Goal: Task Accomplishment & Management: Manage account settings

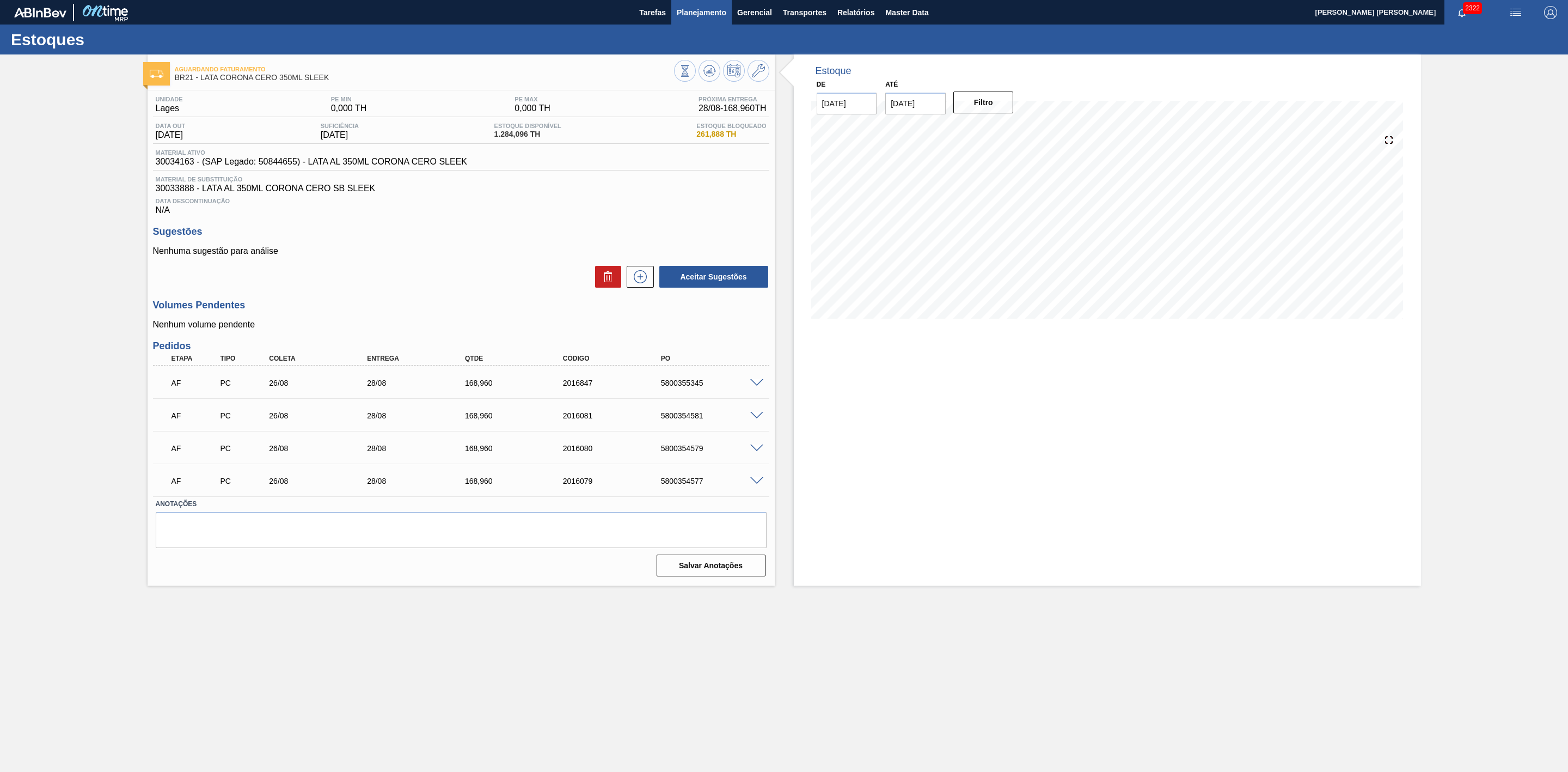
click at [693, 10] on span "Planejamento" at bounding box center [701, 13] width 49 height 13
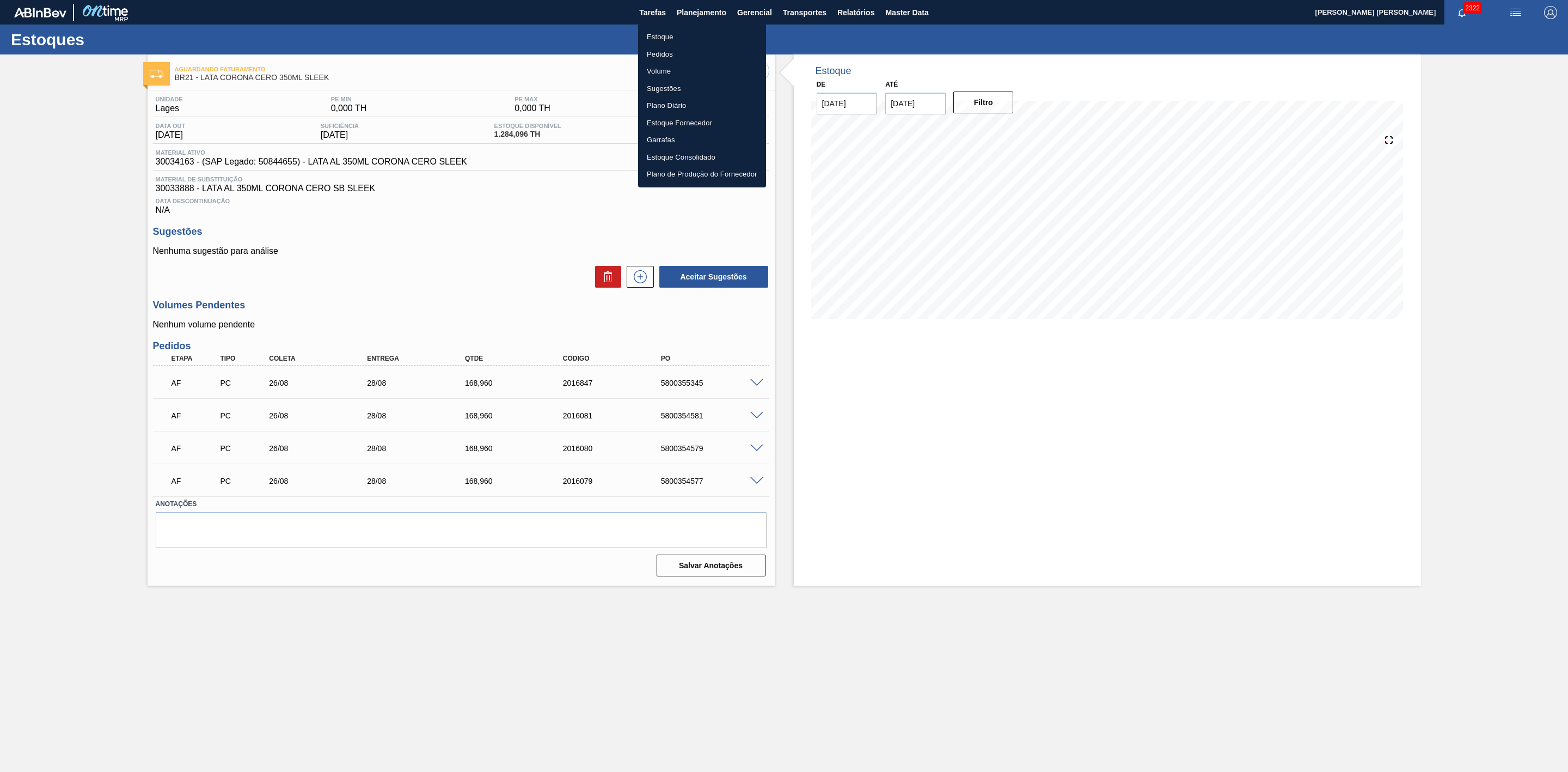
click at [670, 37] on li "Estoque" at bounding box center [702, 37] width 128 height 17
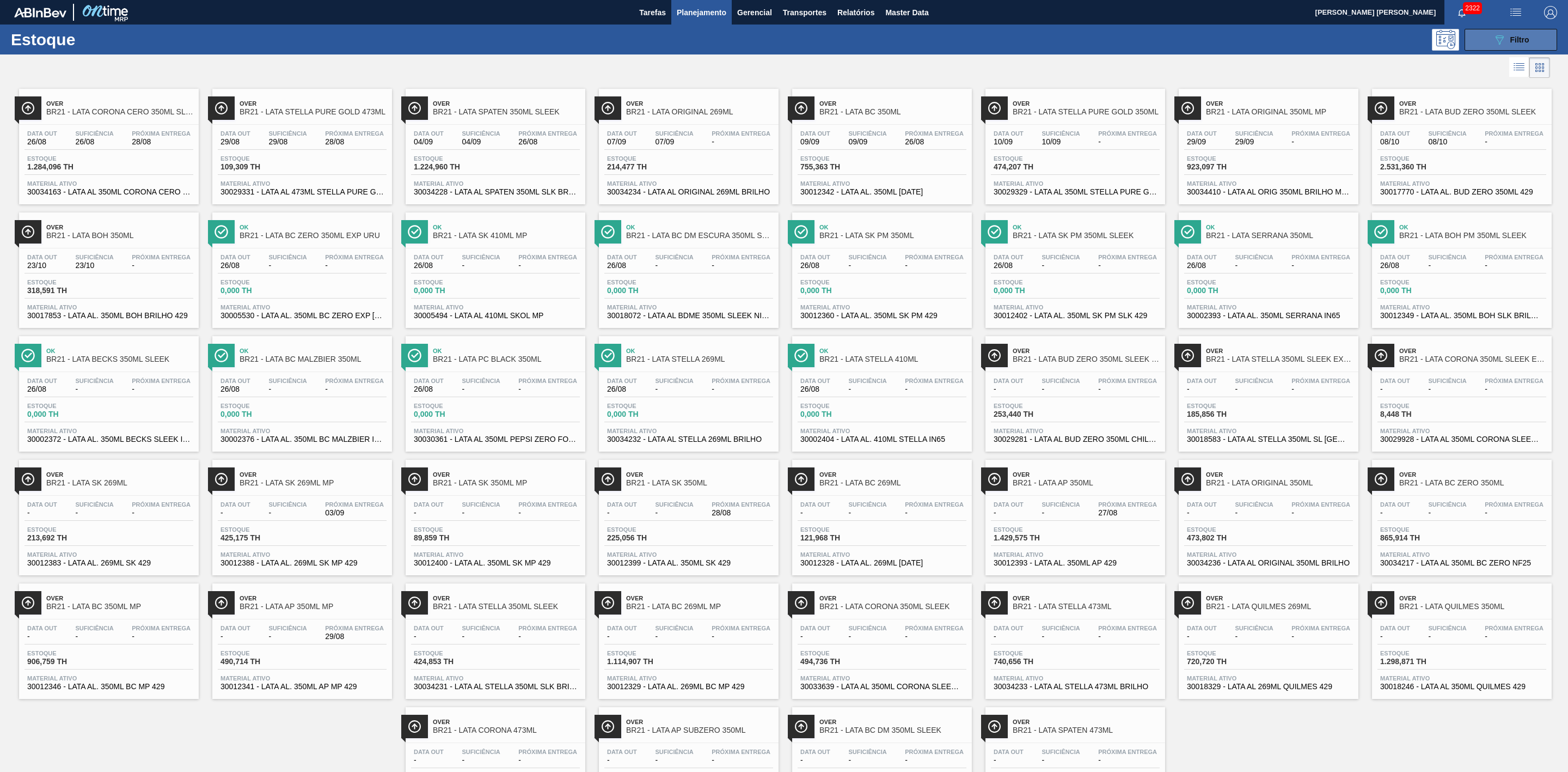
click at [1493, 40] on icon "089F7B8B-B2A5-4AFE-B5C0-19BA573D28AC" at bounding box center [1499, 40] width 13 height 13
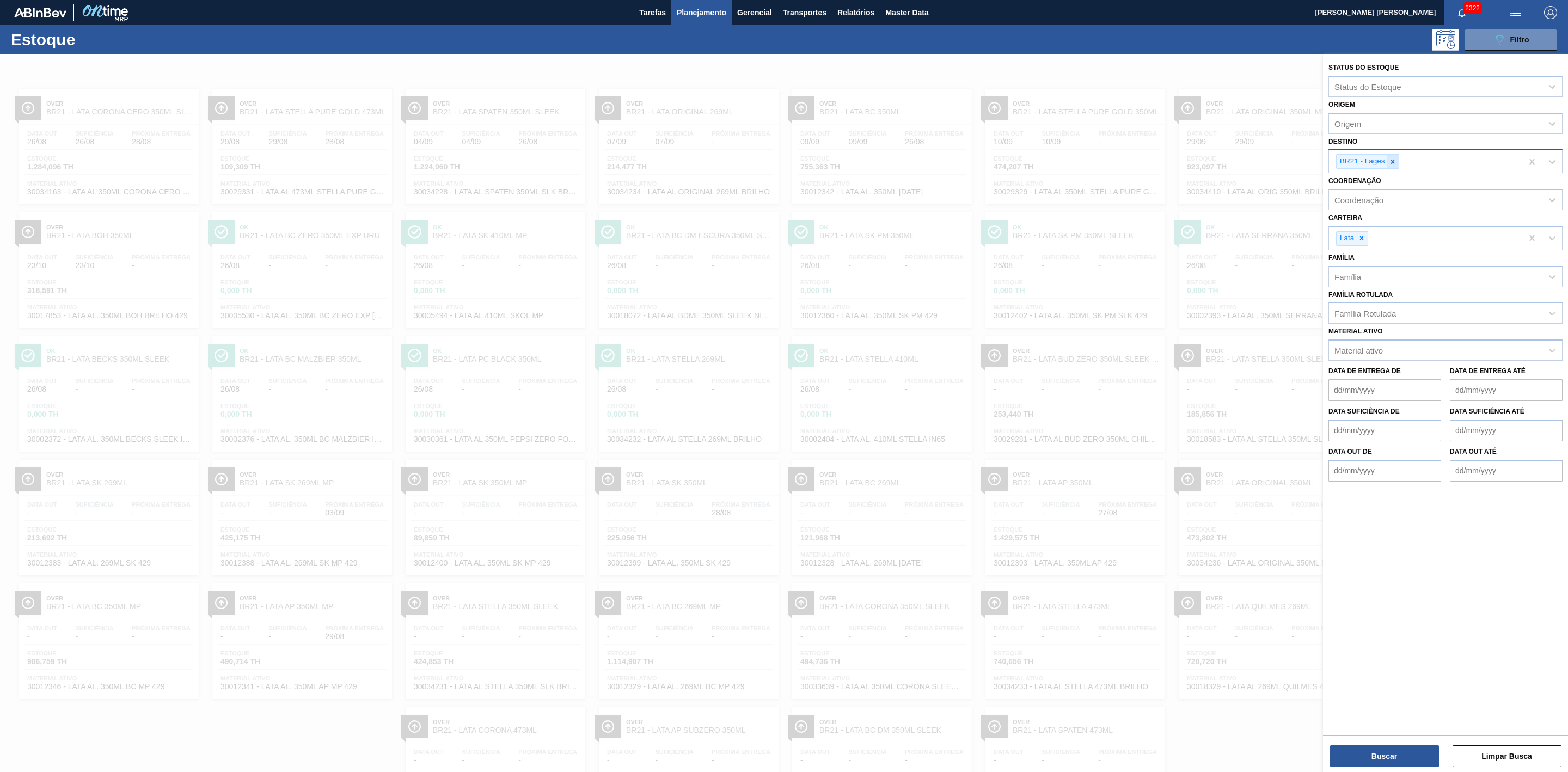
click at [1395, 159] on icon at bounding box center [1392, 161] width 7 height 7
type input "09"
click at [1386, 200] on div "BR09 - Agudos" at bounding box center [1446, 207] width 234 height 20
click at [1394, 759] on button "Buscar" at bounding box center [1385, 756] width 109 height 22
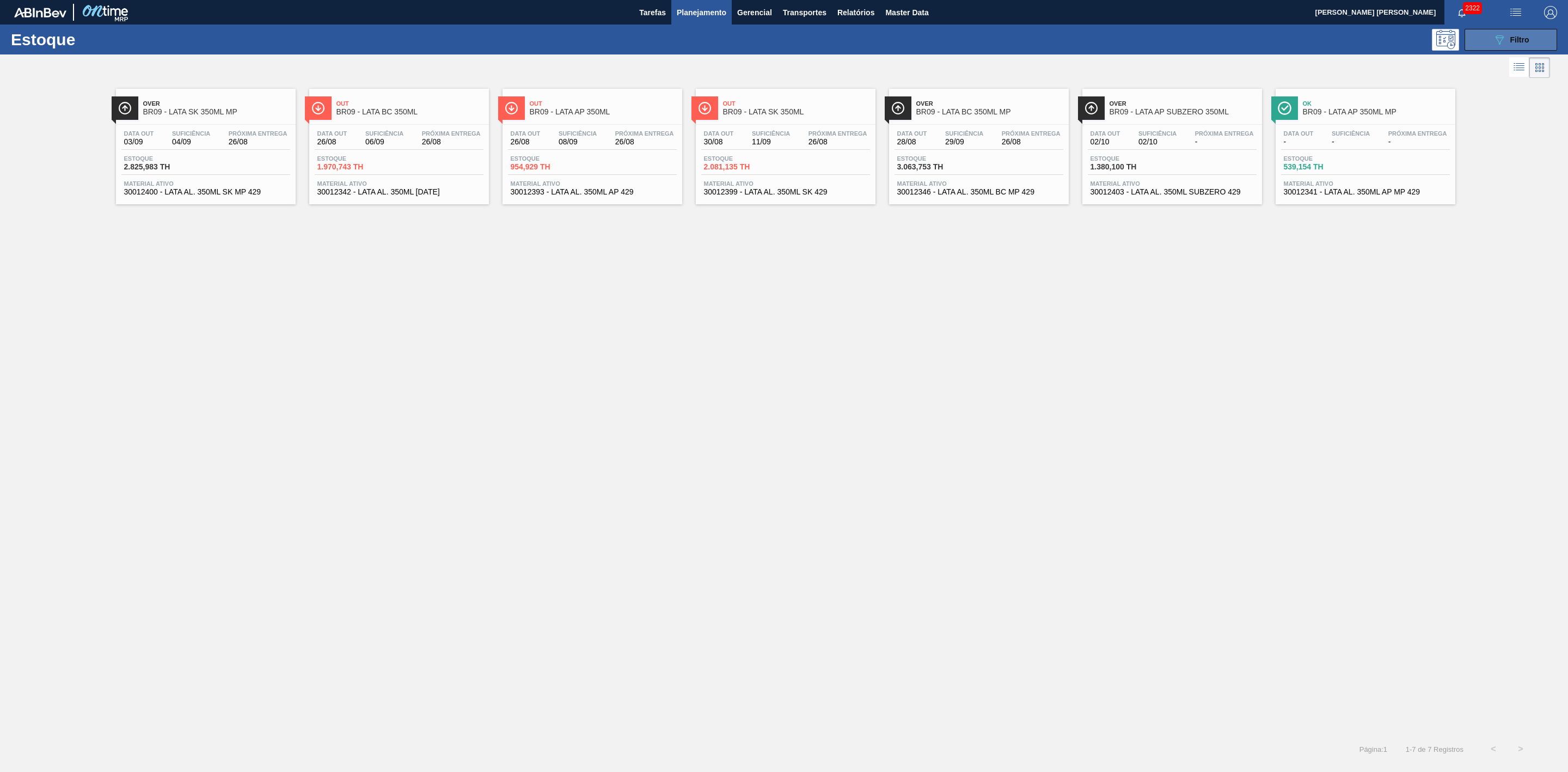
click at [1489, 45] on button "089F7B8B-B2A5-4AFE-B5C0-19BA573D28AC Filtro" at bounding box center [1511, 39] width 92 height 22
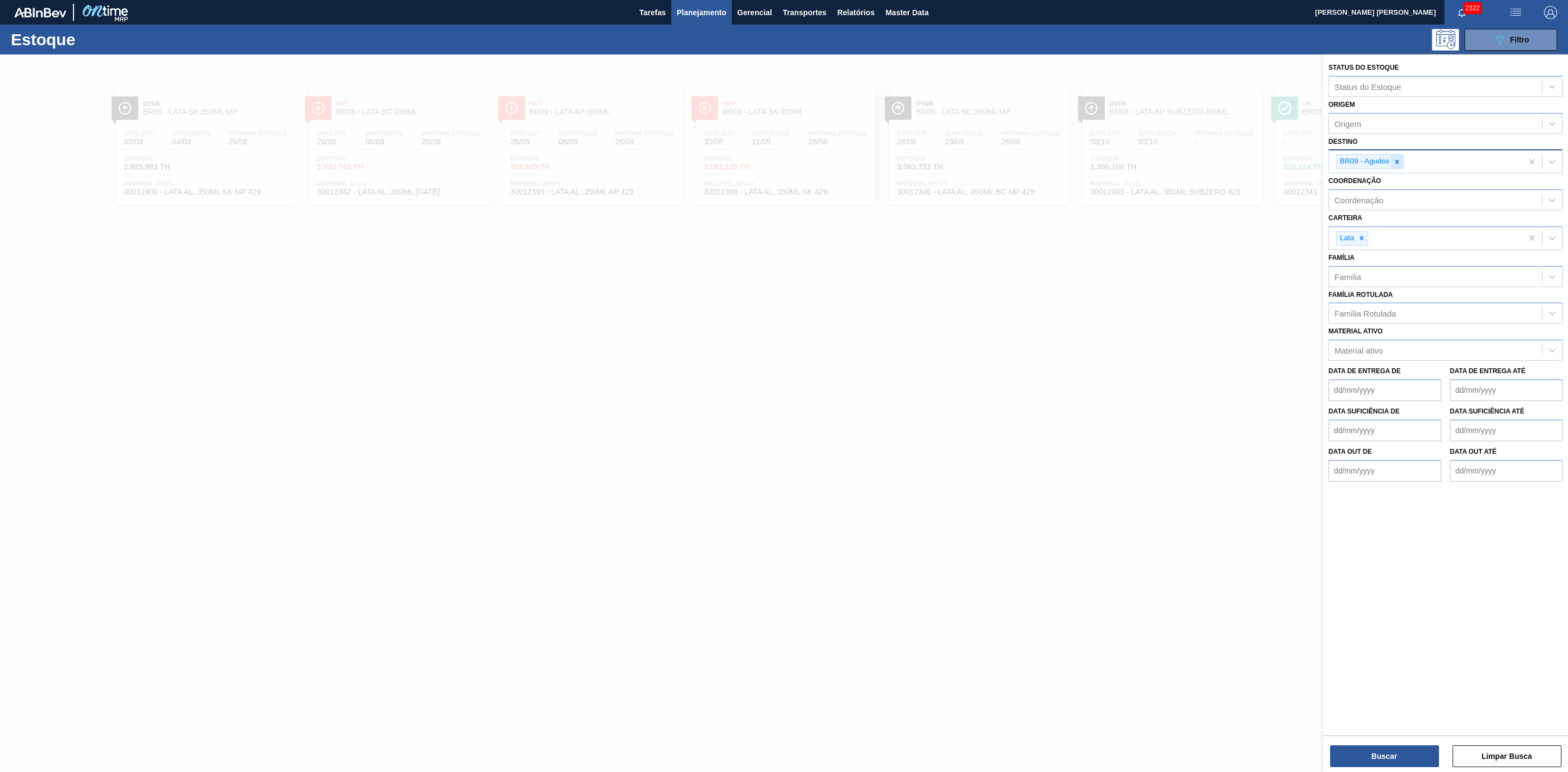
click at [1398, 160] on icon at bounding box center [1398, 162] width 4 height 4
type input "21"
click at [1380, 185] on div "BR21 - Lages" at bounding box center [1446, 187] width 234 height 20
click at [1390, 752] on button "Buscar" at bounding box center [1385, 756] width 109 height 22
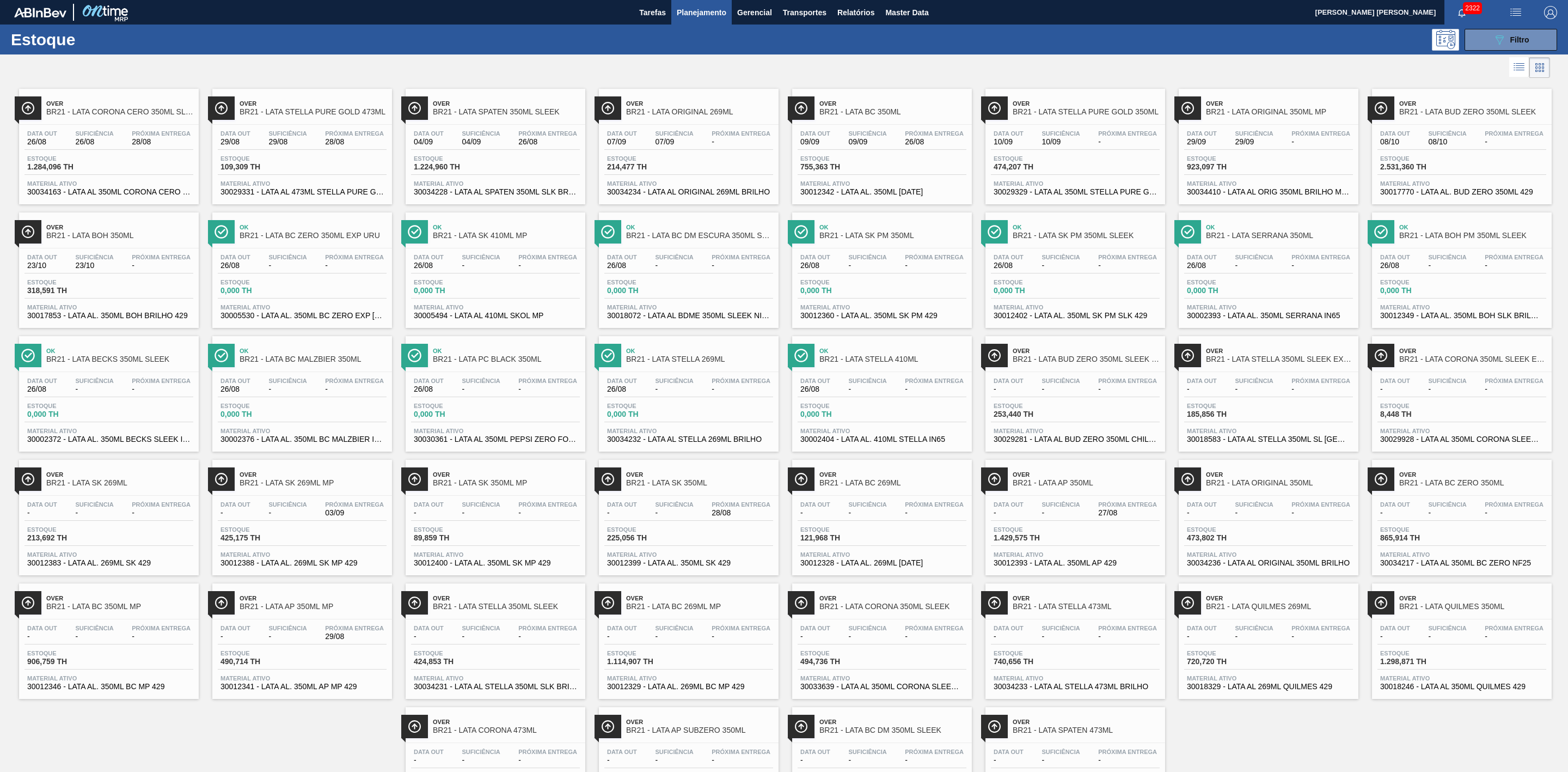
click at [1072, 71] on div at bounding box center [775, 67] width 1550 height 26
click at [1500, 39] on icon at bounding box center [1499, 40] width 8 height 9
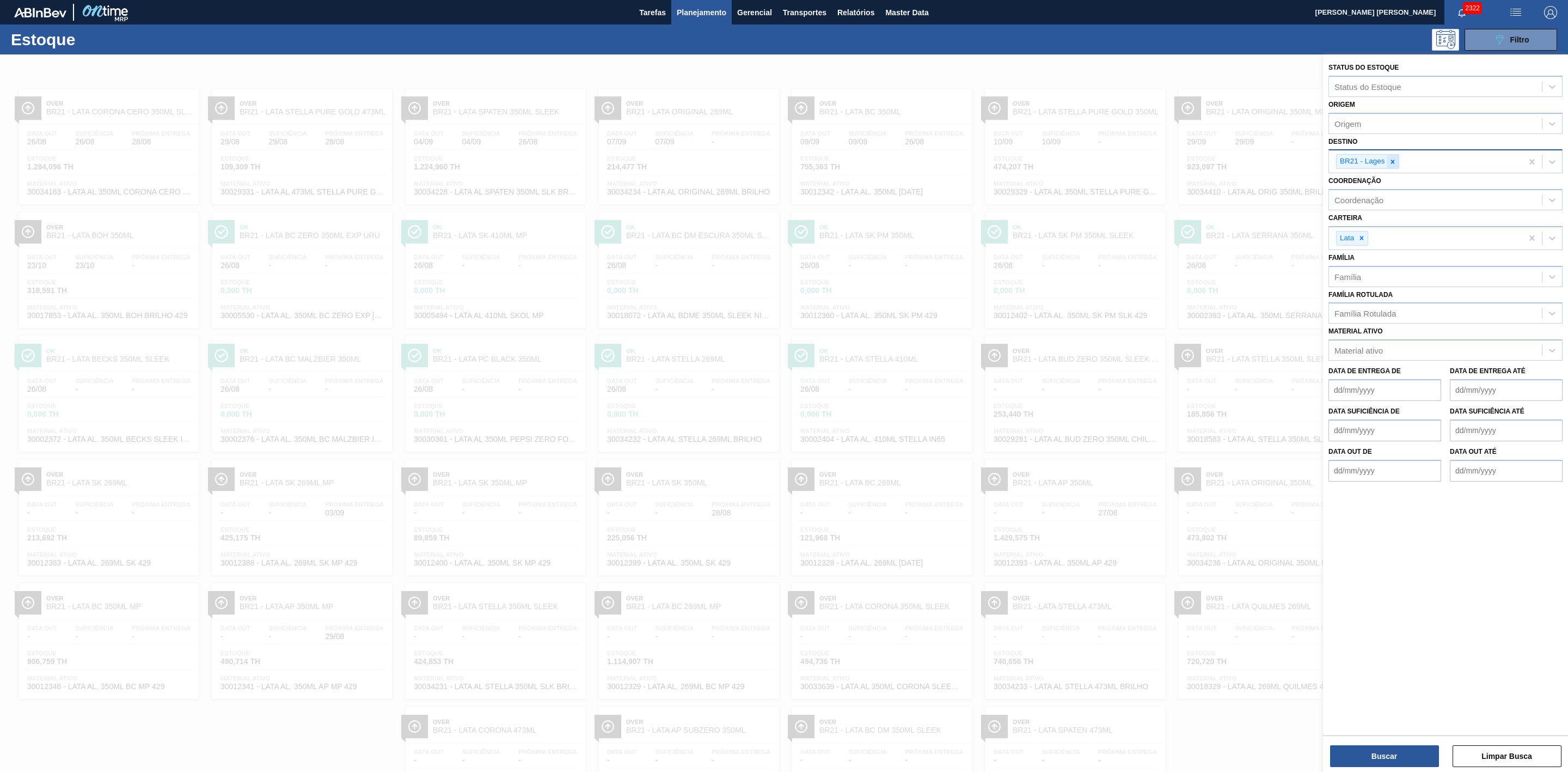
click at [1389, 160] on icon at bounding box center [1392, 161] width 7 height 7
type input "22"
click at [1370, 180] on div "BR22 - Viamão" at bounding box center [1446, 187] width 234 height 20
click at [1413, 760] on button "Buscar" at bounding box center [1385, 756] width 109 height 22
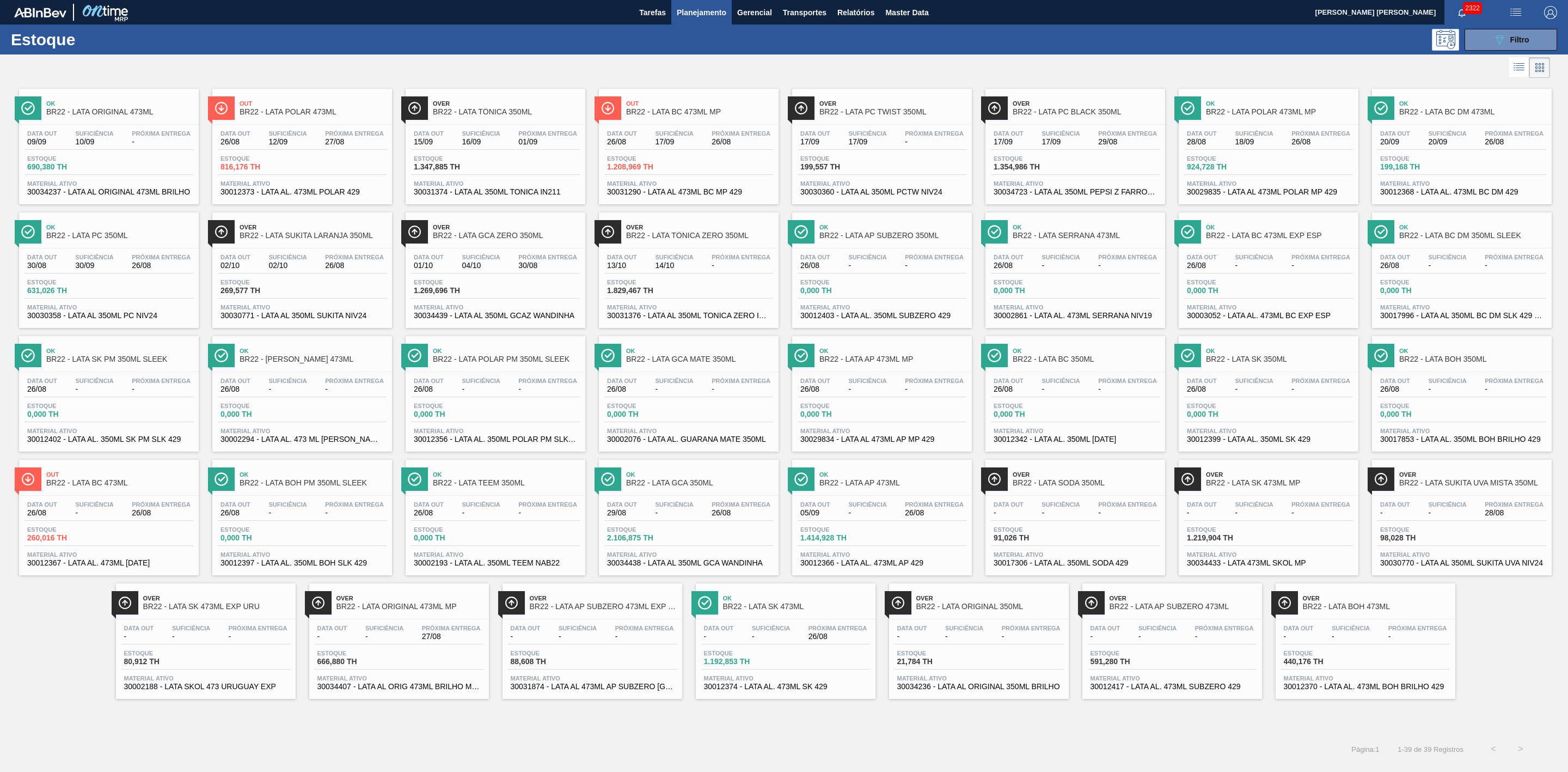
drag, startPoint x: 488, startPoint y: 355, endPoint x: 1251, endPoint y: 110, distance: 801.4
click at [1521, 40] on span "Filtro" at bounding box center [1520, 39] width 19 height 9
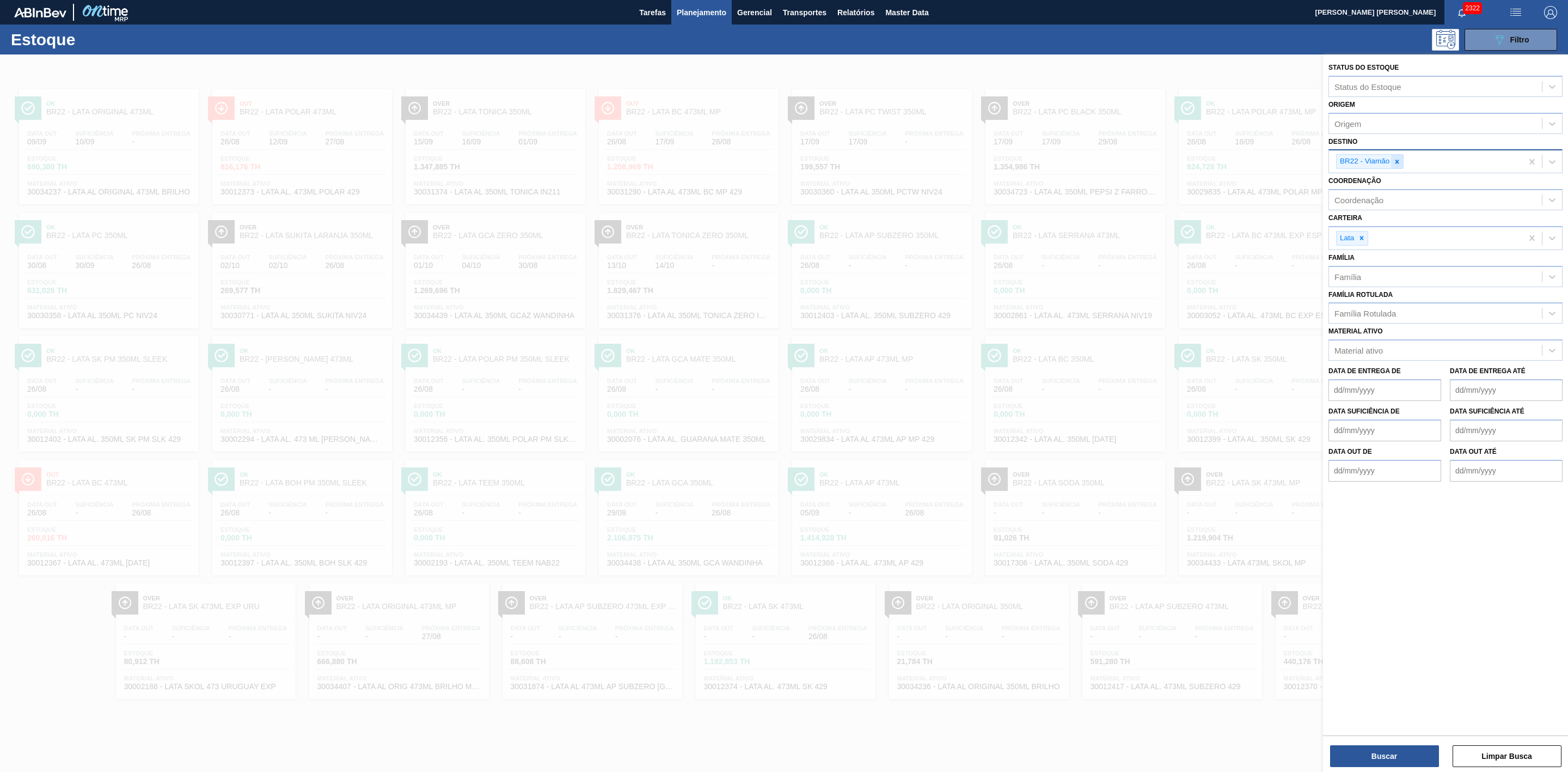
click at [1396, 158] on icon at bounding box center [1397, 161] width 7 height 7
type input "21"
click at [1374, 183] on div "BR21 - Lages" at bounding box center [1446, 187] width 234 height 20
click at [1387, 755] on button "Buscar" at bounding box center [1385, 756] width 109 height 22
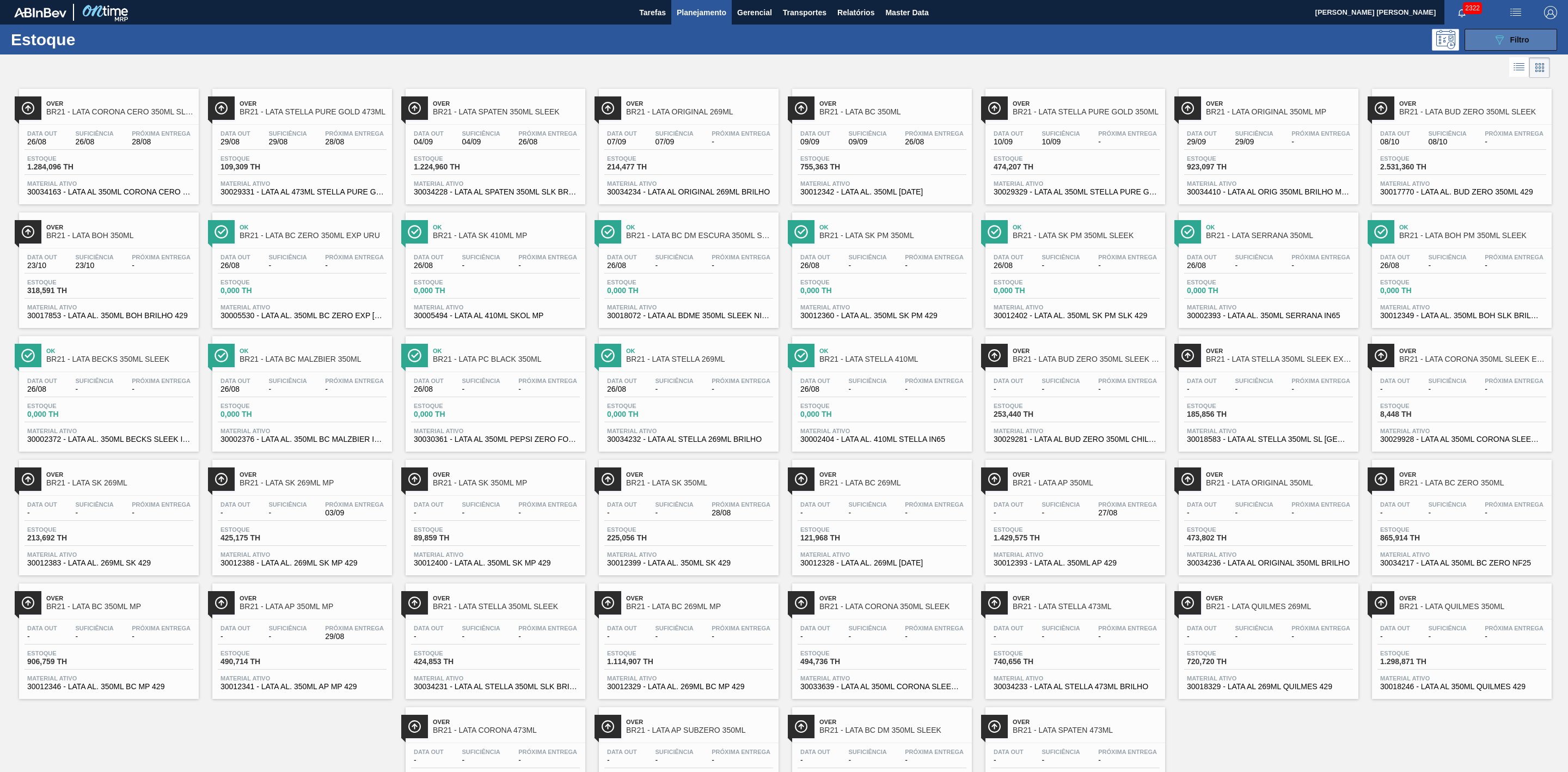
click at [1487, 37] on button "089F7B8B-B2A5-4AFE-B5C0-19BA573D28AC Filtro" at bounding box center [1511, 39] width 92 height 22
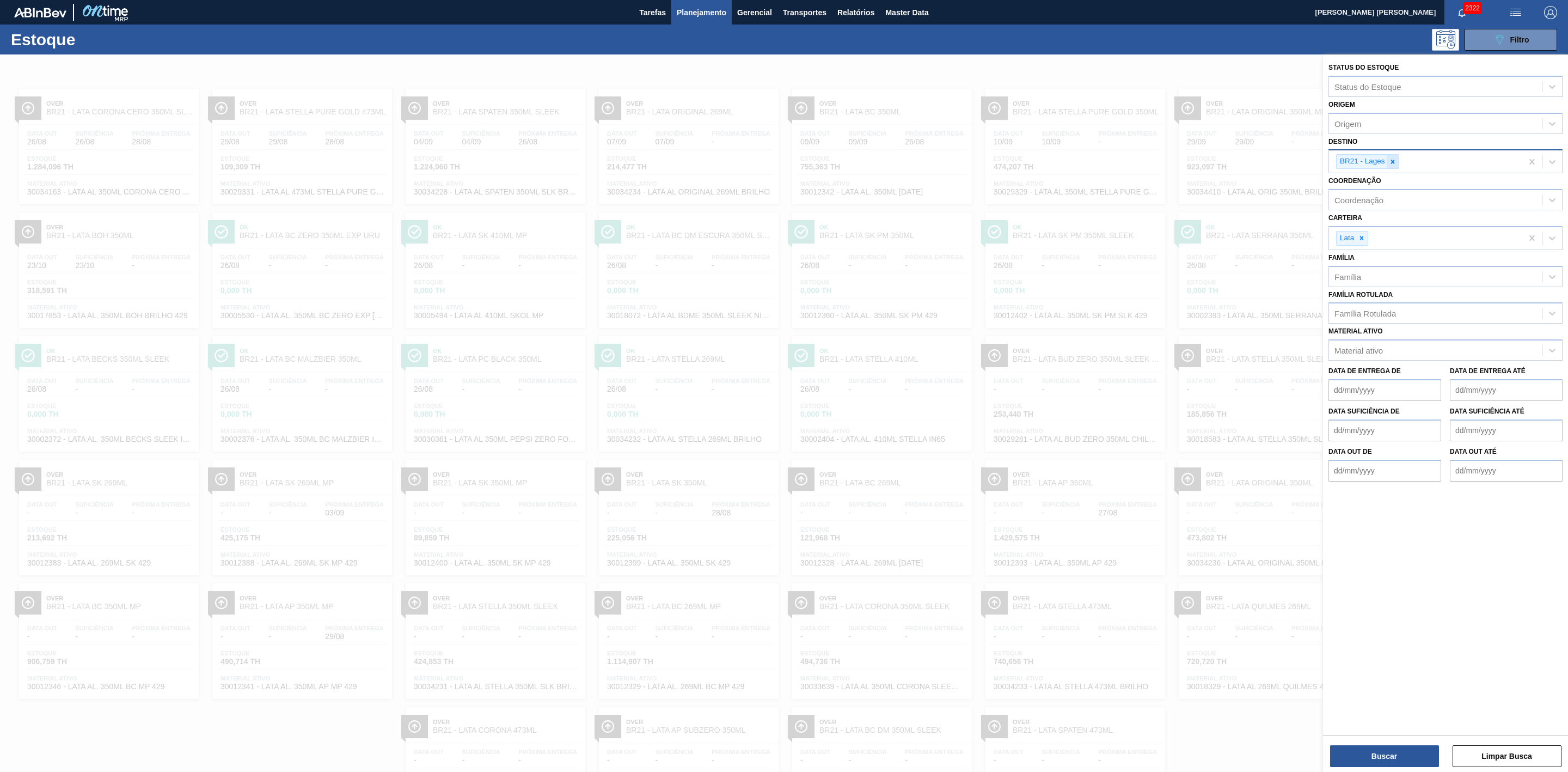
click at [1390, 160] on icon at bounding box center [1392, 161] width 7 height 7
type input "09"
drag, startPoint x: 1363, startPoint y: 216, endPoint x: 1376, endPoint y: 234, distance: 22.2
click at [1363, 216] on div "BR09 - Agudos" at bounding box center [1446, 207] width 234 height 20
click at [1372, 752] on button "Buscar" at bounding box center [1385, 756] width 109 height 22
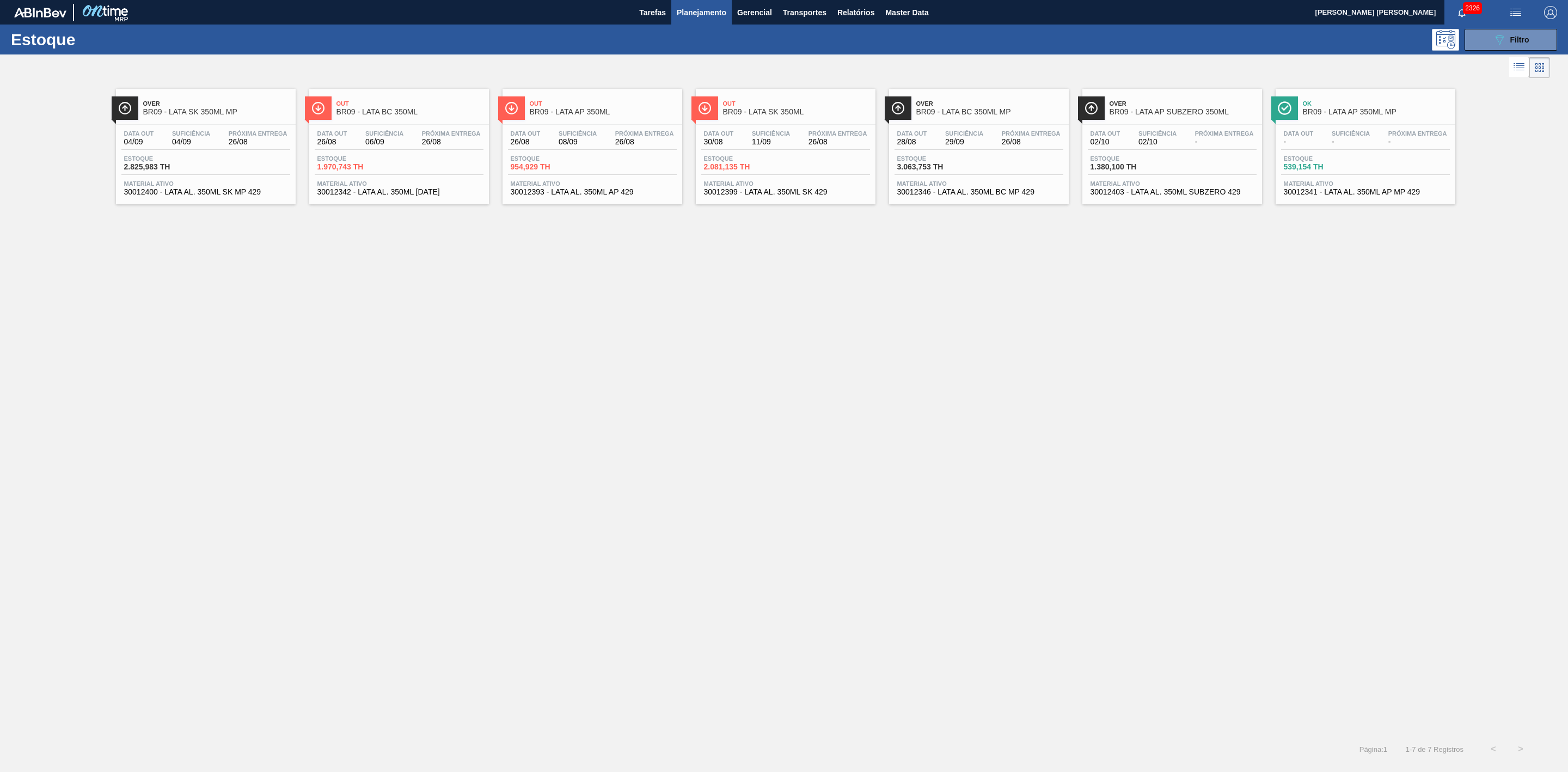
click at [724, 11] on span "Planejamento" at bounding box center [701, 13] width 49 height 13
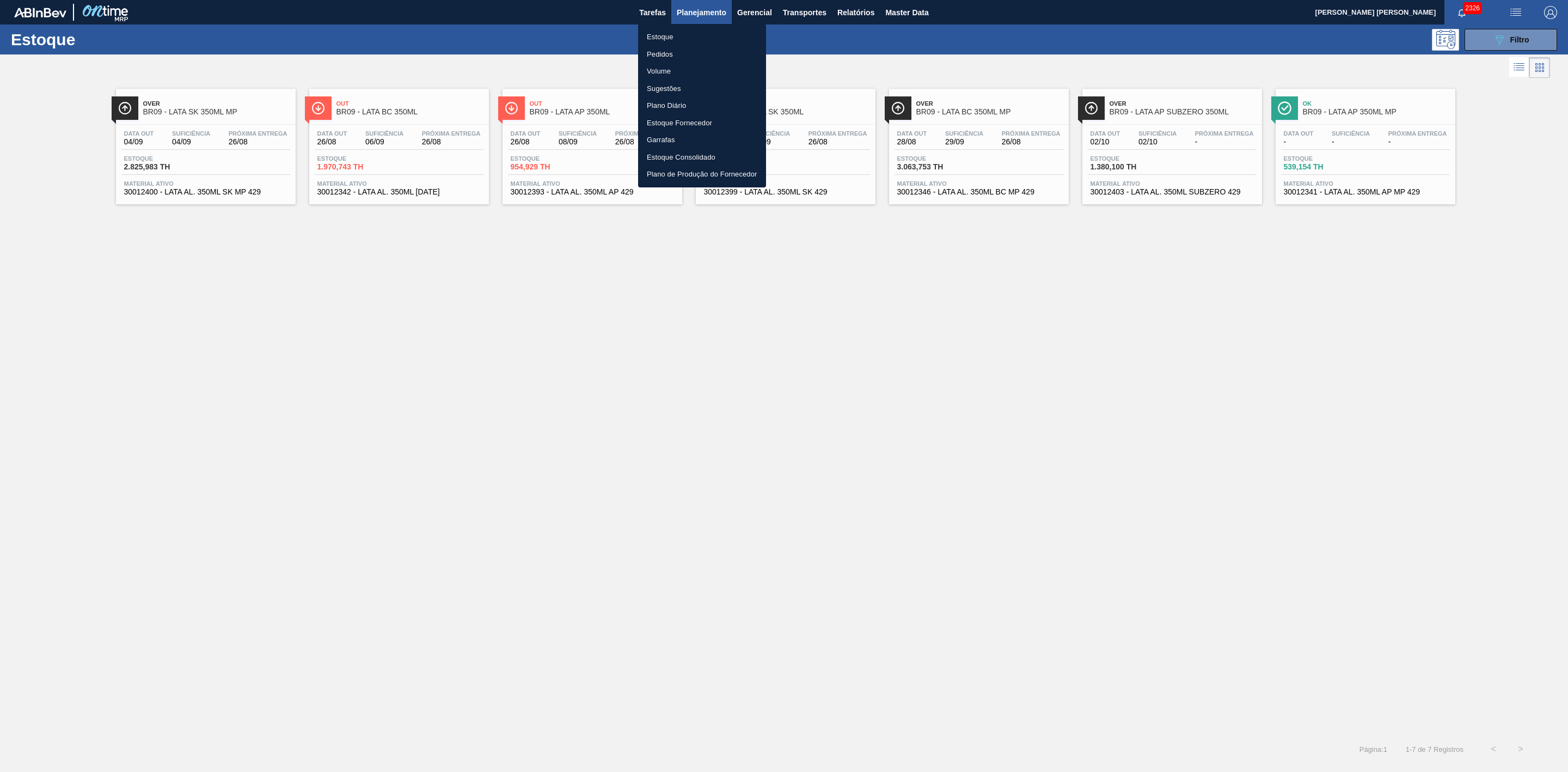
click at [675, 37] on li "Estoque" at bounding box center [702, 37] width 128 height 17
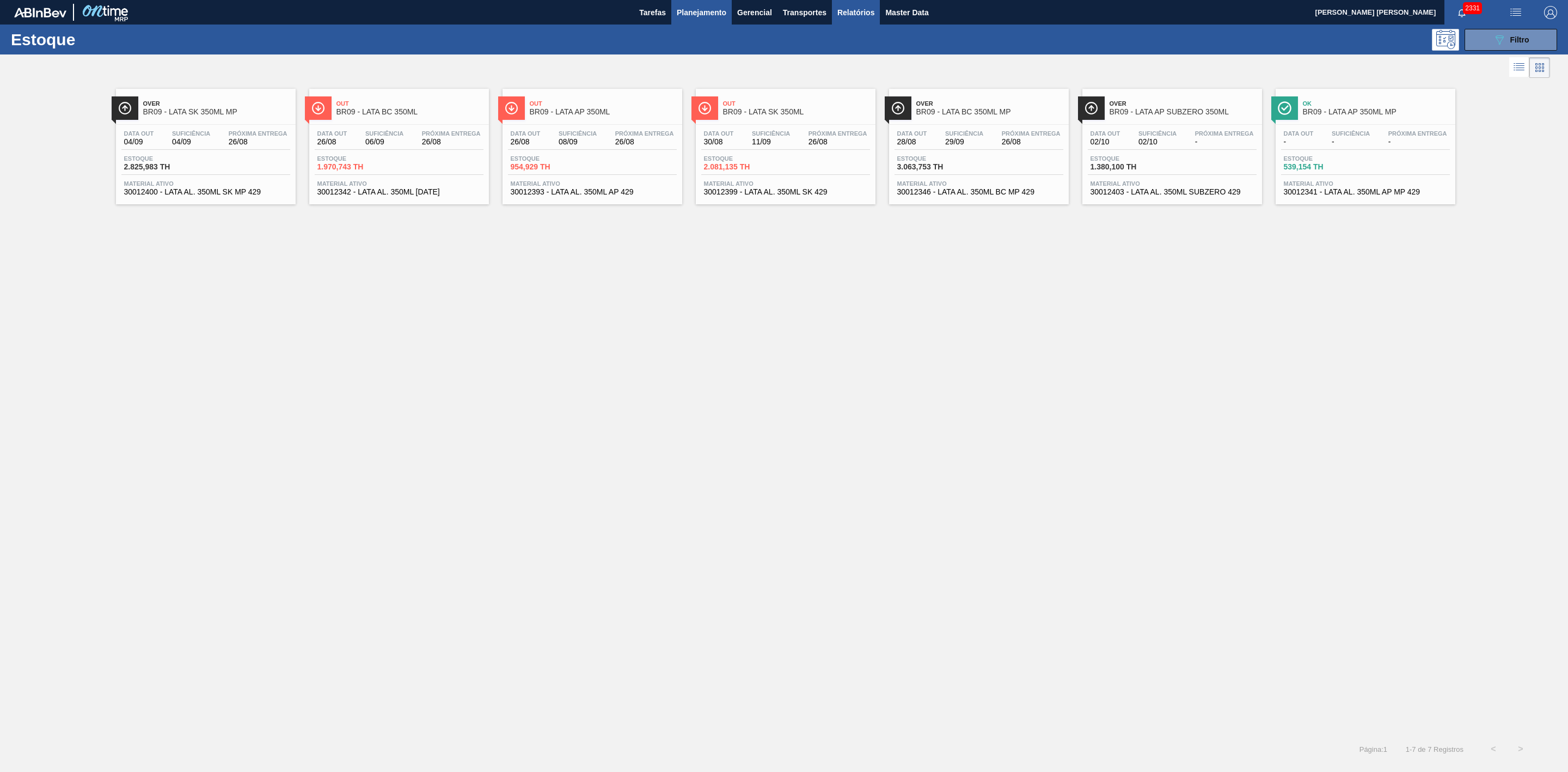
click at [869, 11] on span "Relatórios" at bounding box center [856, 13] width 37 height 13
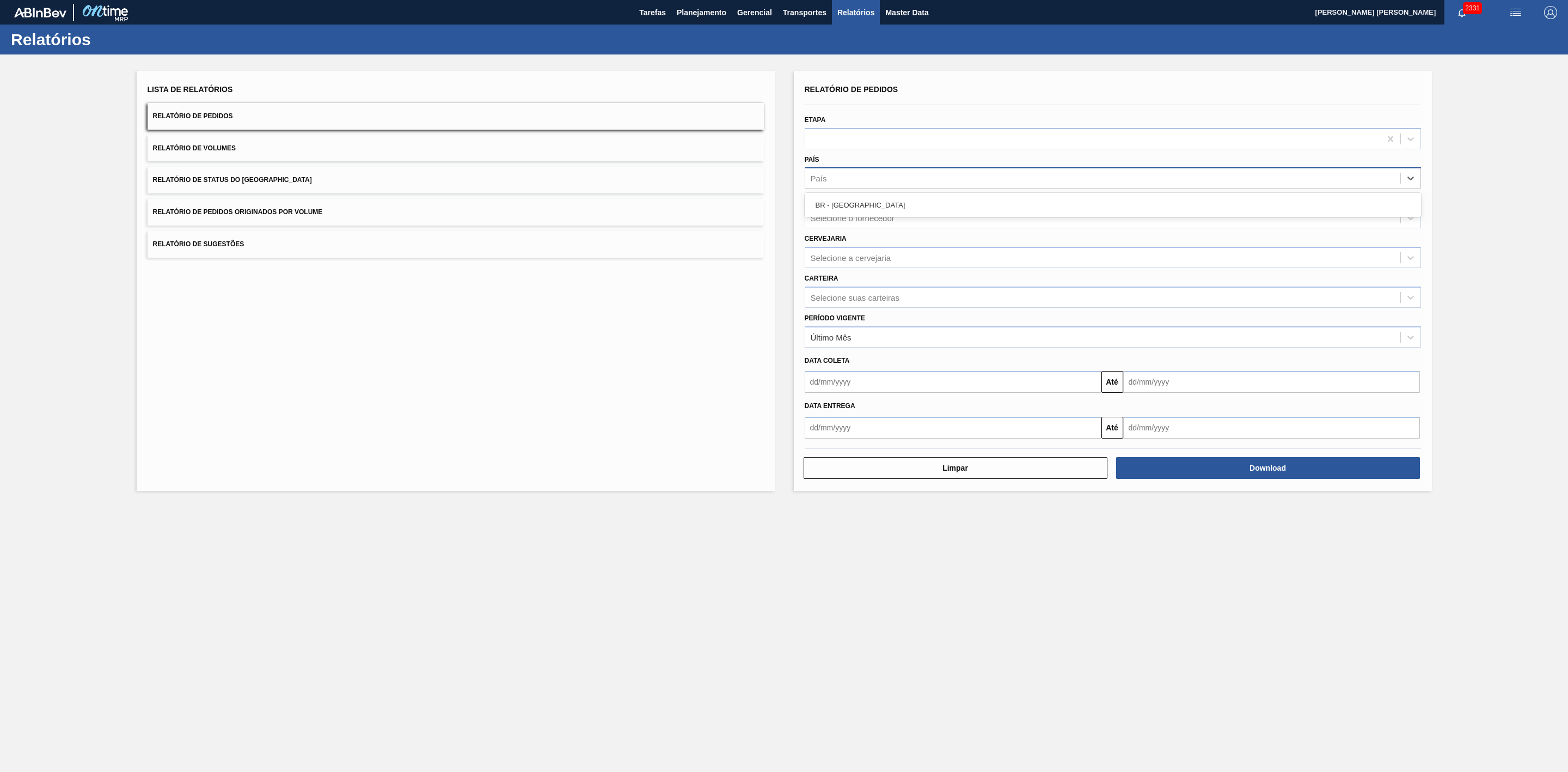
click at [817, 172] on div "País" at bounding box center [1103, 178] width 595 height 16
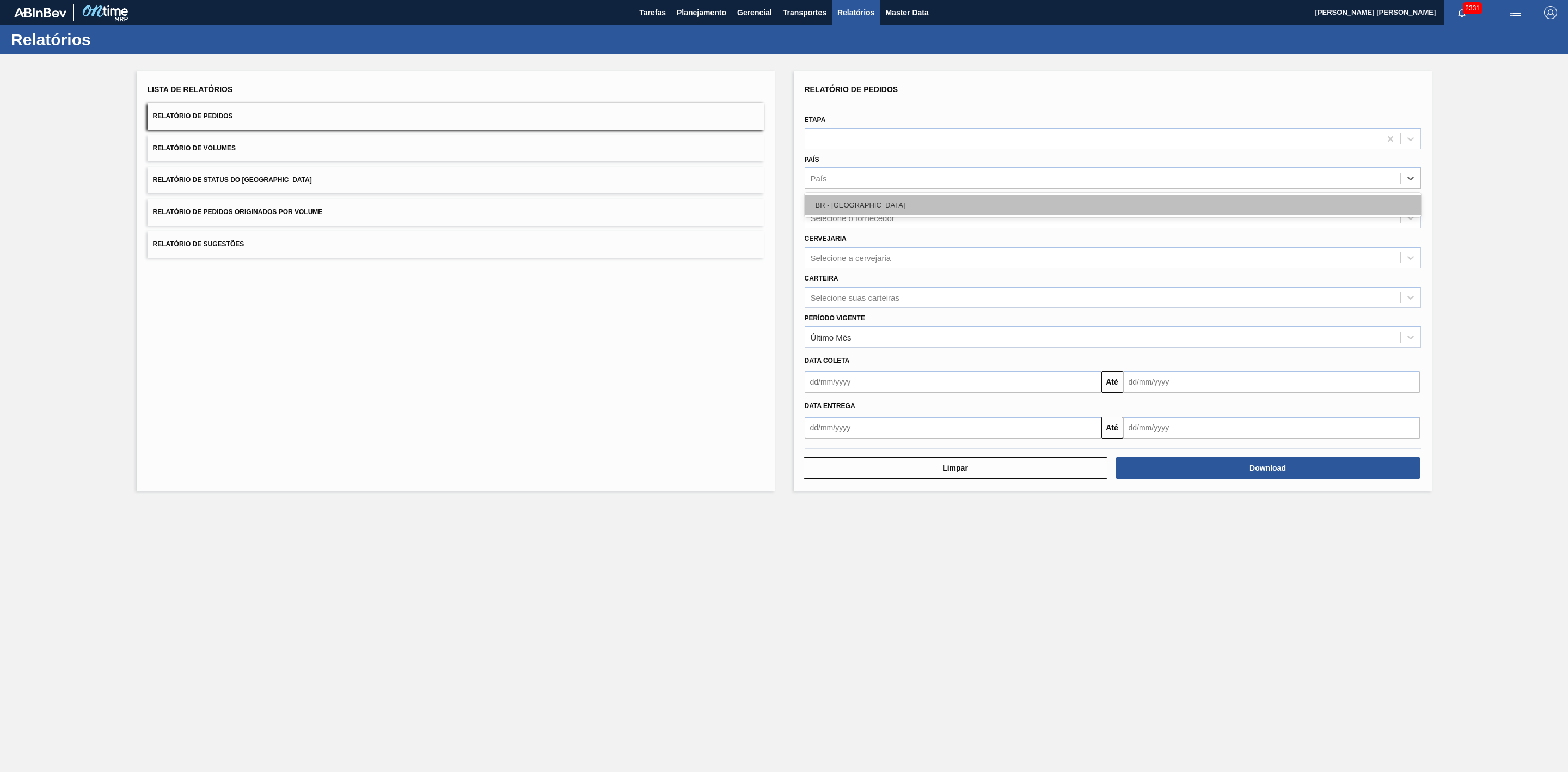
click at [853, 205] on div "BR - Brasil" at bounding box center [1113, 205] width 617 height 20
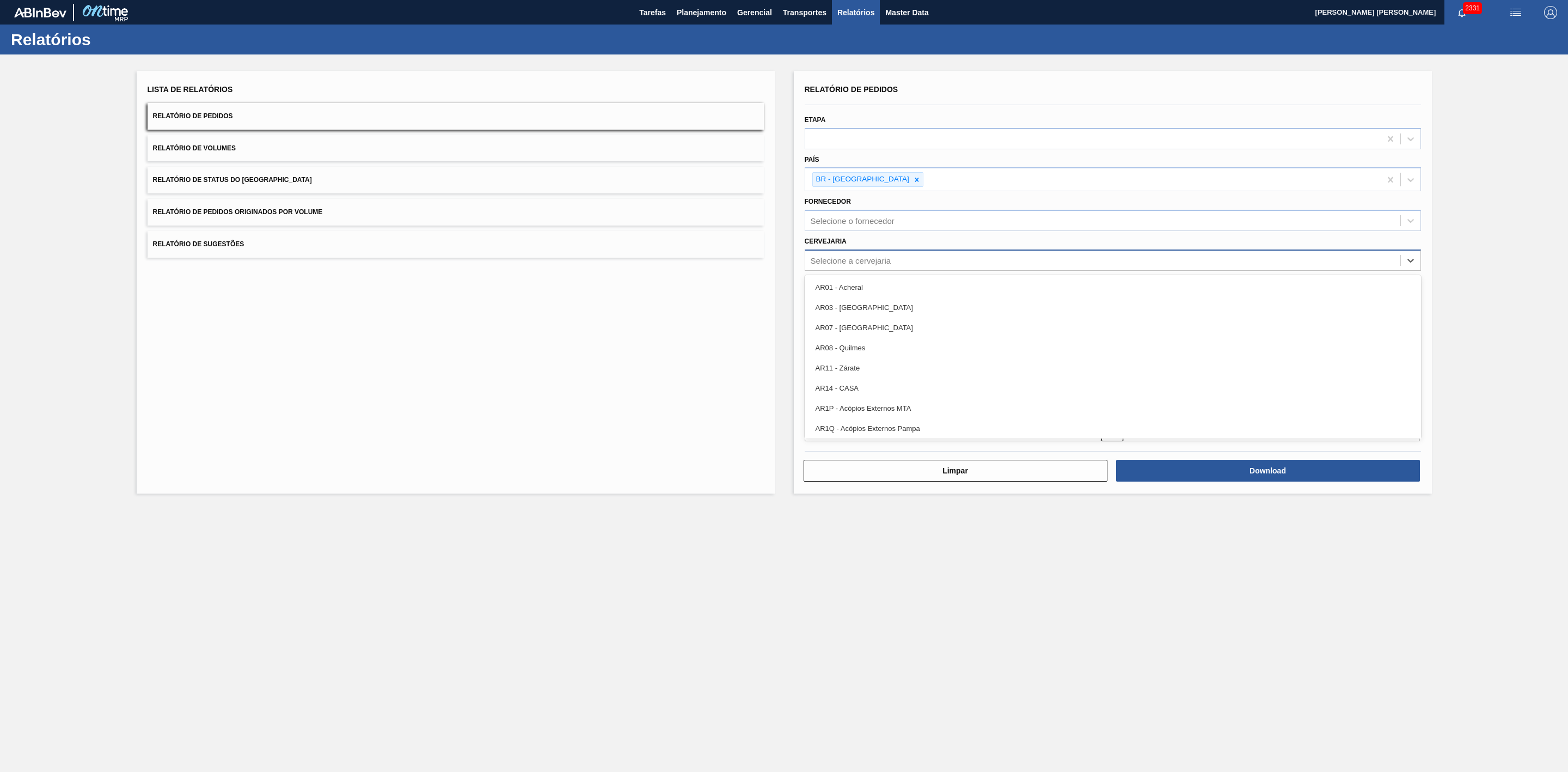
click at [847, 256] on div "Selecione a cervejaria" at bounding box center [851, 260] width 80 height 9
type input "21"
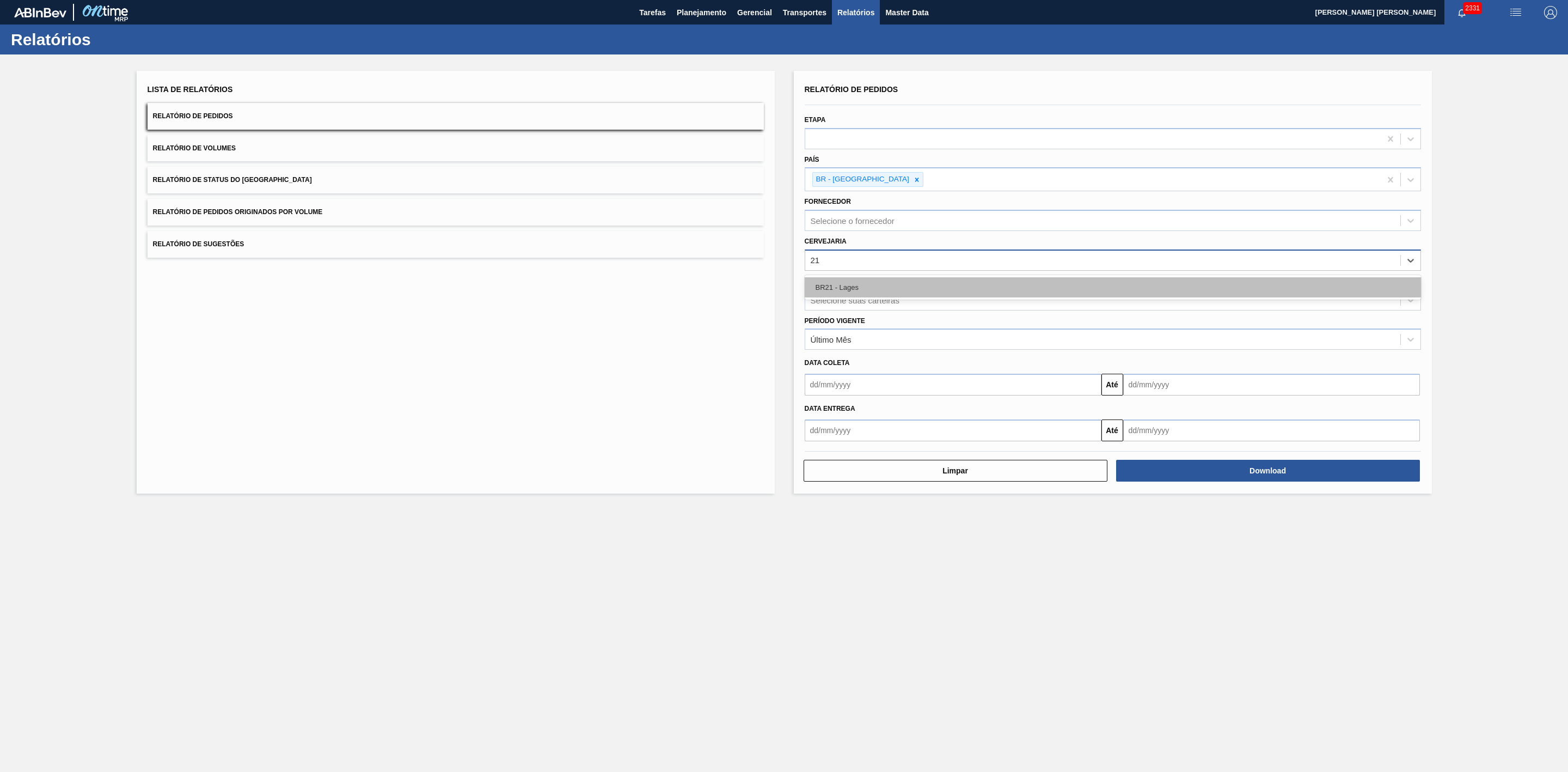
click at [854, 282] on div "BR21 - Lages" at bounding box center [1113, 288] width 617 height 20
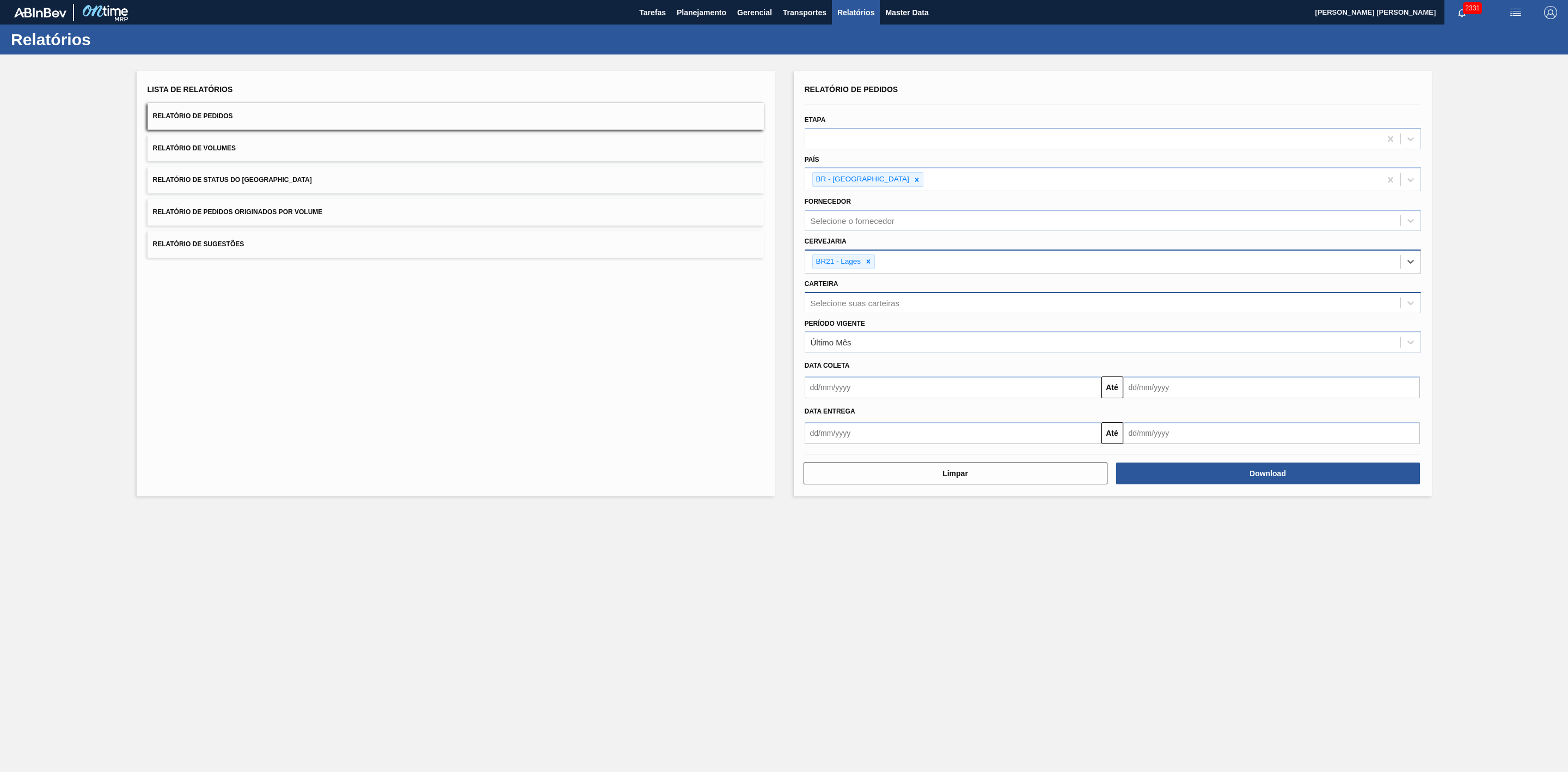
click at [871, 302] on div "Selecione suas carteiras" at bounding box center [855, 303] width 88 height 9
type input "lata"
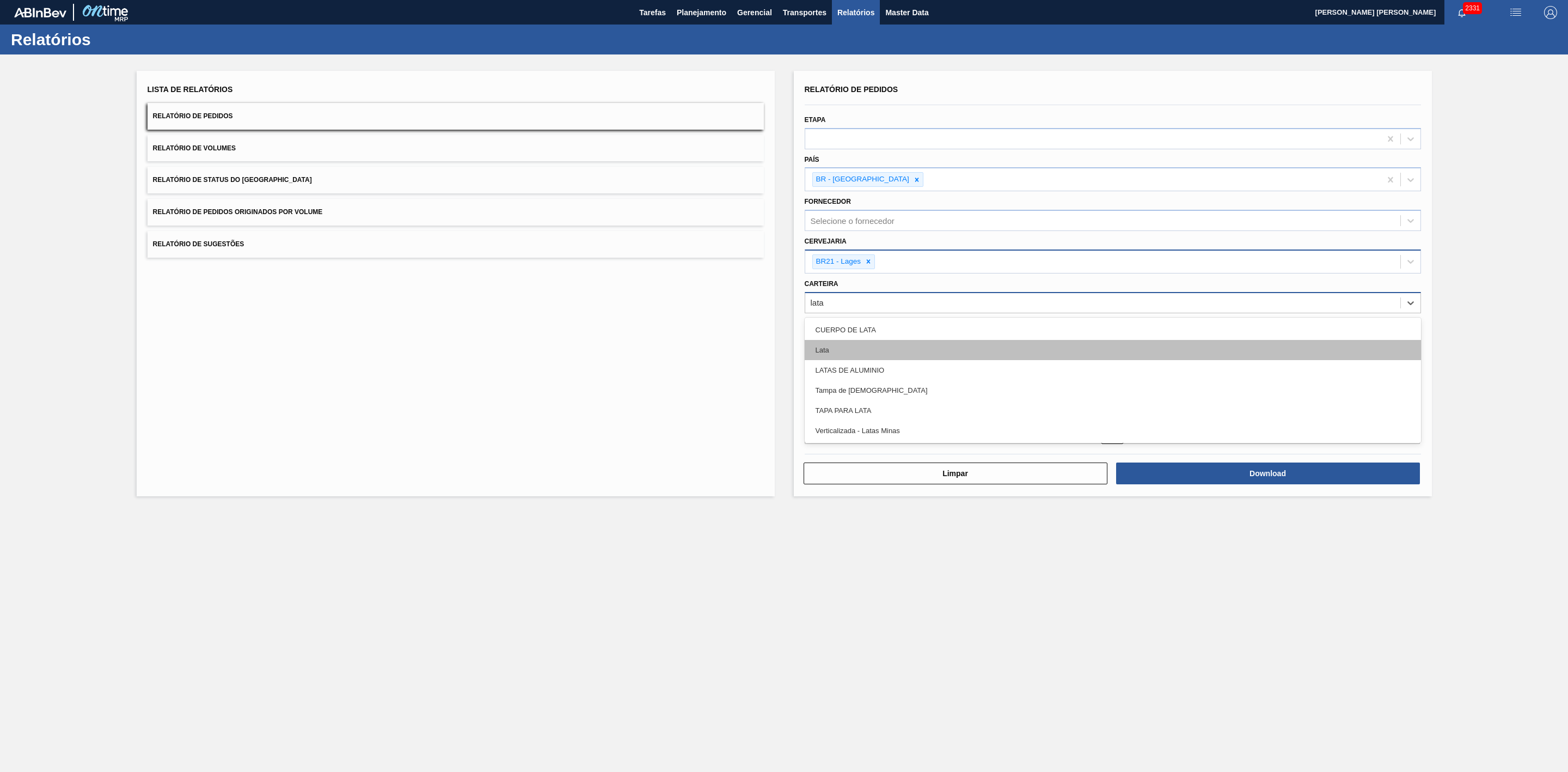
click at [855, 348] on div "Lata" at bounding box center [1113, 350] width 617 height 20
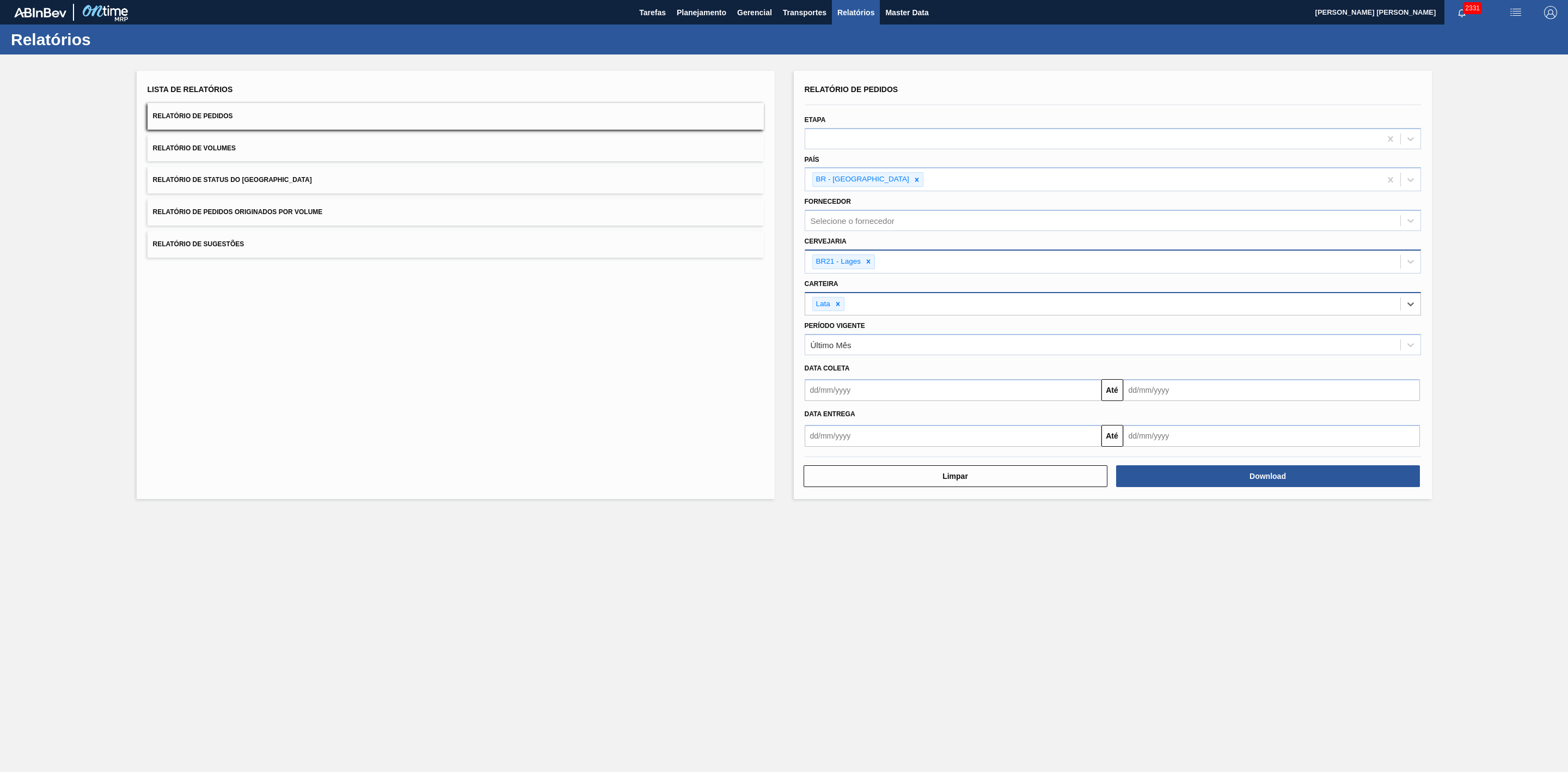
click at [857, 396] on input "text" at bounding box center [953, 390] width 297 height 22
click at [828, 423] on div "seg" at bounding box center [835, 429] width 15 height 15
drag, startPoint x: 902, startPoint y: 451, endPoint x: 926, endPoint y: 451, distance: 24.0
click at [903, 451] on div "1" at bounding box center [906, 451] width 15 height 15
type input "01/08/2025"
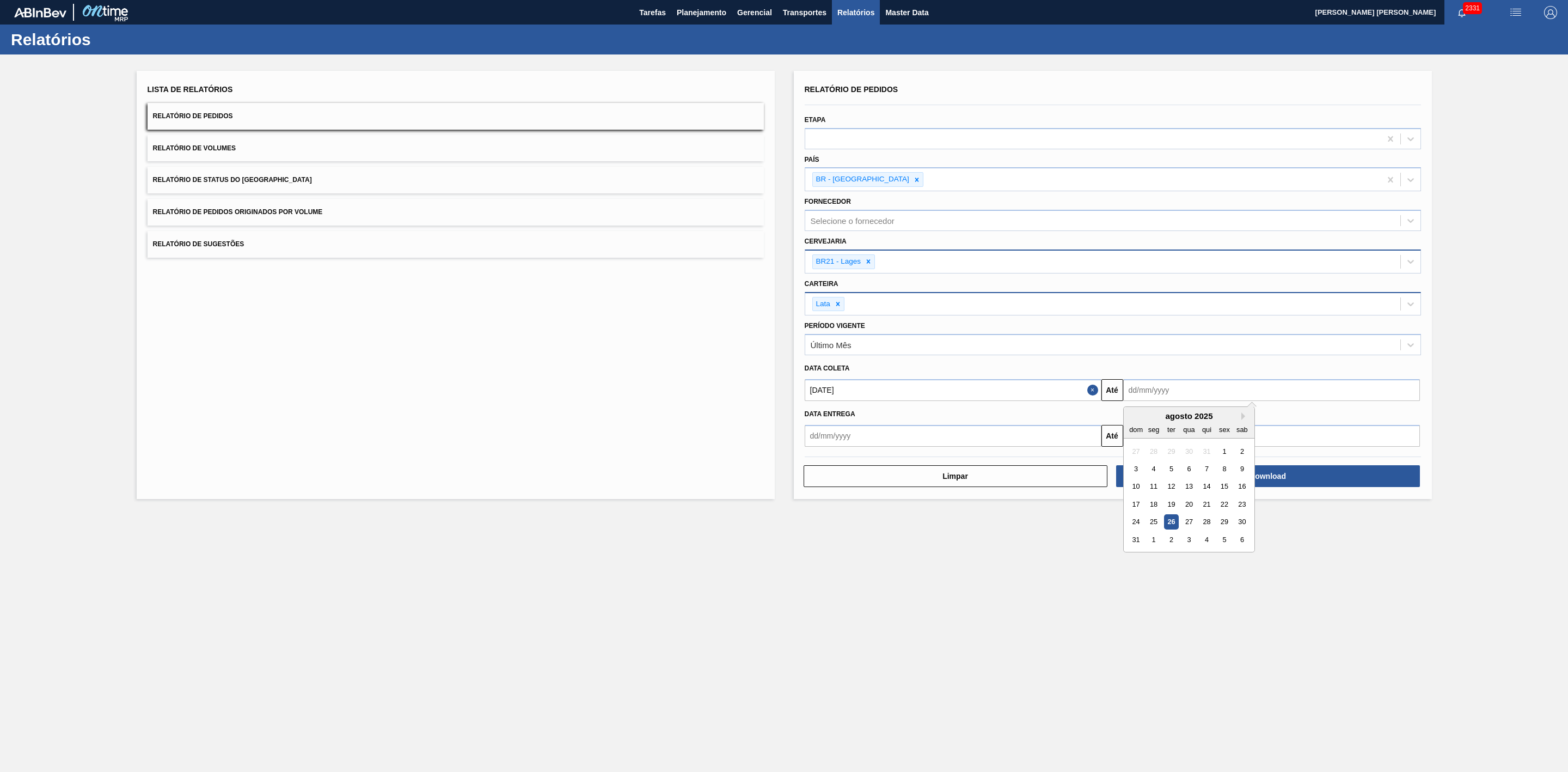
click at [1144, 395] on input "text" at bounding box center [1272, 390] width 297 height 22
click at [1173, 524] on div "26" at bounding box center [1171, 522] width 15 height 15
type input "[DATE]"
click at [1183, 477] on button "Download" at bounding box center [1268, 476] width 304 height 22
click at [695, 8] on span "Planejamento" at bounding box center [701, 13] width 49 height 13
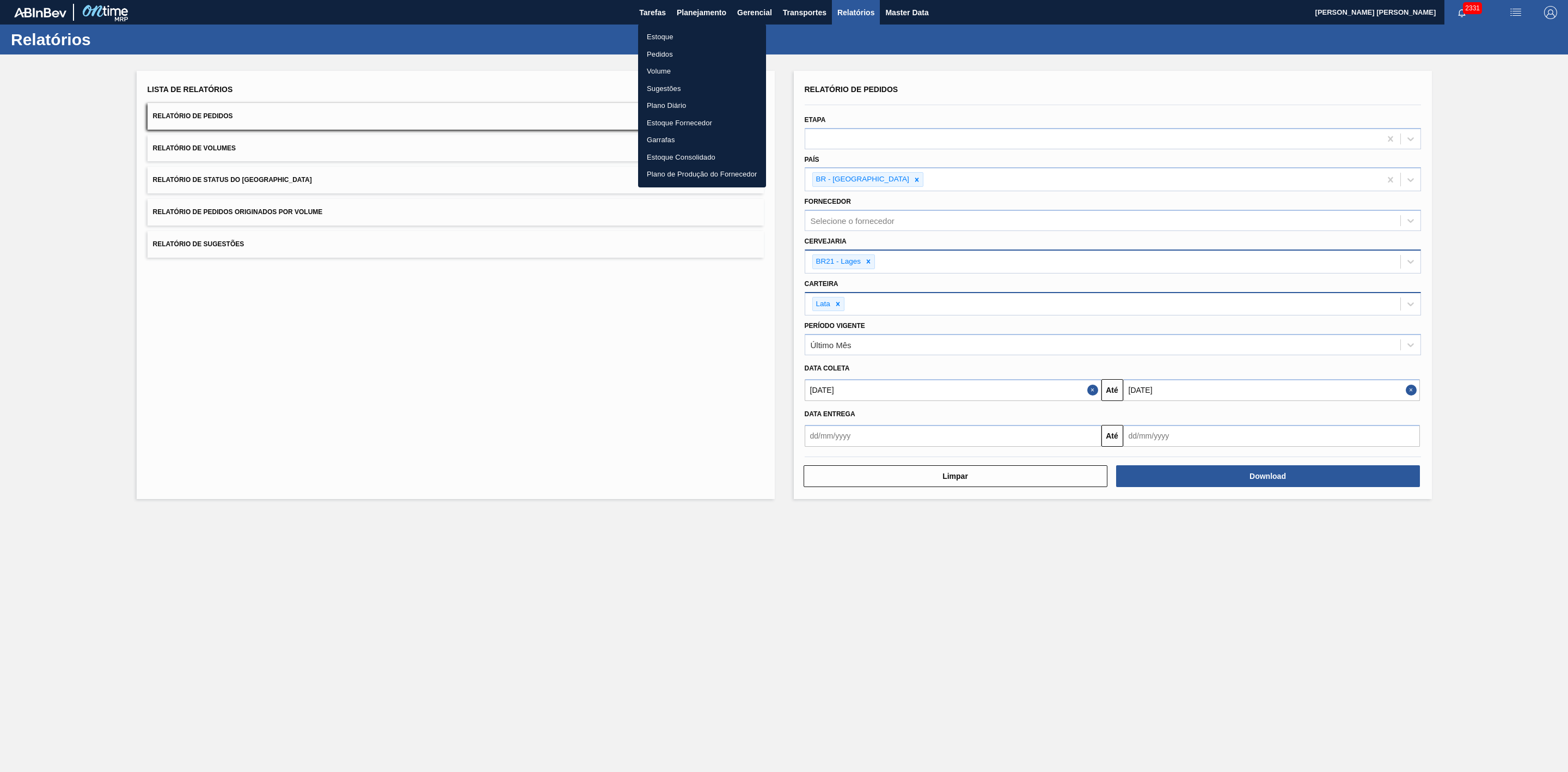
click at [665, 36] on li "Estoque" at bounding box center [702, 37] width 128 height 17
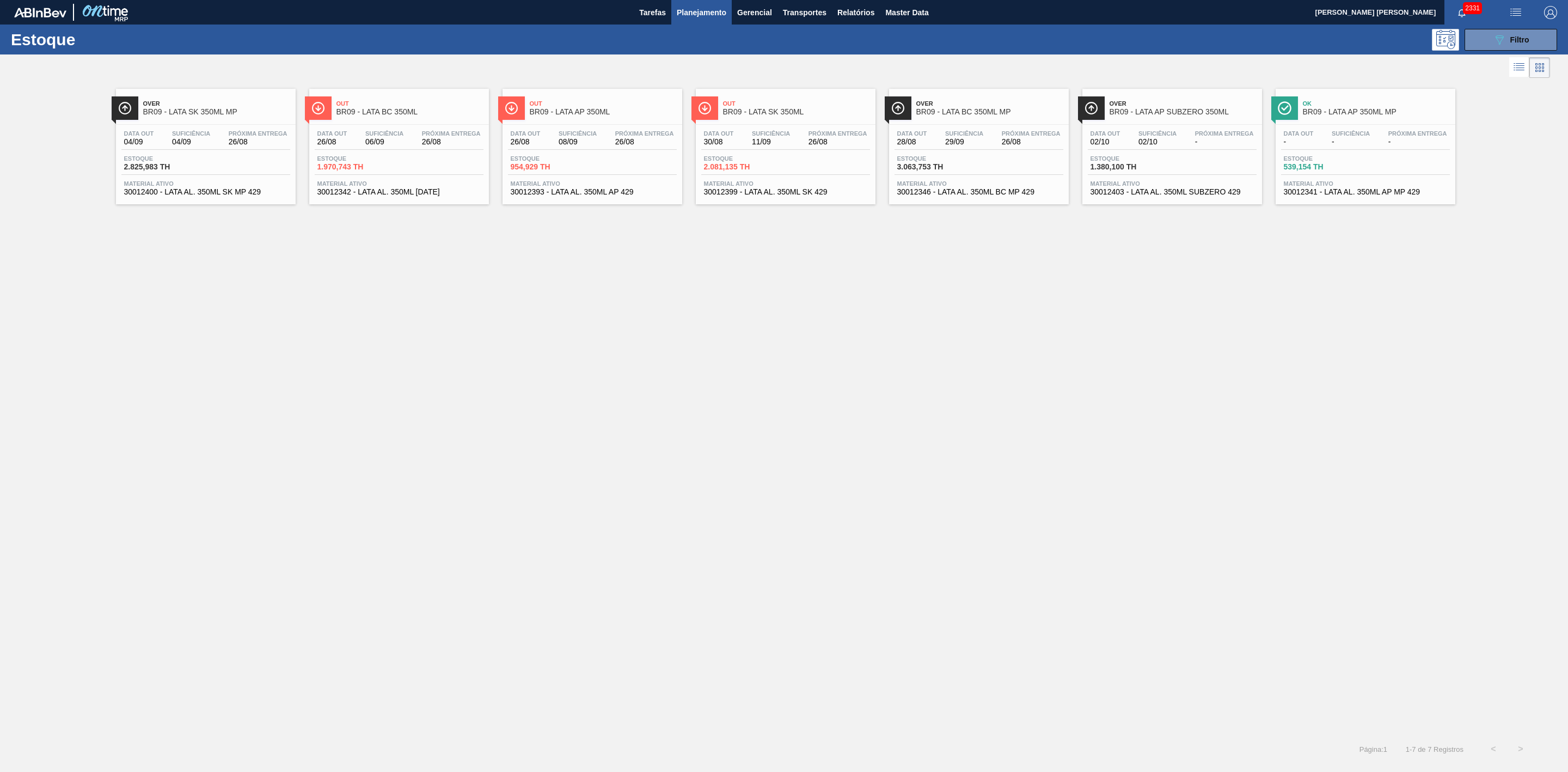
click at [698, 13] on span "Planejamento" at bounding box center [701, 13] width 49 height 13
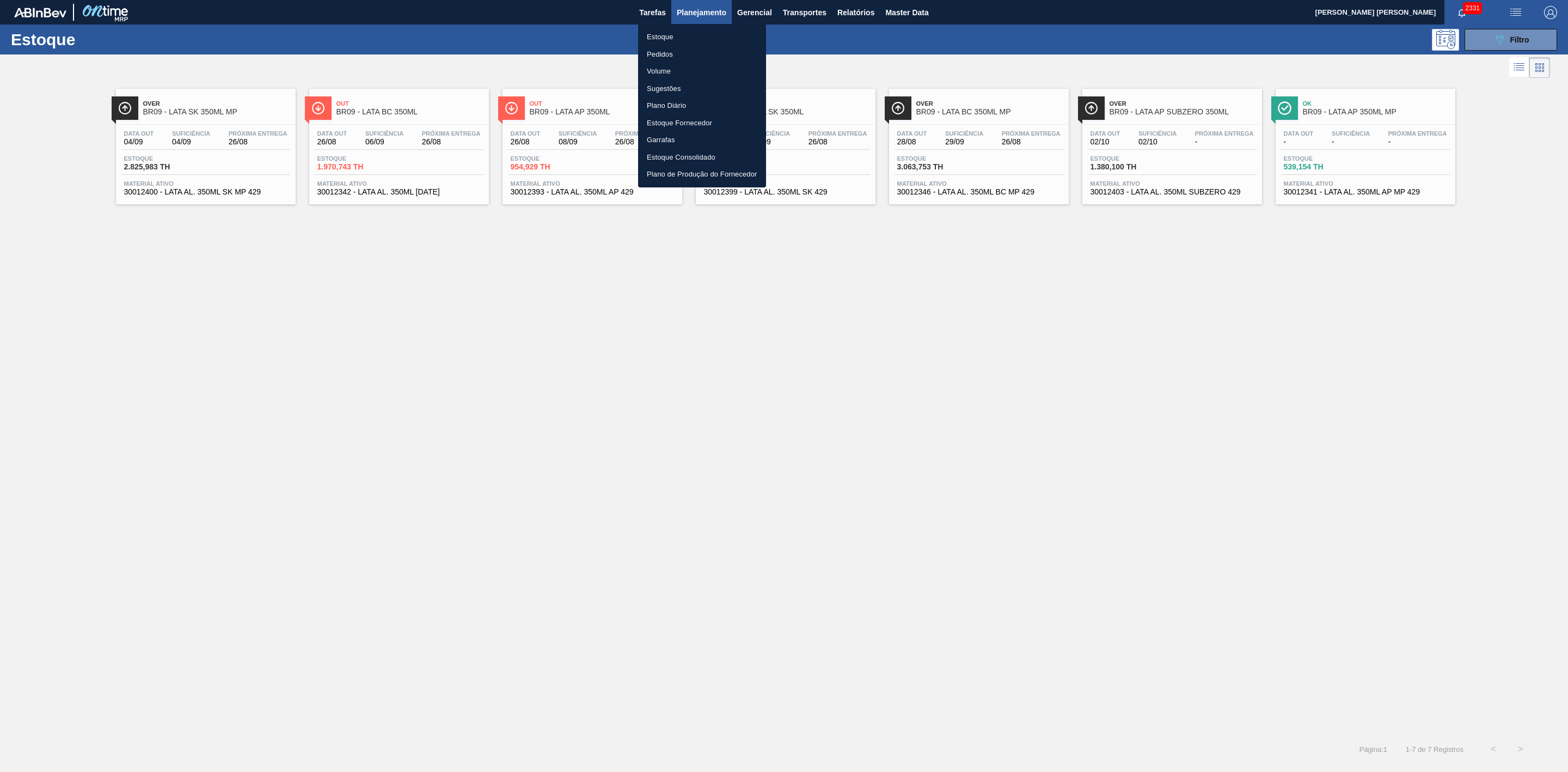
click at [665, 35] on li "Estoque" at bounding box center [702, 37] width 128 height 17
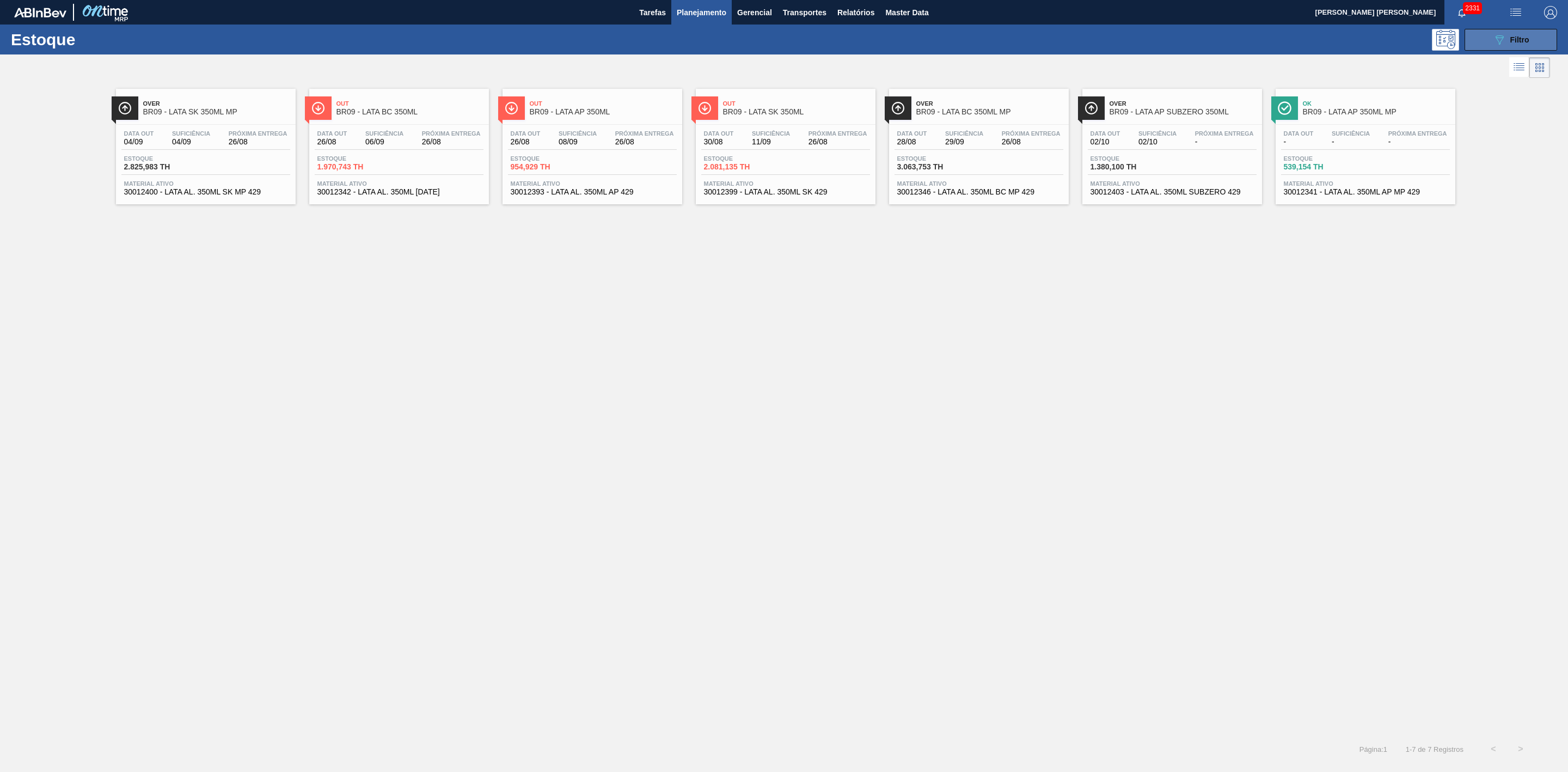
click at [1493, 43] on icon "089F7B8B-B2A5-4AFE-B5C0-19BA573D28AC" at bounding box center [1499, 40] width 13 height 13
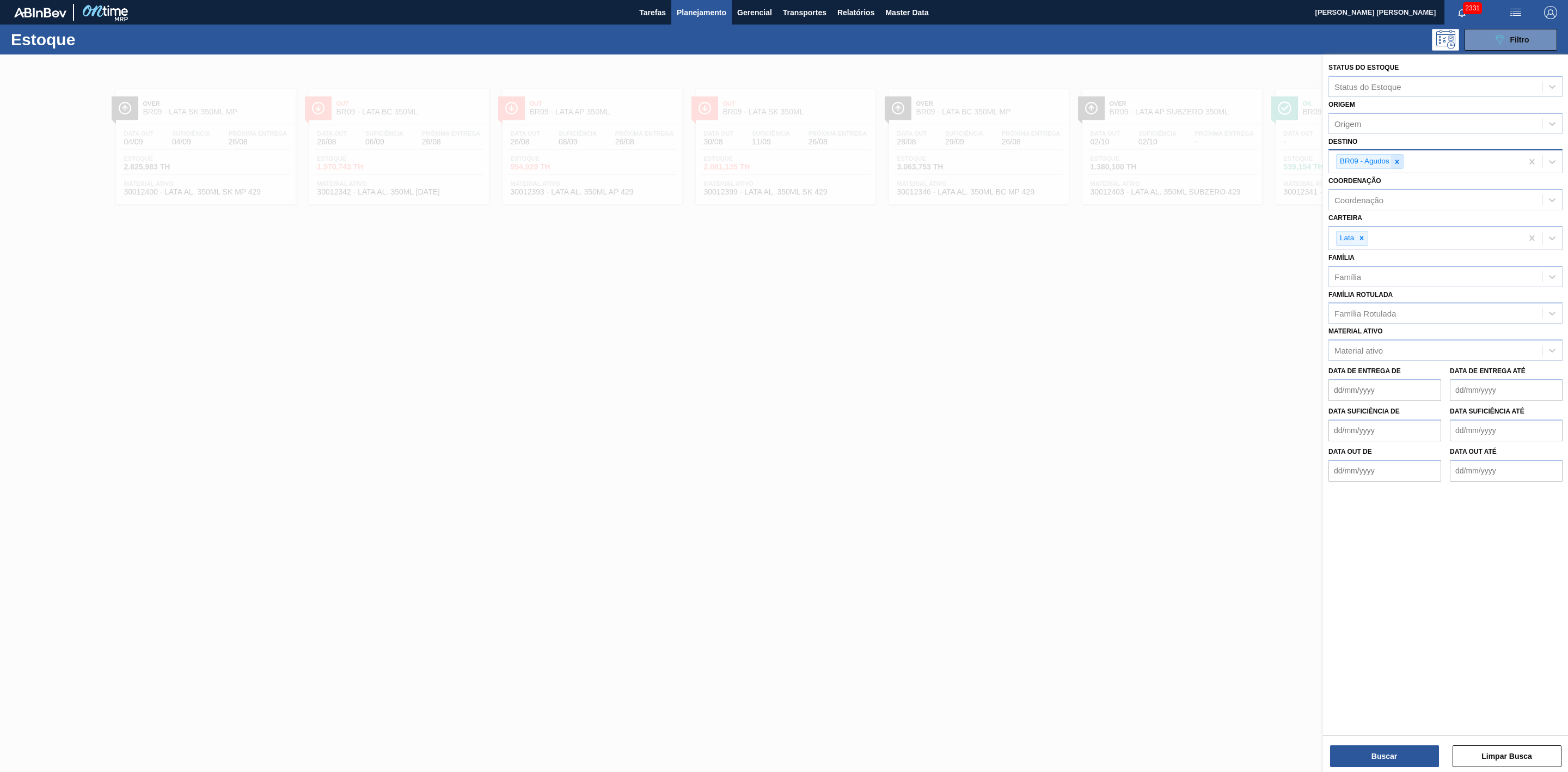
click at [1396, 160] on icon at bounding box center [1398, 162] width 4 height 4
type input "21"
click at [1382, 180] on div "BR21 - Lages" at bounding box center [1446, 187] width 234 height 20
click at [1388, 758] on button "Buscar" at bounding box center [1385, 756] width 109 height 22
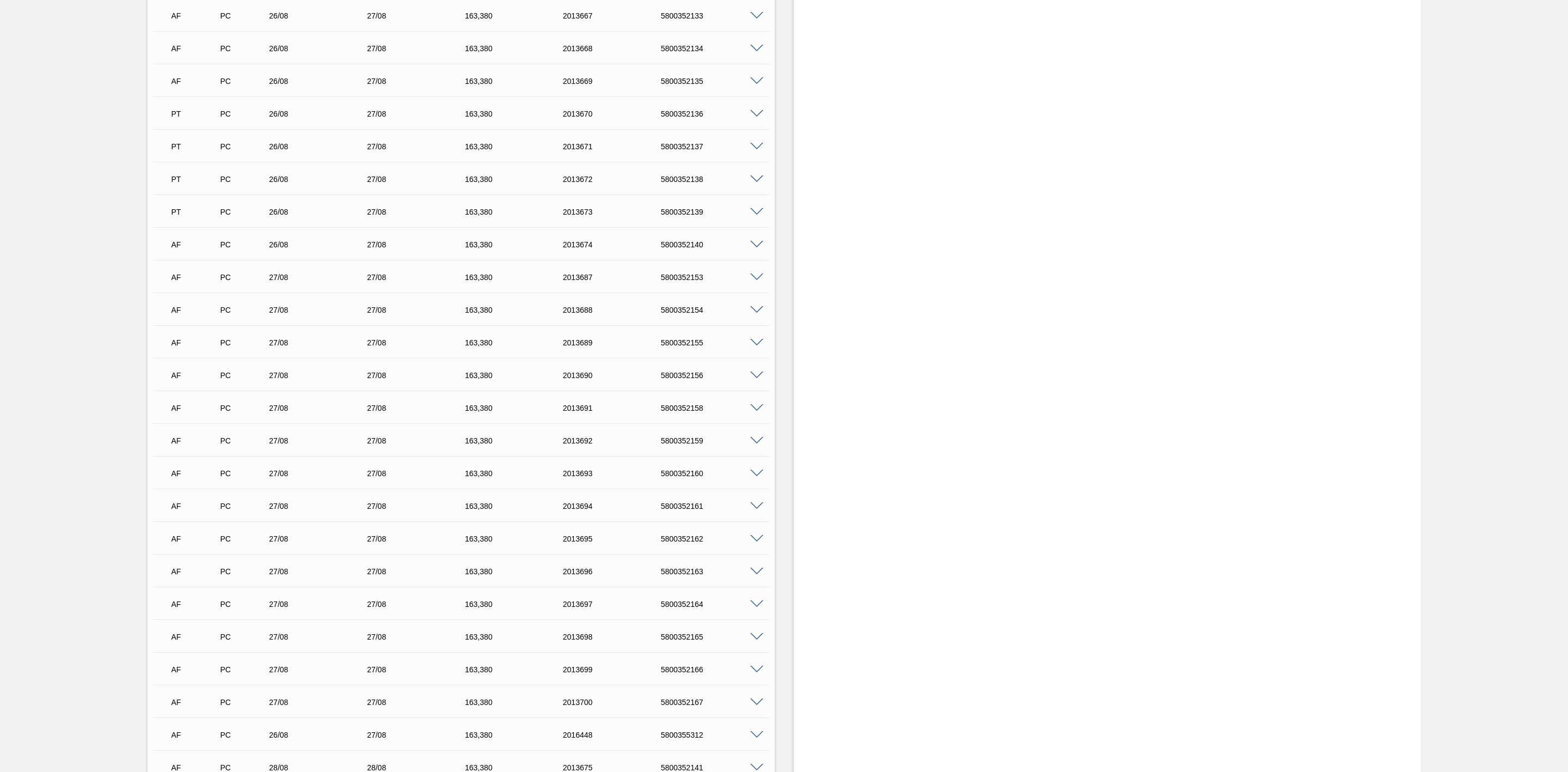
scroll to position [1389, 0]
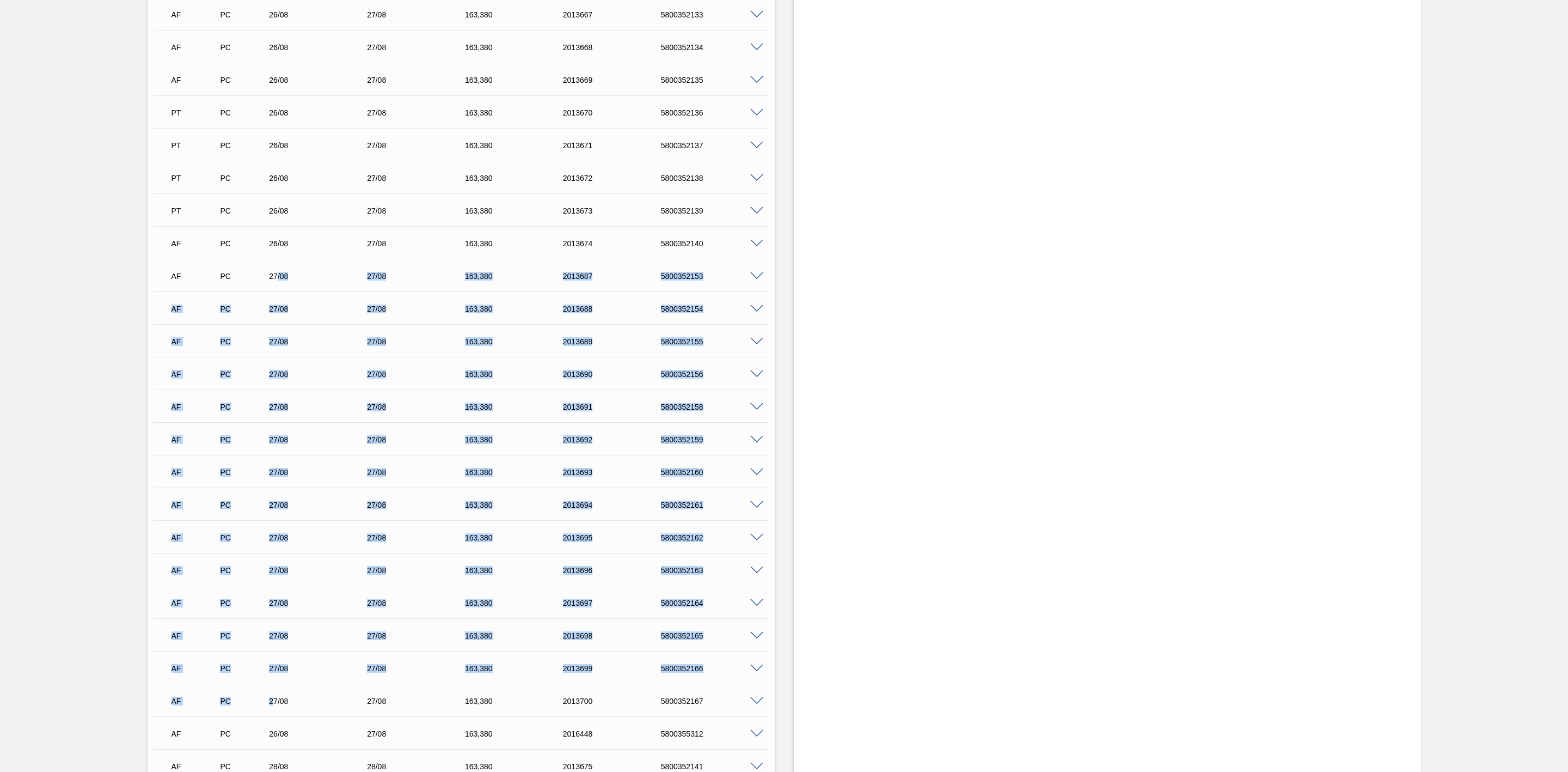
drag, startPoint x: 276, startPoint y: 284, endPoint x: 271, endPoint y: 707, distance: 423.0
click at [271, 707] on div "AD PC 16/08 17/08 204,225 2009285 5800347532 Material 30012393 - LATA AL. 350ML…" at bounding box center [461, 667] width 617 height 1863
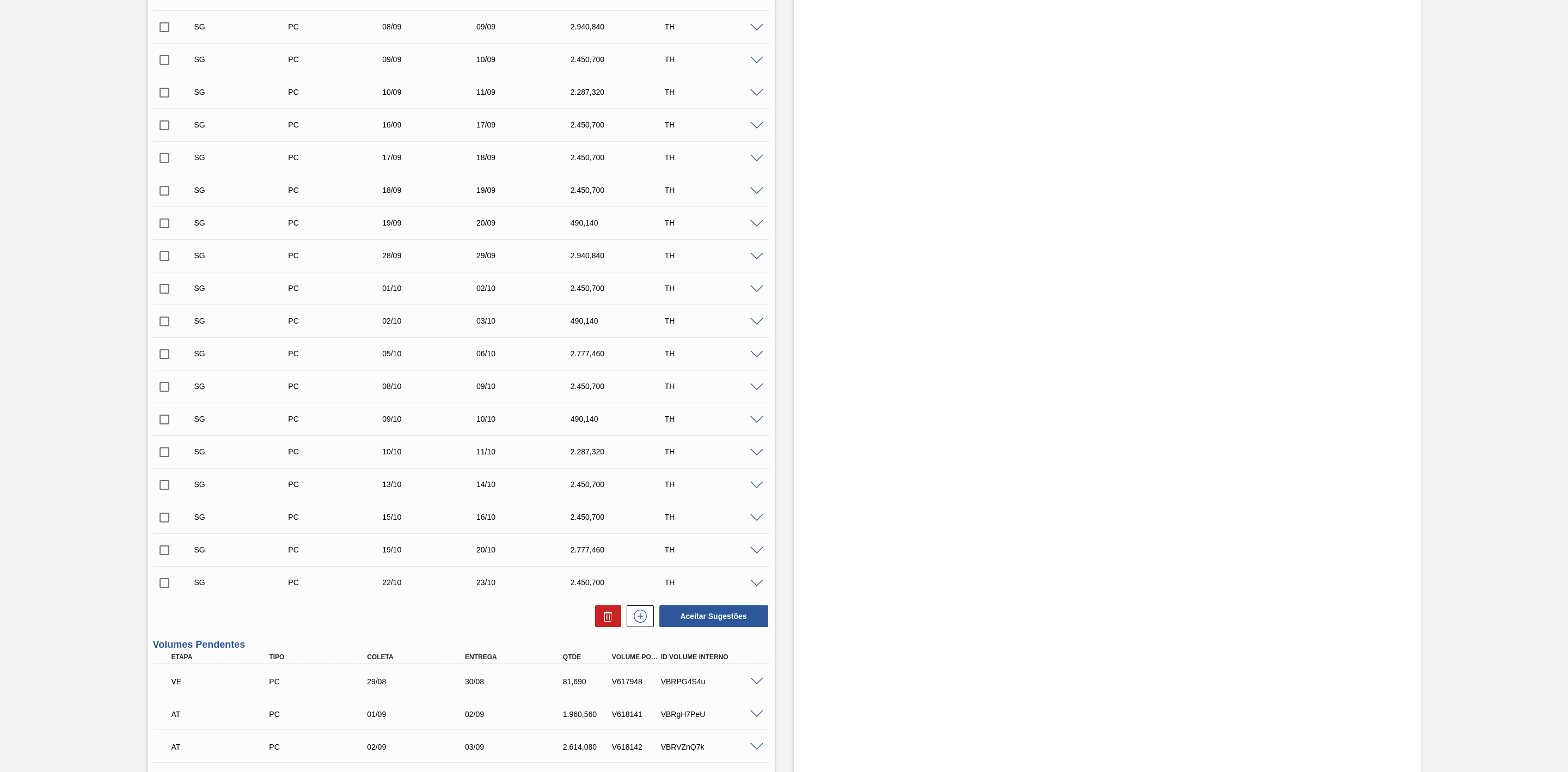
scroll to position [0, 0]
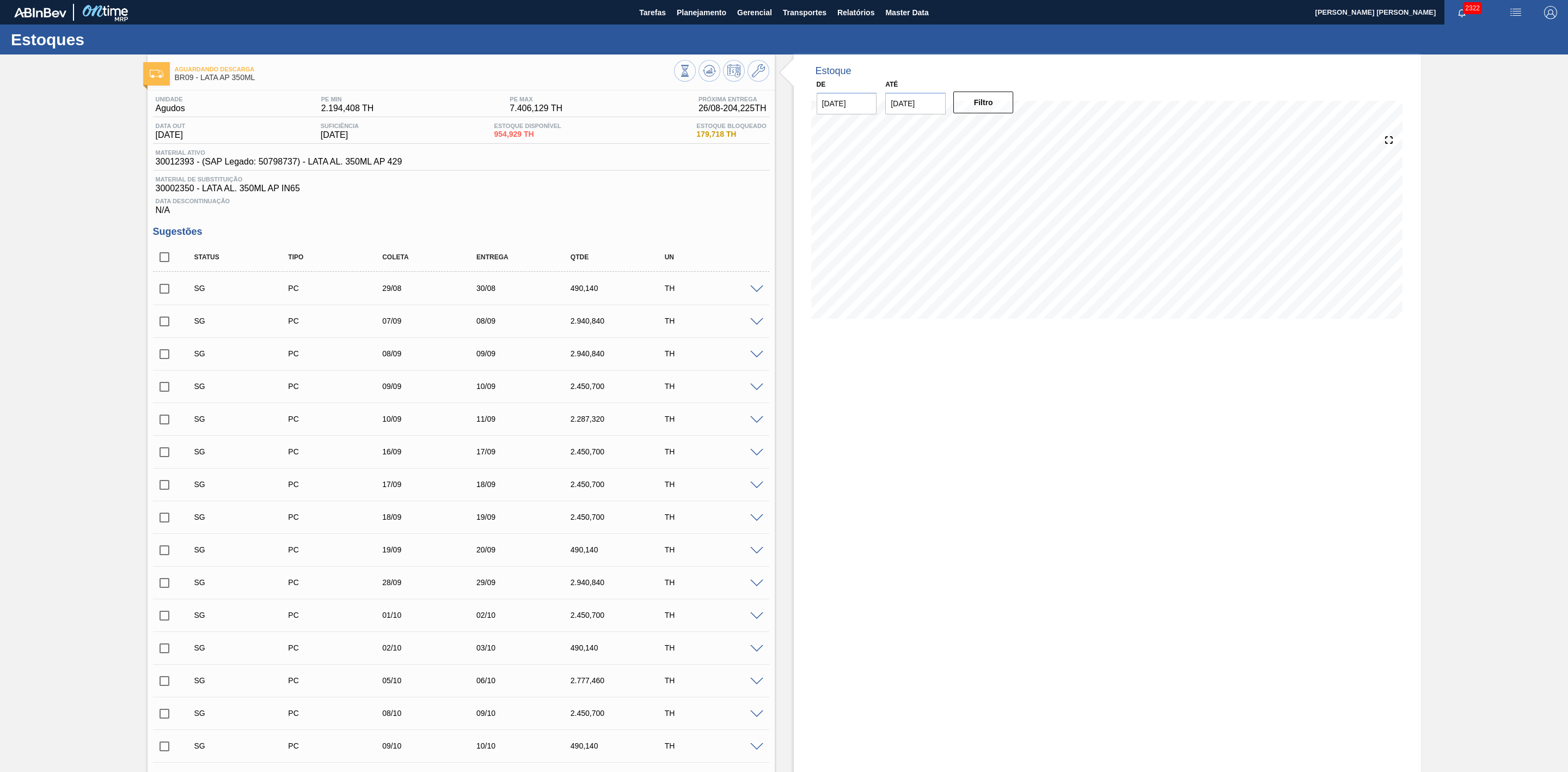
click at [1513, 12] on img "button" at bounding box center [1516, 13] width 13 height 13
click at [1496, 35] on li "Pedido Contingência" at bounding box center [1510, 38] width 100 height 19
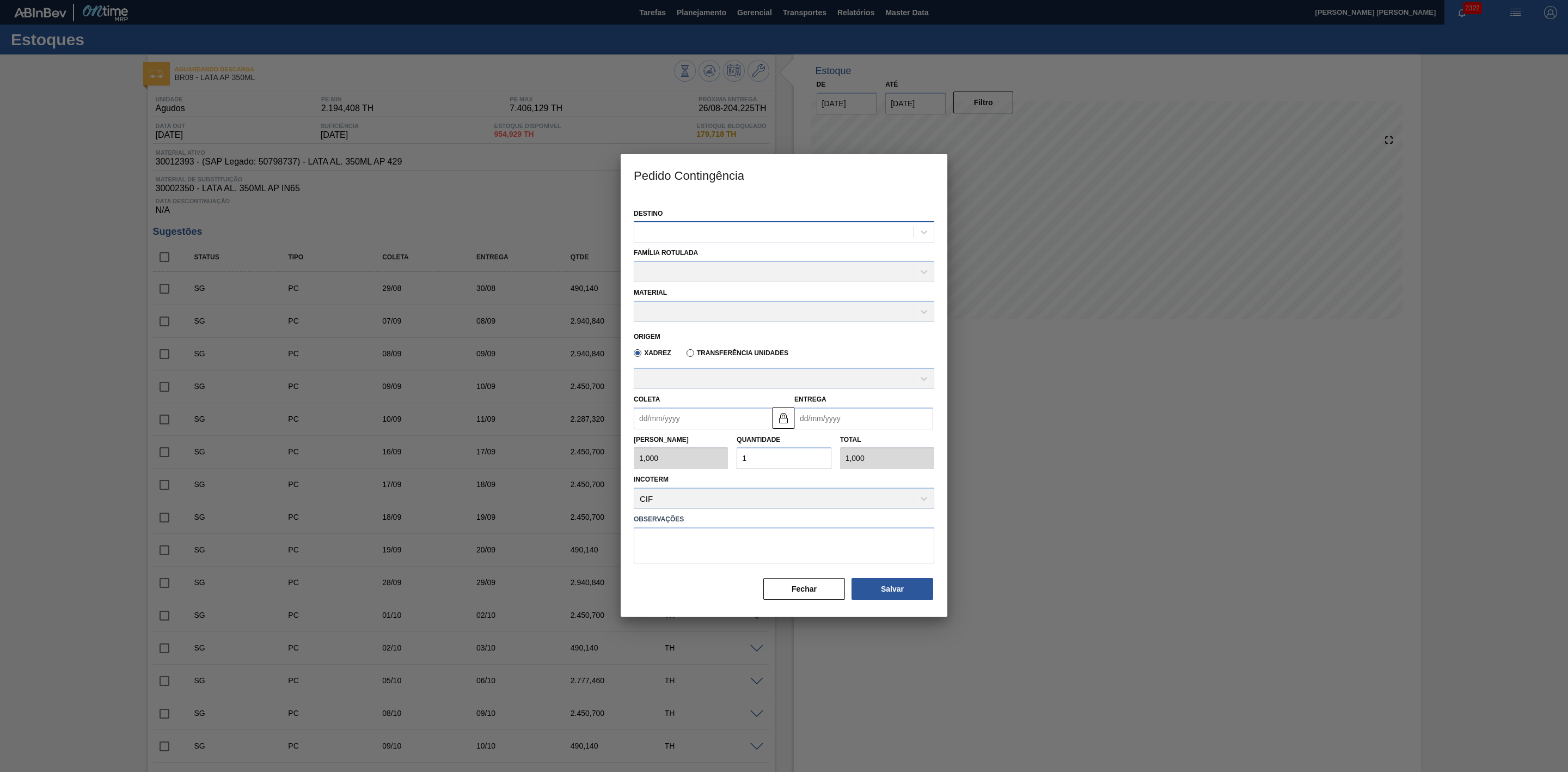
click at [725, 232] on div at bounding box center [774, 232] width 279 height 16
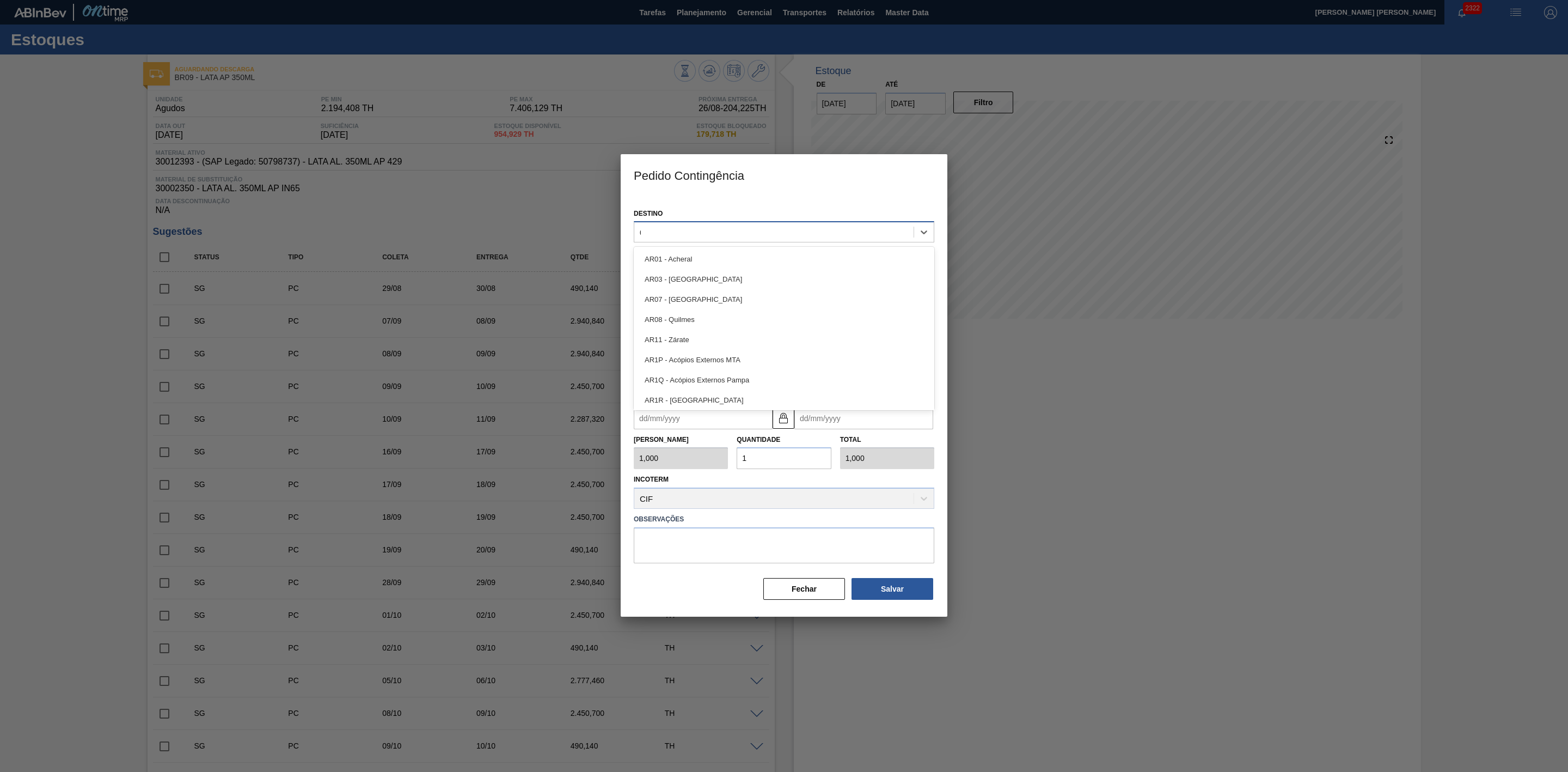
type input "09"
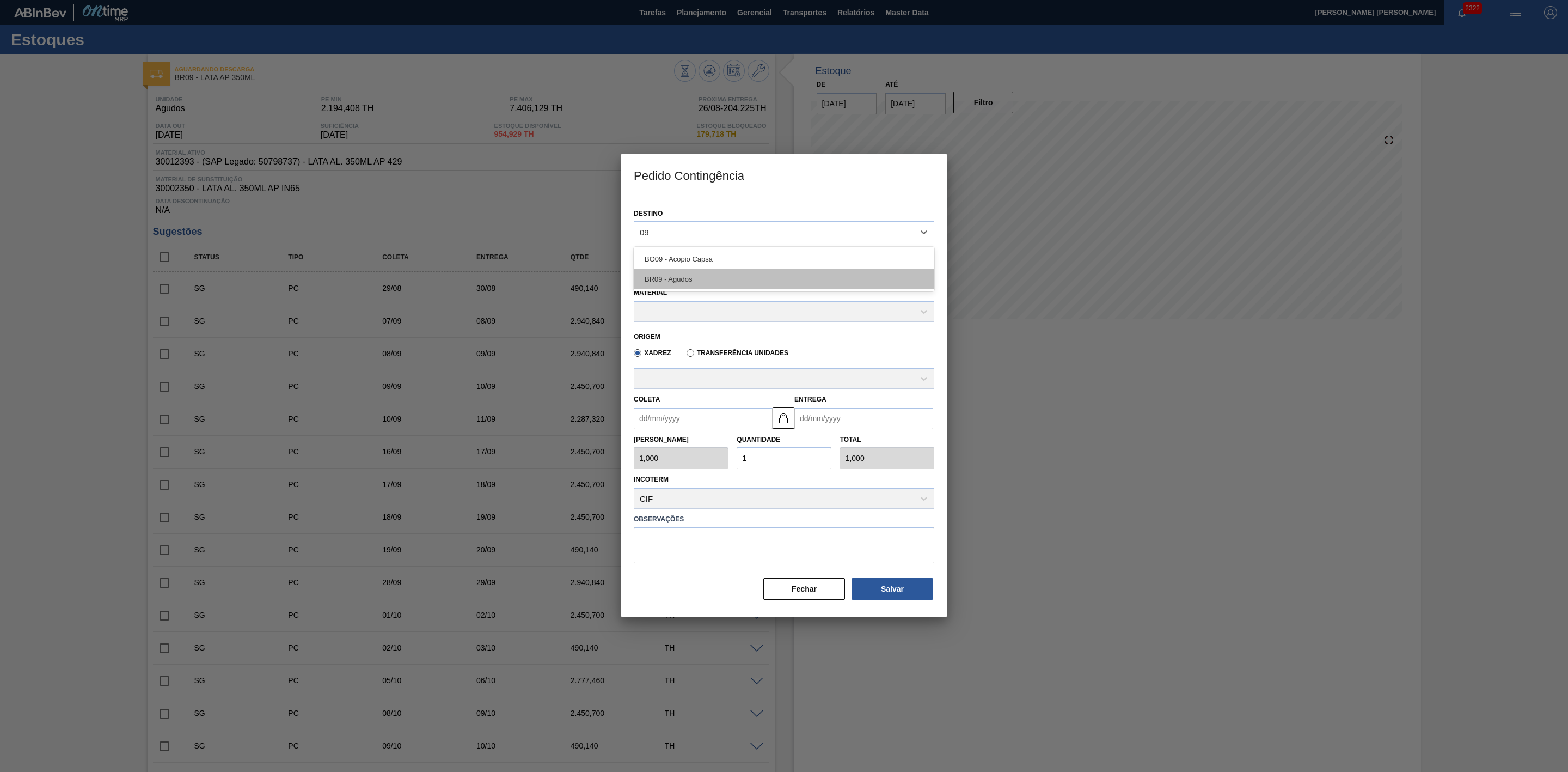
click at [711, 270] on div "BR09 - Agudos" at bounding box center [784, 279] width 301 height 20
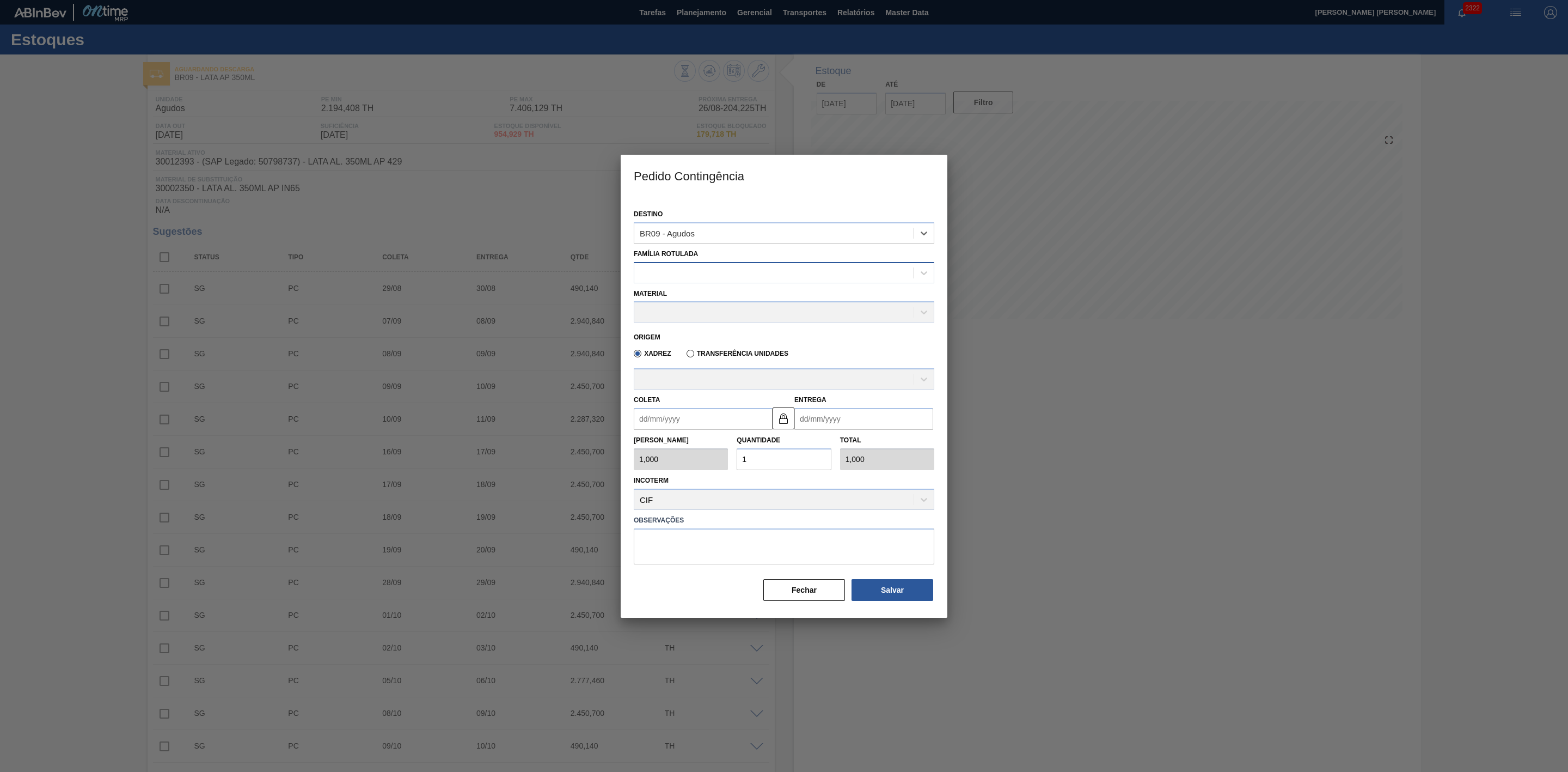
click at [682, 270] on div at bounding box center [774, 273] width 279 height 16
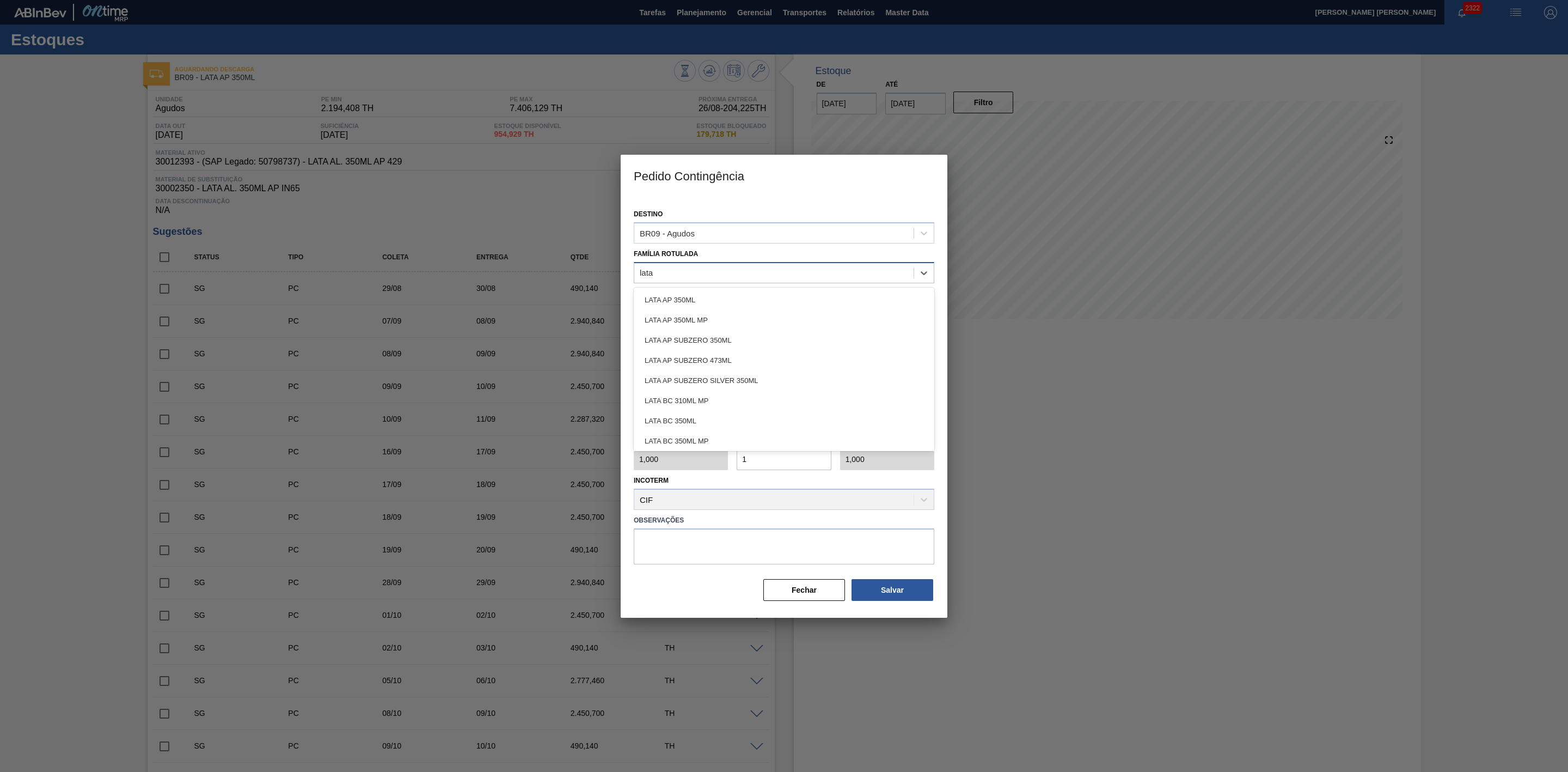
type Rotulada "lata a"
click at [679, 305] on div "LATA AP 350ML" at bounding box center [784, 299] width 301 height 20
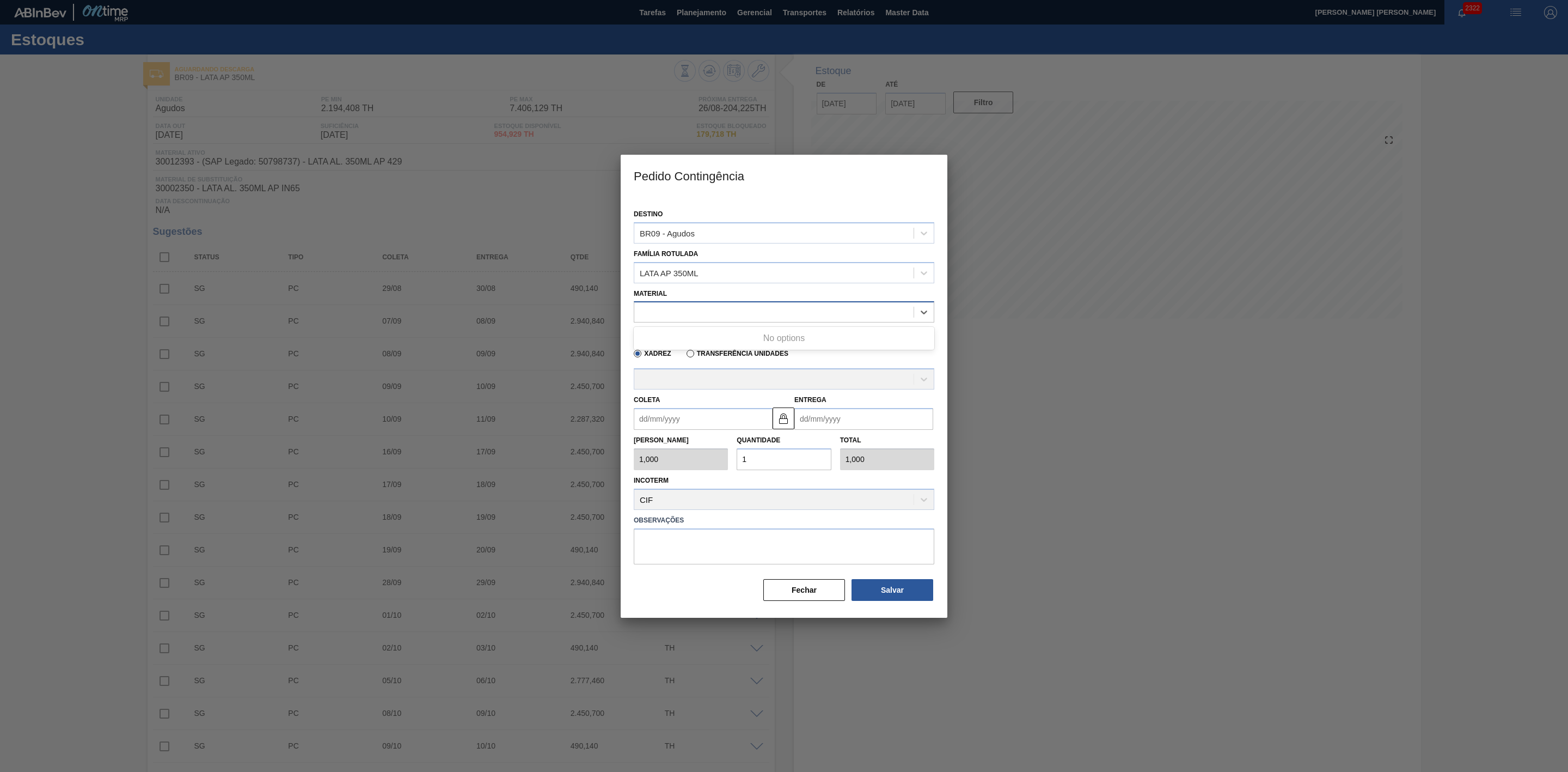
click at [677, 305] on div at bounding box center [774, 313] width 279 height 16
click at [705, 316] on div at bounding box center [774, 313] width 279 height 16
click at [701, 316] on div at bounding box center [774, 313] width 279 height 16
click at [716, 313] on div at bounding box center [774, 313] width 279 height 16
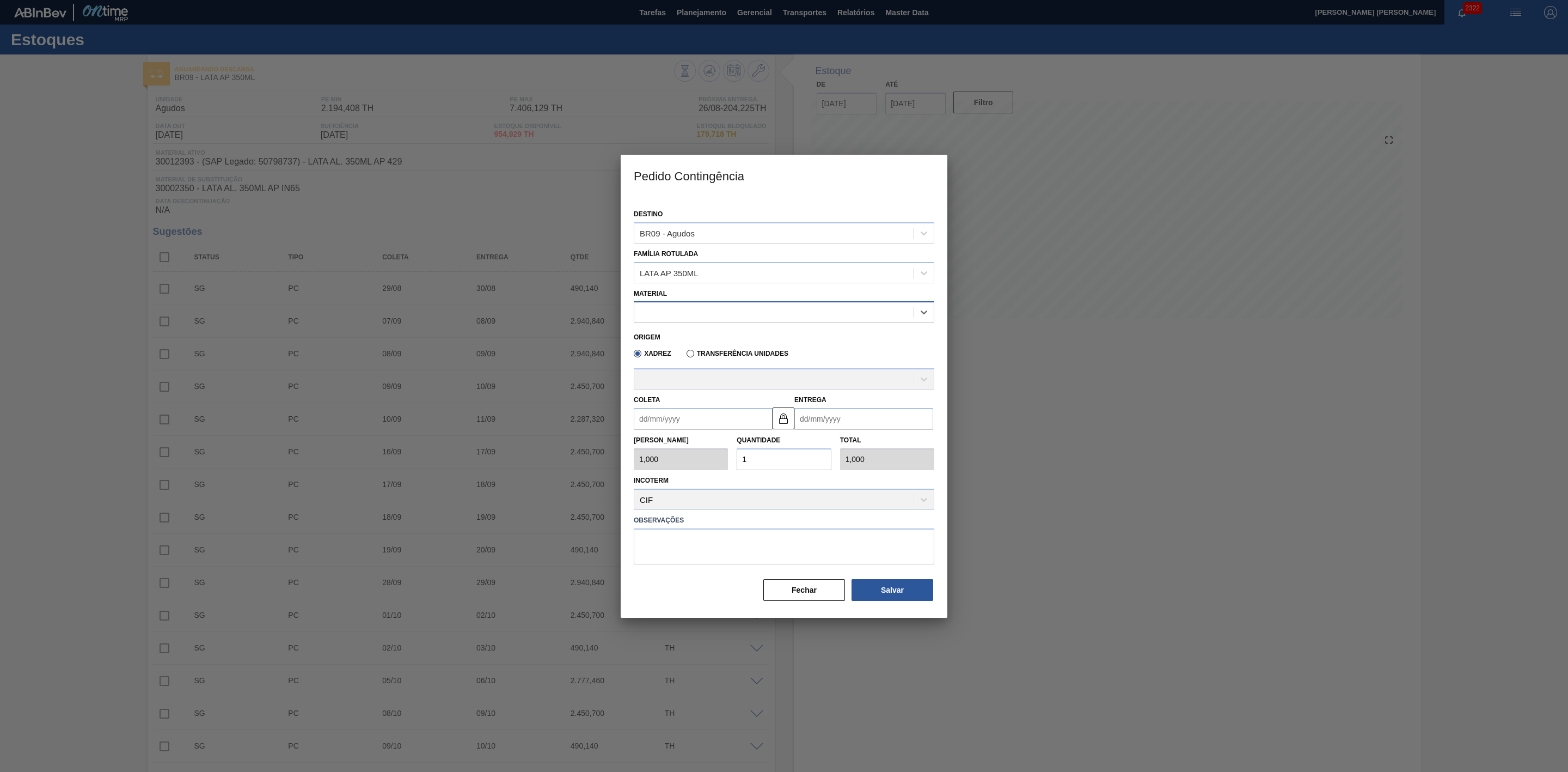
click at [716, 313] on div at bounding box center [774, 313] width 279 height 16
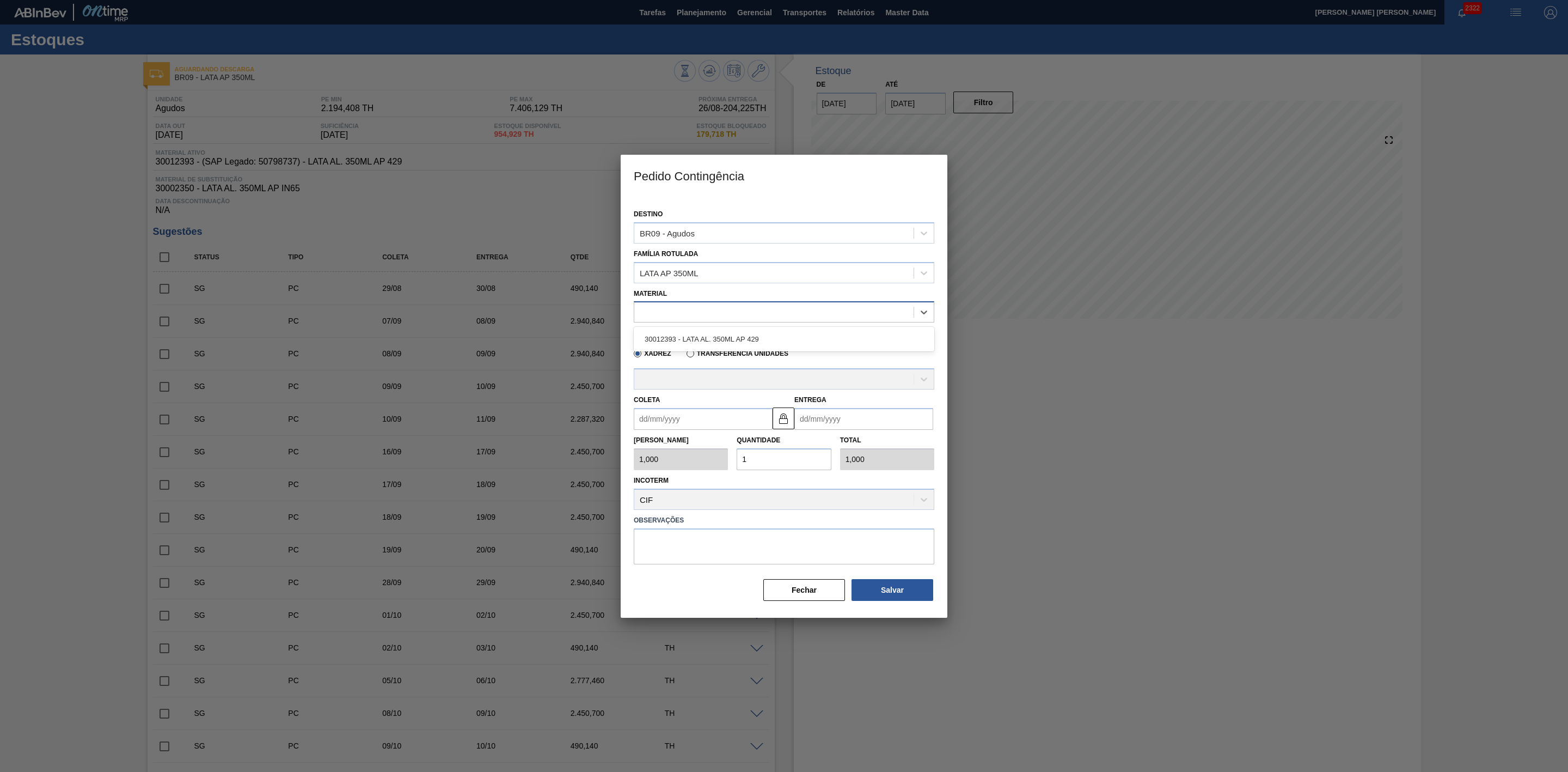
click at [716, 313] on div at bounding box center [774, 313] width 279 height 16
click at [710, 333] on div "30012393 - LATA AL. 350ML AP 429" at bounding box center [784, 339] width 301 height 20
type input "8,169"
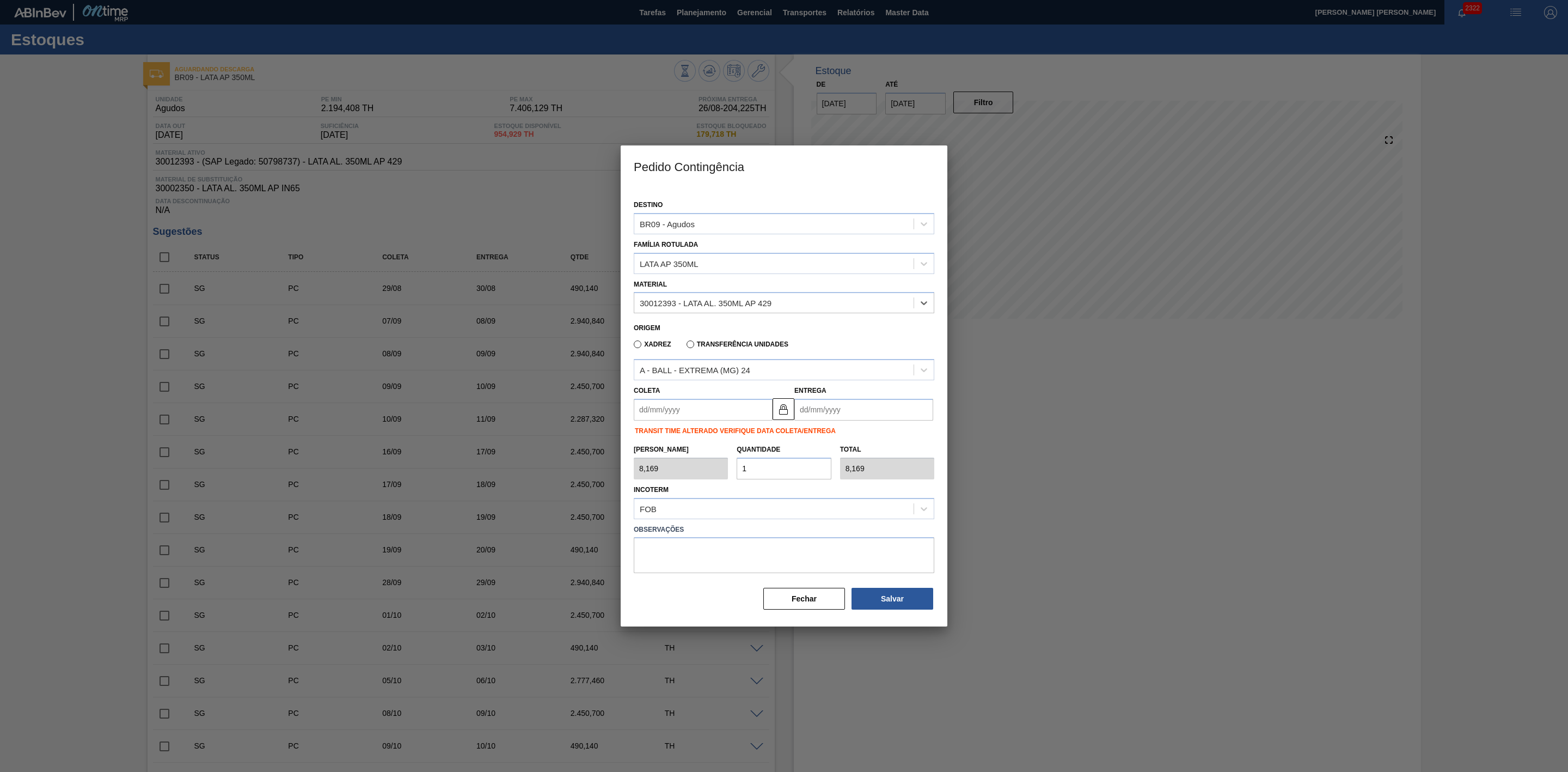
click at [686, 412] on input "Coleta" at bounding box center [703, 409] width 139 height 22
click at [659, 431] on div "agosto 2025" at bounding box center [700, 435] width 130 height 9
click at [703, 542] on div "27" at bounding box center [699, 542] width 15 height 15
type input "27/08/2025"
type input "28/08/2025"
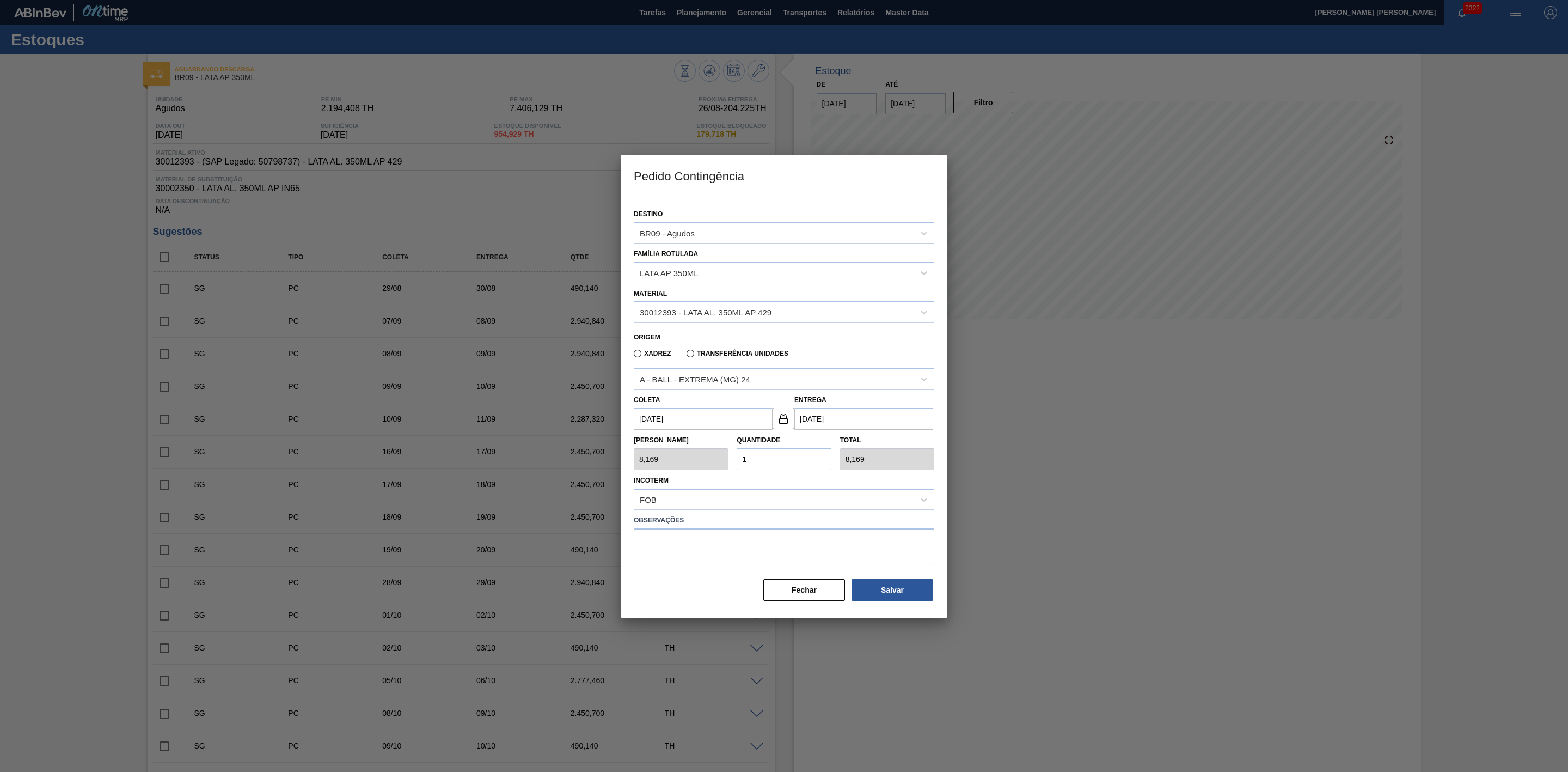
drag, startPoint x: 752, startPoint y: 460, endPoint x: 732, endPoint y: 451, distance: 21.9
click at [732, 451] on div "Quantidade 1" at bounding box center [784, 451] width 103 height 37
type input "2"
type input "16,338"
type input "20"
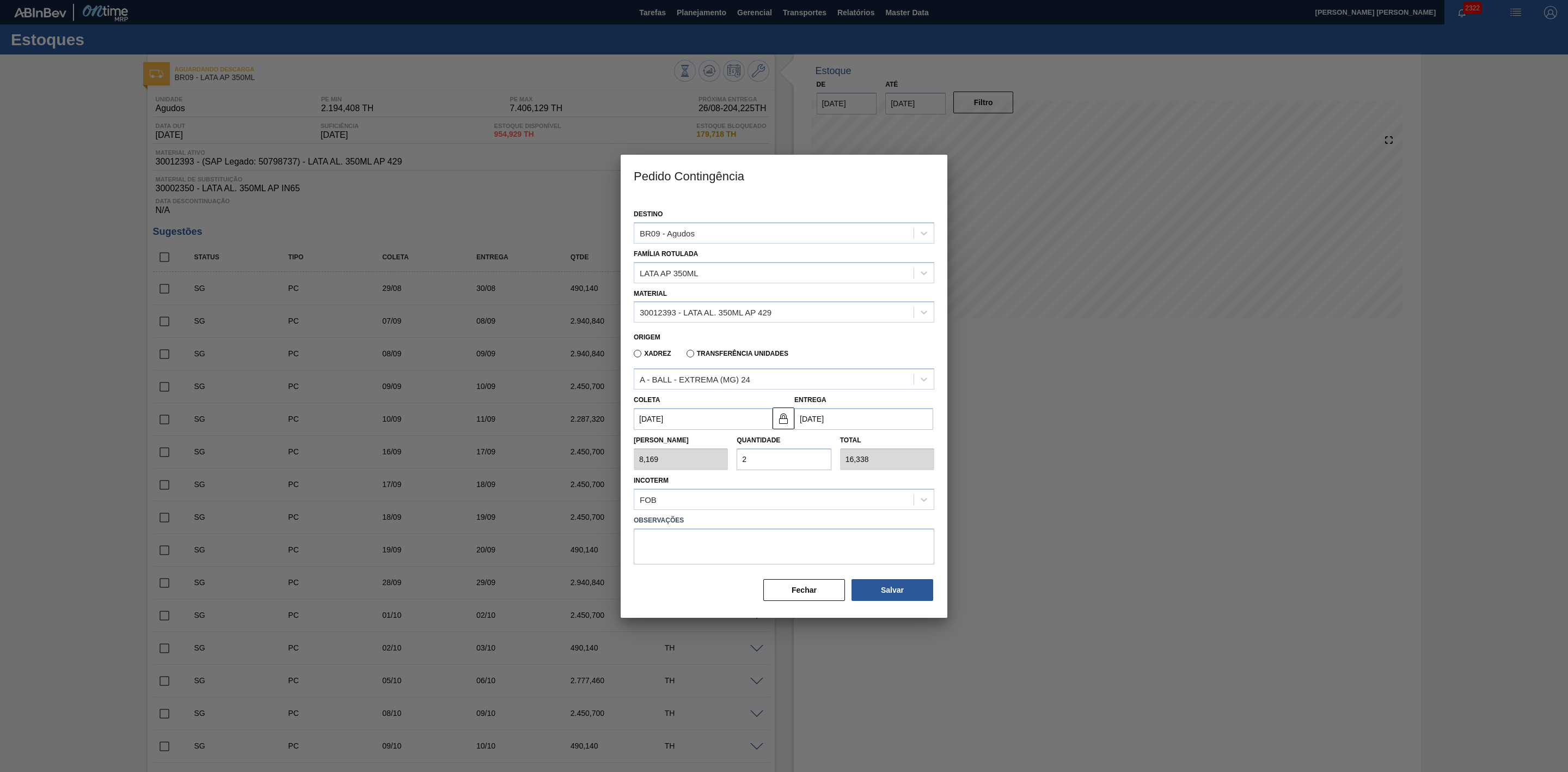
type input "163,380"
type input "20"
click at [900, 586] on button "Salvar" at bounding box center [892, 590] width 82 height 22
type input "1,000"
type input "1"
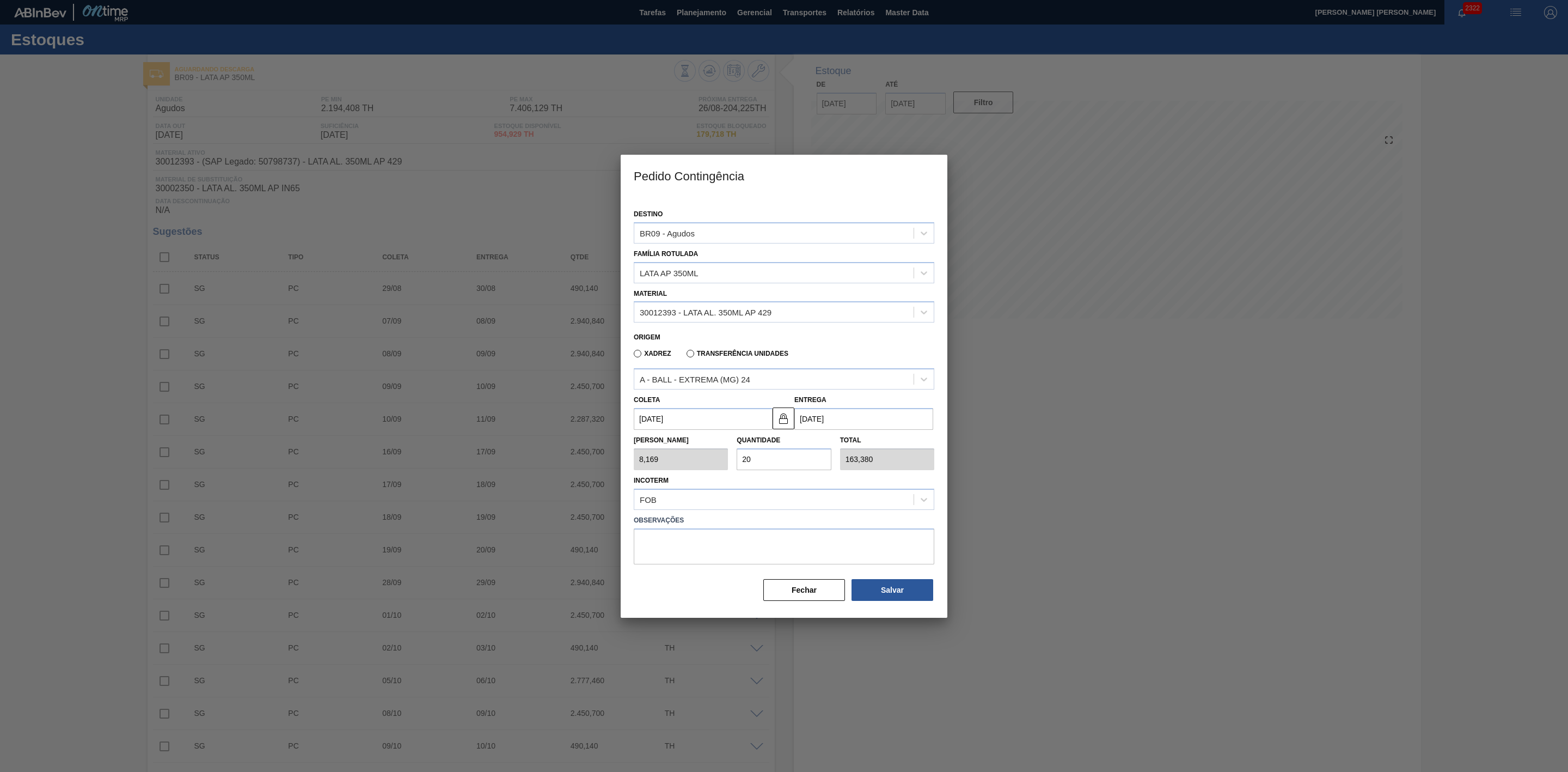
type input "1,000"
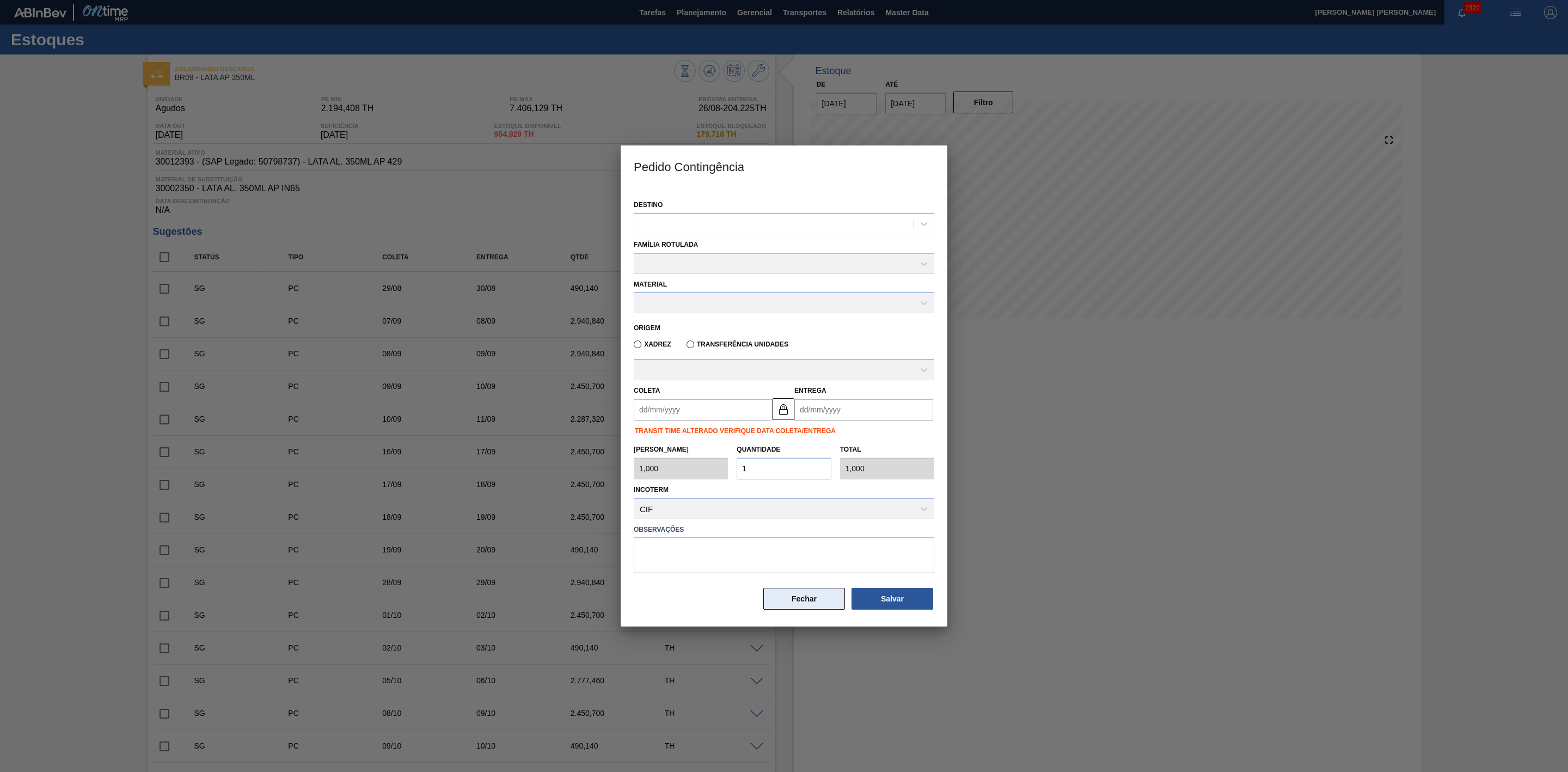
click at [809, 599] on button "Fechar" at bounding box center [804, 598] width 82 height 22
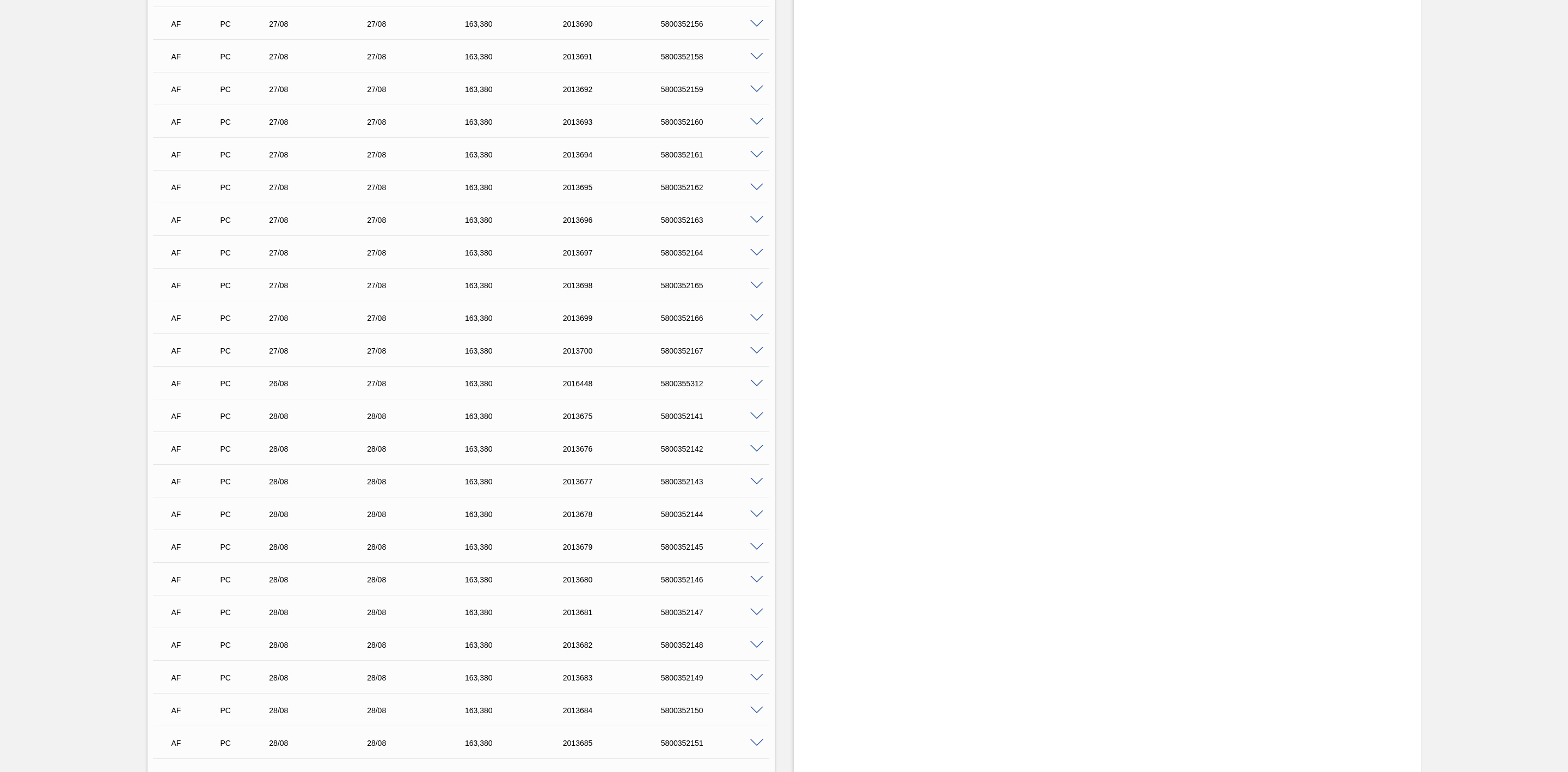
scroll to position [1471, 0]
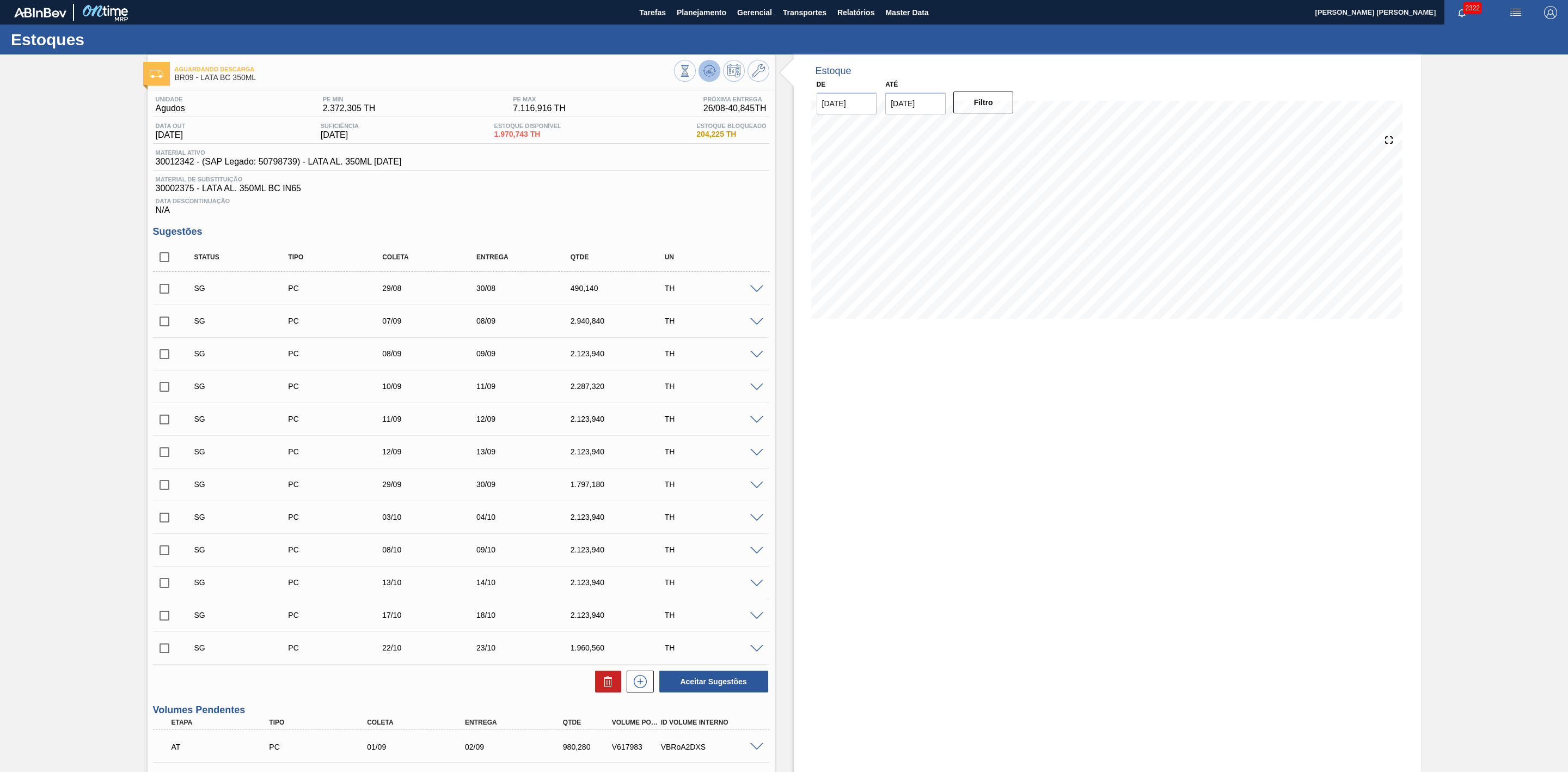
click at [714, 65] on icon at bounding box center [710, 71] width 13 height 13
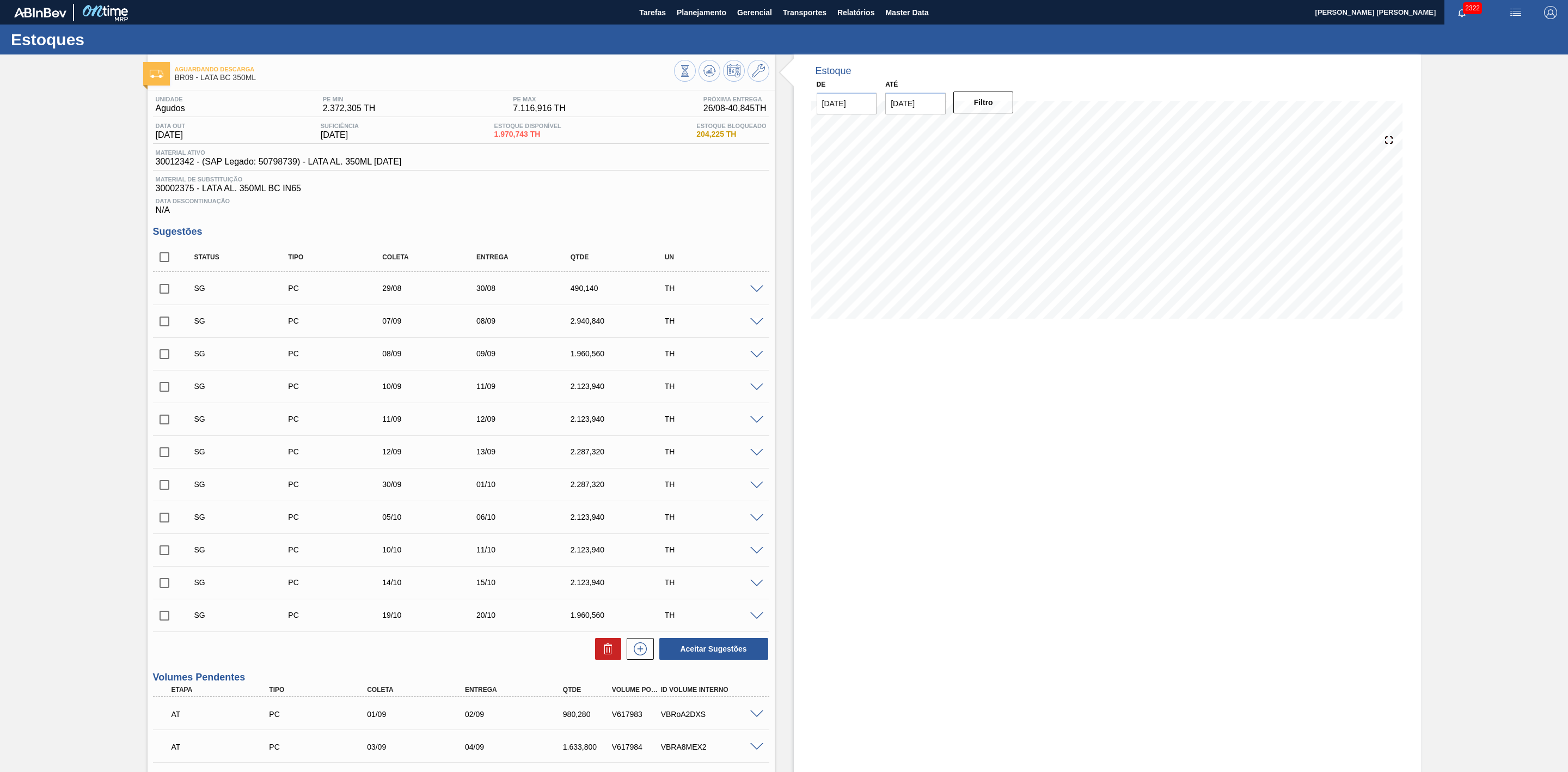
click at [1509, 11] on img "button" at bounding box center [1516, 13] width 13 height 13
click at [1488, 35] on li "Pedido Contingência" at bounding box center [1510, 38] width 100 height 19
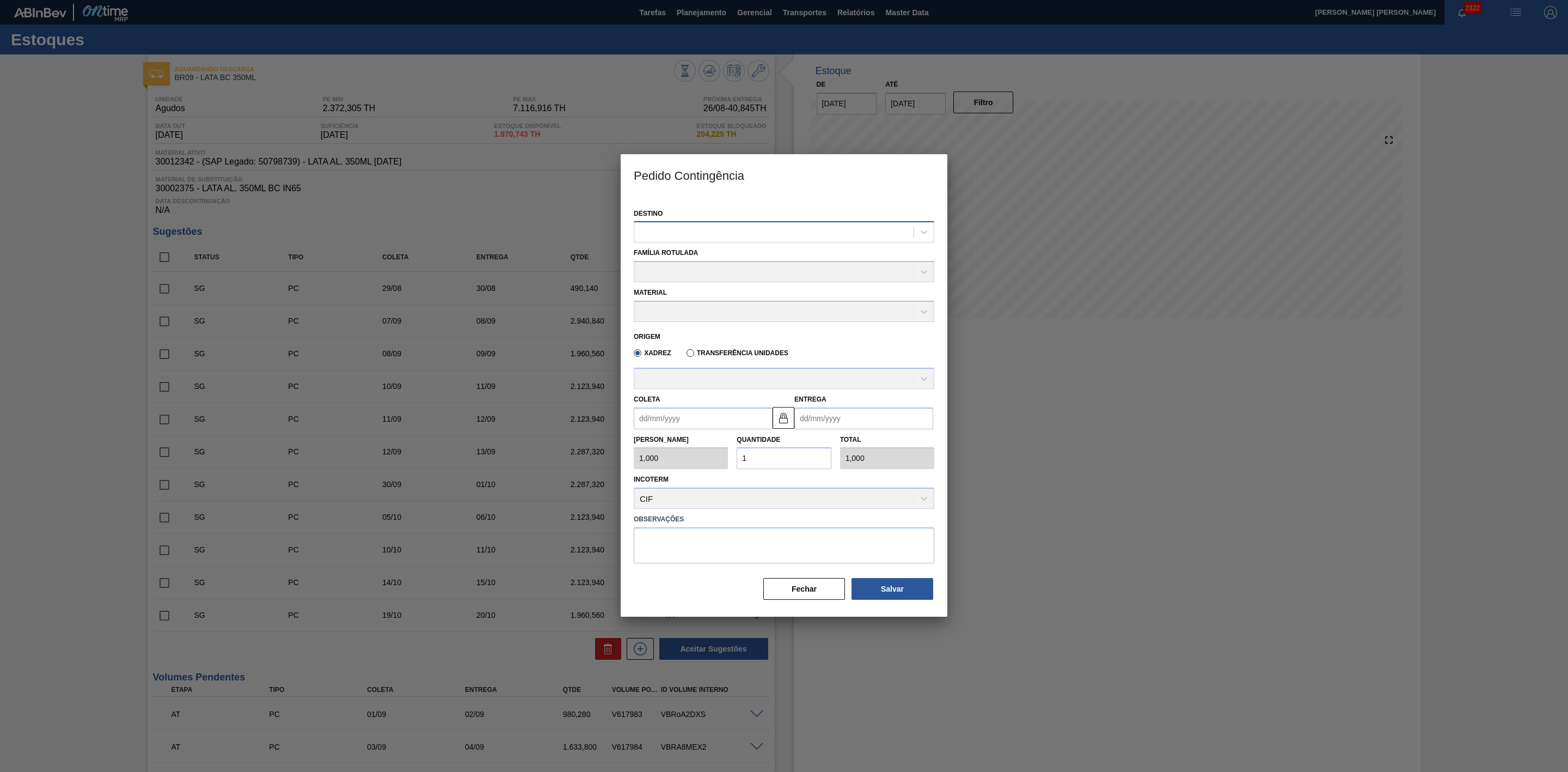
click at [827, 230] on div at bounding box center [774, 232] width 279 height 16
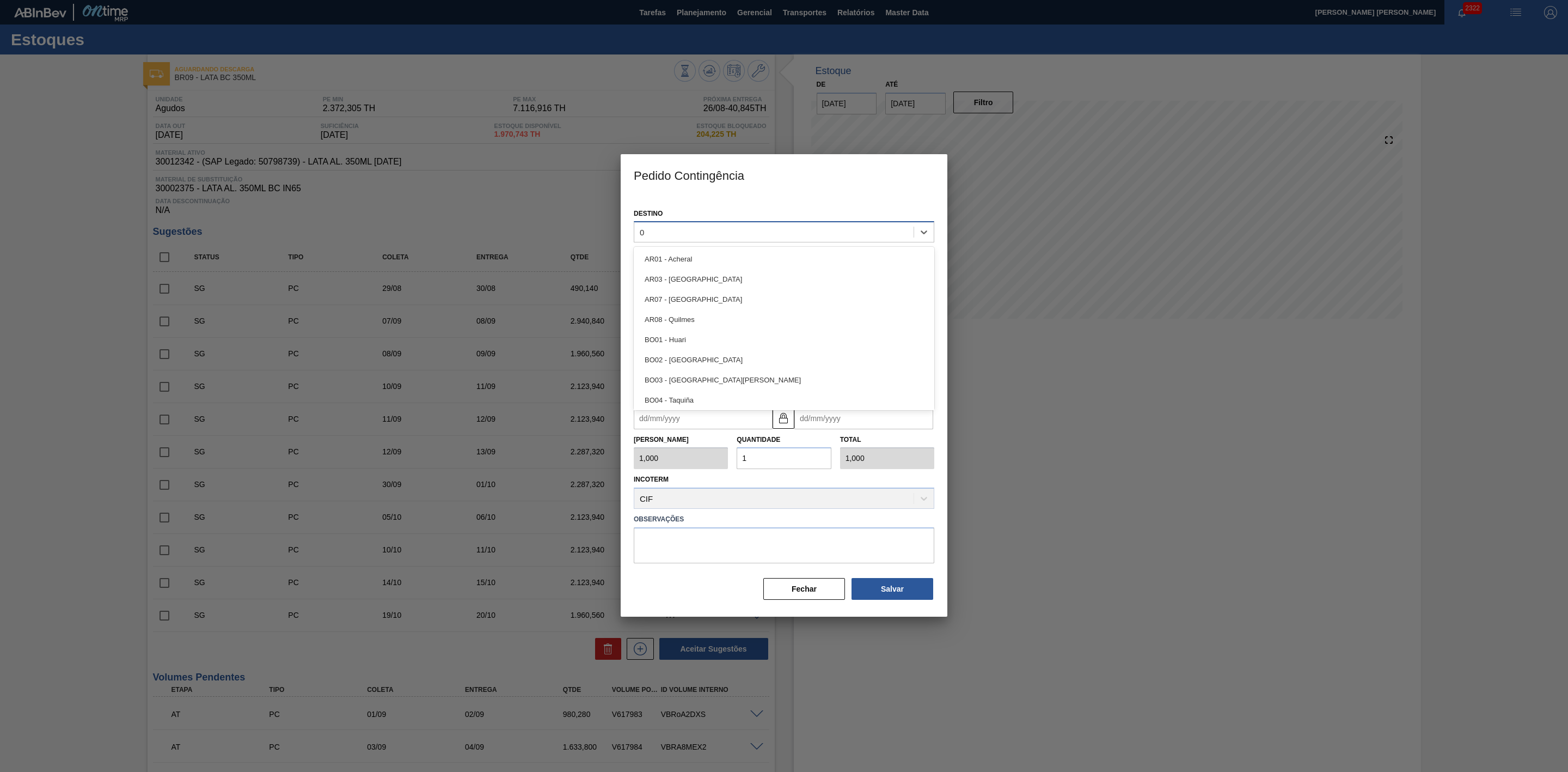
type input "09"
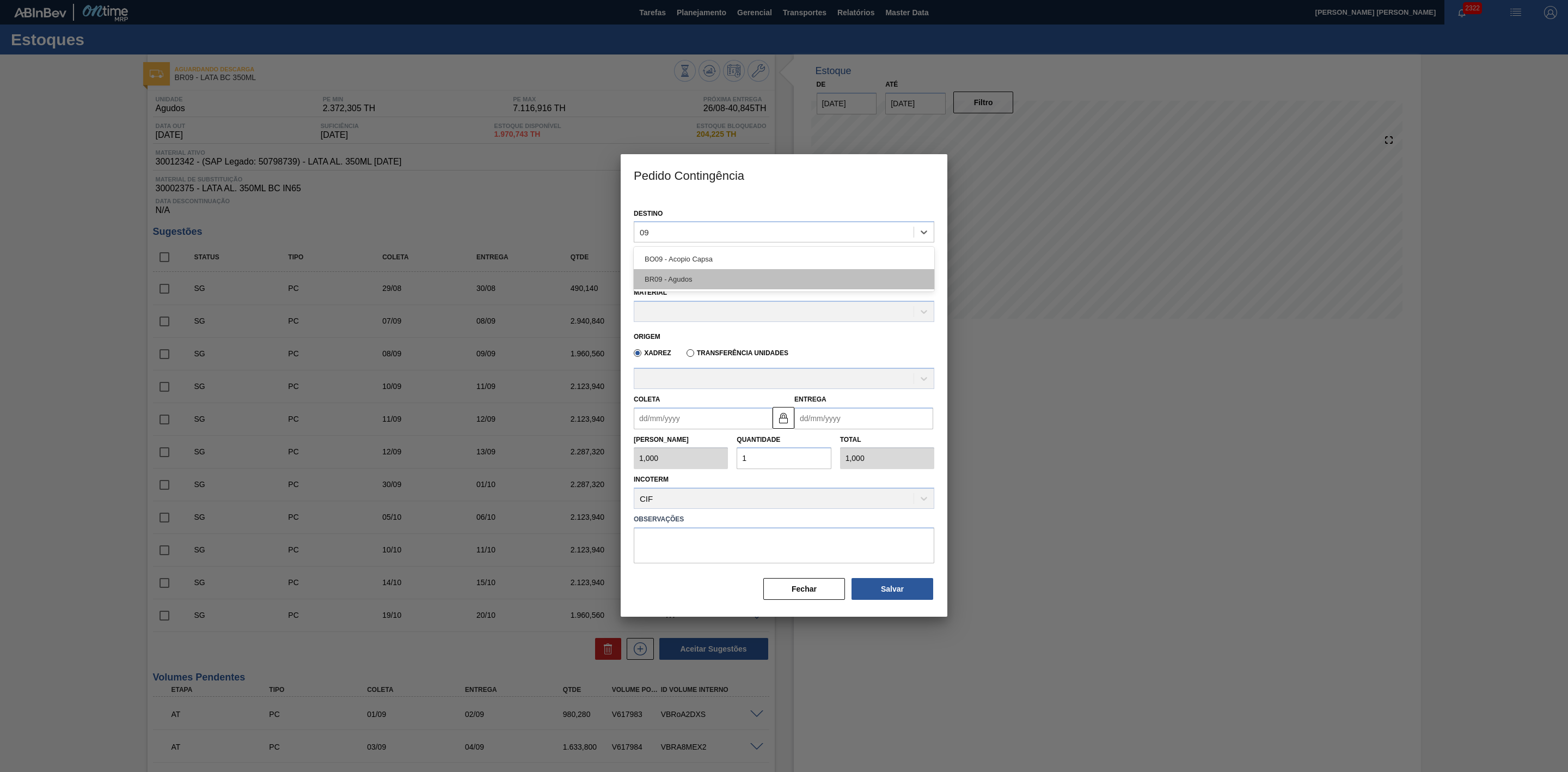
click at [695, 276] on div "BR09 - Agudos" at bounding box center [784, 279] width 301 height 20
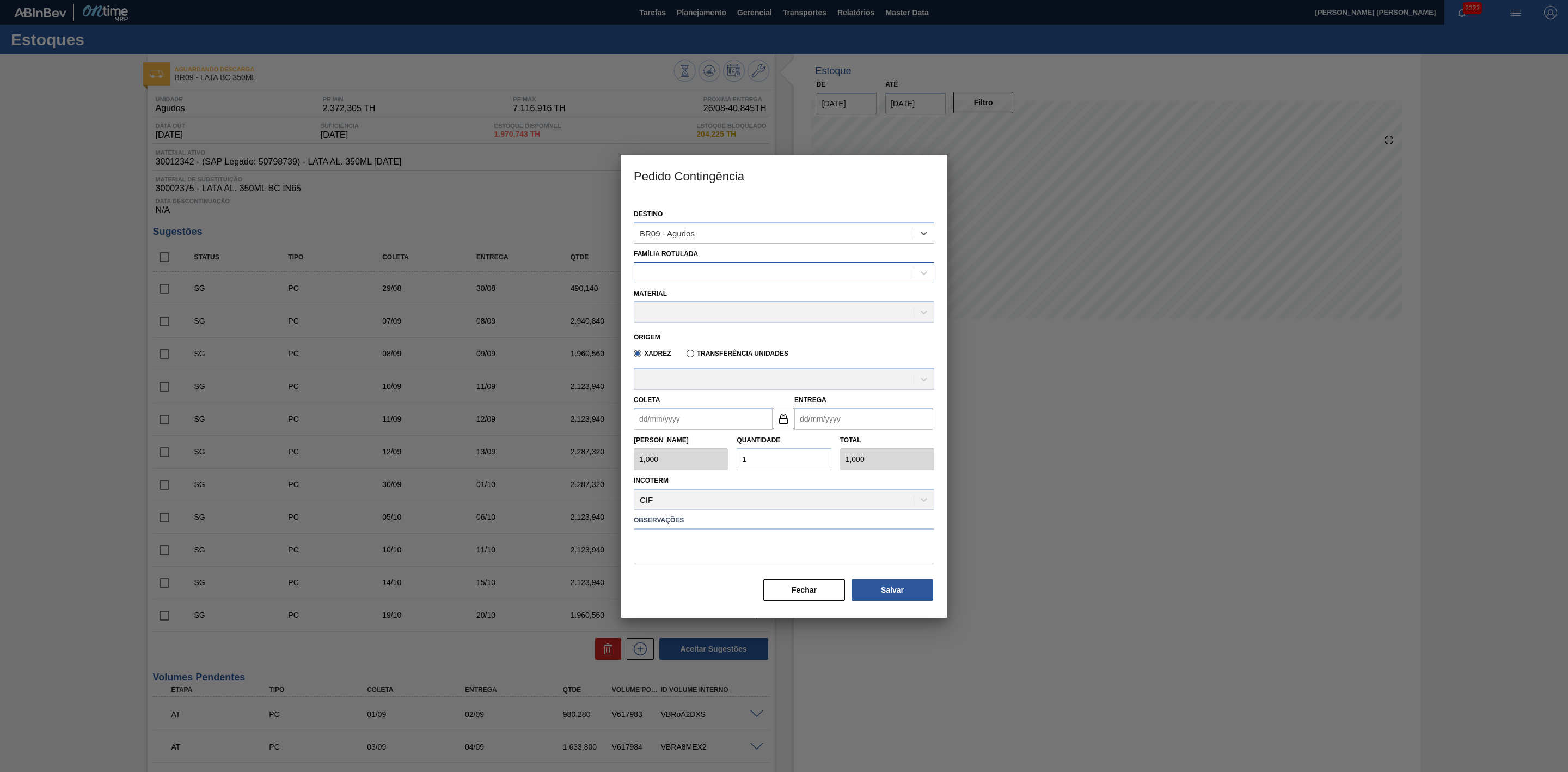
click at [703, 276] on div at bounding box center [774, 273] width 279 height 16
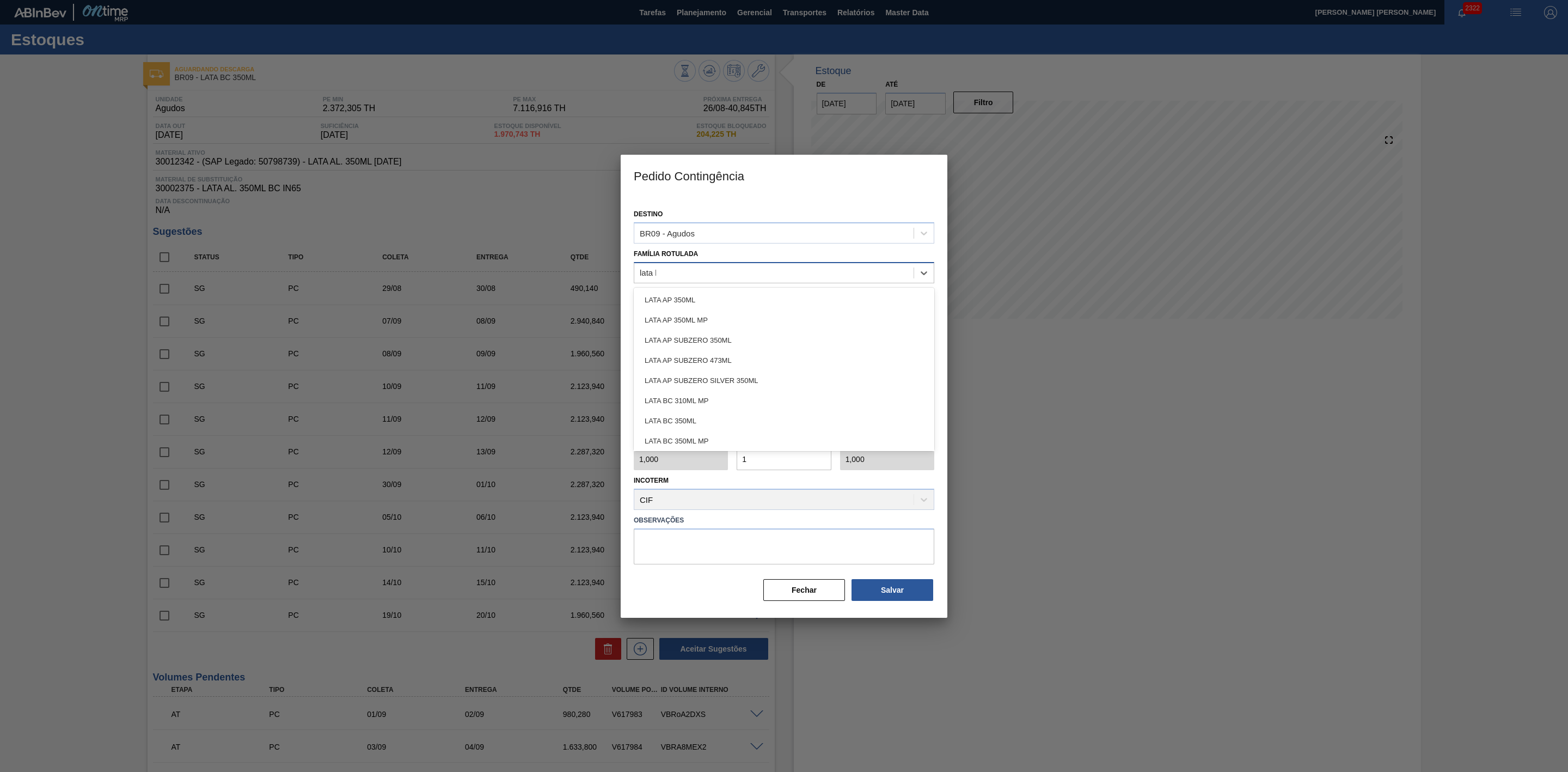
type Rotulada "lata bc"
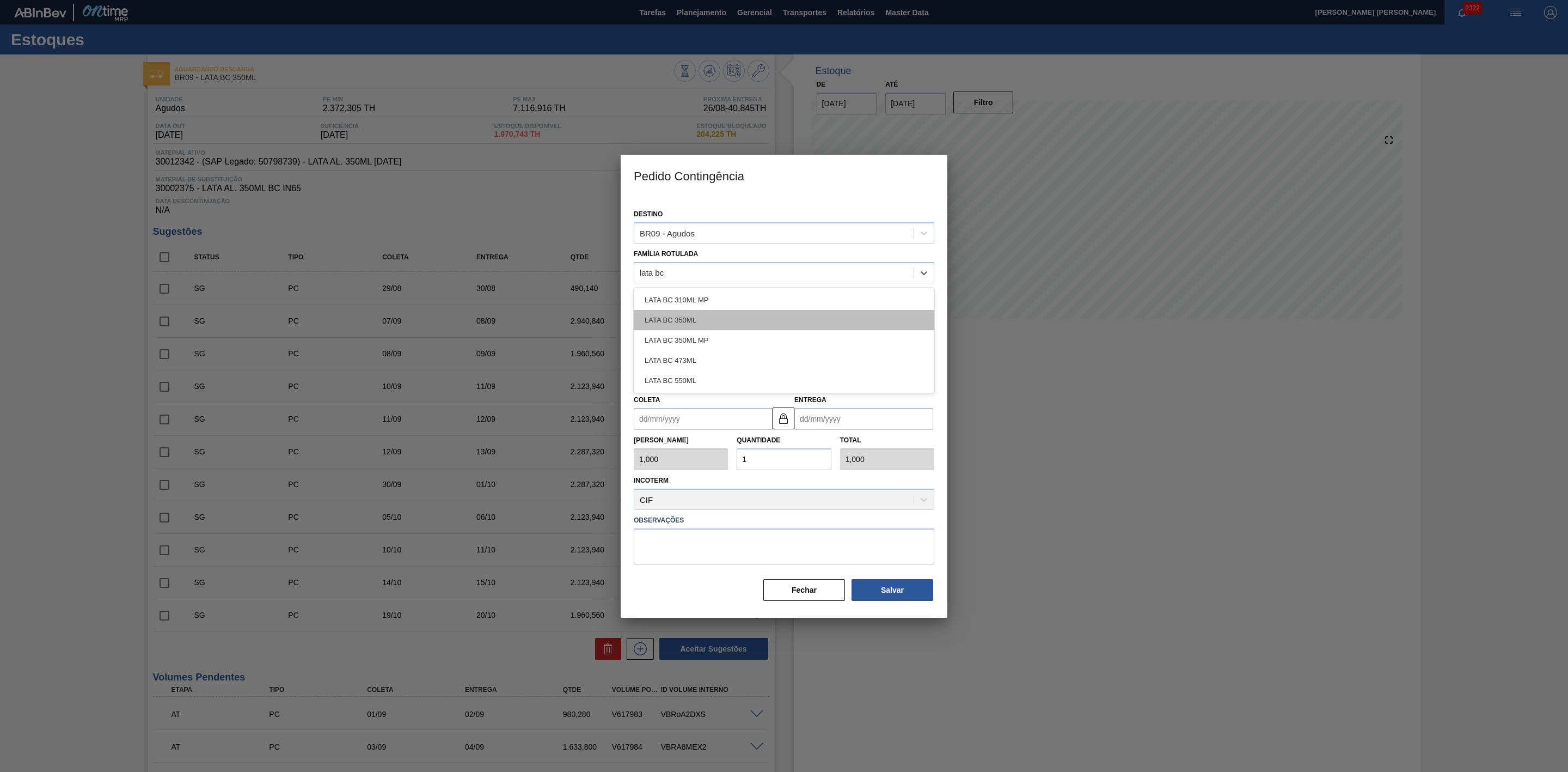
click at [685, 312] on div "LATA BC 350ML" at bounding box center [784, 320] width 301 height 20
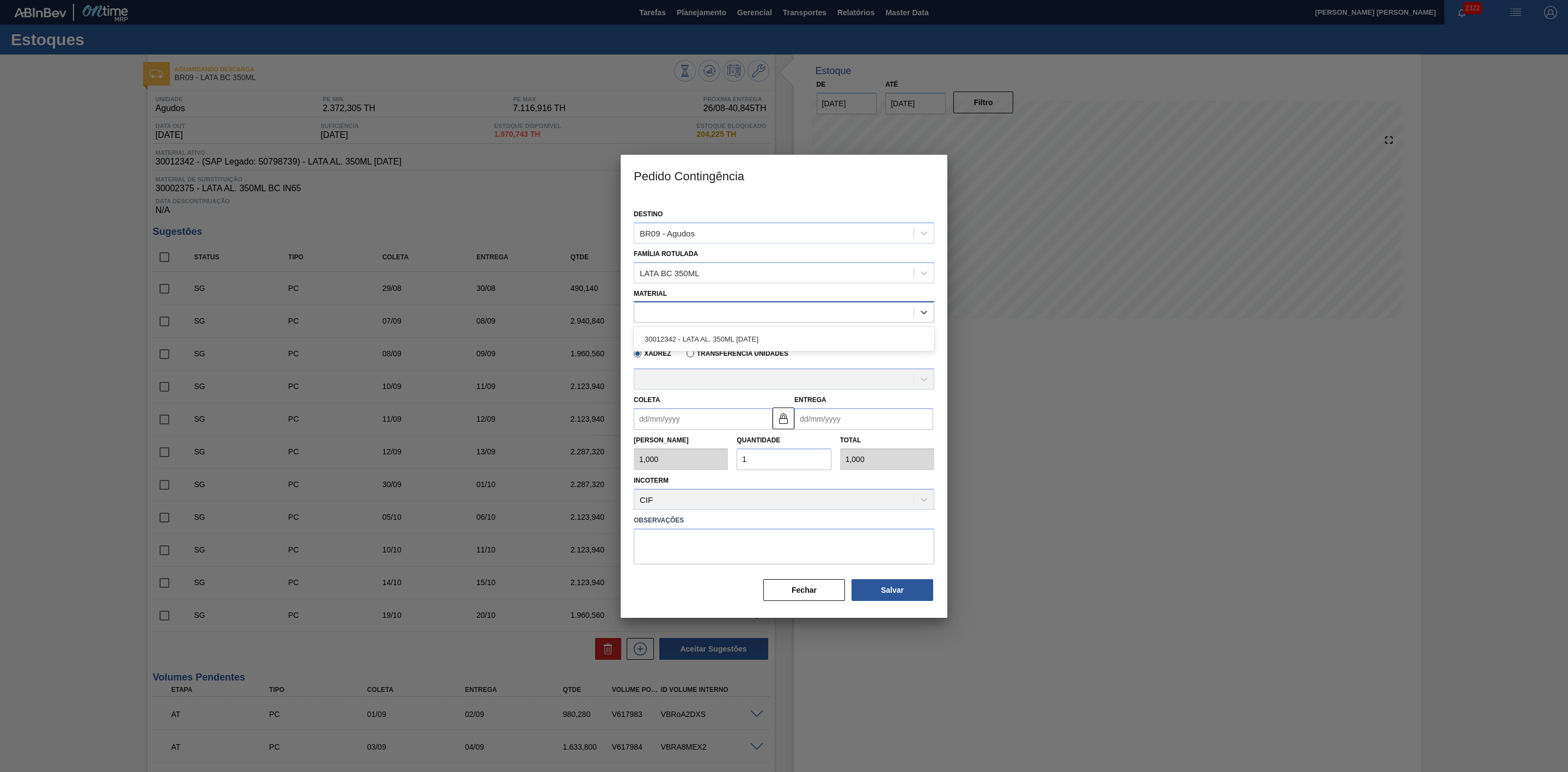
click at [695, 309] on div at bounding box center [774, 313] width 279 height 16
click at [709, 340] on div "30012342 - LATA AL. 350ML [DATE]" at bounding box center [784, 339] width 301 height 20
type input "8,169"
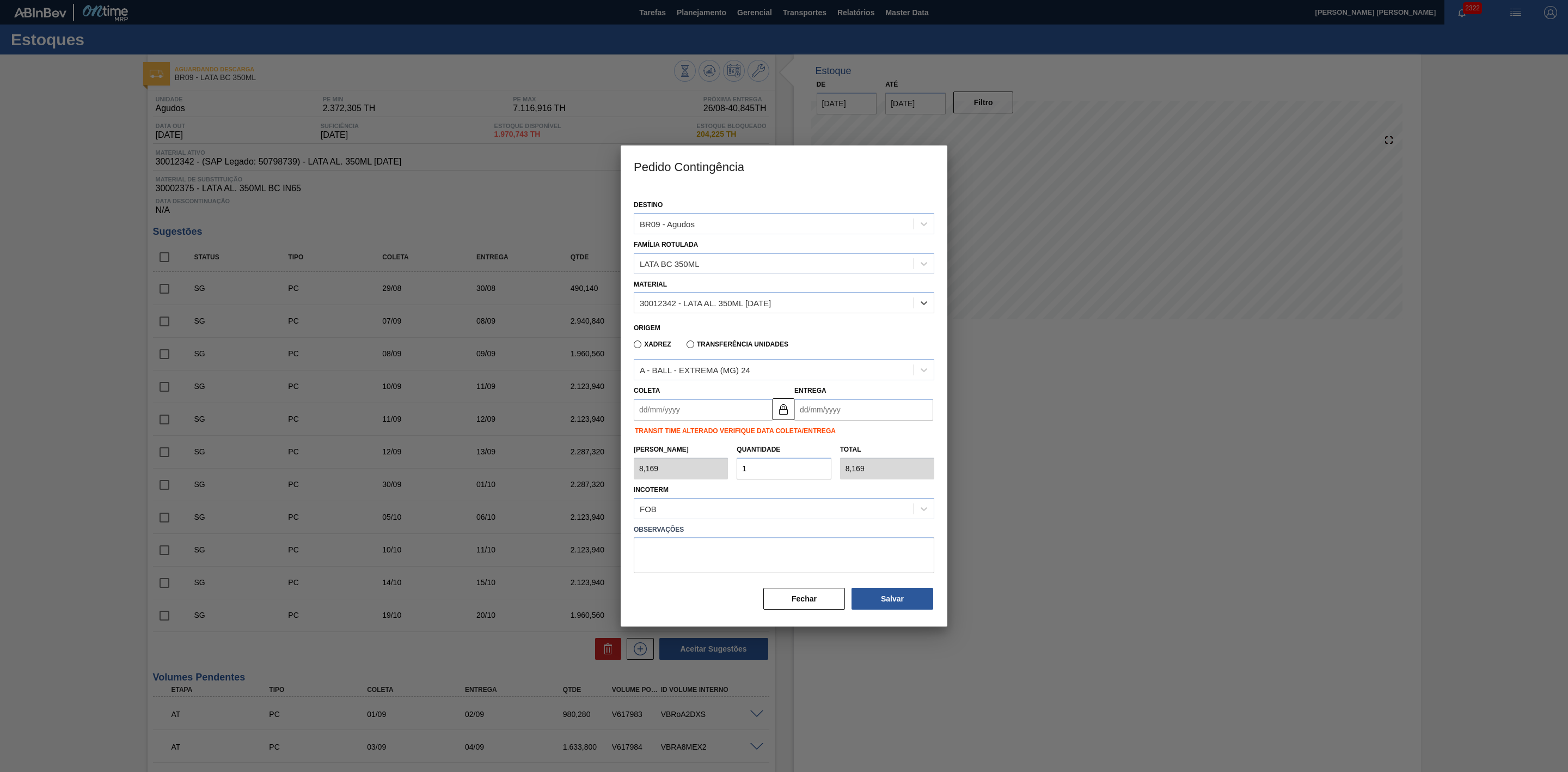
click at [728, 406] on input "Coleta" at bounding box center [703, 409] width 139 height 22
drag, startPoint x: 651, startPoint y: 437, endPoint x: 653, endPoint y: 443, distance: 6.3
click at [651, 437] on div "agosto 2025" at bounding box center [700, 435] width 130 height 9
click at [698, 542] on div "27" at bounding box center [699, 542] width 15 height 15
type input "[DATE]"
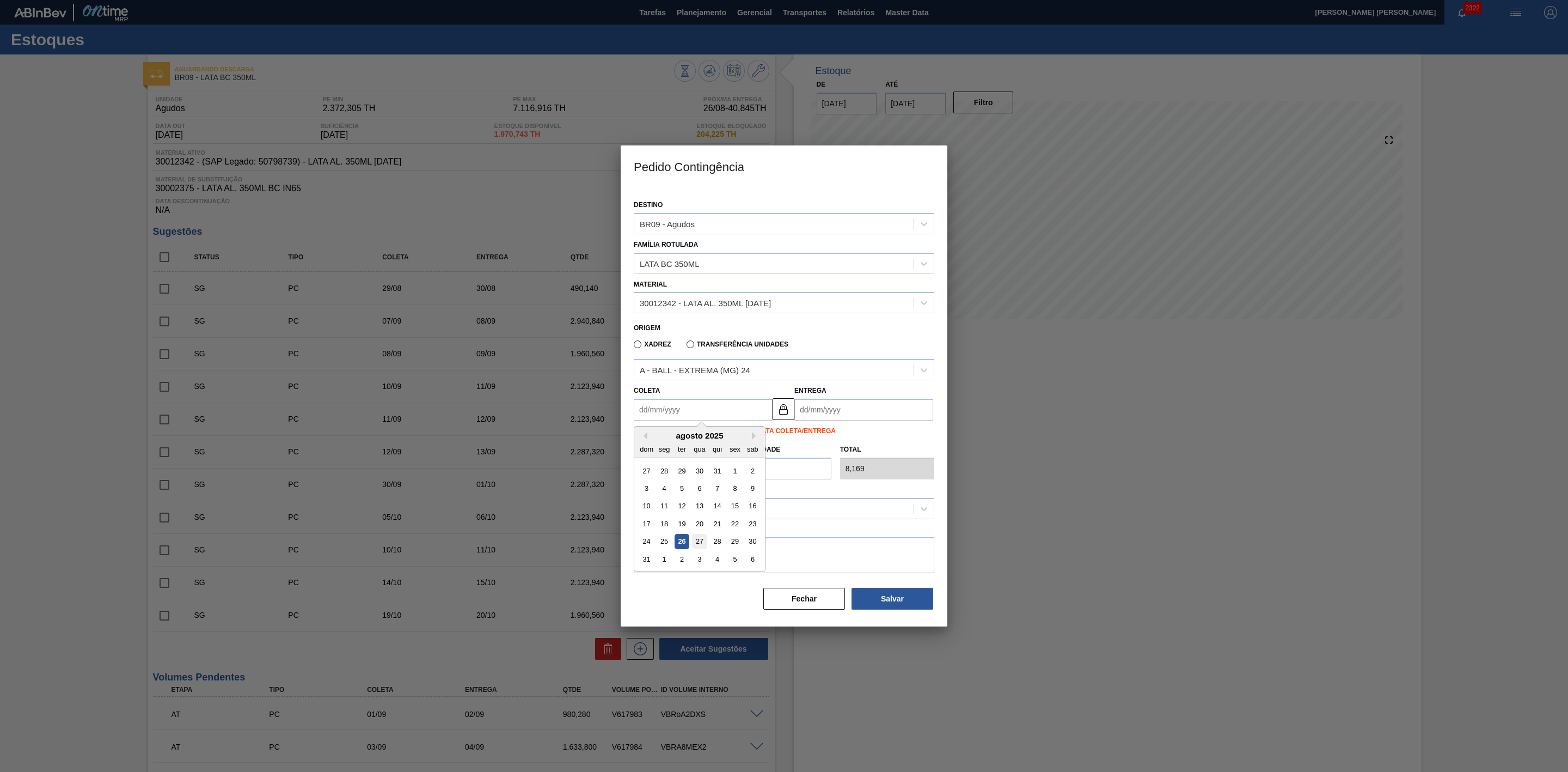
type input "[DATE]"
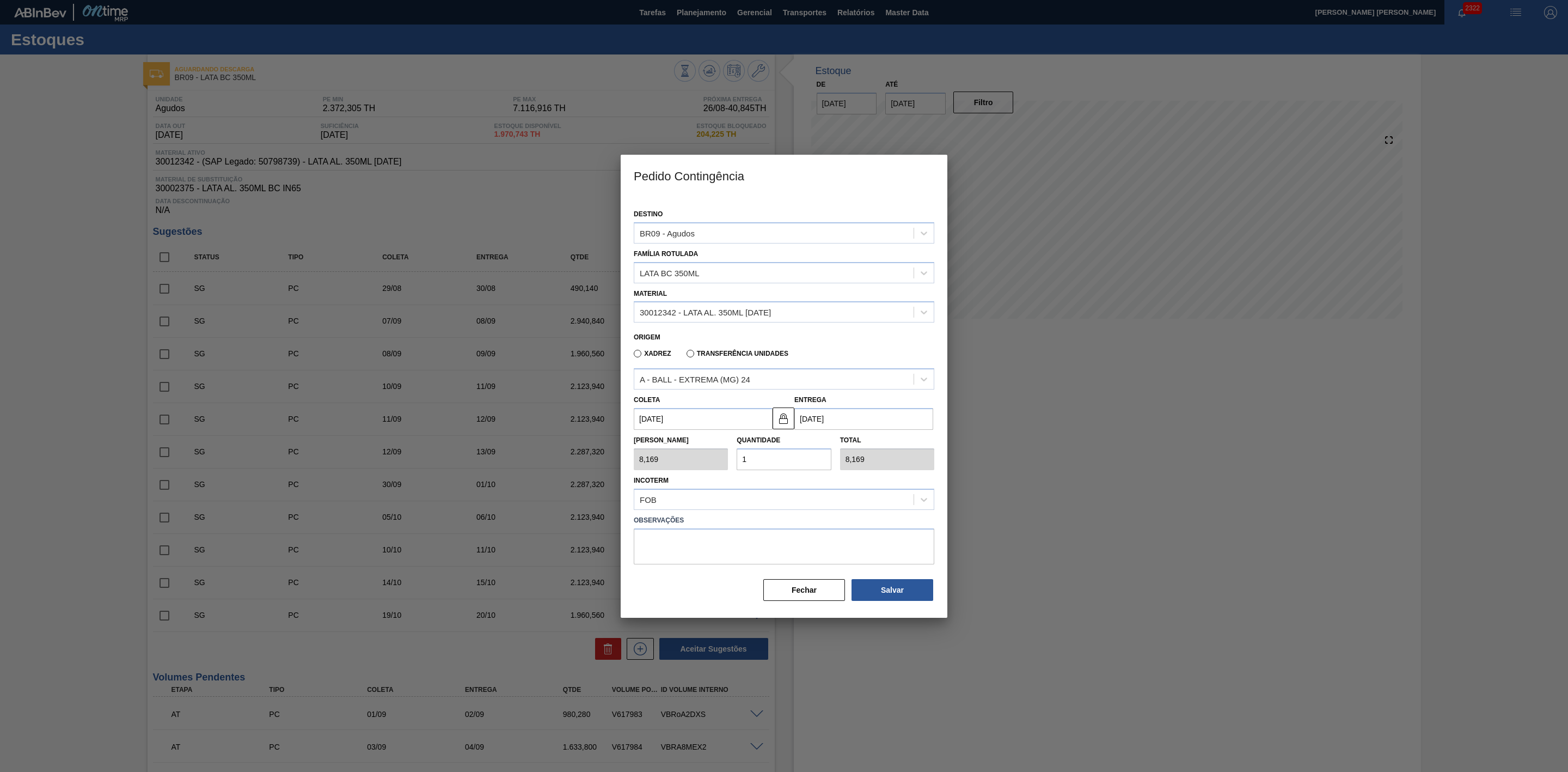
click at [695, 455] on div "Tam Lote 8,169 Quantidade 1 Total 8,169" at bounding box center [784, 450] width 309 height 41
type input "2"
type input "16,338"
type input "20"
type input "163,380"
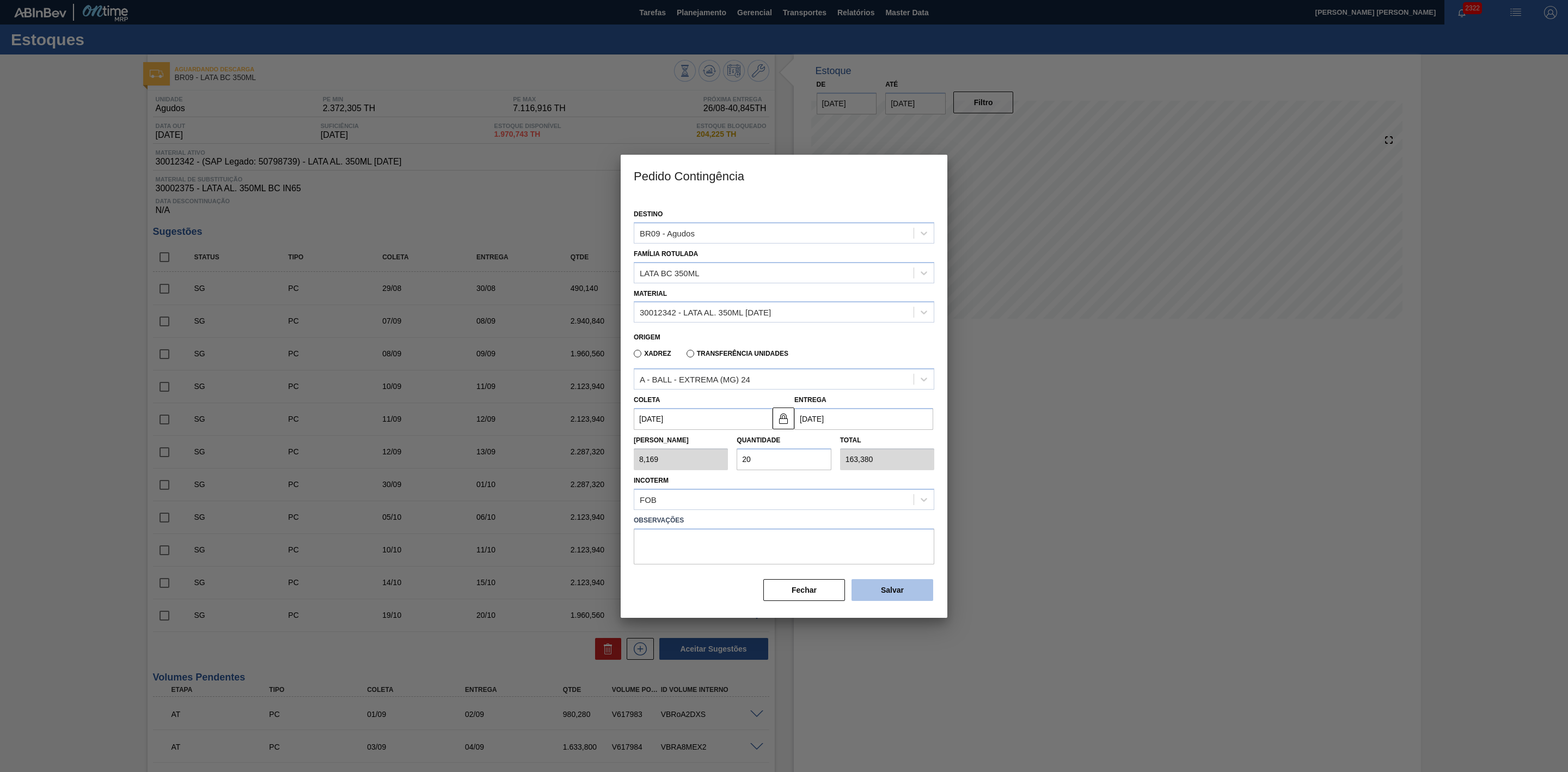
type input "20"
click at [895, 592] on button "Salvar" at bounding box center [892, 590] width 82 height 22
type input "1,000"
type input "1"
type input "1,000"
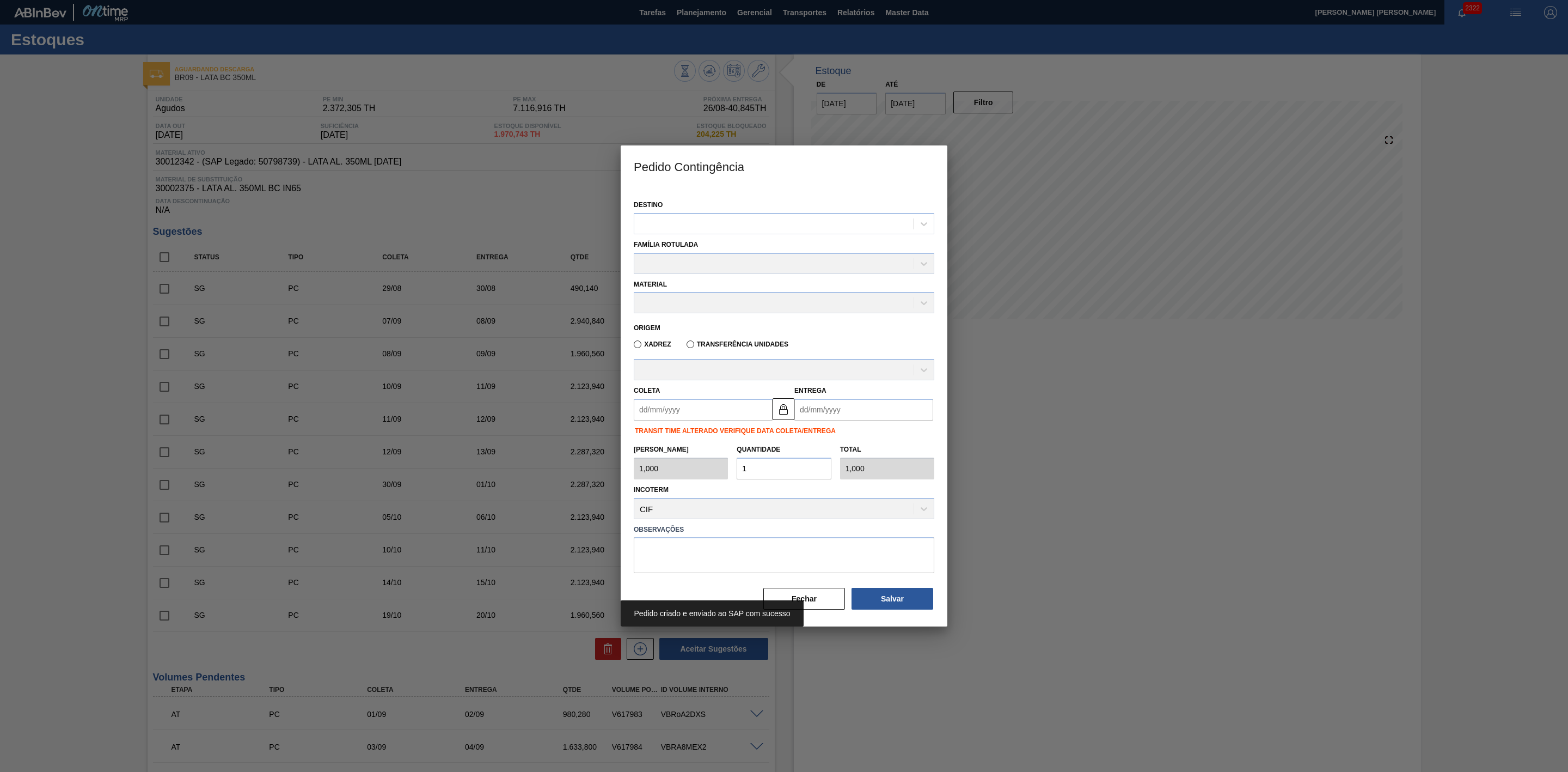
click at [1050, 498] on div at bounding box center [784, 386] width 1568 height 772
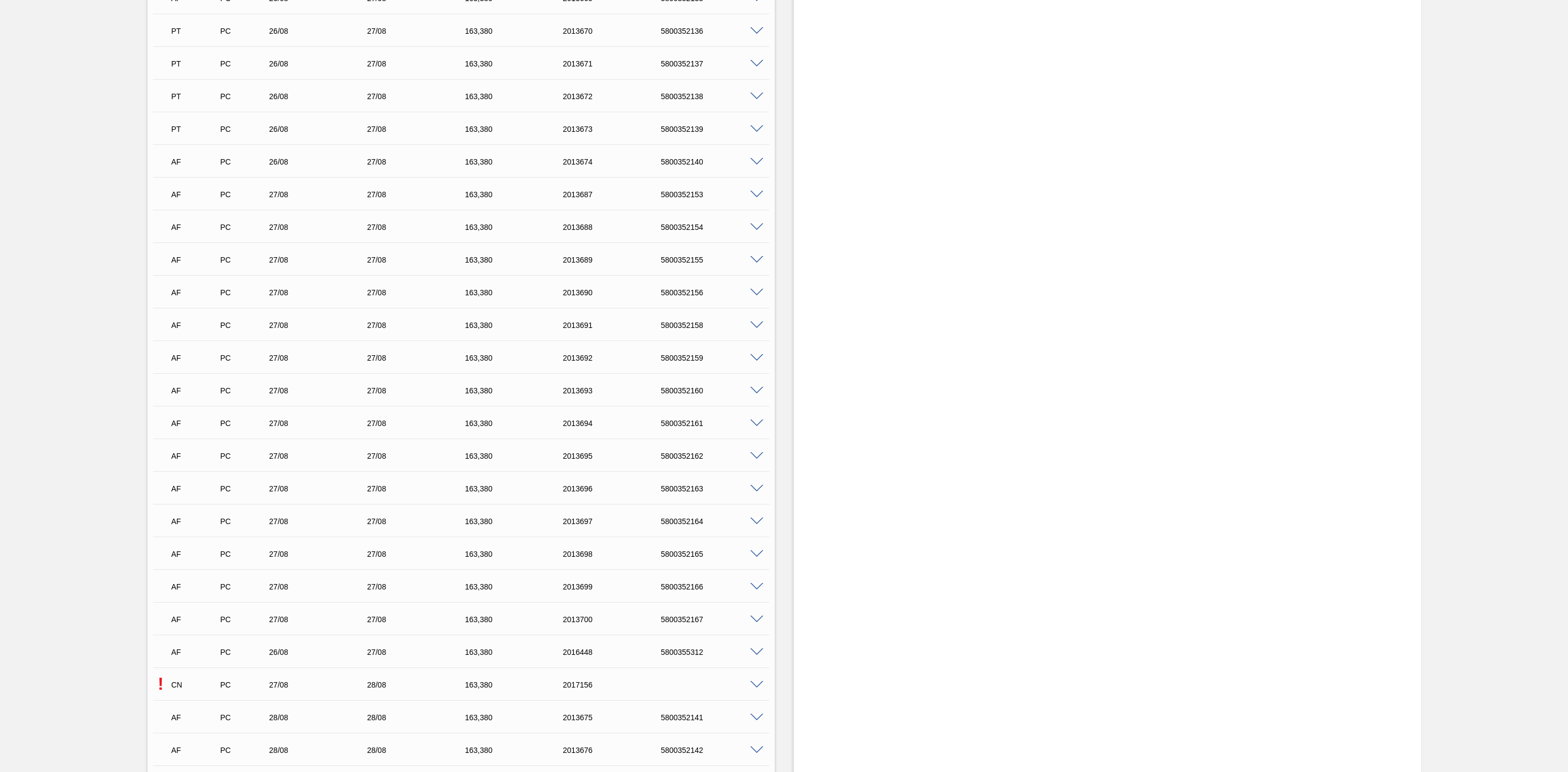
scroll to position [1879, 0]
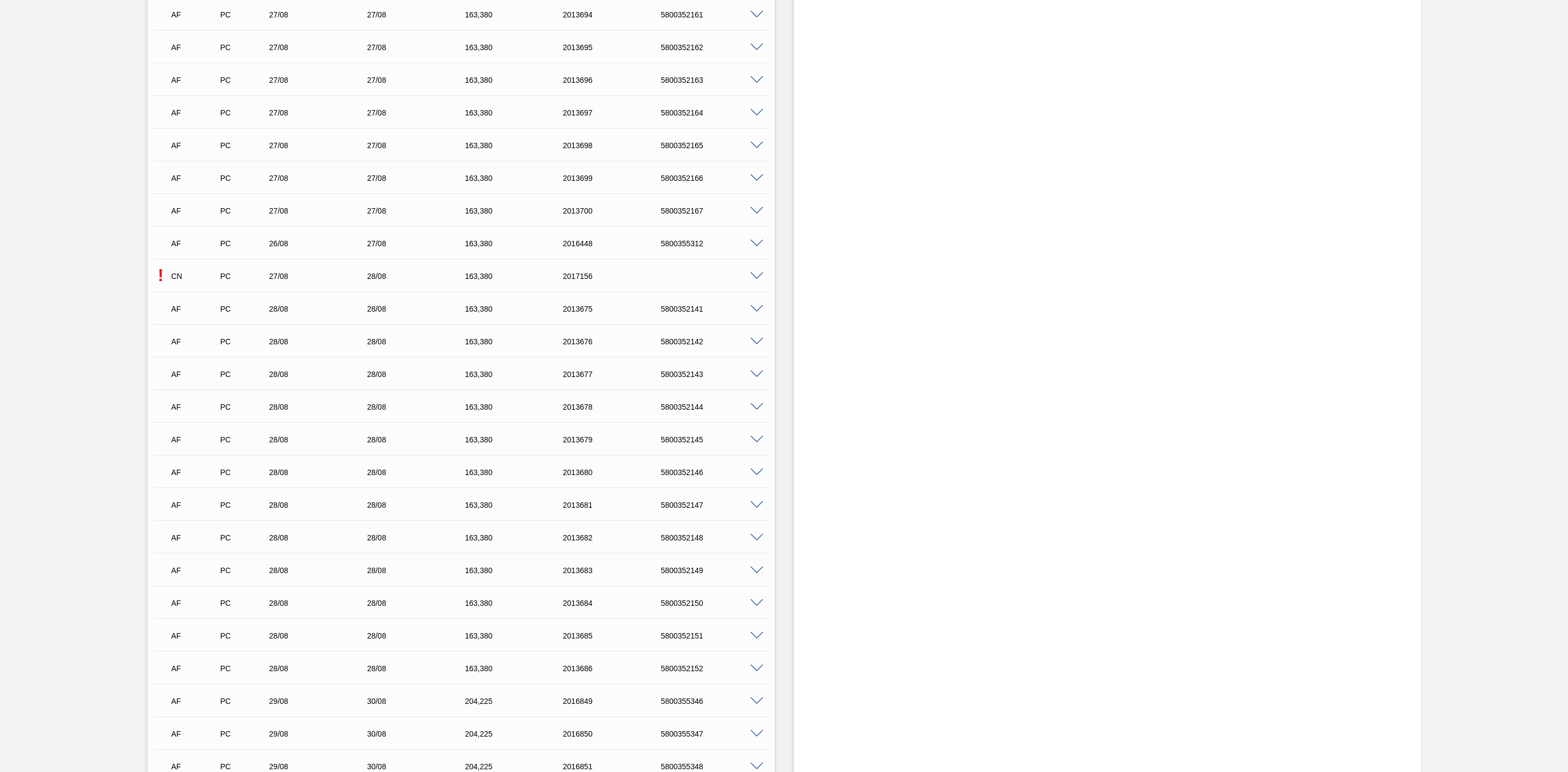
click at [754, 278] on span at bounding box center [757, 276] width 13 height 8
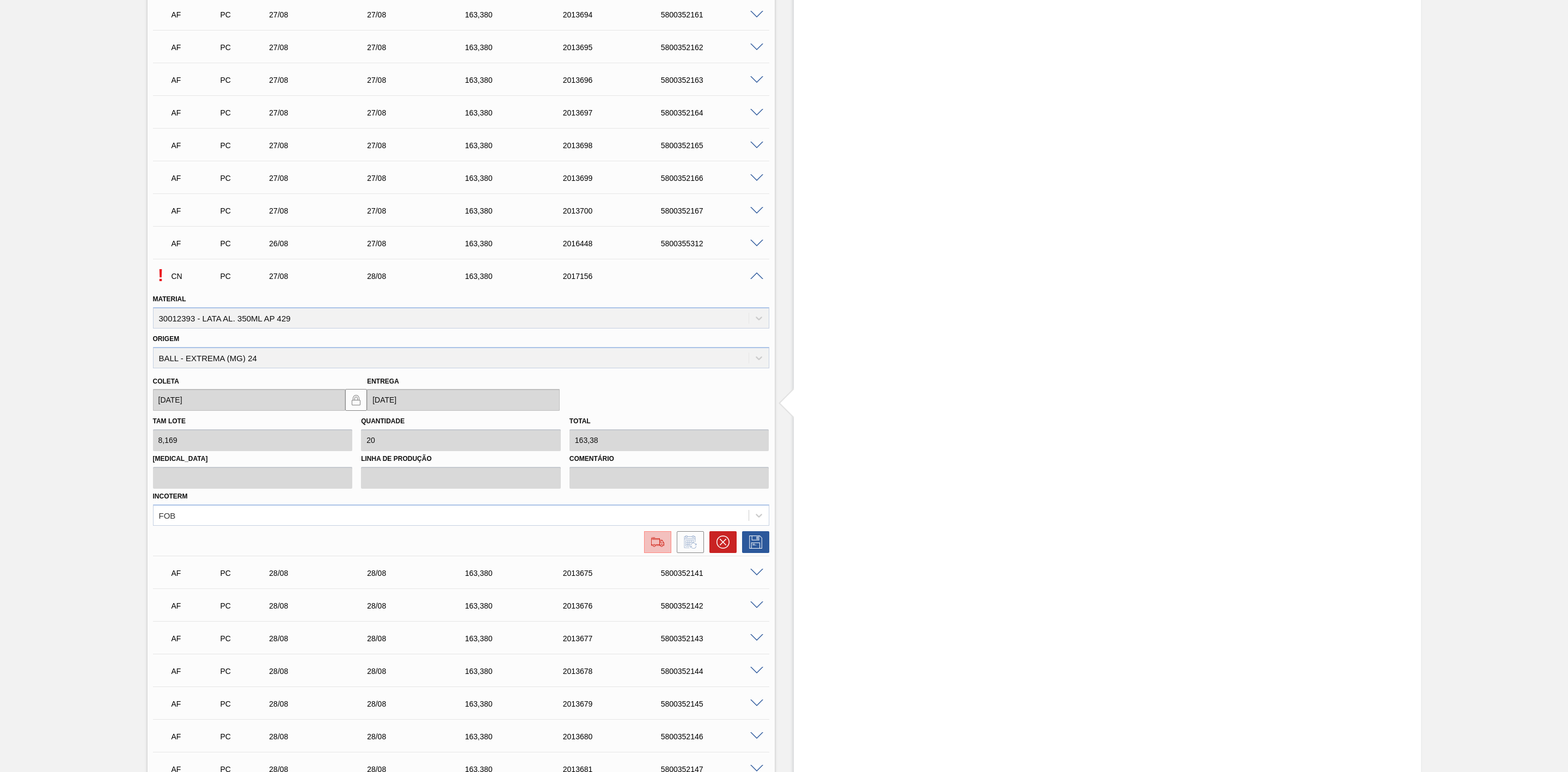
click at [657, 546] on img at bounding box center [658, 542] width 17 height 13
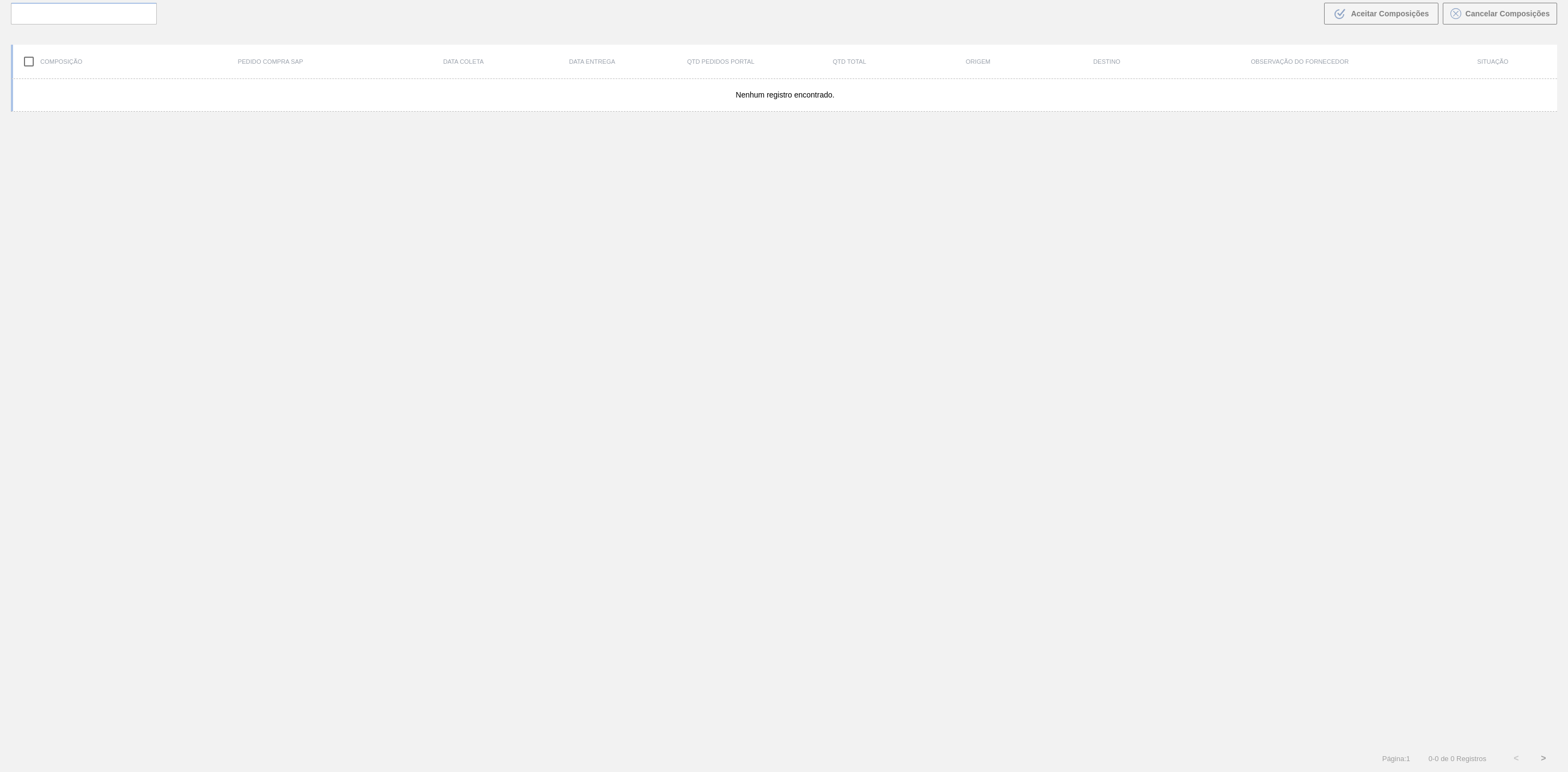
scroll to position [79, 0]
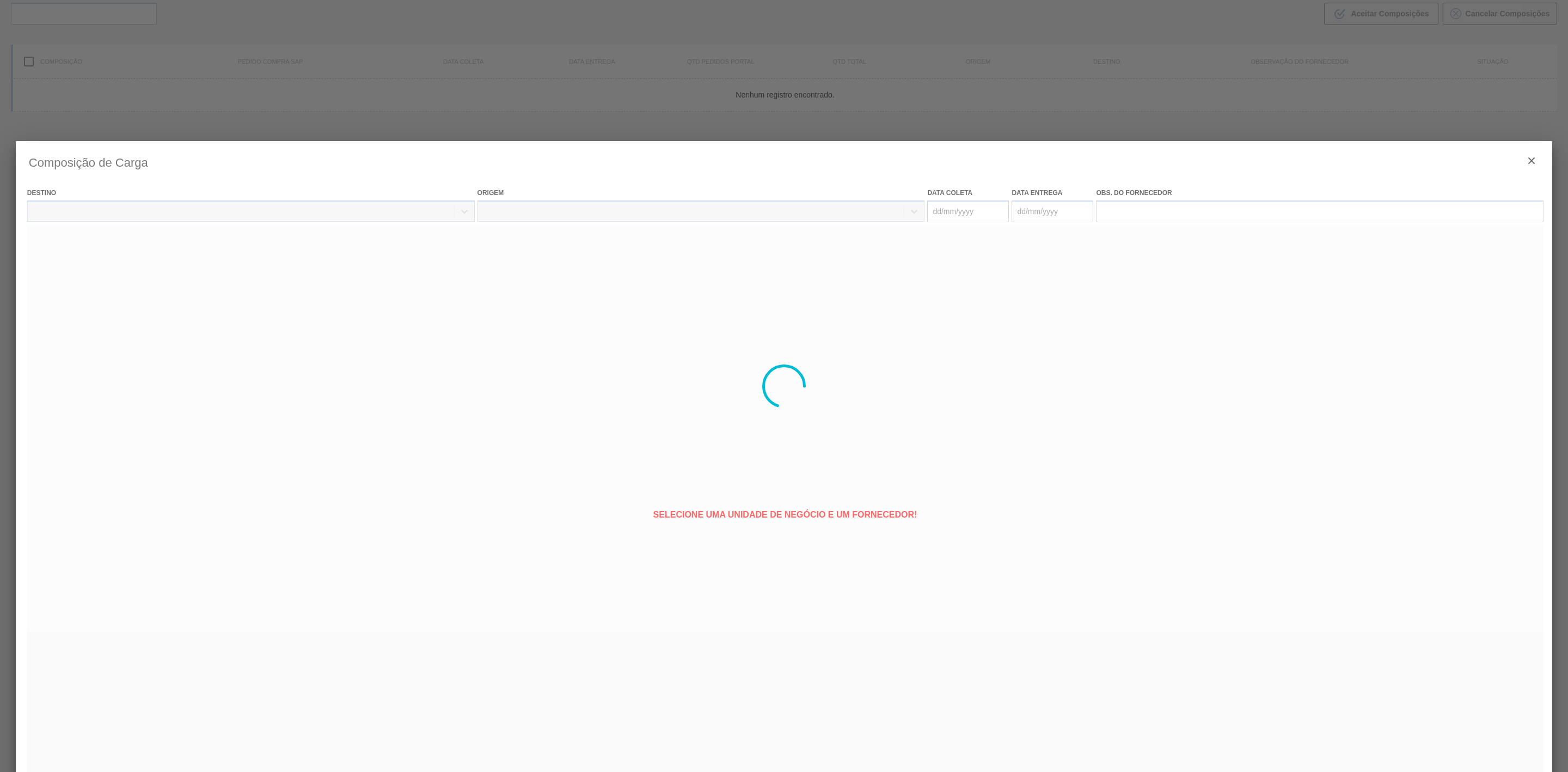
type coleta "[DATE]"
type entrega "[DATE]"
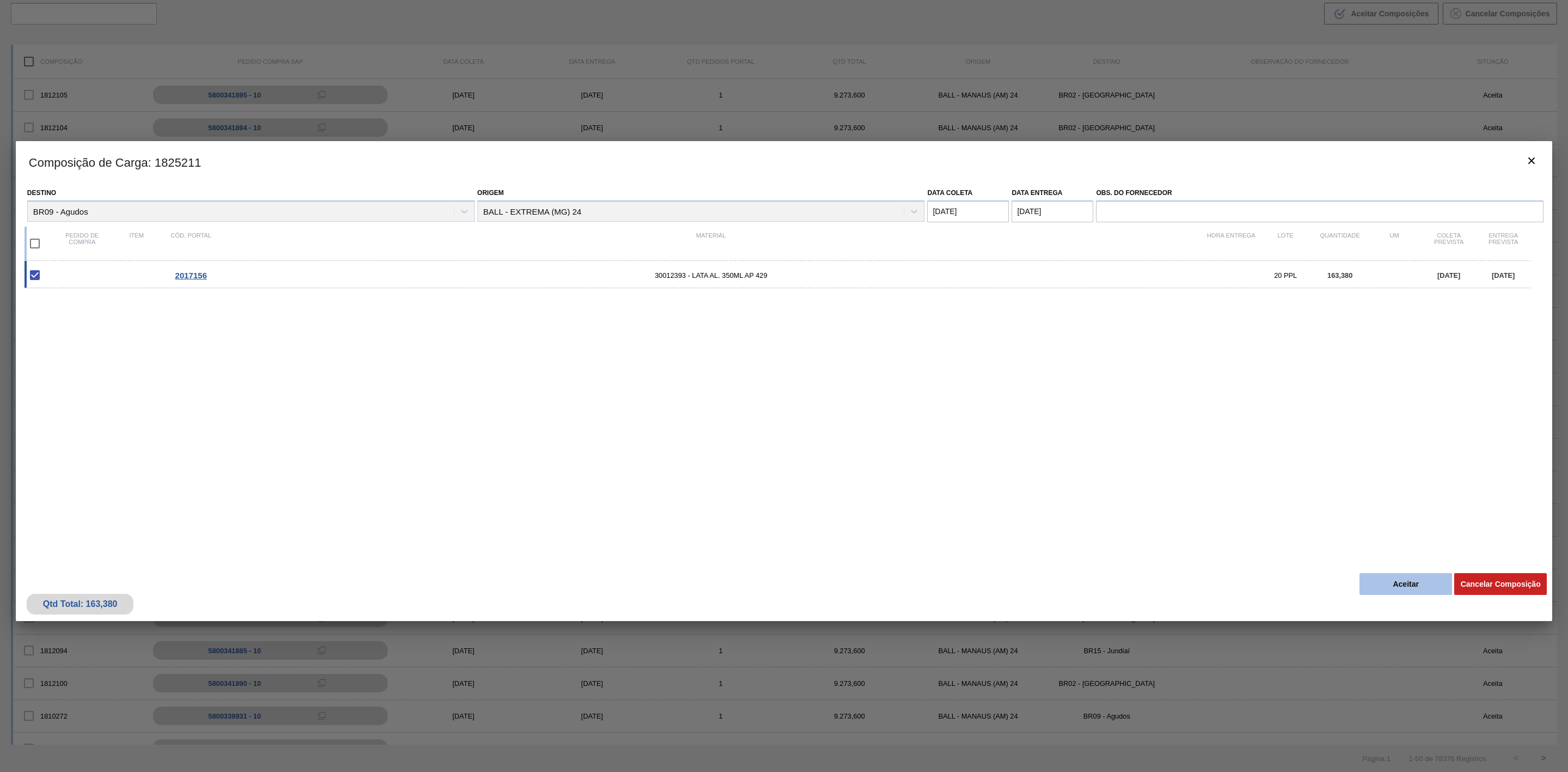
click at [1400, 593] on button "Aceitar" at bounding box center [1406, 584] width 92 height 22
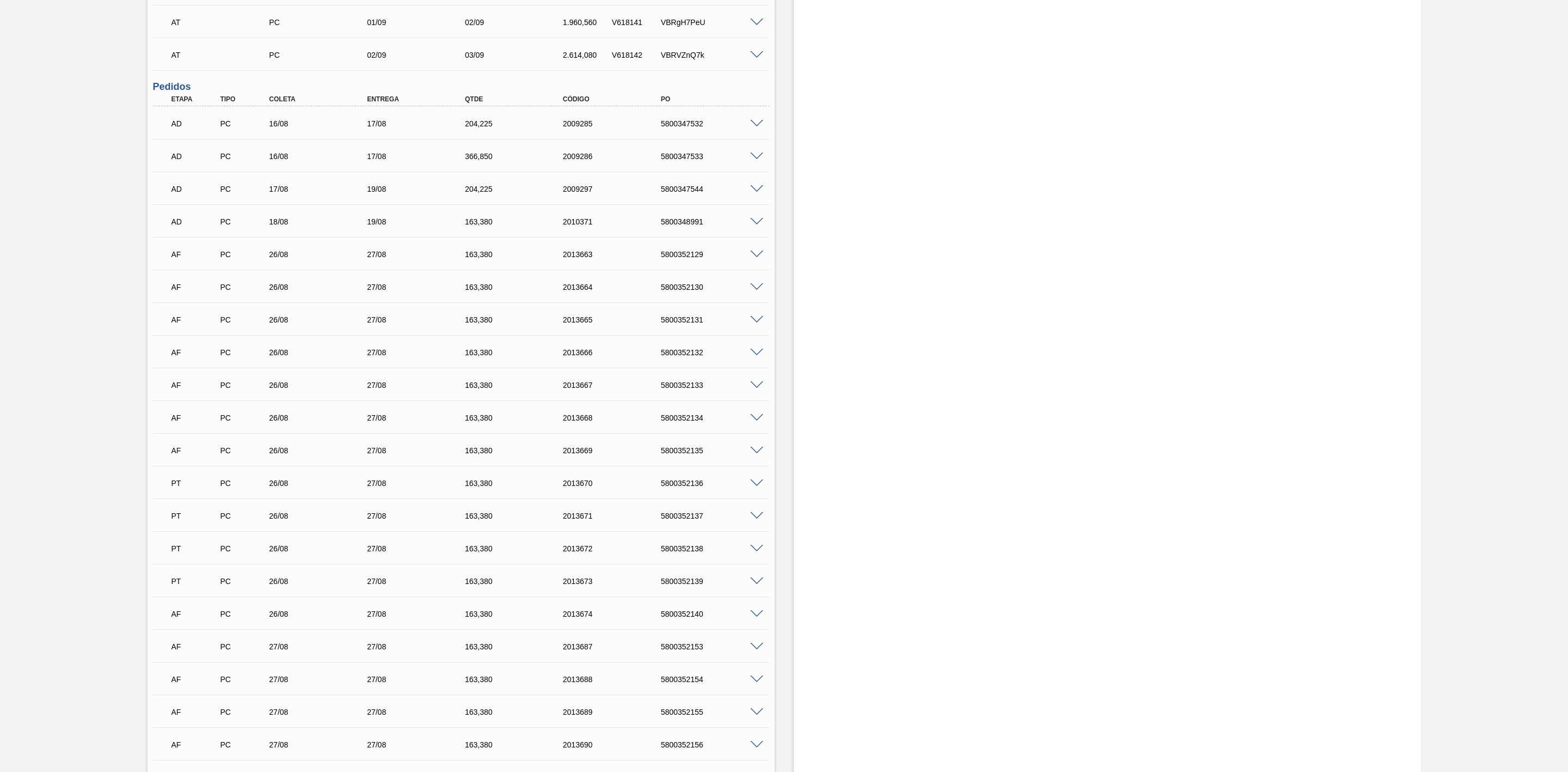
scroll to position [980, 0]
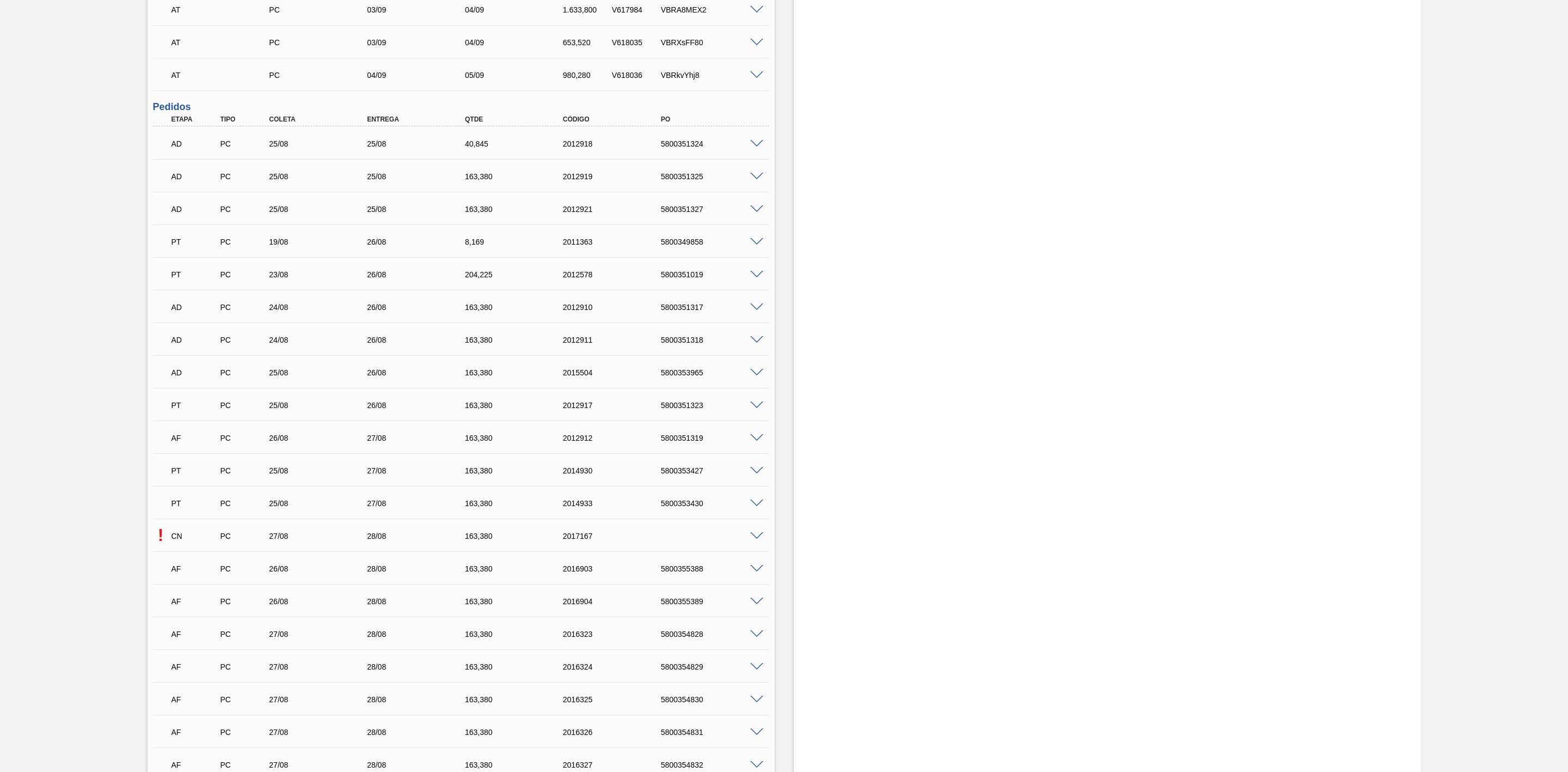
scroll to position [899, 0]
click at [754, 379] on span at bounding box center [757, 375] width 13 height 8
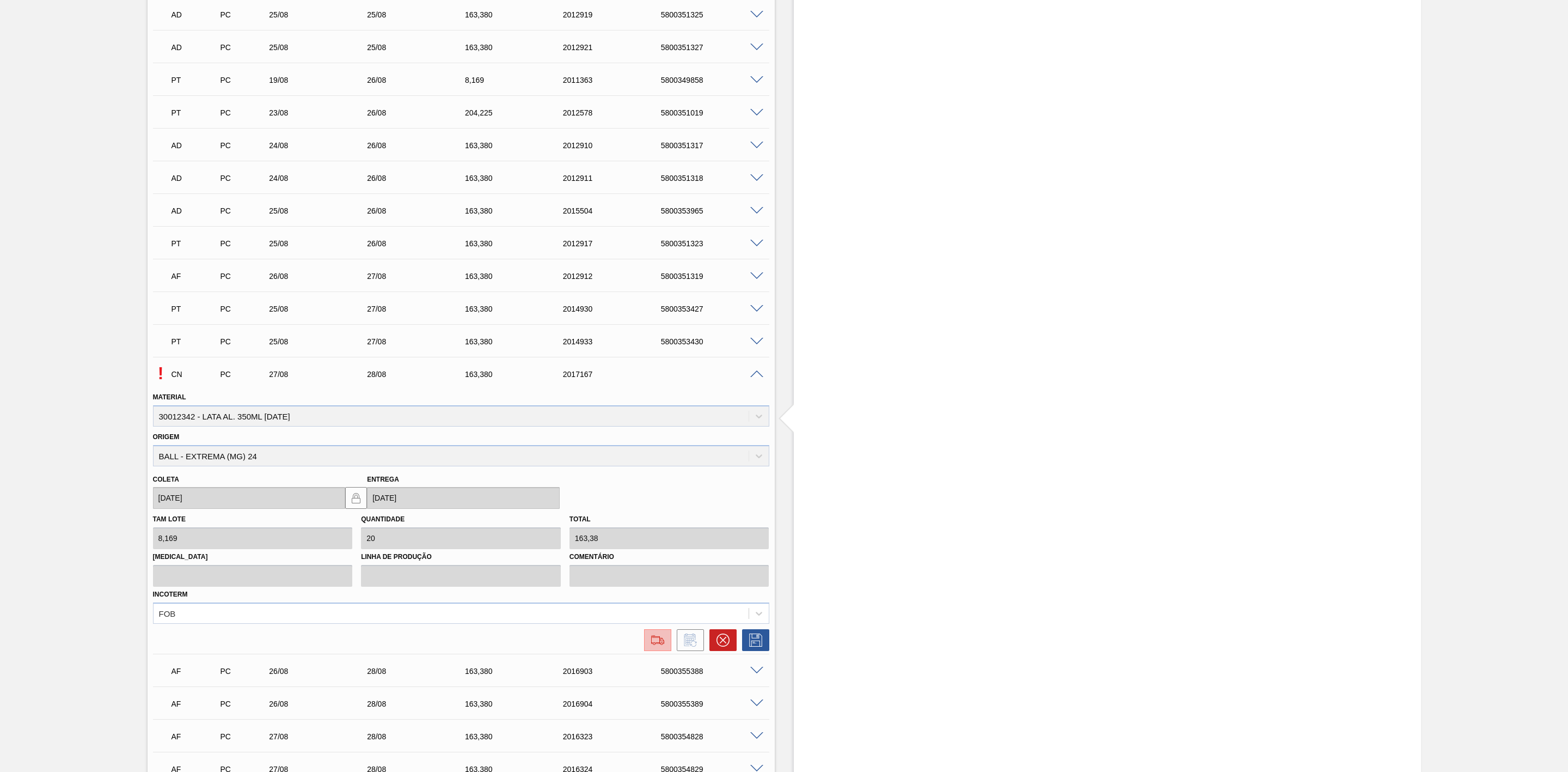
click at [662, 644] on img at bounding box center [658, 640] width 17 height 13
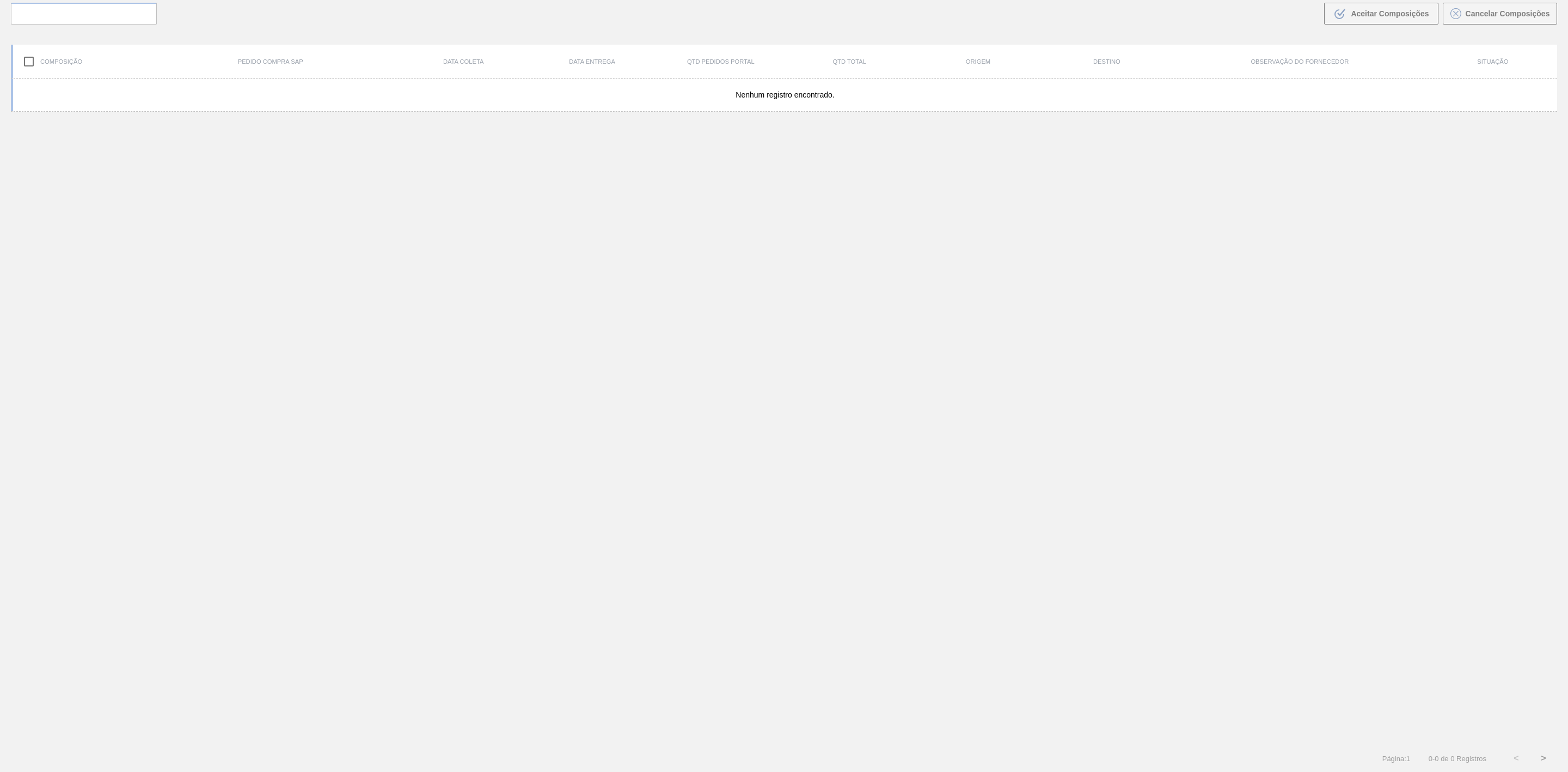
scroll to position [79, 0]
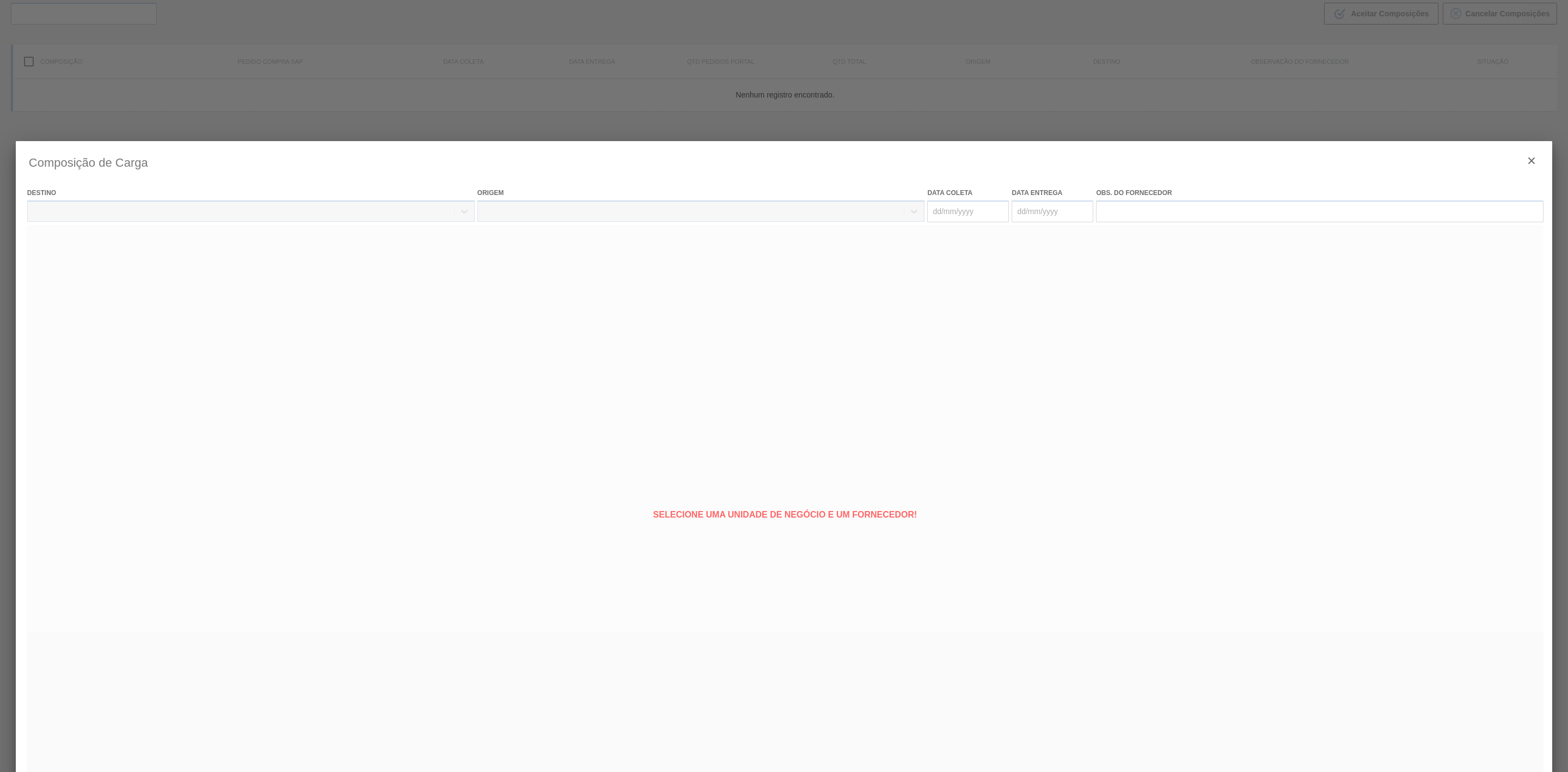
type coleta "[DATE]"
type entrega "[DATE]"
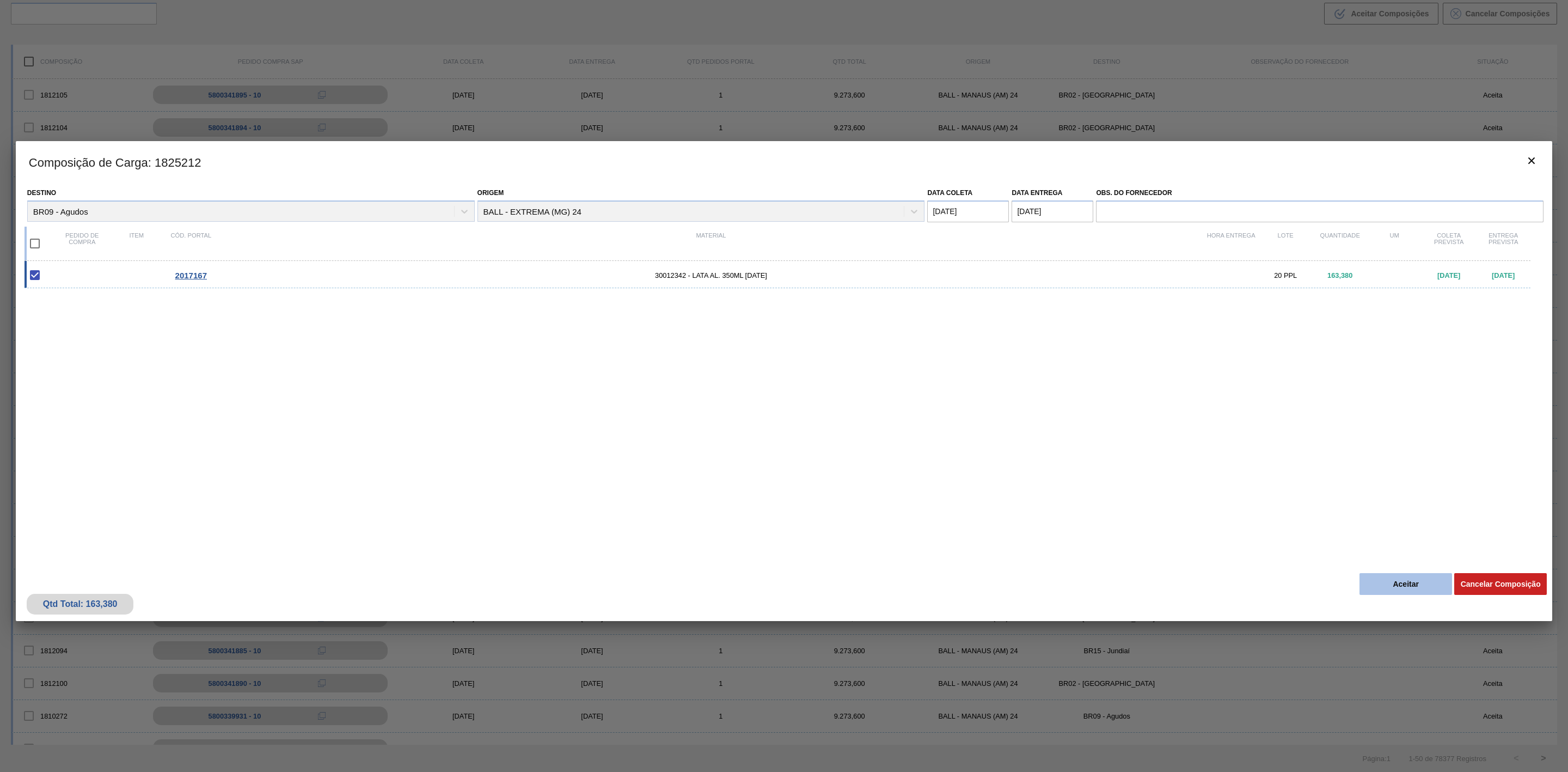
click at [1406, 585] on button "Aceitar" at bounding box center [1406, 584] width 92 height 22
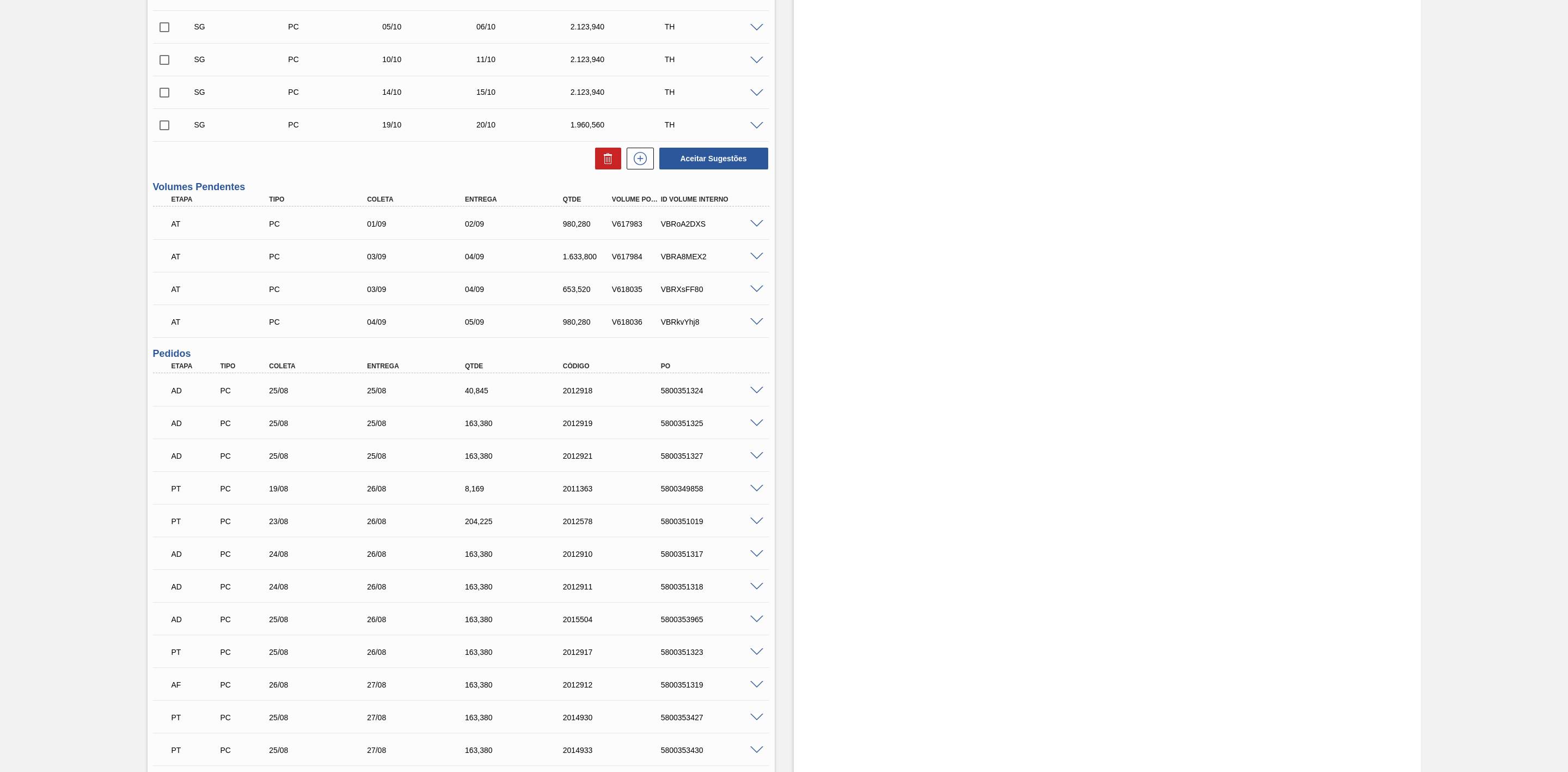
scroll to position [899, 0]
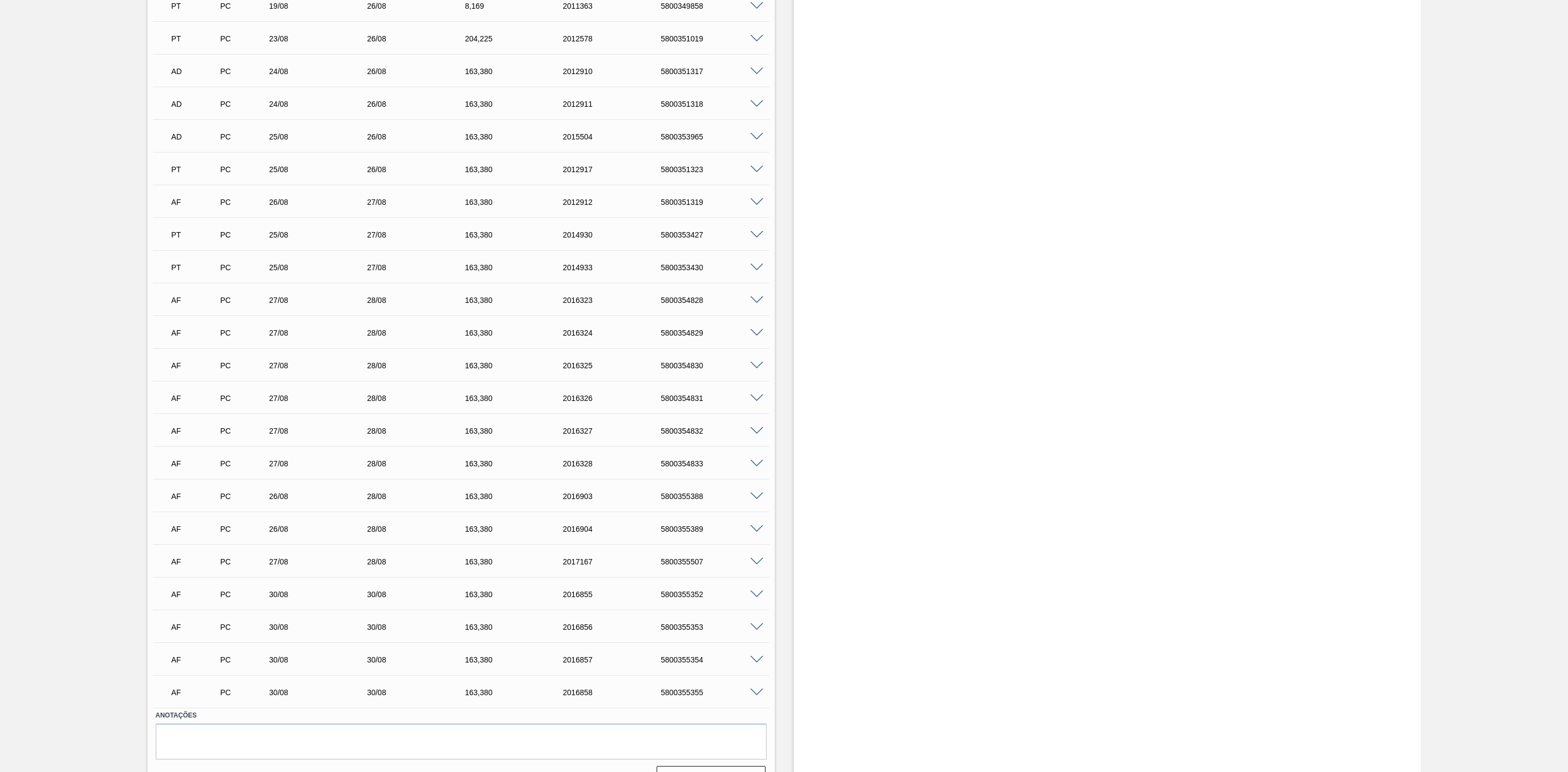
scroll to position [980, 0]
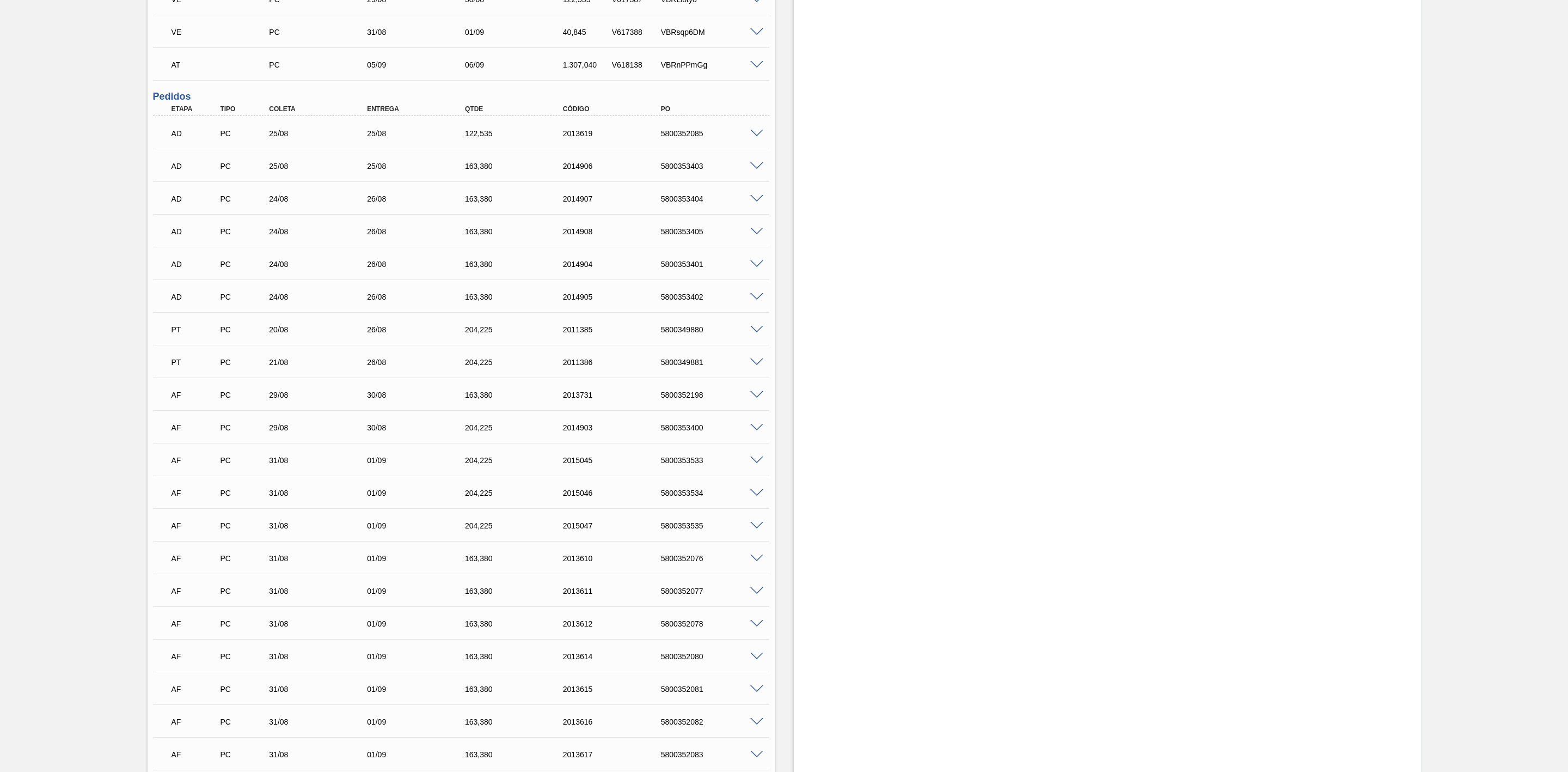
scroll to position [1133, 0]
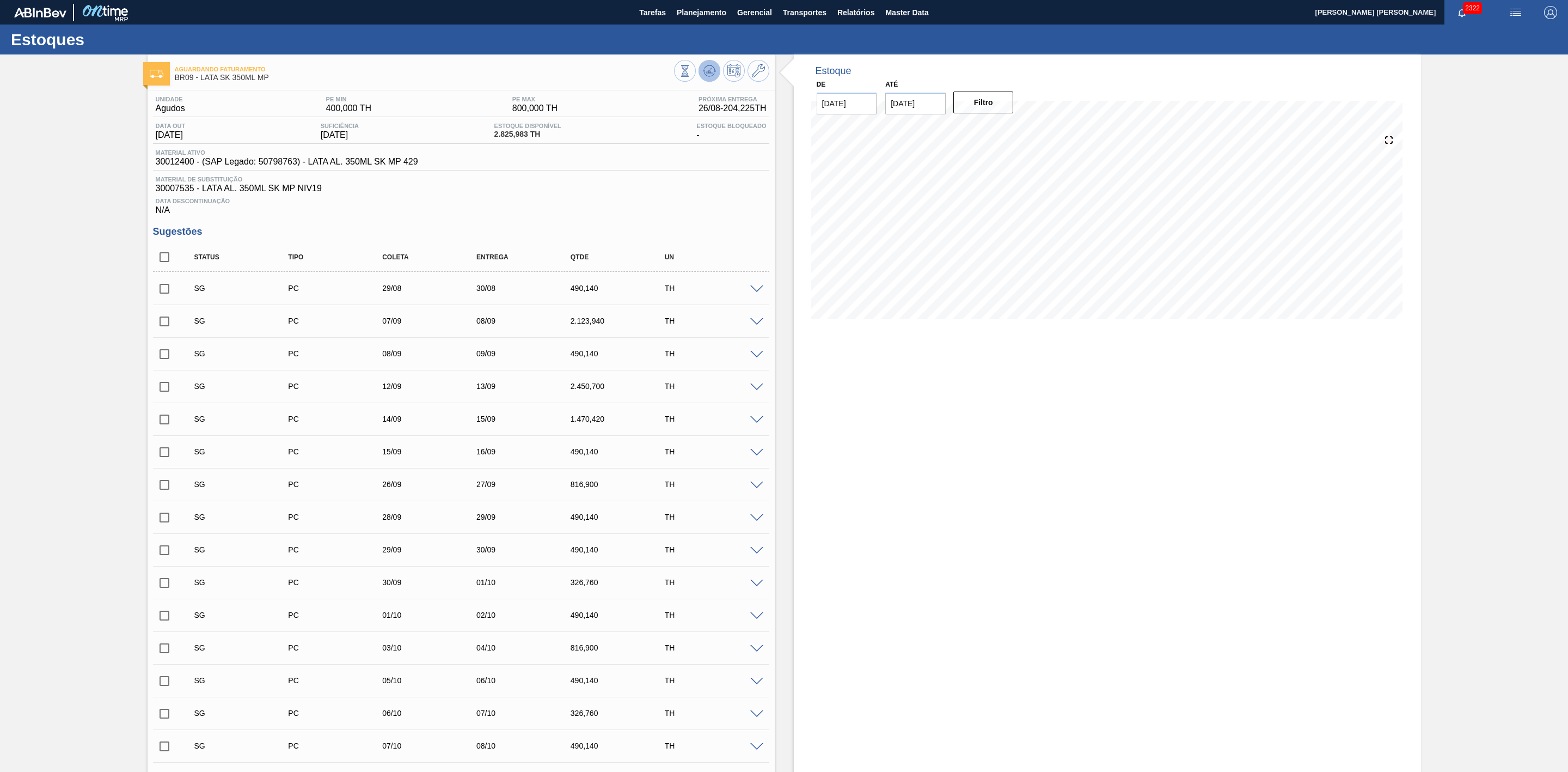
click at [705, 71] on icon at bounding box center [710, 71] width 13 height 13
click at [1517, 10] on img "button" at bounding box center [1516, 13] width 13 height 13
click at [1489, 31] on li "Pedido Contingência" at bounding box center [1510, 38] width 100 height 19
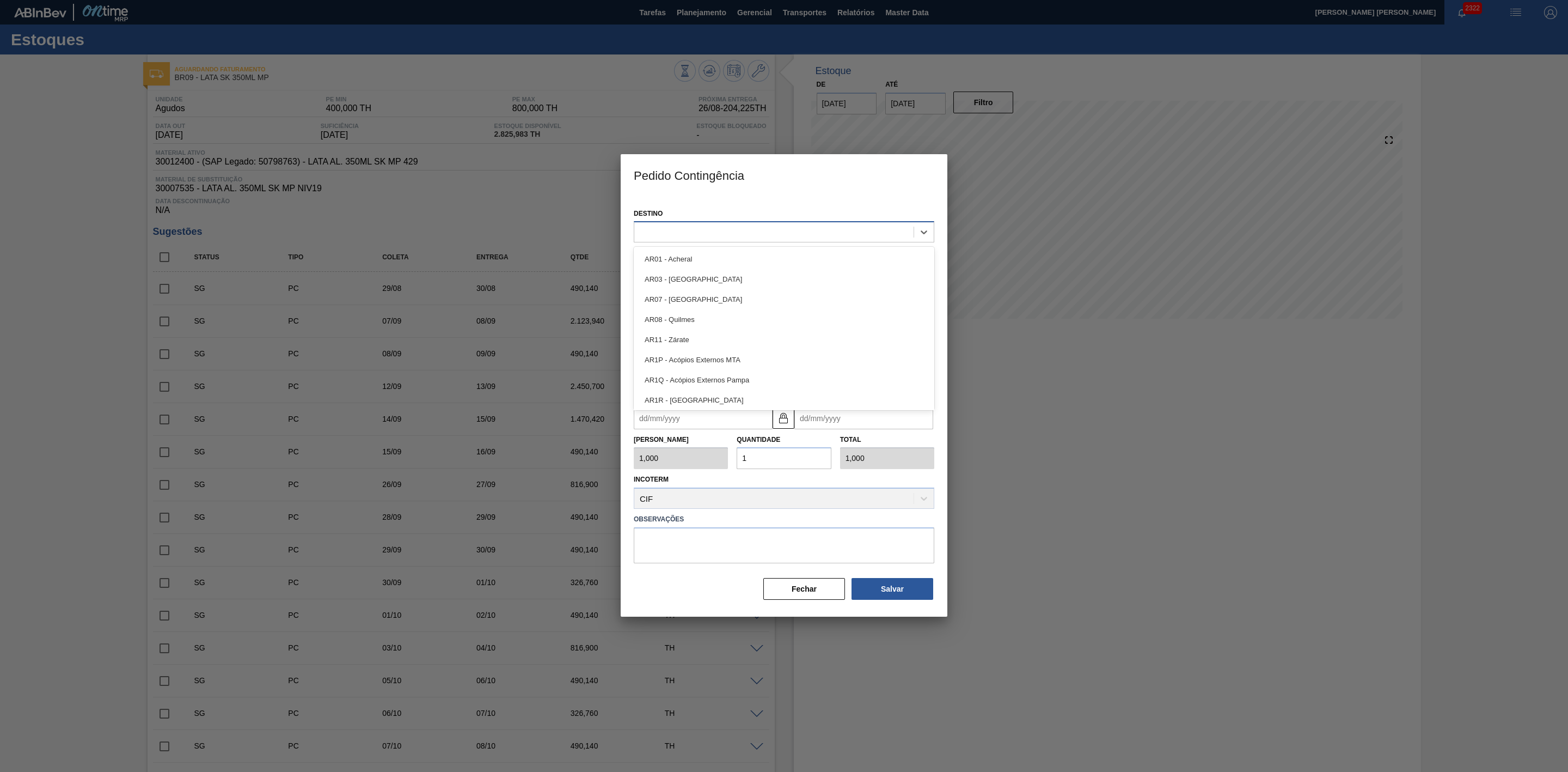
click at [717, 223] on div at bounding box center [784, 232] width 301 height 21
type input "09"
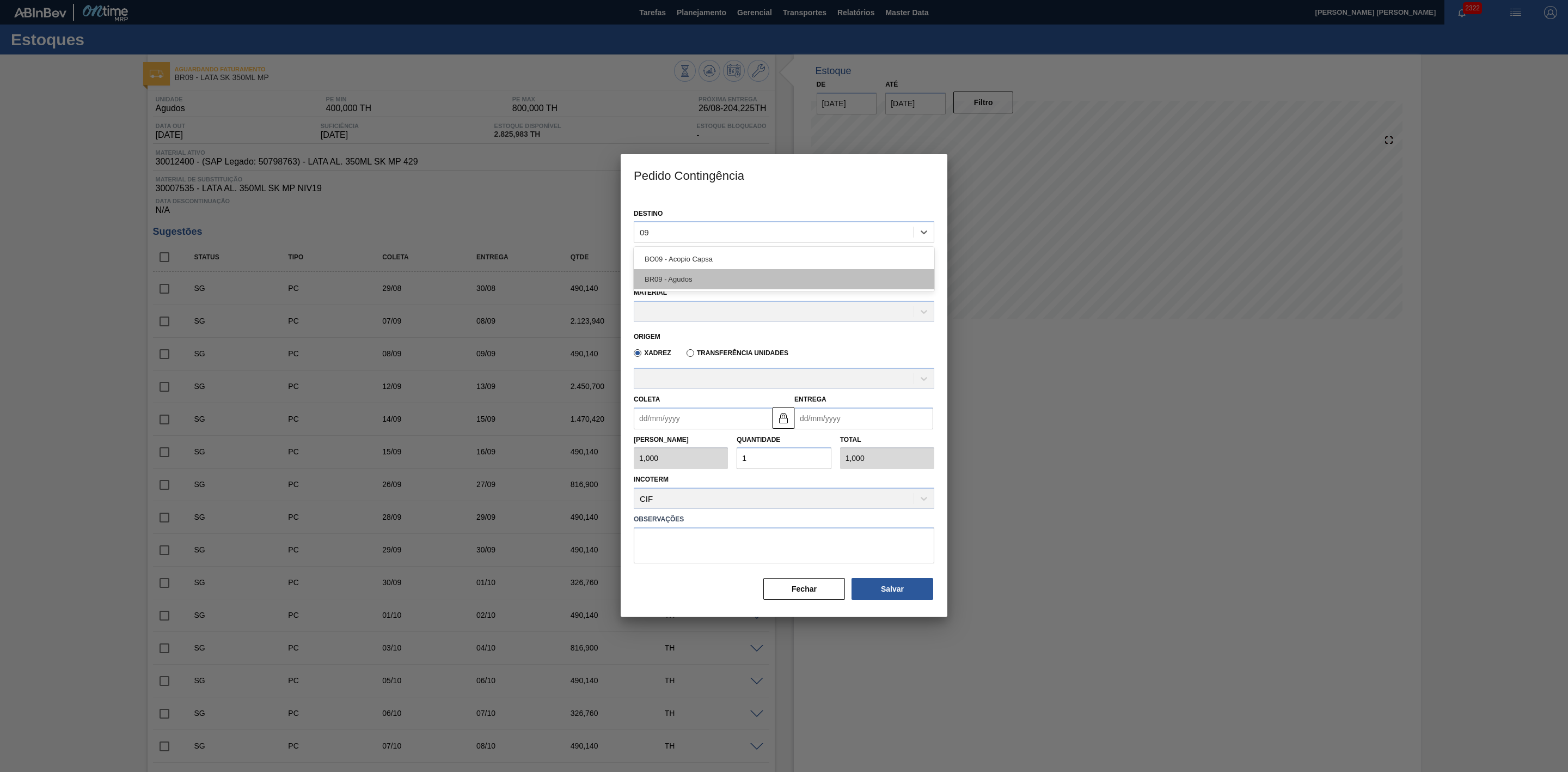
click at [689, 280] on div "BR09 - Agudos" at bounding box center [784, 279] width 301 height 20
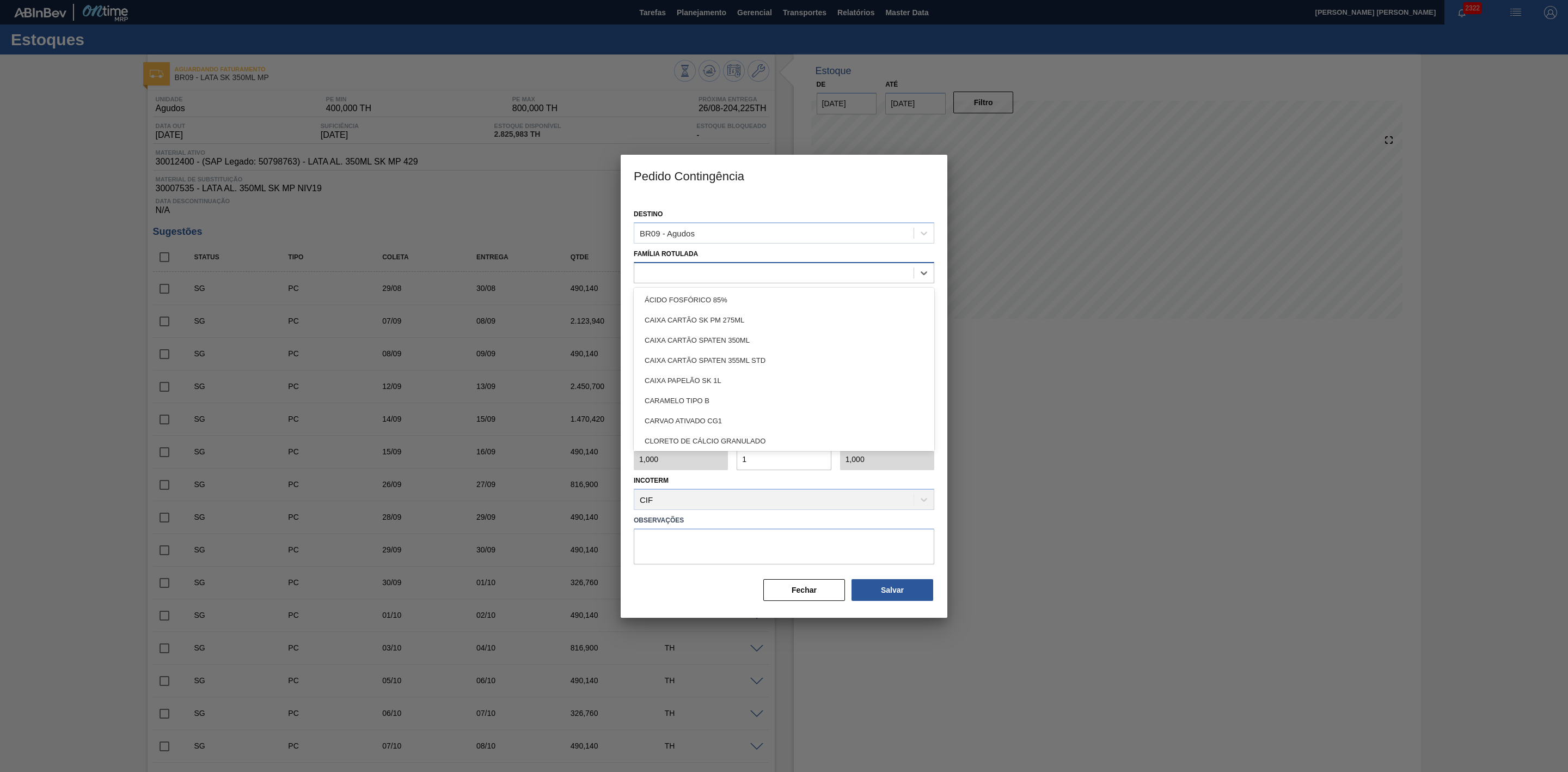
click at [689, 266] on div at bounding box center [774, 273] width 279 height 16
type Rotulada "lata sk"
click at [675, 339] on div "LATA SK 350ML MP" at bounding box center [784, 340] width 301 height 20
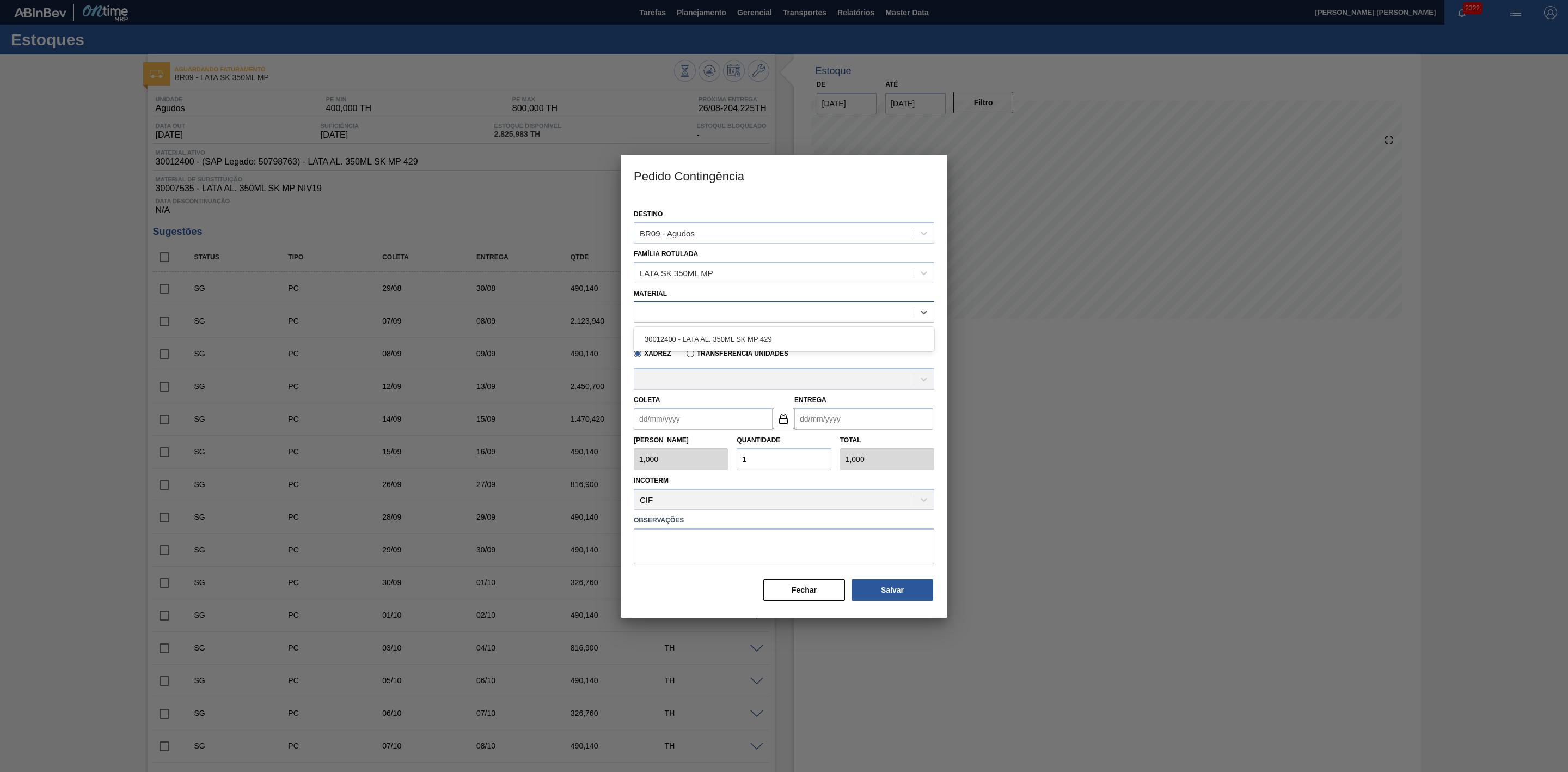
click at [710, 309] on div at bounding box center [774, 313] width 279 height 16
click at [718, 341] on div "30012400 - LATA AL. 350ML SK MP 429" at bounding box center [784, 339] width 301 height 20
type input "8,169"
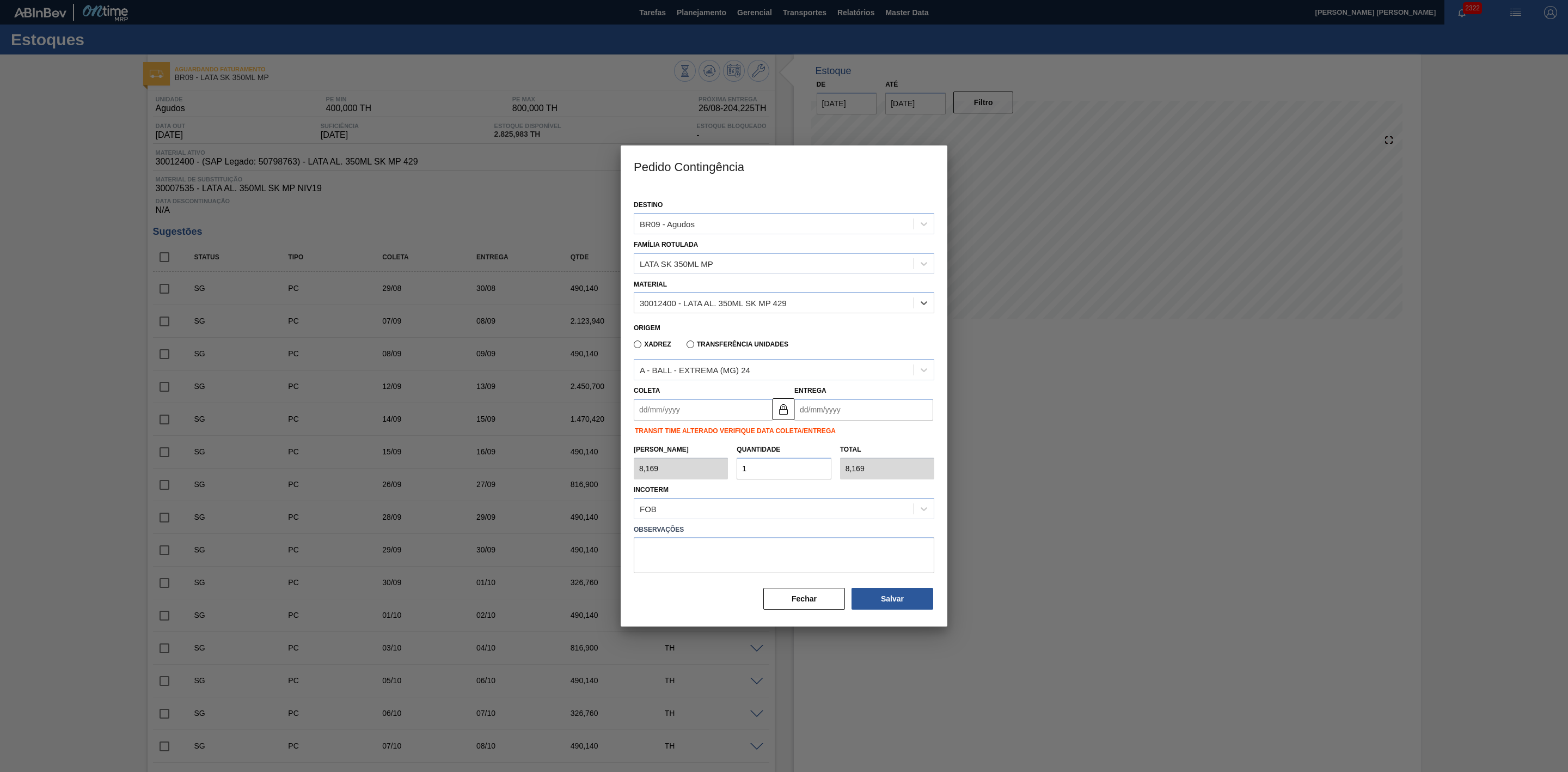
click at [697, 411] on input "Coleta" at bounding box center [703, 409] width 139 height 22
drag, startPoint x: 659, startPoint y: 439, endPoint x: 680, endPoint y: 463, distance: 31.9
click at [659, 439] on div "agosto 2025" at bounding box center [700, 435] width 130 height 9
click at [716, 538] on div "28" at bounding box center [717, 542] width 15 height 15
type input "[DATE]"
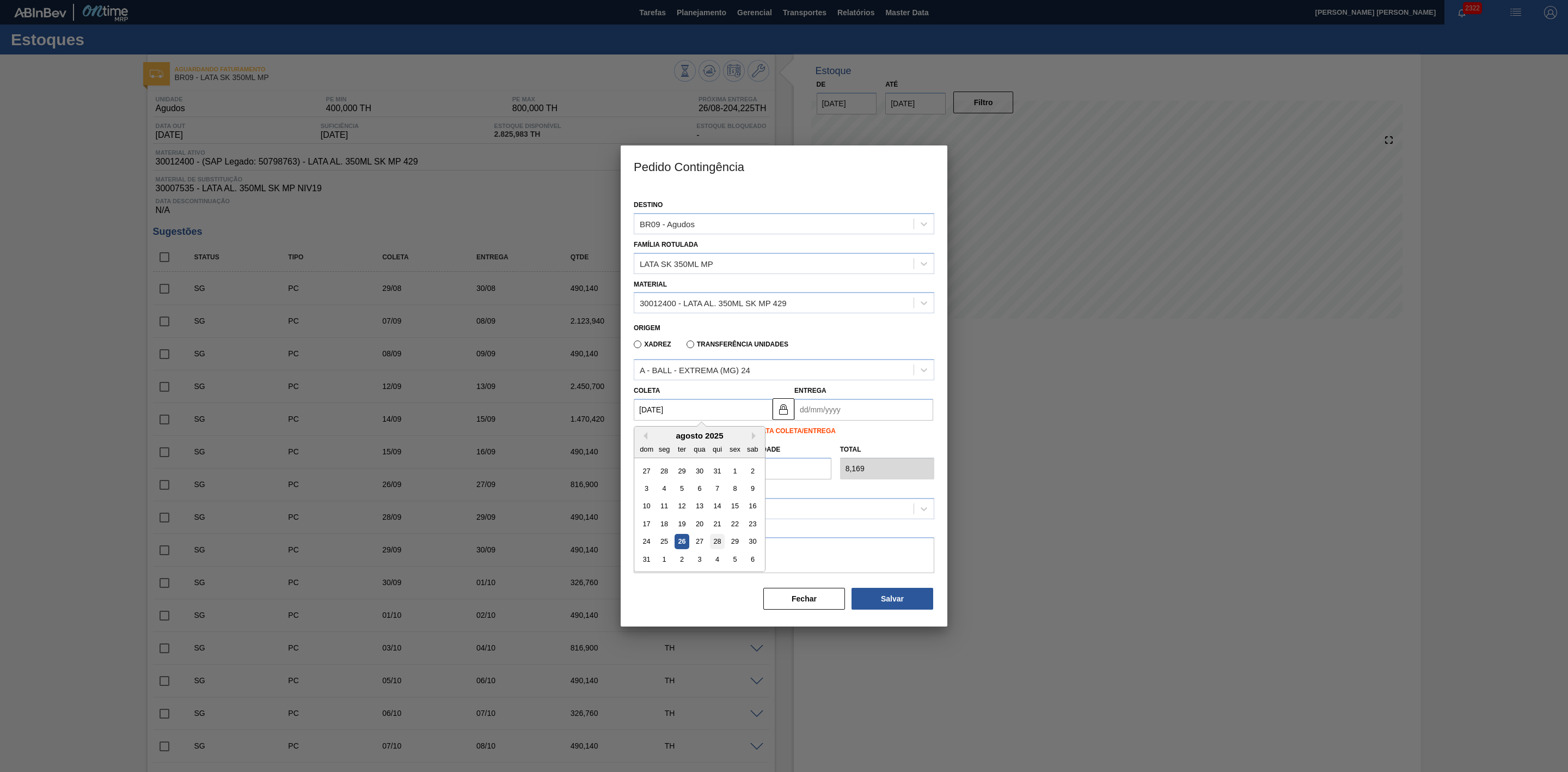
type input "[DATE]"
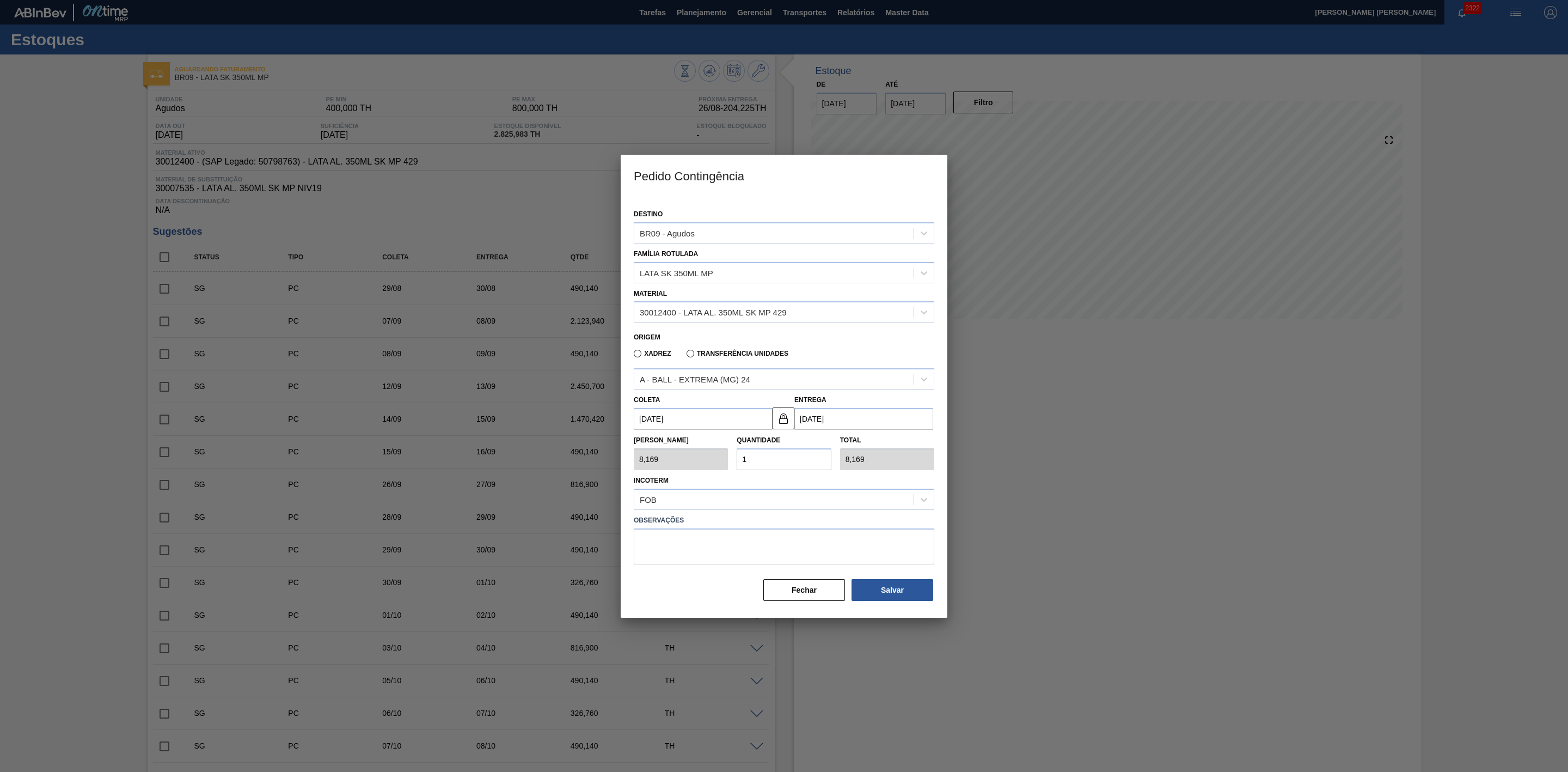
click at [722, 459] on div "Tam Lote 8,169 Quantidade 1 Total 8,169" at bounding box center [784, 450] width 309 height 41
type input "2"
type input "16,338"
type input "20"
type input "163,380"
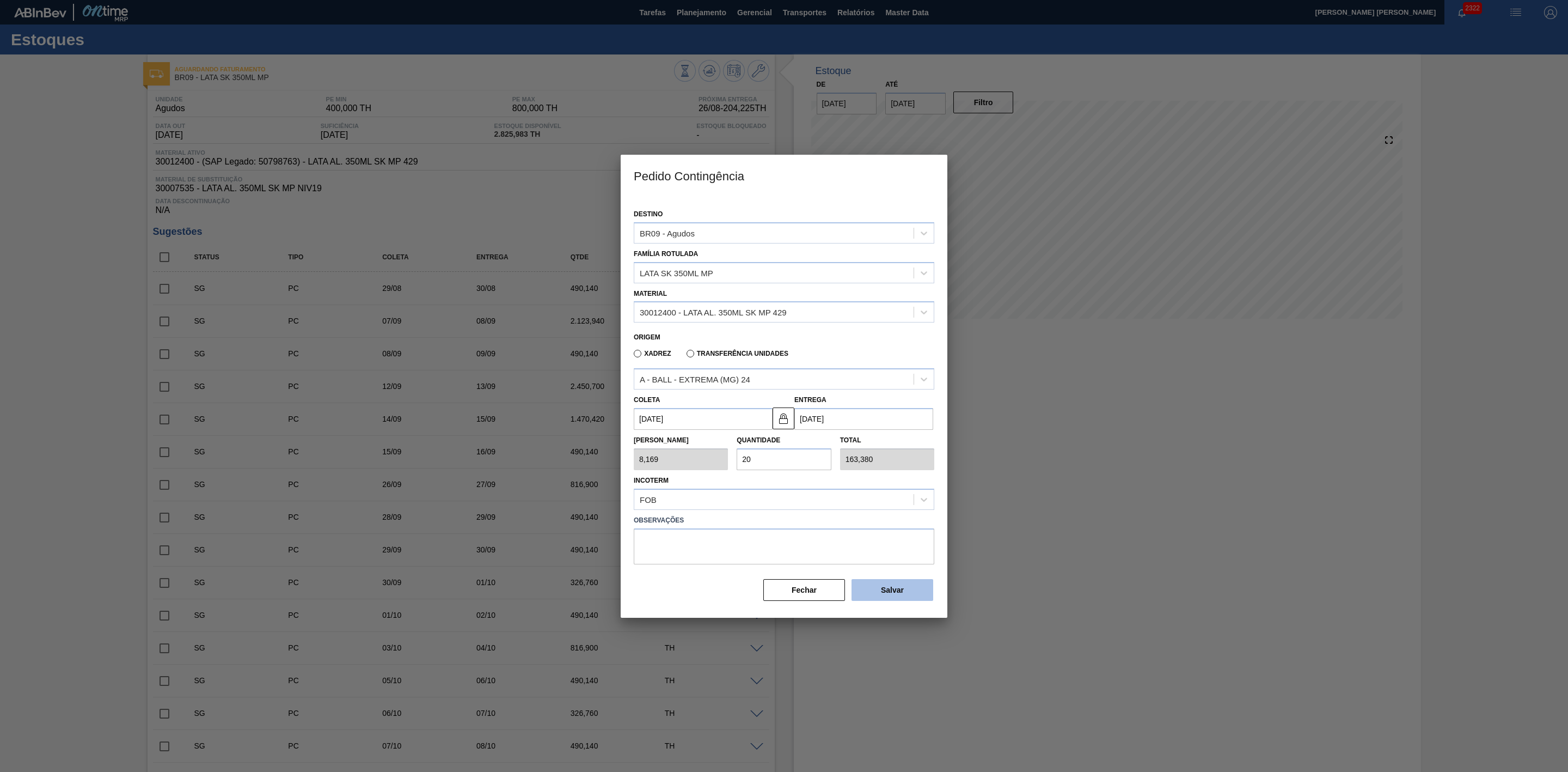
type input "20"
click at [905, 589] on button "Salvar" at bounding box center [892, 590] width 82 height 22
type input "1,000"
type input "1"
type input "1,000"
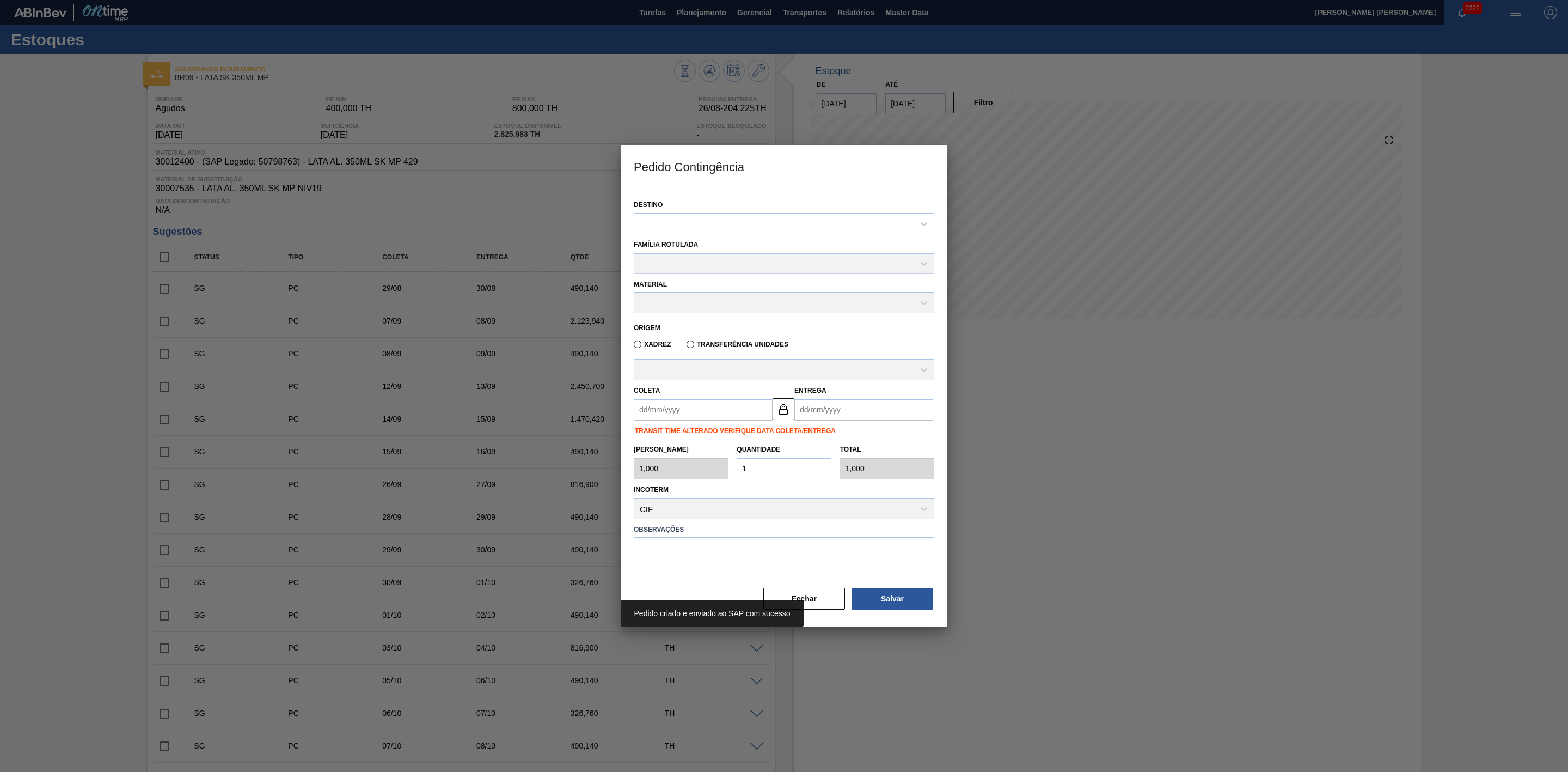
click at [1096, 549] on div at bounding box center [784, 386] width 1568 height 772
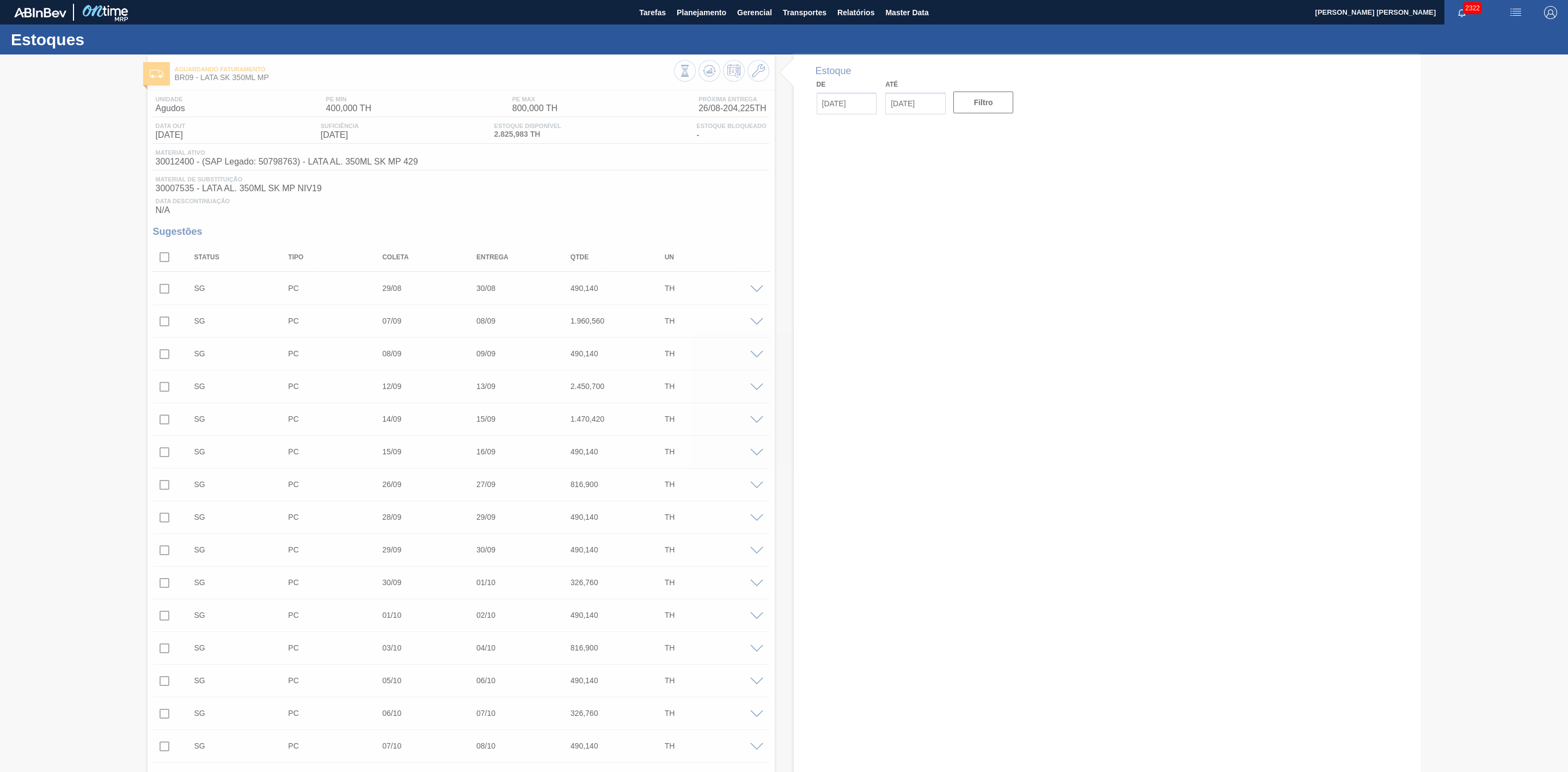
type input "[DATE]"
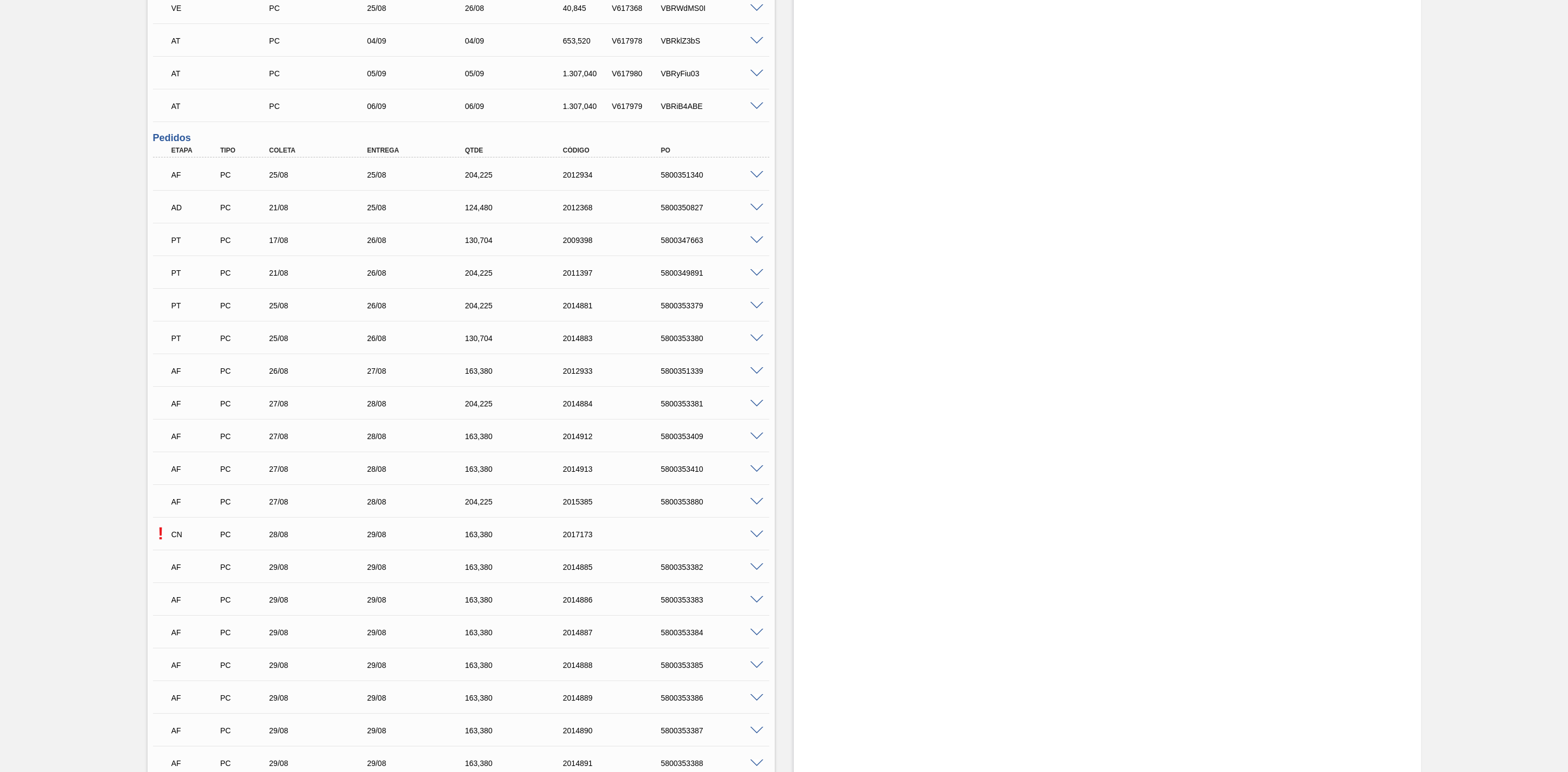
scroll to position [1226, 0]
click at [753, 345] on span at bounding box center [757, 341] width 13 height 8
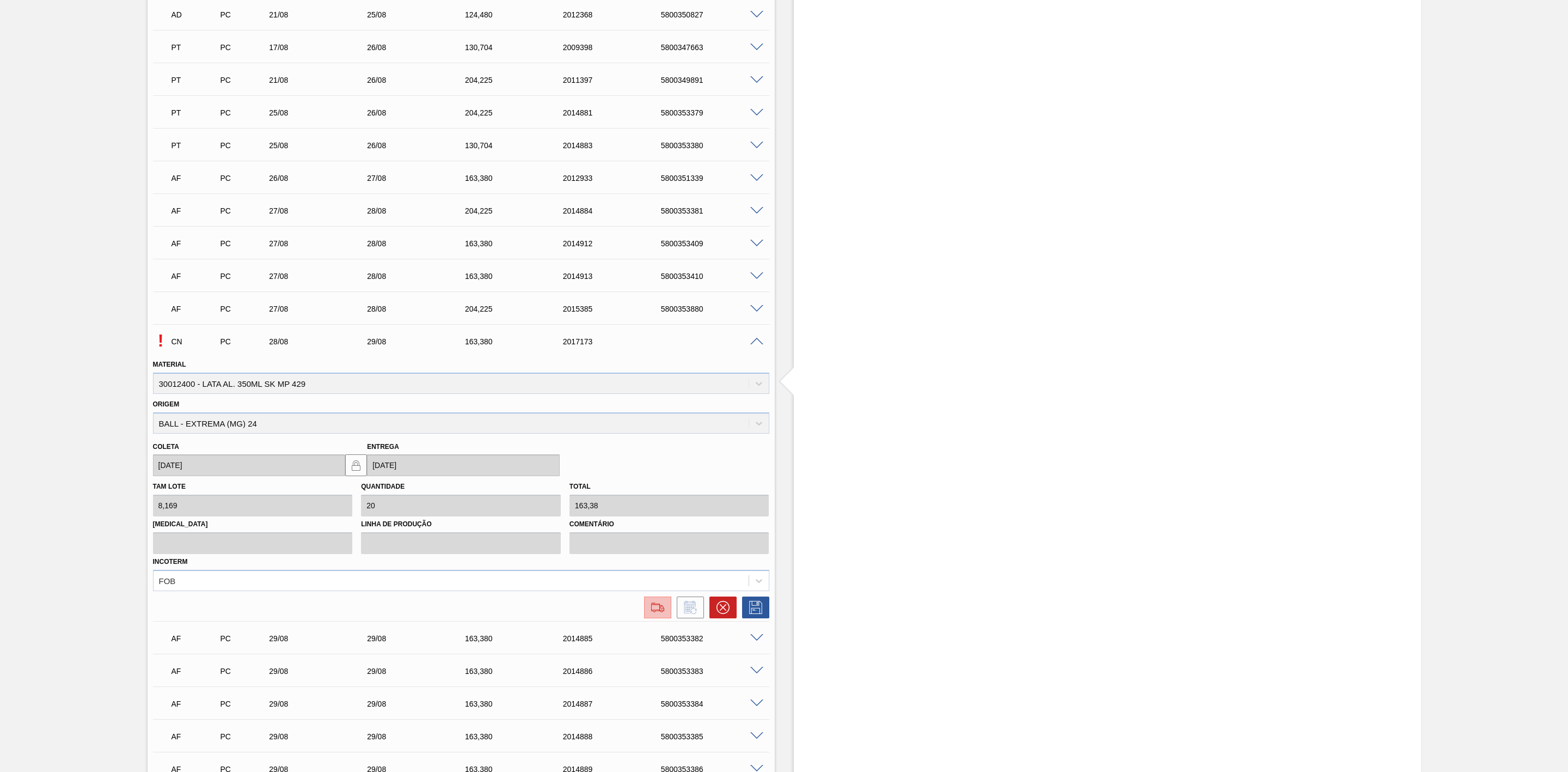
click at [654, 608] on img at bounding box center [658, 608] width 17 height 13
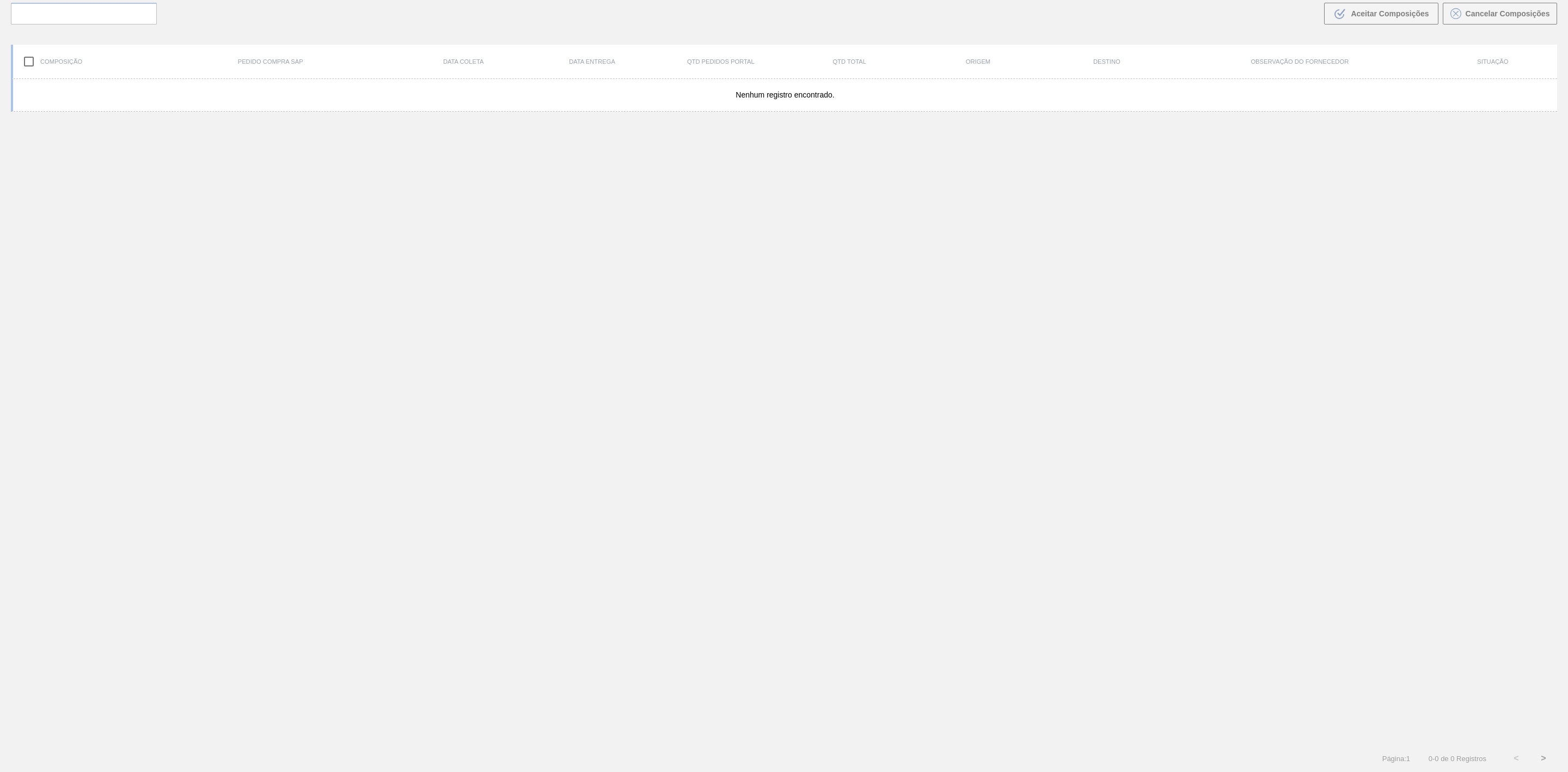
scroll to position [79, 0]
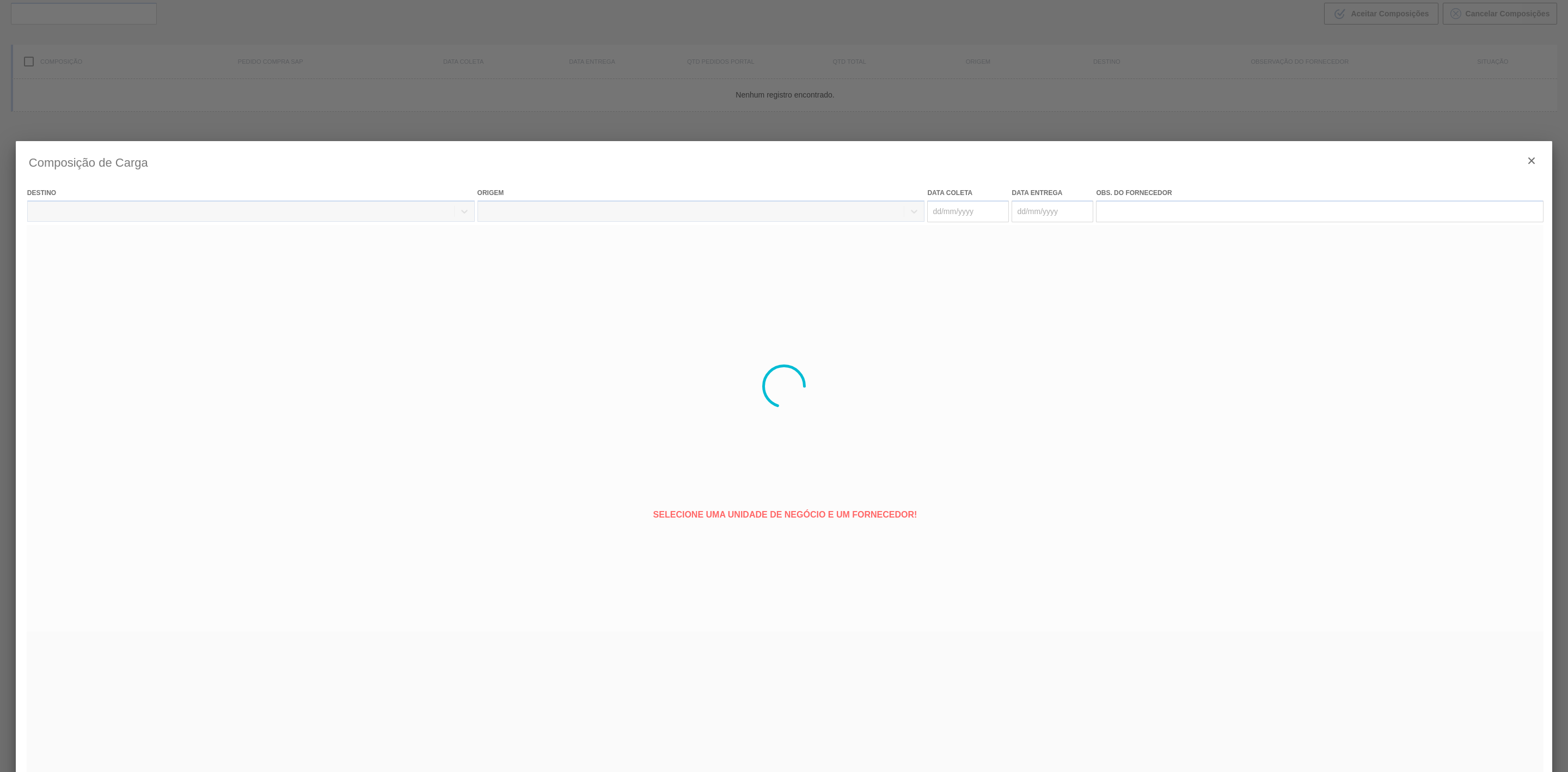
type coleta "[DATE]"
type entrega "[DATE]"
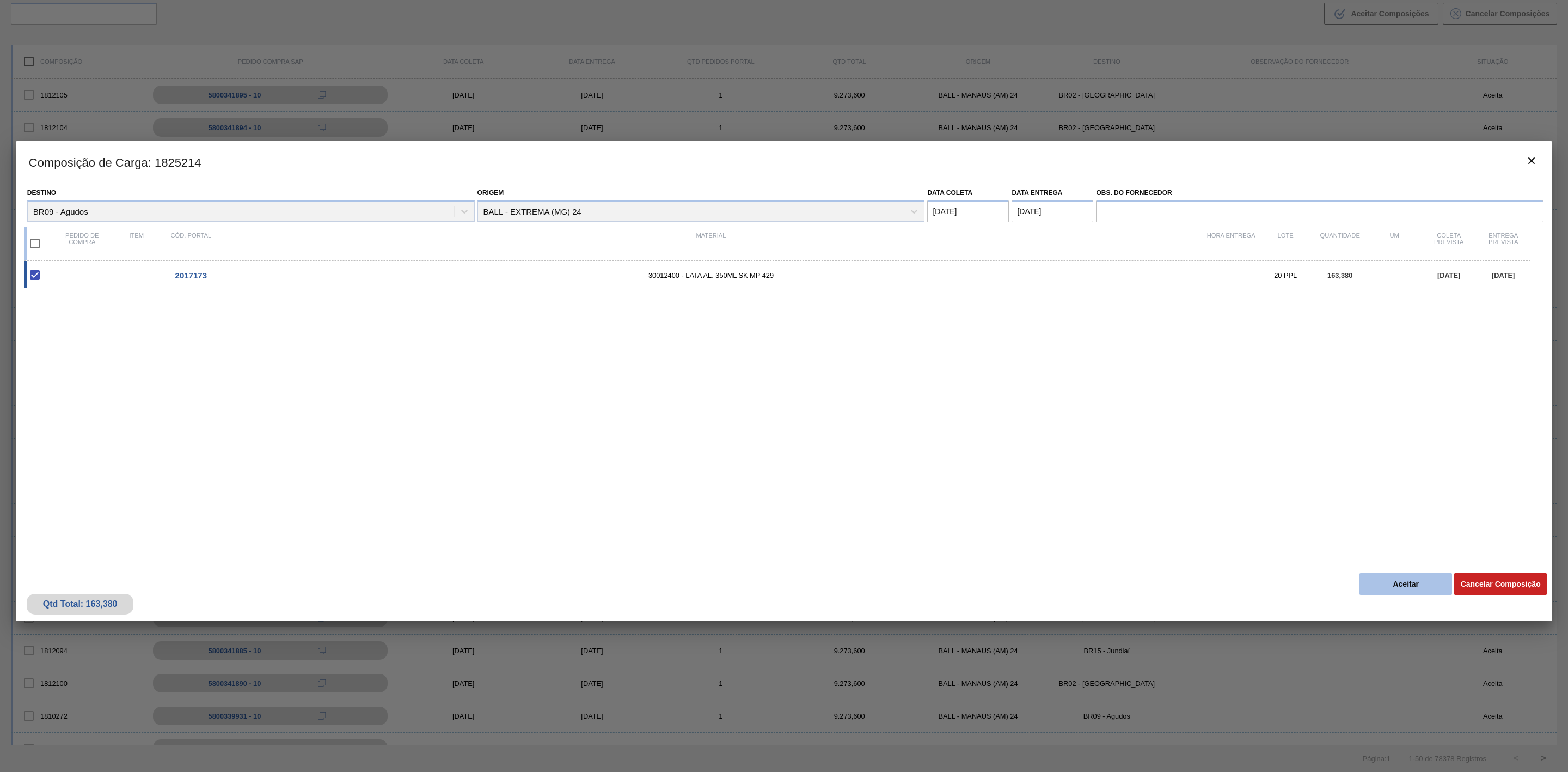
click at [1372, 586] on button "Aceitar" at bounding box center [1406, 584] width 92 height 22
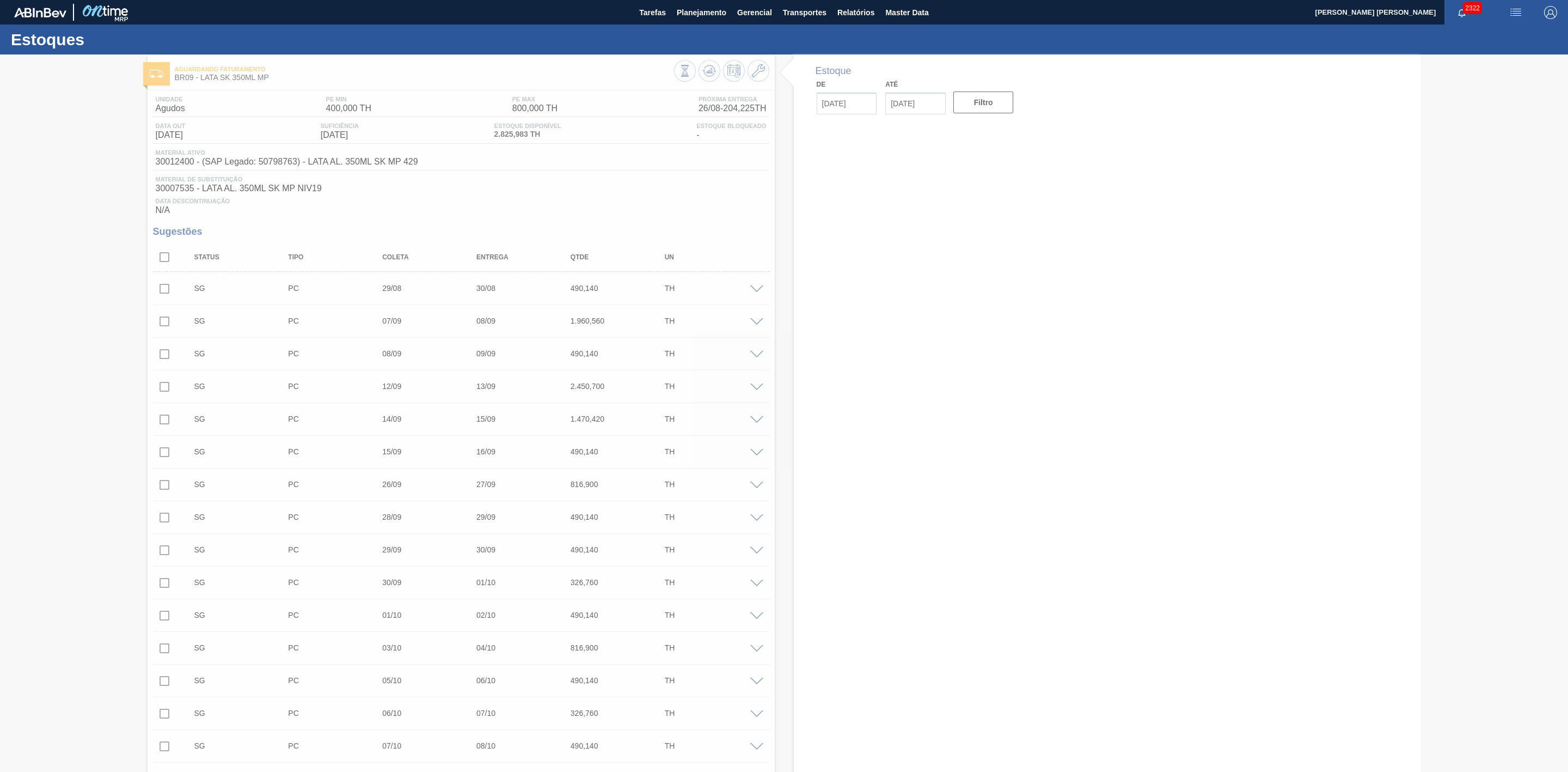
type input "[DATE]"
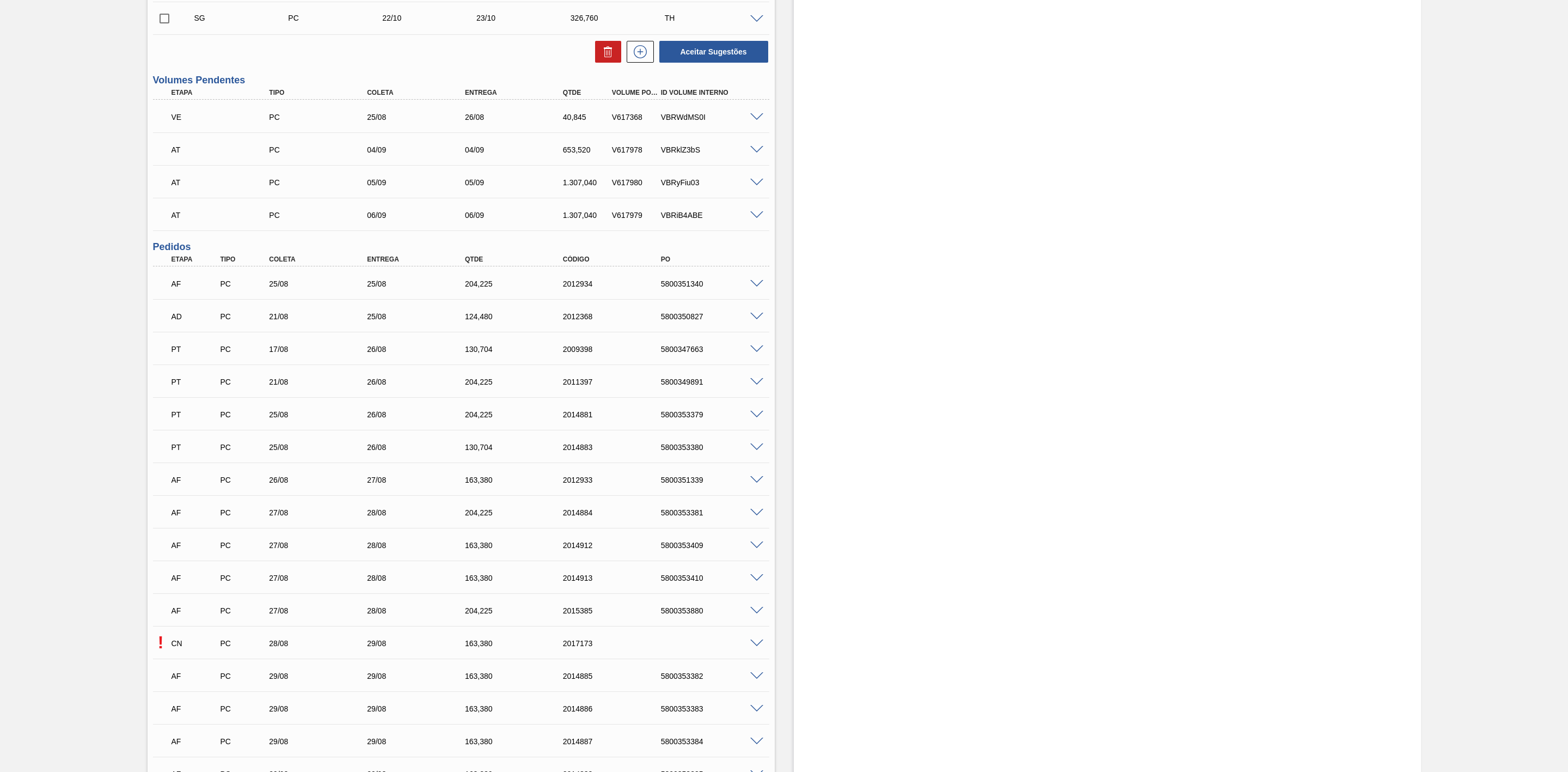
scroll to position [1144, 0]
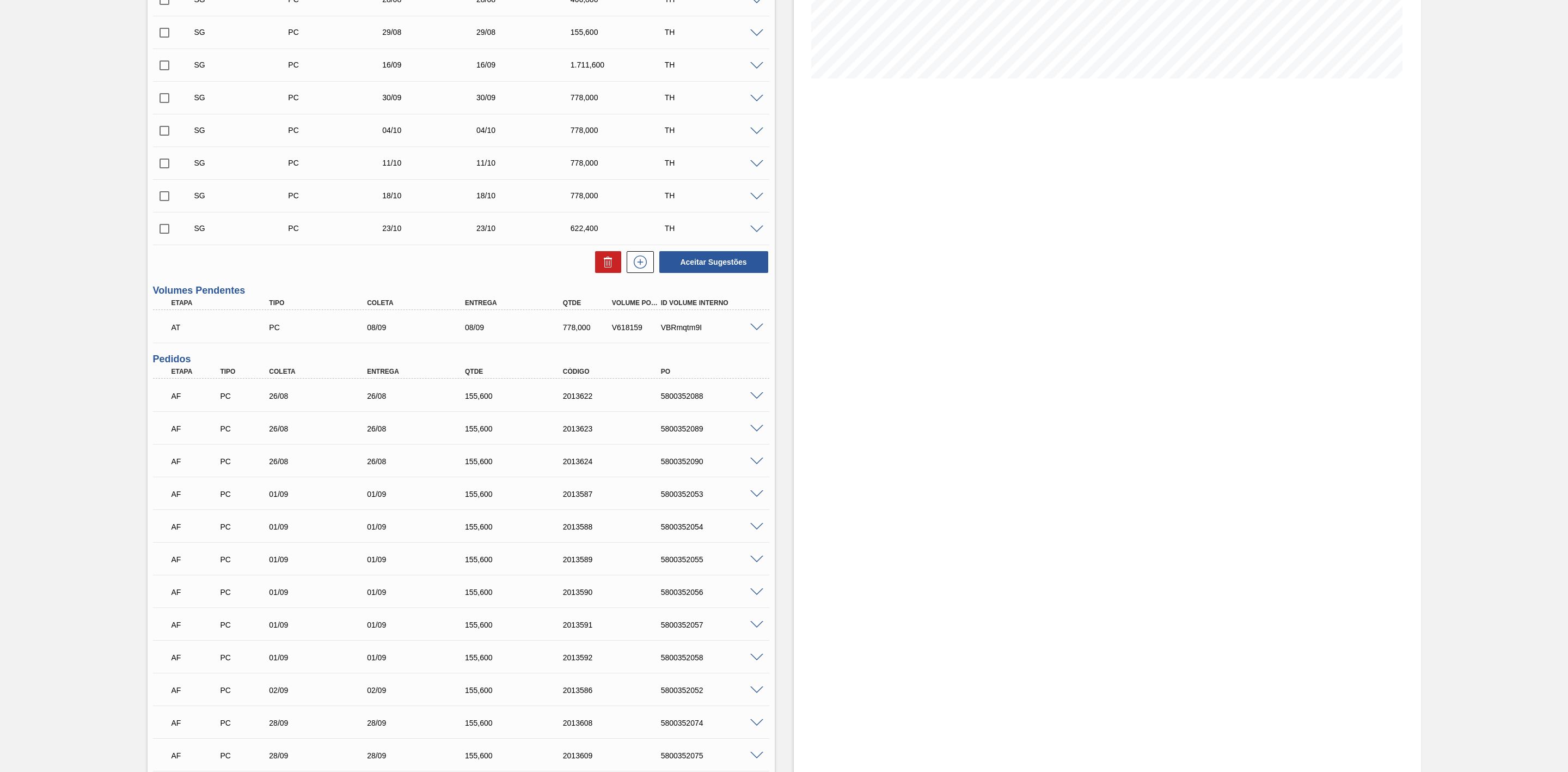
scroll to position [327, 0]
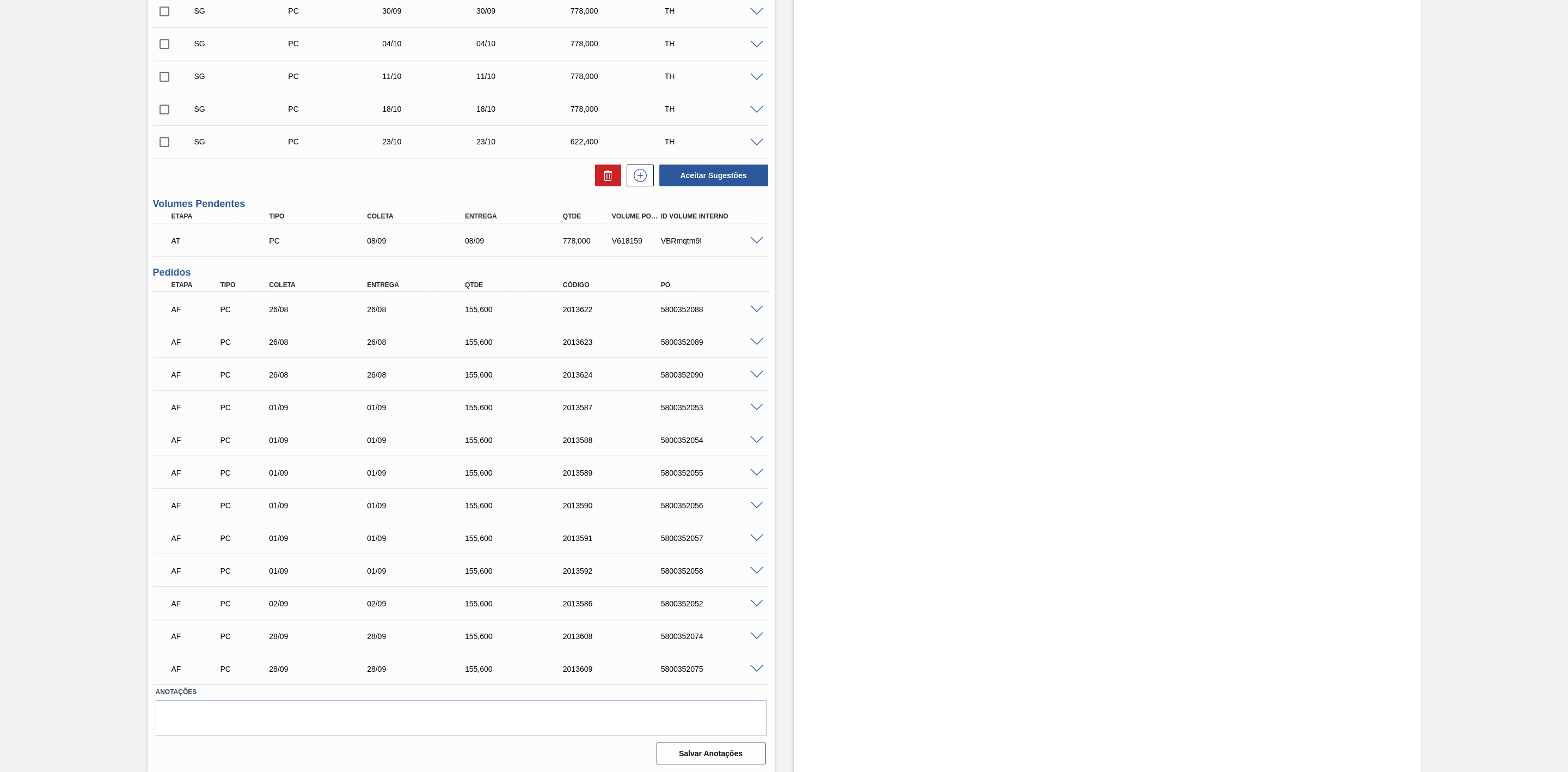
click at [758, 639] on span at bounding box center [757, 636] width 13 height 8
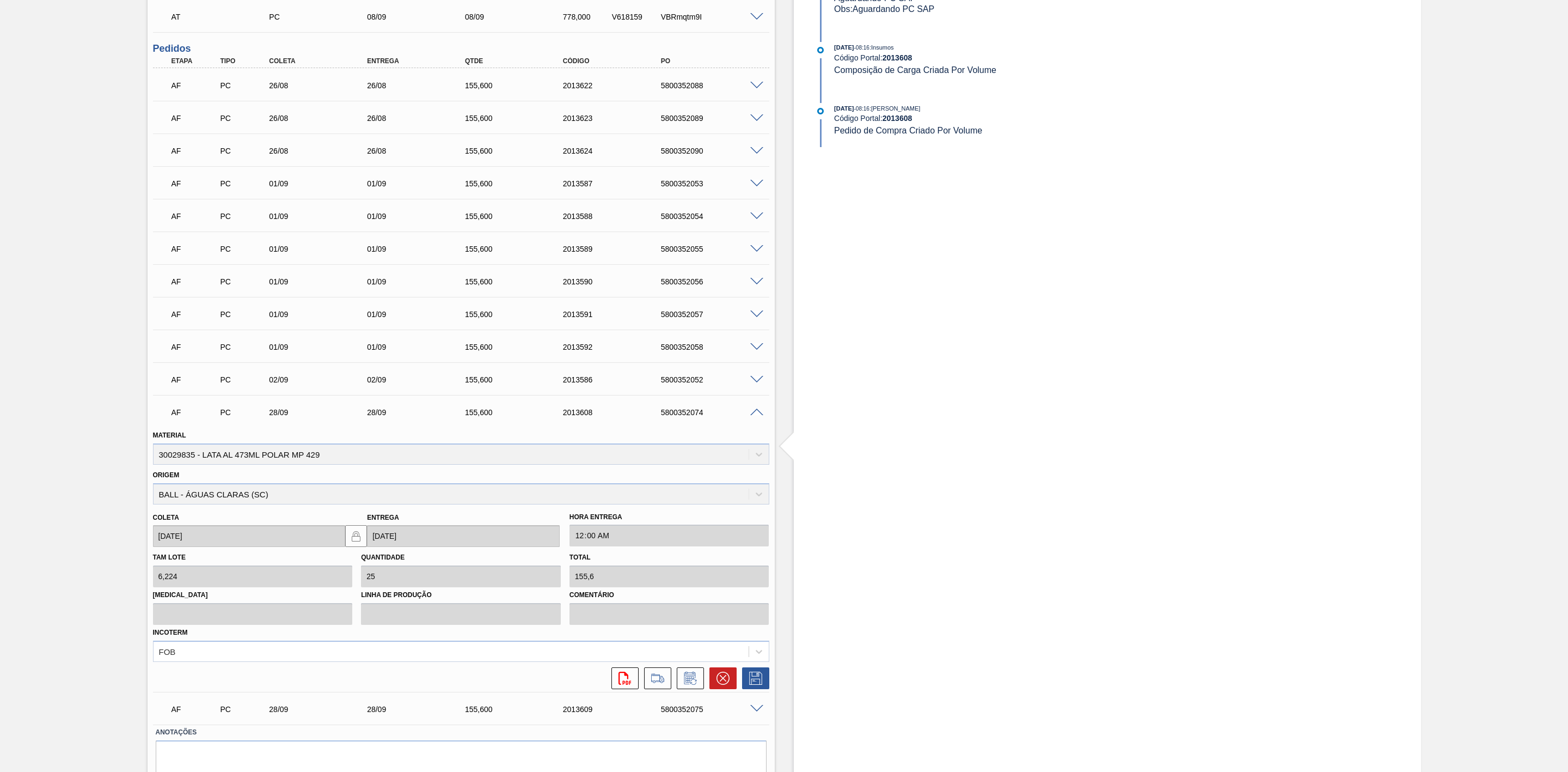
scroll to position [572, 0]
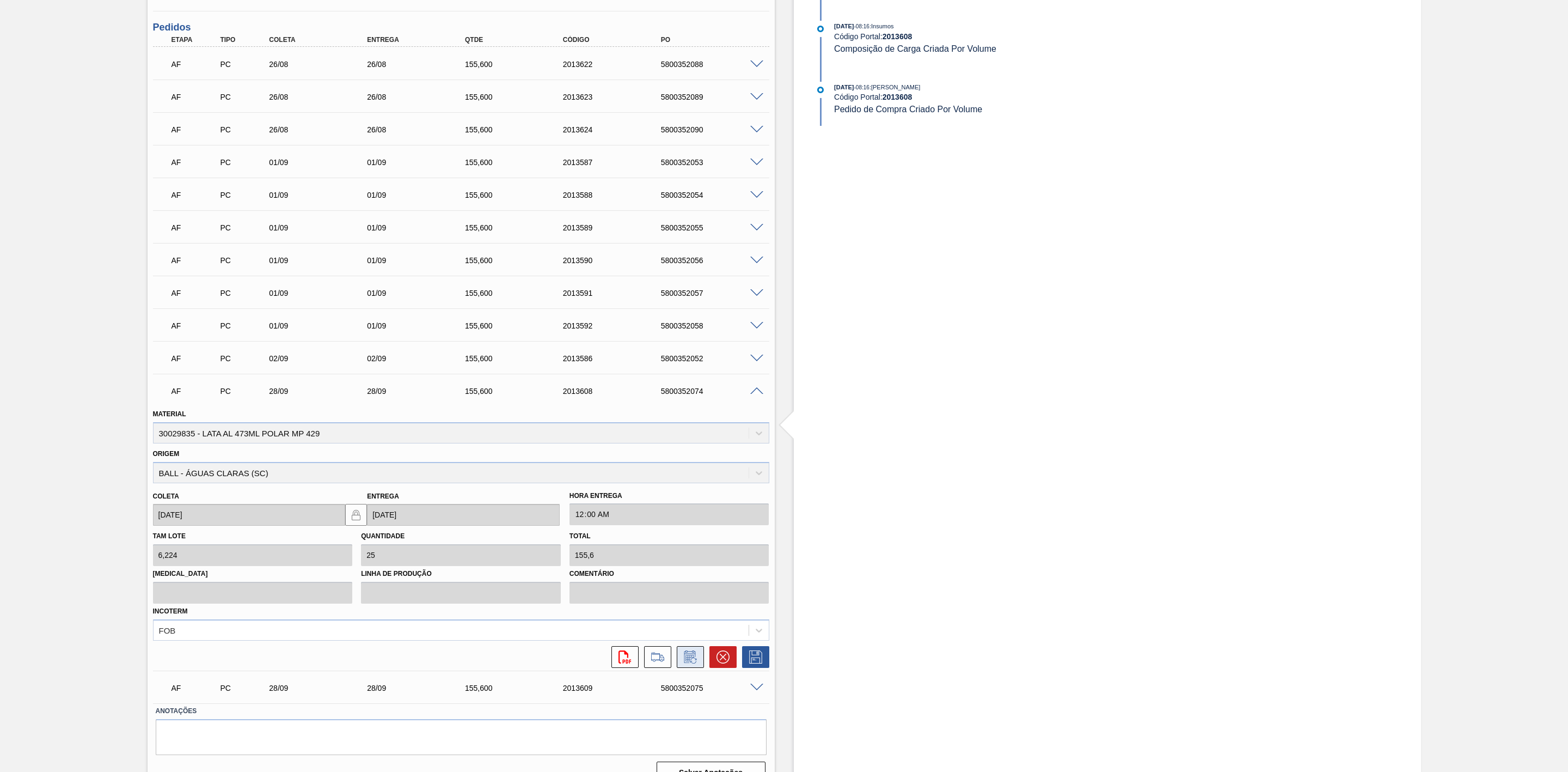
click at [688, 659] on icon at bounding box center [691, 657] width 17 height 13
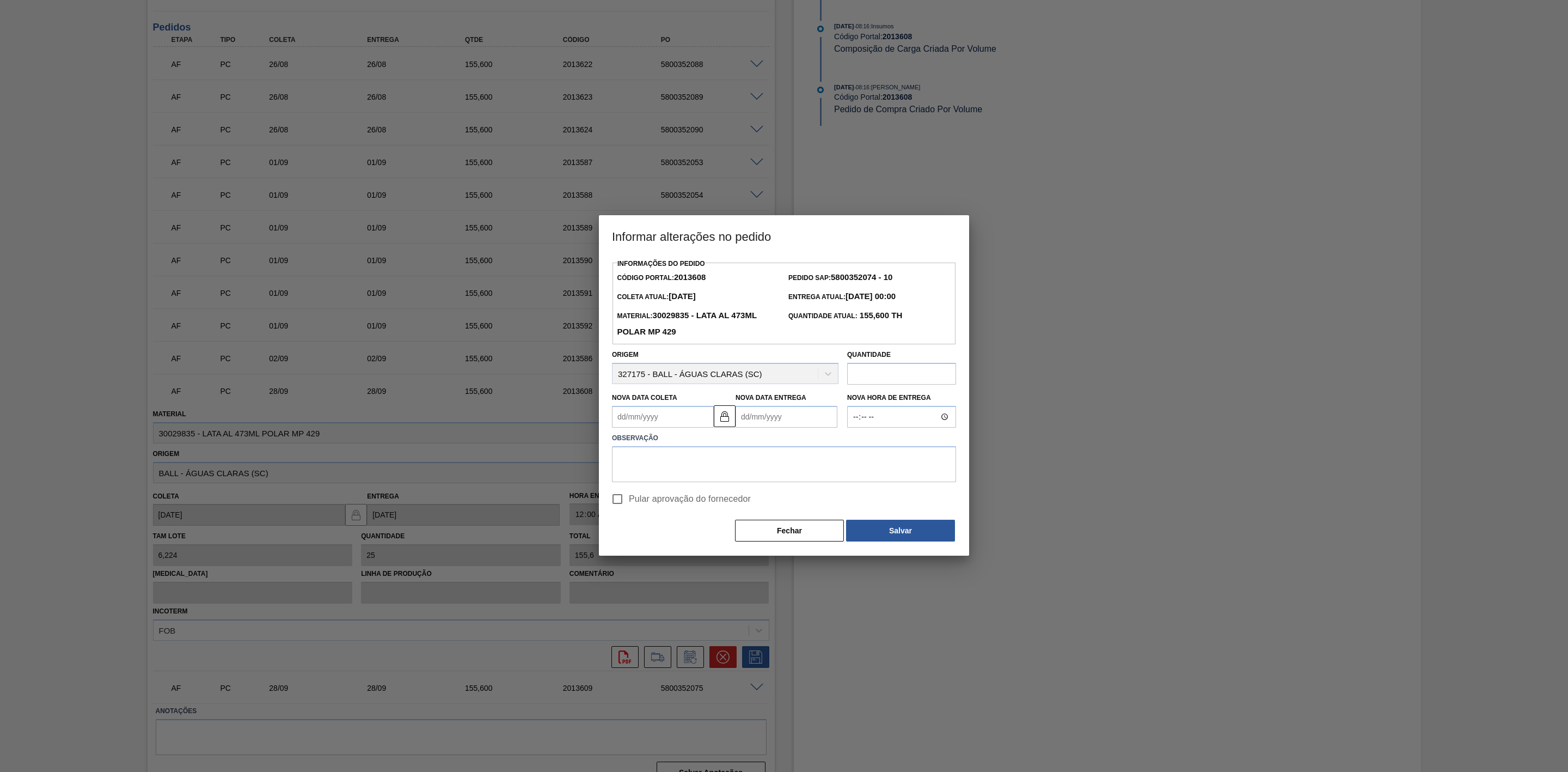
click at [669, 422] on Coleta2013608 "Nova Data Coleta" at bounding box center [663, 417] width 102 height 22
click at [695, 546] on div "28" at bounding box center [696, 549] width 15 height 15
type Coleta2013608 "[DATE]"
type Entrega2013608 "[DATE]"
click at [616, 503] on input "Pular aprovação do fornecedor" at bounding box center [617, 499] width 23 height 23
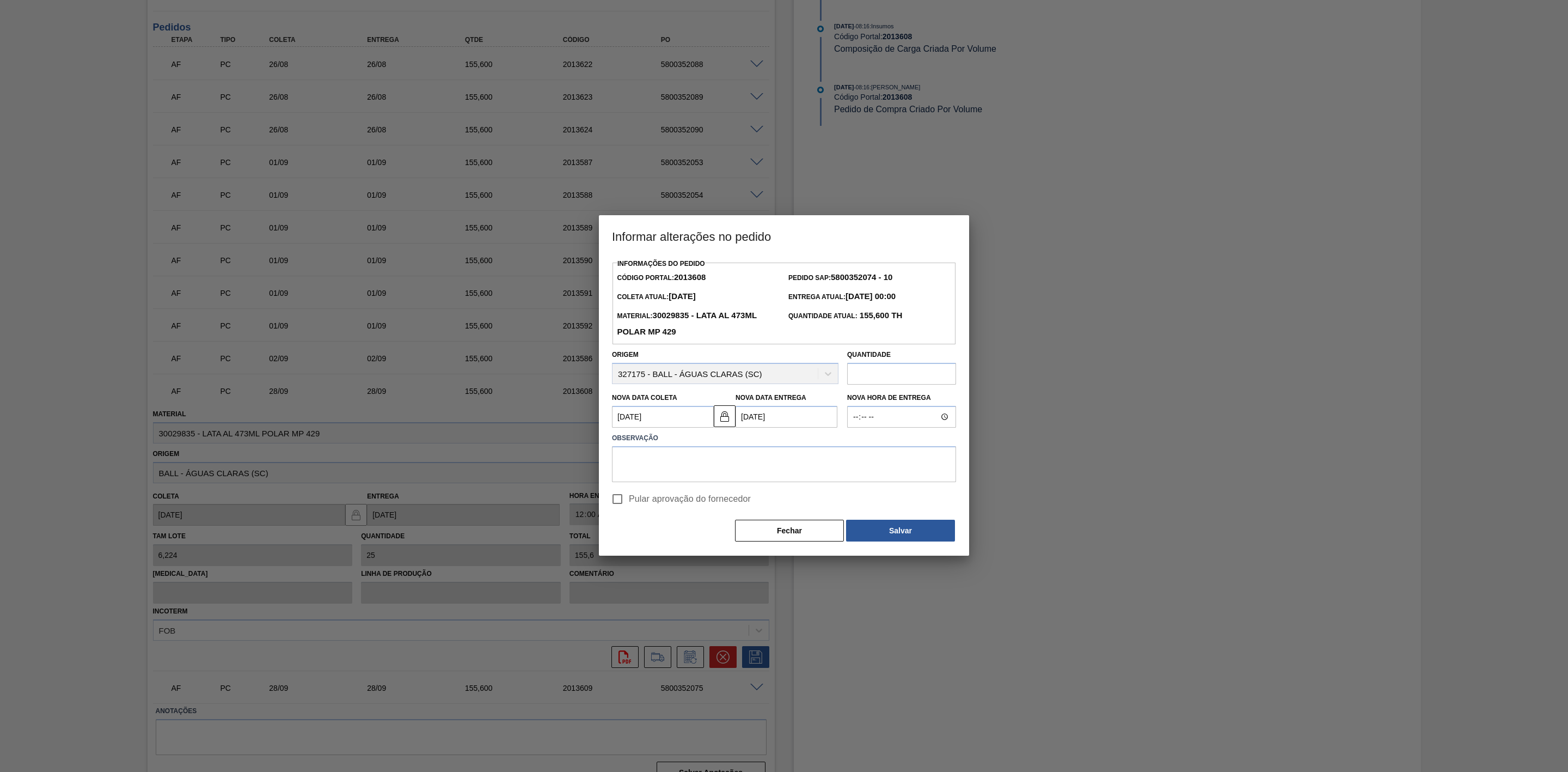
checkbox input "true"
click at [671, 453] on textarea at bounding box center [784, 464] width 344 height 36
drag, startPoint x: 711, startPoint y: 457, endPoint x: 588, endPoint y: 457, distance: 123.0
click at [588, 457] on div "Informar alterações no pedido Informações do Pedido Código Portal: 2013608 Pedi…" at bounding box center [784, 386] width 1568 height 772
type textarea "Erro de preenchimento"
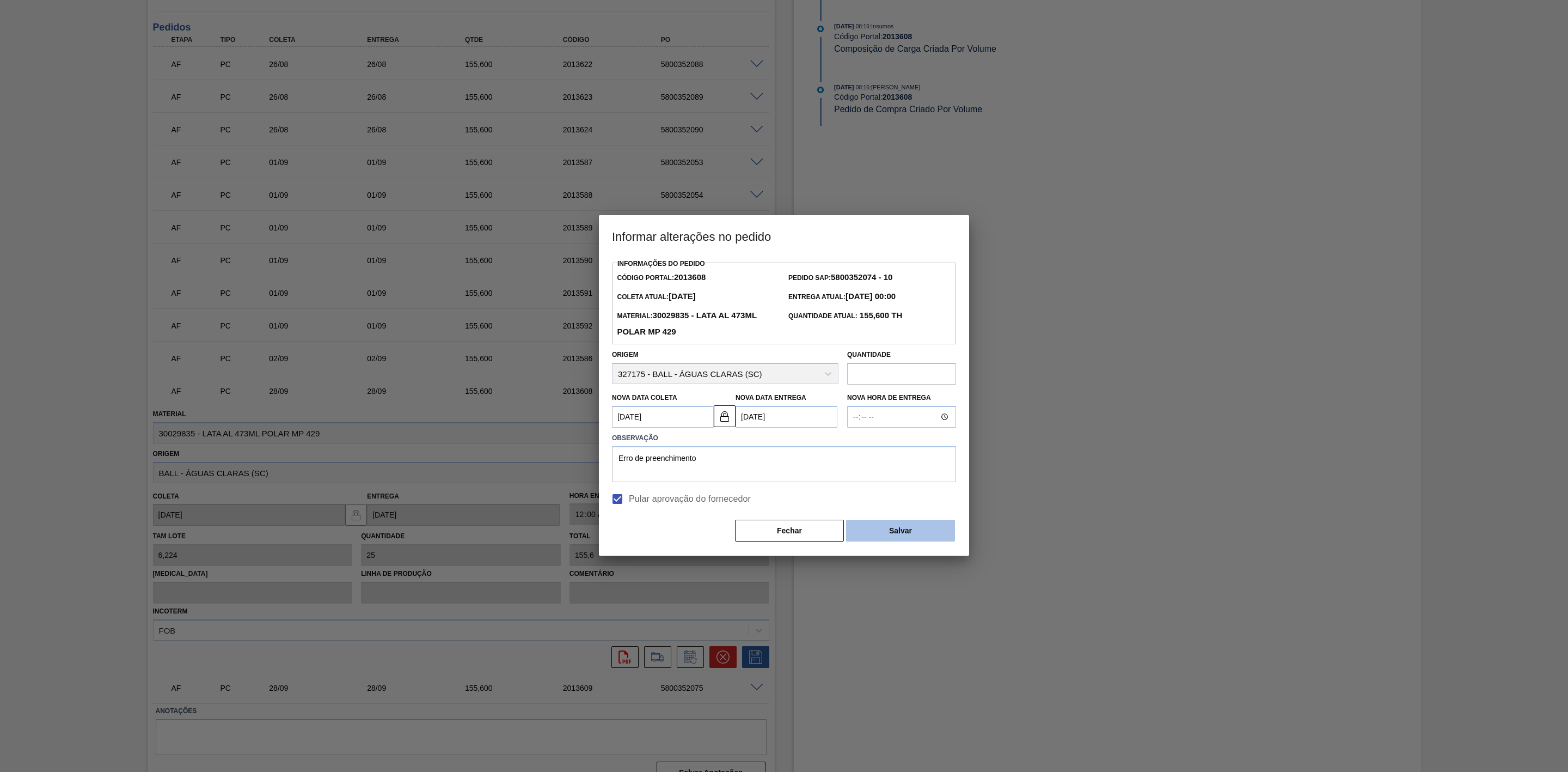
click at [913, 530] on button "Salvar" at bounding box center [901, 530] width 109 height 22
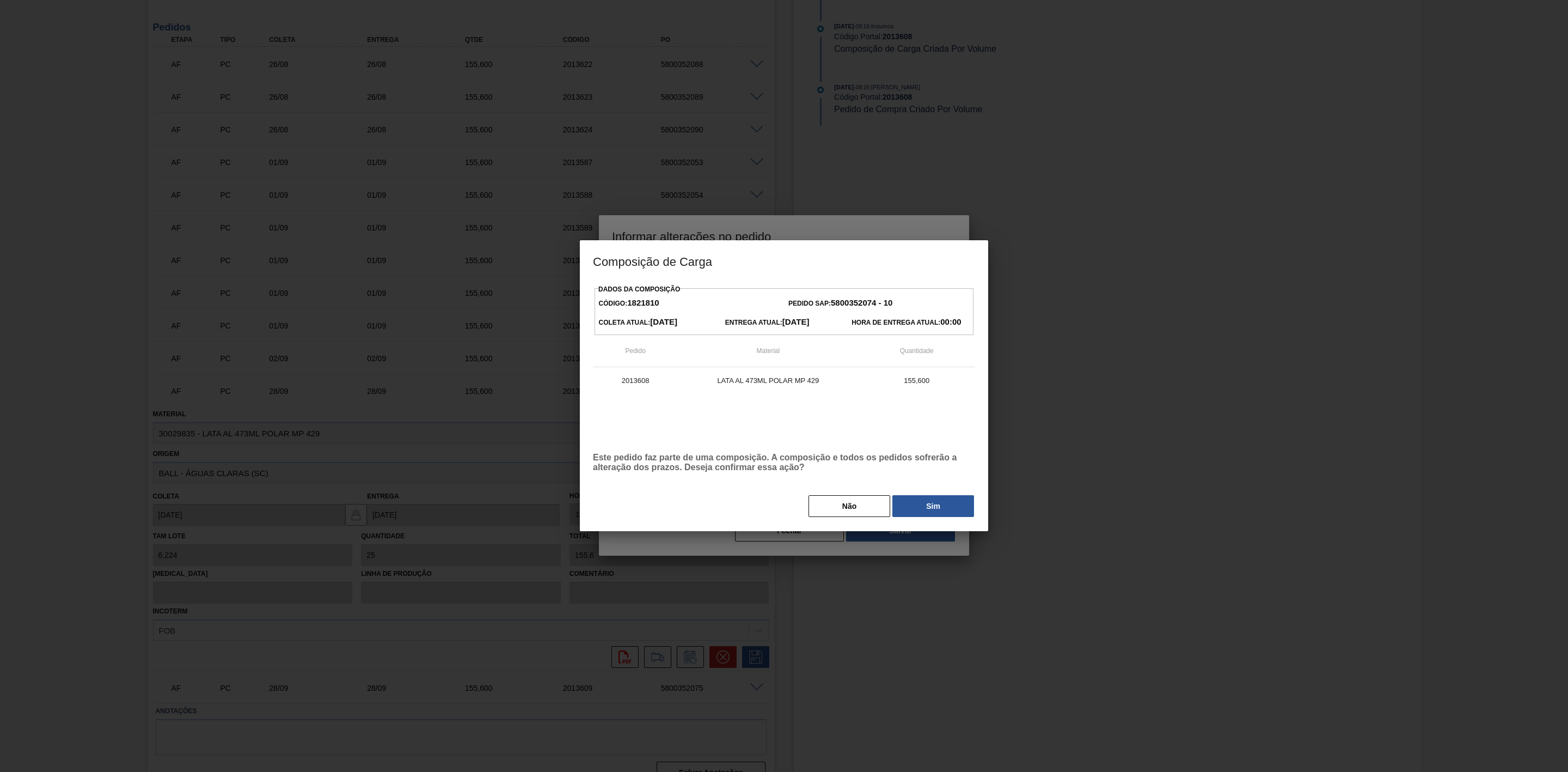
click at [926, 507] on button "Sim" at bounding box center [933, 506] width 82 height 22
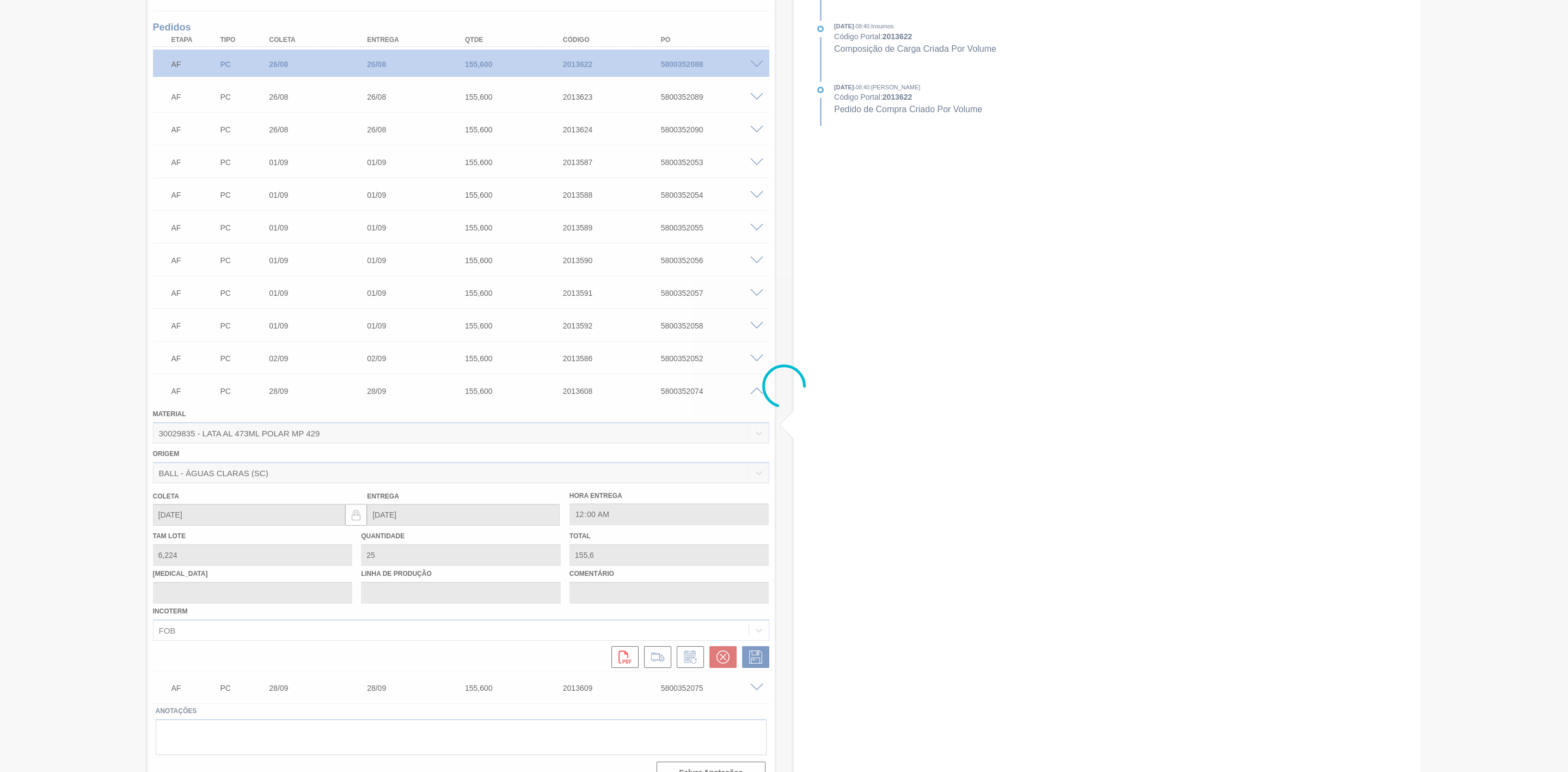
type input "Erro de preenchimento"
type input "[DATE]"
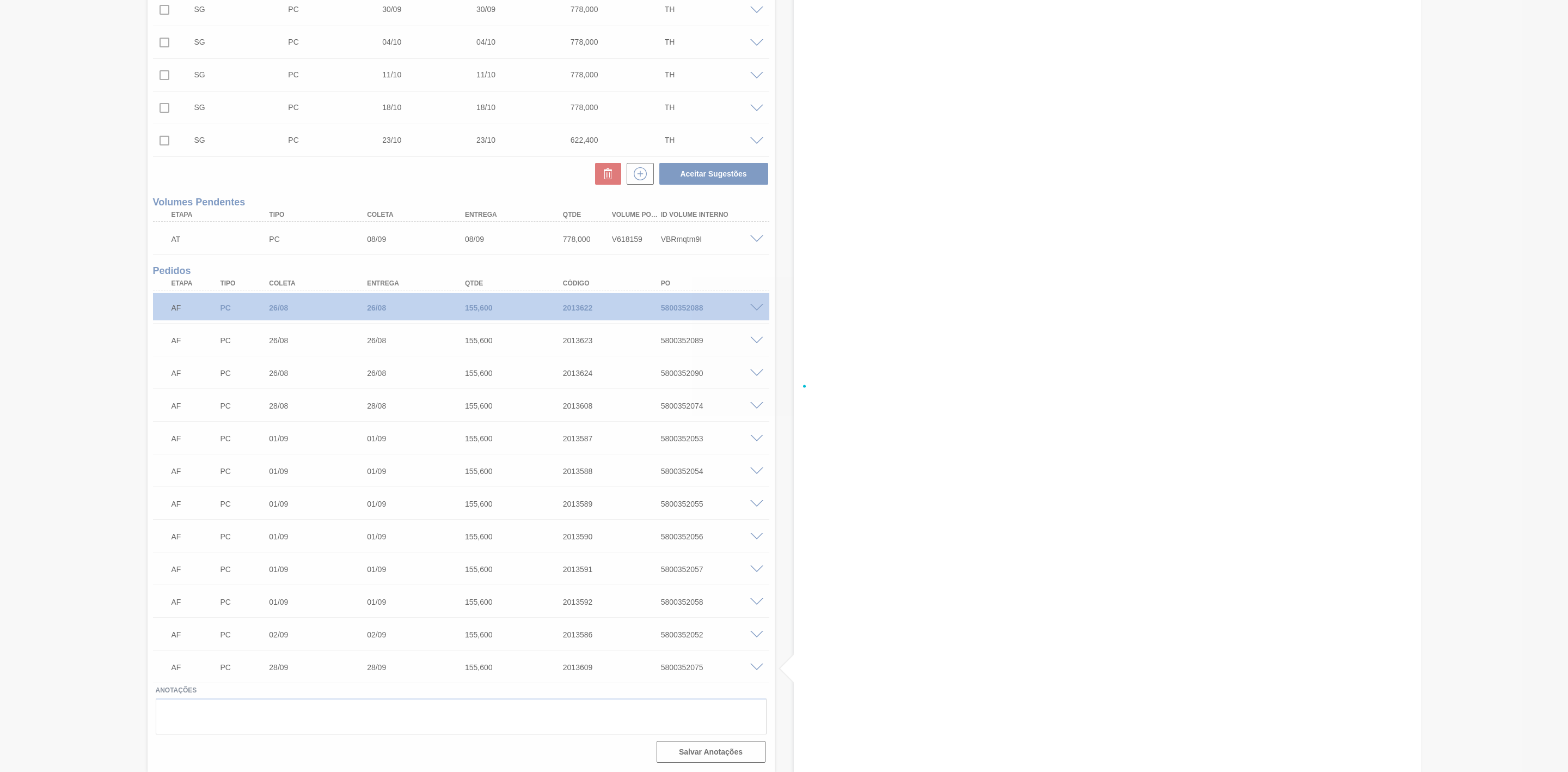
scroll to position [331, 0]
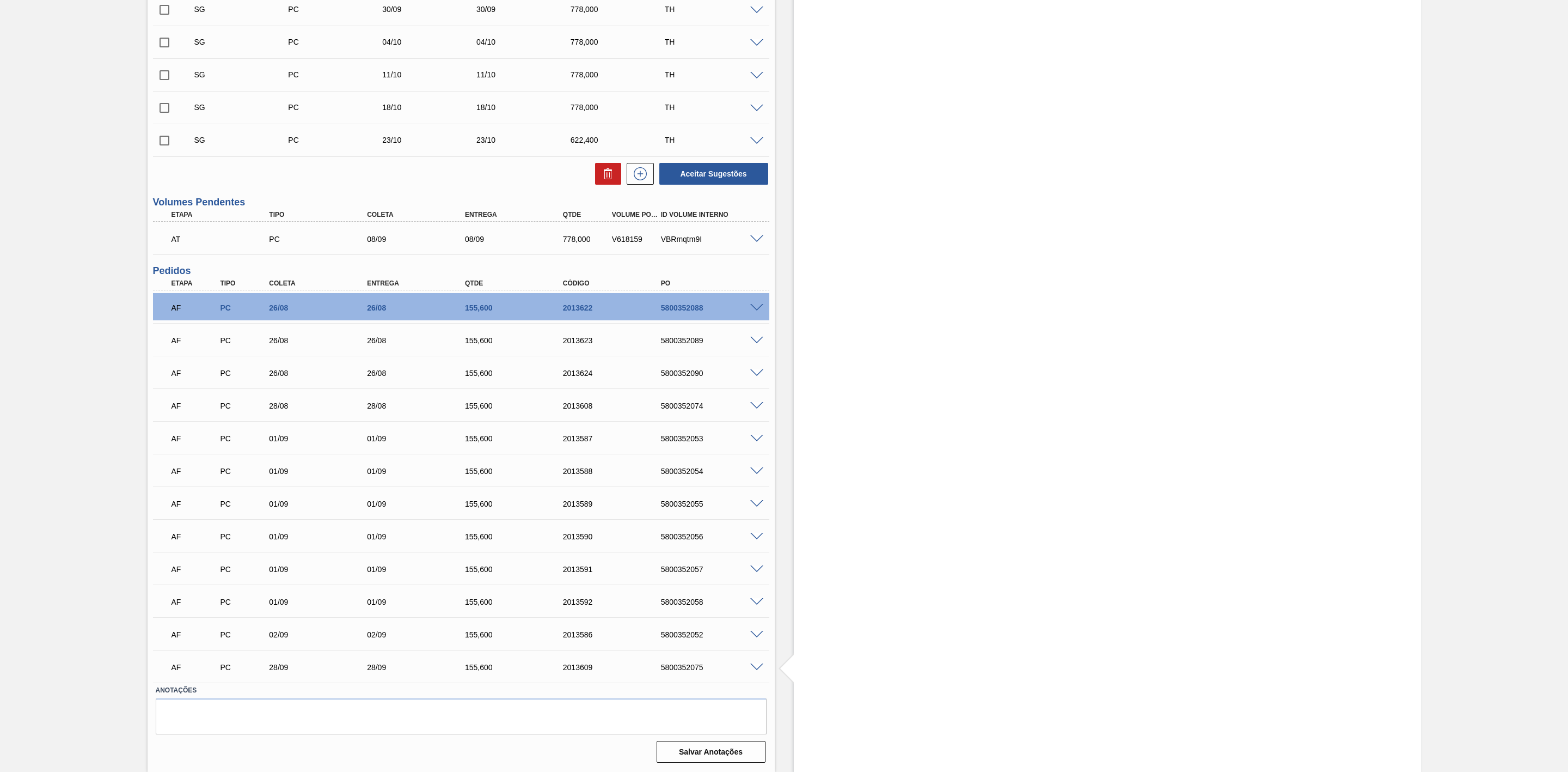
click at [756, 664] on span at bounding box center [757, 668] width 13 height 8
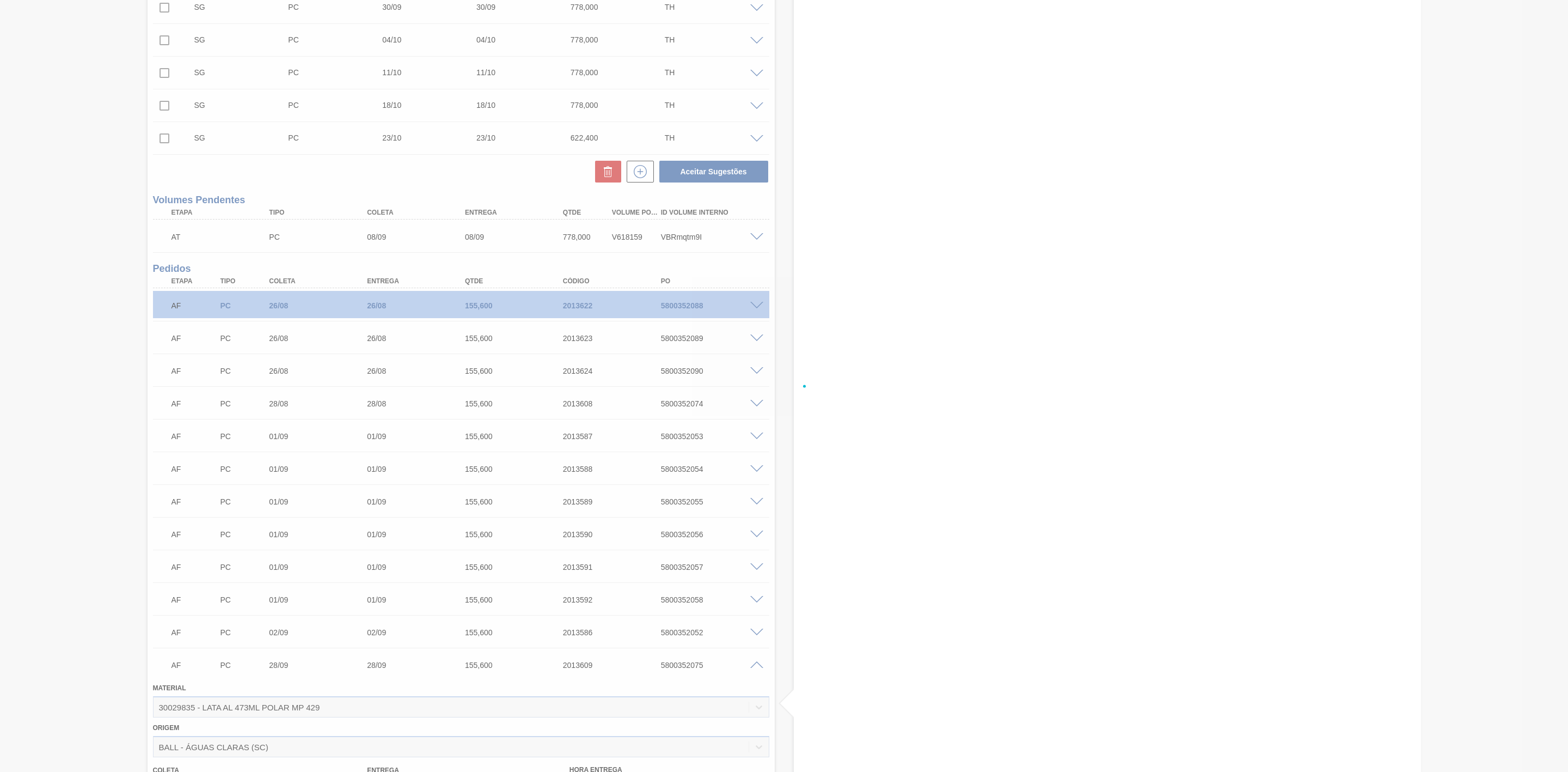
scroll to position [572, 0]
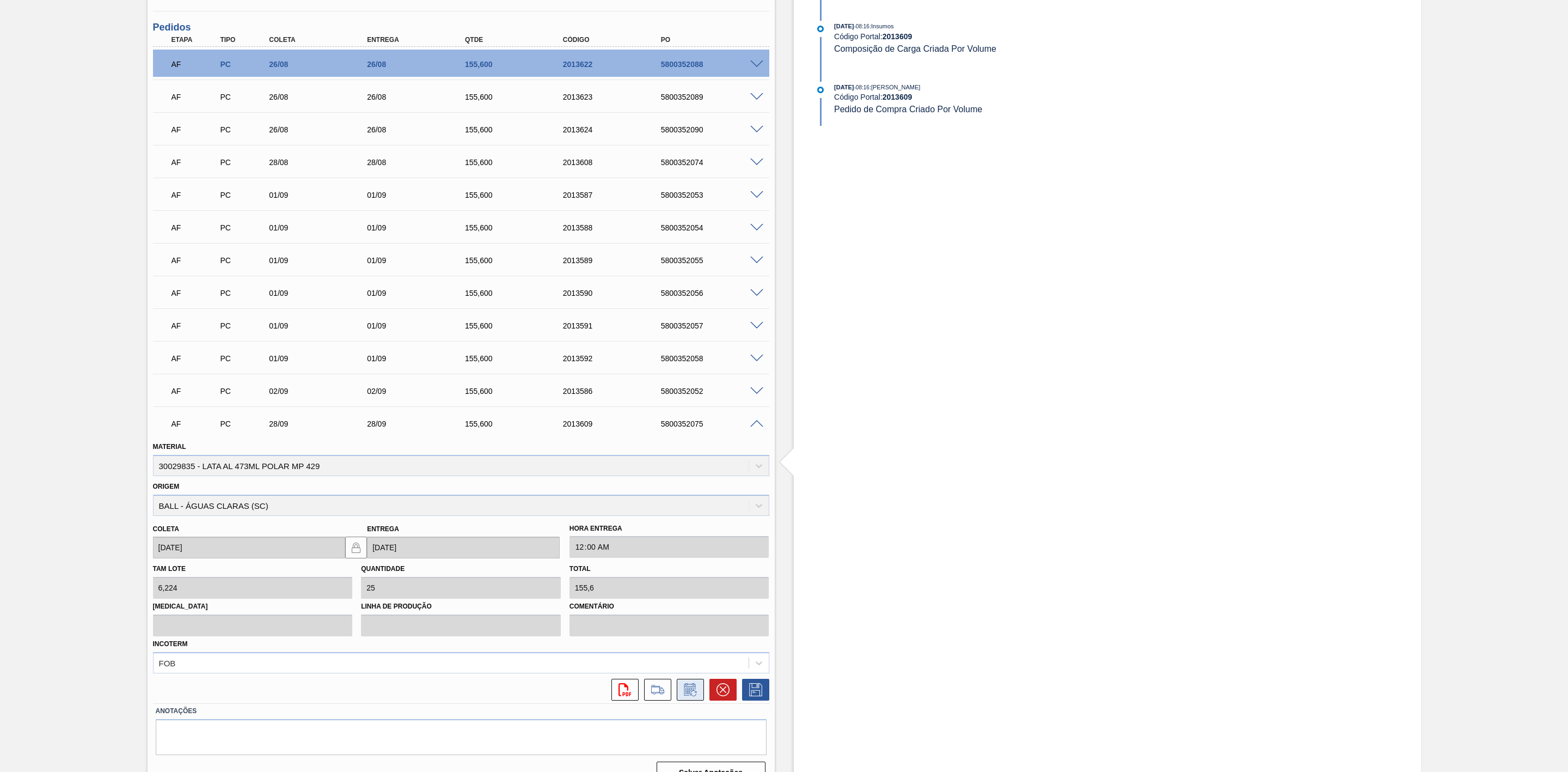
click at [688, 695] on icon at bounding box center [691, 689] width 17 height 13
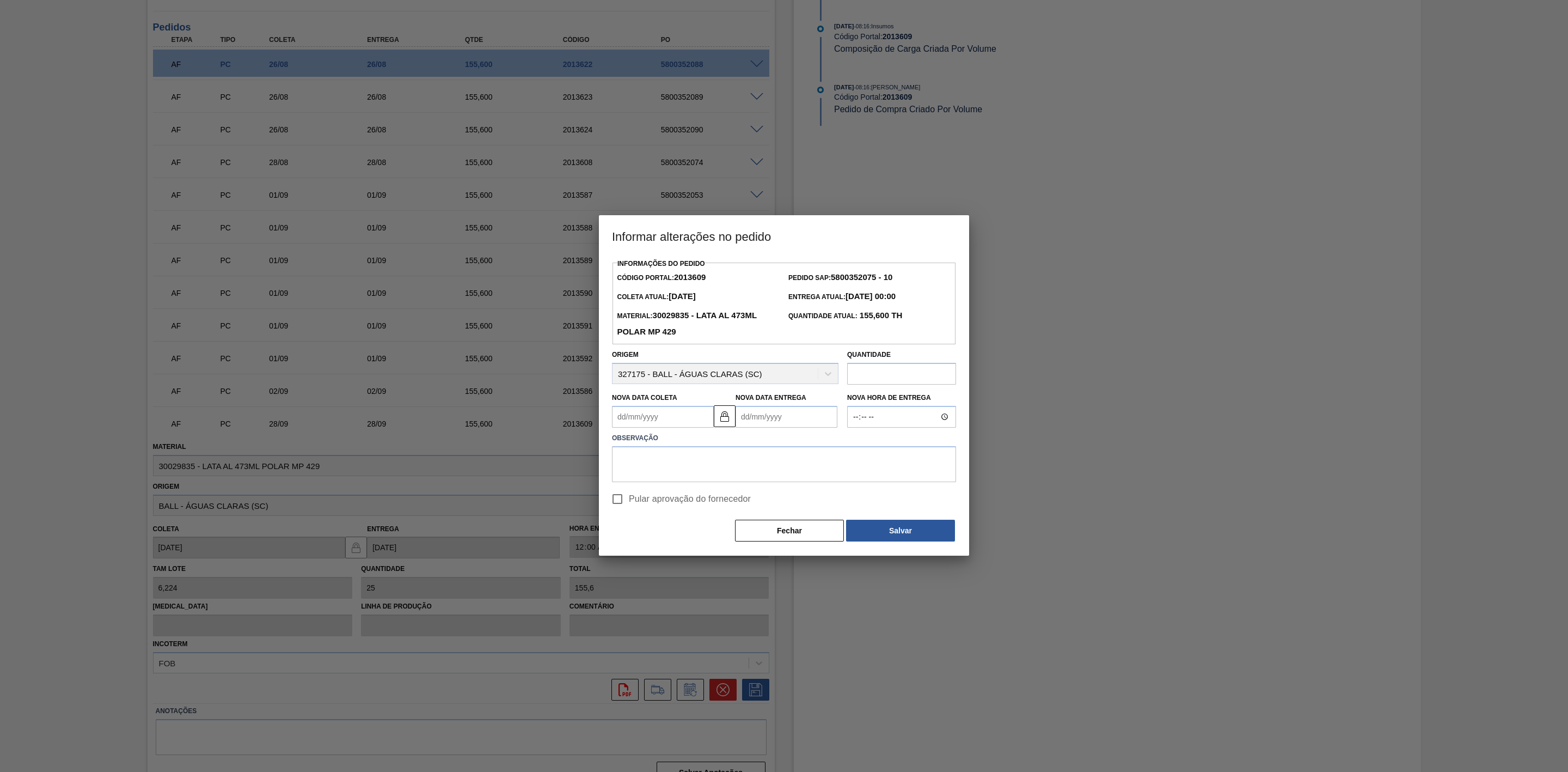
click at [642, 422] on Coleta2013609 "Nova Data Coleta" at bounding box center [663, 417] width 102 height 22
click at [698, 548] on div "28" at bounding box center [696, 549] width 15 height 15
type Coleta2013609 "[DATE]"
type Entrega2013609 "[DATE]"
click at [693, 464] on textarea at bounding box center [784, 464] width 344 height 36
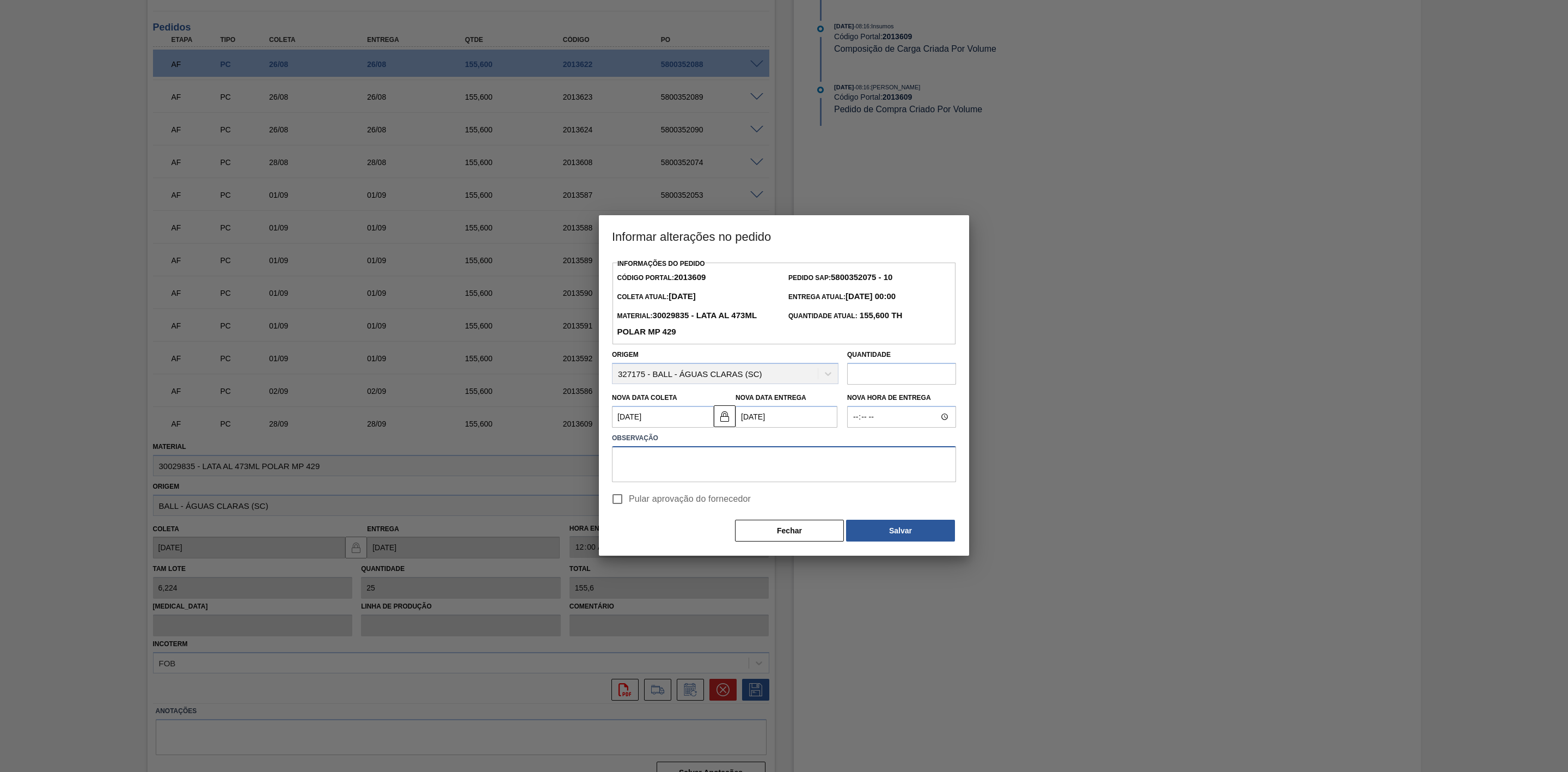
paste textarea "Erro de preenchimento"
type textarea "Erro de preenchimento"
click at [616, 502] on input "Pular aprovação do fornecedor" at bounding box center [617, 499] width 23 height 23
checkbox input "true"
click at [910, 534] on button "Salvar" at bounding box center [901, 530] width 109 height 22
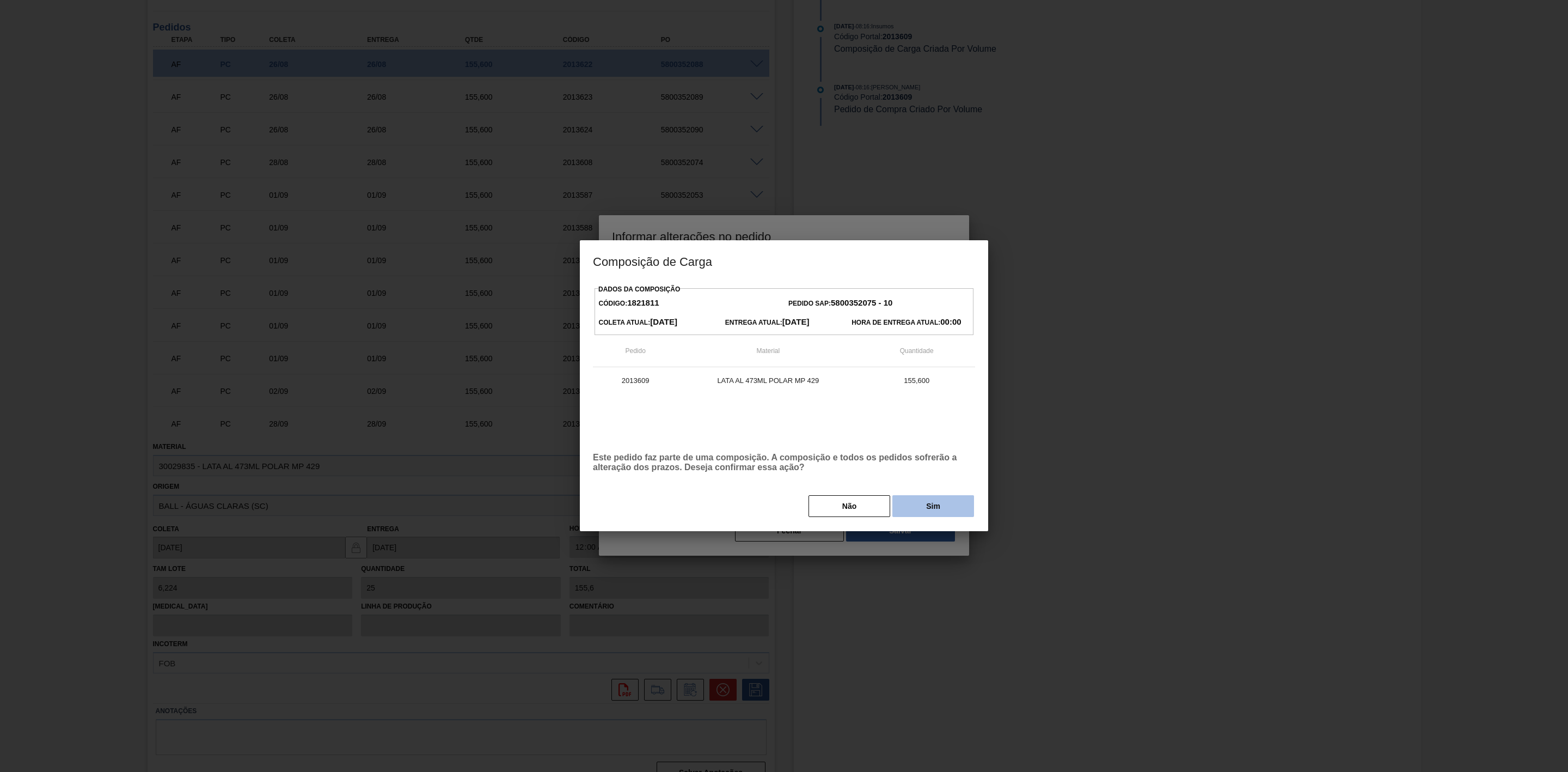
click at [917, 510] on button "Sim" at bounding box center [933, 506] width 82 height 22
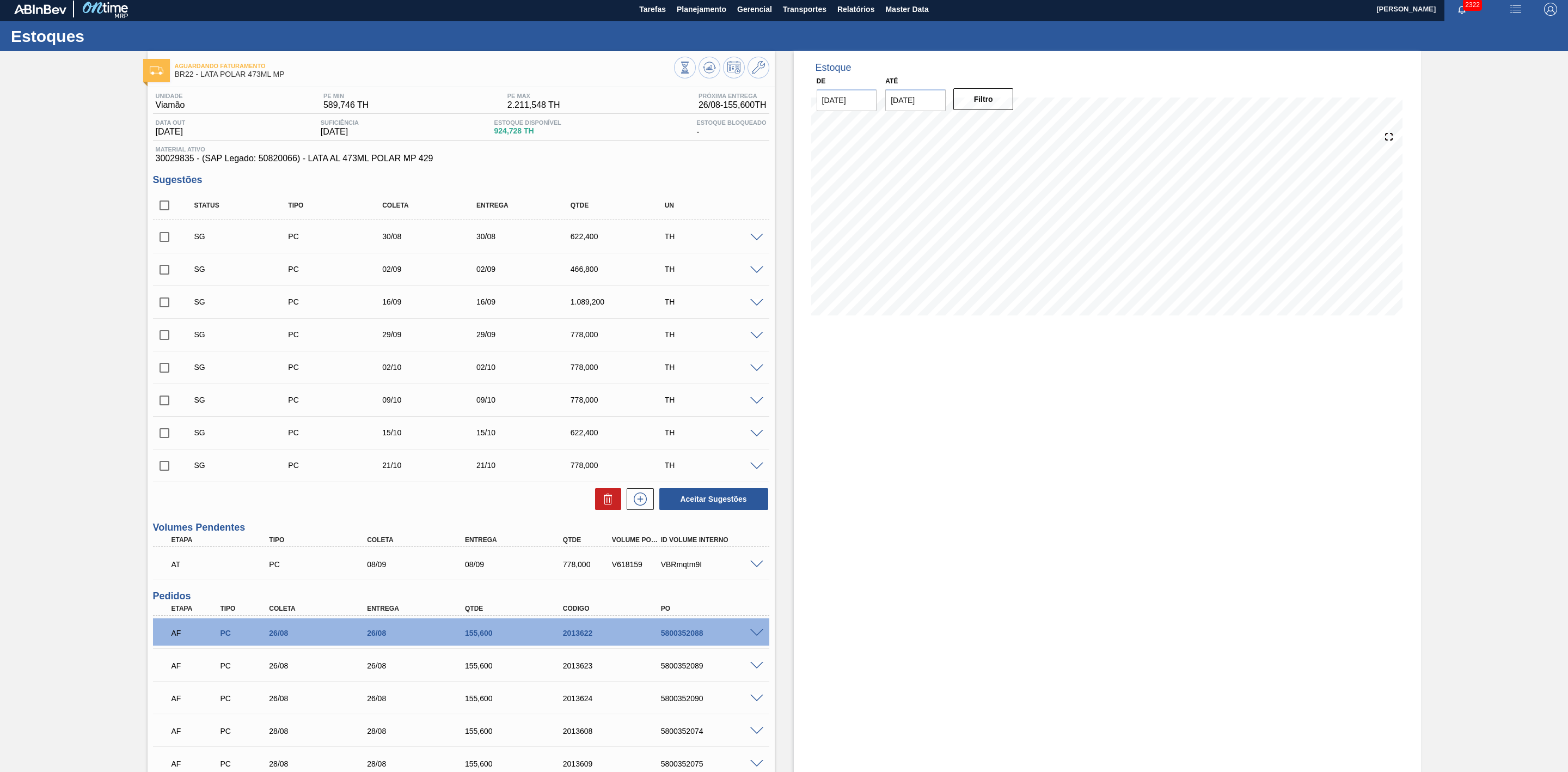
scroll to position [0, 0]
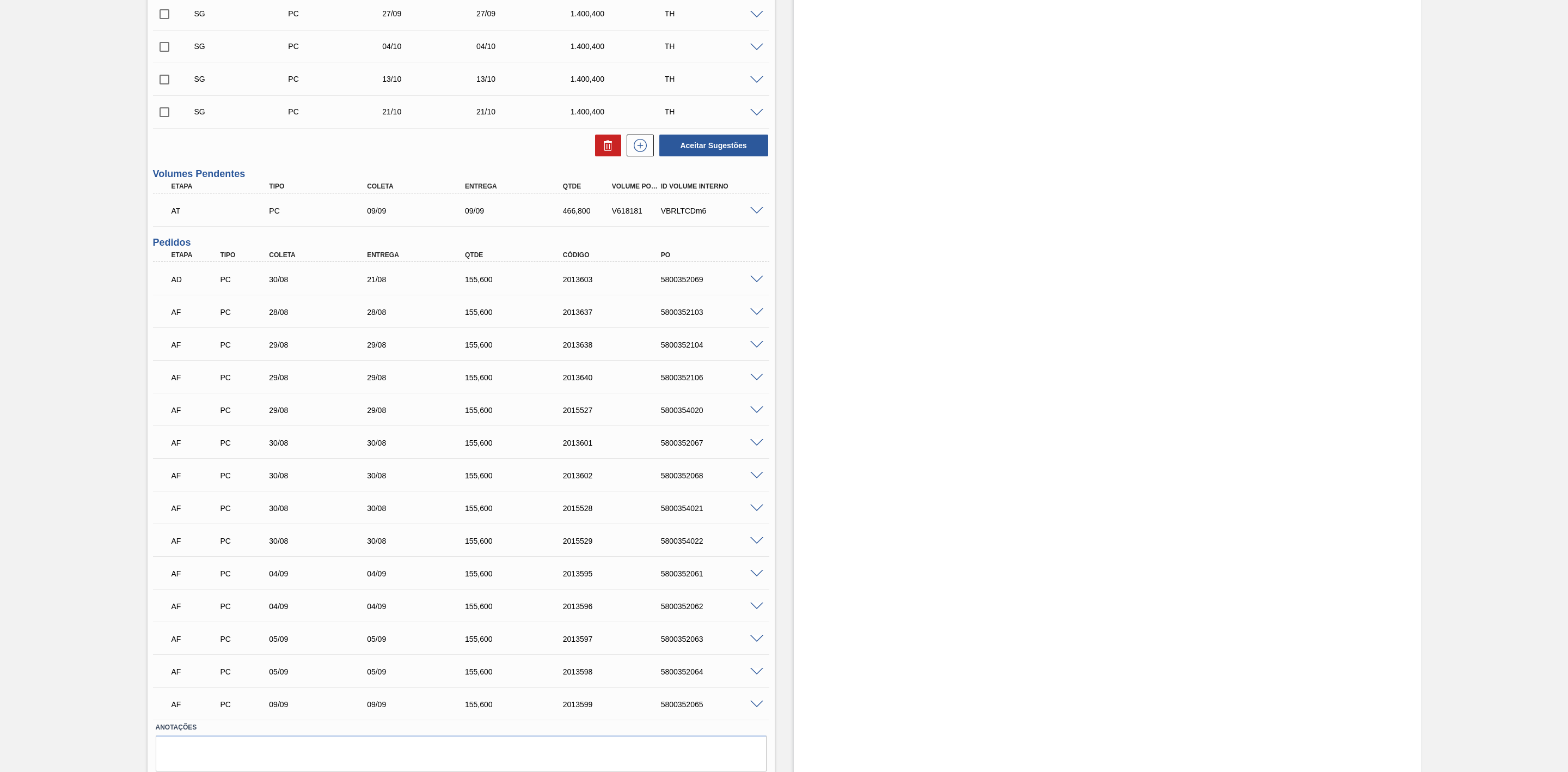
scroll to position [447, 0]
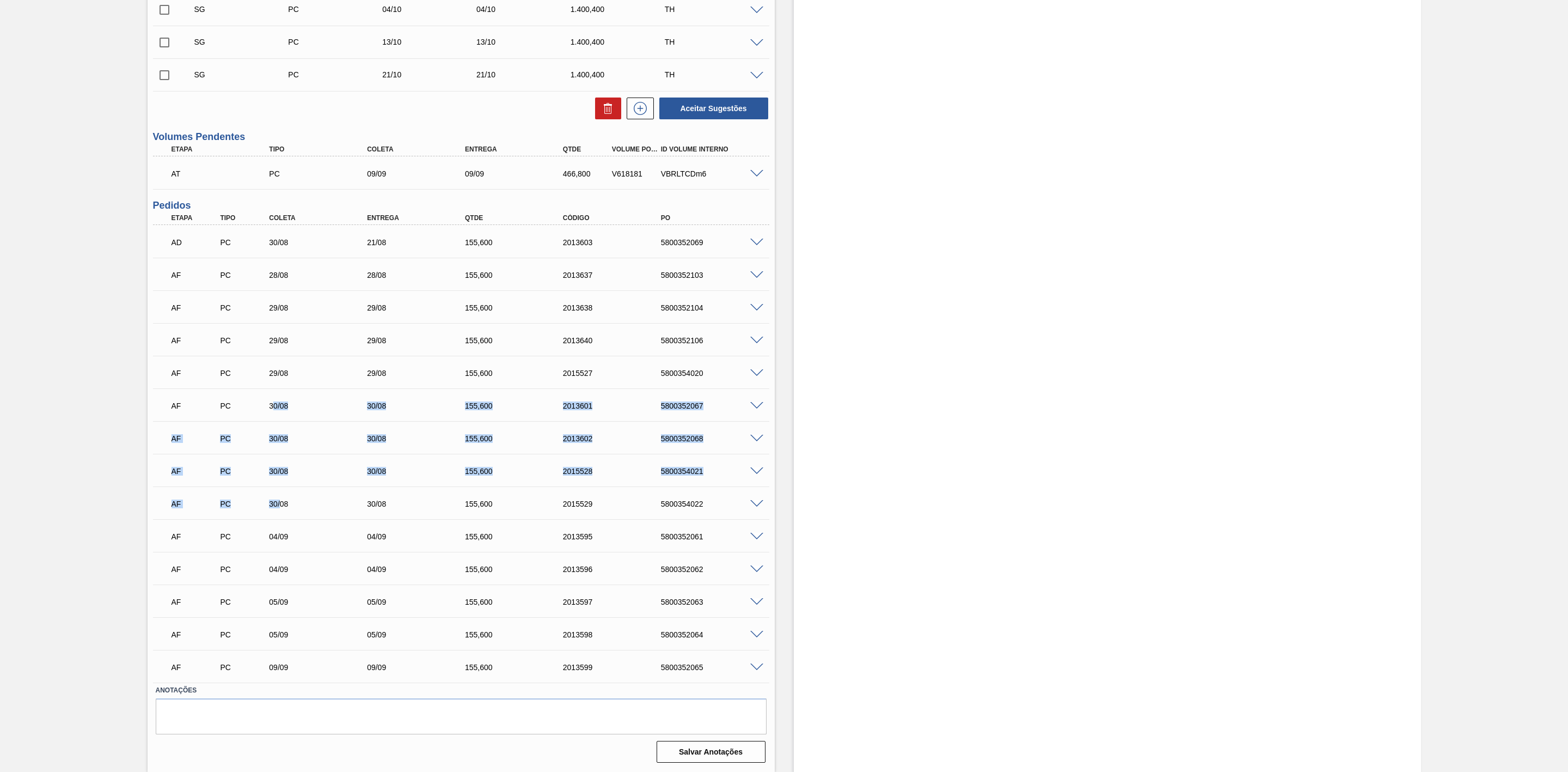
drag, startPoint x: 271, startPoint y: 406, endPoint x: 278, endPoint y: 500, distance: 94.3
click at [278, 500] on div "AD PC 30/08 21/08 155,600 2013603 5800352069 Material 30031290 - LATA AL 473ML …" at bounding box center [461, 454] width 617 height 458
drag, startPoint x: 281, startPoint y: 305, endPoint x: 278, endPoint y: 369, distance: 64.1
click at [278, 369] on div "AD PC 30/08 21/08 155,600 2013603 5800352069 Material 30031290 - LATA AL 473ML …" at bounding box center [461, 454] width 617 height 458
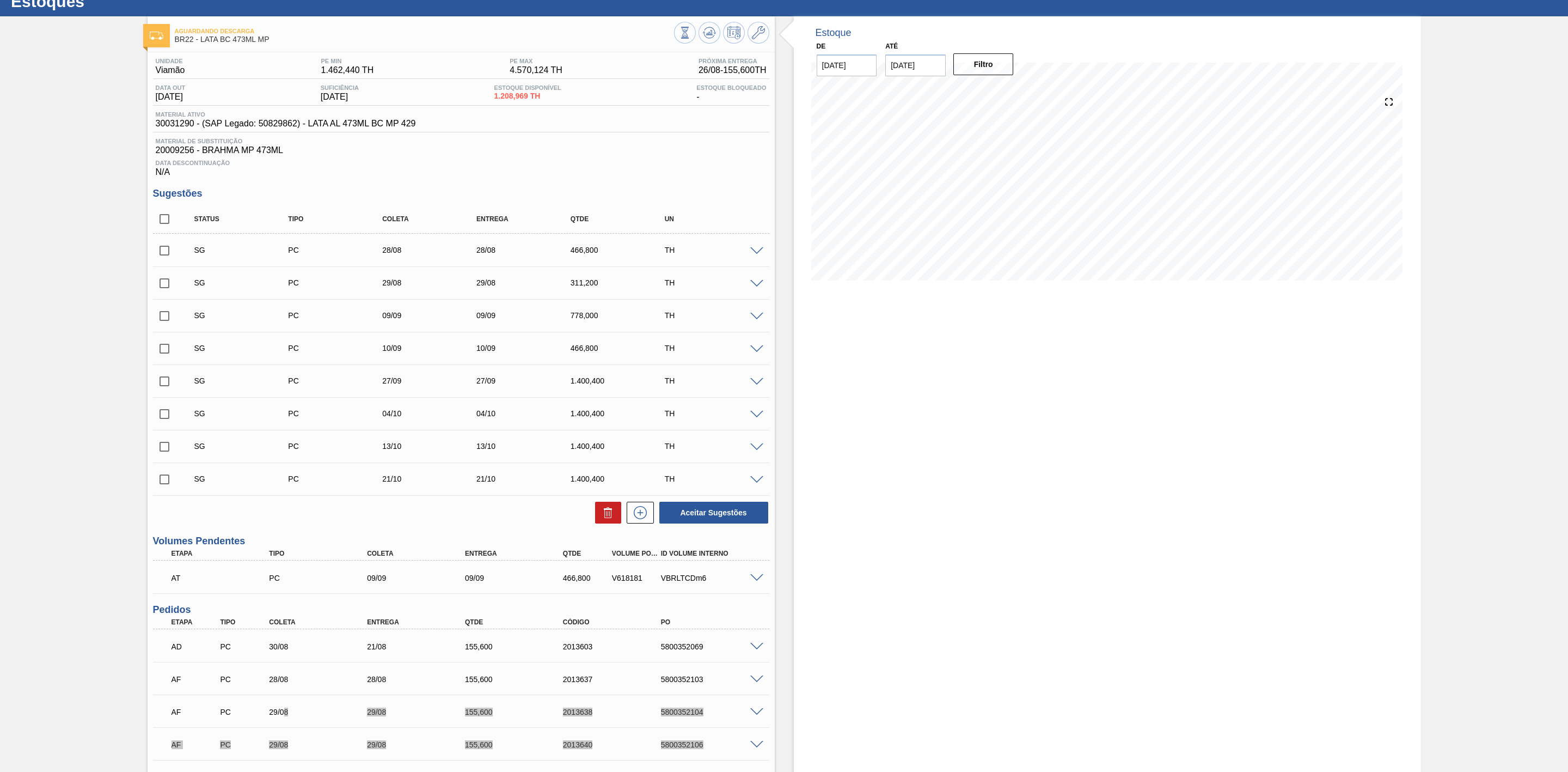
scroll to position [0, 0]
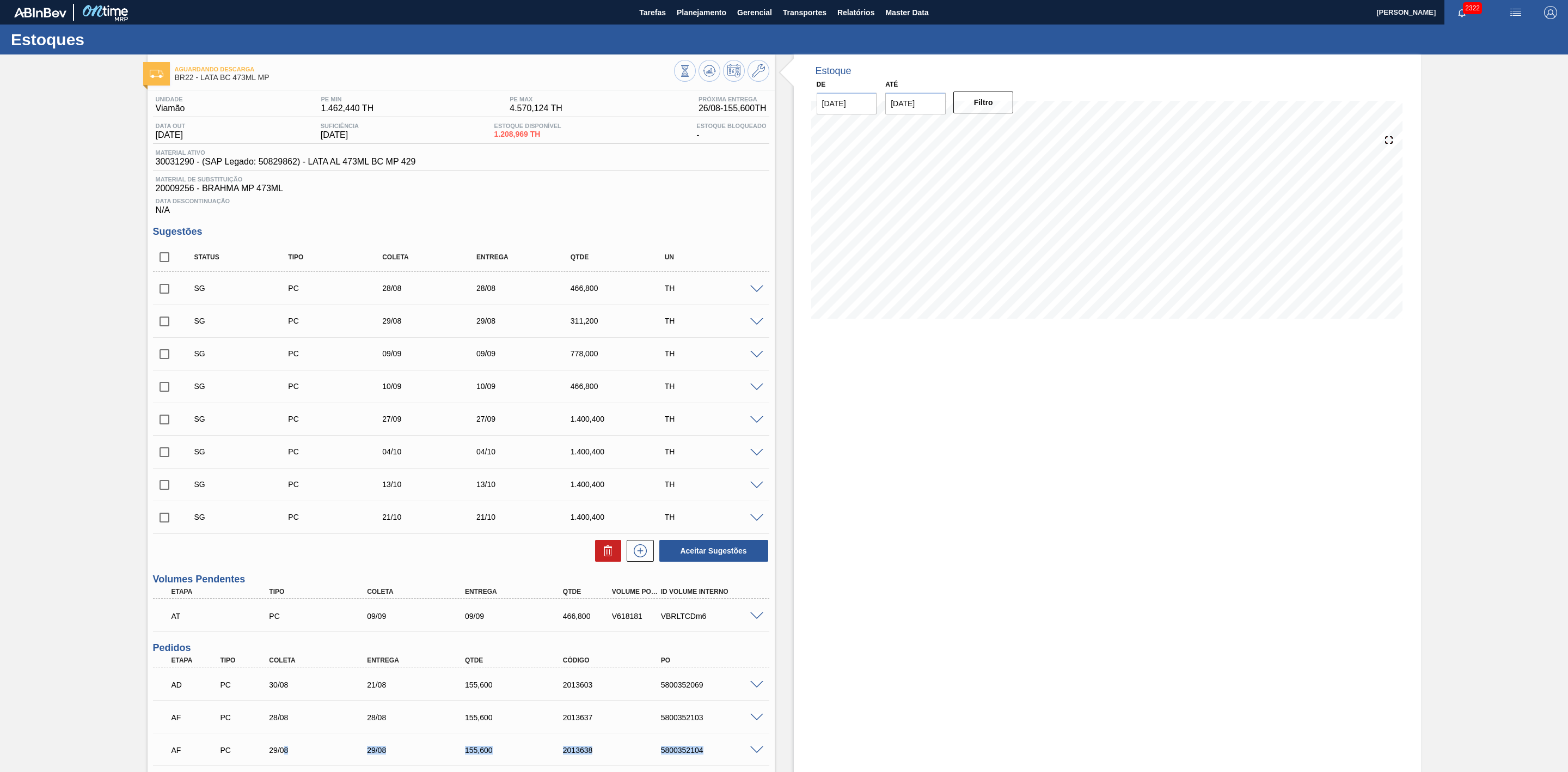
click at [1514, 13] on img "button" at bounding box center [1516, 13] width 13 height 13
click at [1484, 35] on li "Pedido Contingência" at bounding box center [1510, 38] width 100 height 19
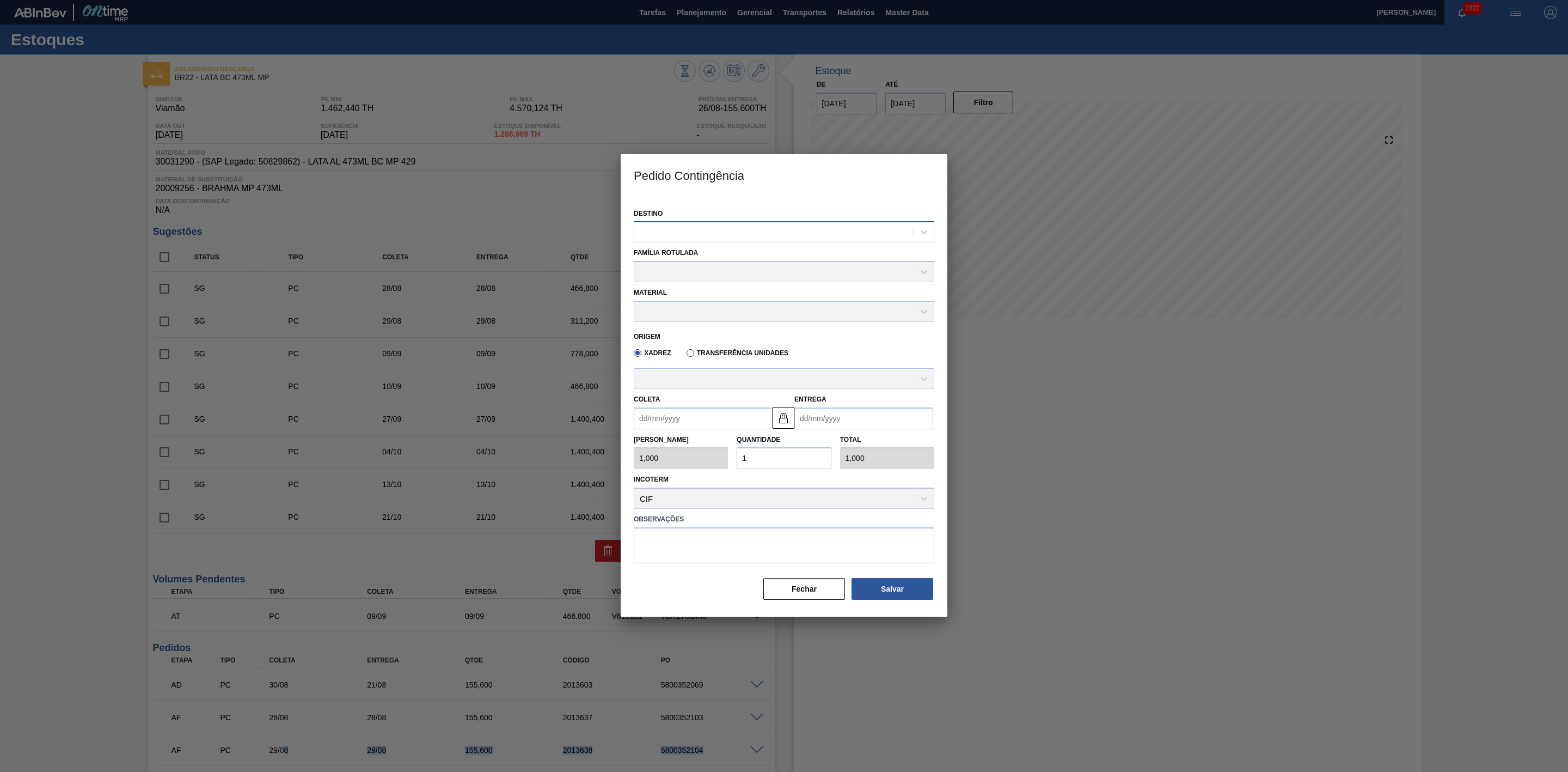
click at [806, 231] on div at bounding box center [774, 232] width 279 height 16
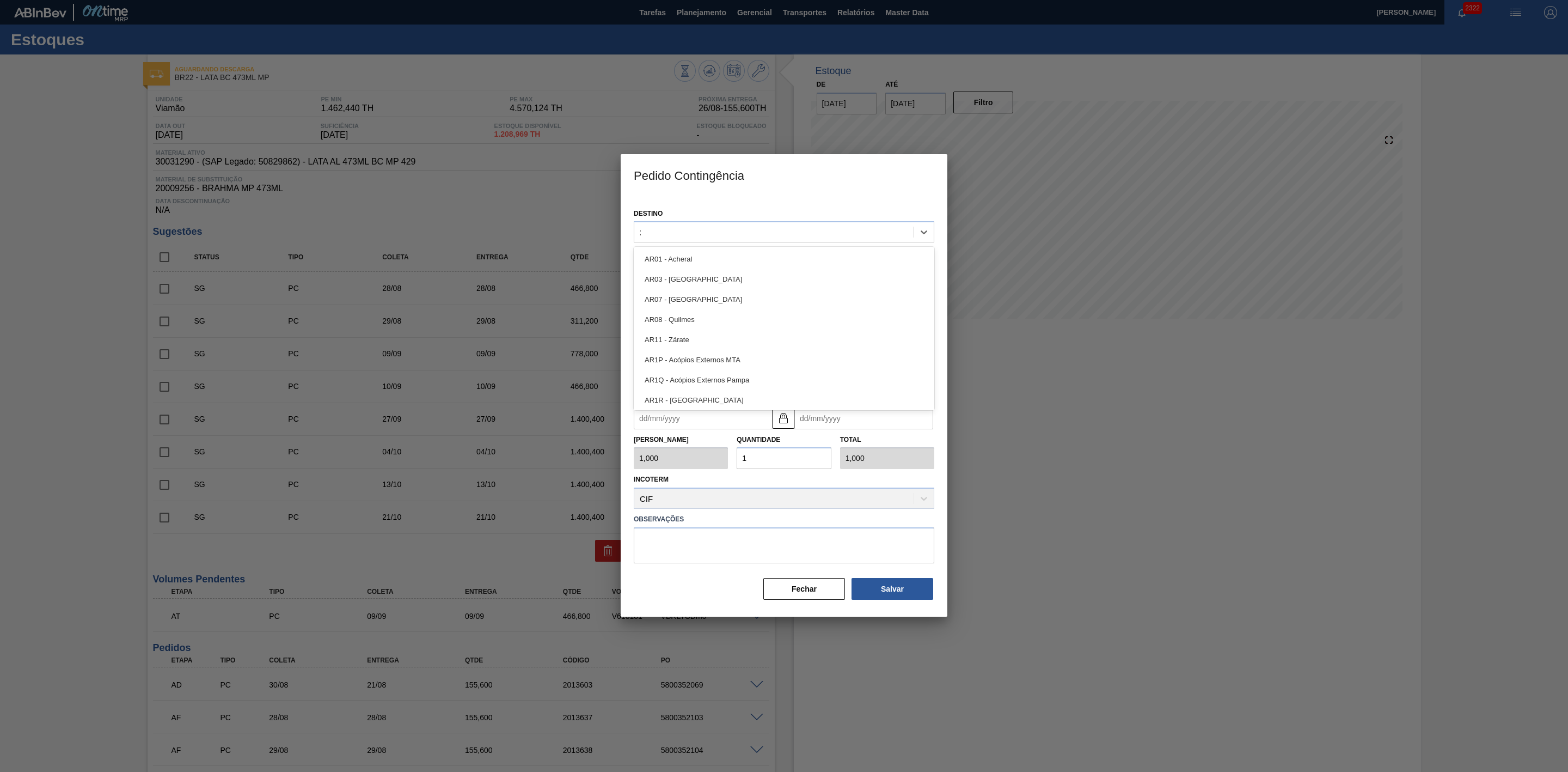
type input "22"
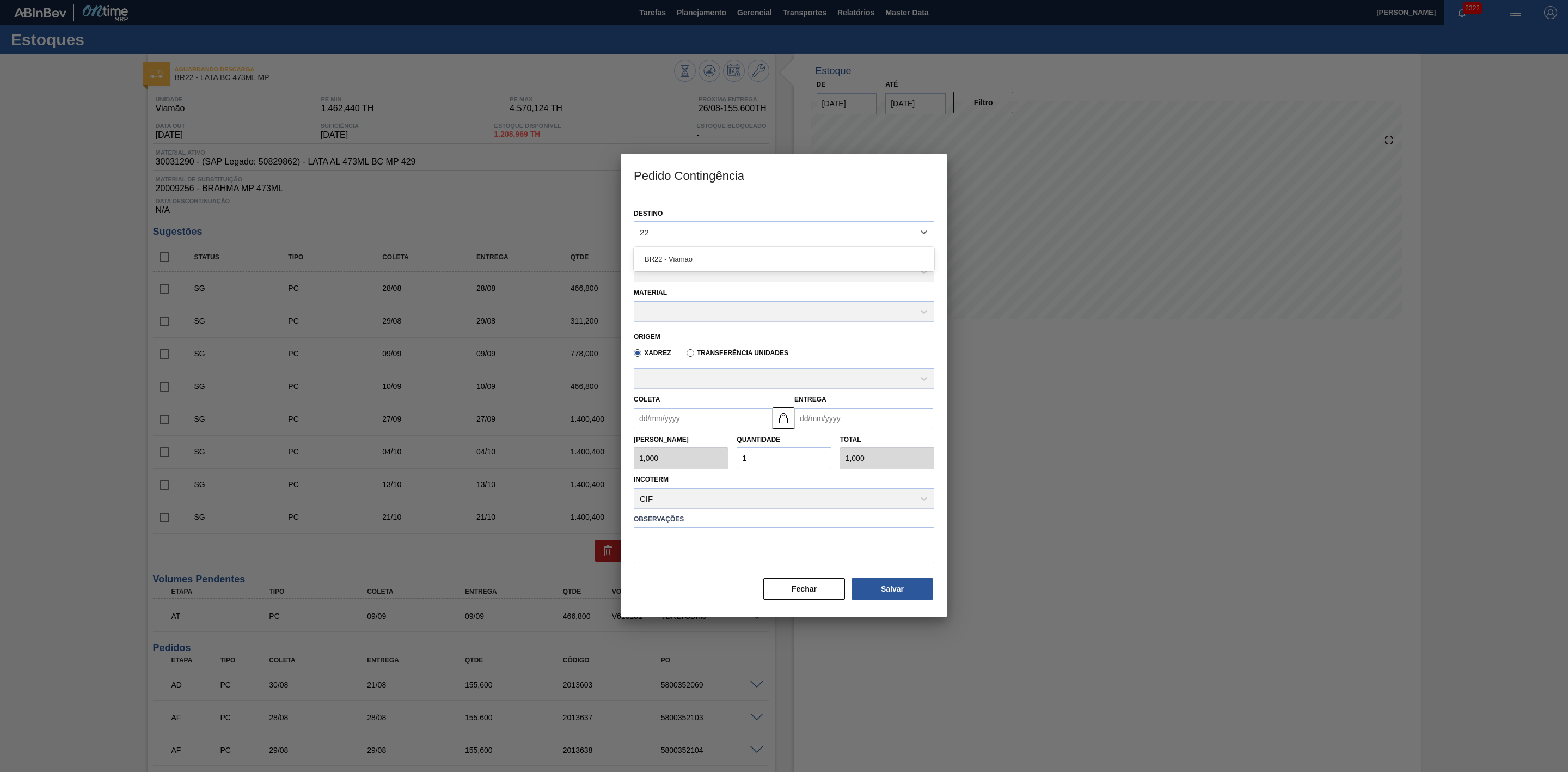
click at [685, 259] on div "BR22 - Viamão" at bounding box center [784, 259] width 301 height 20
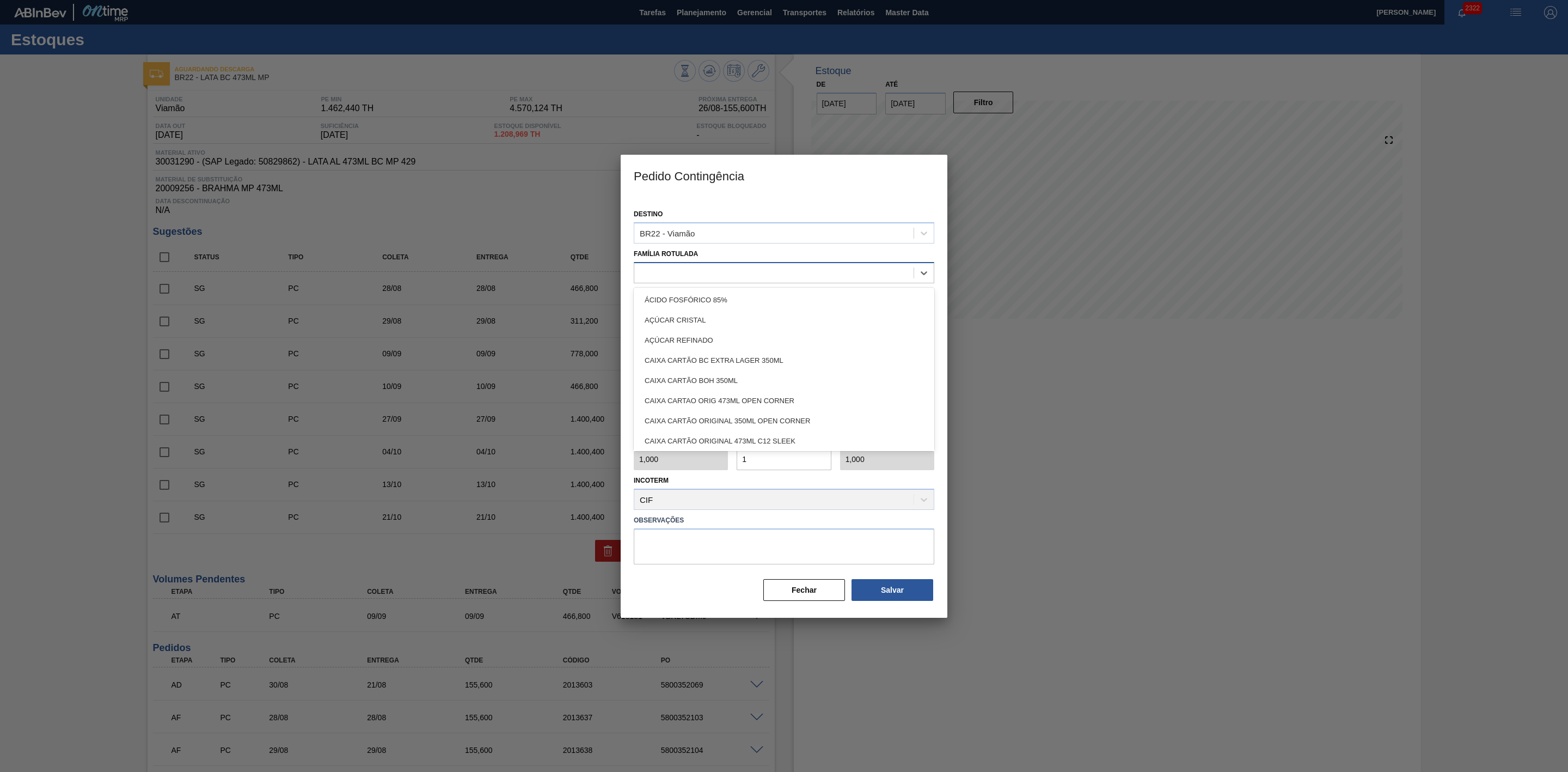
click at [681, 275] on div at bounding box center [774, 273] width 279 height 16
type Rotulada "lata bc"
click at [708, 395] on div "LATA BC 473ML MP" at bounding box center [784, 401] width 301 height 20
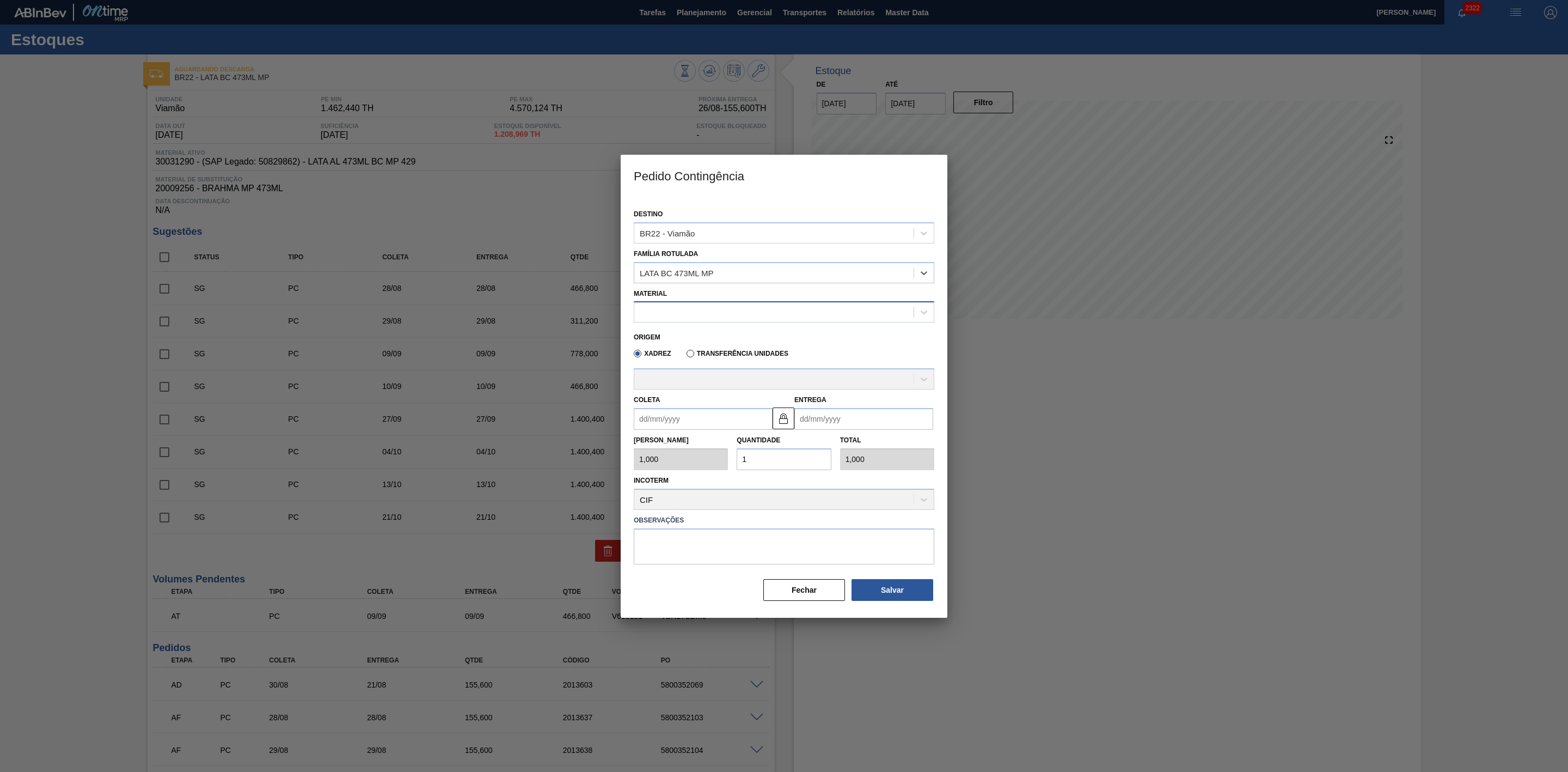
click at [691, 306] on div at bounding box center [774, 313] width 279 height 16
click at [720, 341] on div "30031290 - LATA AL 473ML BC MP 429" at bounding box center [784, 339] width 301 height 20
type input "6,224"
click at [718, 413] on input "Coleta" at bounding box center [703, 419] width 139 height 22
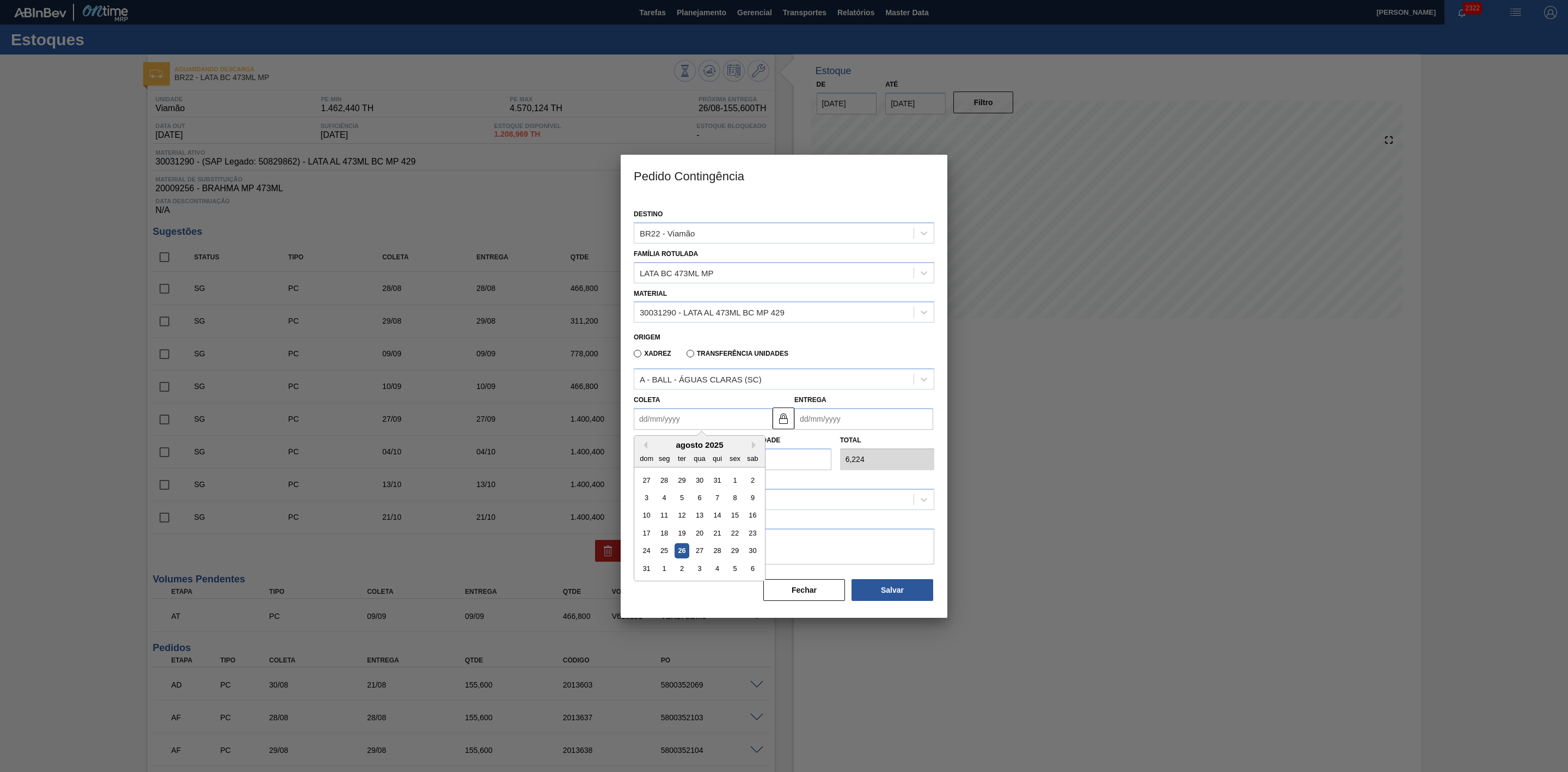
drag, startPoint x: 653, startPoint y: 449, endPoint x: 660, endPoint y: 465, distance: 17.5
click at [653, 449] on div "dom seg ter qua qui sex sab" at bounding box center [700, 458] width 130 height 17
click at [721, 548] on div "28" at bounding box center [717, 551] width 15 height 15
type input "28/08/2025"
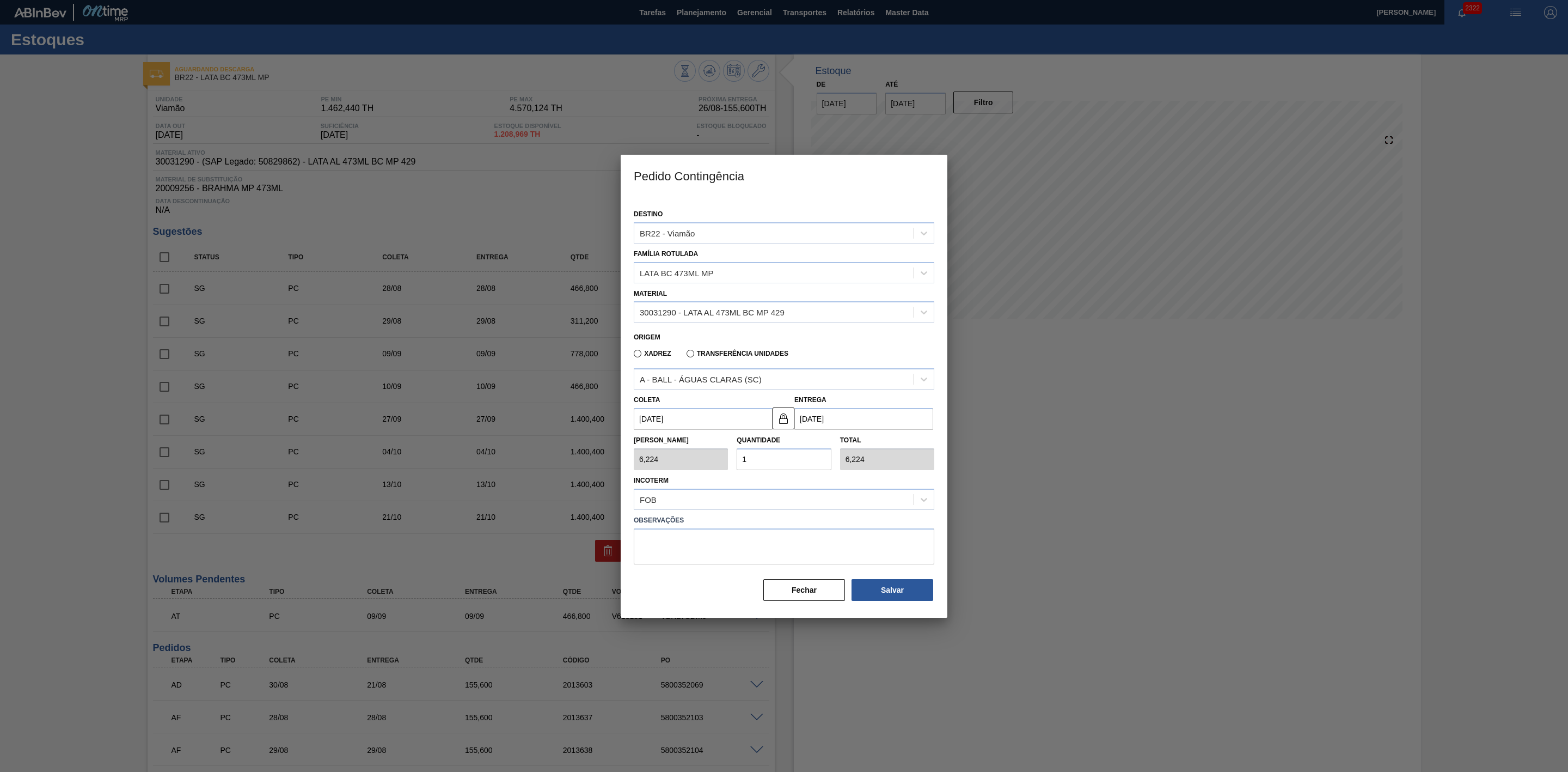
drag, startPoint x: 757, startPoint y: 458, endPoint x: 734, endPoint y: 463, distance: 23.5
click at [734, 463] on div "Quantidade 1" at bounding box center [784, 451] width 103 height 37
type input "2"
type input "12,448"
type input "25"
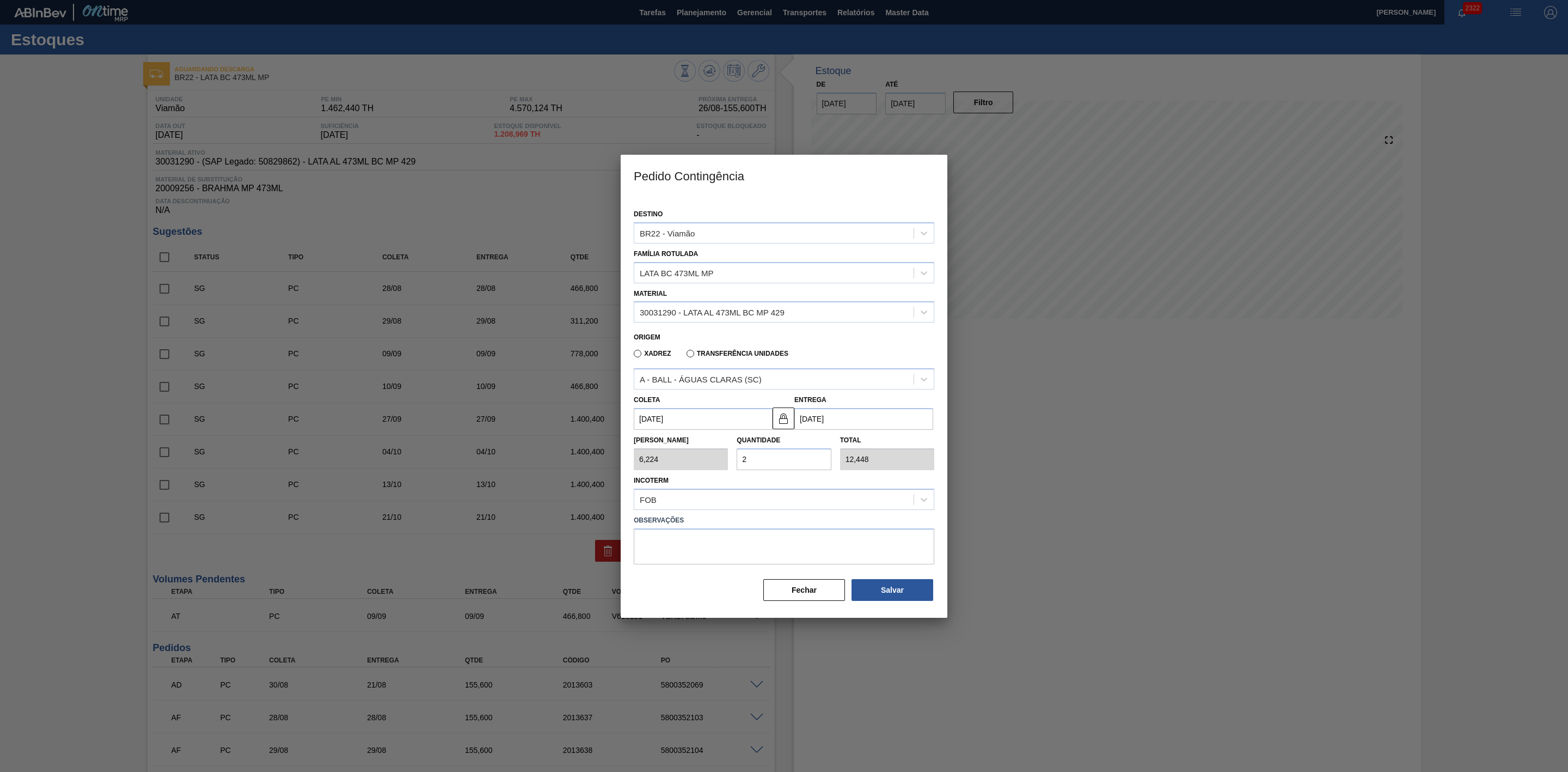
type input "155,600"
type input "25"
click at [891, 588] on button "Salvar" at bounding box center [892, 590] width 82 height 22
type input "1,000"
type input "1"
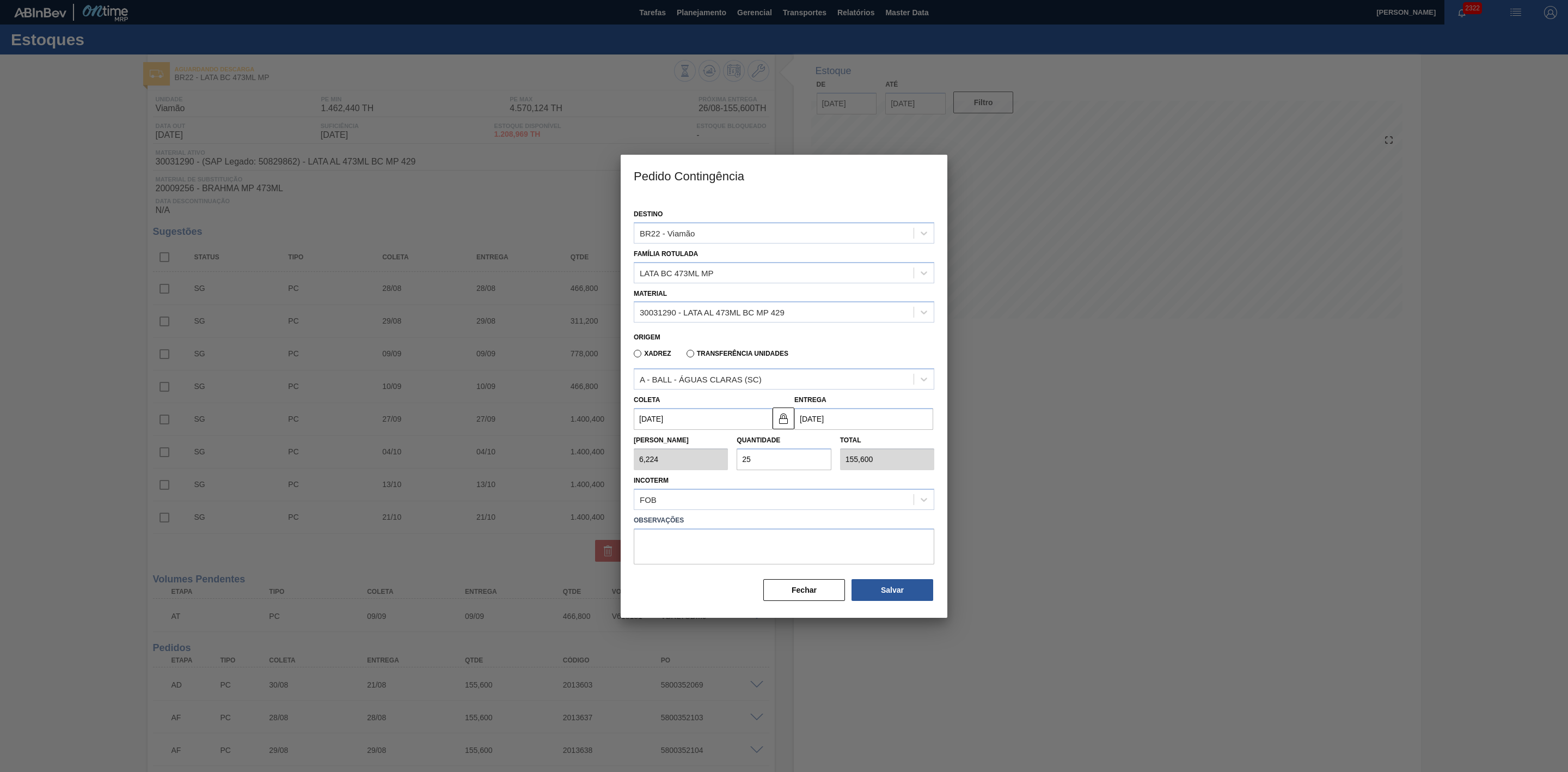
type input "1,000"
click at [973, 413] on div at bounding box center [784, 386] width 1568 height 772
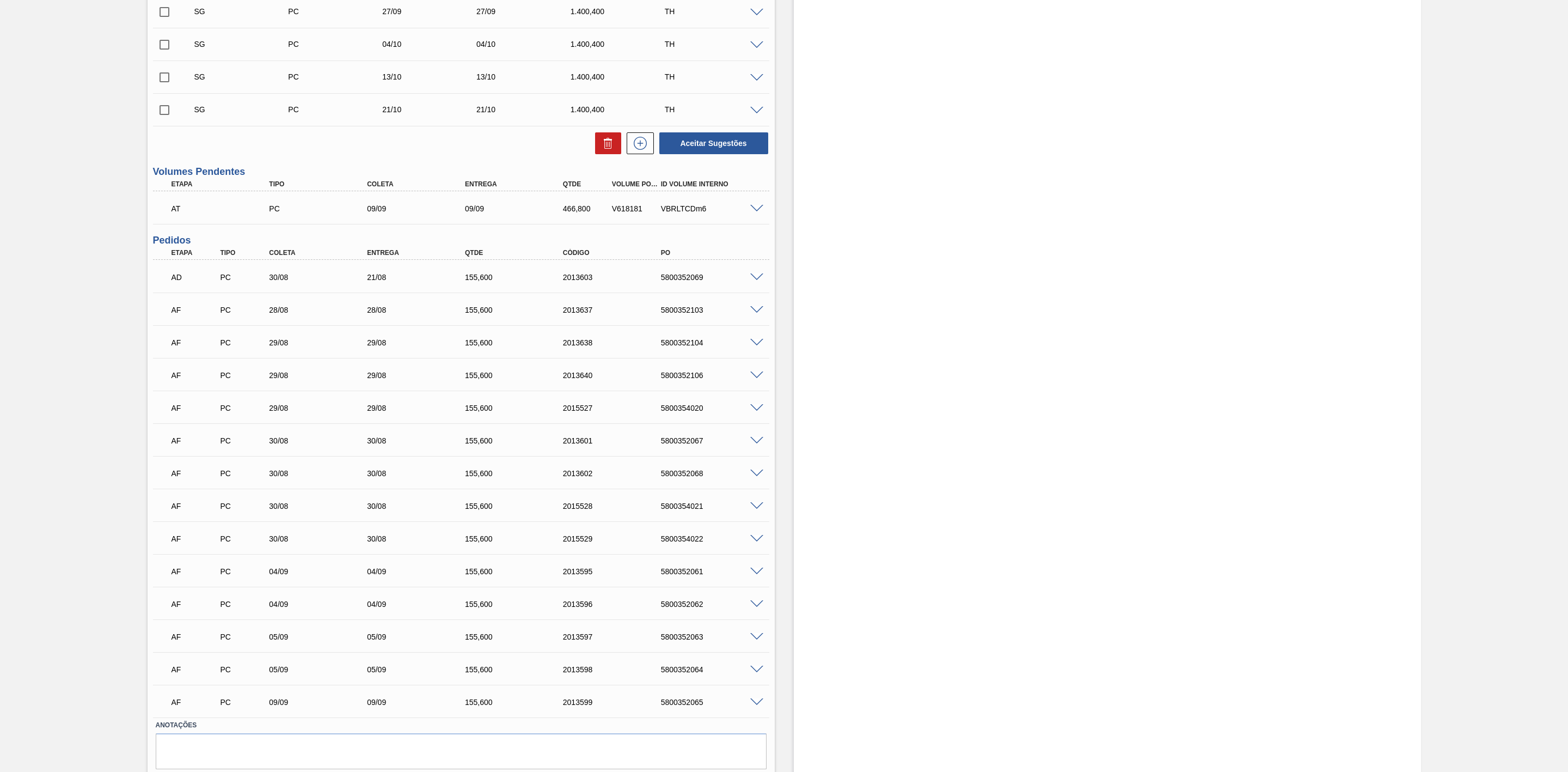
scroll to position [409, 0]
click at [755, 278] on span at bounding box center [757, 276] width 13 height 8
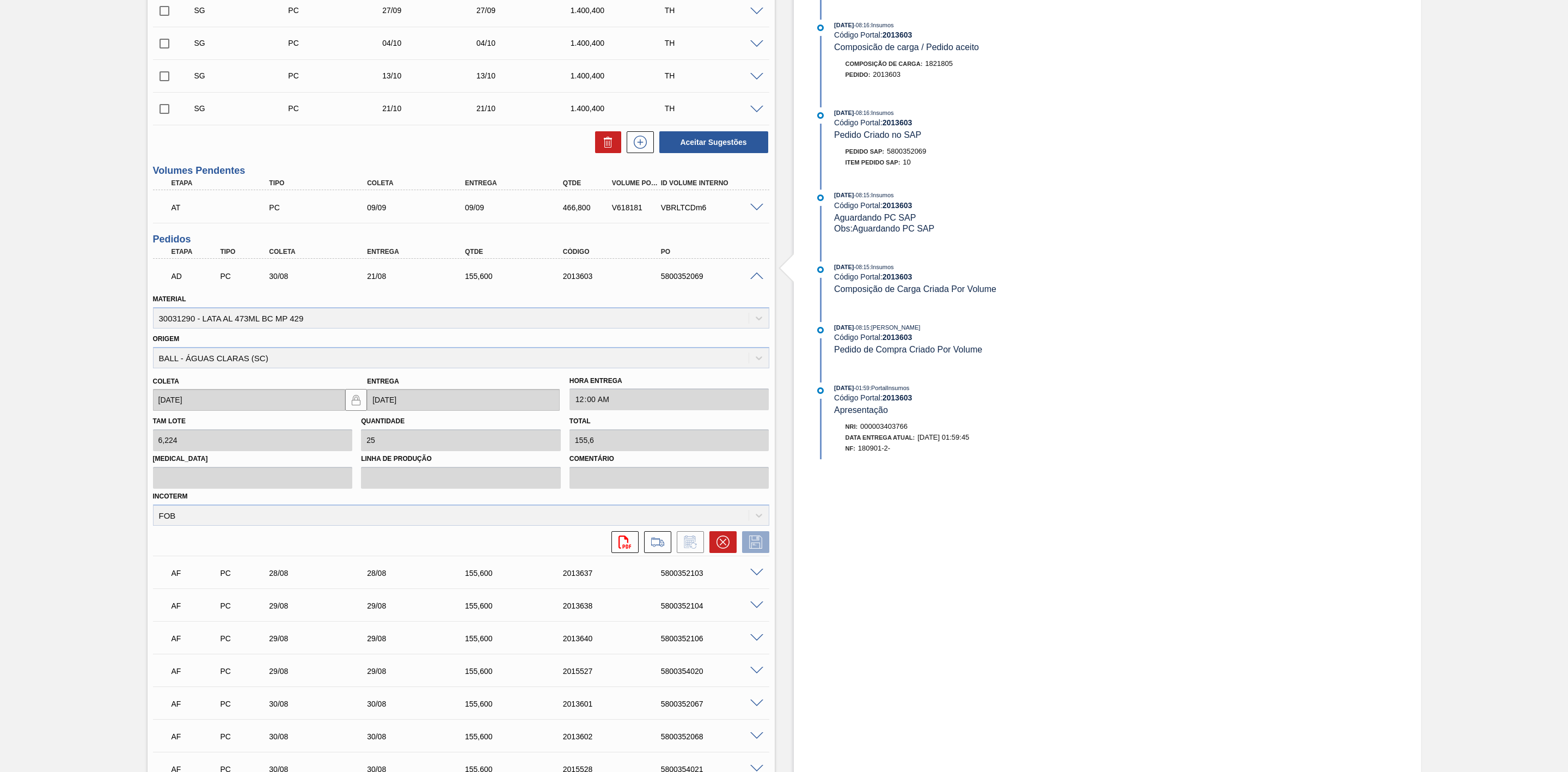
click at [758, 278] on span at bounding box center [757, 276] width 13 height 8
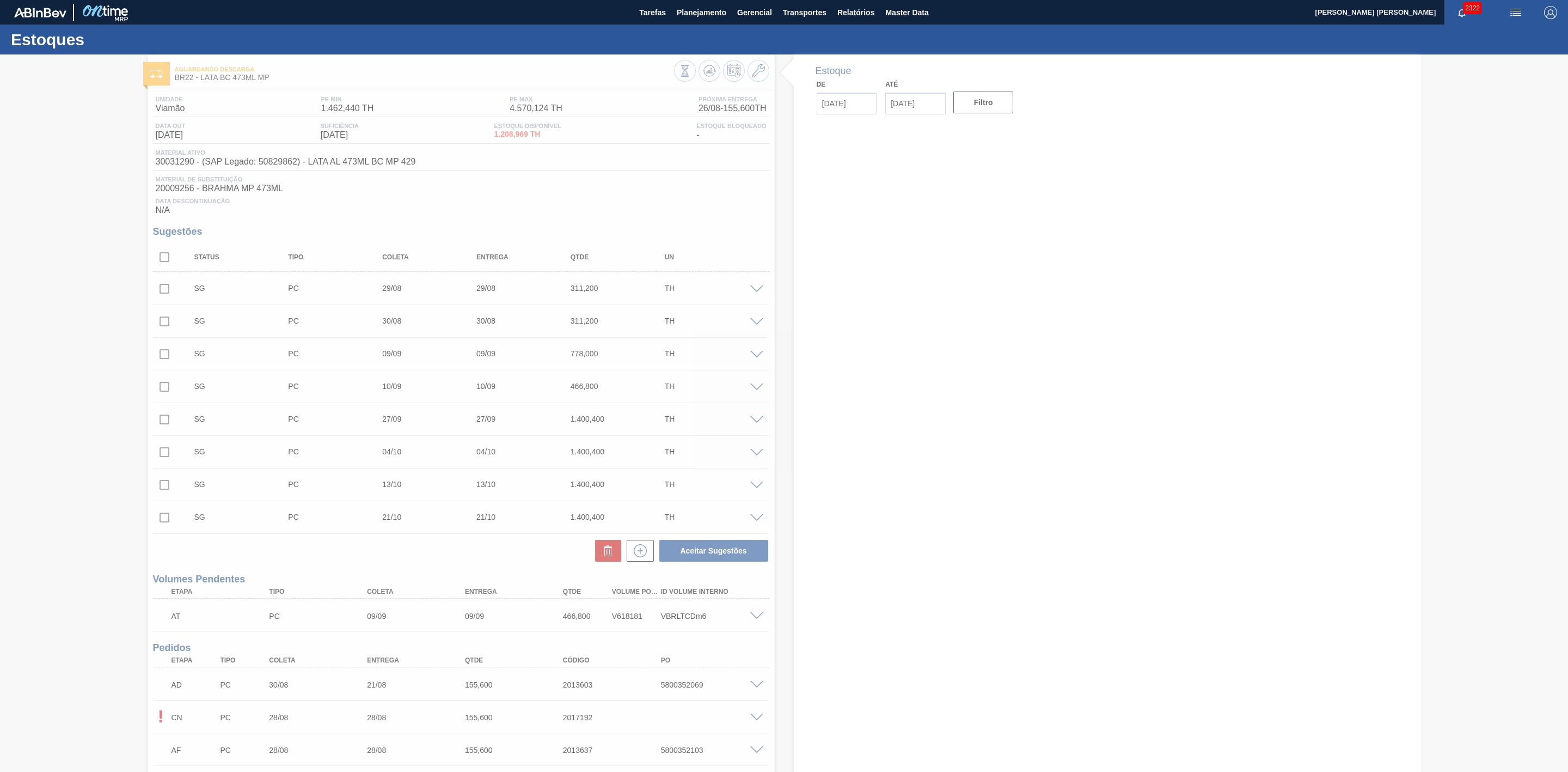
type input "[DATE]"
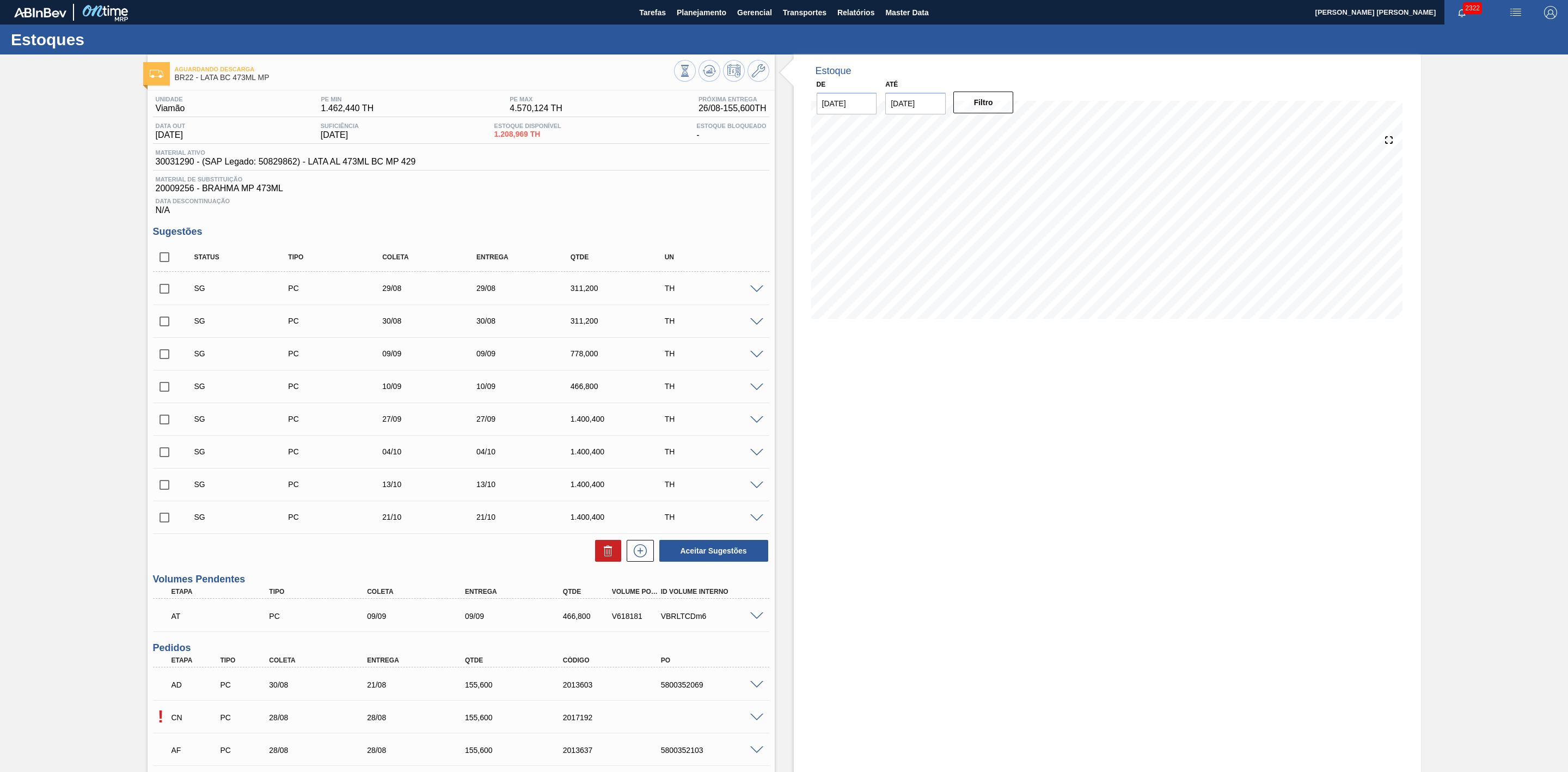
scroll to position [245, 0]
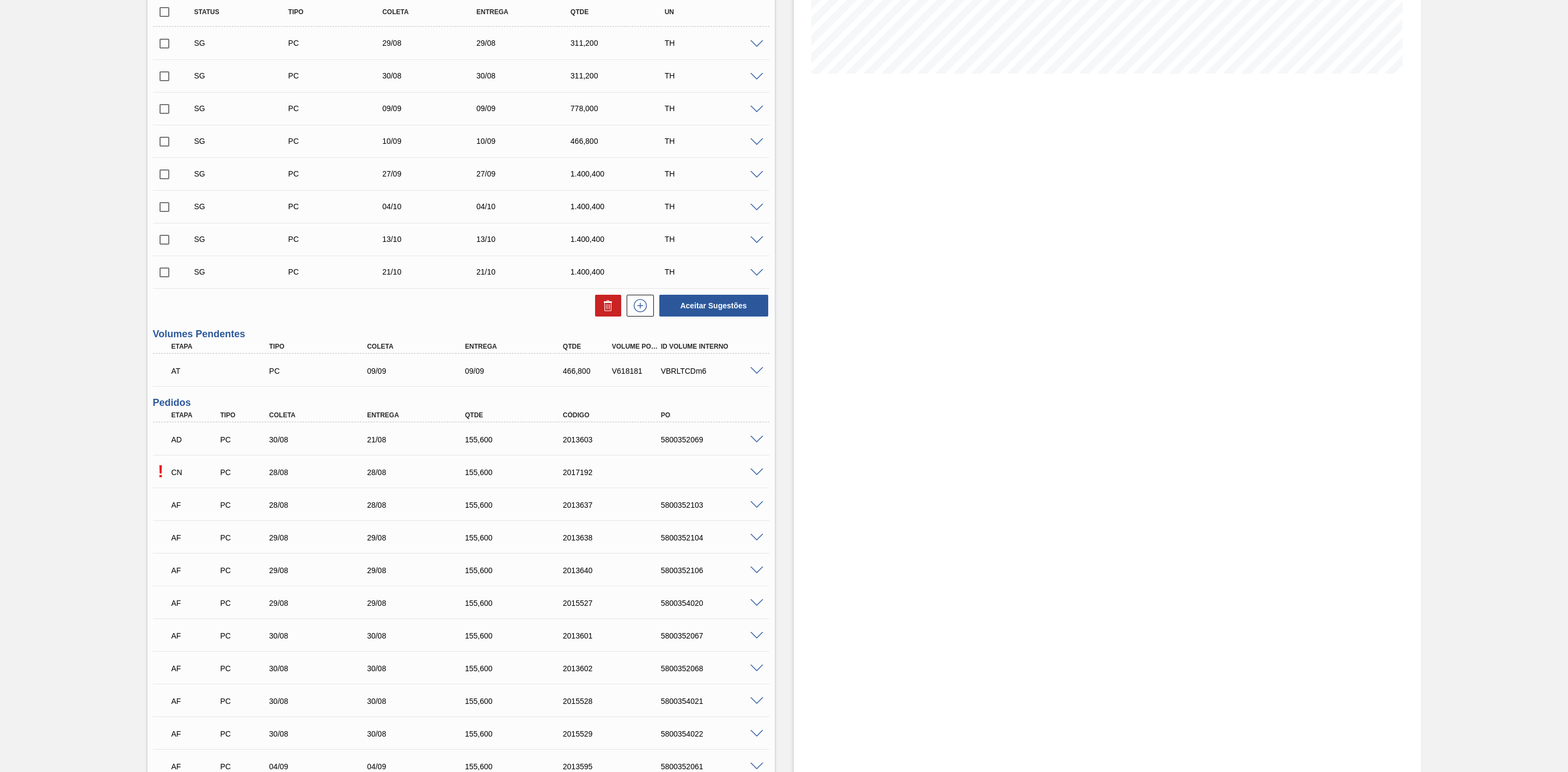
click at [756, 477] on span at bounding box center [757, 473] width 13 height 8
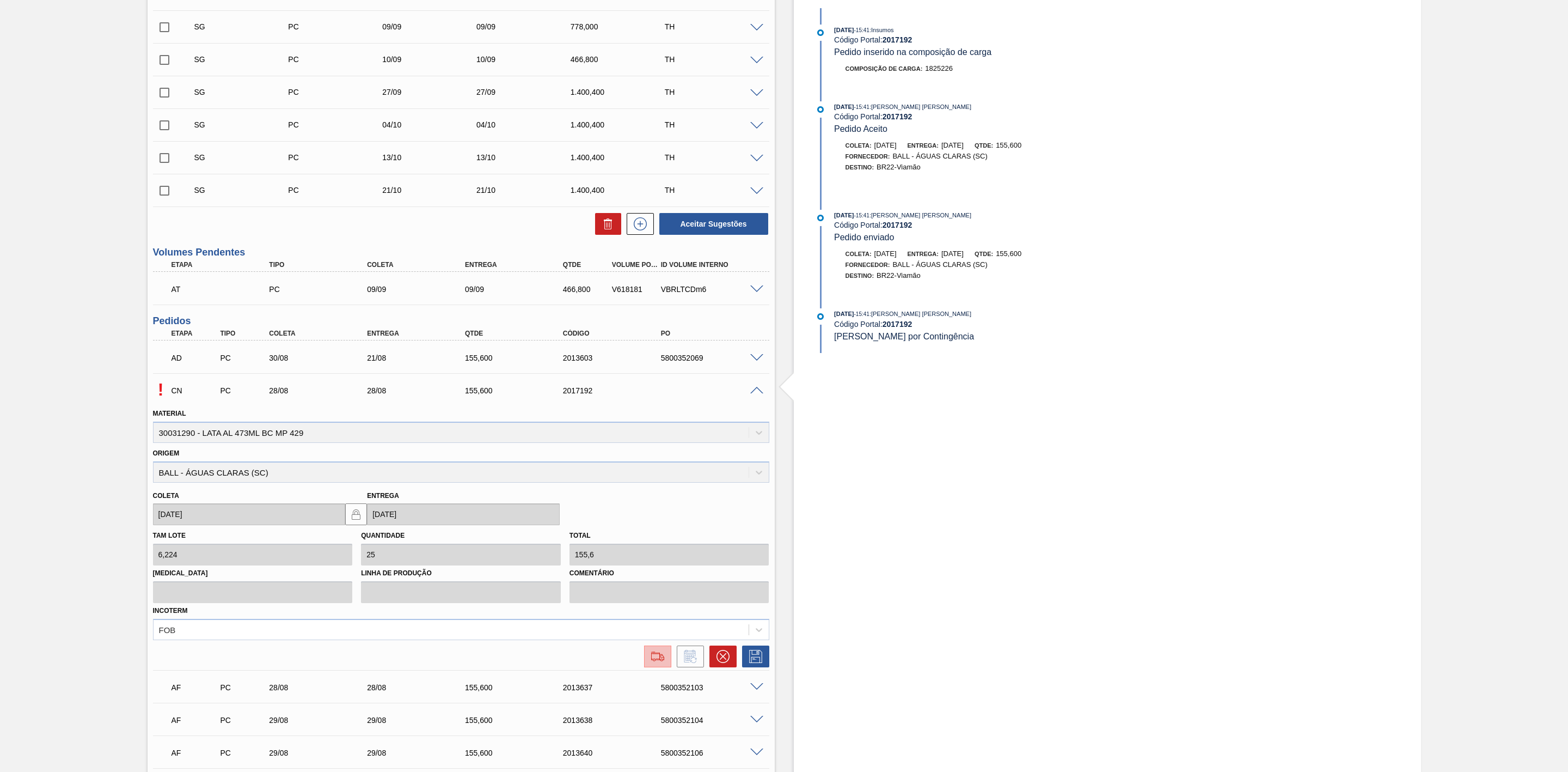
click at [653, 662] on img at bounding box center [658, 656] width 17 height 13
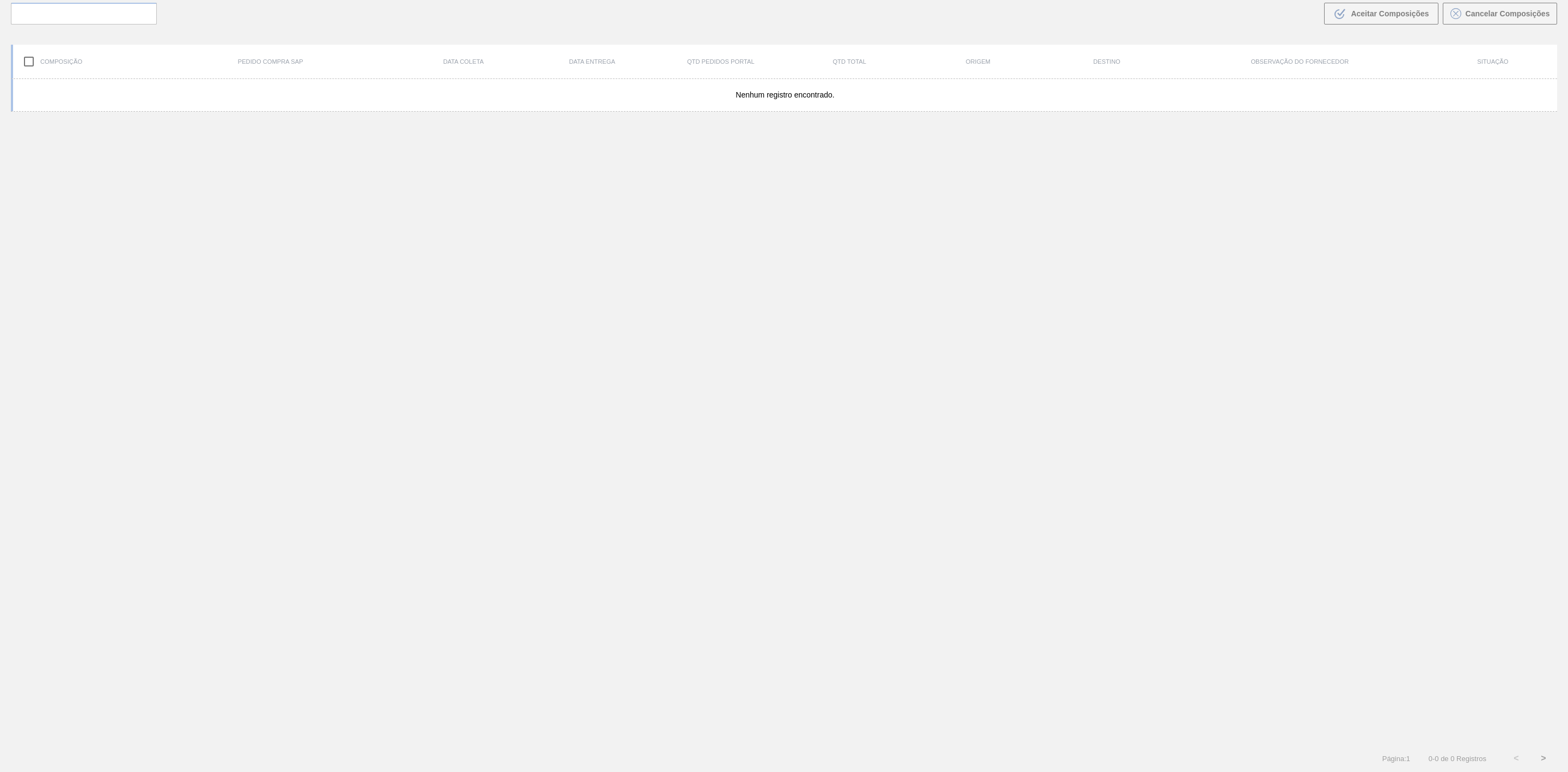
scroll to position [79, 0]
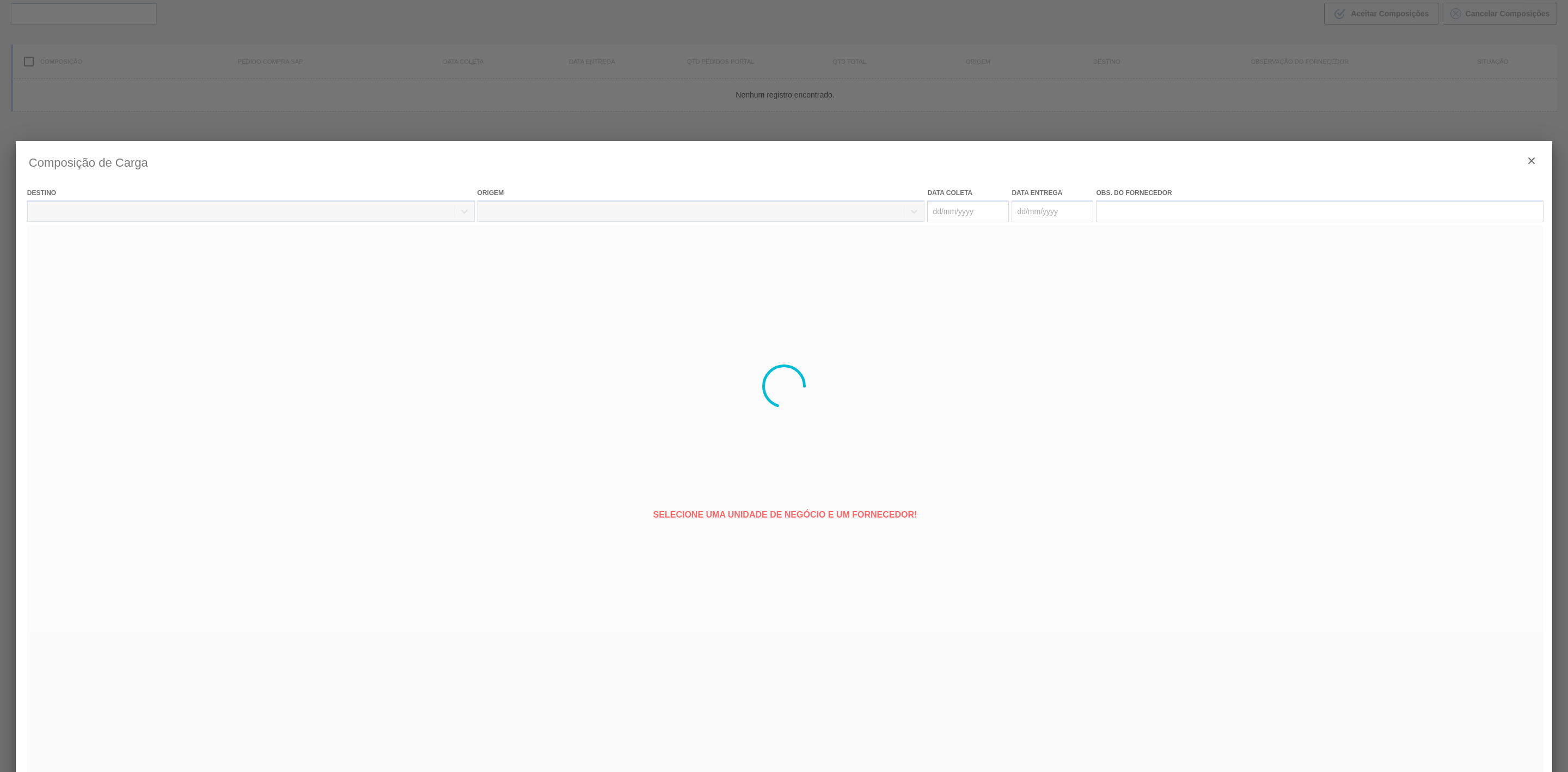
type coleta "[DATE]"
type entrega "[DATE]"
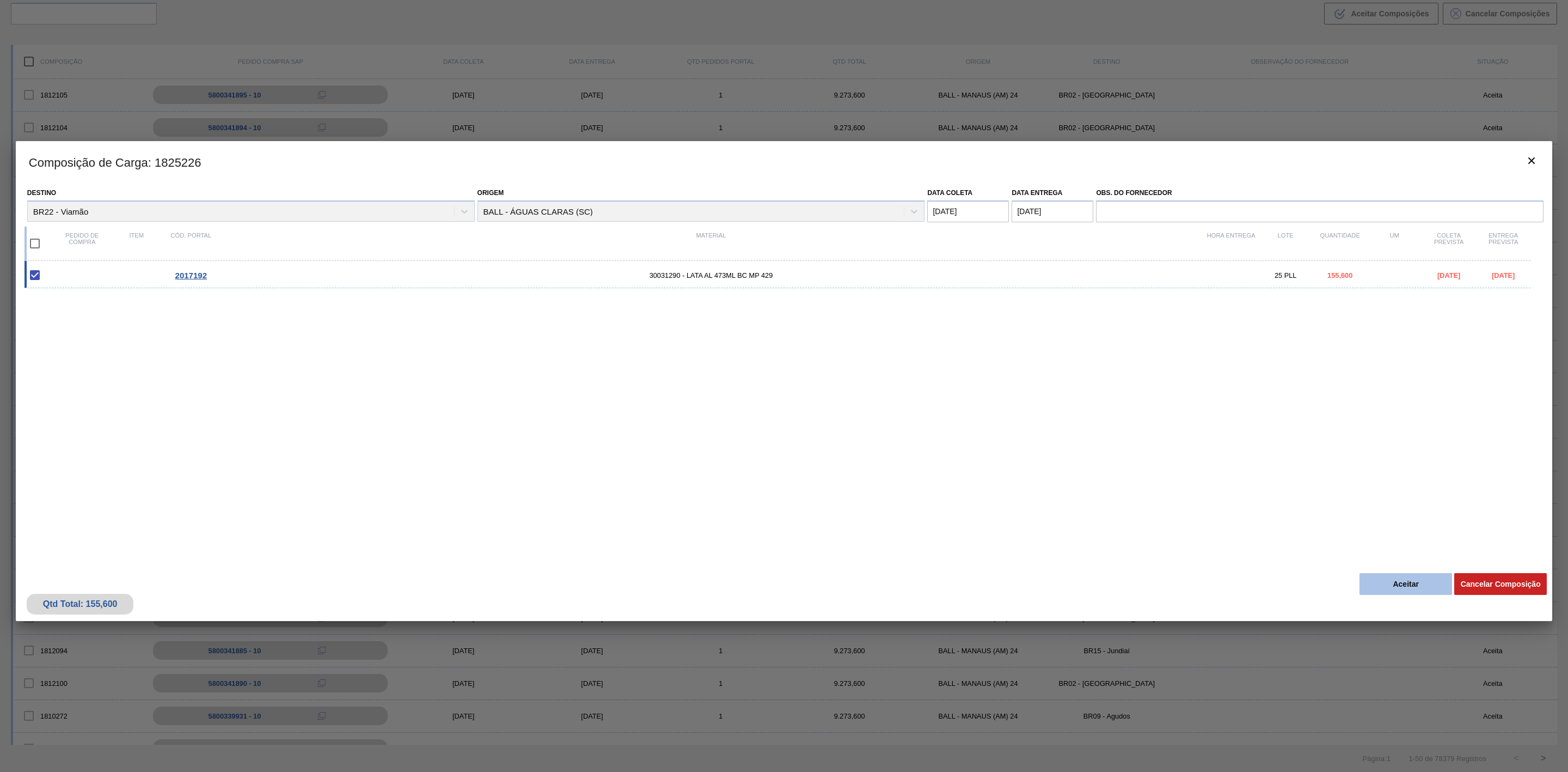
click at [1372, 574] on button "Aceitar" at bounding box center [1406, 584] width 92 height 22
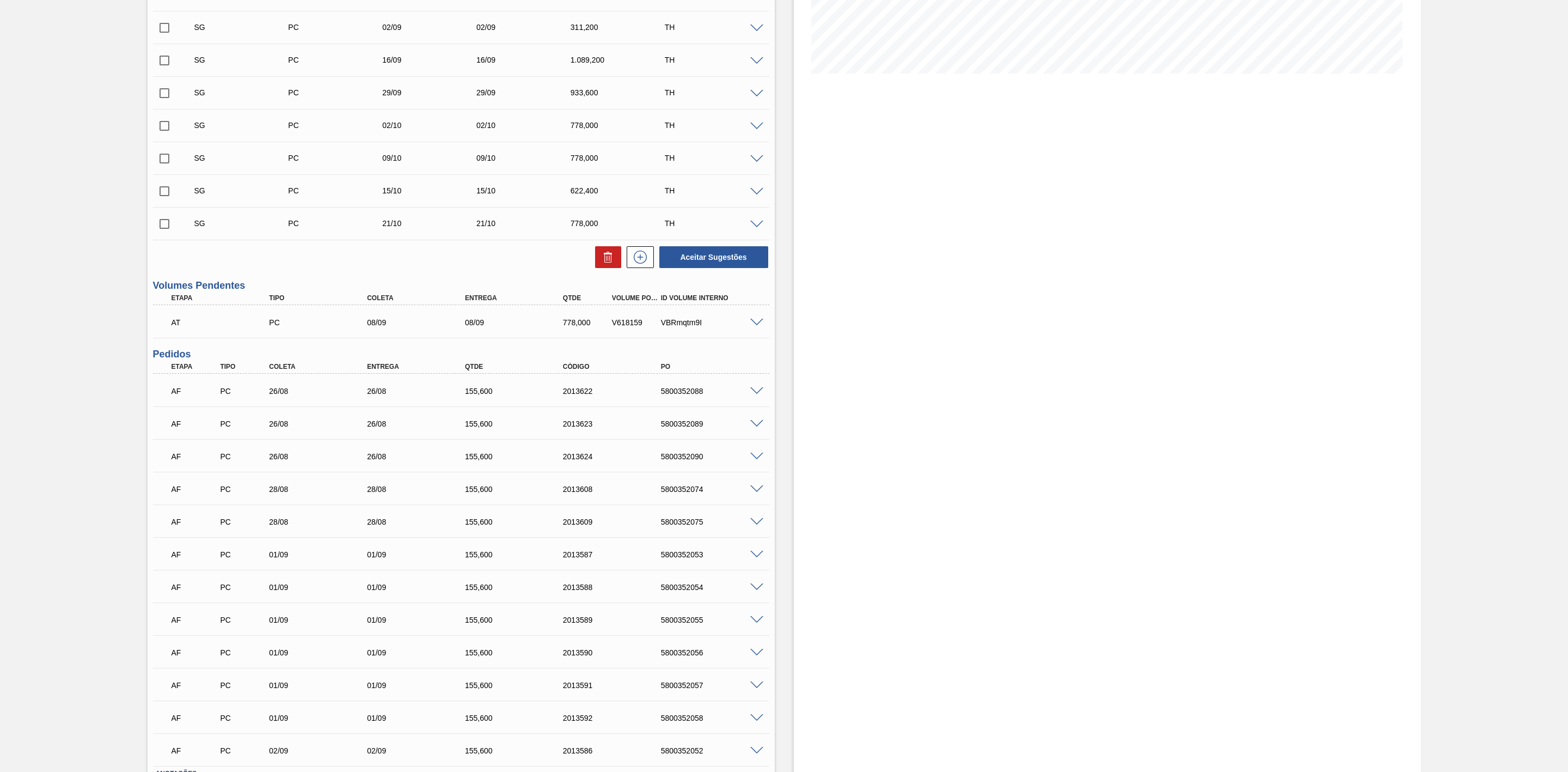
scroll to position [327, 0]
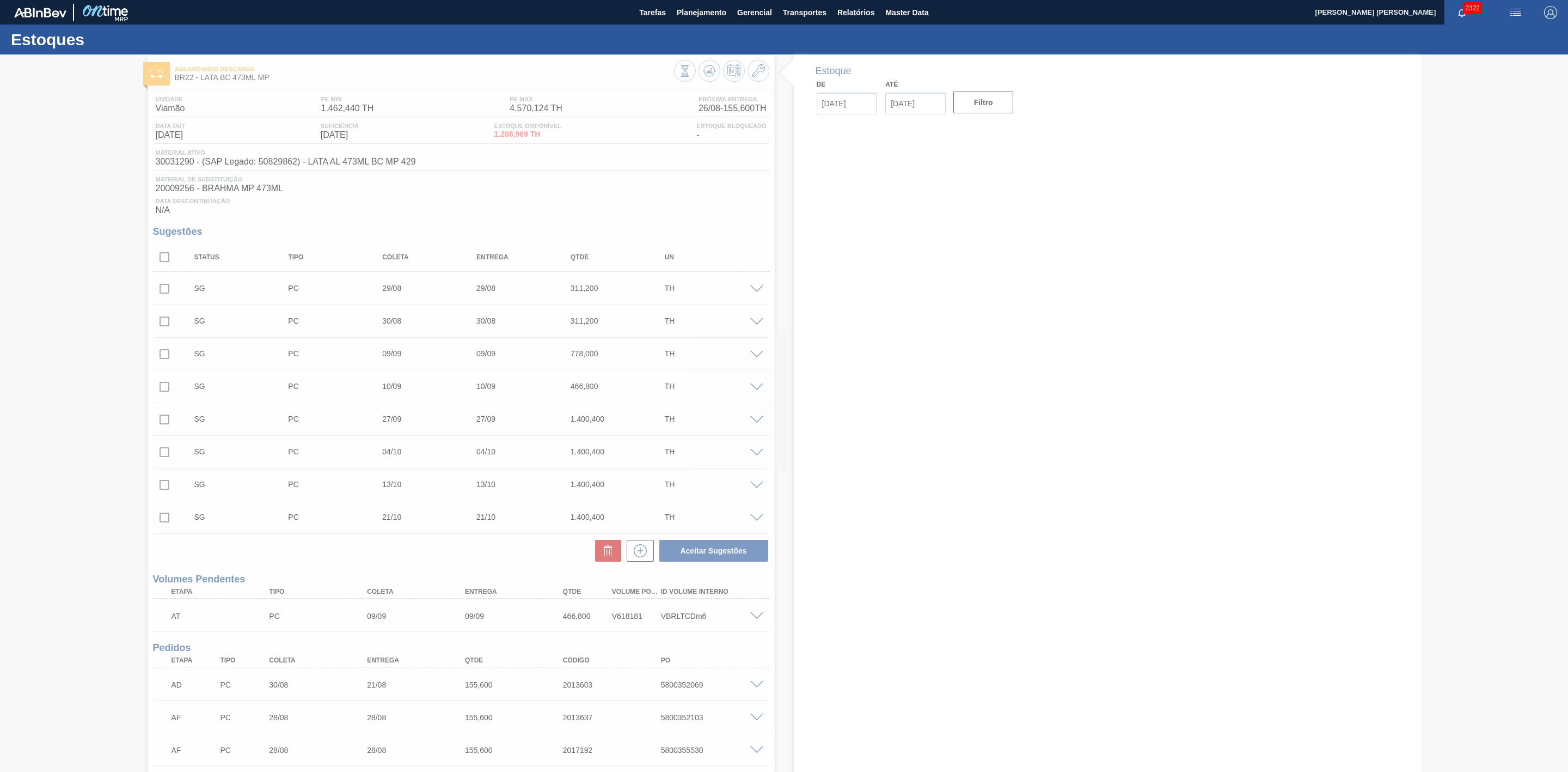
type input "[DATE]"
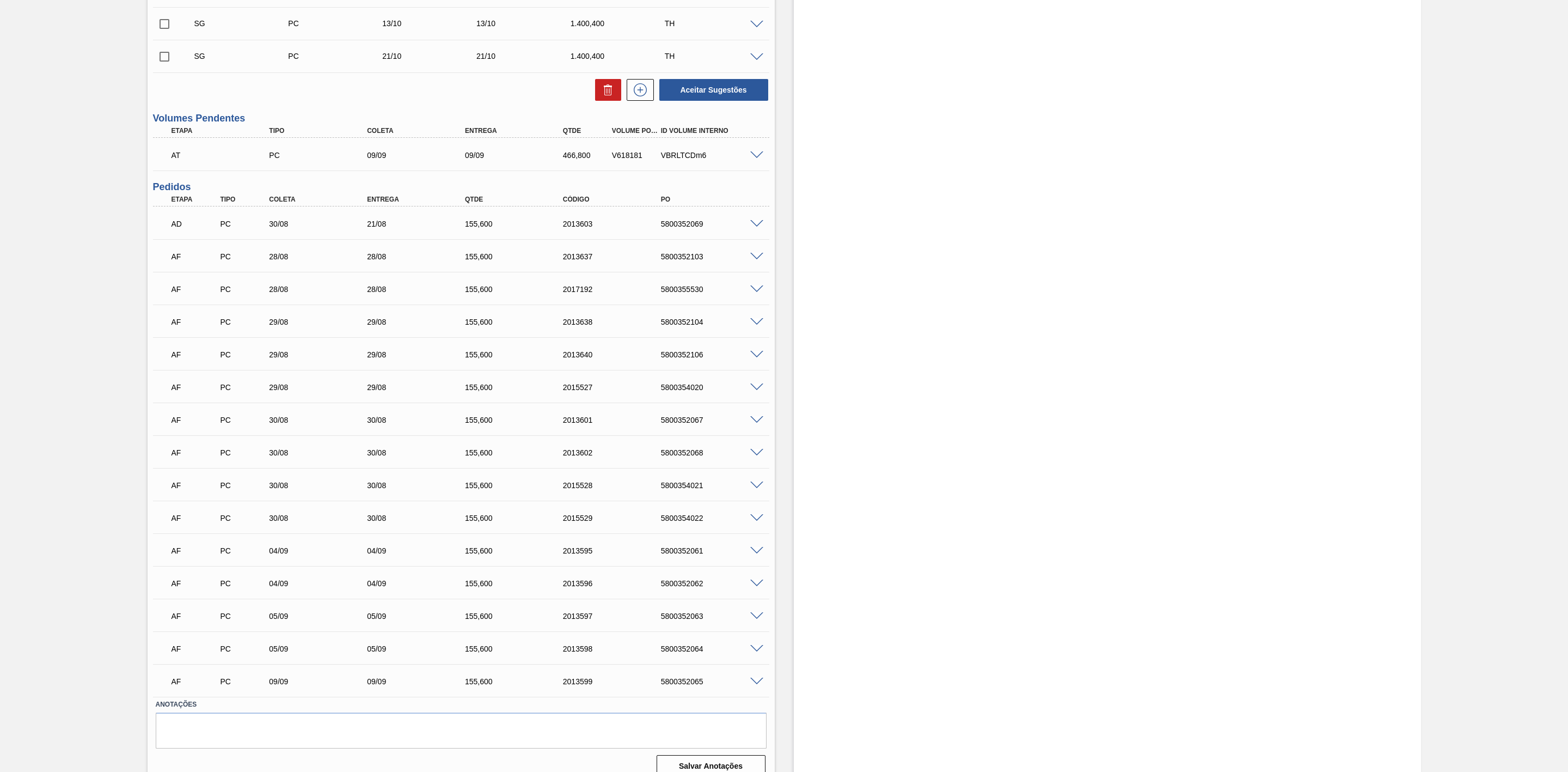
scroll to position [479, 0]
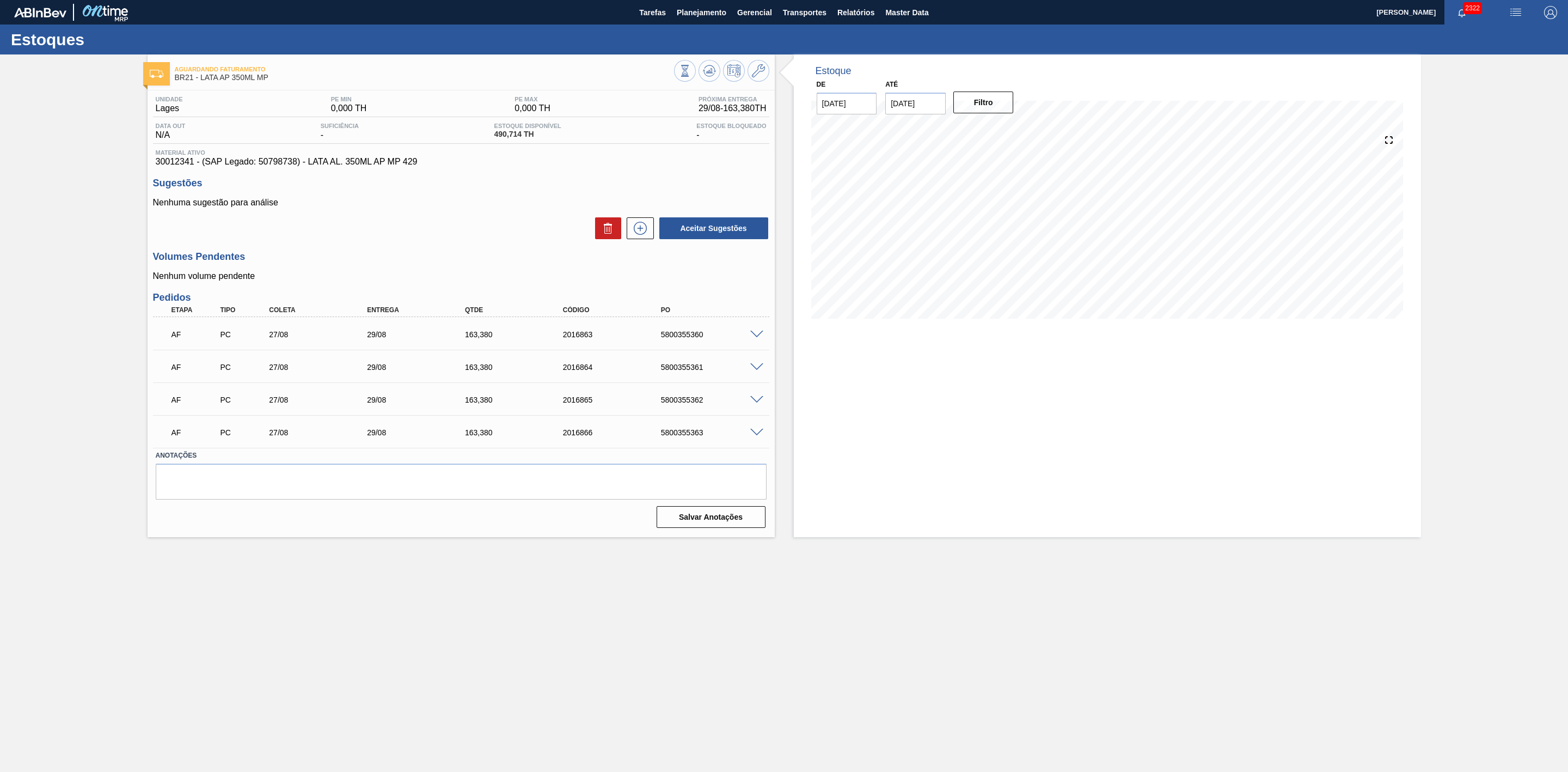
click at [755, 337] on span at bounding box center [757, 335] width 13 height 8
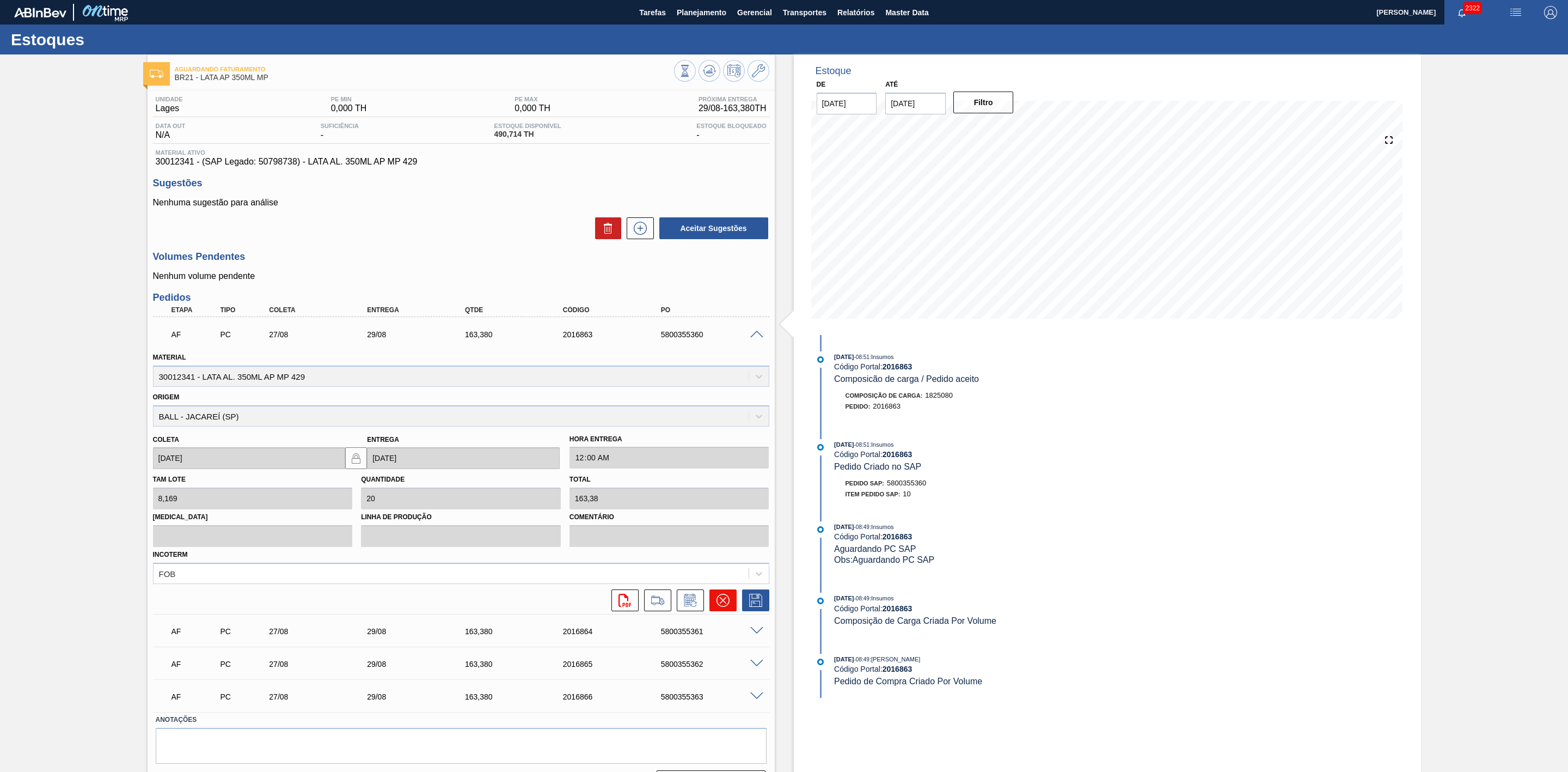
click at [717, 600] on icon at bounding box center [722, 600] width 13 height 13
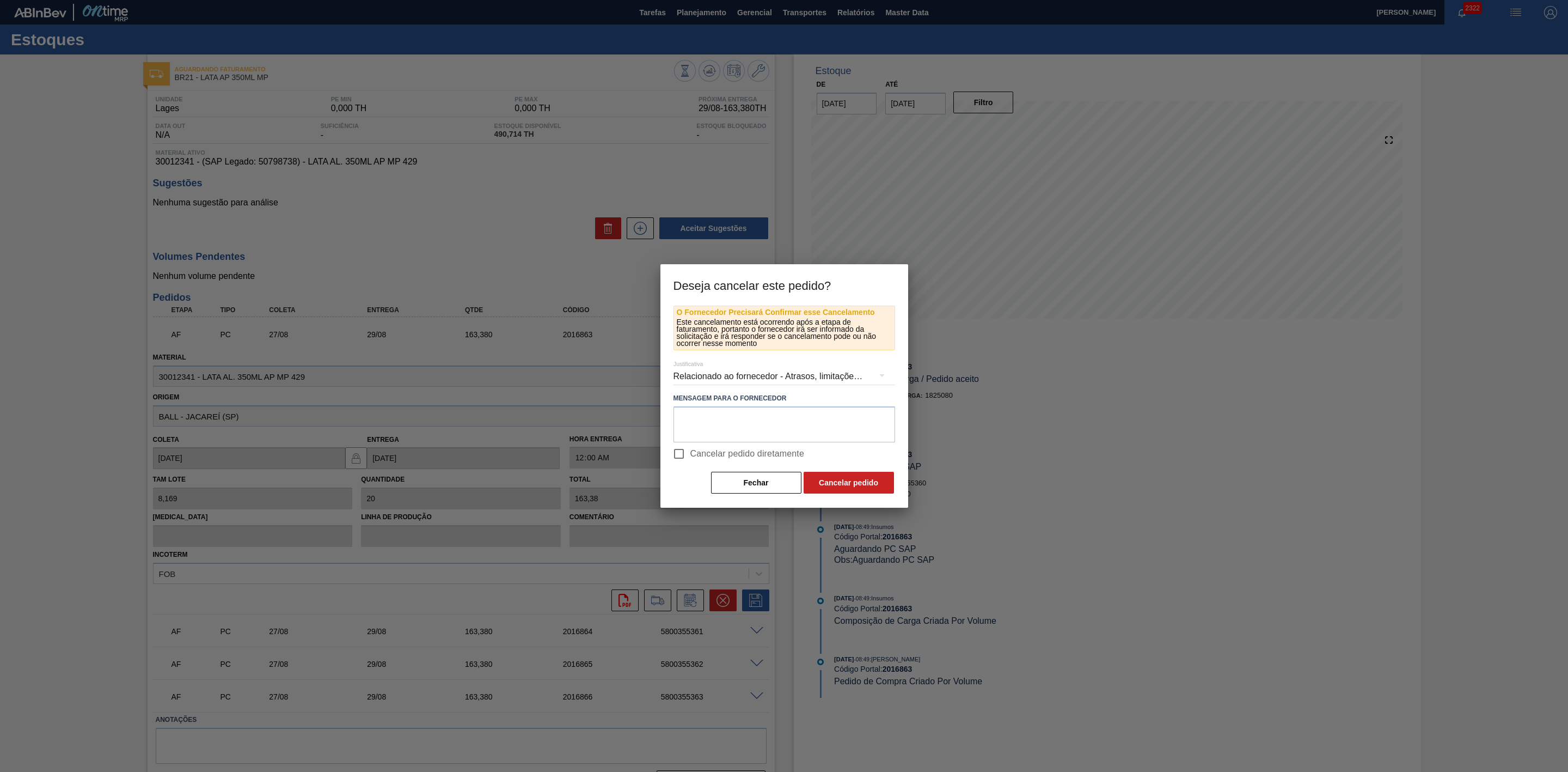
click at [677, 455] on input "Cancelar pedido diretamente" at bounding box center [679, 454] width 23 height 23
checkbox input "true"
click at [852, 486] on button "Cancelar pedido" at bounding box center [849, 482] width 90 height 22
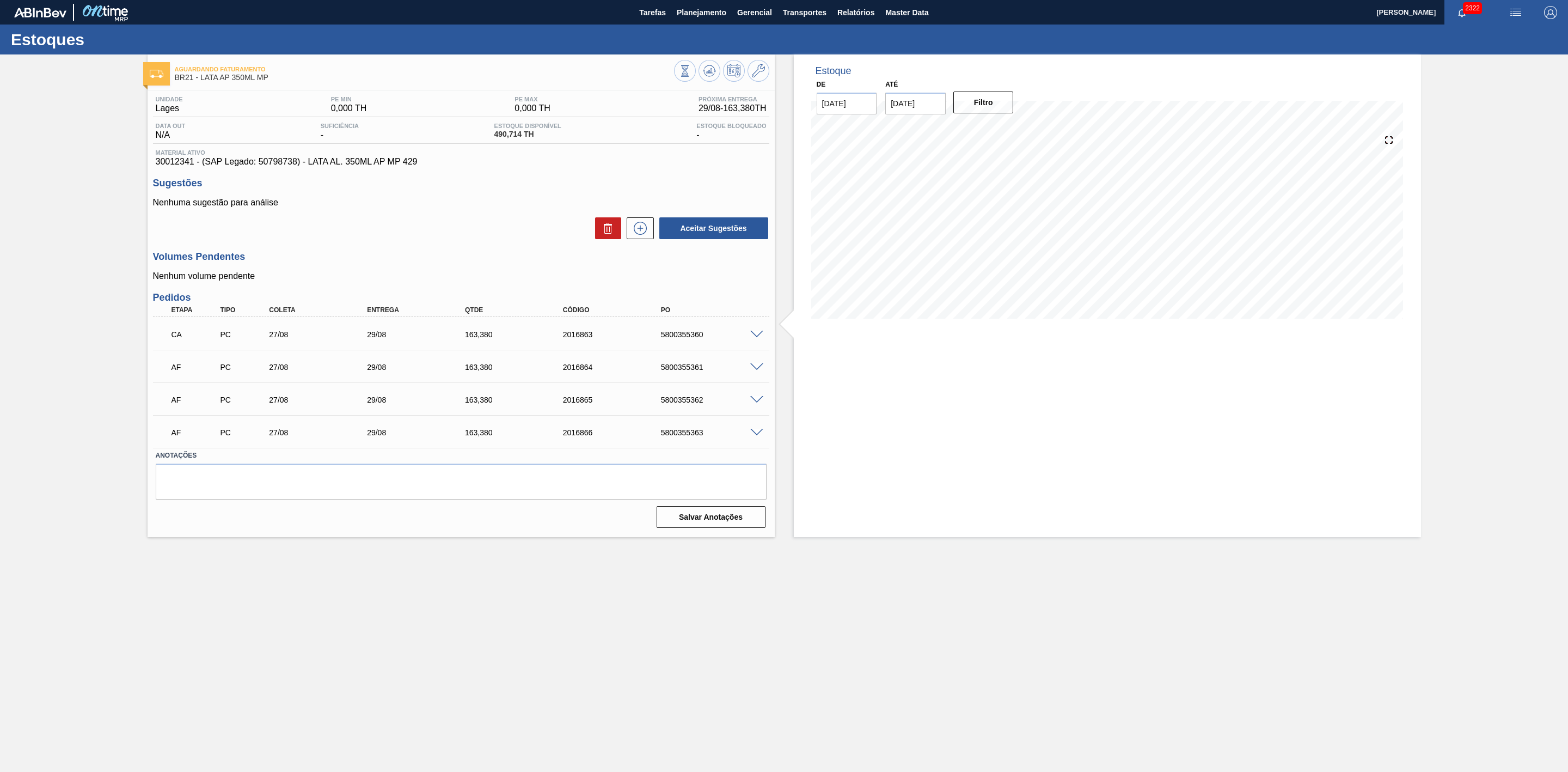
click at [758, 367] on span at bounding box center [757, 367] width 13 height 8
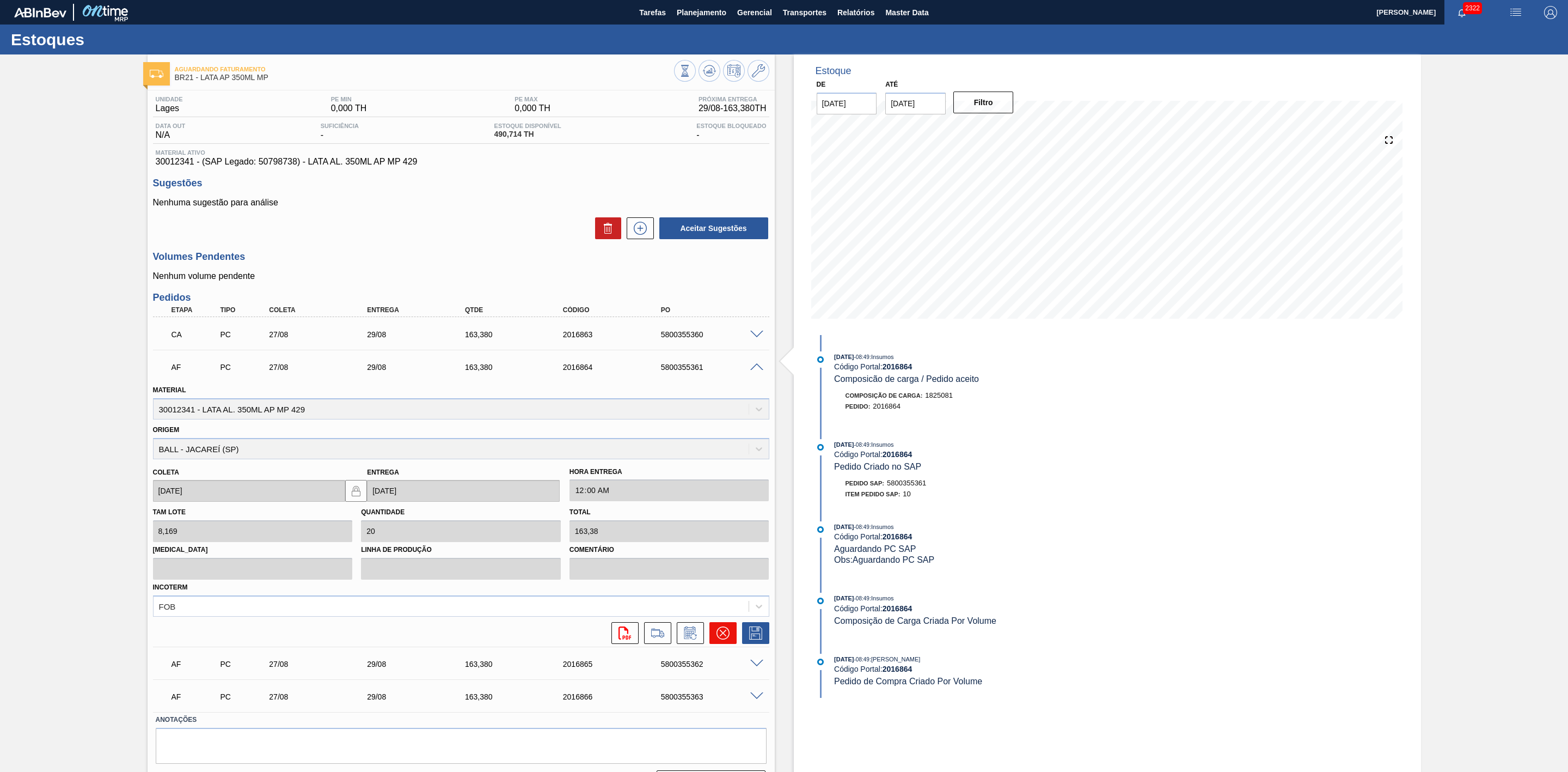
click at [724, 633] on icon at bounding box center [723, 633] width 13 height 13
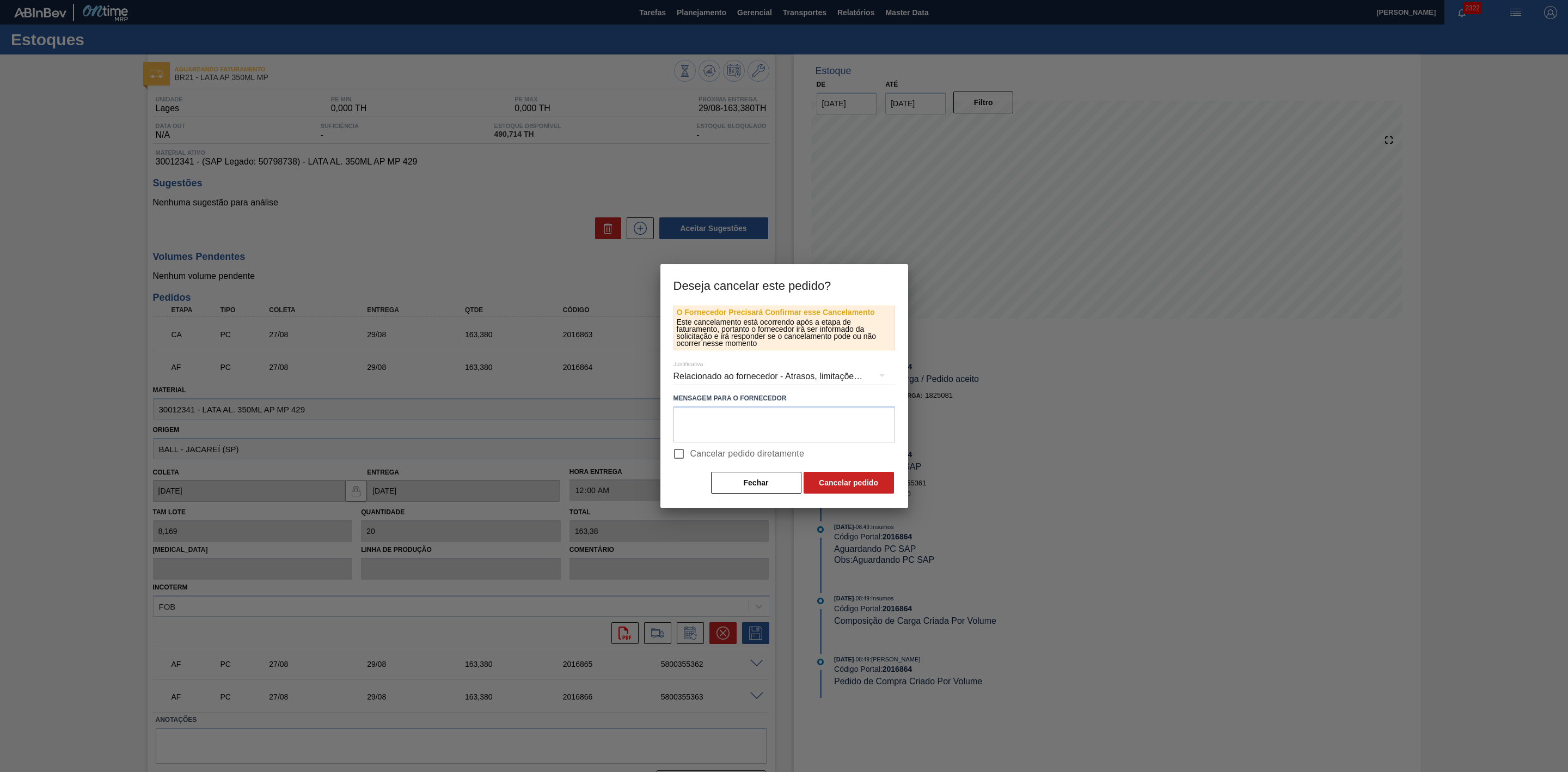
click at [673, 458] on input "Cancelar pedido diretamente" at bounding box center [679, 454] width 23 height 23
checkbox input "true"
click at [847, 484] on button "Cancelar pedido" at bounding box center [849, 482] width 90 height 22
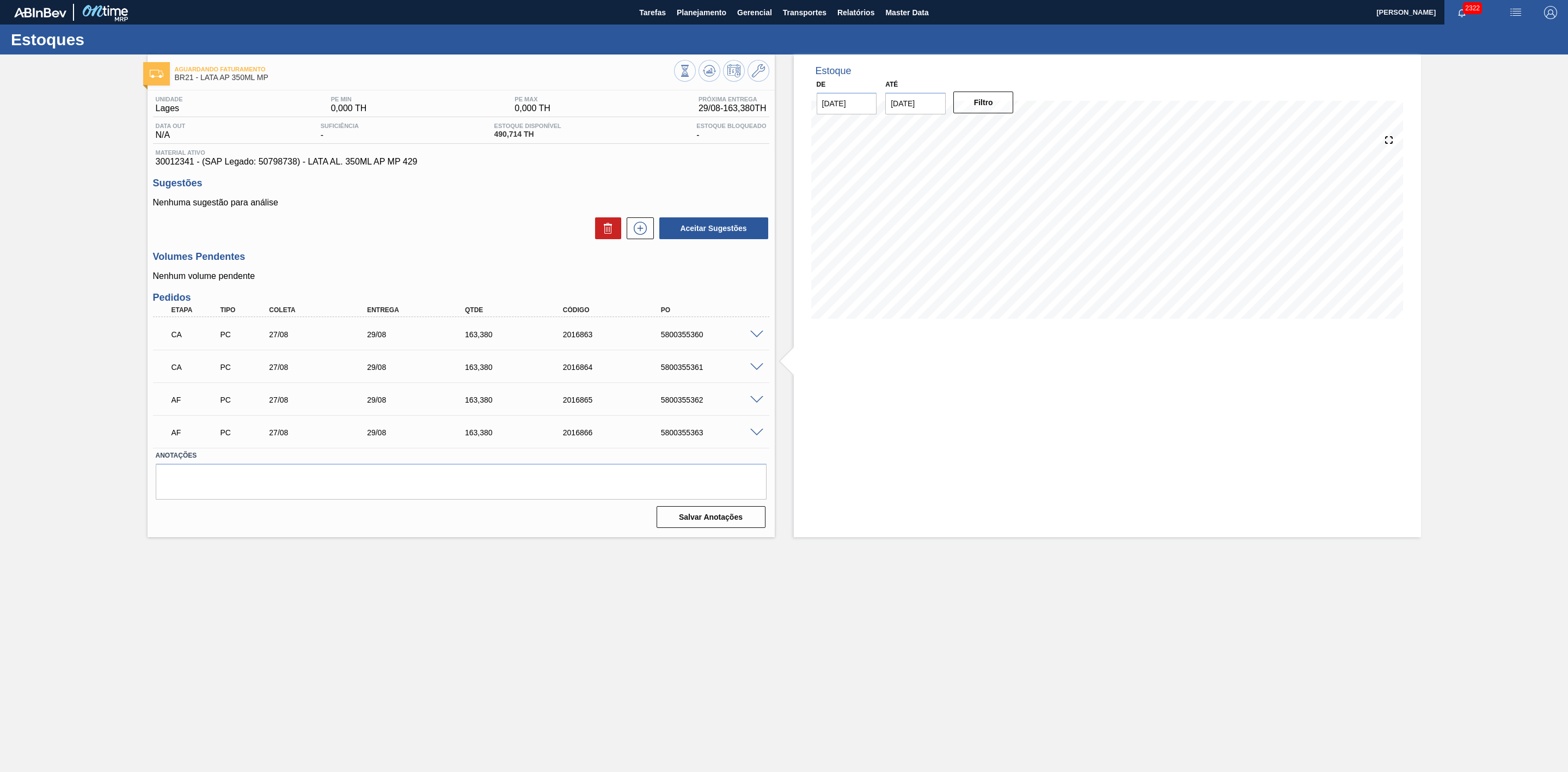
click at [753, 402] on span at bounding box center [757, 400] width 13 height 8
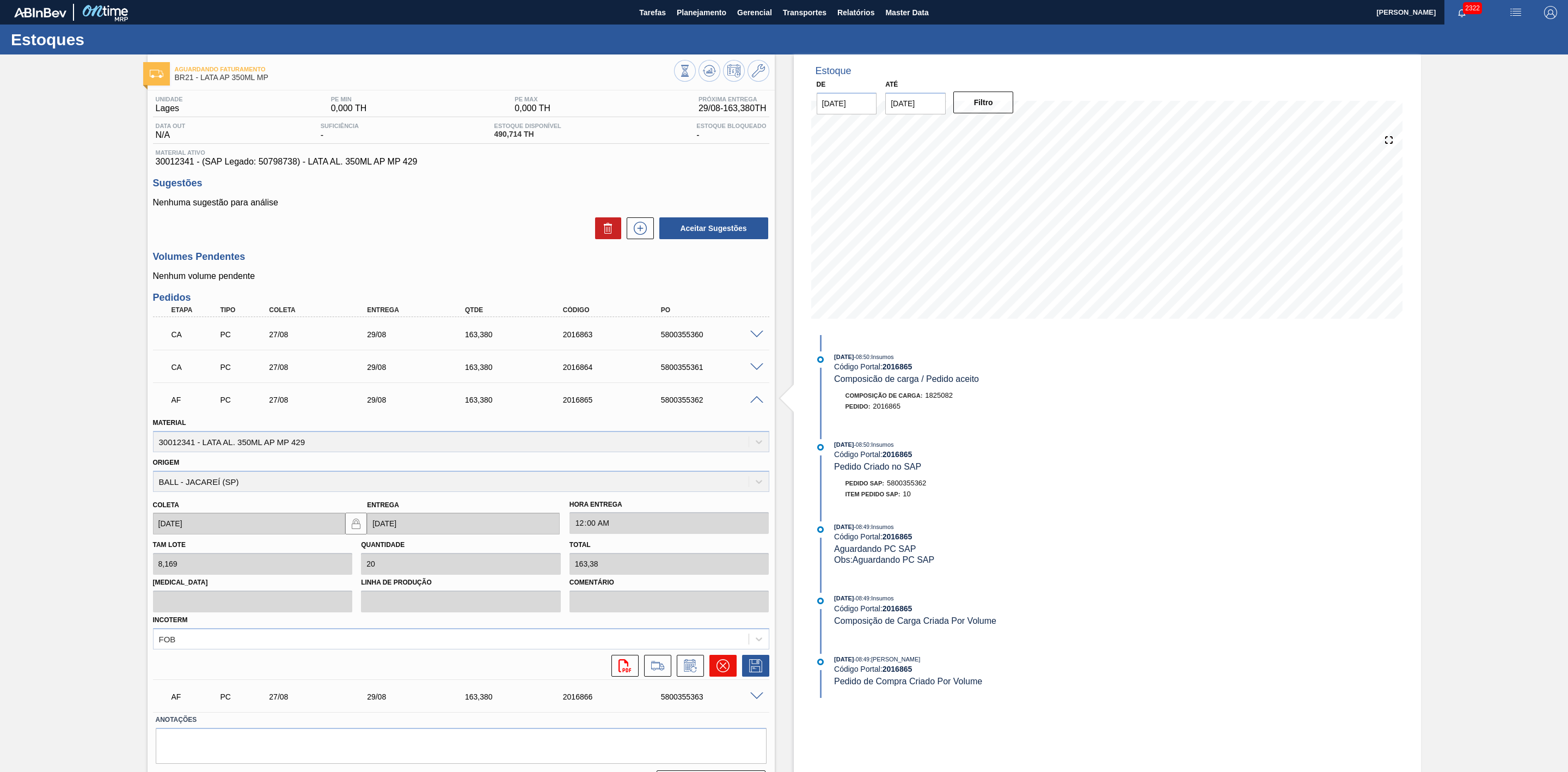
click at [724, 669] on icon at bounding box center [723, 666] width 13 height 13
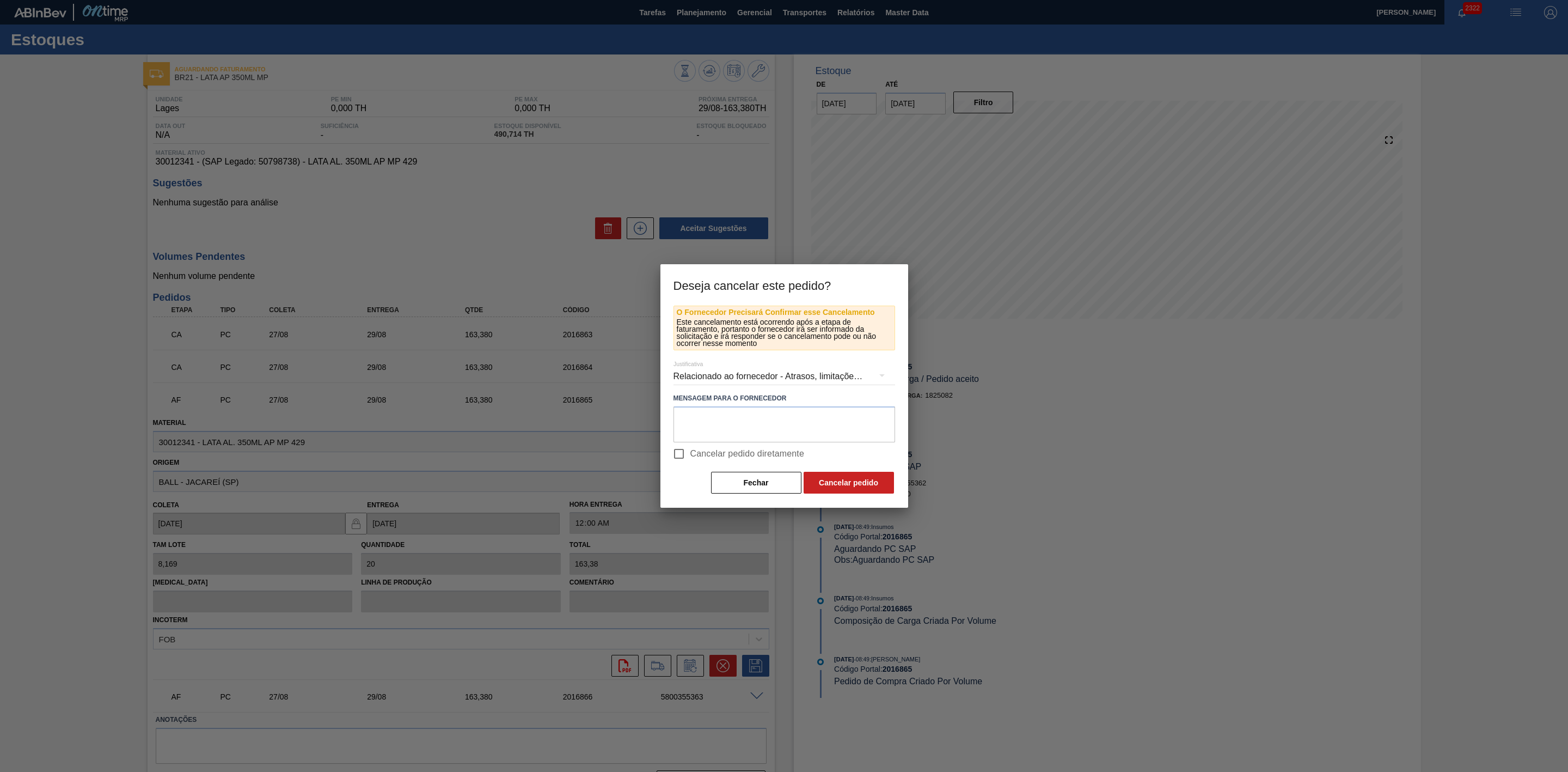
click at [685, 455] on input "Cancelar pedido diretamente" at bounding box center [679, 454] width 23 height 23
checkbox input "true"
click at [825, 482] on button "Cancelar pedido" at bounding box center [849, 482] width 90 height 22
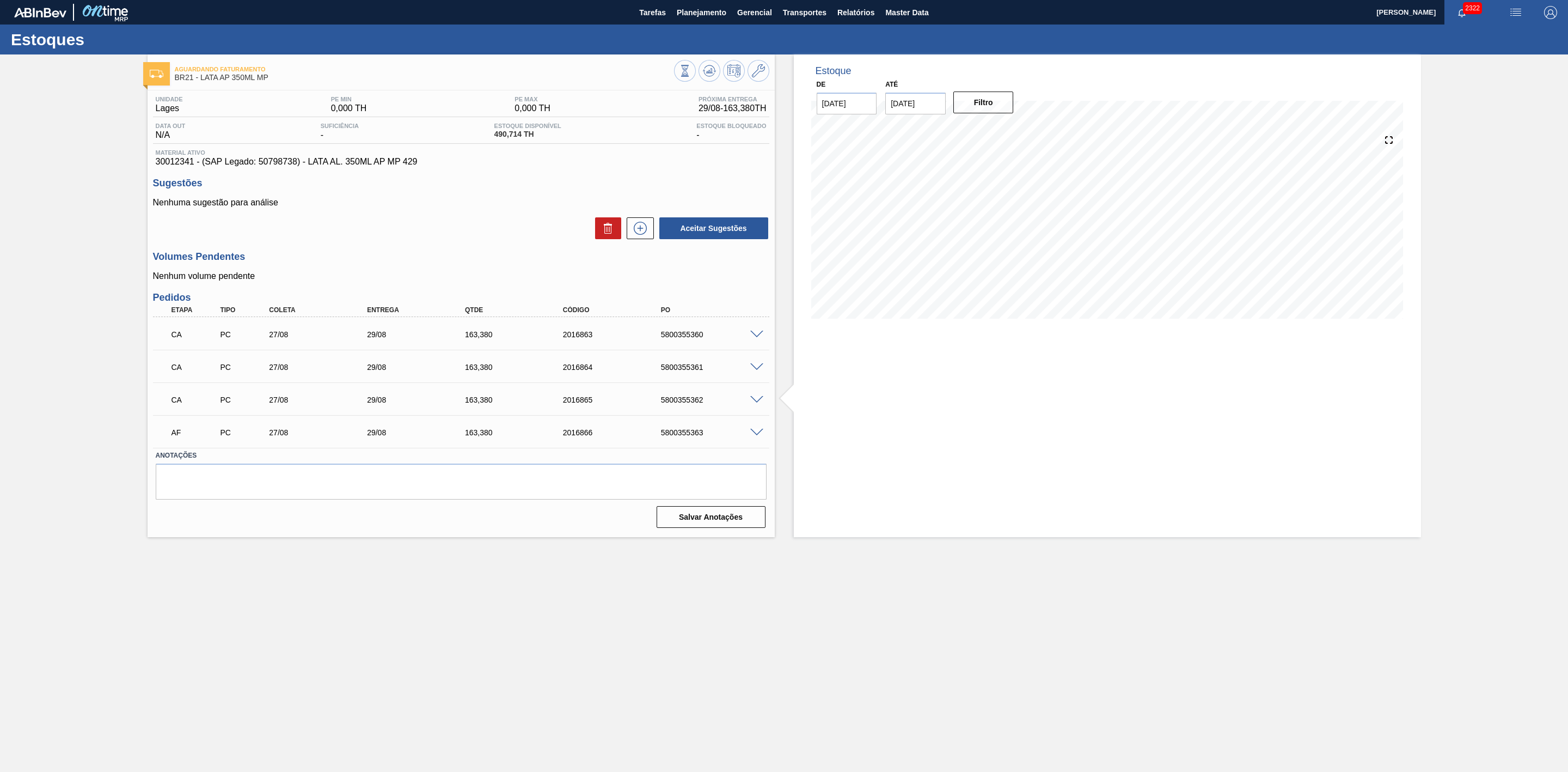
click at [754, 437] on div "5800355363" at bounding box center [714, 432] width 112 height 9
click at [755, 437] on span at bounding box center [757, 433] width 13 height 8
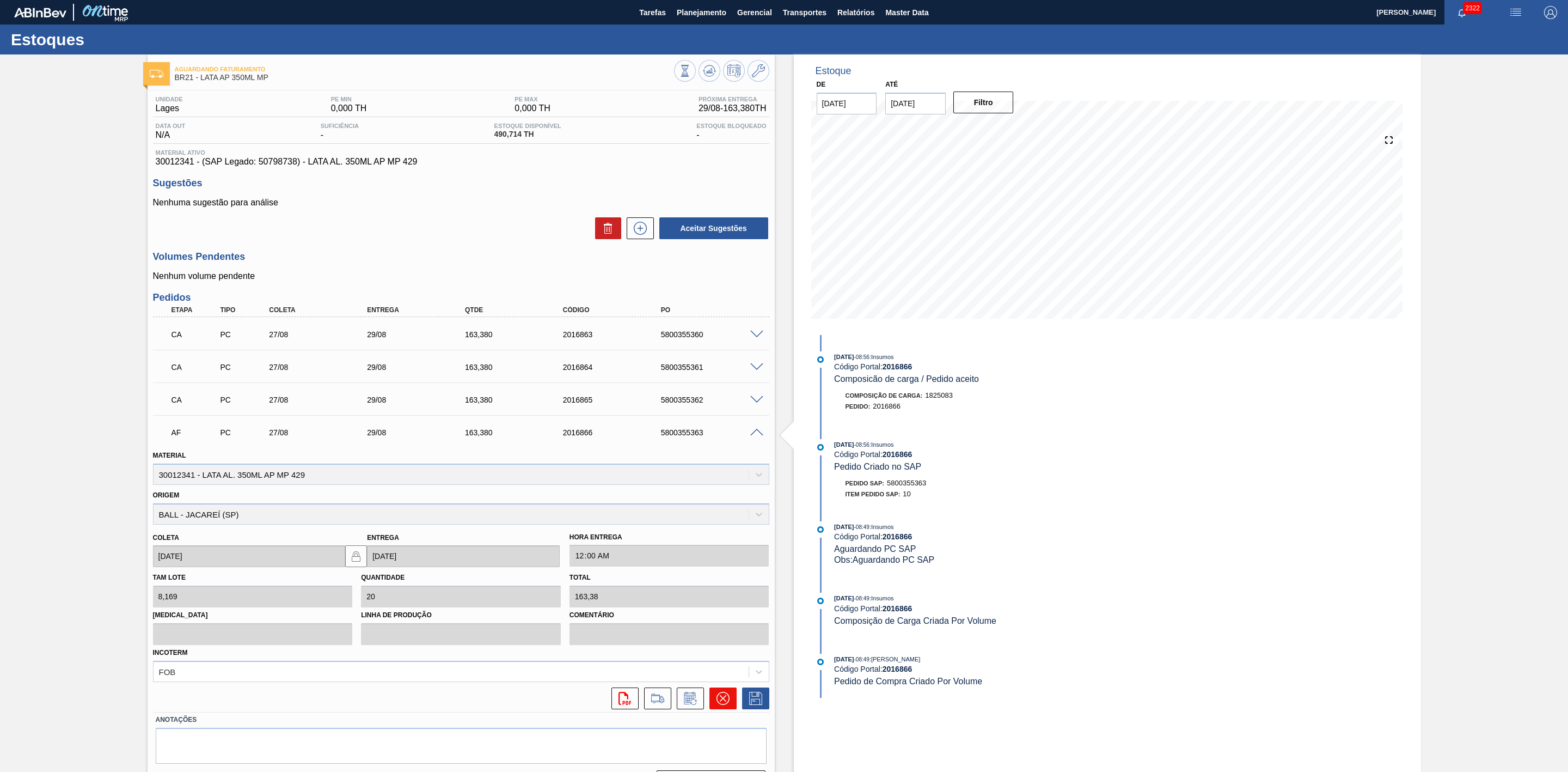
click at [718, 701] on icon at bounding box center [723, 698] width 13 height 13
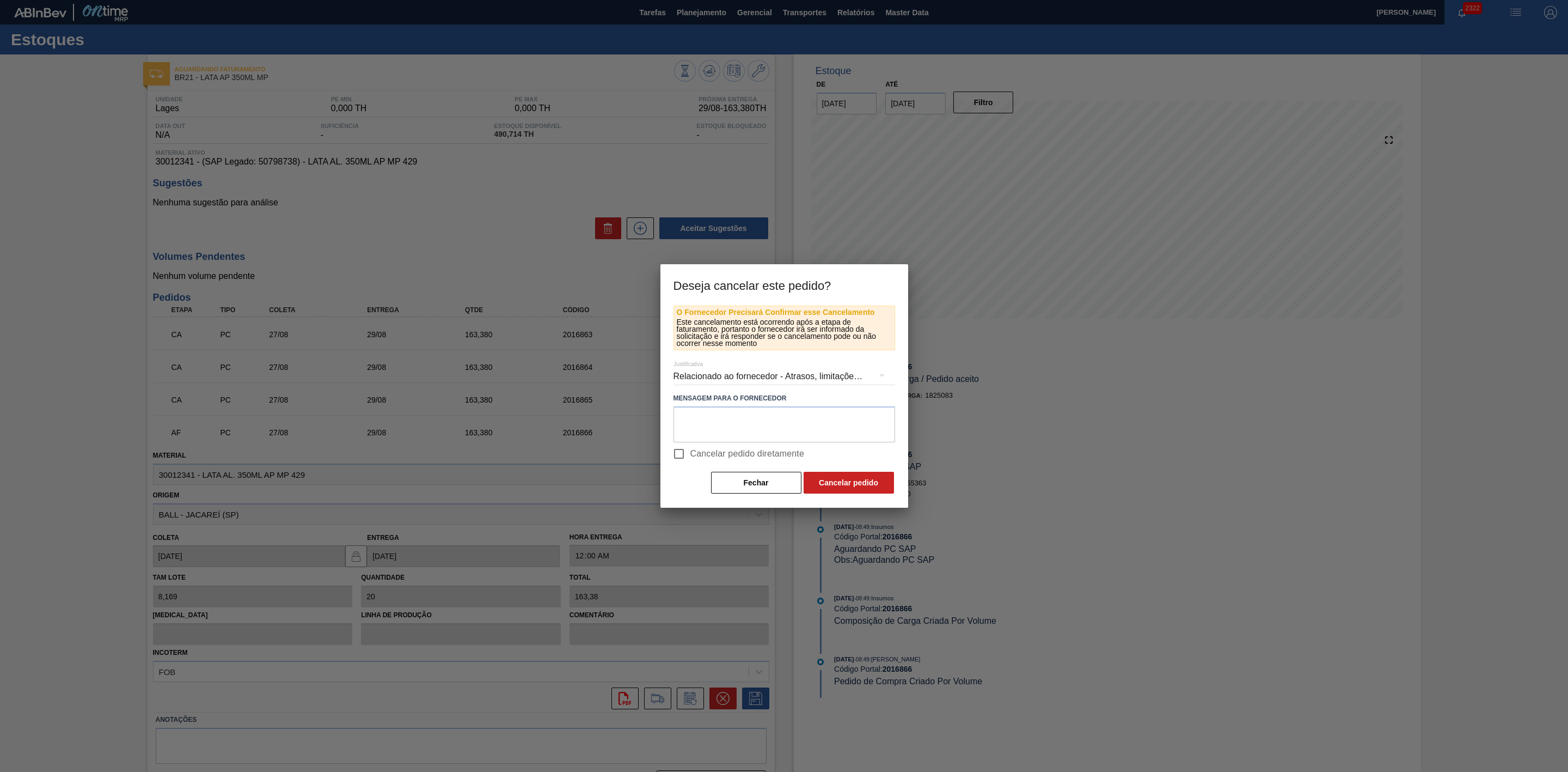
click at [683, 453] on input "Cancelar pedido diretamente" at bounding box center [679, 454] width 23 height 23
checkbox input "true"
click at [845, 479] on button "Cancelar pedido" at bounding box center [849, 482] width 90 height 22
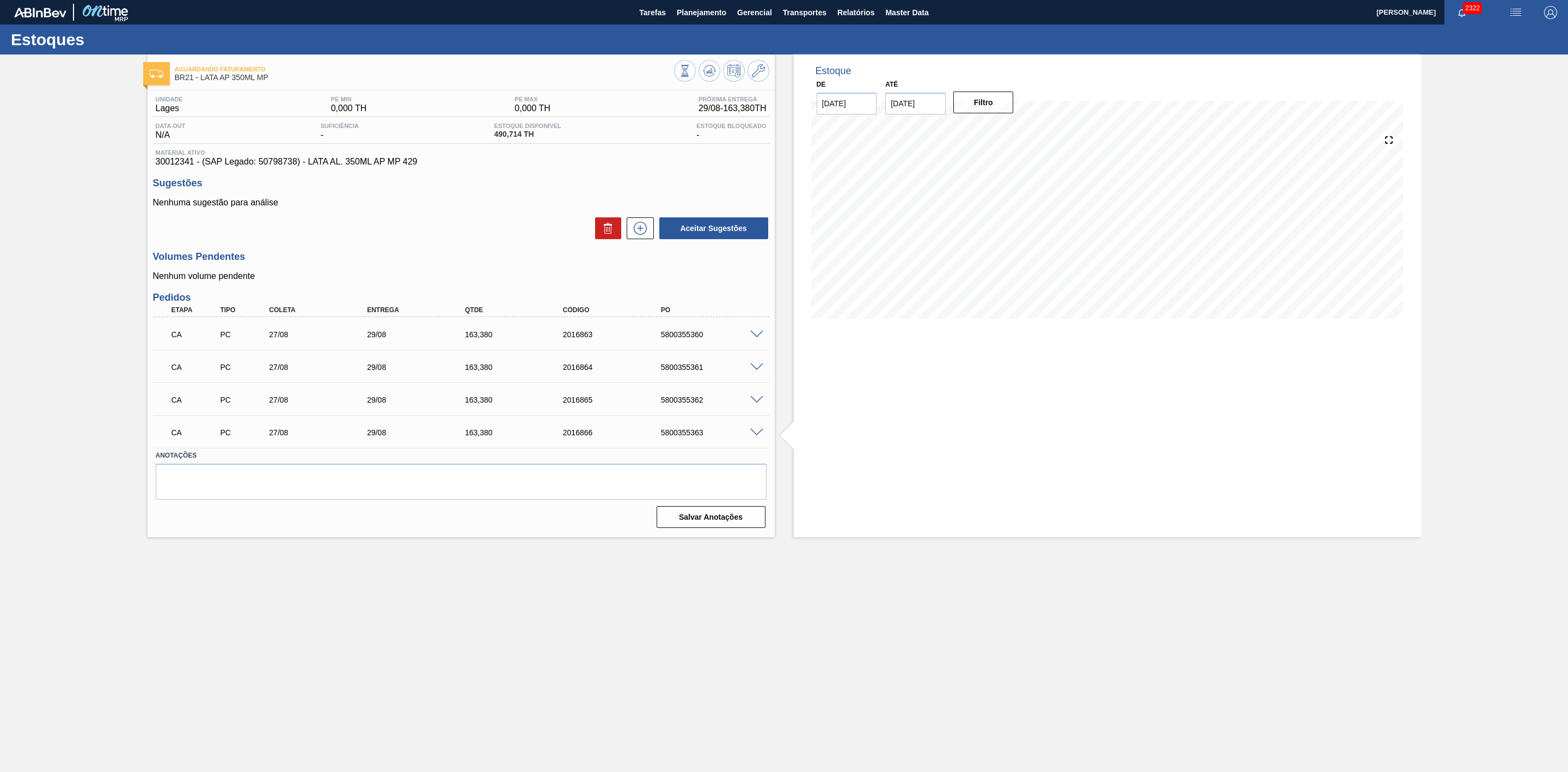
click at [1516, 13] on img "button" at bounding box center [1516, 13] width 13 height 13
click at [1470, 35] on li "Pedido Contingência" at bounding box center [1510, 38] width 100 height 19
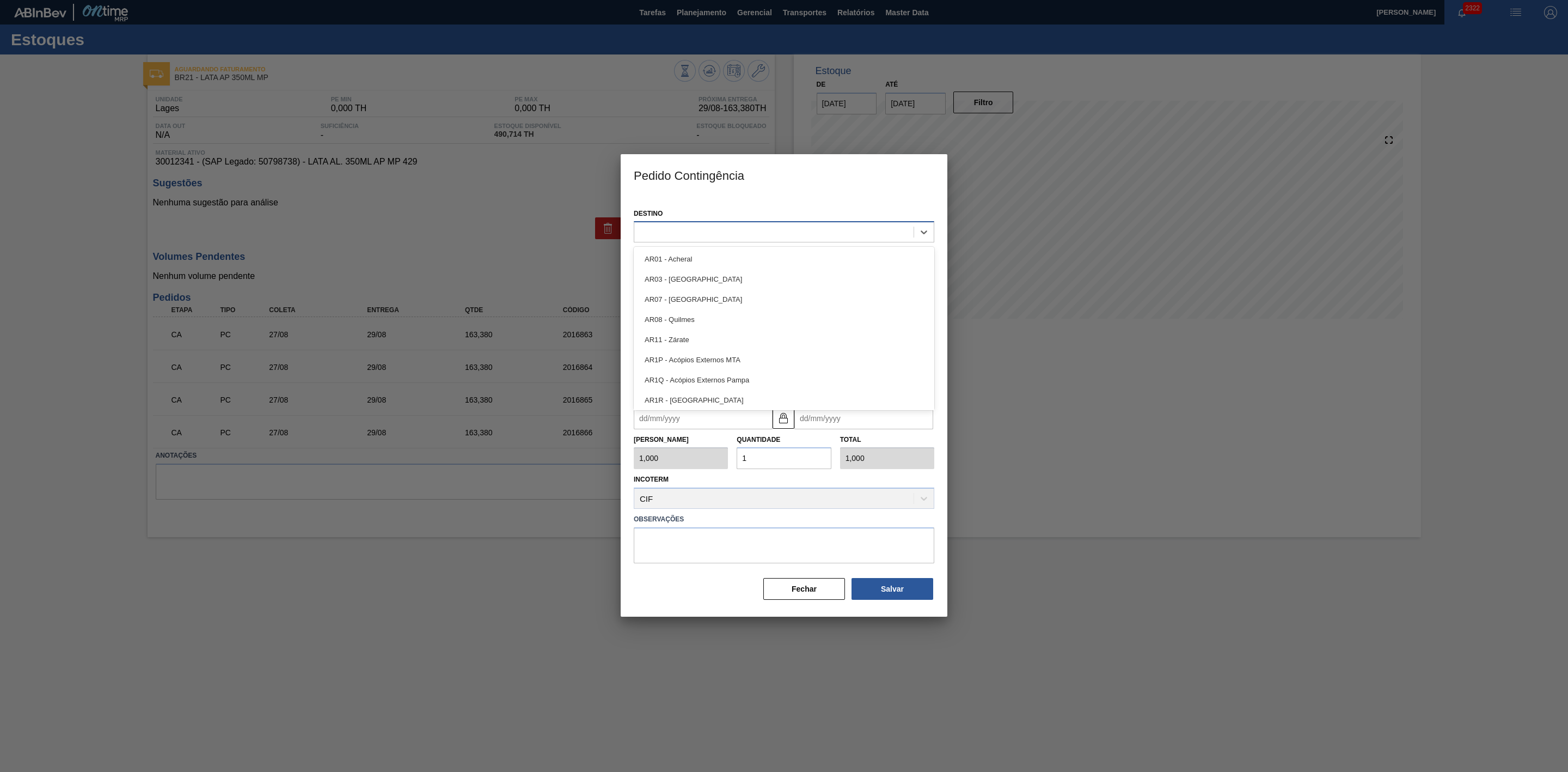
click at [662, 230] on div at bounding box center [774, 232] width 279 height 16
type input "21"
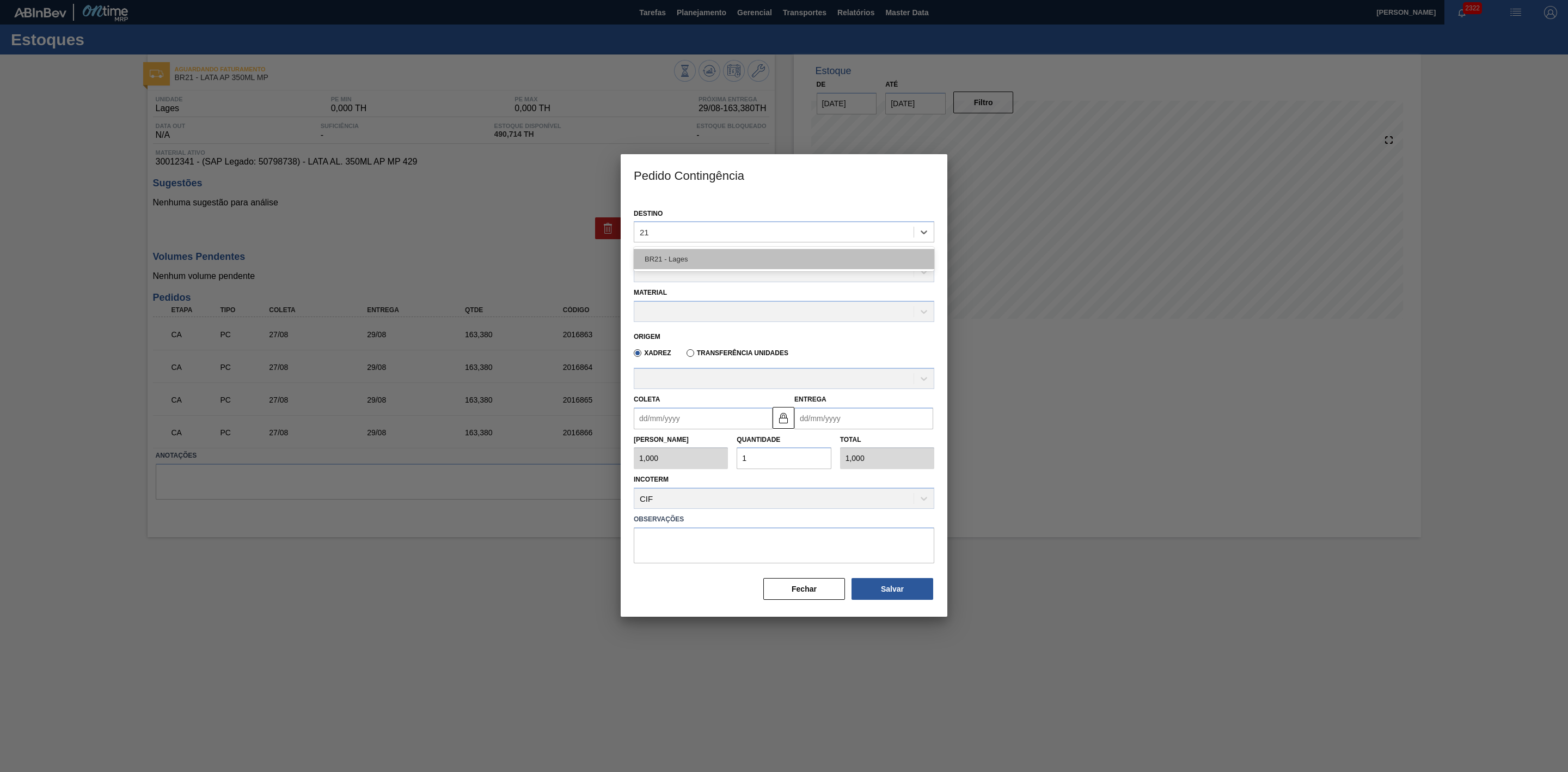
click at [670, 257] on div "BR21 - Lages" at bounding box center [784, 259] width 301 height 20
click at [686, 272] on div at bounding box center [774, 273] width 279 height 16
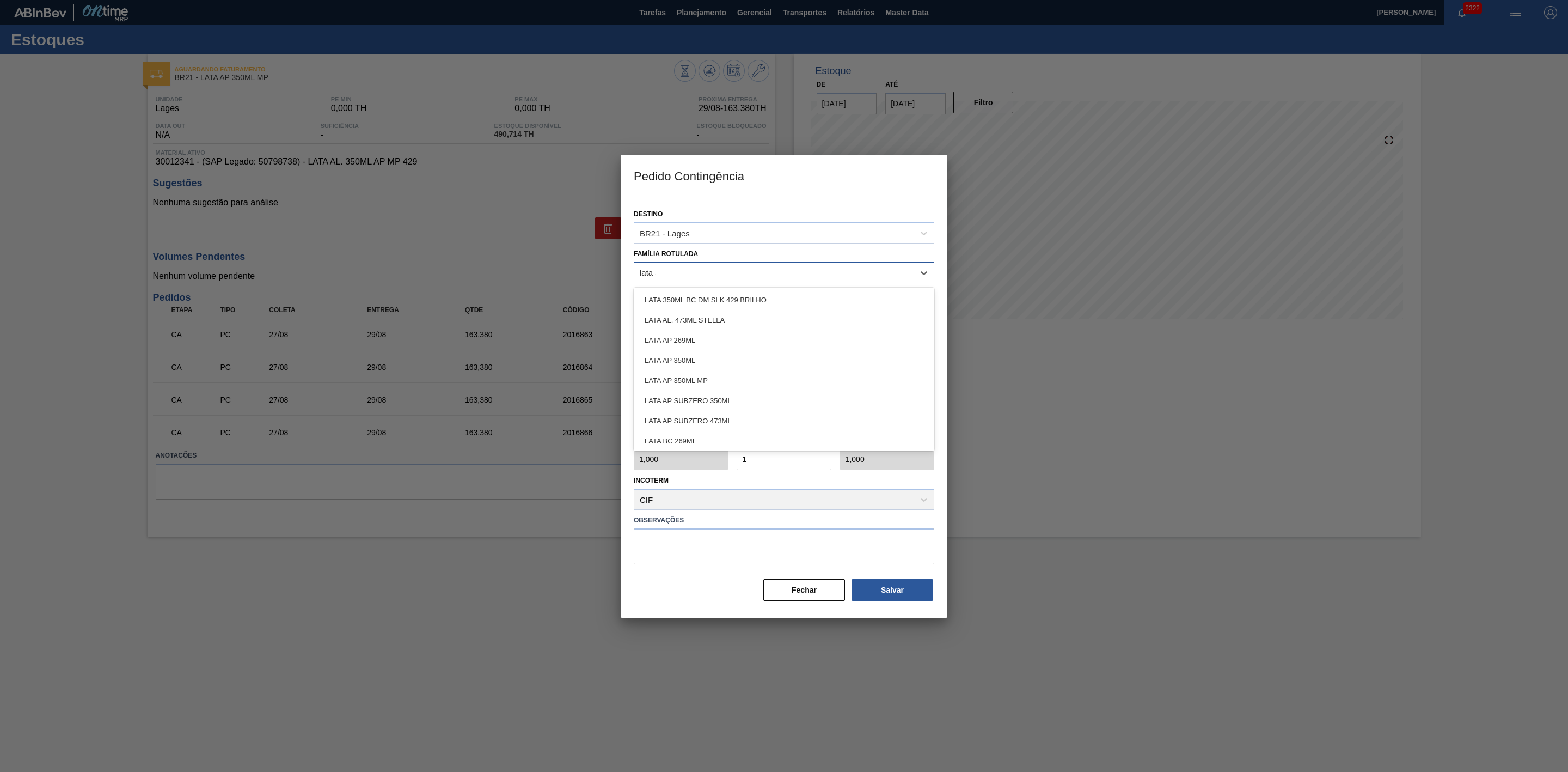
type Rotulada "lata ap"
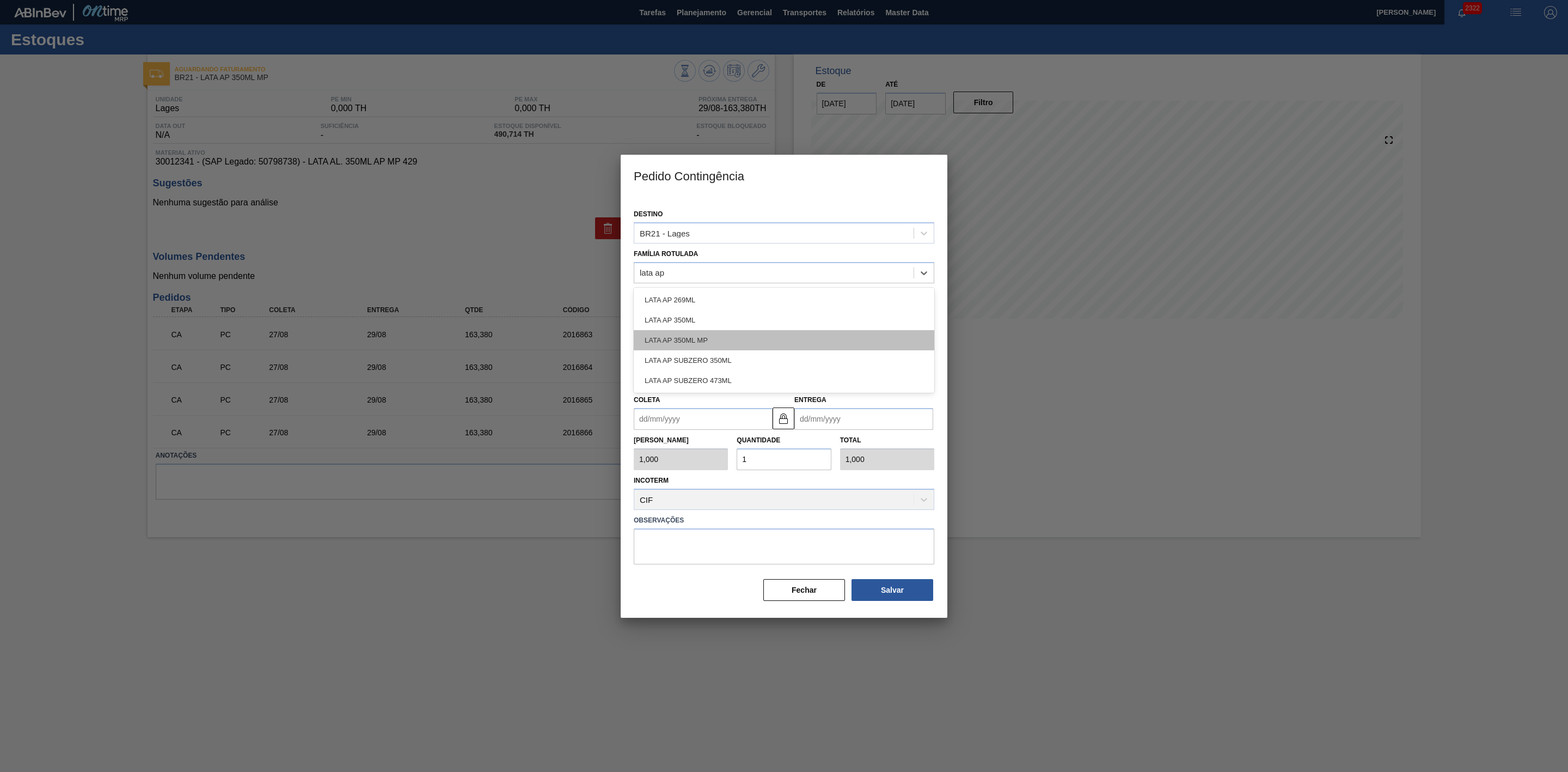
click at [730, 332] on div "LATA AP 350ML MP" at bounding box center [784, 340] width 301 height 20
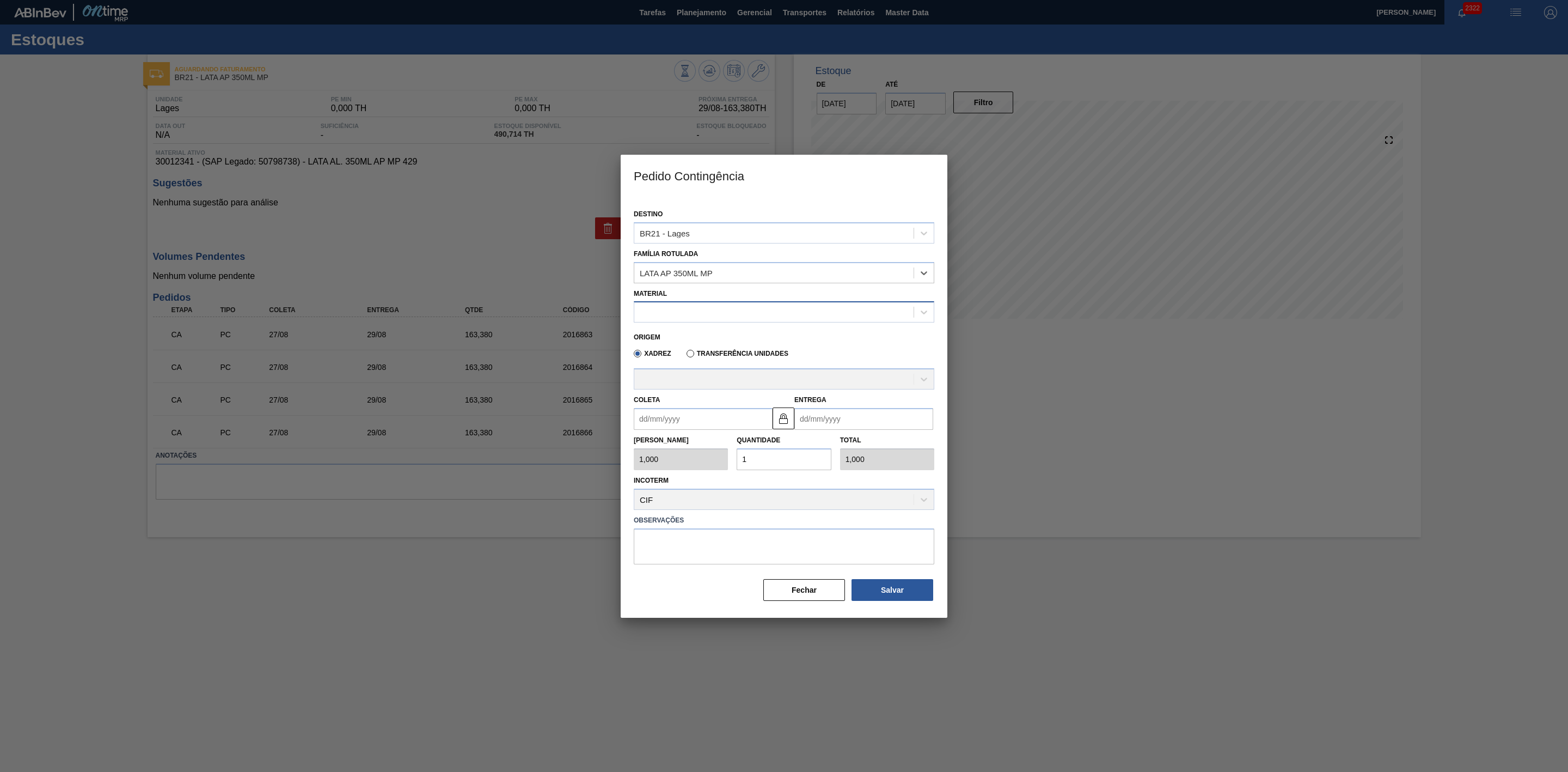
click at [718, 313] on div at bounding box center [774, 313] width 279 height 16
click at [726, 341] on div "30012341 - LATA AL. 350ML AP MP 429" at bounding box center [784, 339] width 301 height 20
type input "8,169"
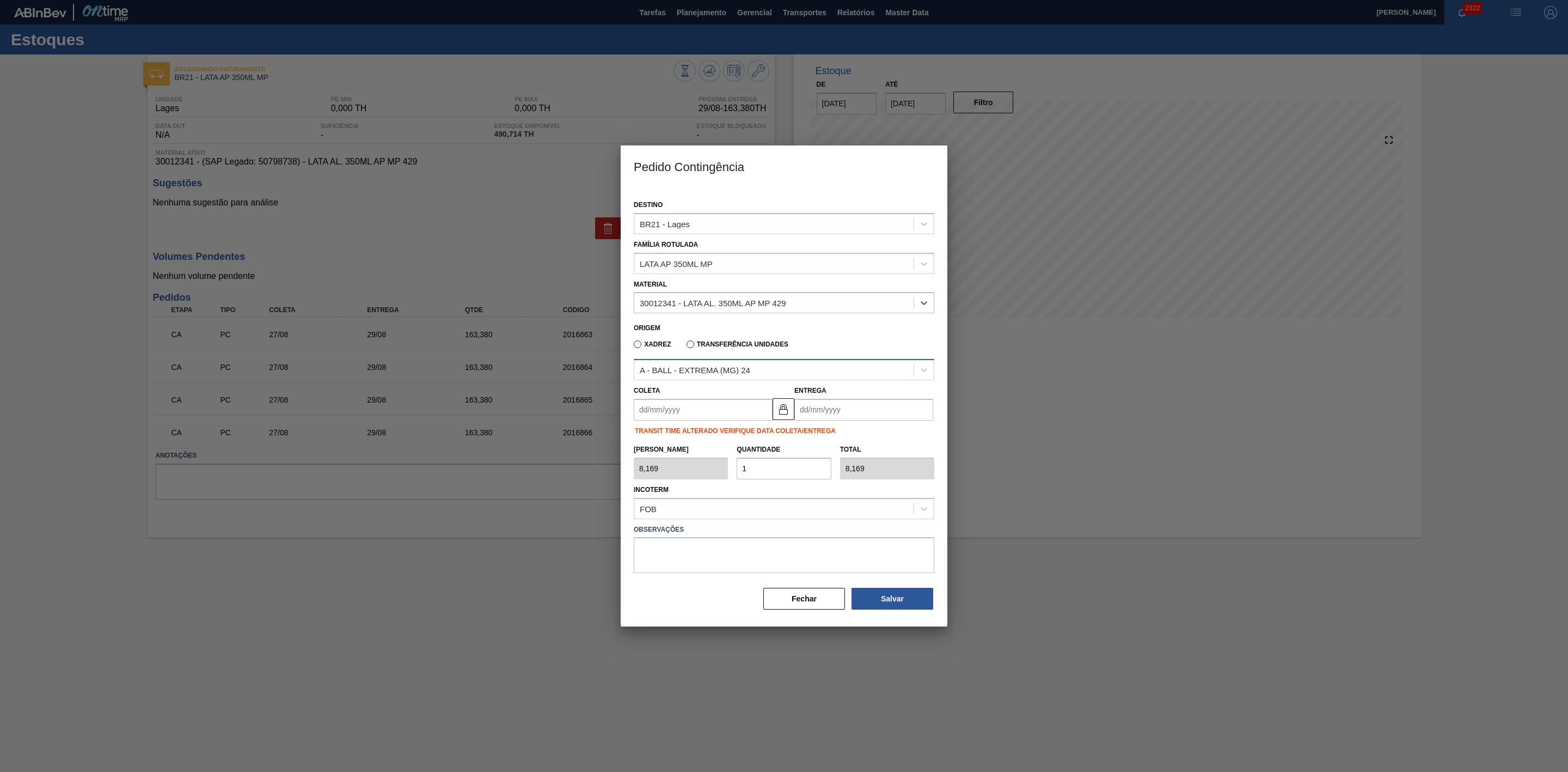
click at [755, 371] on div "A - BALL - EXTREMA (MG) 24" at bounding box center [774, 370] width 279 height 16
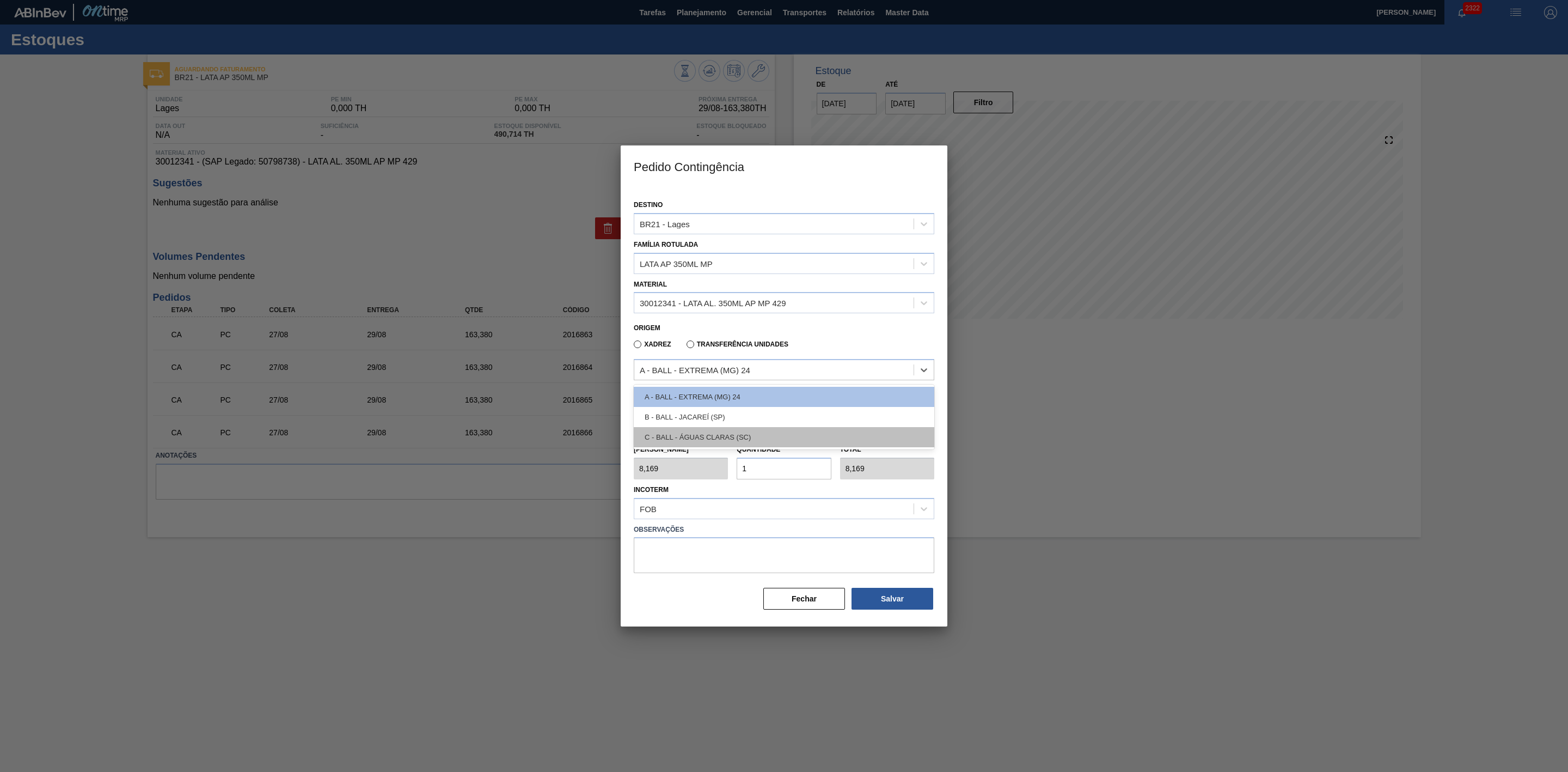
click at [714, 438] on div "C - BALL - ÁGUAS CLARAS (SC)" at bounding box center [784, 437] width 301 height 20
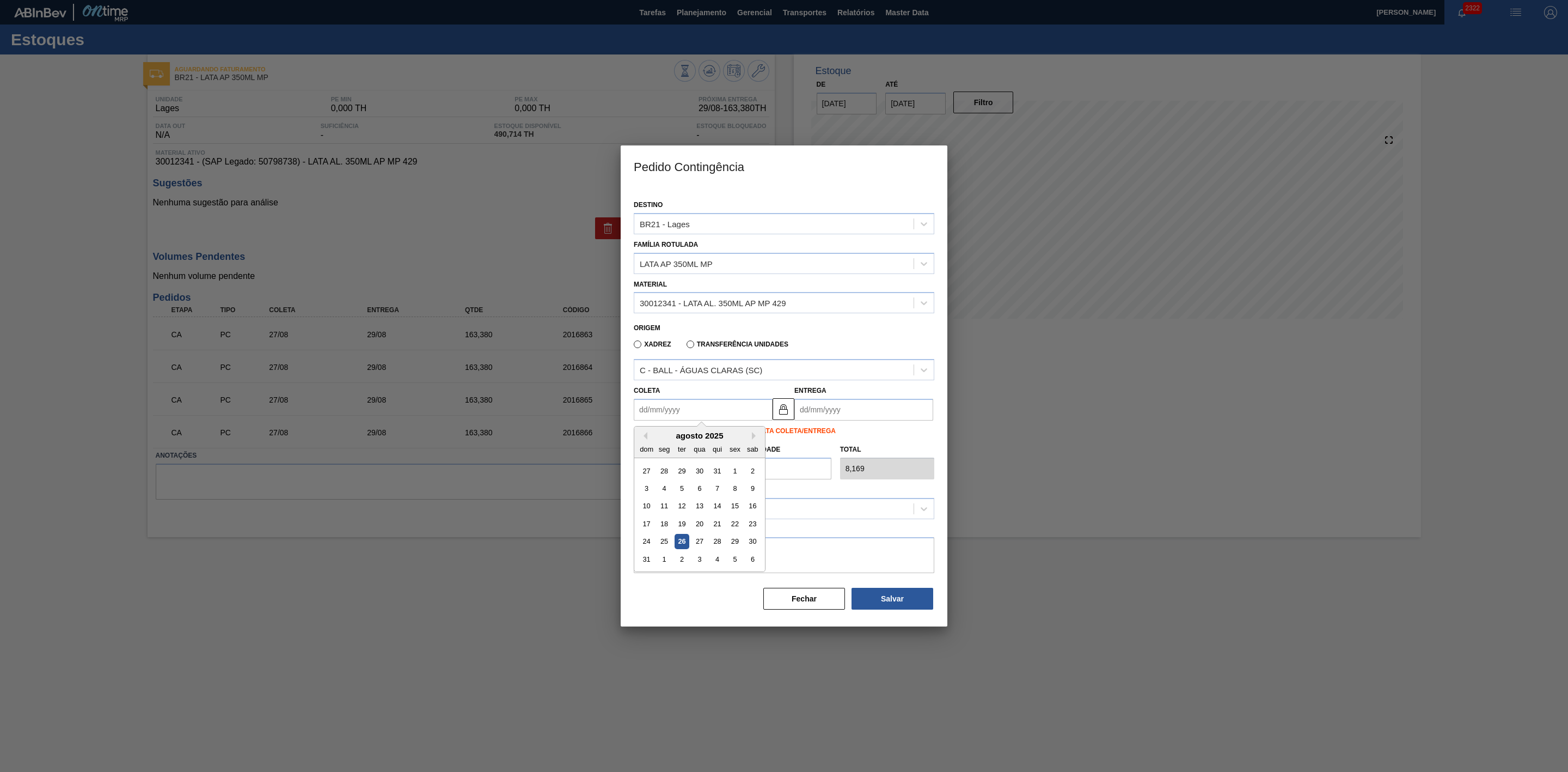
click at [722, 409] on input "Coleta" at bounding box center [703, 409] width 139 height 22
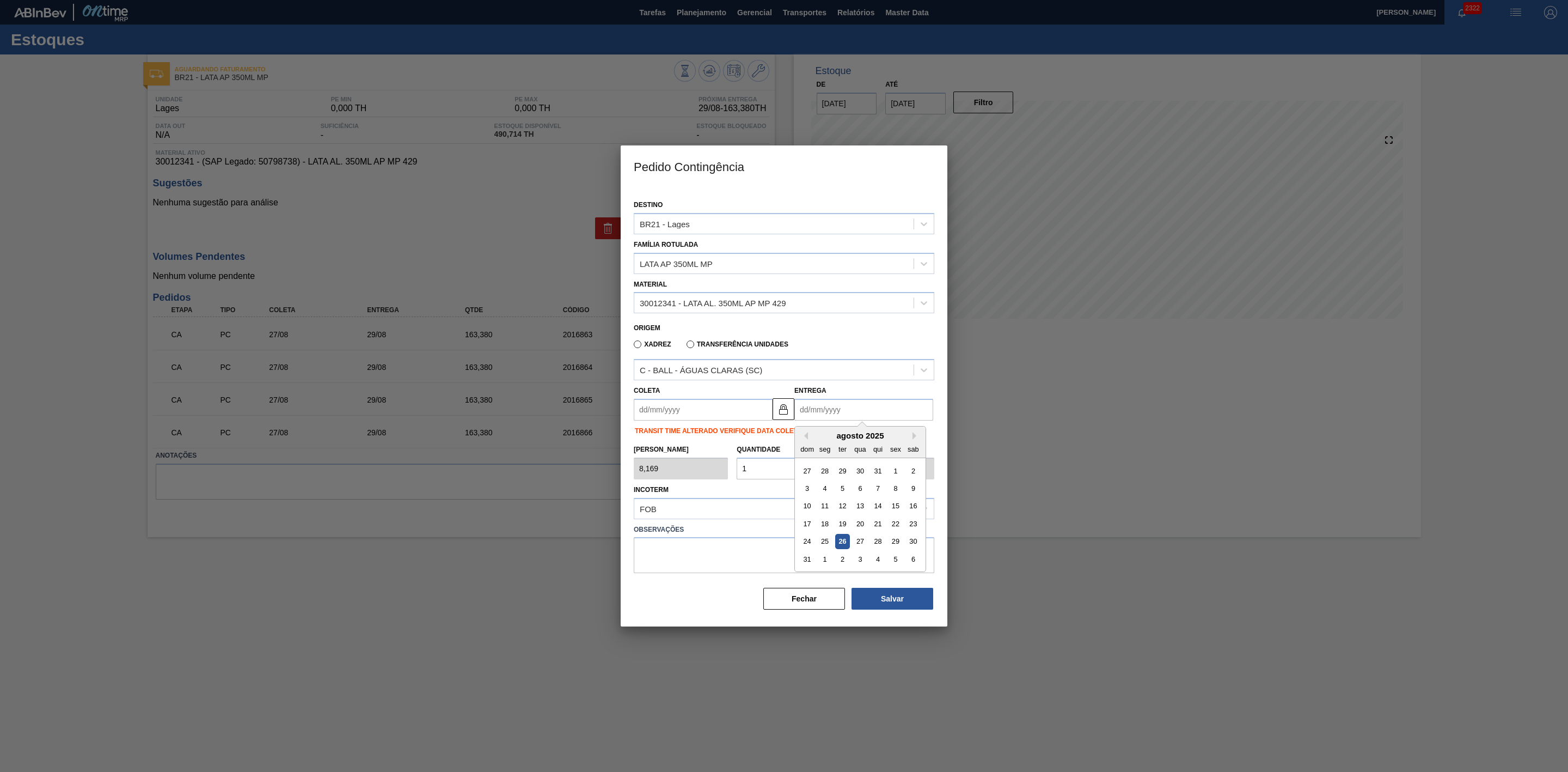
click at [852, 405] on input "Entrega" at bounding box center [863, 409] width 139 height 22
click at [820, 431] on div "agosto 2025" at bounding box center [860, 435] width 130 height 9
click at [893, 536] on div "29" at bounding box center [895, 542] width 15 height 15
type input "[DATE]"
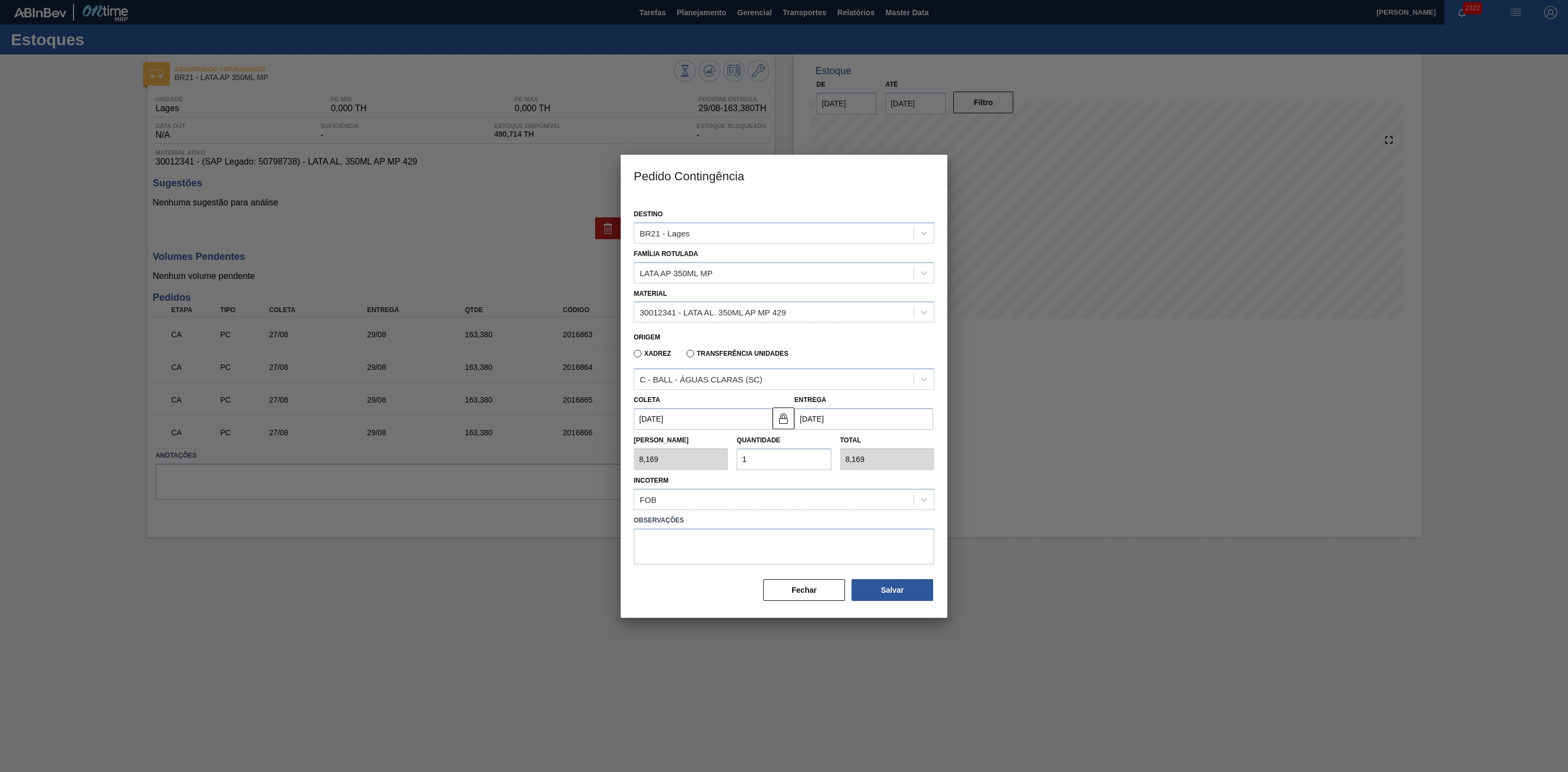
drag, startPoint x: 762, startPoint y: 459, endPoint x: 730, endPoint y: 459, distance: 32.0
click at [730, 459] on div "Tam Lote 8,169 Quantidade 1 Total 8,169" at bounding box center [784, 450] width 309 height 41
type input "2"
type input "16,338"
type input "20"
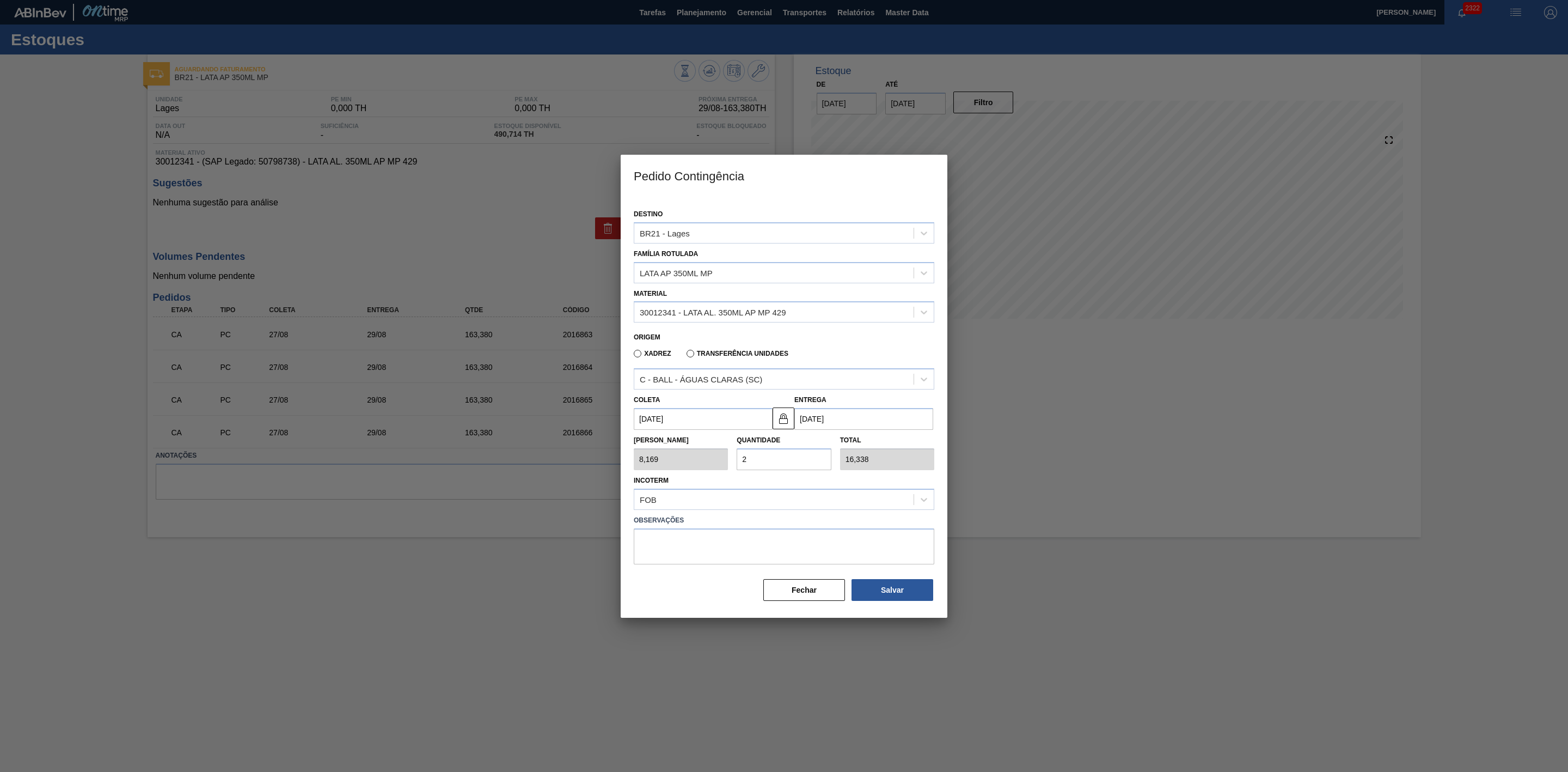
type input "163,380"
type input "20"
click at [903, 586] on button "Salvar" at bounding box center [892, 590] width 82 height 22
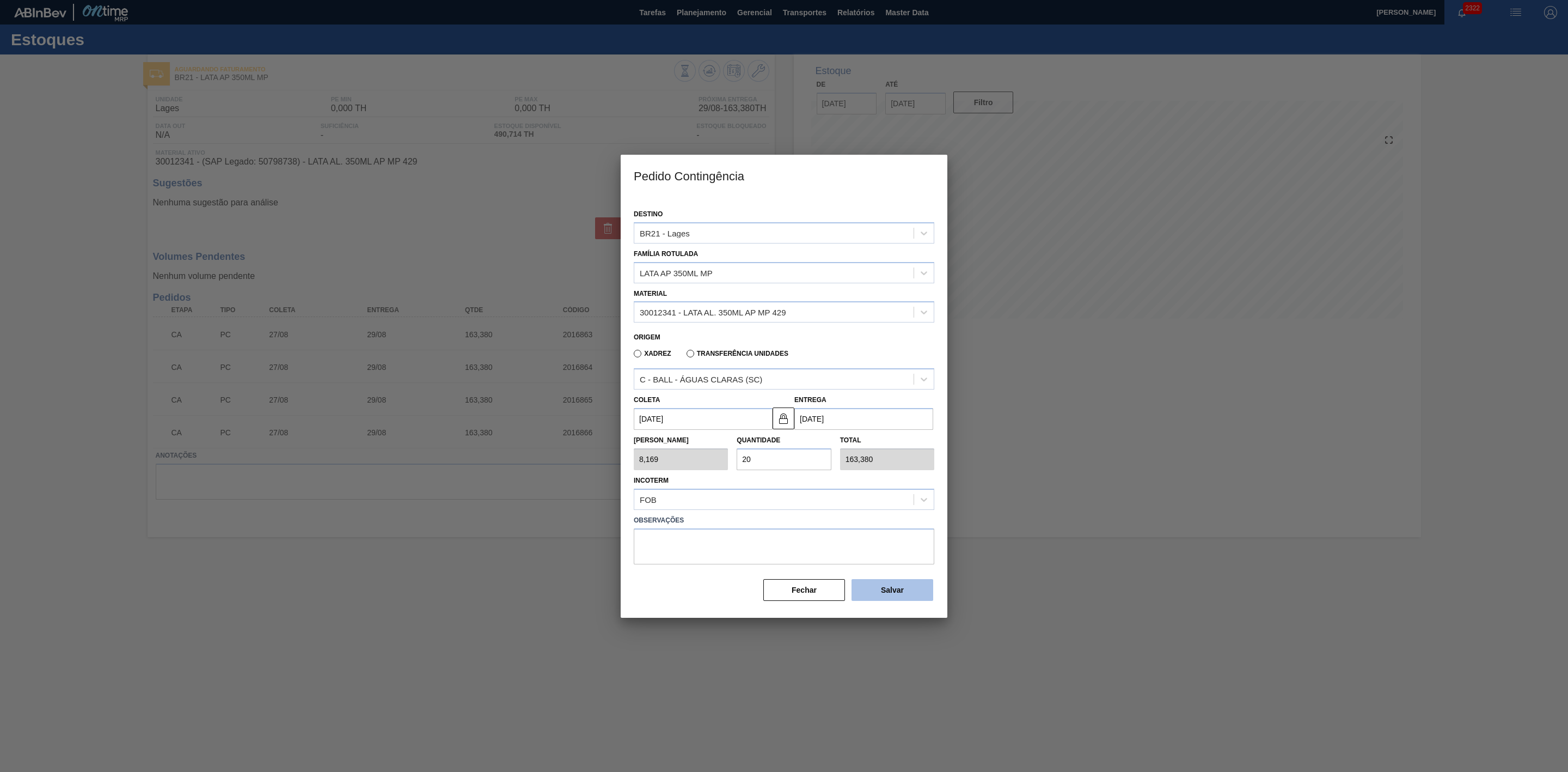
click at [903, 586] on button "Salvar" at bounding box center [892, 590] width 82 height 22
drag, startPoint x: 1051, startPoint y: 450, endPoint x: 982, endPoint y: 507, distance: 89.5
click at [1052, 449] on div at bounding box center [784, 386] width 1568 height 772
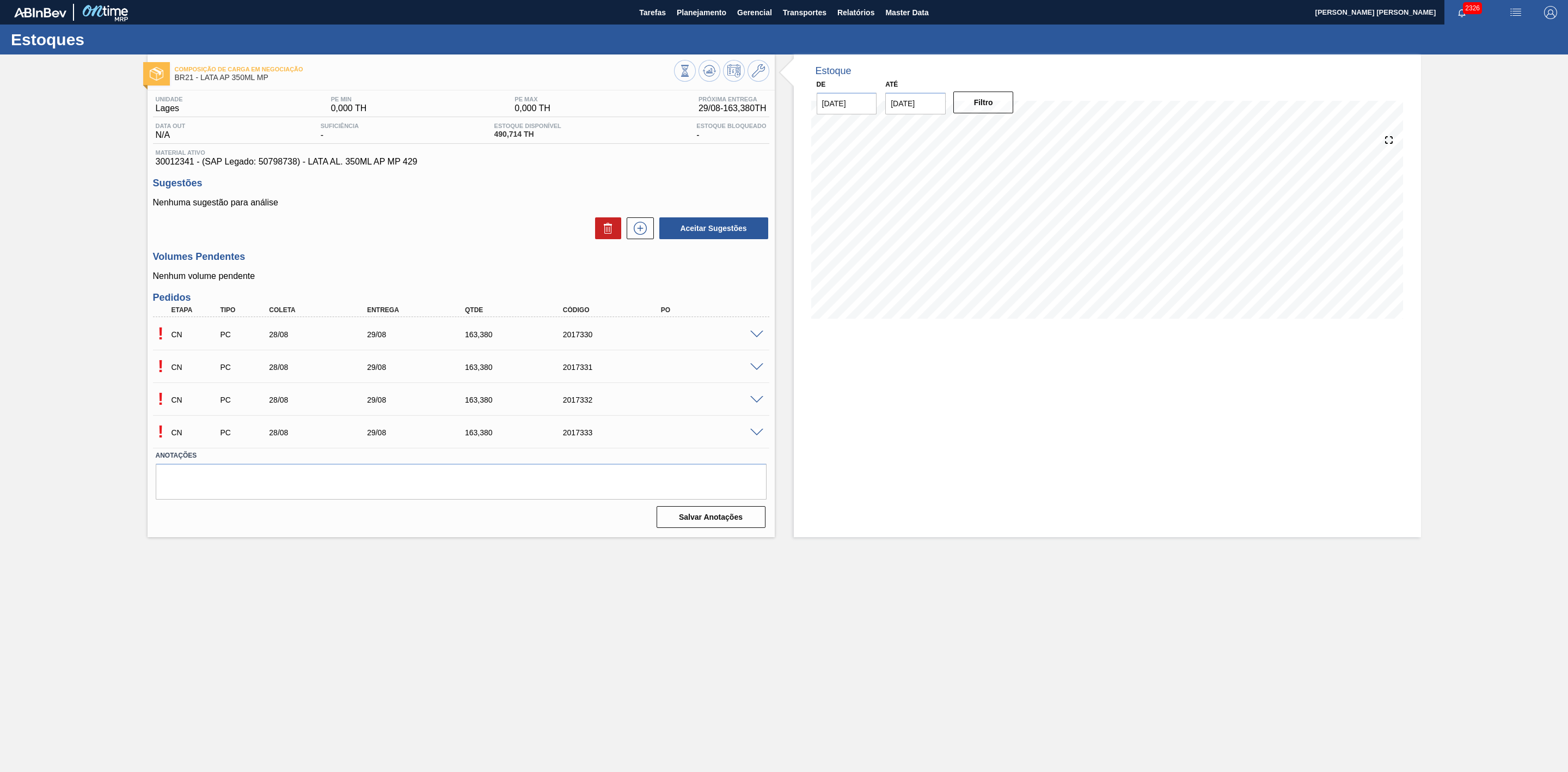
click at [754, 339] on span at bounding box center [757, 335] width 13 height 8
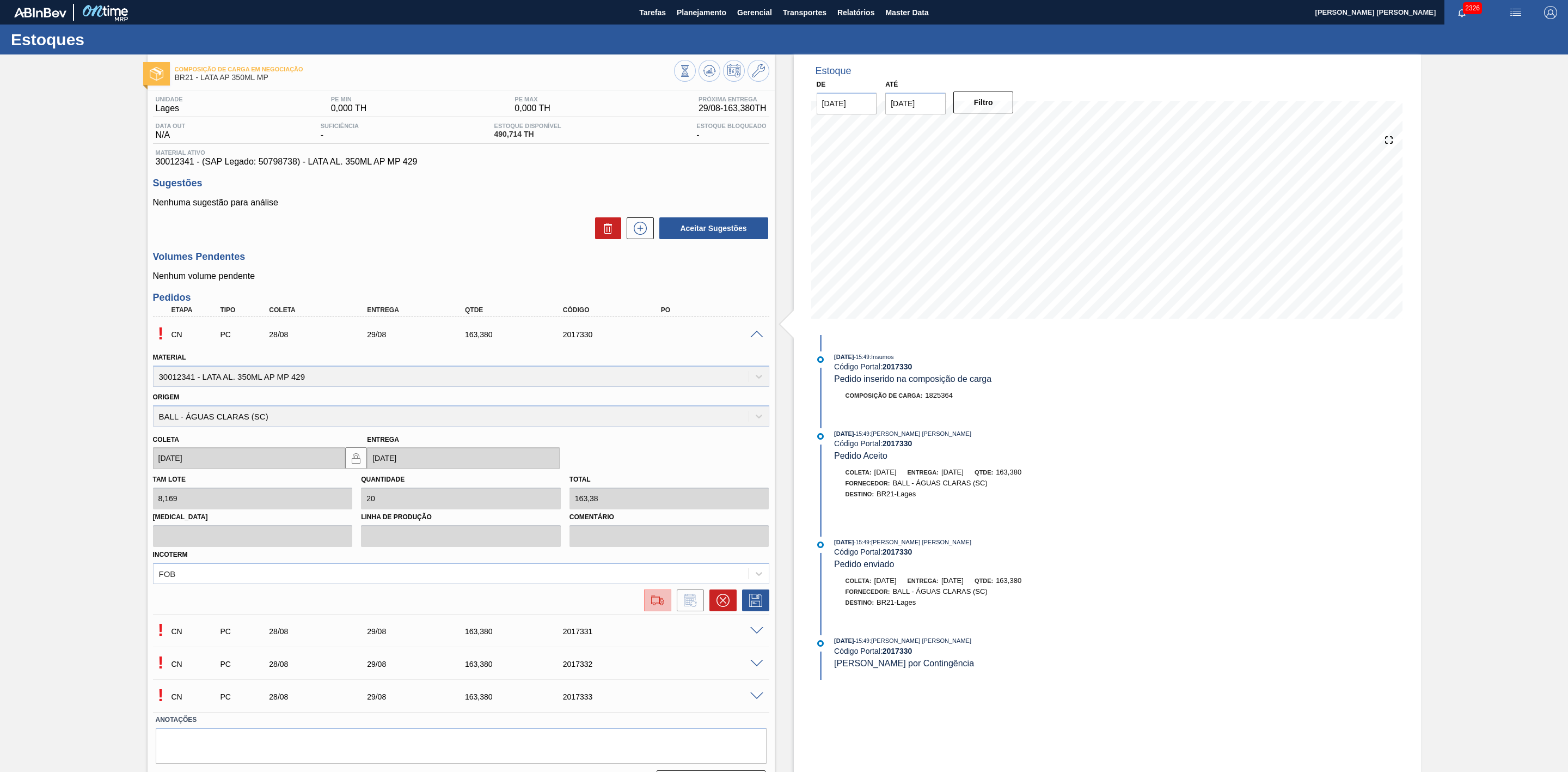
click at [657, 597] on img at bounding box center [658, 600] width 17 height 13
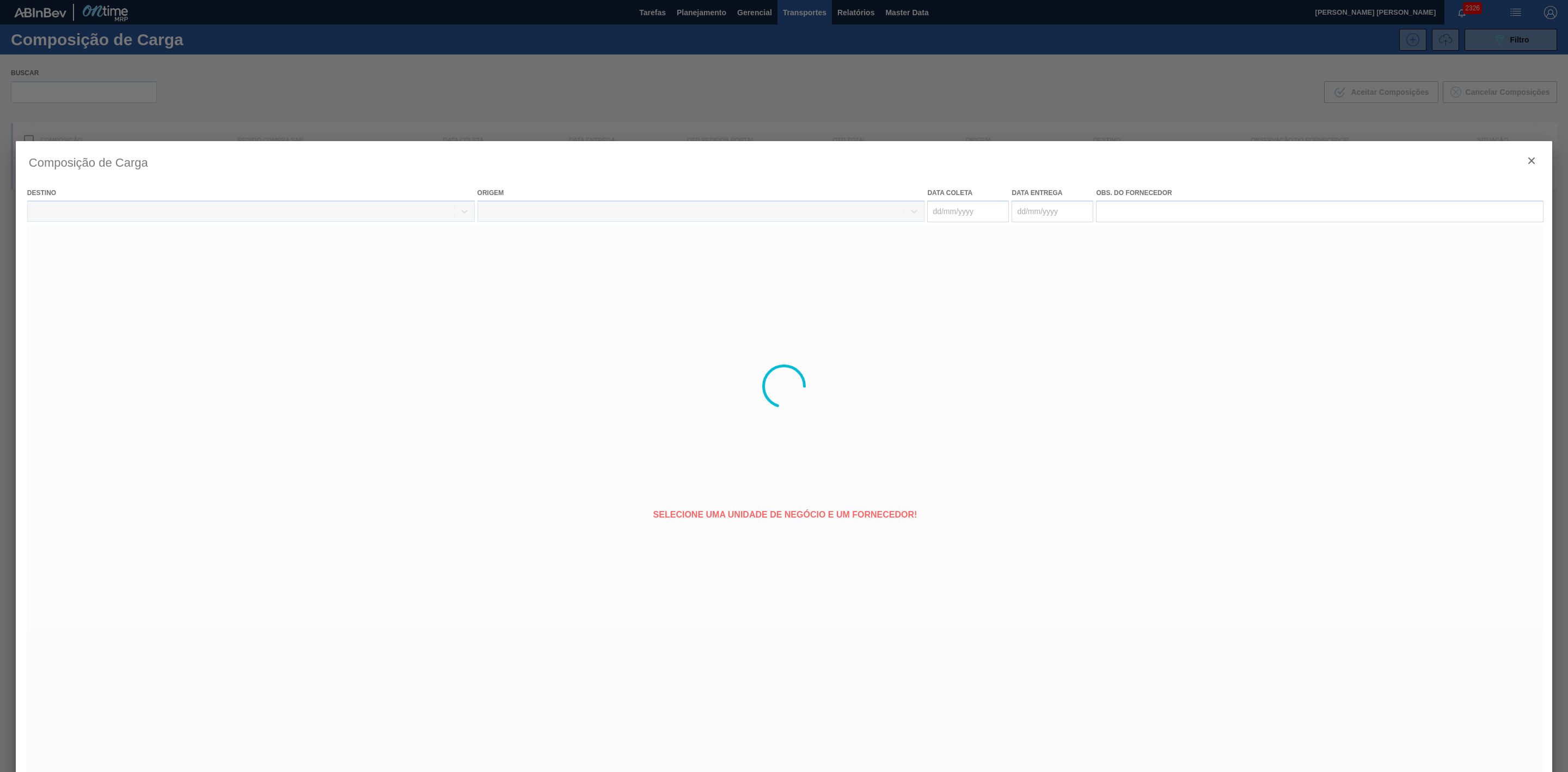
type coleta "[DATE]"
type entrega "[DATE]"
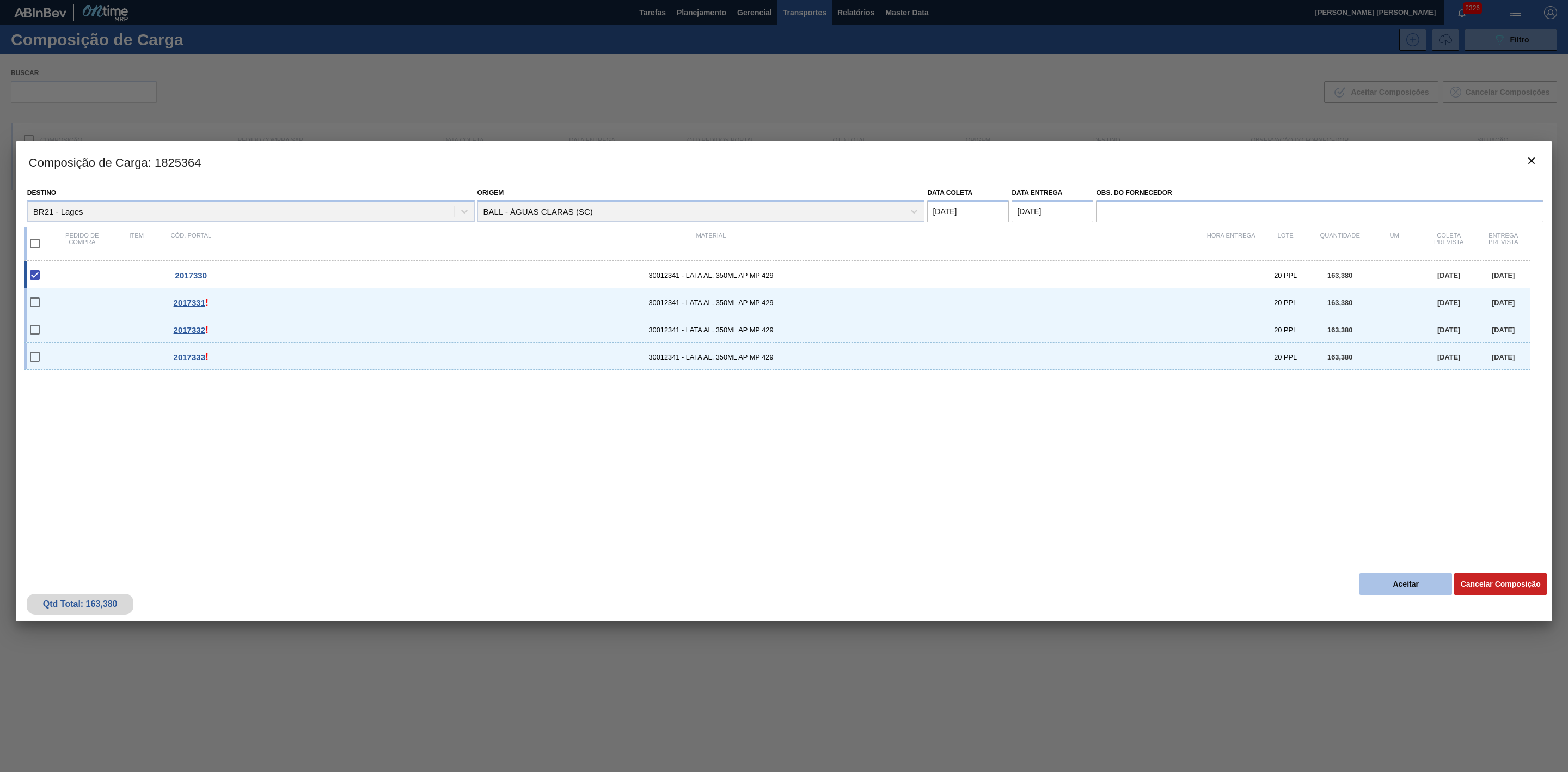
click at [1381, 582] on button "Aceitar" at bounding box center [1406, 584] width 92 height 22
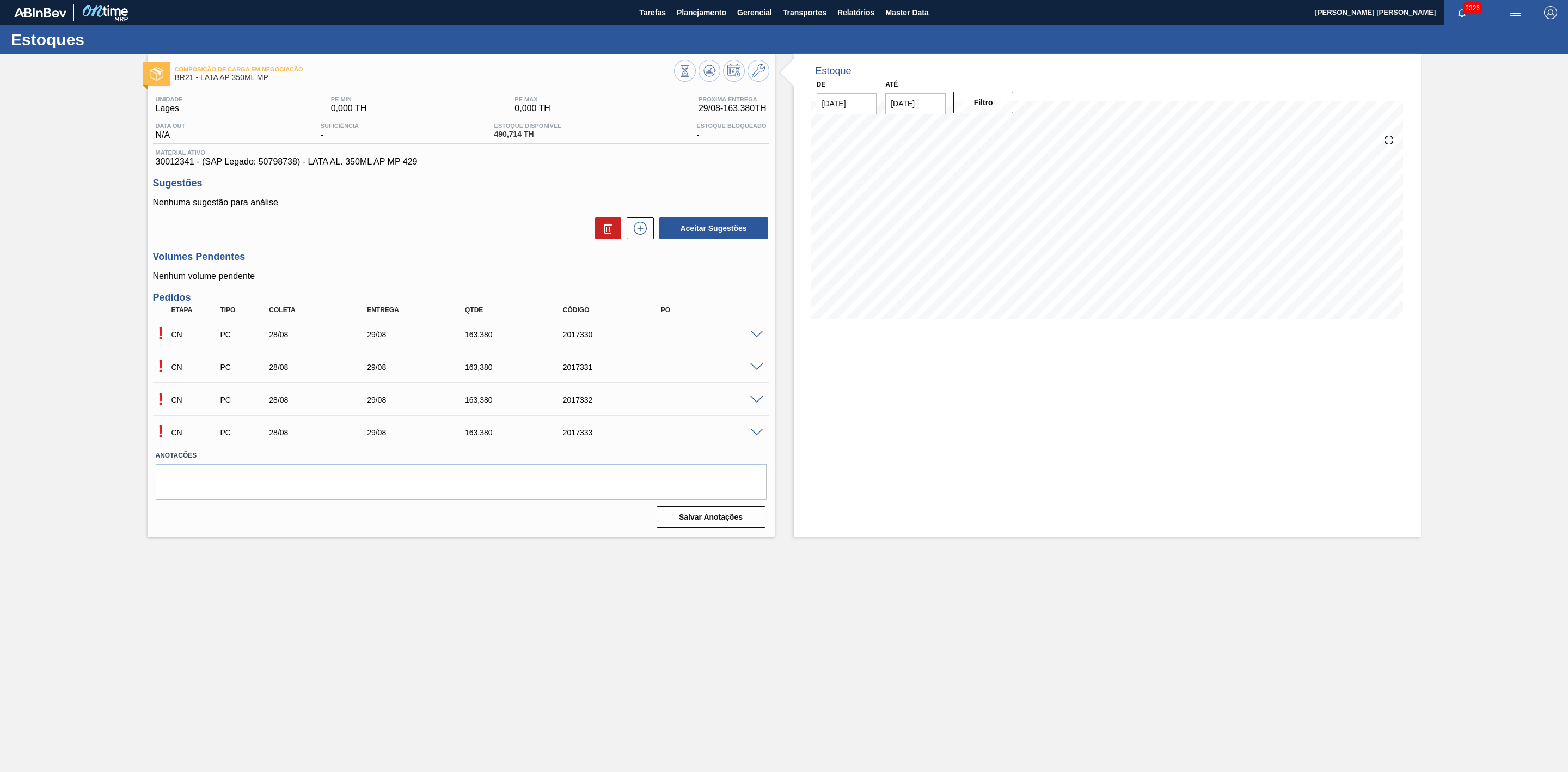
click at [758, 368] on span at bounding box center [757, 367] width 13 height 8
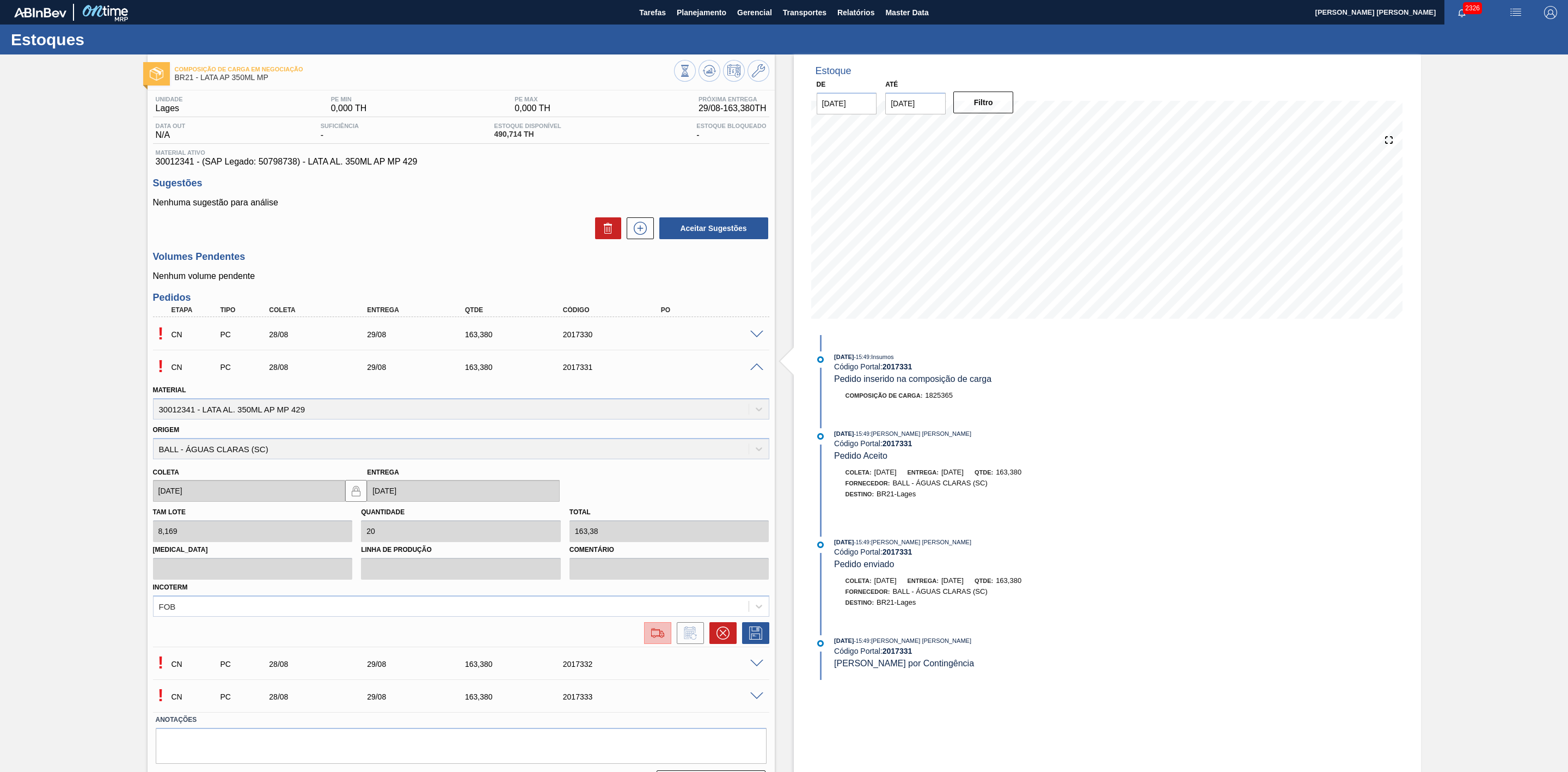
click at [653, 636] on img at bounding box center [658, 633] width 17 height 13
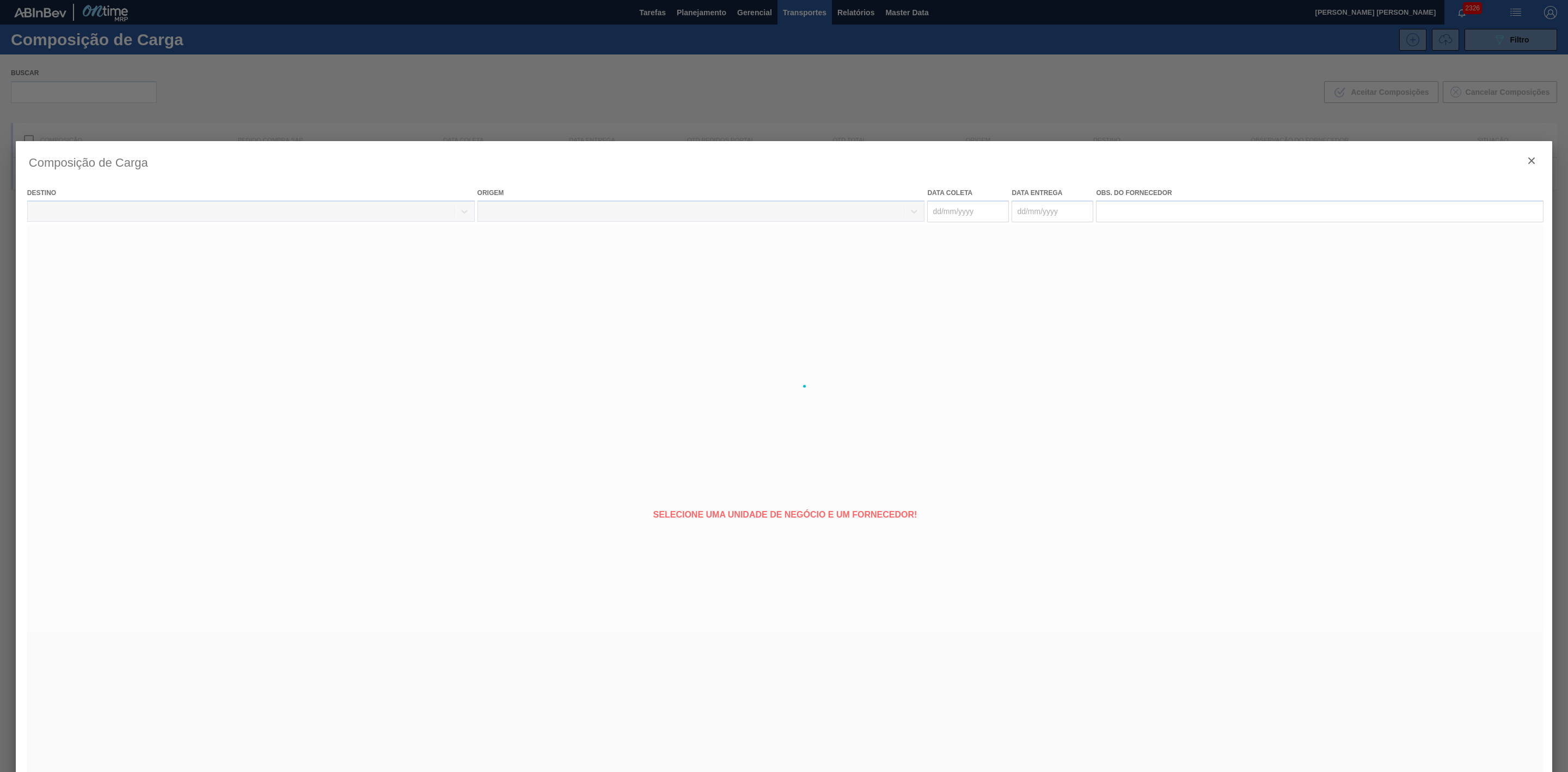
type coleta "[DATE]"
type entrega "[DATE]"
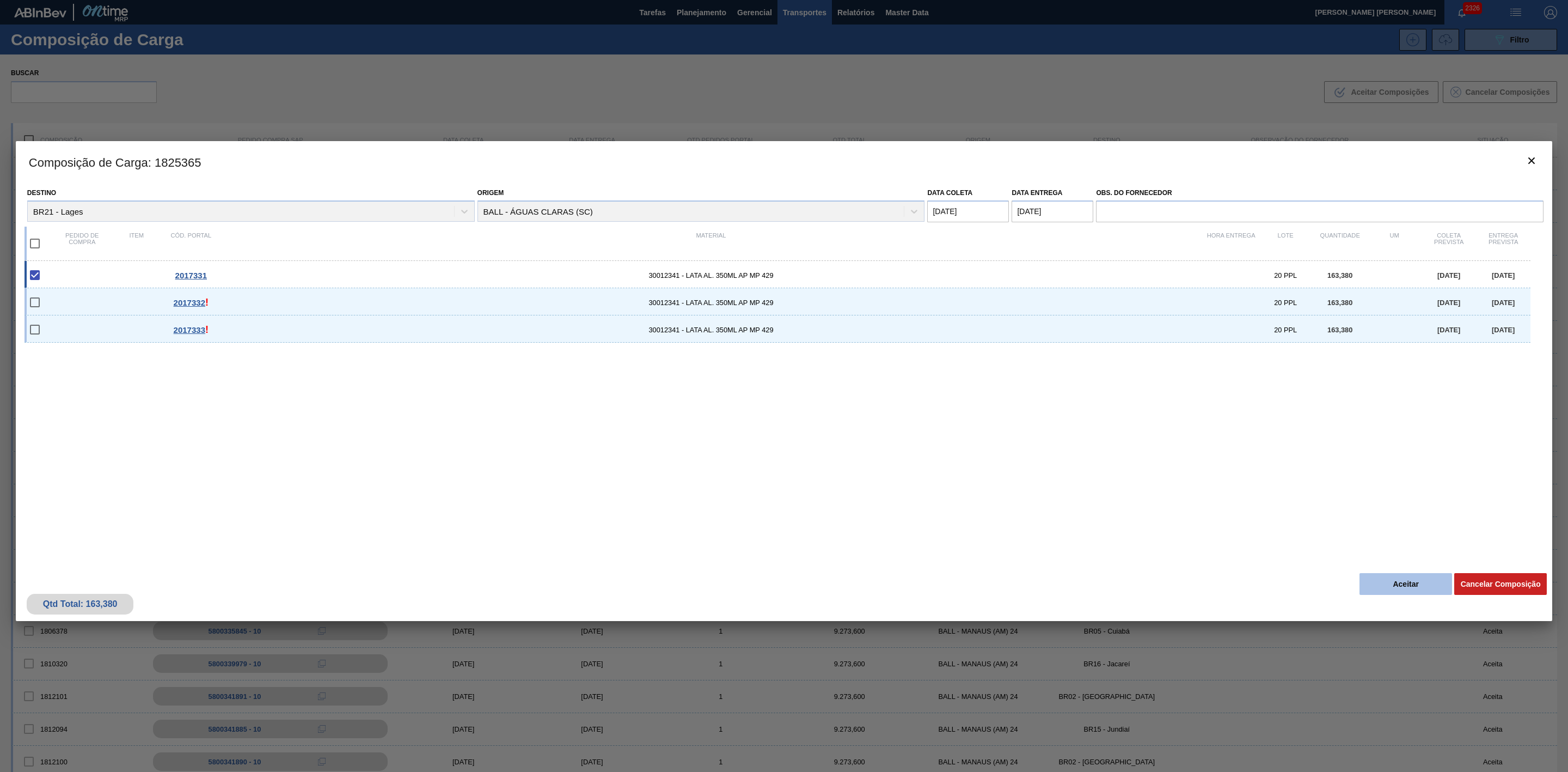
click at [1379, 586] on button "Aceitar" at bounding box center [1406, 584] width 92 height 22
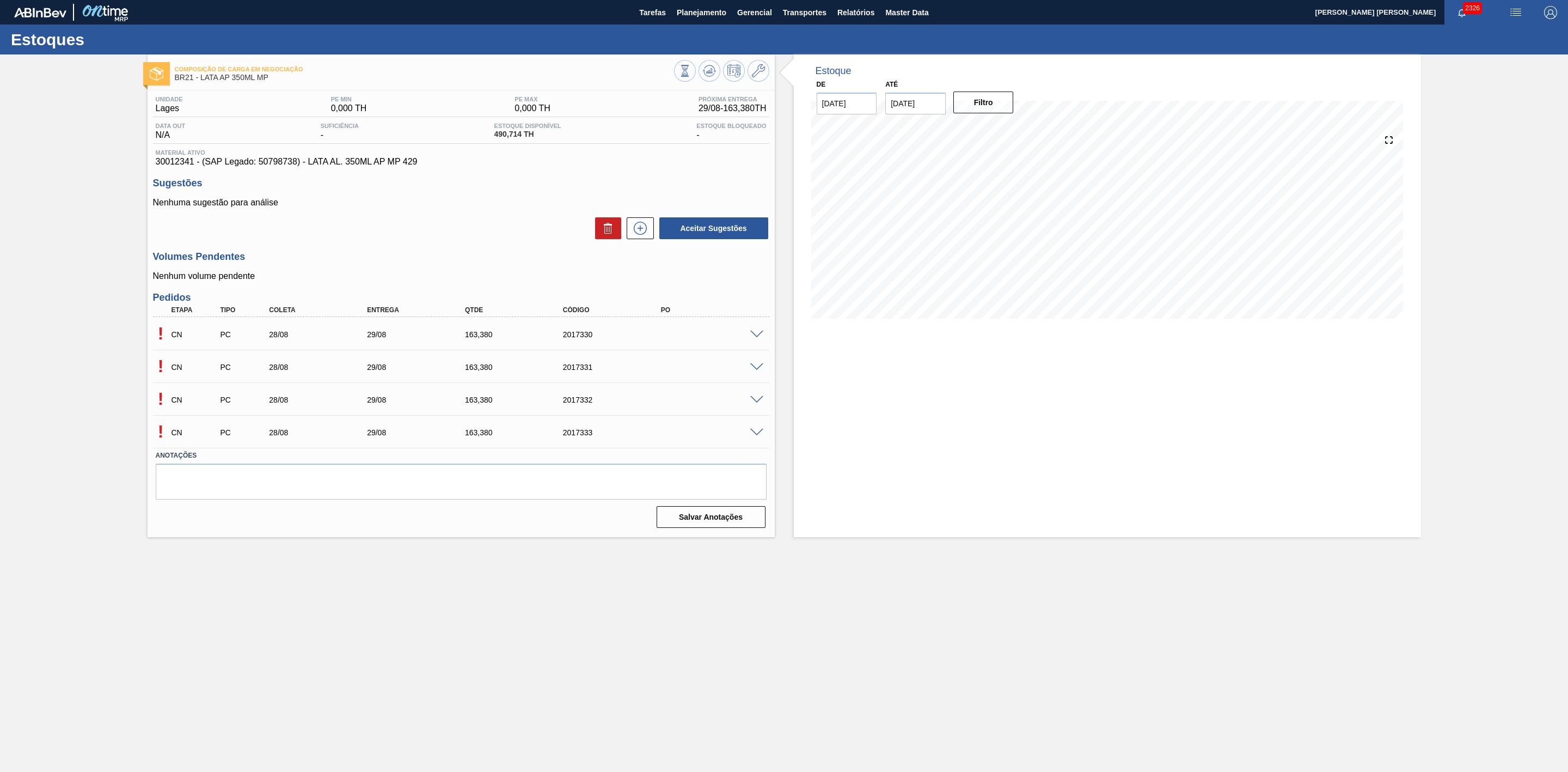
click at [760, 402] on span at bounding box center [757, 400] width 13 height 8
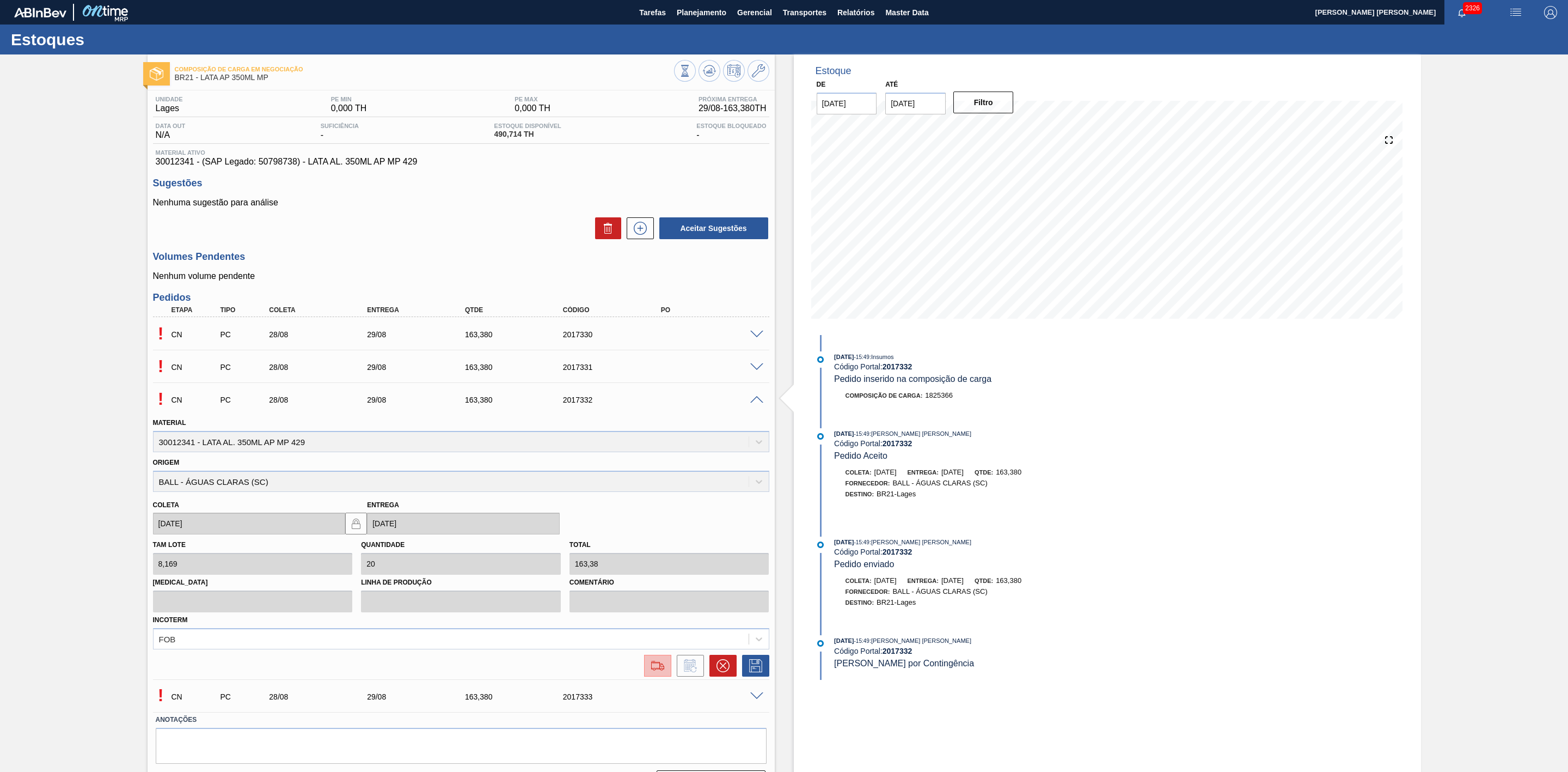
click at [653, 671] on img at bounding box center [658, 666] width 17 height 13
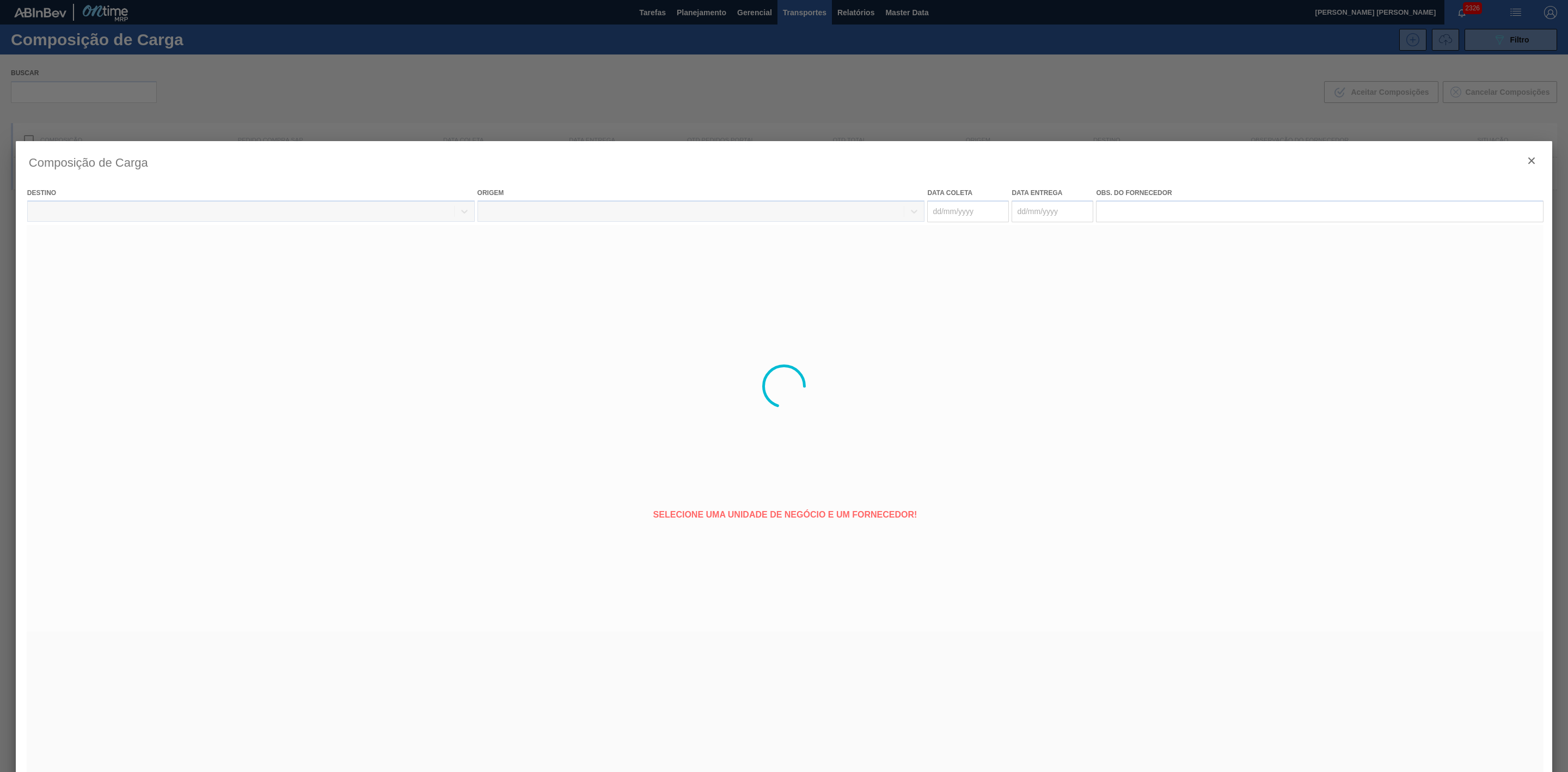
type coleta "[DATE]"
type entrega "[DATE]"
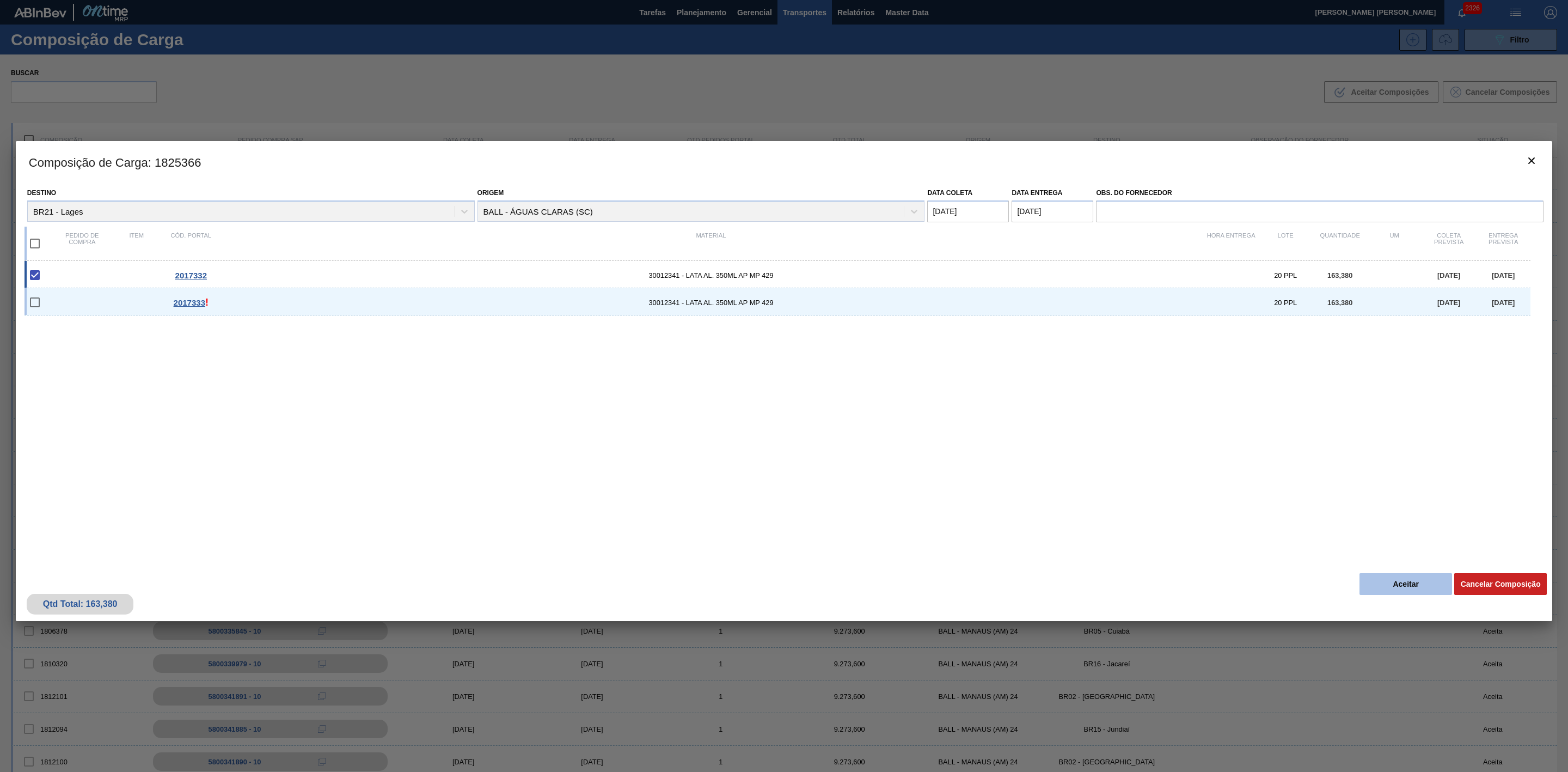
click at [1412, 587] on button "Aceitar" at bounding box center [1406, 584] width 92 height 22
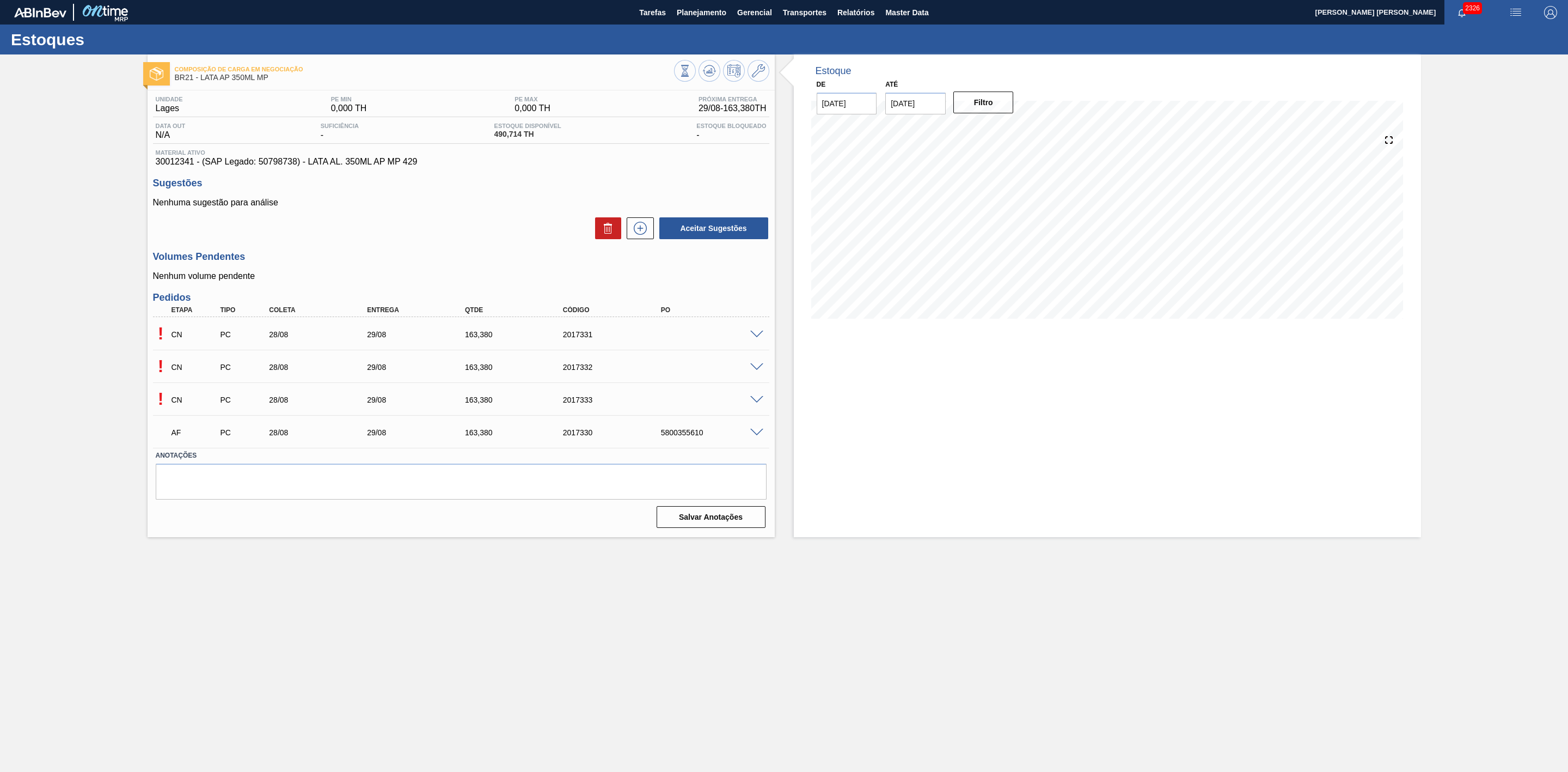
click at [756, 399] on span at bounding box center [757, 400] width 13 height 8
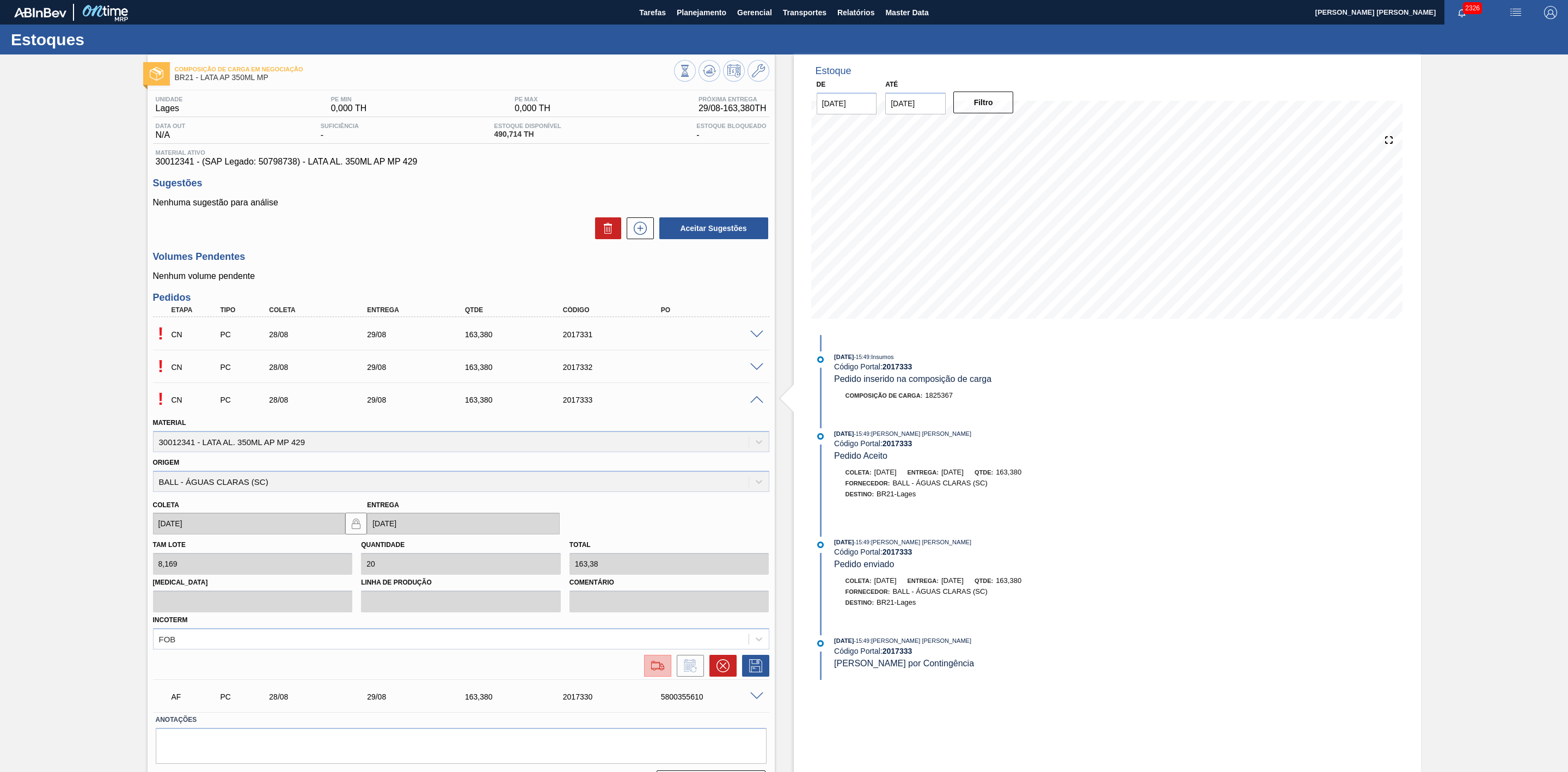
click at [655, 667] on img at bounding box center [658, 666] width 17 height 13
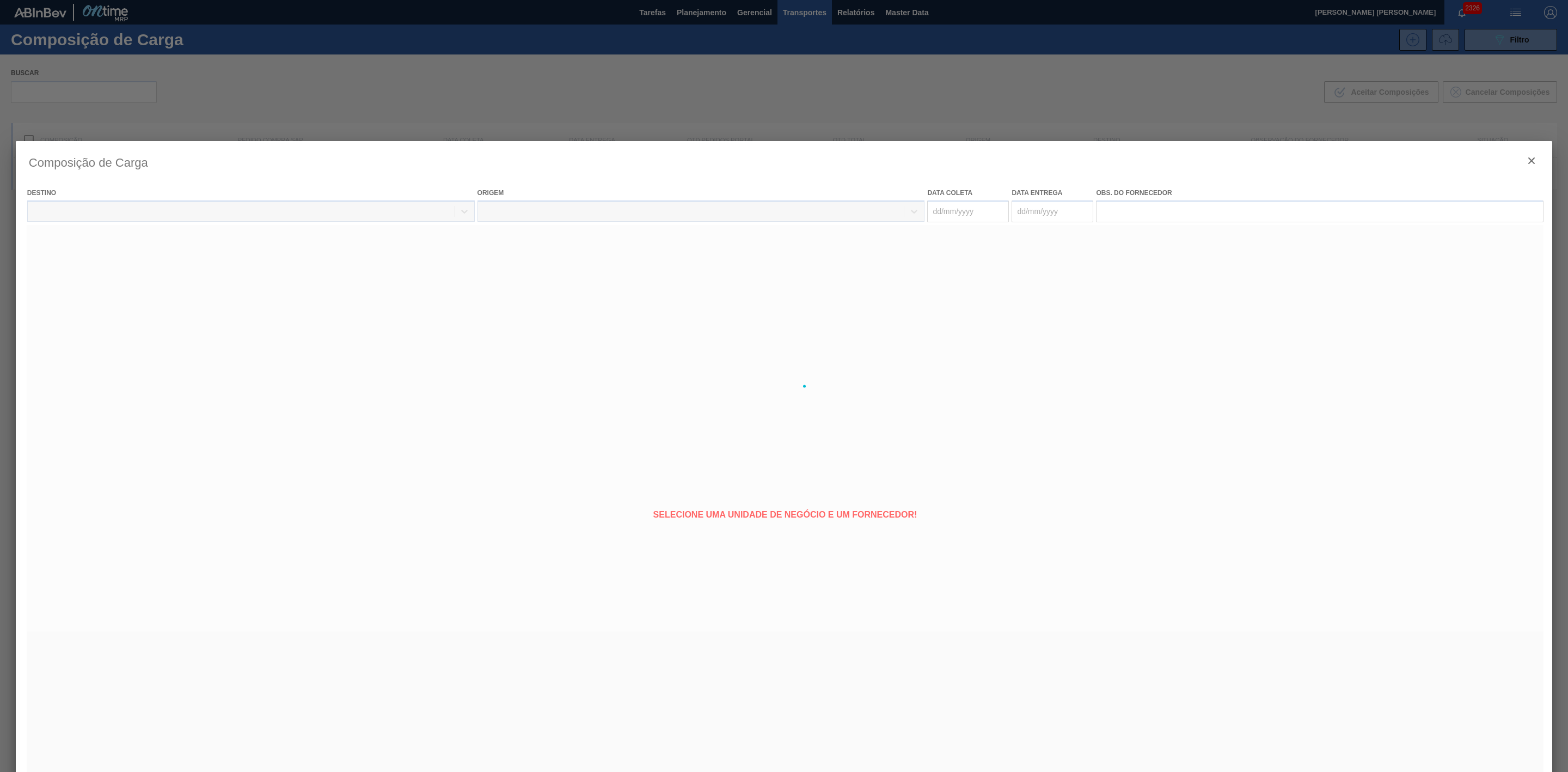
type coleta "[DATE]"
type entrega "[DATE]"
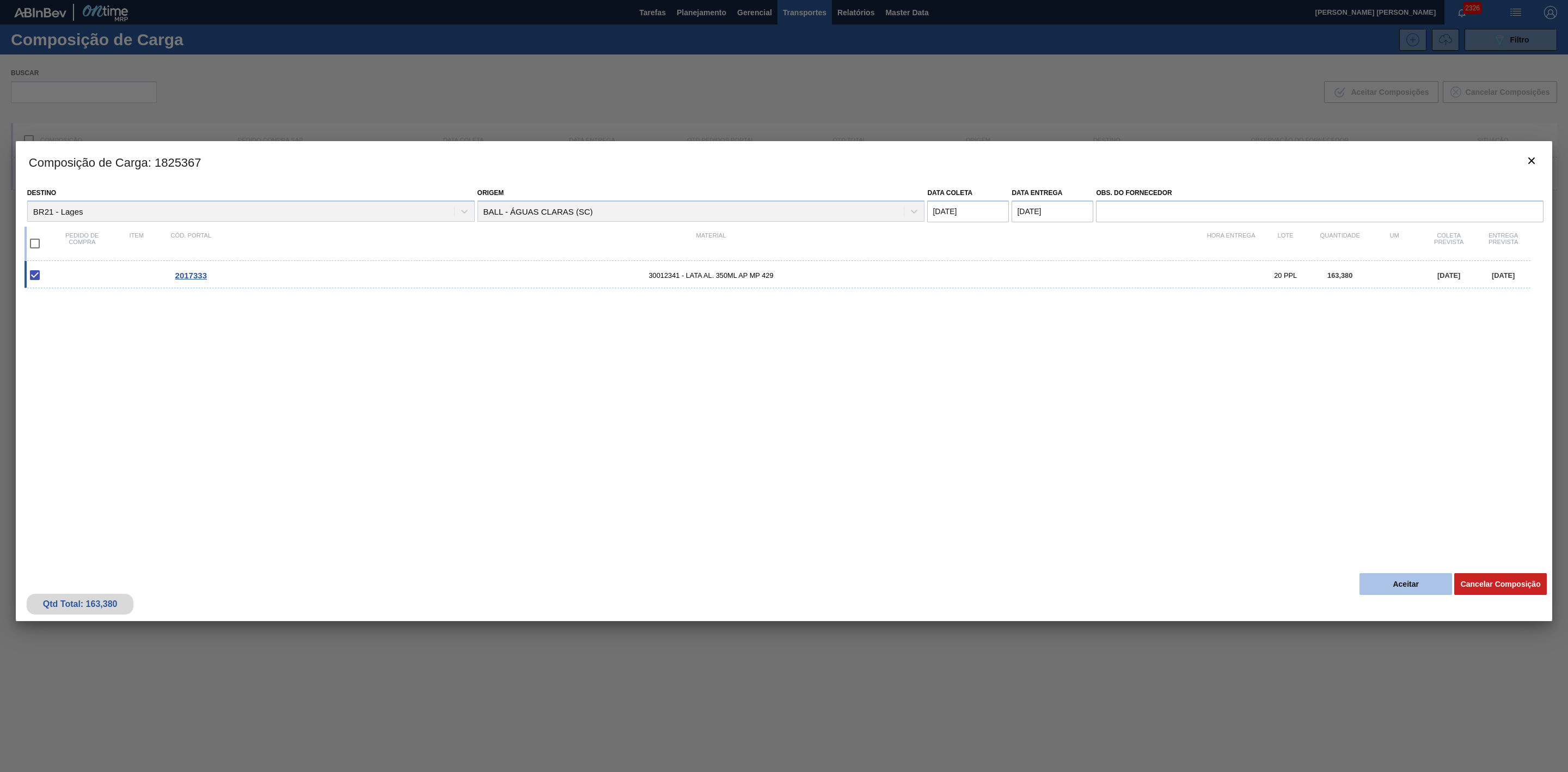
click at [1399, 587] on button "Aceitar" at bounding box center [1406, 584] width 92 height 22
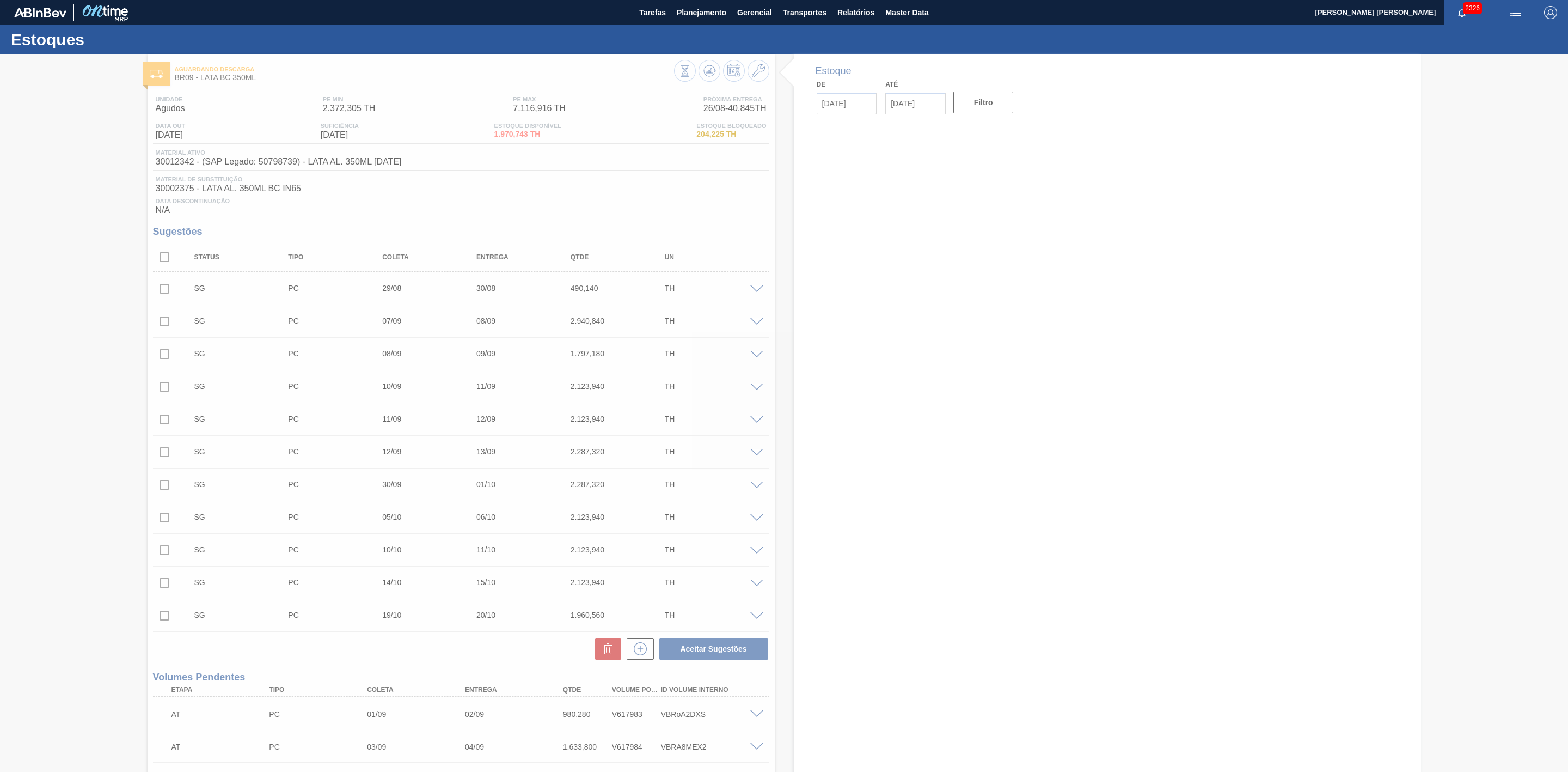
type input "[DATE]"
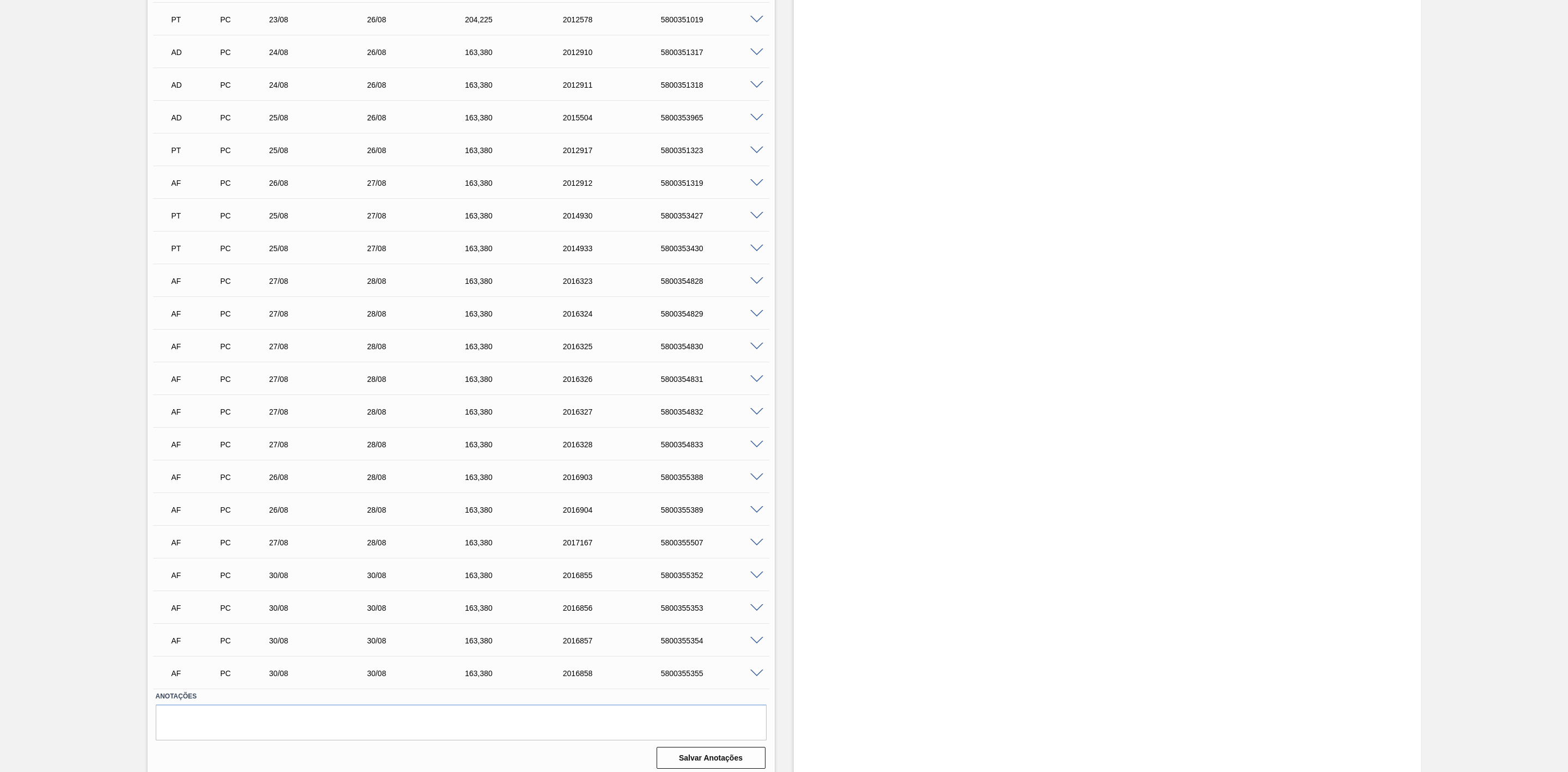
scroll to position [1002, 0]
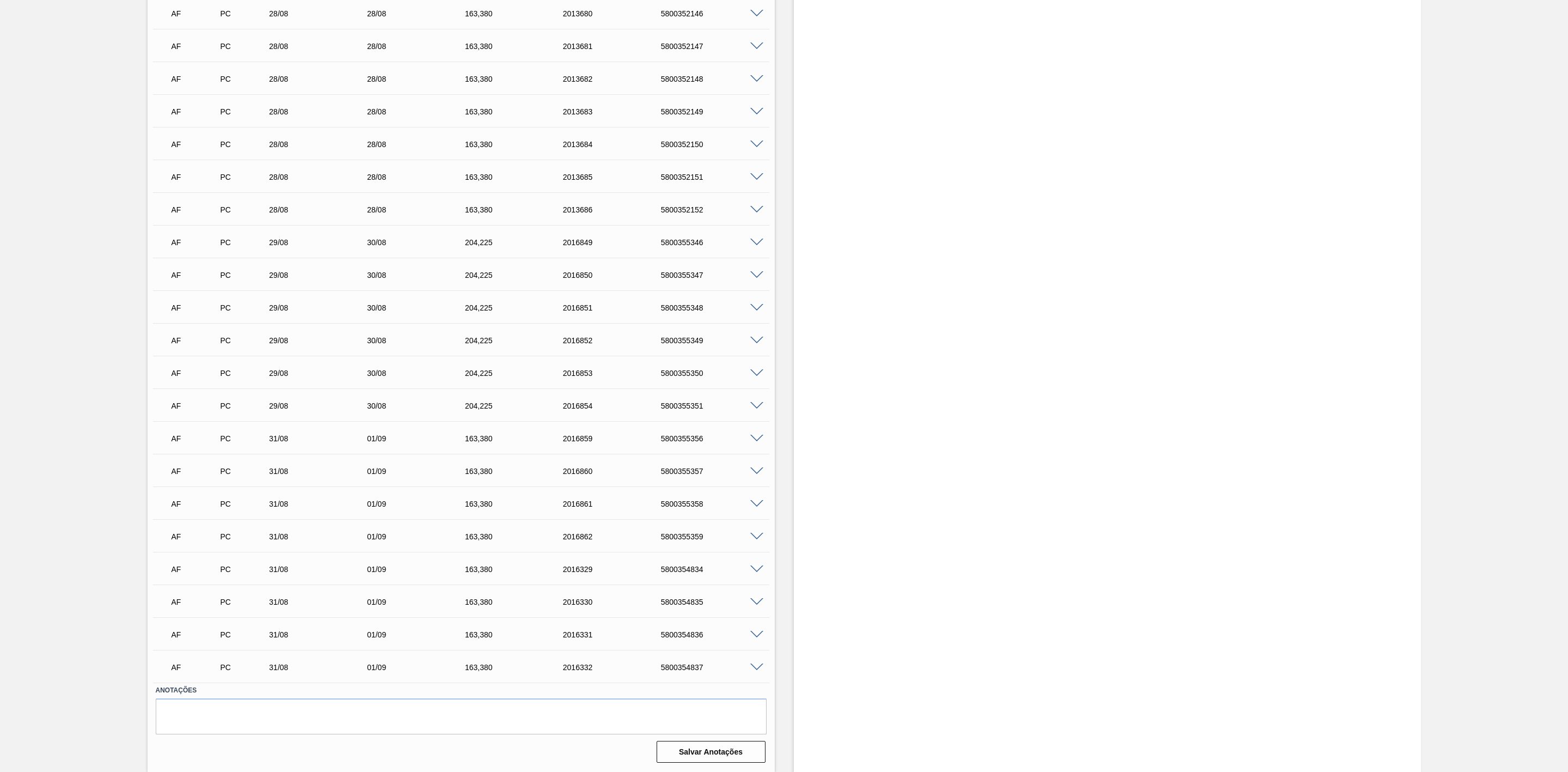
click at [754, 437] on span at bounding box center [757, 439] width 13 height 8
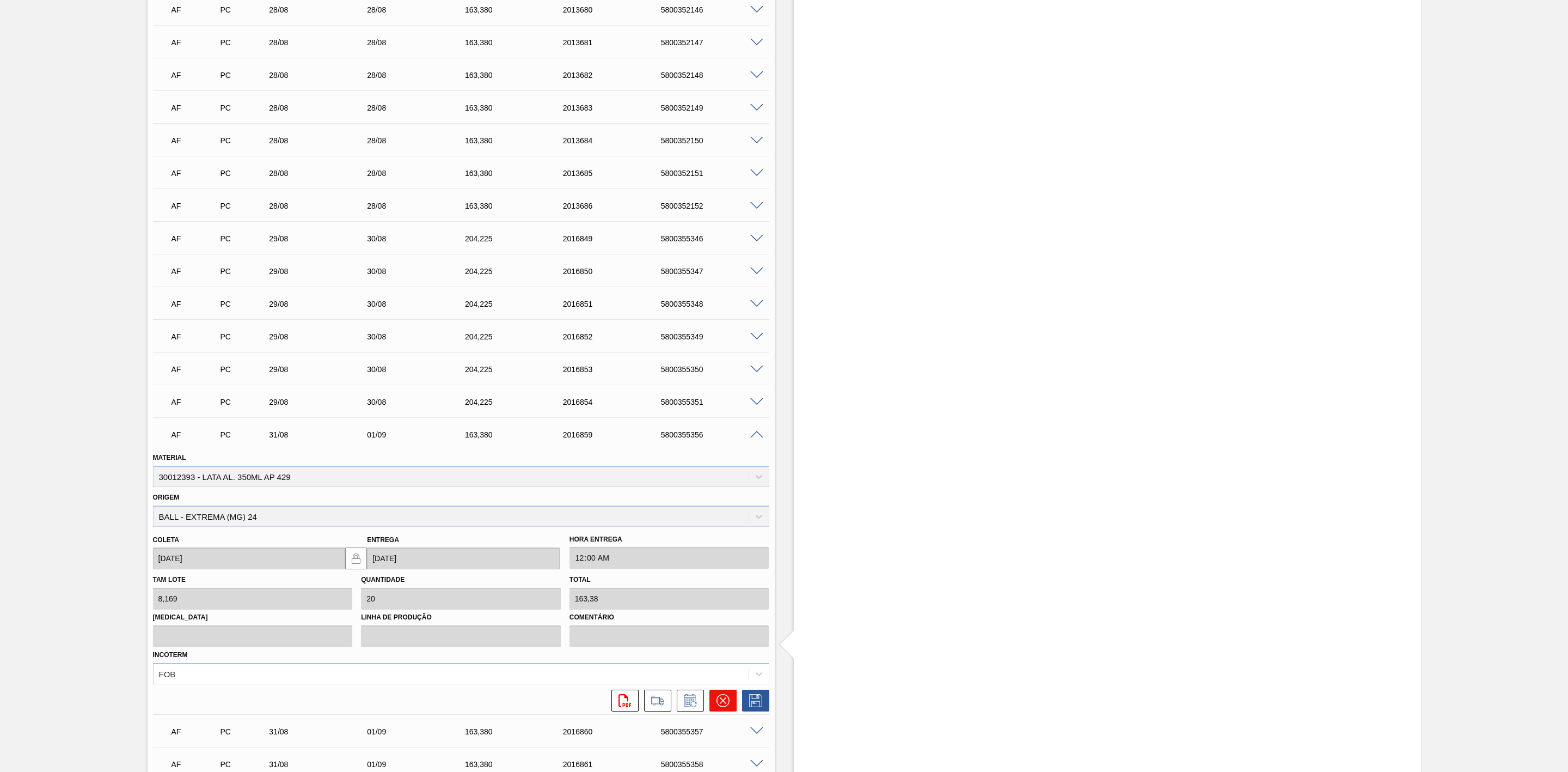
click at [718, 704] on icon at bounding box center [723, 701] width 13 height 13
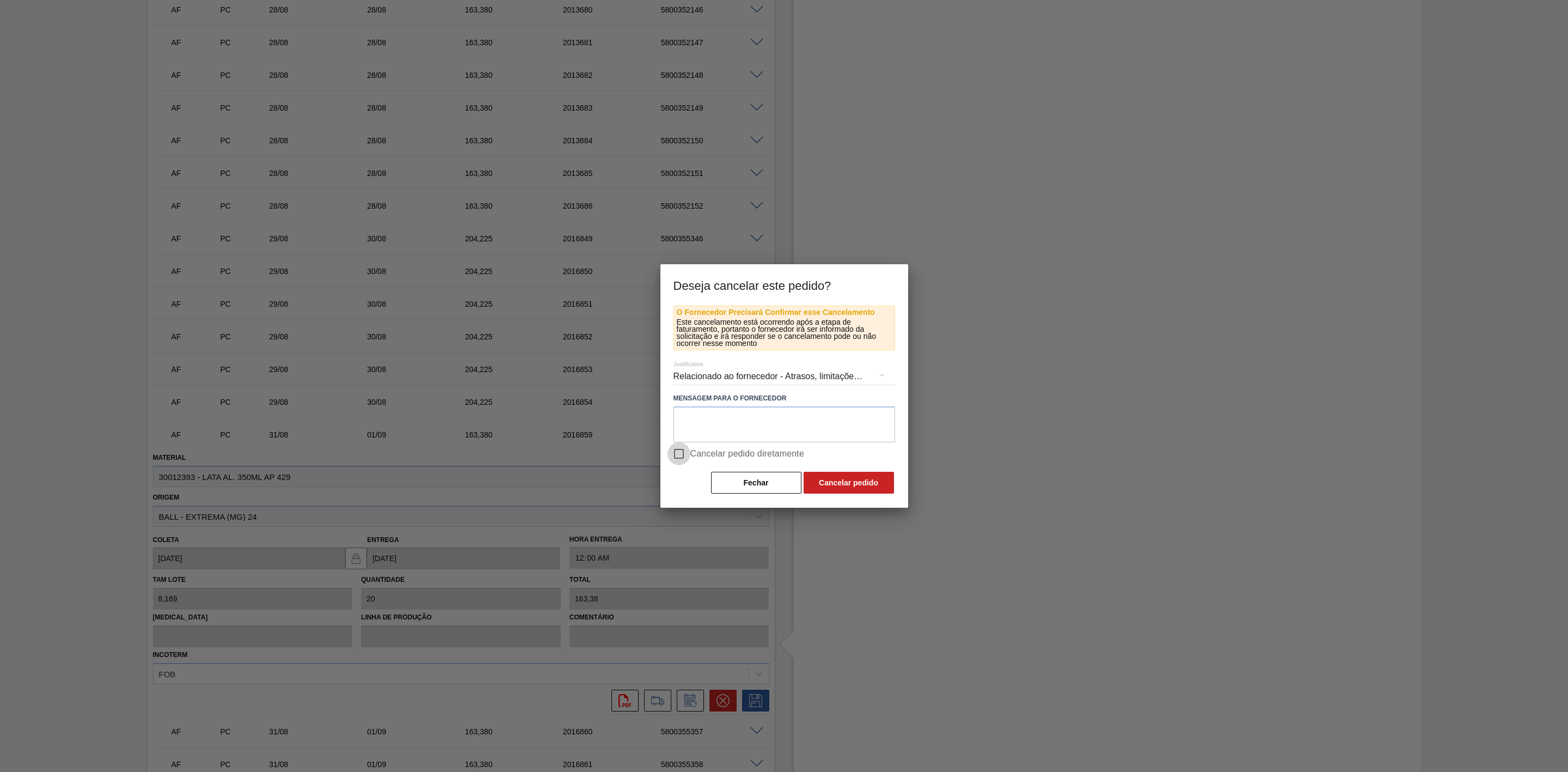
click at [680, 455] on input "Cancelar pedido diretamente" at bounding box center [679, 454] width 23 height 23
checkbox input "true"
click at [847, 485] on button "Cancelar pedido" at bounding box center [849, 482] width 90 height 22
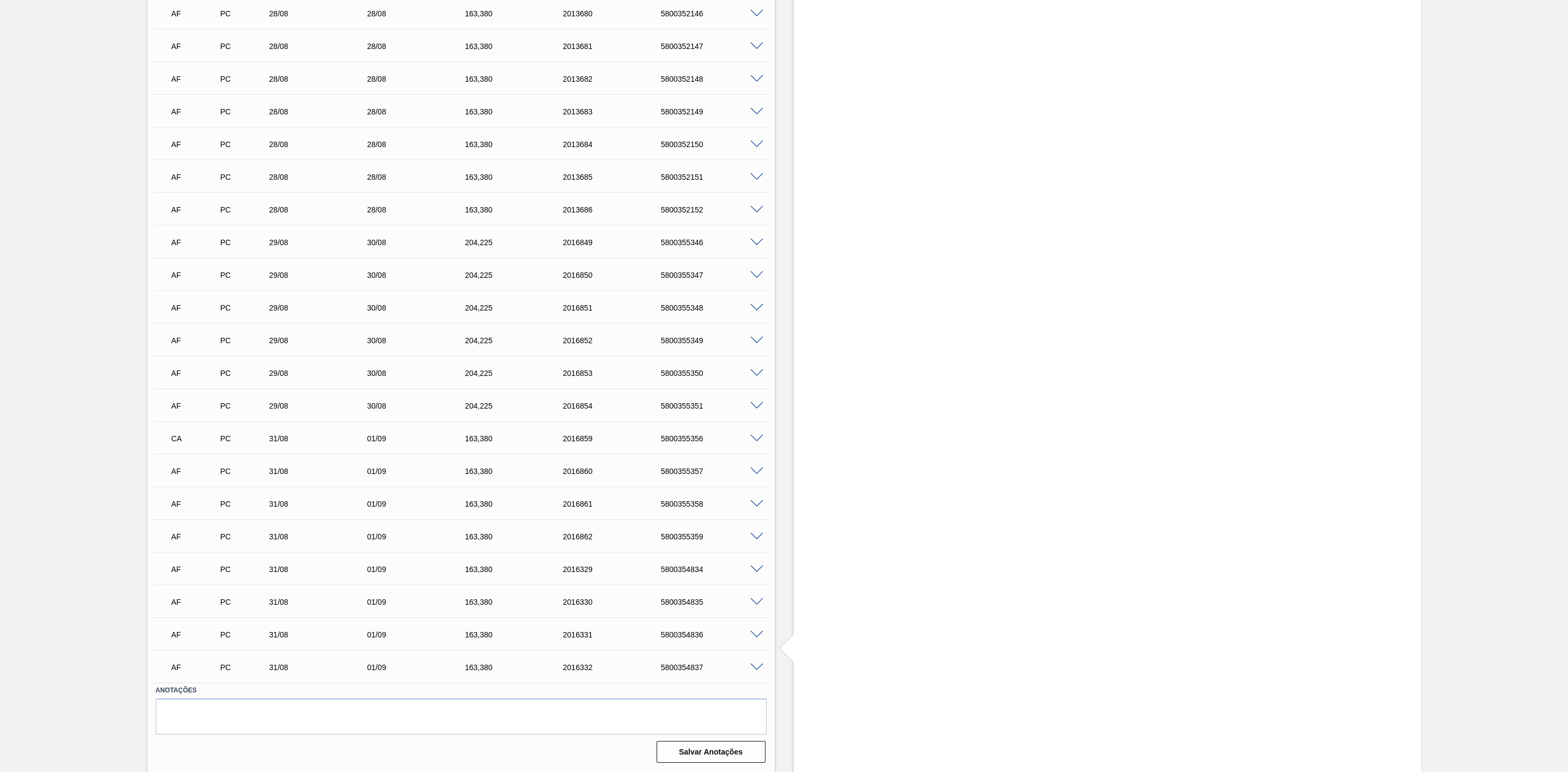
click at [757, 471] on span at bounding box center [757, 471] width 13 height 8
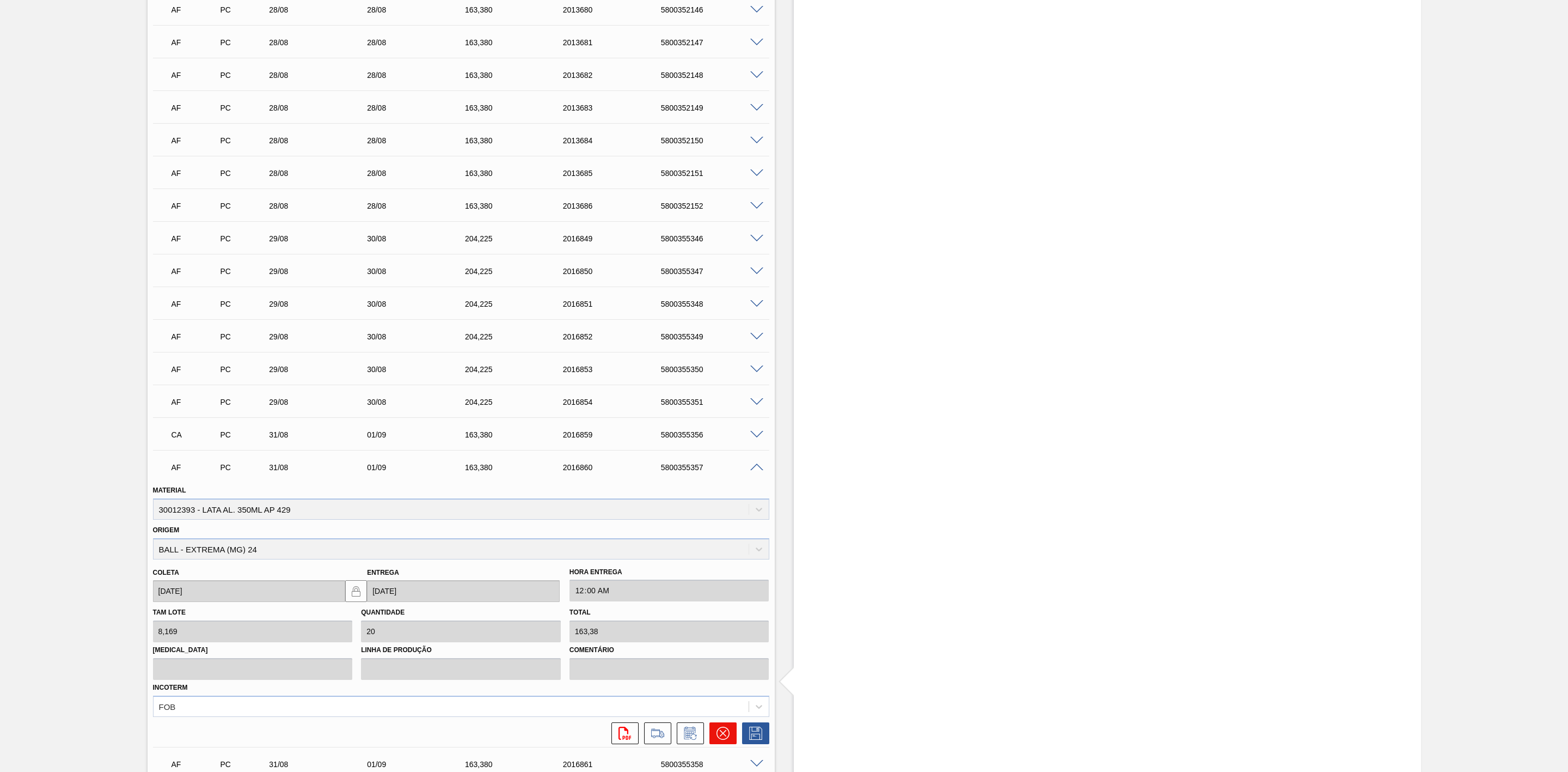
click at [717, 737] on icon at bounding box center [723, 733] width 13 height 13
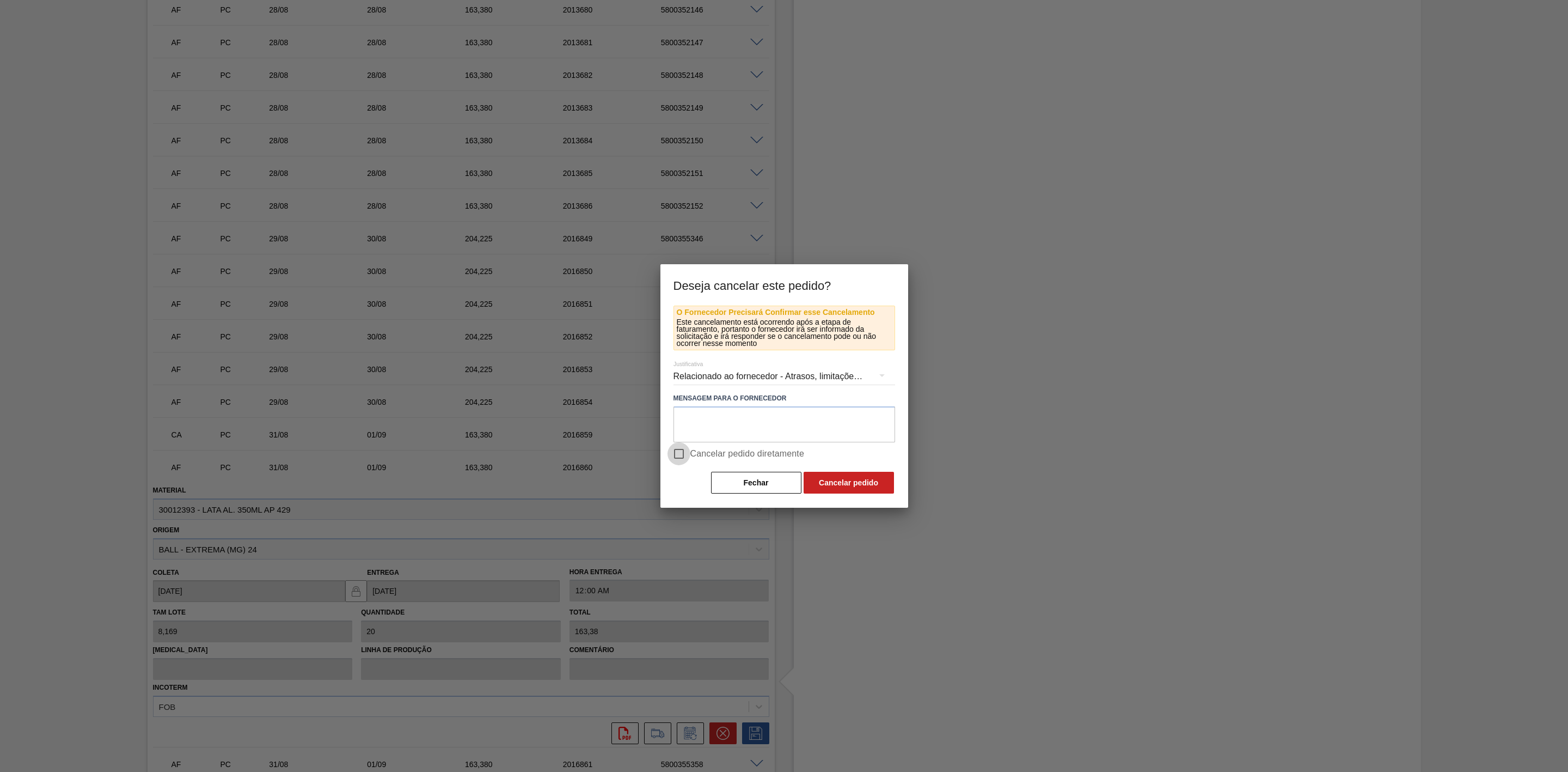
click at [679, 458] on input "Cancelar pedido diretamente" at bounding box center [679, 454] width 23 height 23
checkbox input "true"
click at [822, 481] on button "Cancelar pedido" at bounding box center [849, 482] width 90 height 22
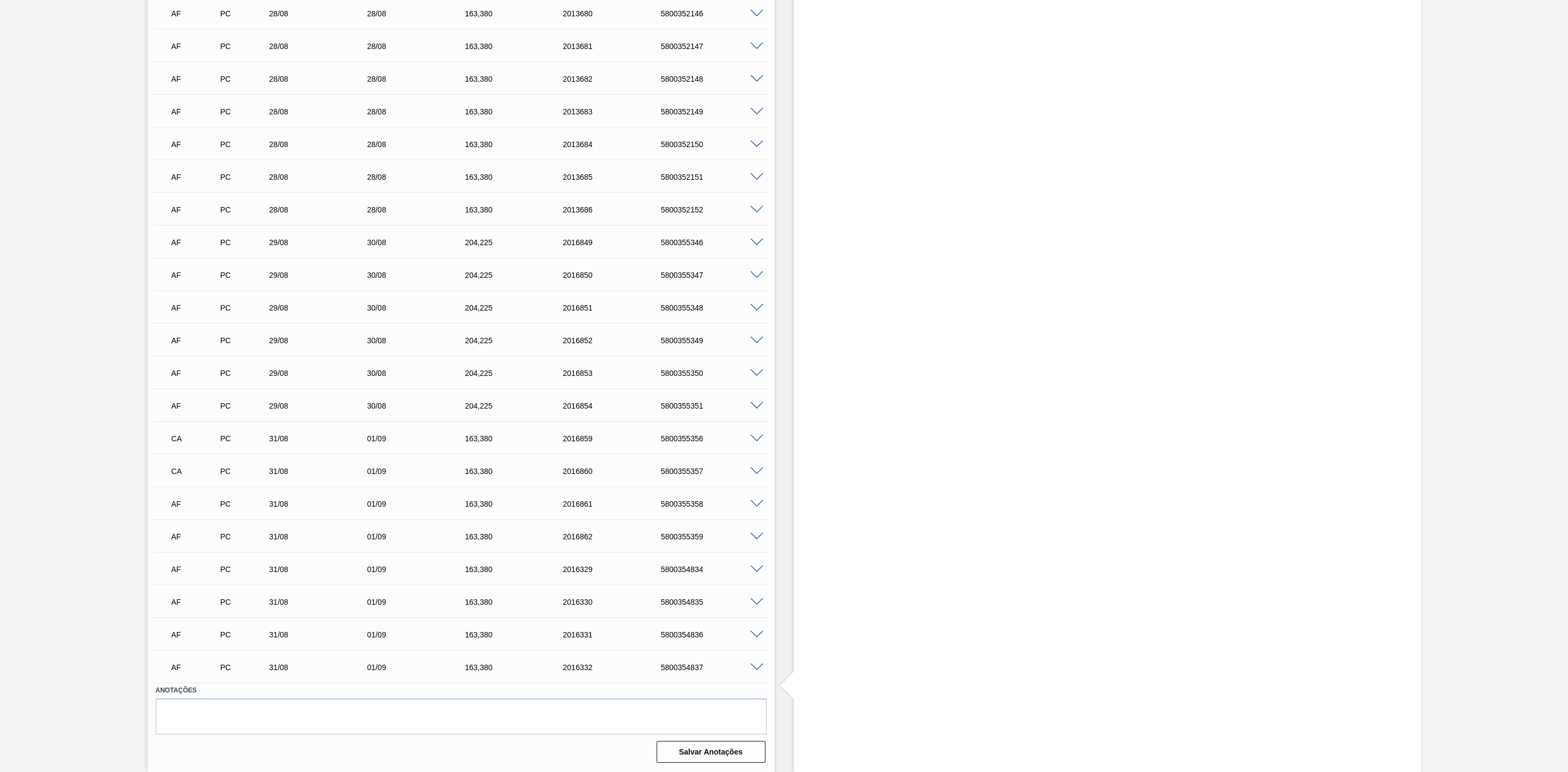
click at [762, 506] on span at bounding box center [757, 504] width 13 height 8
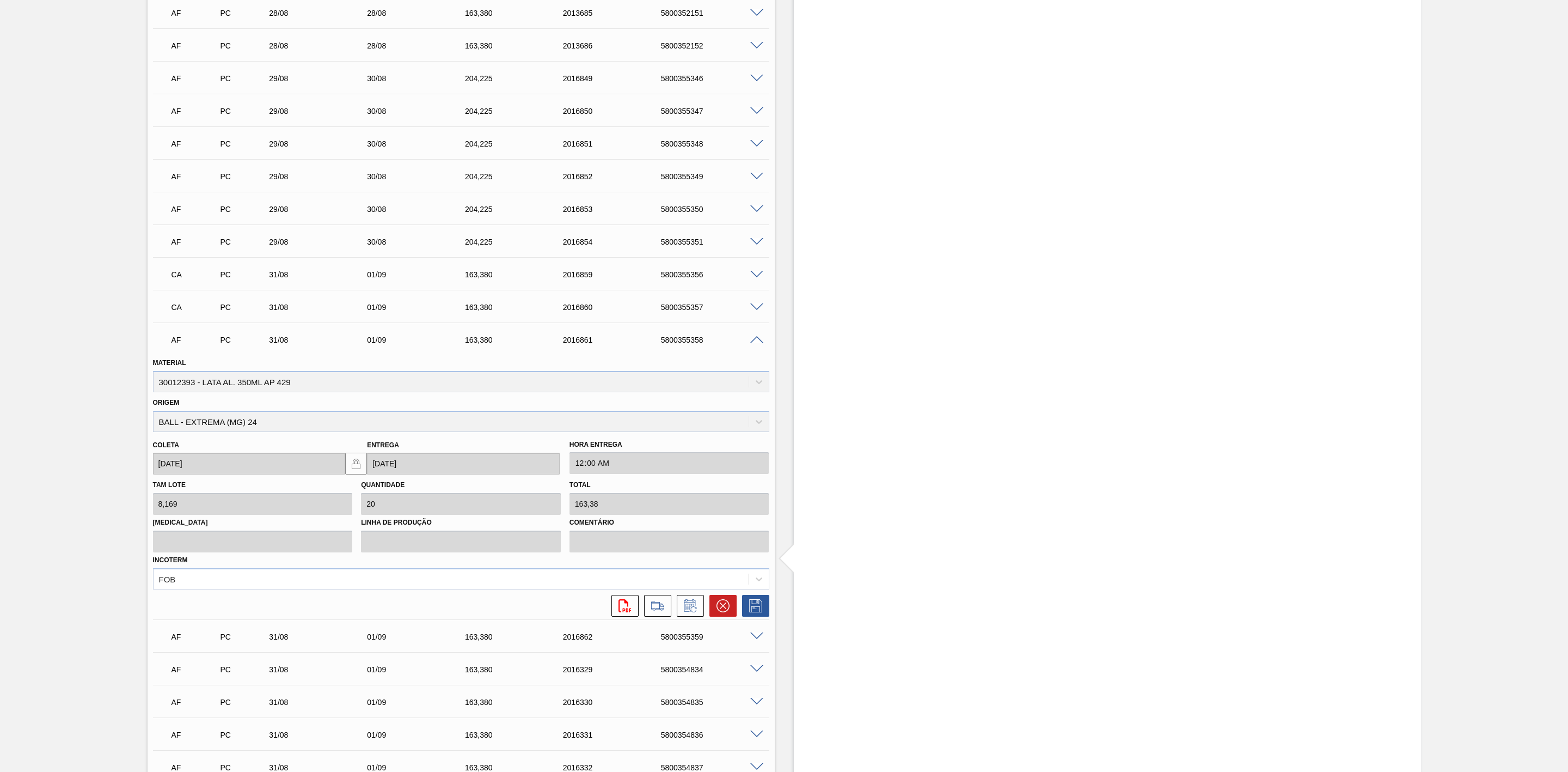
scroll to position [2505, 0]
click at [730, 614] on button at bounding box center [723, 602] width 27 height 22
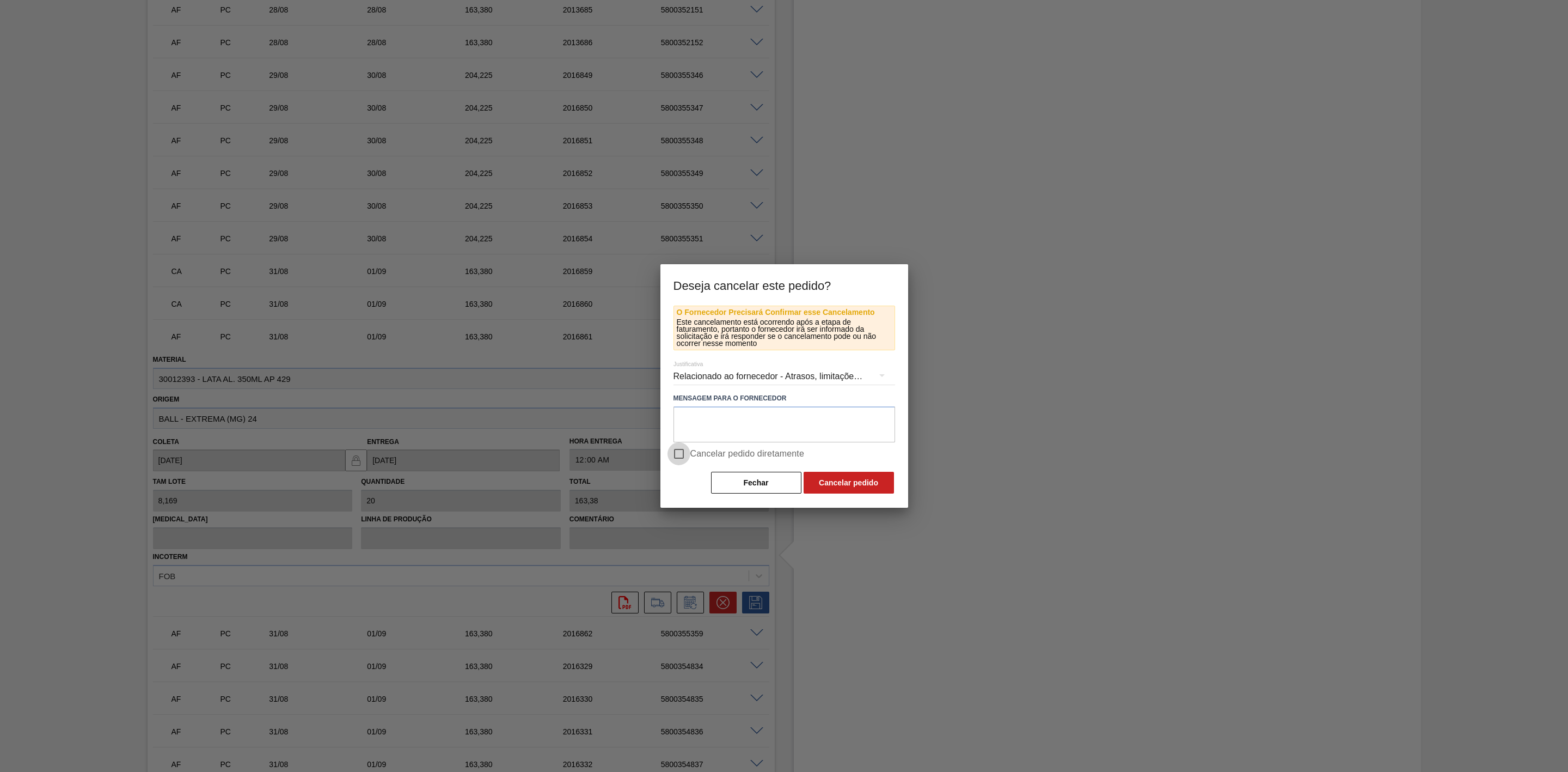
click at [681, 455] on input "Cancelar pedido diretamente" at bounding box center [679, 454] width 23 height 23
checkbox input "true"
click at [812, 479] on button "Cancelar pedido" at bounding box center [849, 482] width 90 height 22
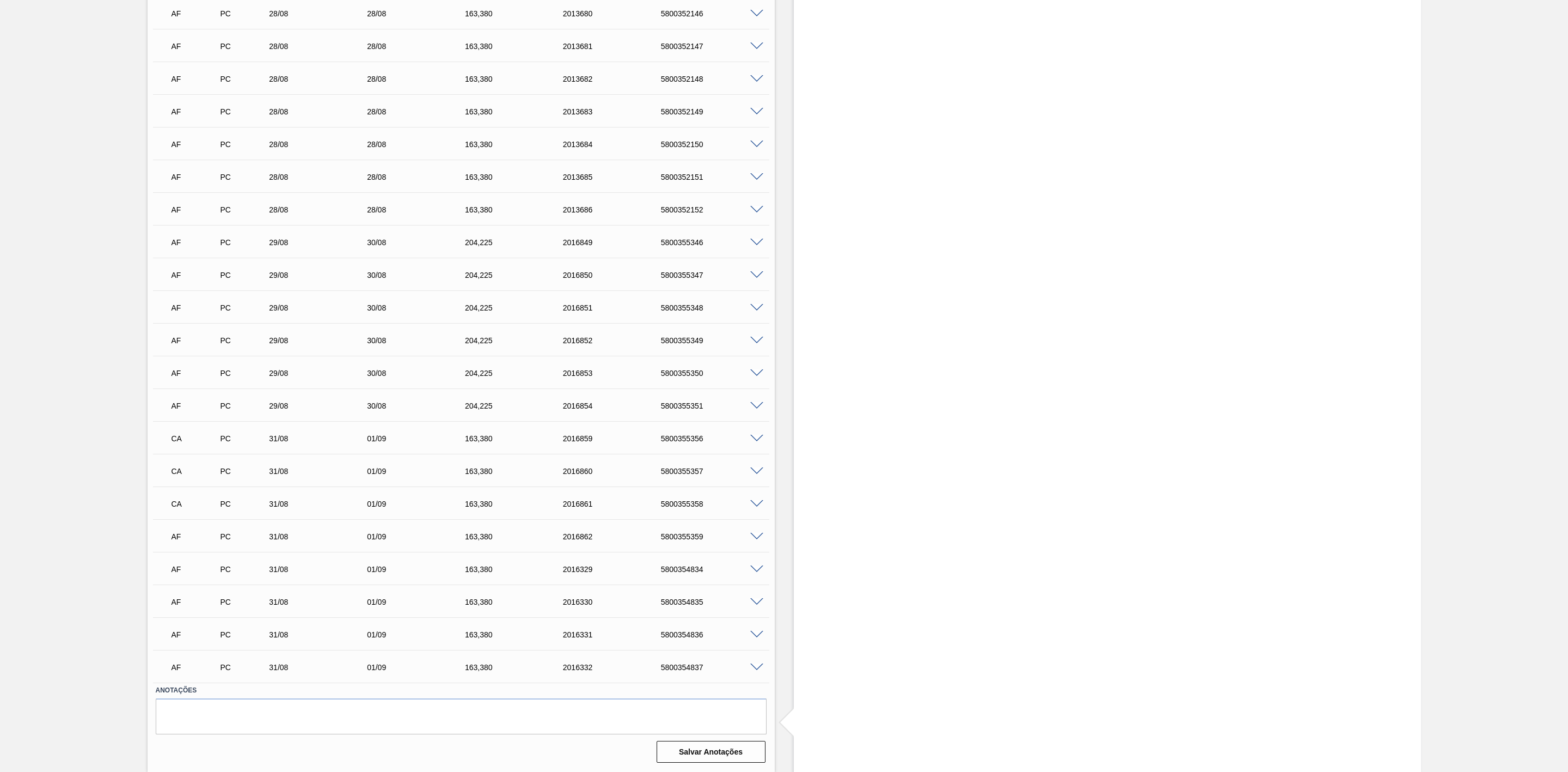
scroll to position [2342, 0]
click at [756, 536] on span at bounding box center [757, 536] width 13 height 8
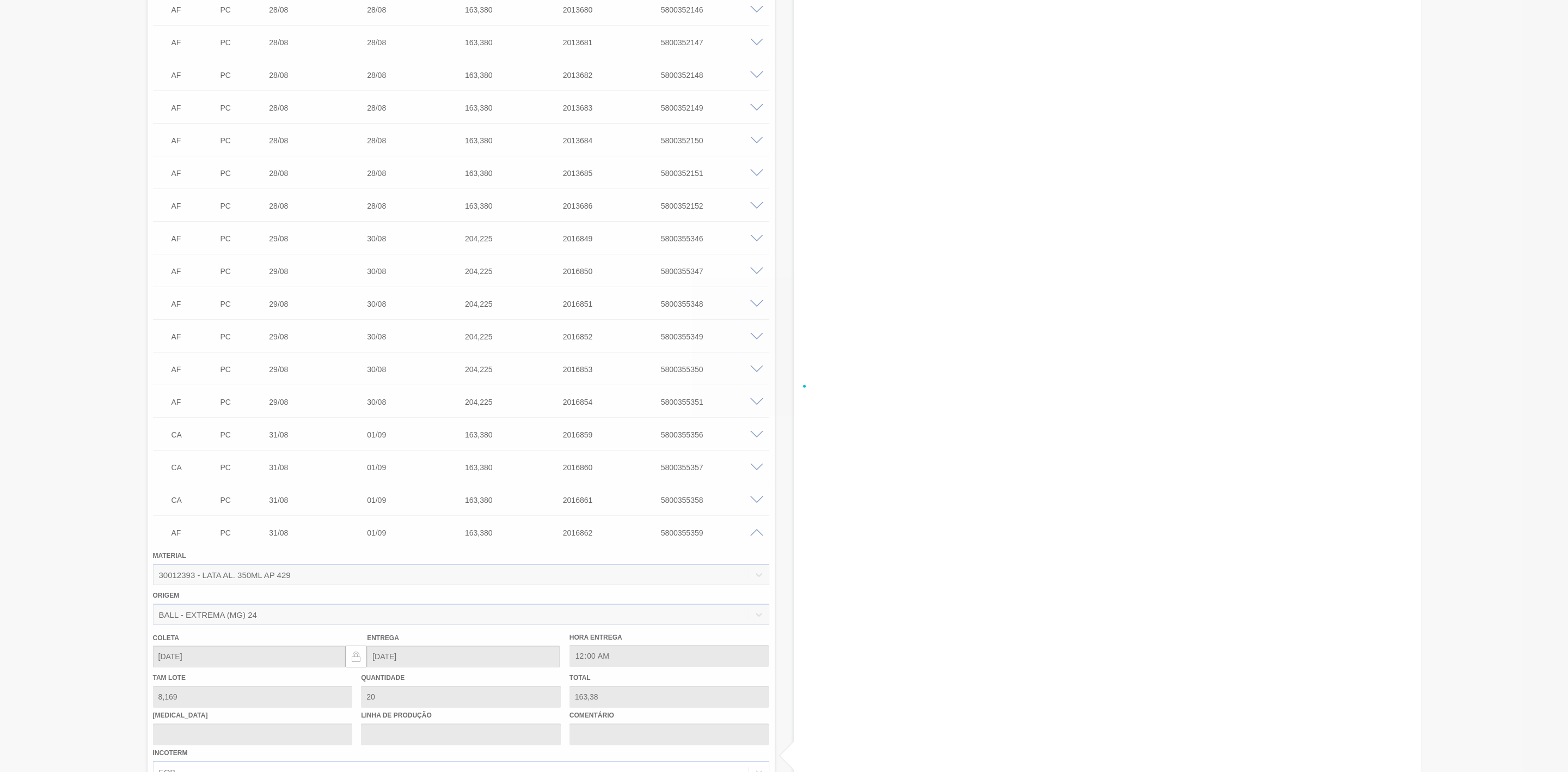
scroll to position [2505, 0]
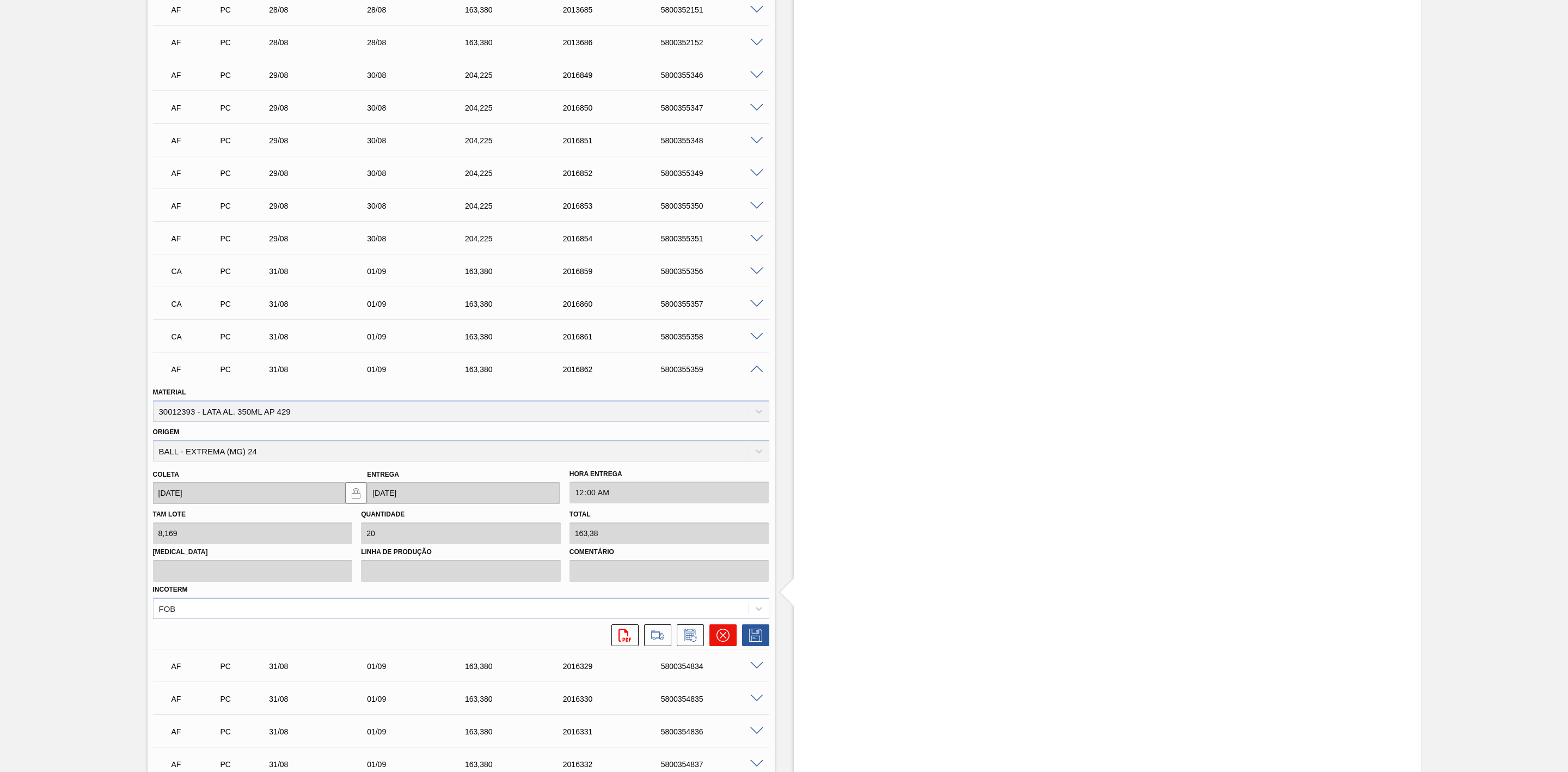
click at [720, 631] on button at bounding box center [723, 635] width 27 height 22
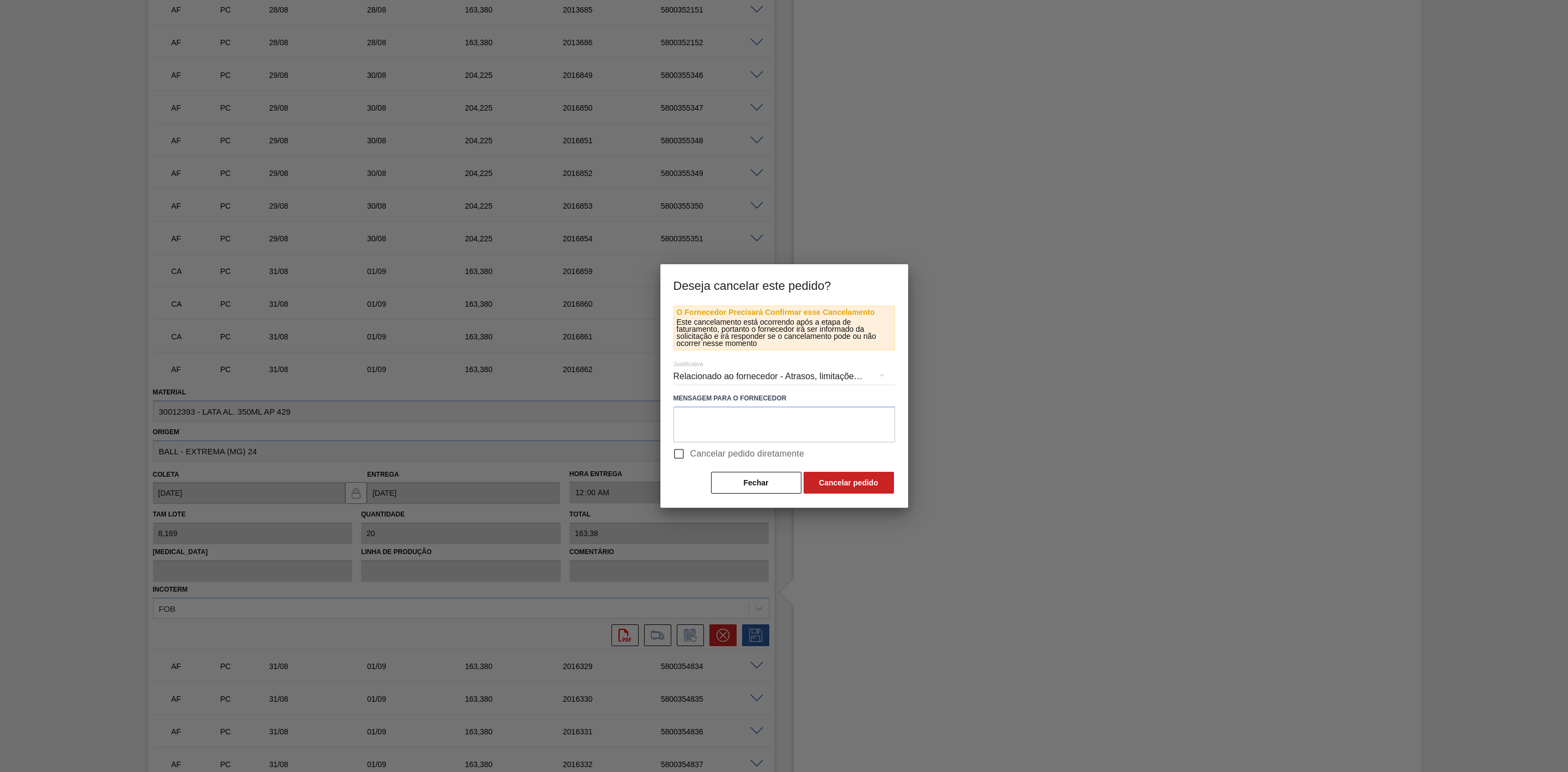
drag, startPoint x: 686, startPoint y: 458, endPoint x: 695, endPoint y: 455, distance: 9.5
click at [686, 458] on input "Cancelar pedido diretamente" at bounding box center [679, 454] width 23 height 23
checkbox input "true"
click at [814, 477] on button "Cancelar pedido" at bounding box center [849, 482] width 90 height 22
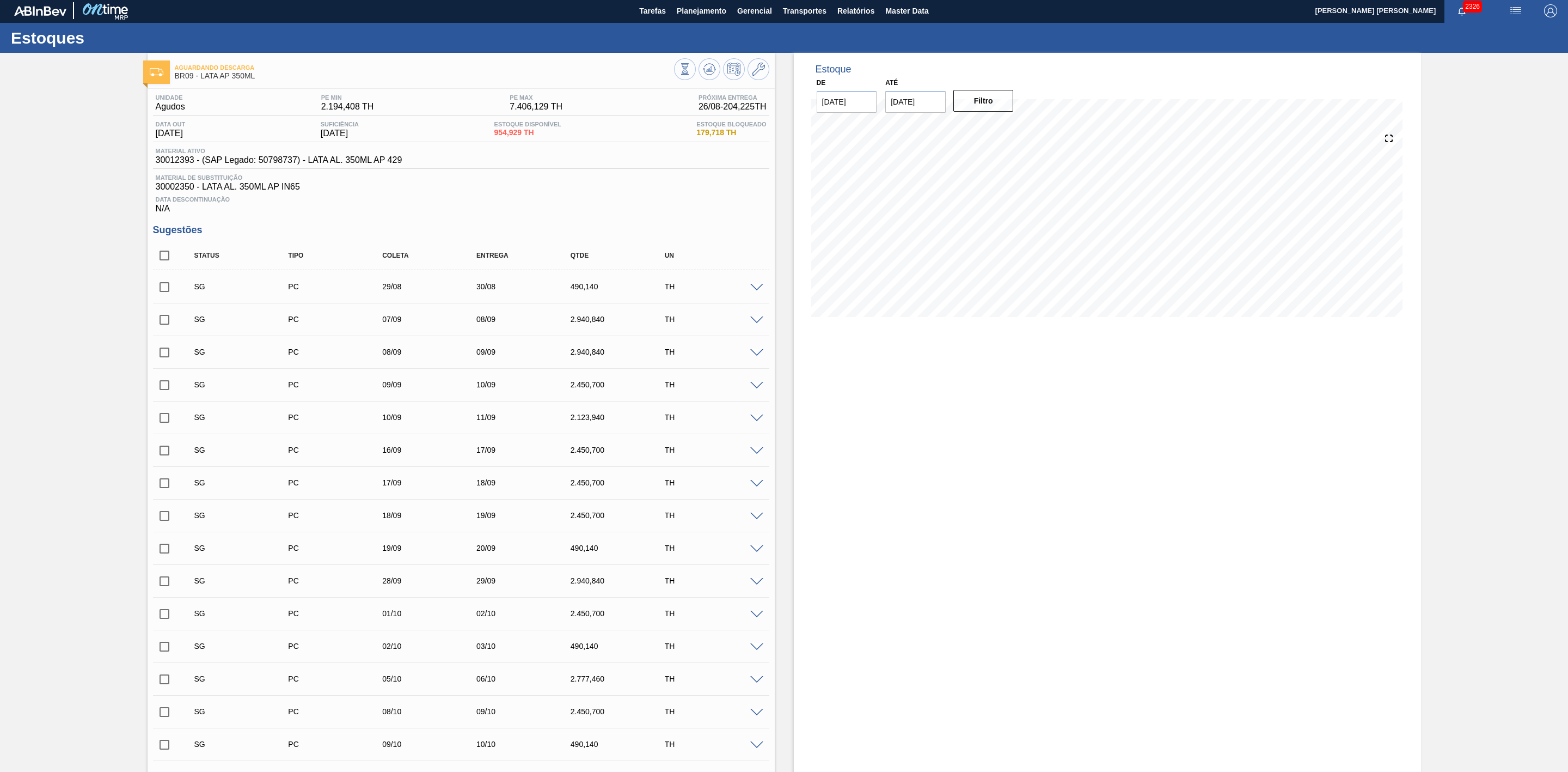
scroll to position [0, 0]
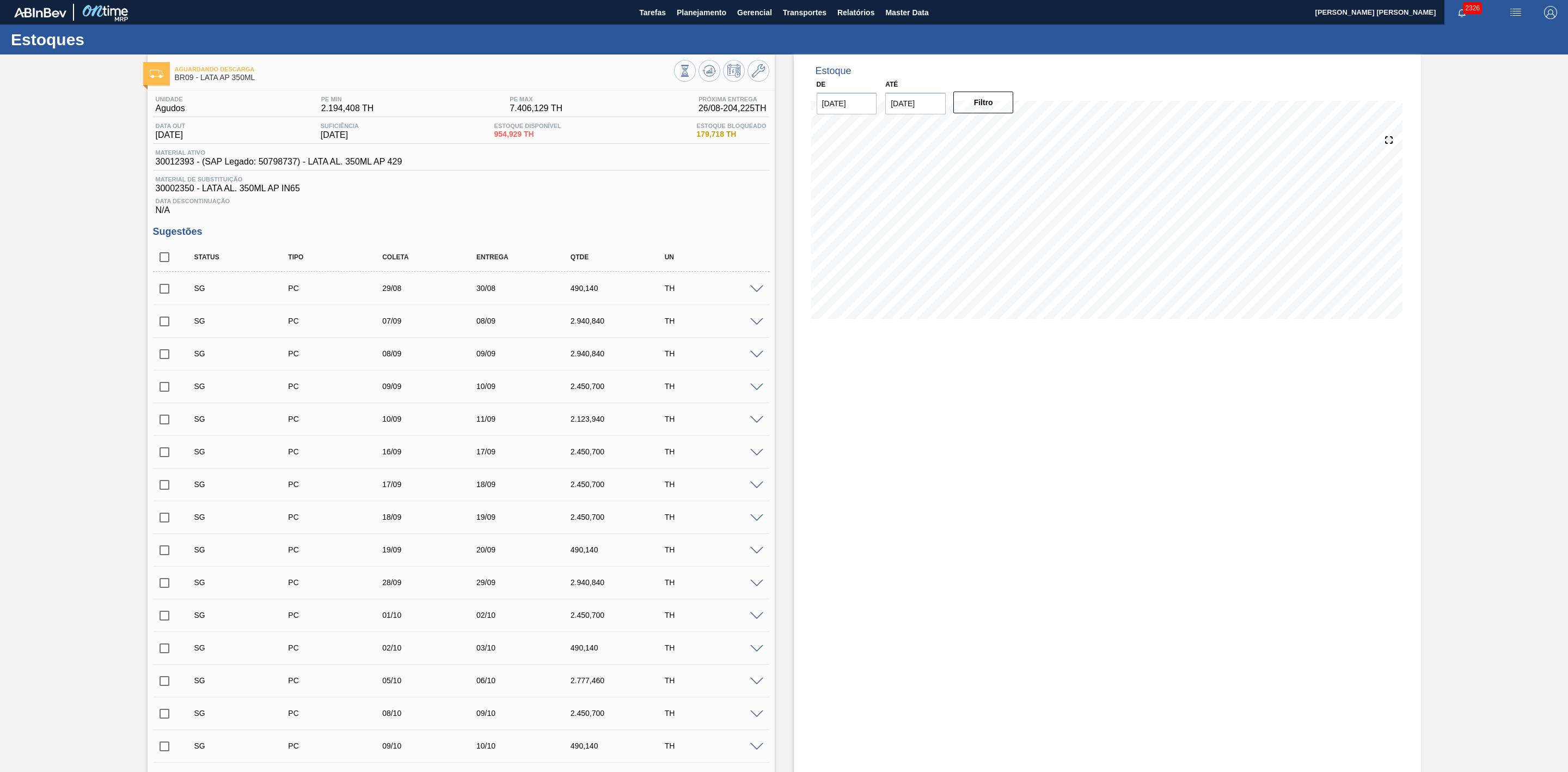
click at [1513, 13] on img "button" at bounding box center [1516, 13] width 13 height 13
click at [1493, 38] on li "Pedido Contingência" at bounding box center [1510, 38] width 100 height 19
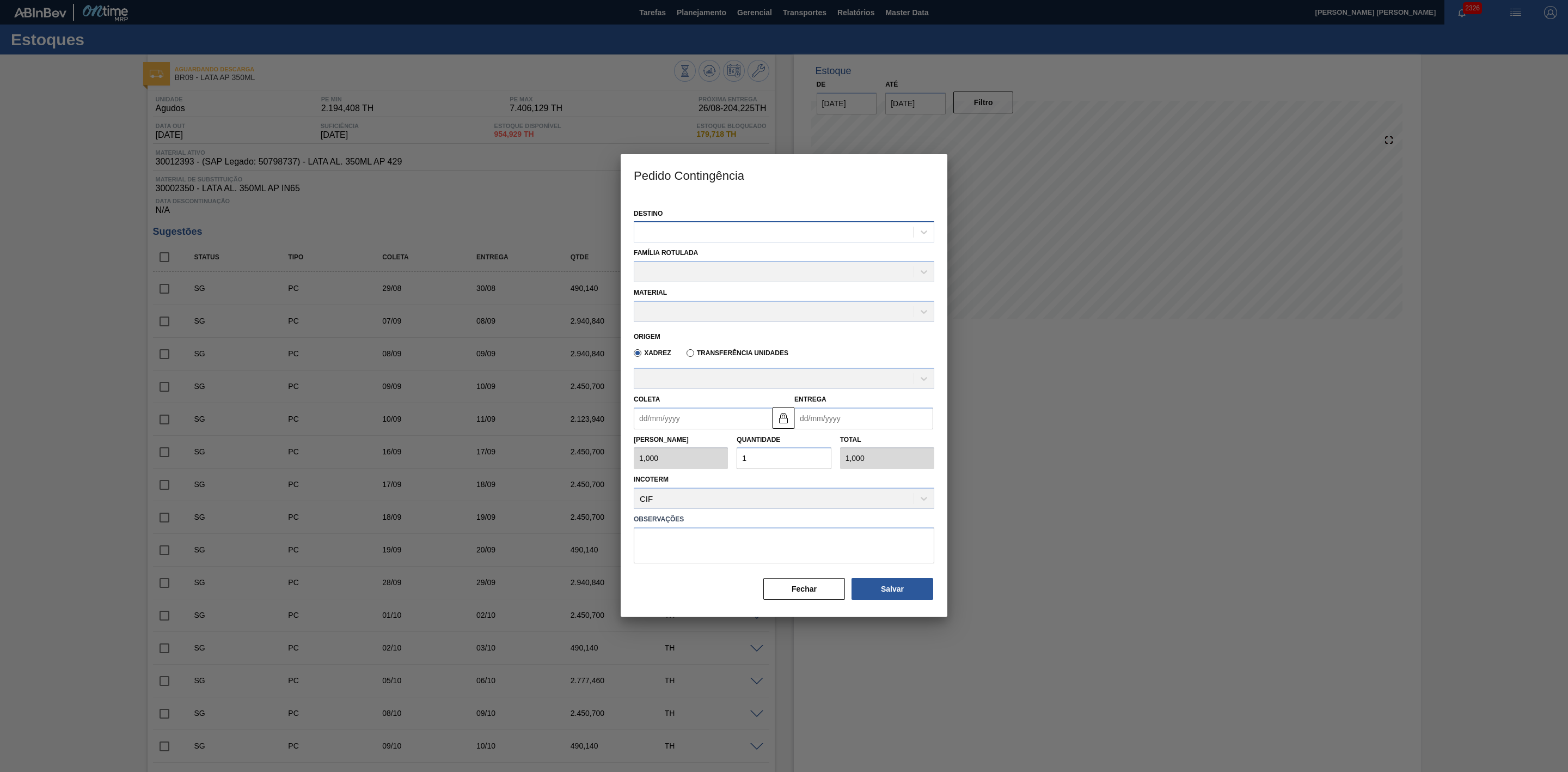
click at [815, 226] on div at bounding box center [774, 232] width 279 height 16
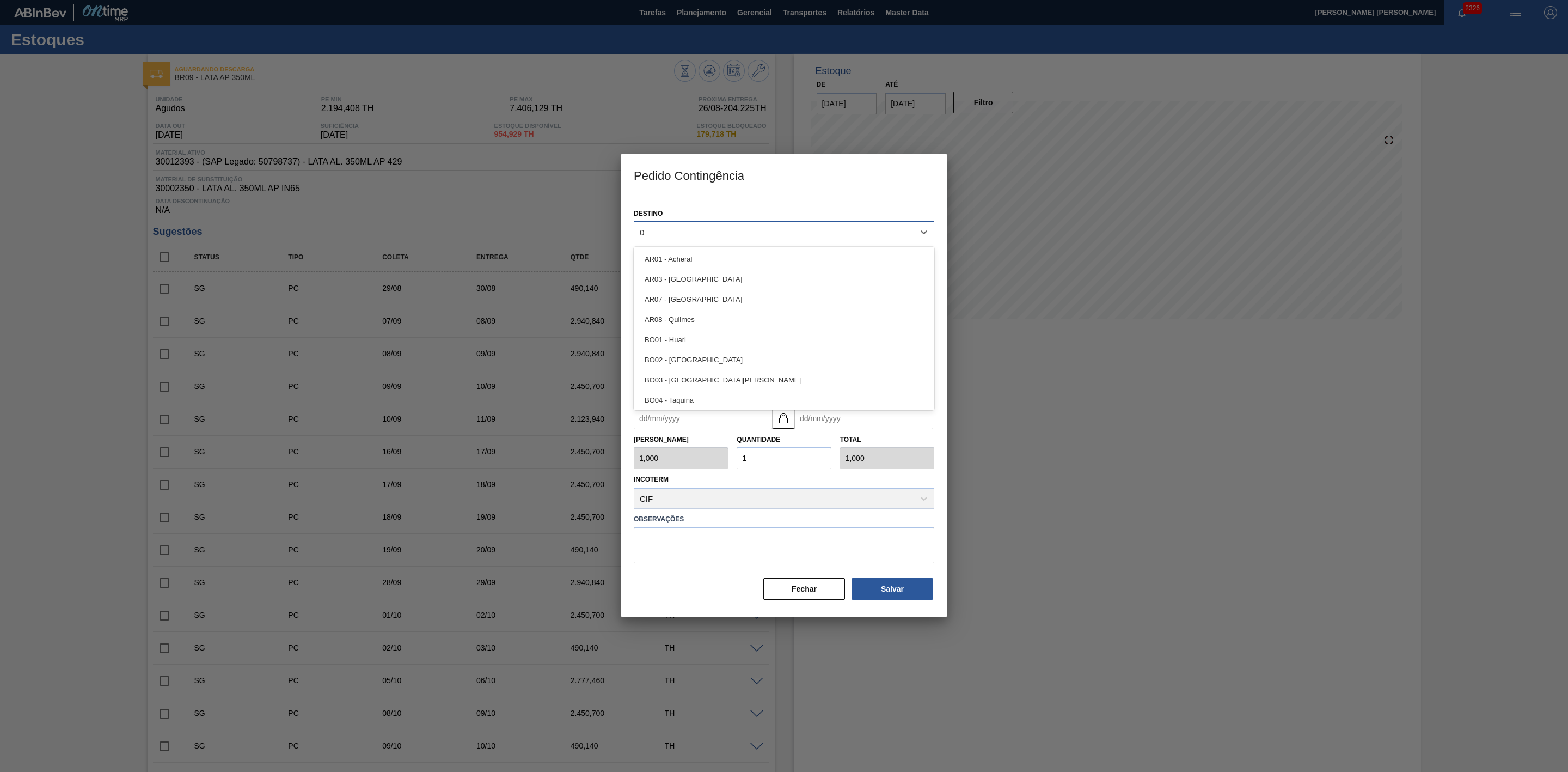
type input "09"
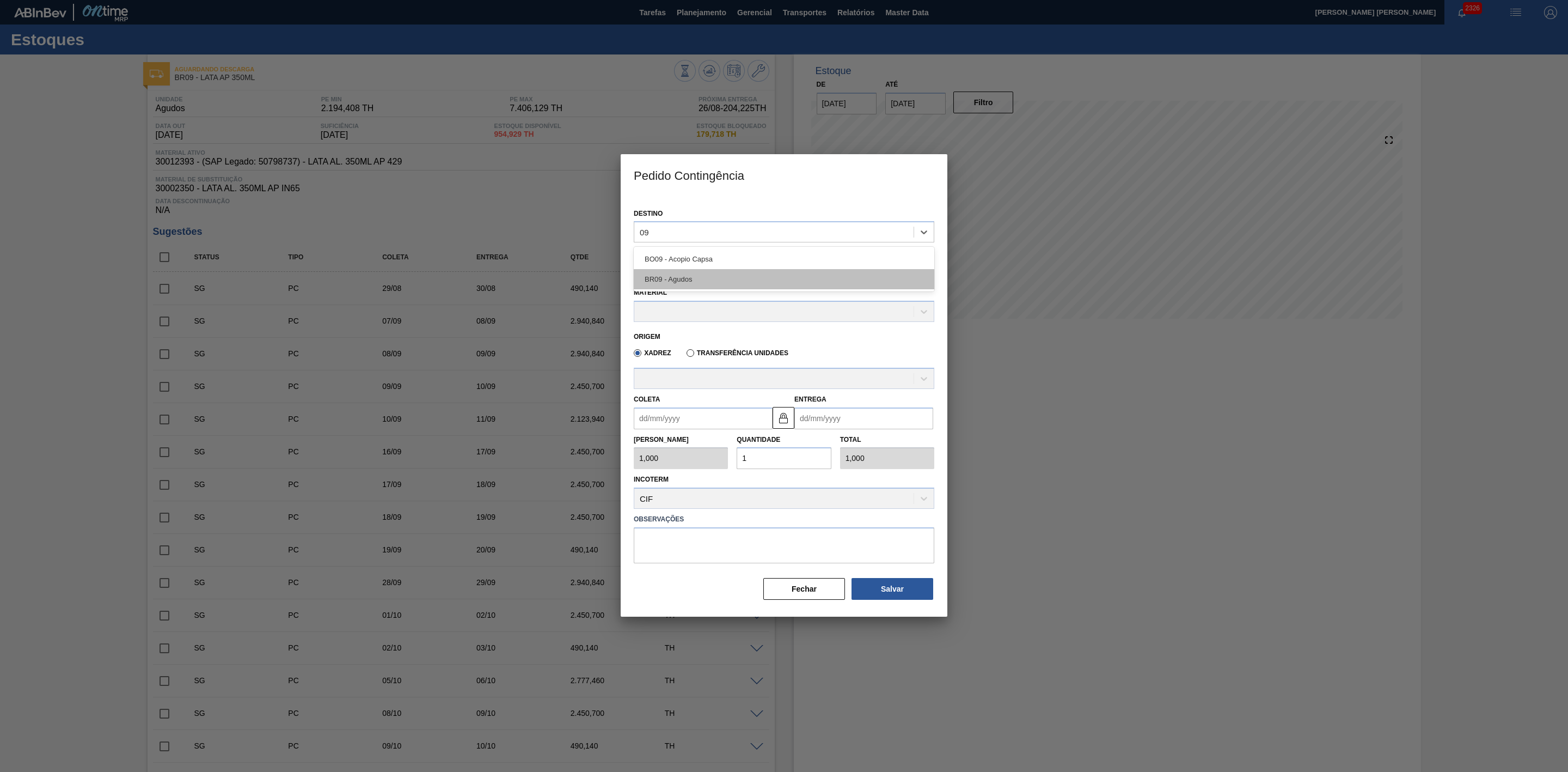
click at [764, 284] on div "BR09 - Agudos" at bounding box center [784, 279] width 301 height 20
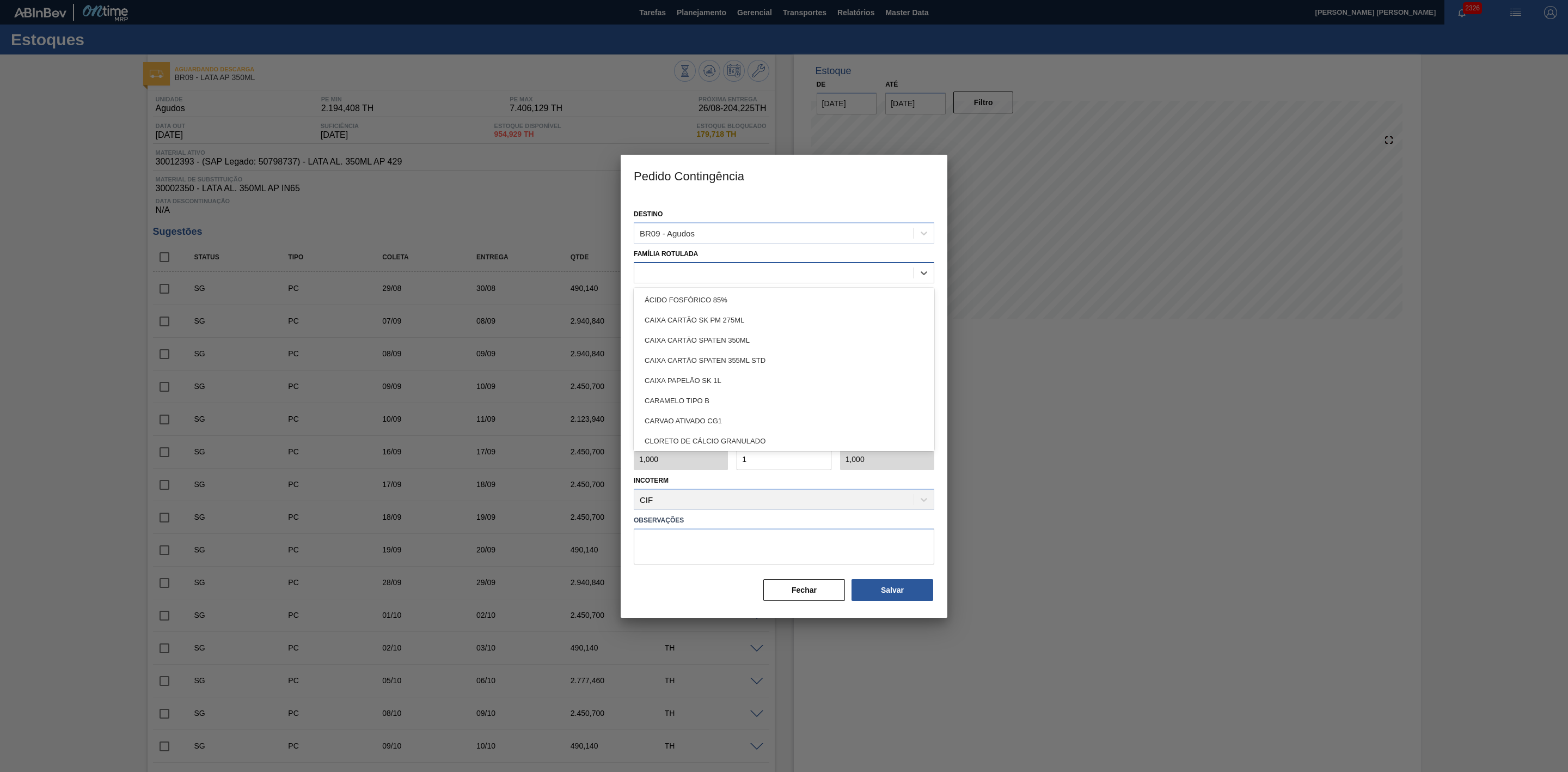
click at [720, 275] on div at bounding box center [774, 273] width 279 height 16
type Rotulada "lata a"
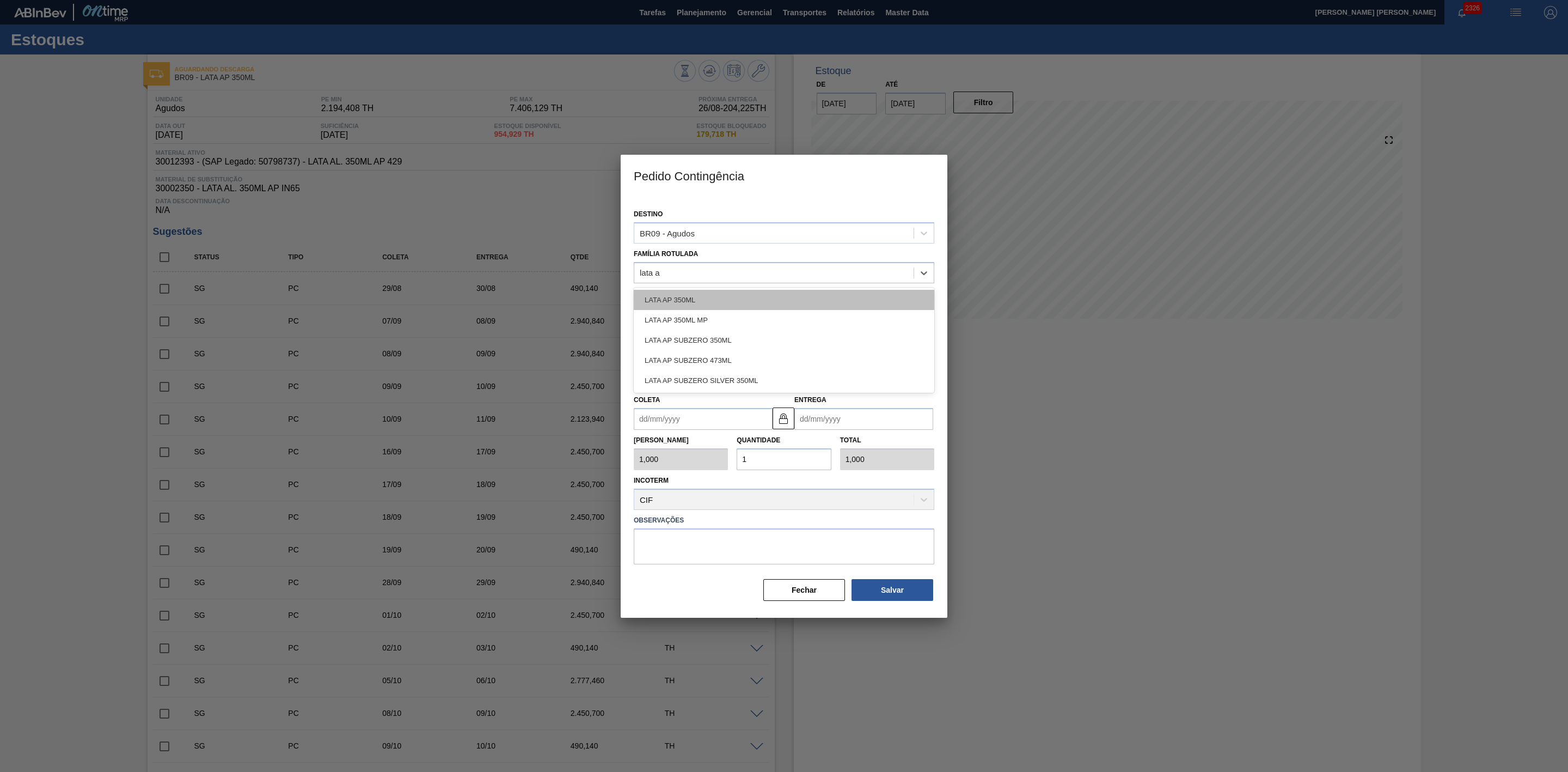
click at [703, 291] on div "LATA AP 350ML" at bounding box center [784, 299] width 301 height 20
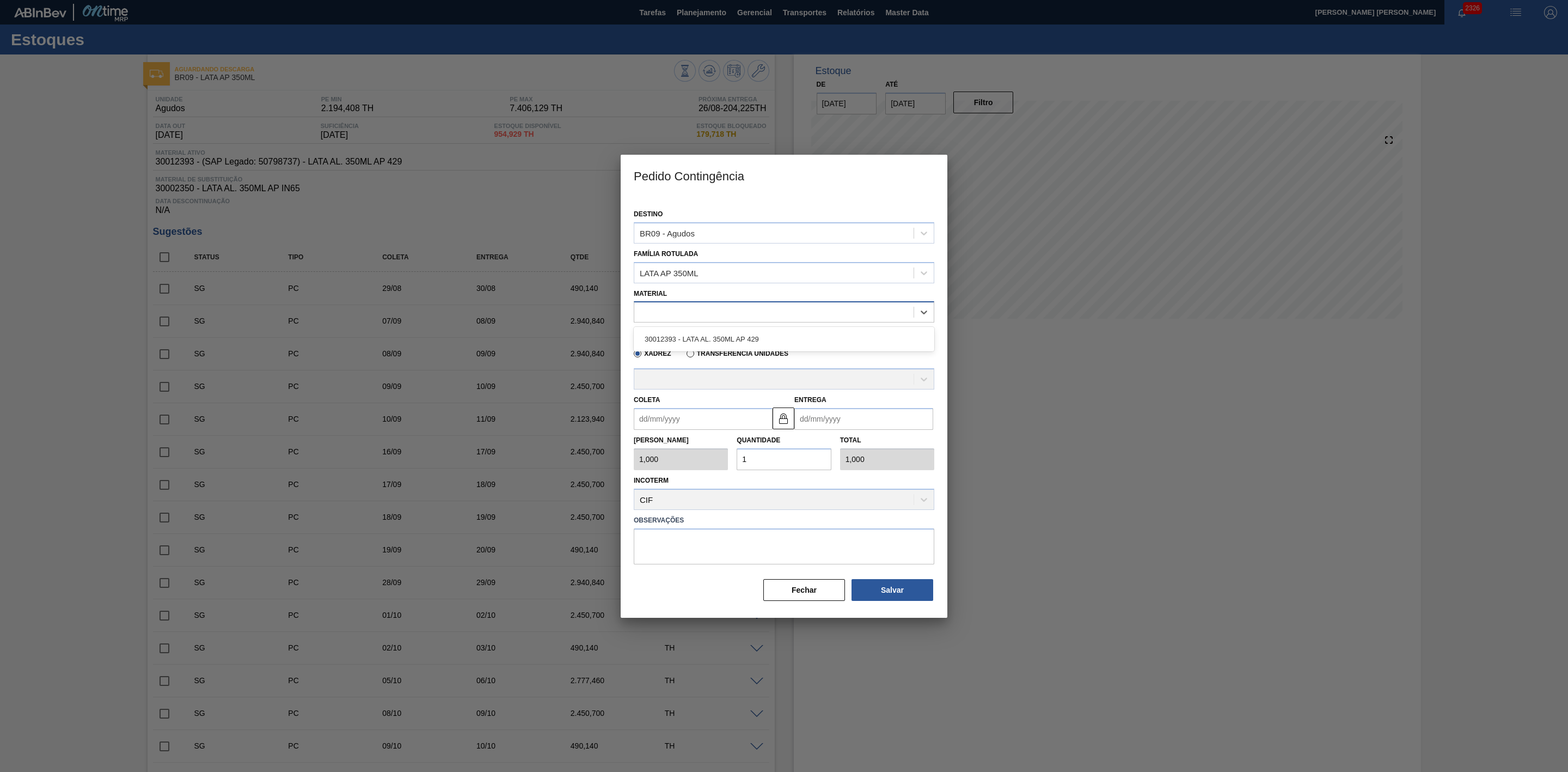
click at [695, 309] on div at bounding box center [774, 313] width 279 height 16
click at [716, 335] on div "30012393 - LATA AL. 350ML AP 429" at bounding box center [784, 339] width 301 height 20
type input "8,169"
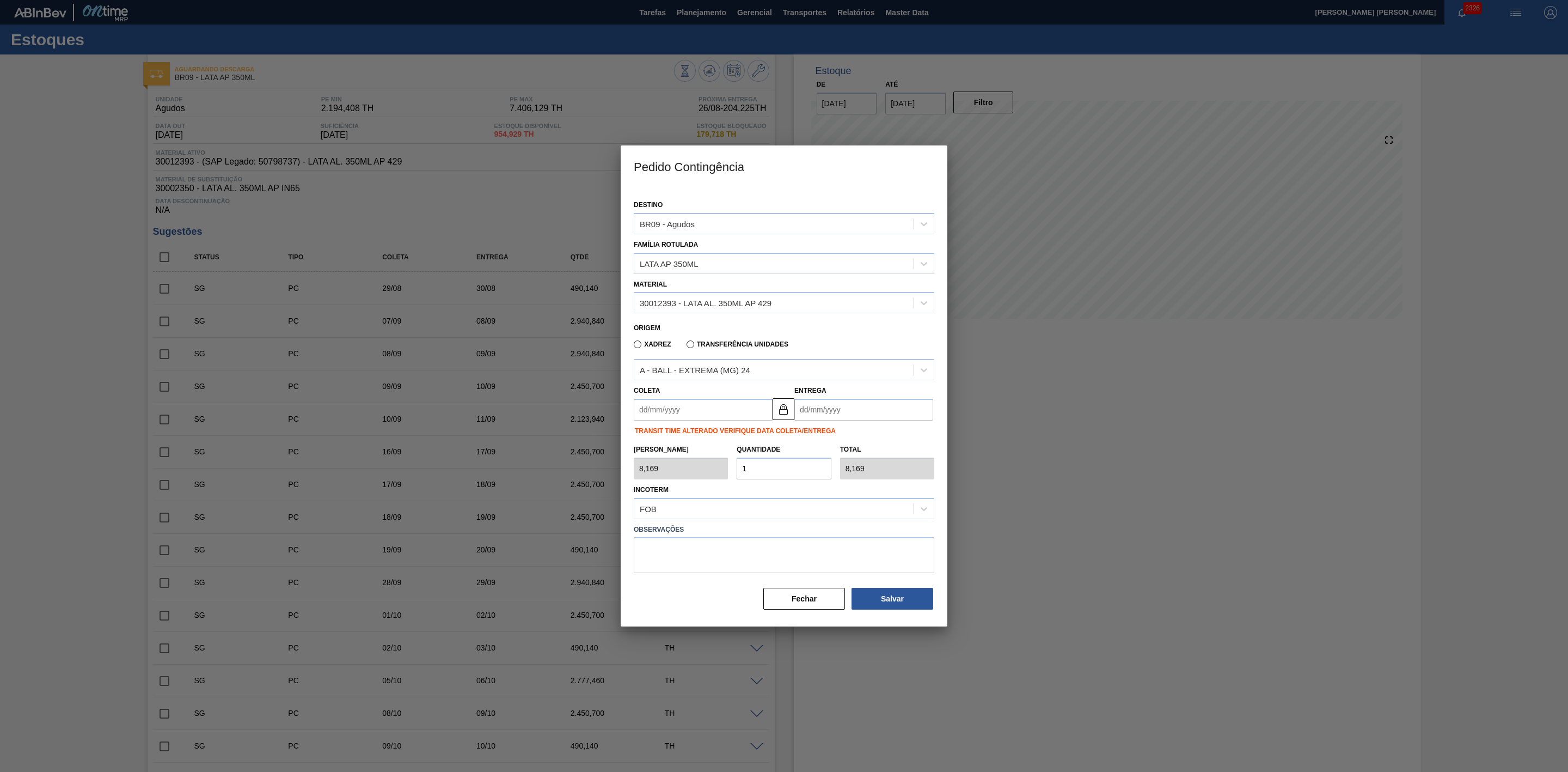
click at [706, 407] on input "Coleta" at bounding box center [703, 409] width 139 height 22
click at [660, 434] on div "agosto 2025" at bounding box center [700, 435] width 130 height 9
click at [647, 559] on div "31" at bounding box center [647, 559] width 15 height 15
type input "31/08/2025"
type input "01/09/2025"
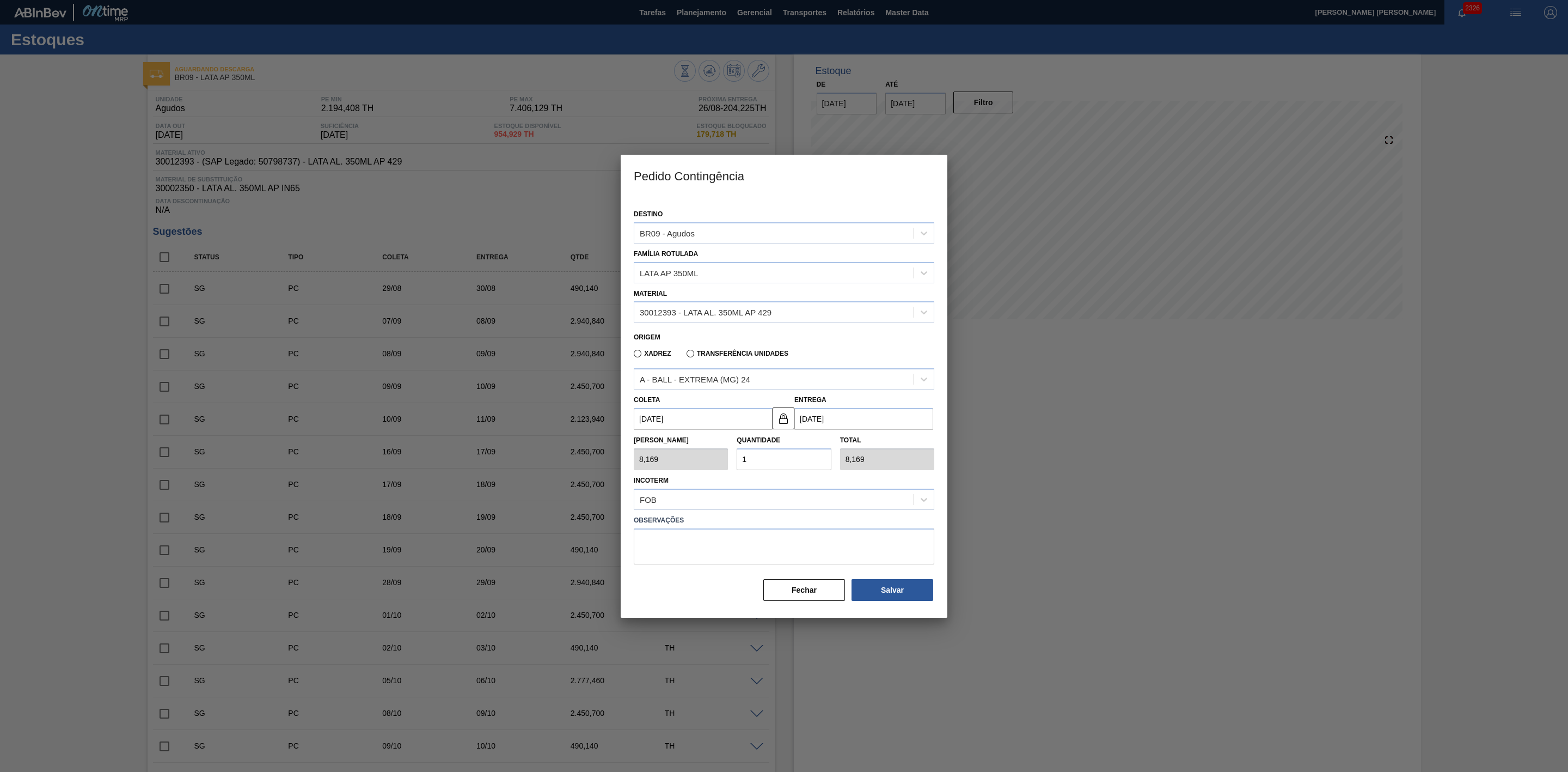
drag, startPoint x: 764, startPoint y: 461, endPoint x: 730, endPoint y: 458, distance: 34.1
click at [730, 458] on div "Tam Lote 8,169 Quantidade 1 Total 8,169" at bounding box center [784, 450] width 309 height 41
type input "2"
type input "16,338"
type input "20"
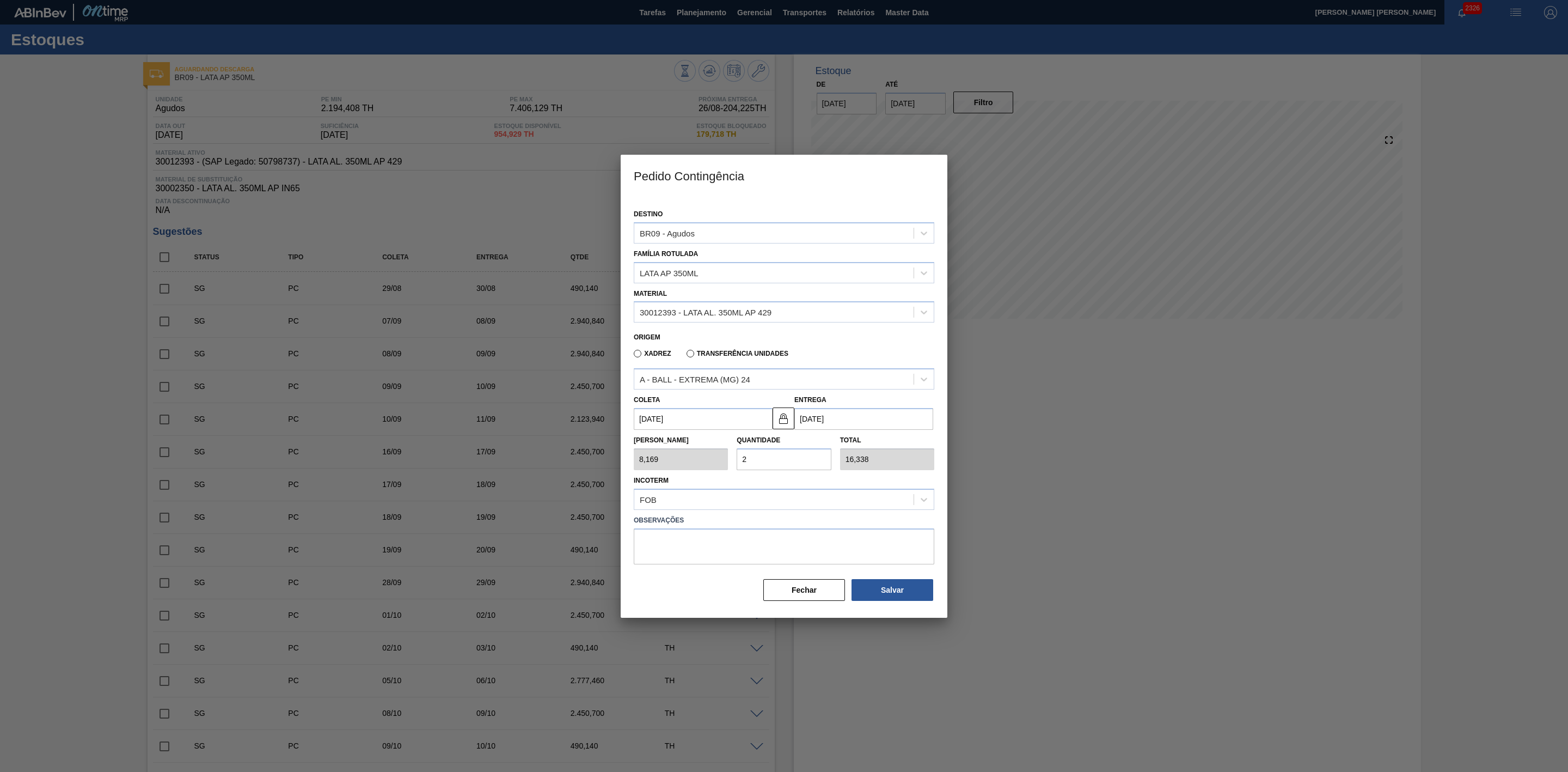
type input "163,380"
type input "20"
click at [883, 587] on button "Salvar" at bounding box center [892, 590] width 82 height 22
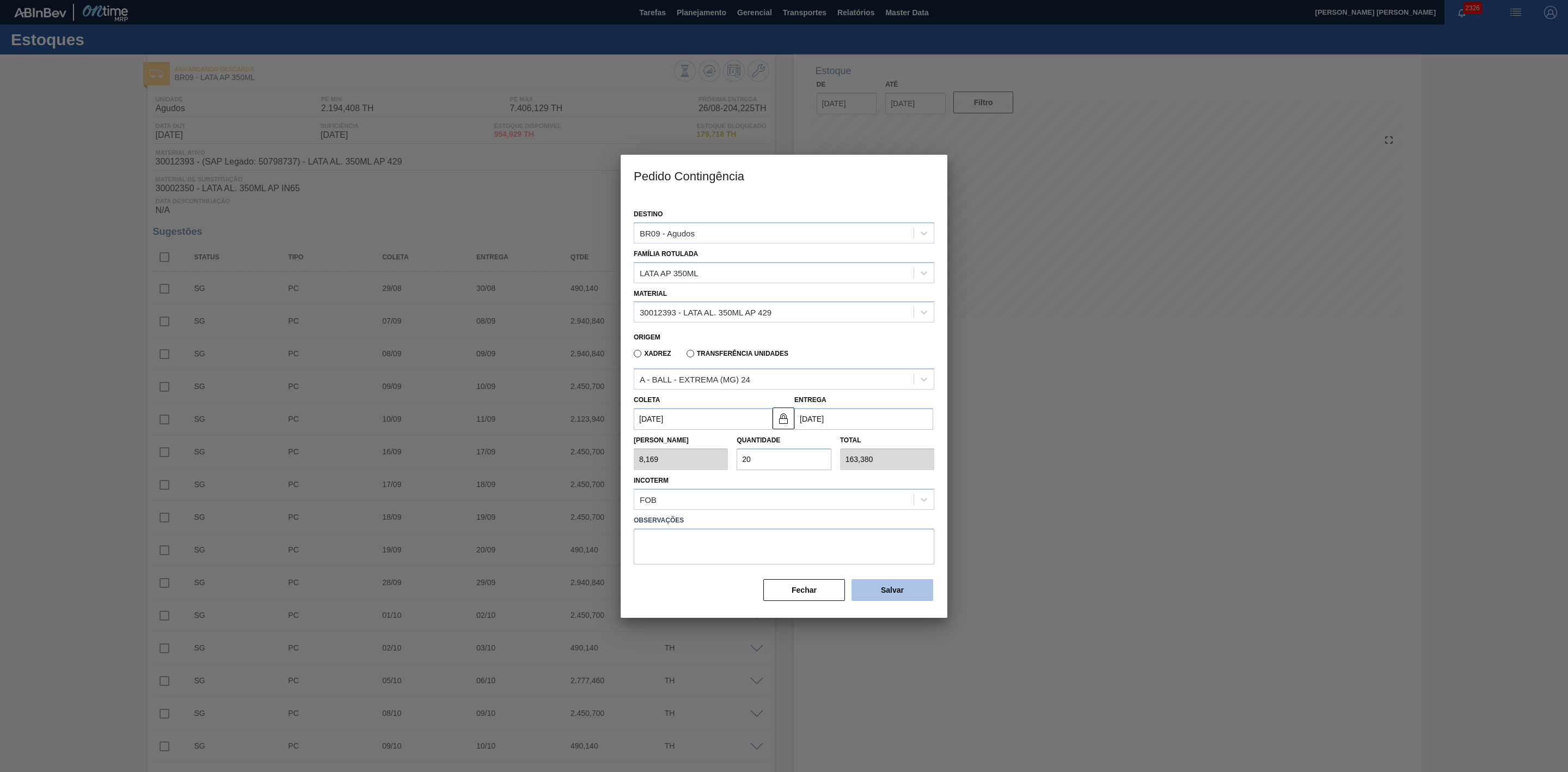
click at [883, 587] on button "Salvar" at bounding box center [892, 590] width 82 height 22
type input "1,000"
type input "1"
type input "1,000"
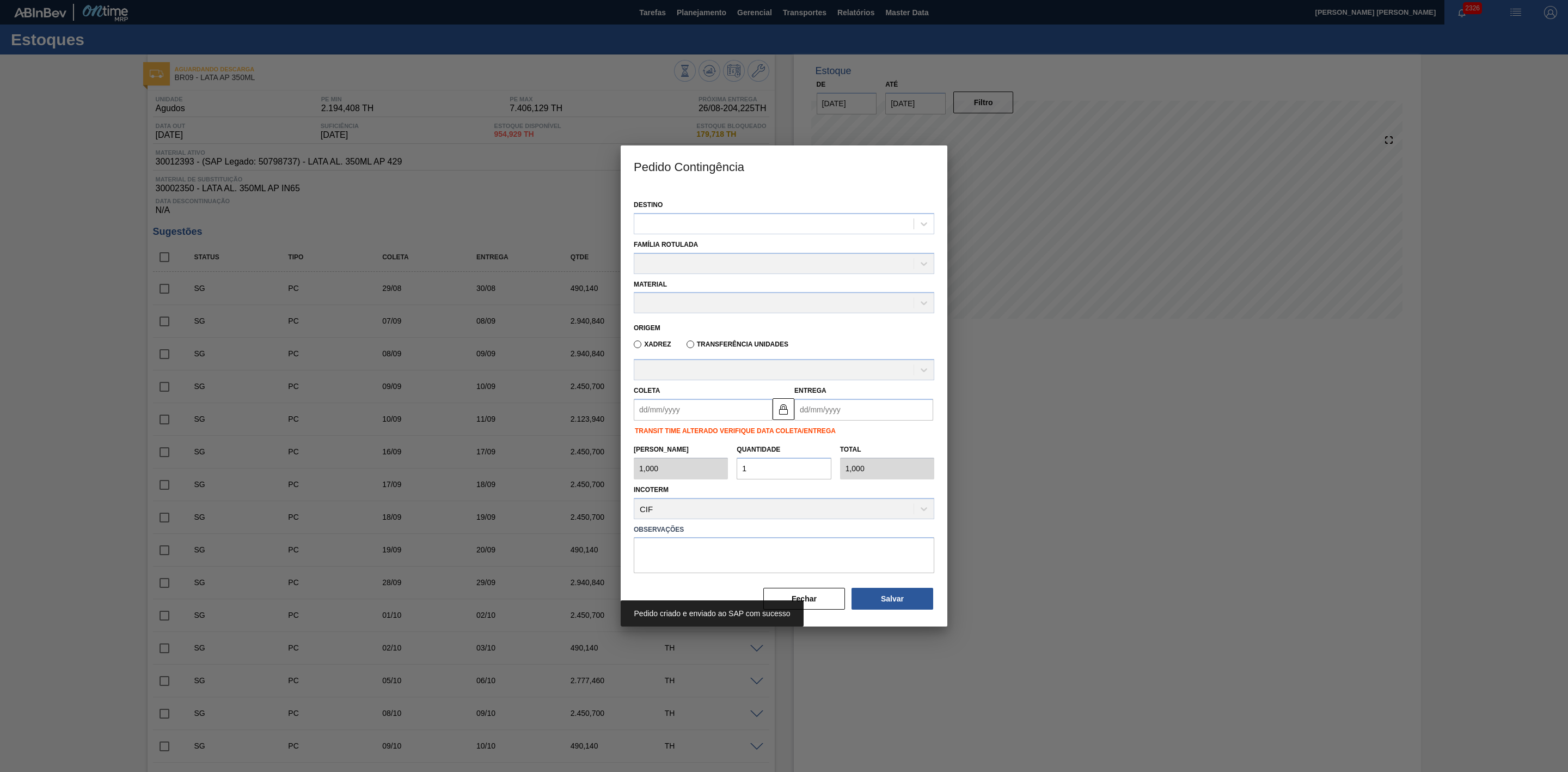
click at [1059, 468] on div at bounding box center [784, 386] width 1568 height 772
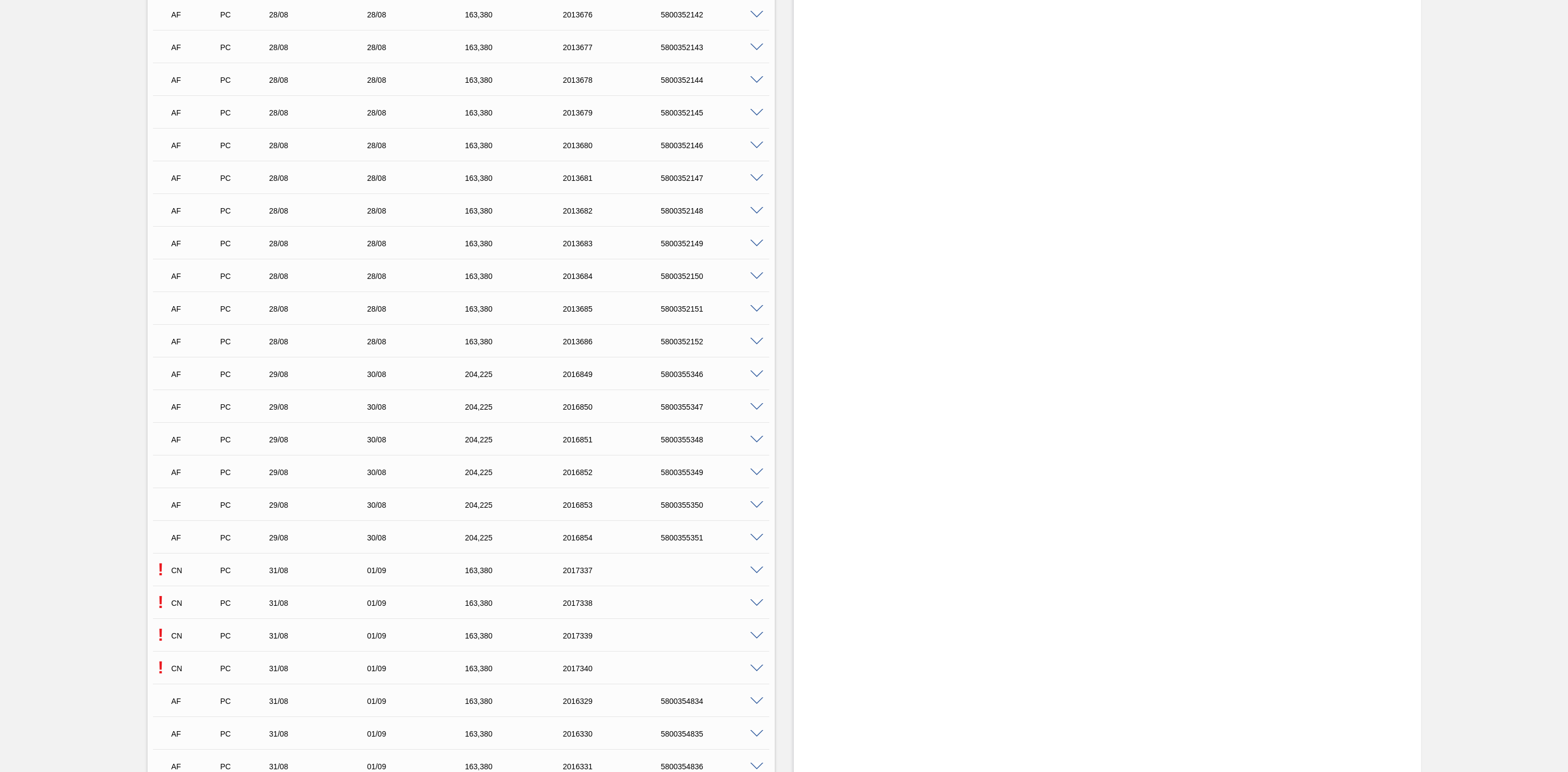
scroll to position [2342, 0]
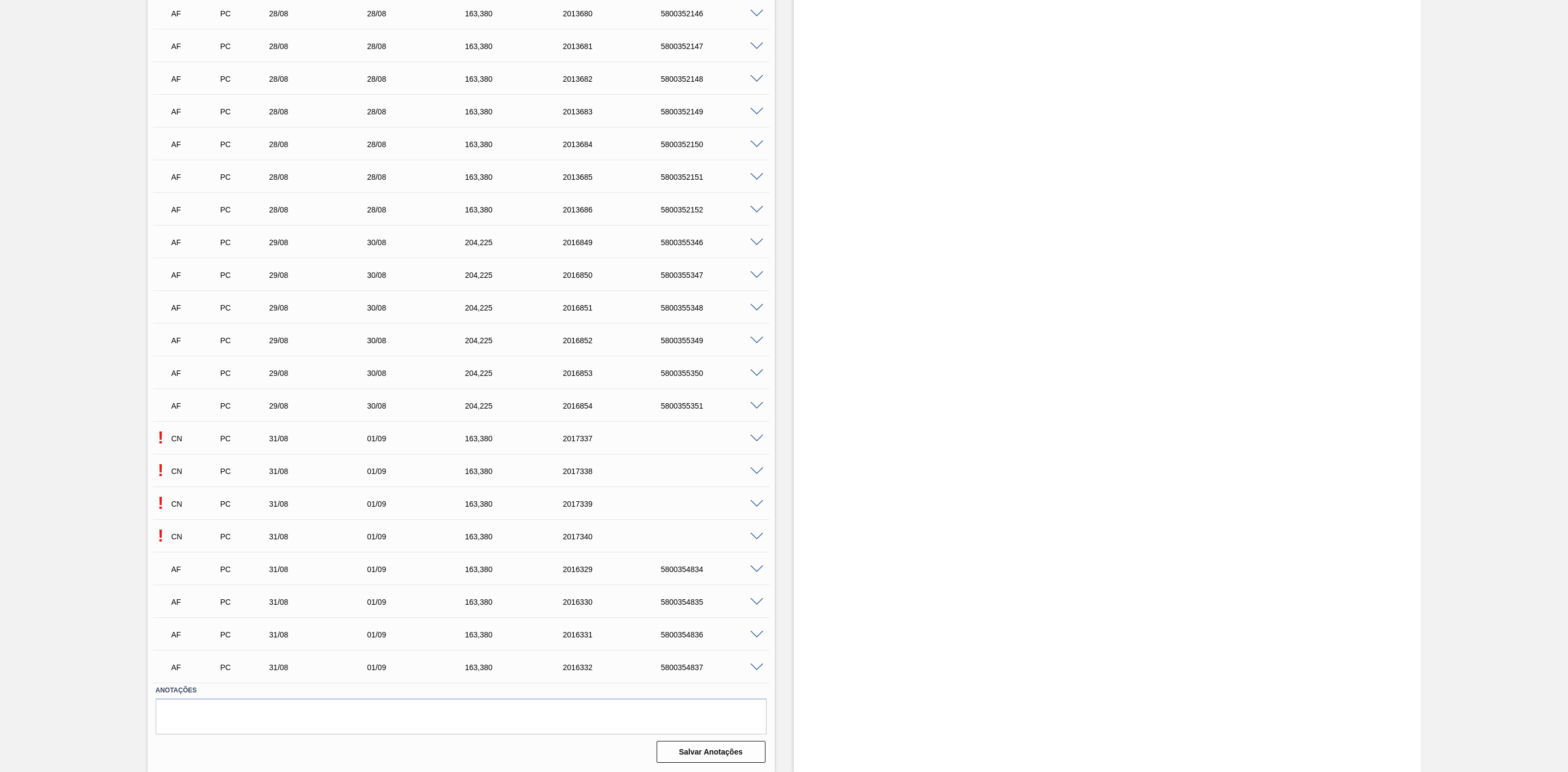
click at [753, 438] on span at bounding box center [757, 439] width 13 height 8
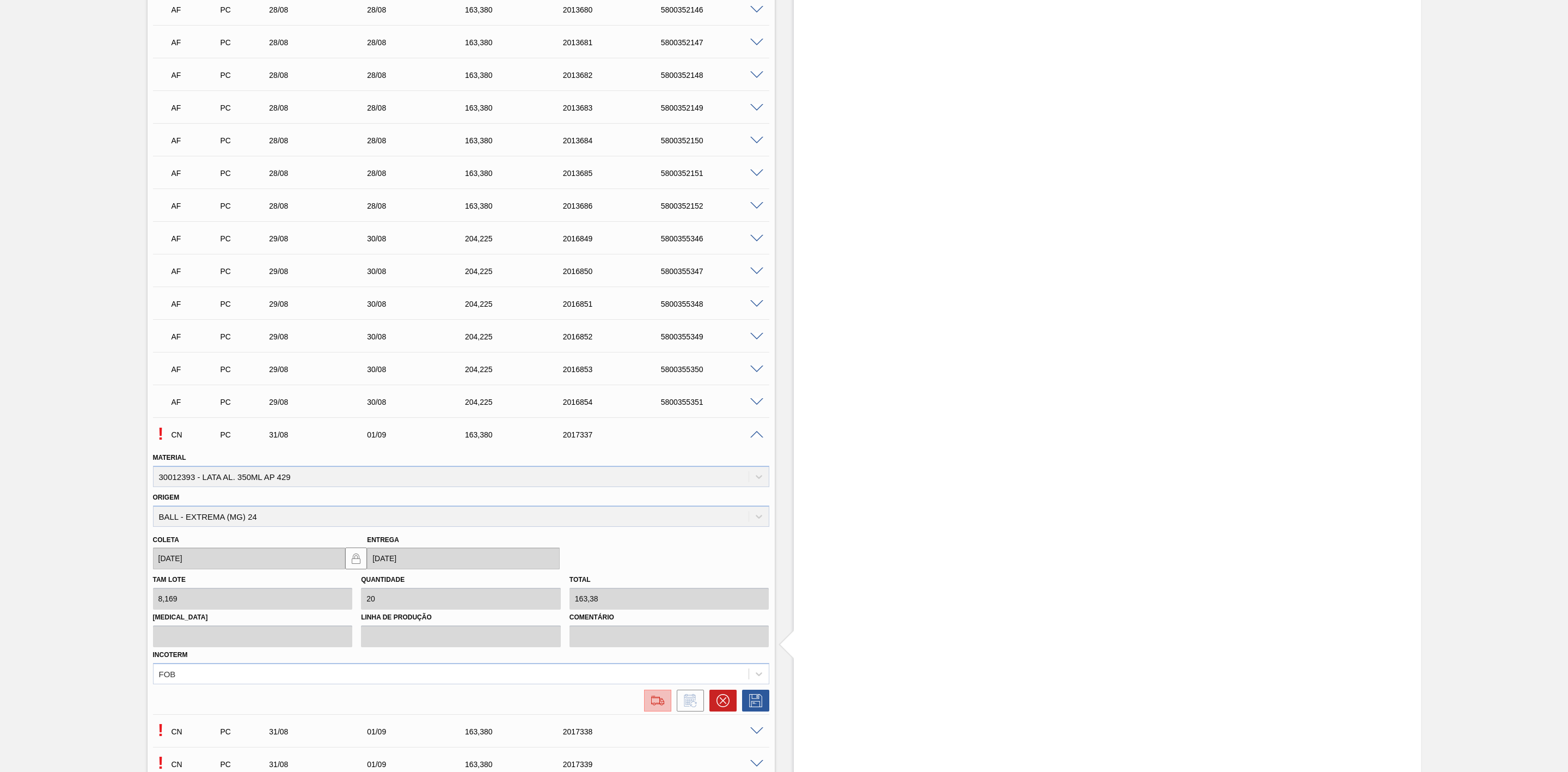
click at [655, 701] on img at bounding box center [658, 701] width 17 height 13
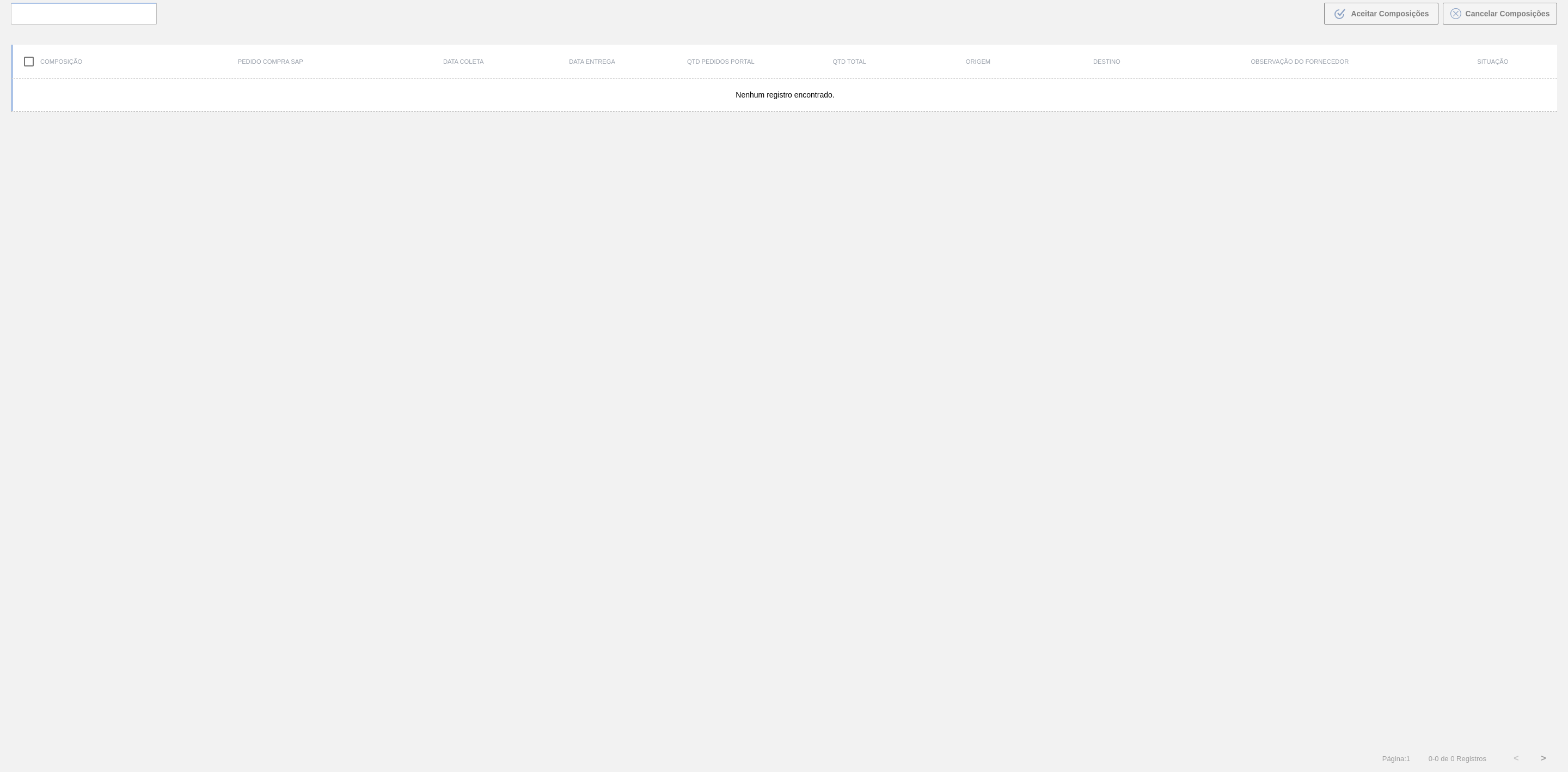
scroll to position [79, 0]
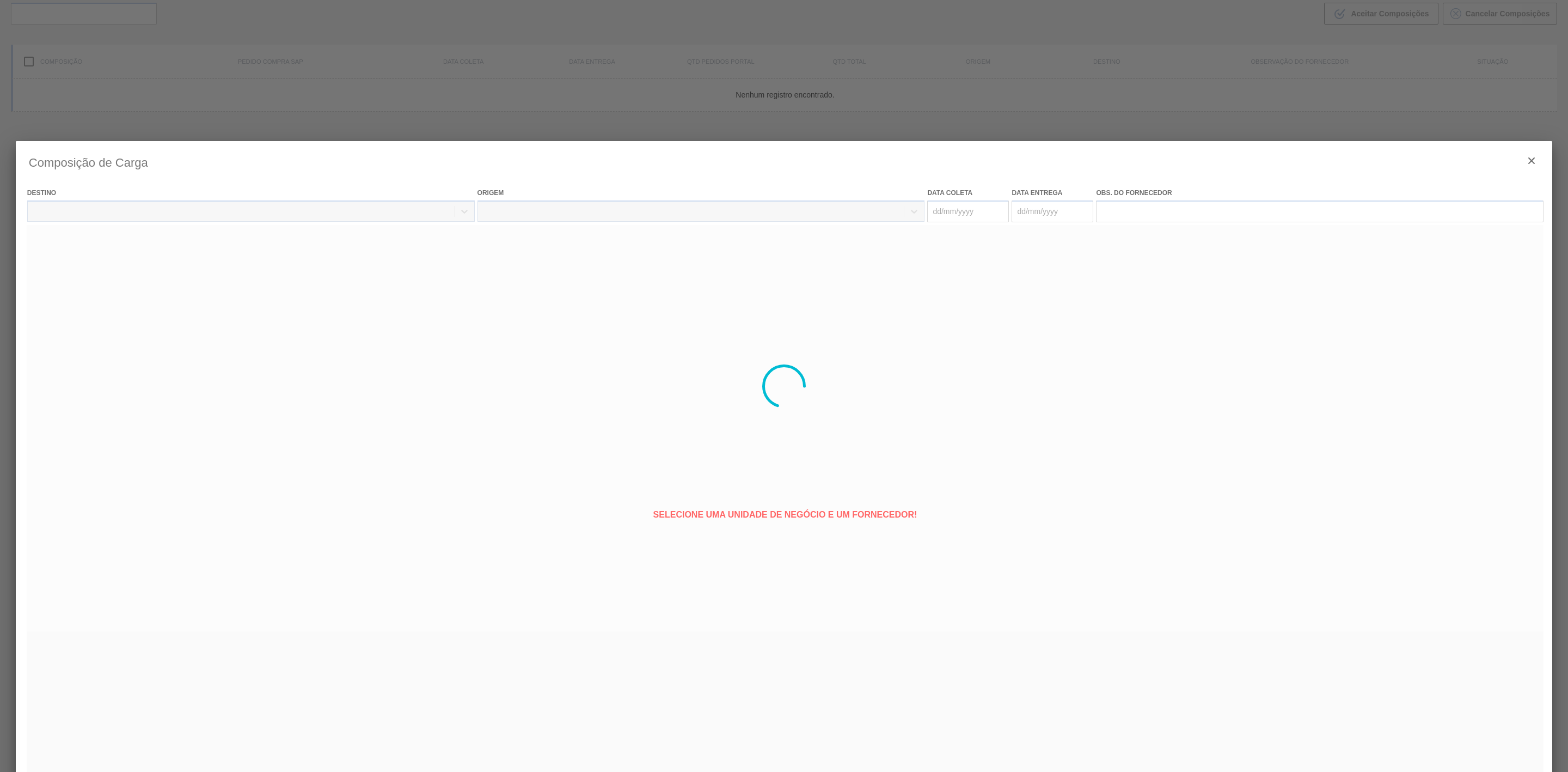
type coleta "[DATE]"
type entrega "[DATE]"
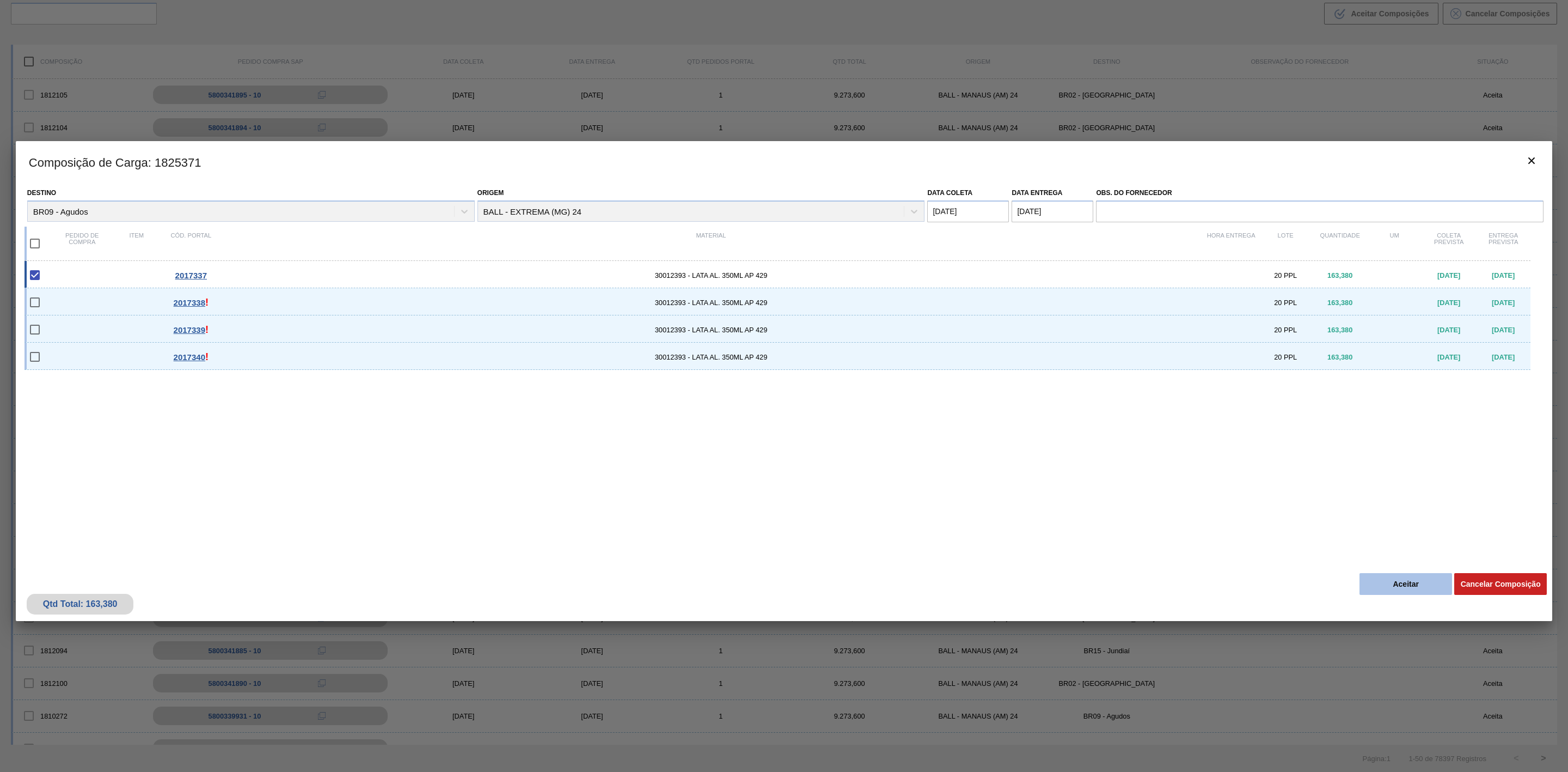
click at [1368, 581] on button "Aceitar" at bounding box center [1406, 584] width 92 height 22
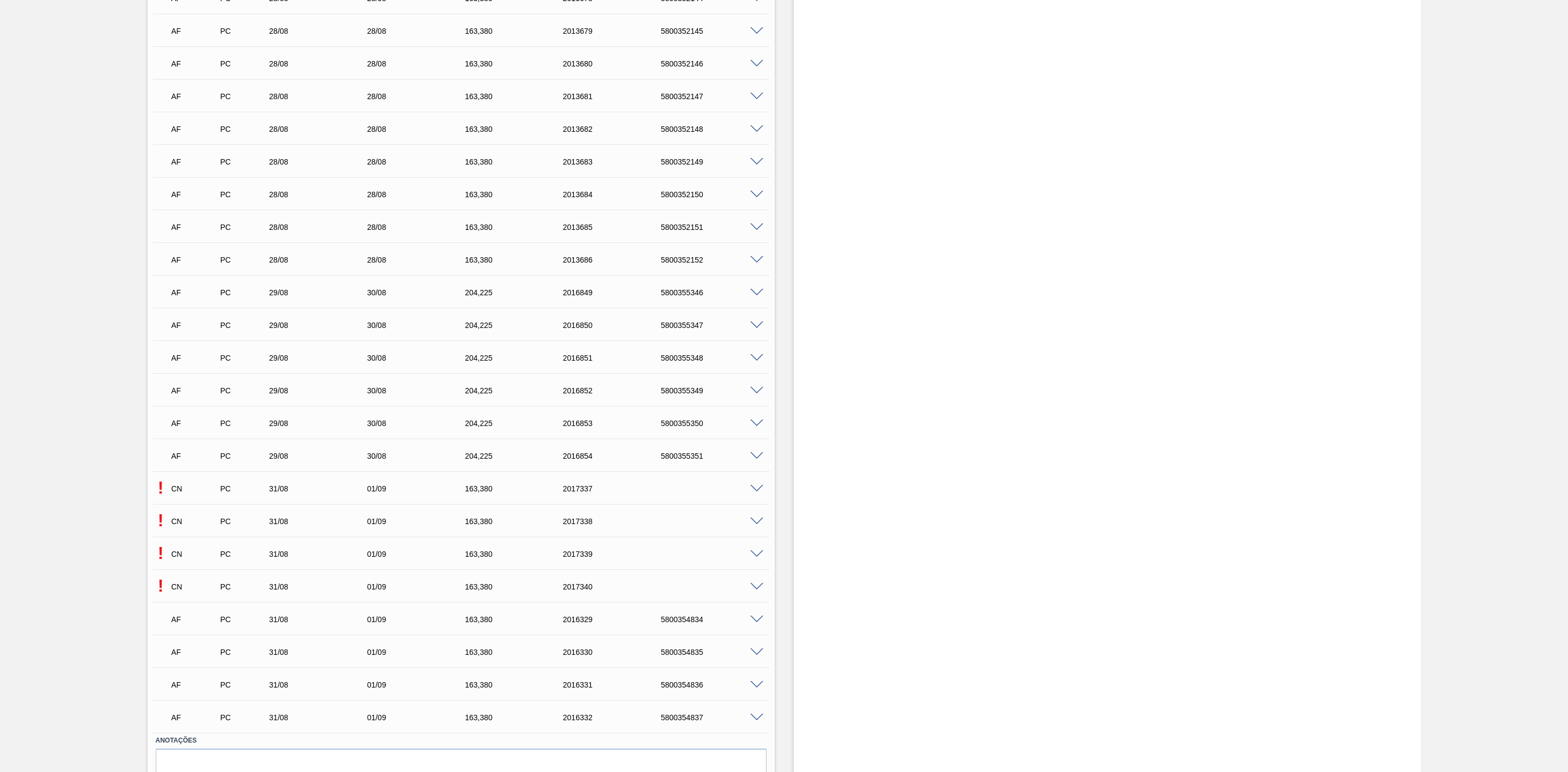
scroll to position [2342, 0]
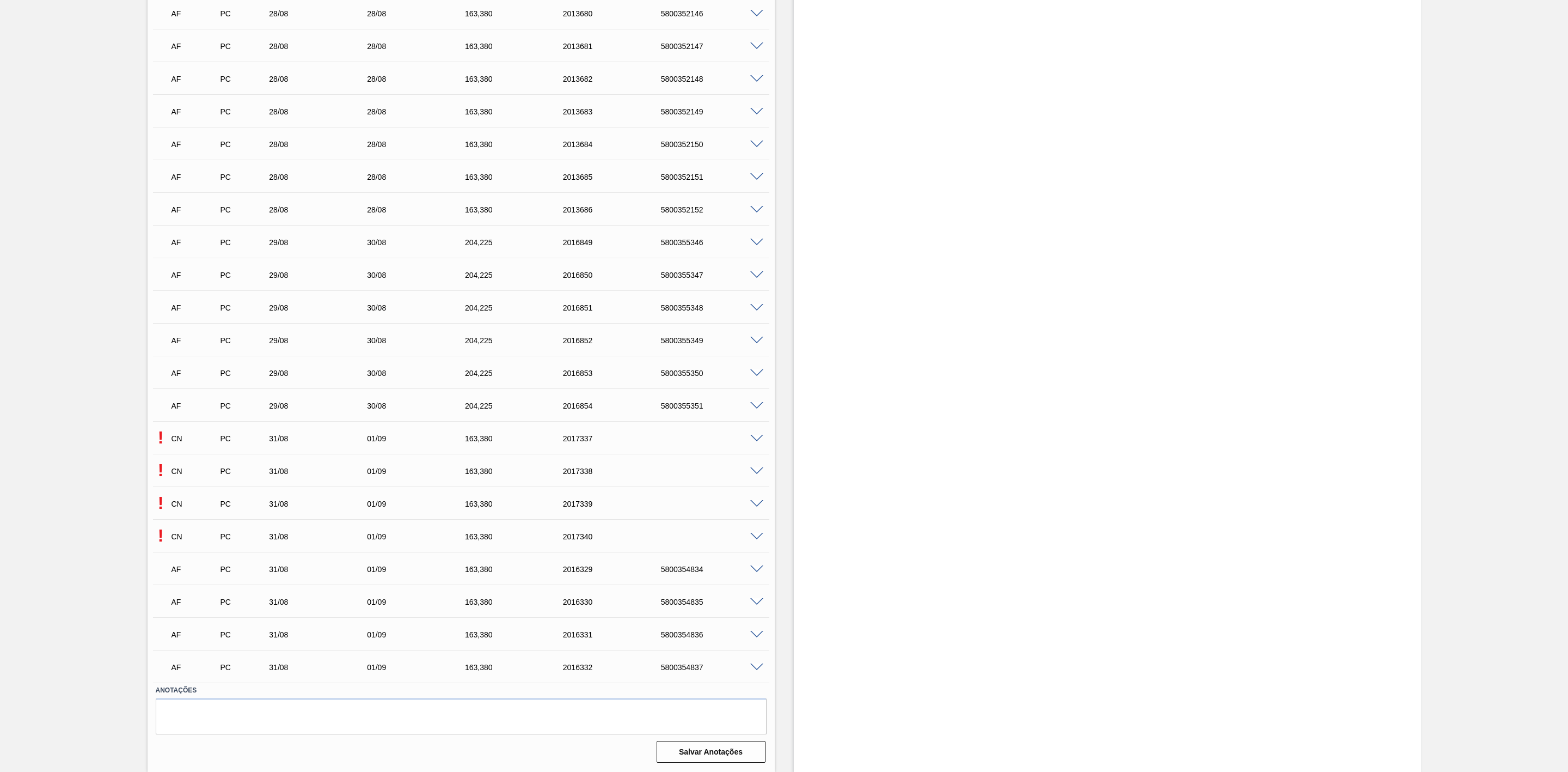
click at [753, 470] on span at bounding box center [757, 471] width 13 height 8
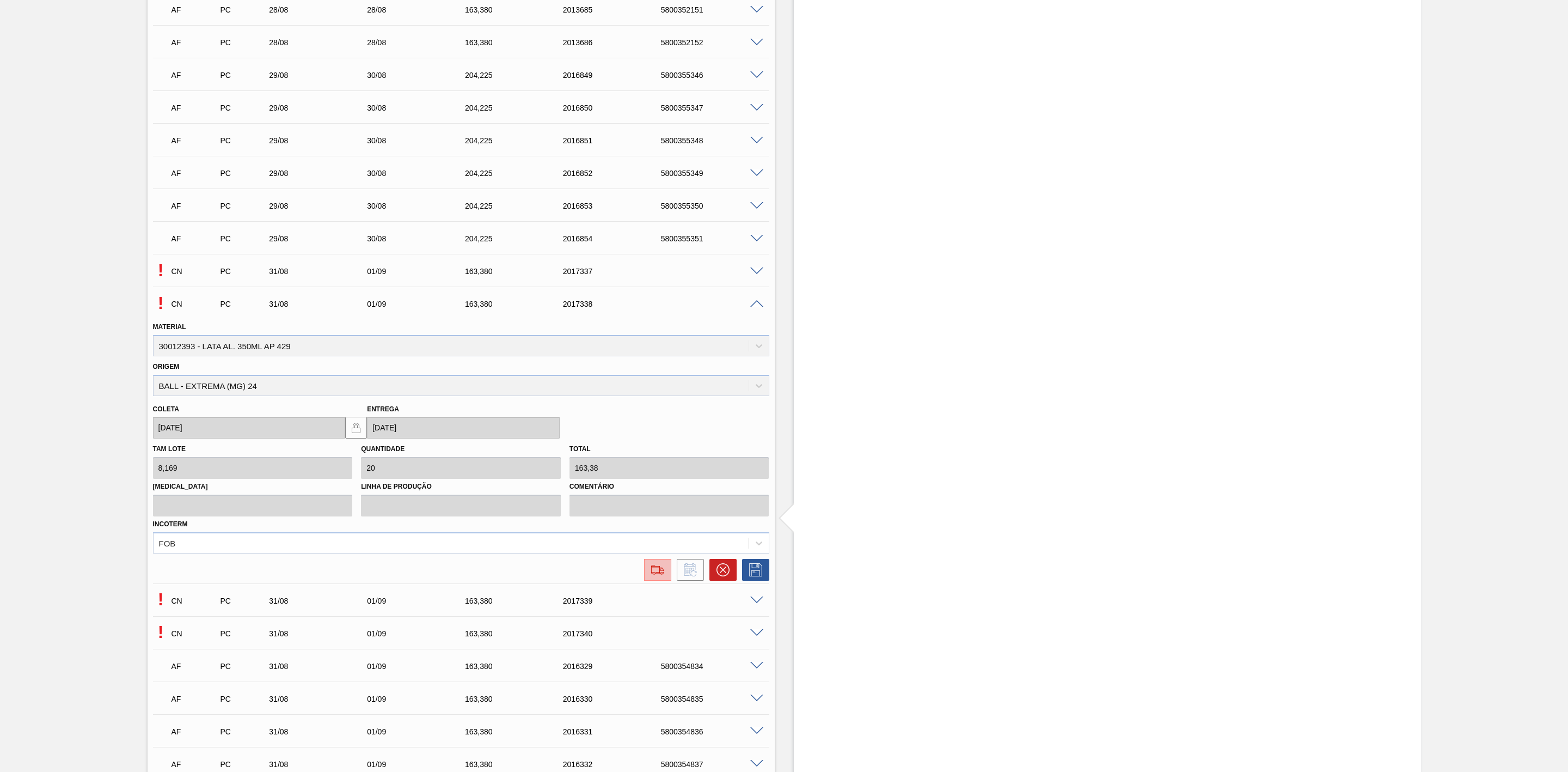
click at [657, 571] on img at bounding box center [658, 570] width 17 height 13
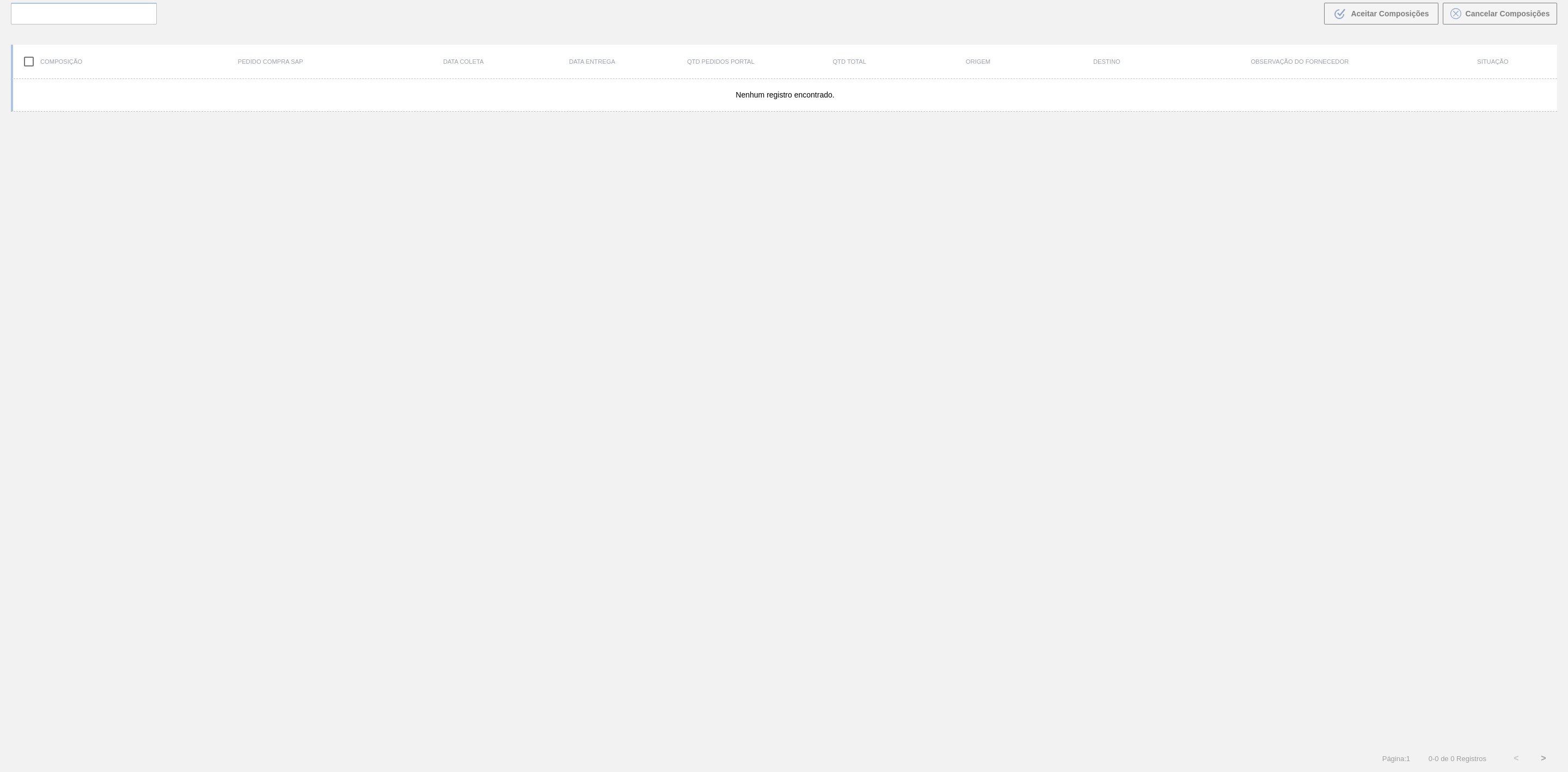
scroll to position [79, 0]
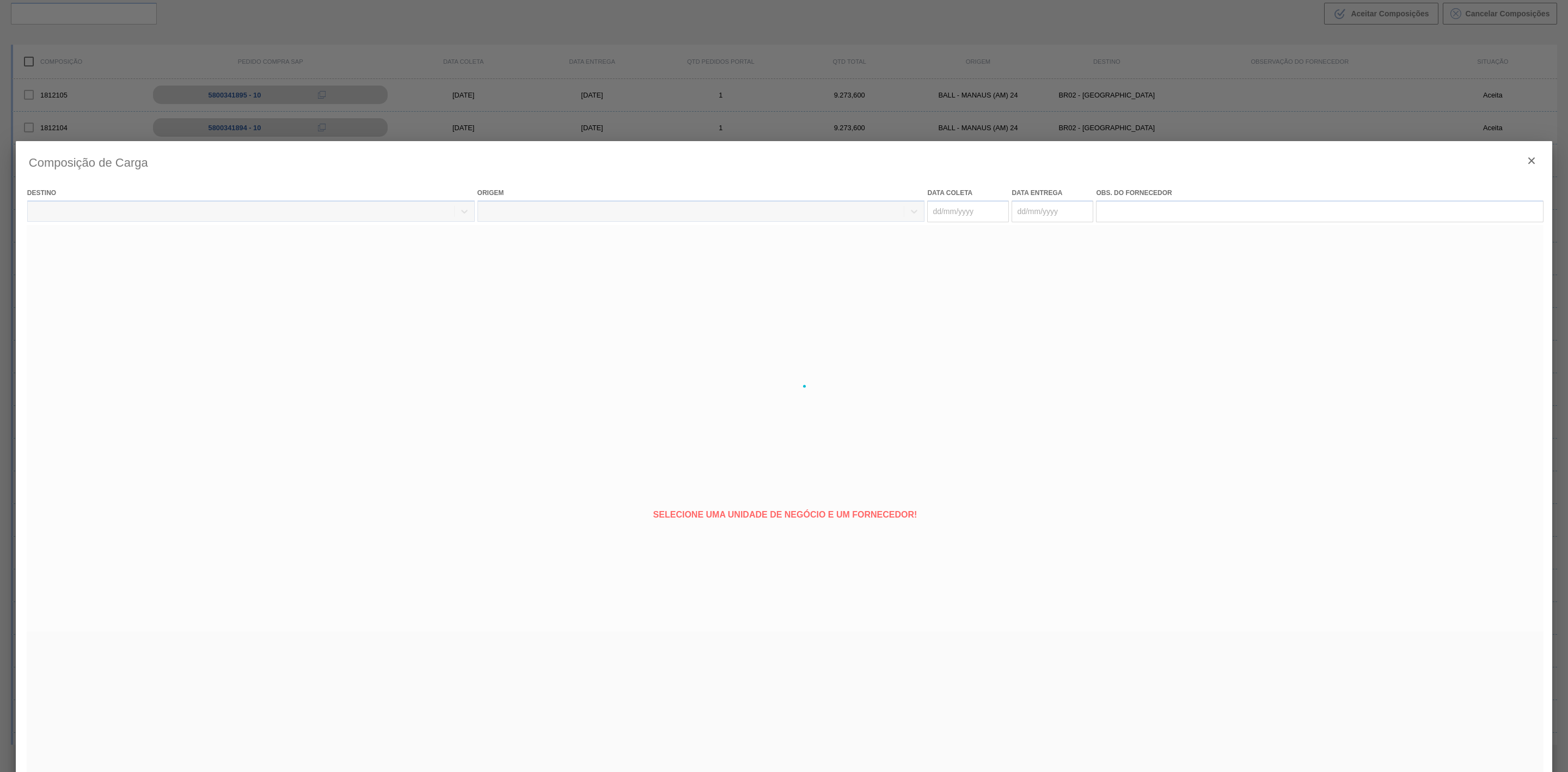
type coleta "[DATE]"
type entrega "[DATE]"
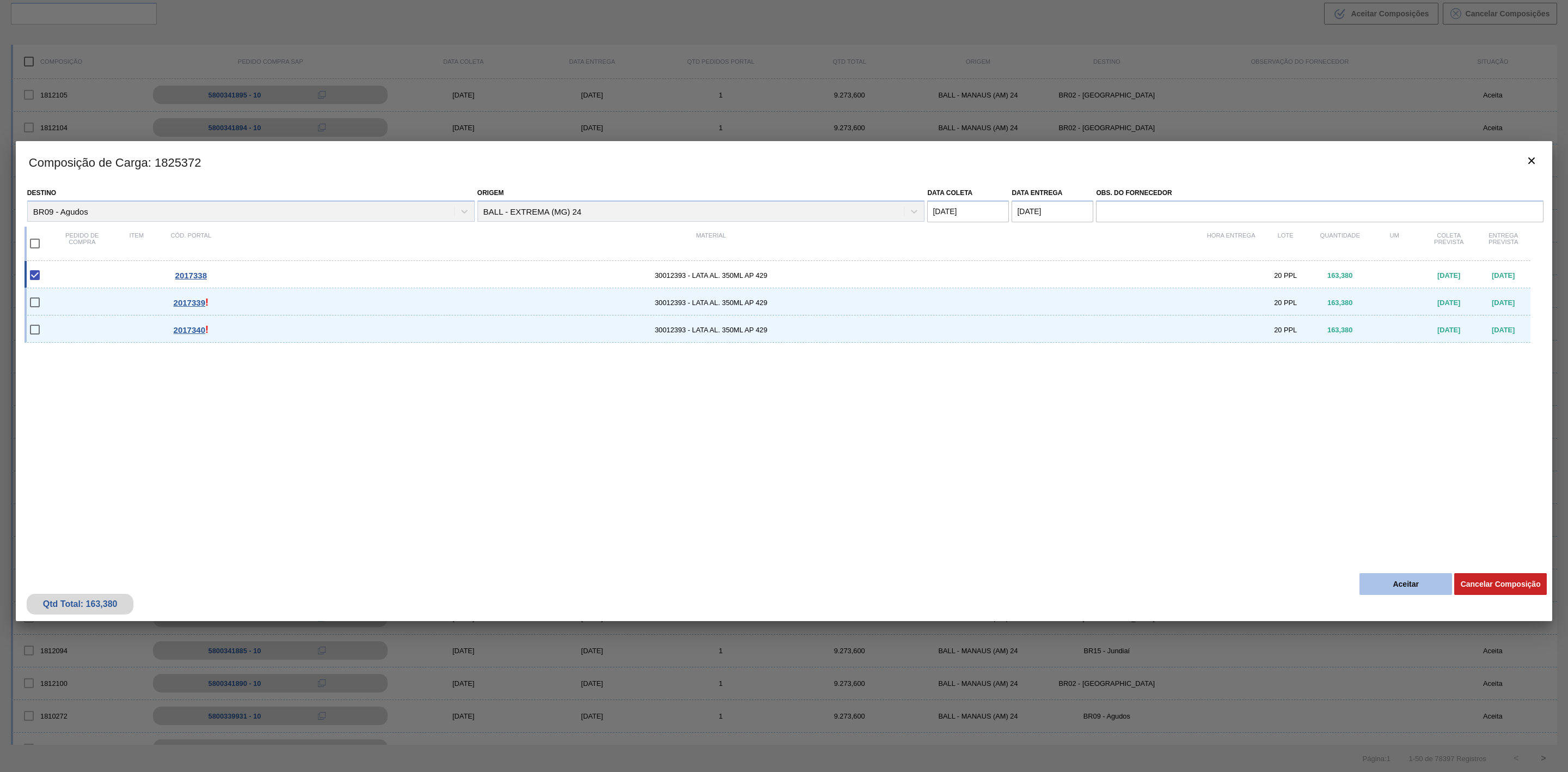
click at [1381, 574] on button "Aceitar" at bounding box center [1406, 584] width 92 height 22
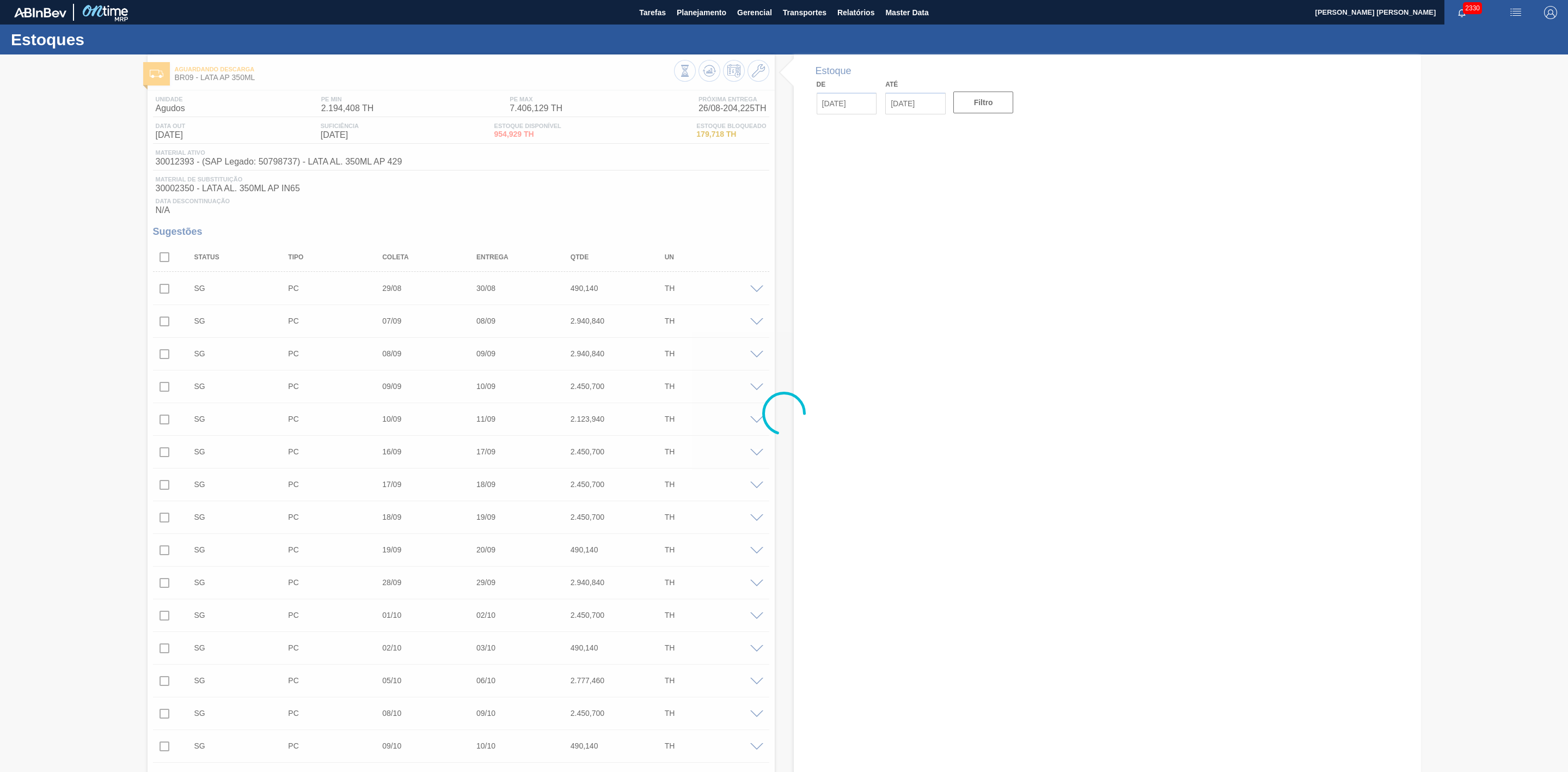
type input "[DATE]"
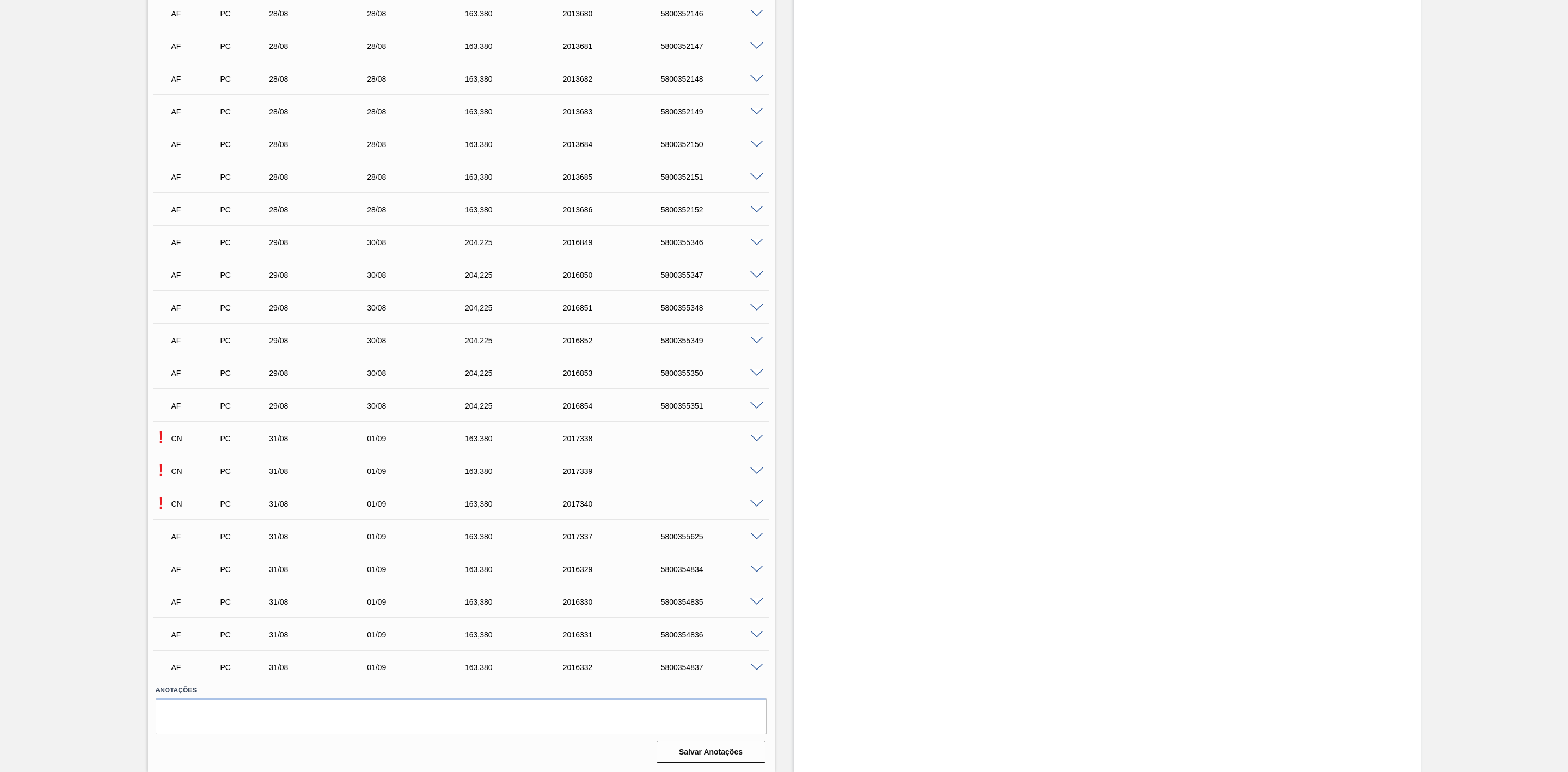
scroll to position [2342, 0]
click at [755, 470] on span at bounding box center [757, 471] width 13 height 8
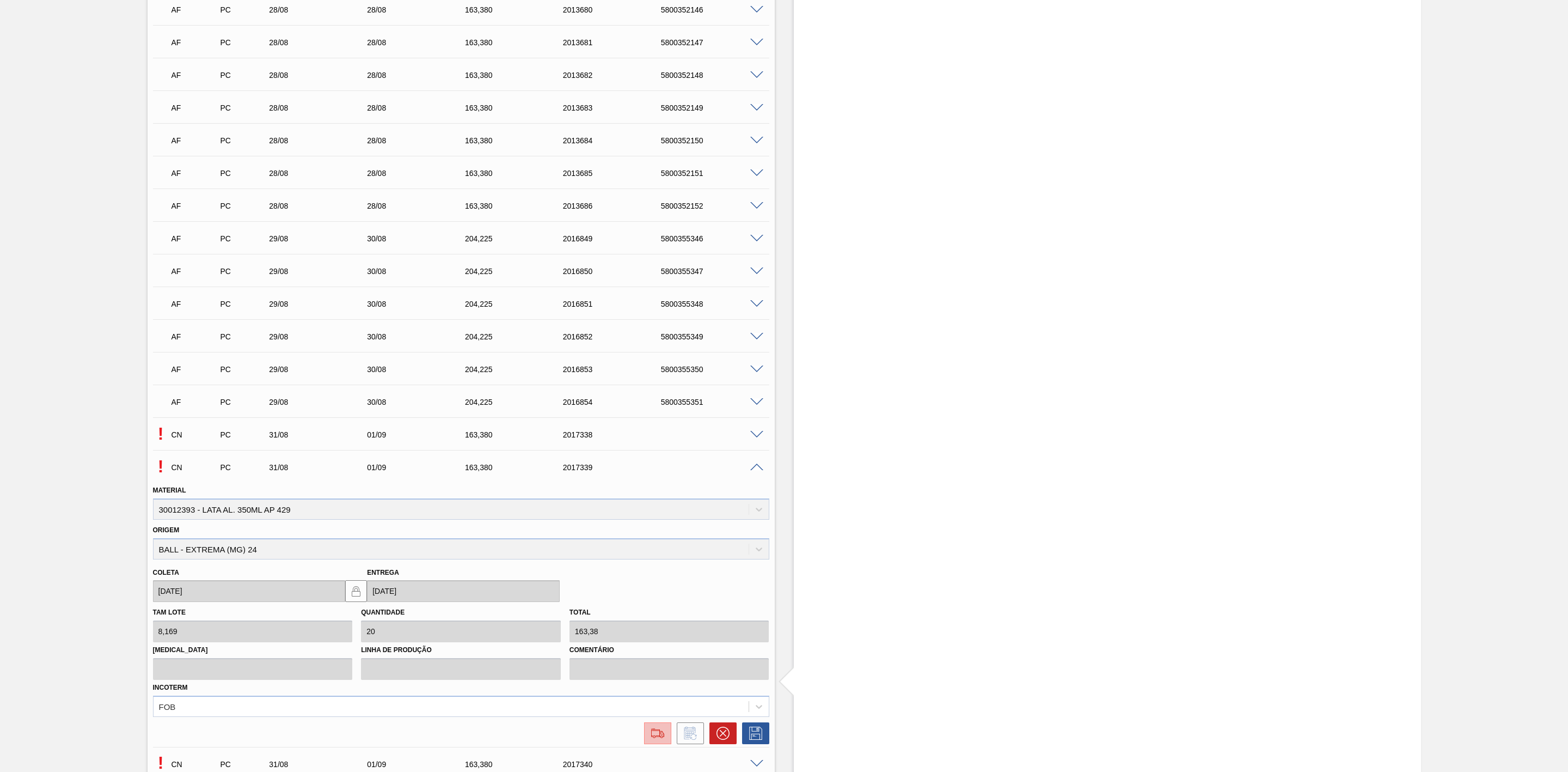
click at [661, 739] on img at bounding box center [658, 733] width 17 height 13
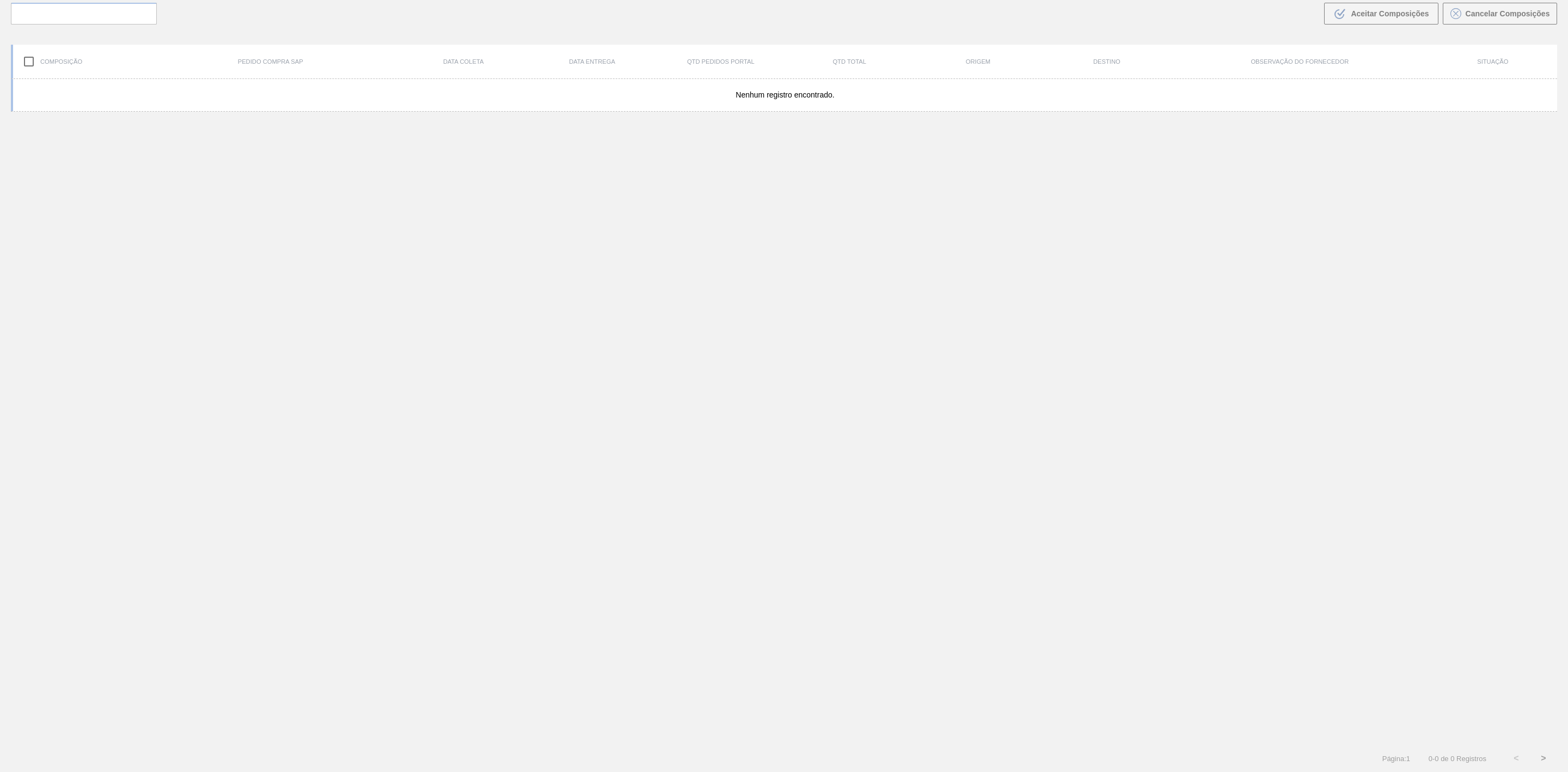
scroll to position [79, 0]
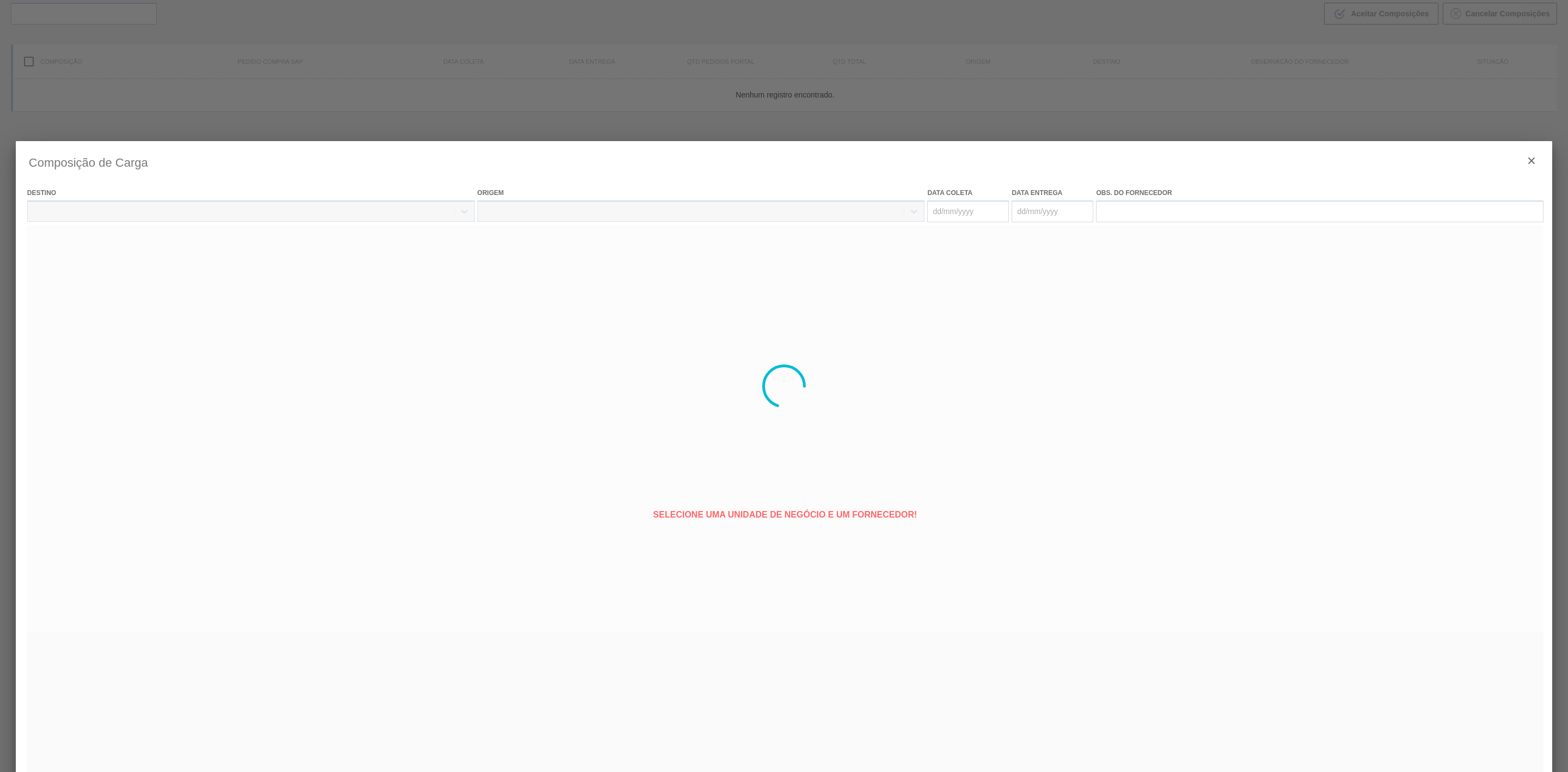
type coleta "[DATE]"
type entrega "[DATE]"
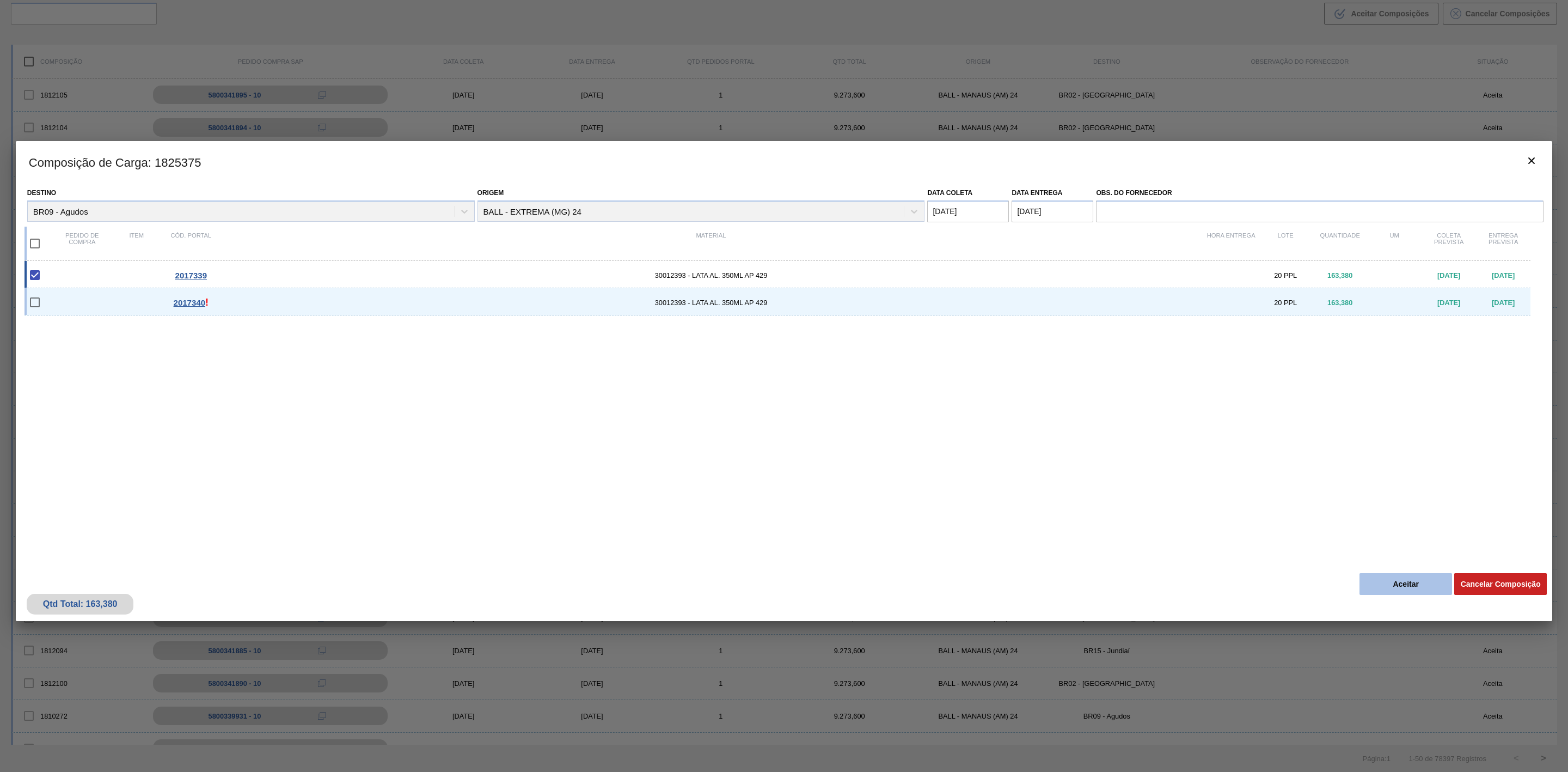
click at [1388, 584] on button "Aceitar" at bounding box center [1406, 584] width 92 height 22
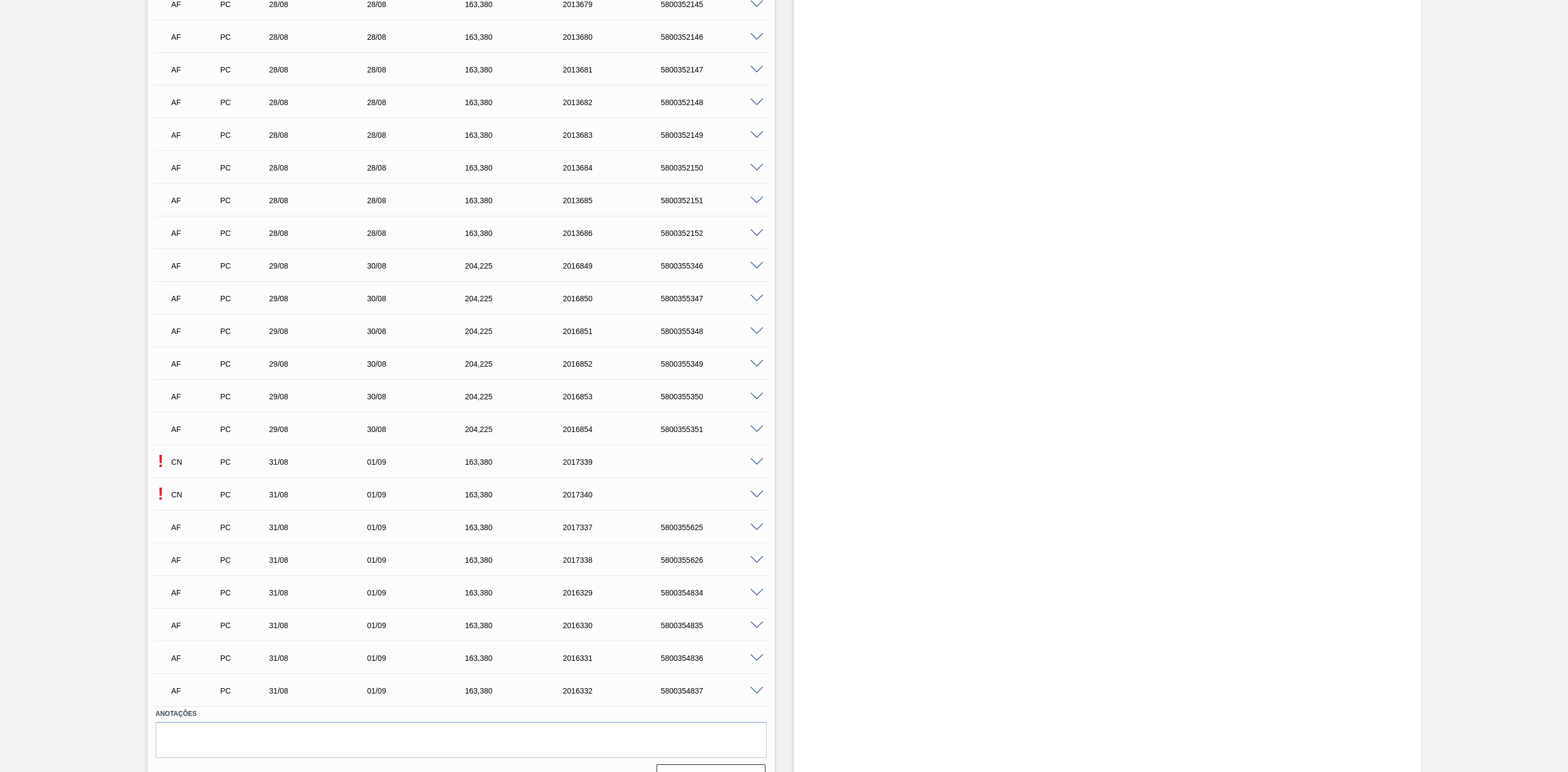
scroll to position [2342, 0]
click at [758, 469] on span at bounding box center [757, 471] width 13 height 8
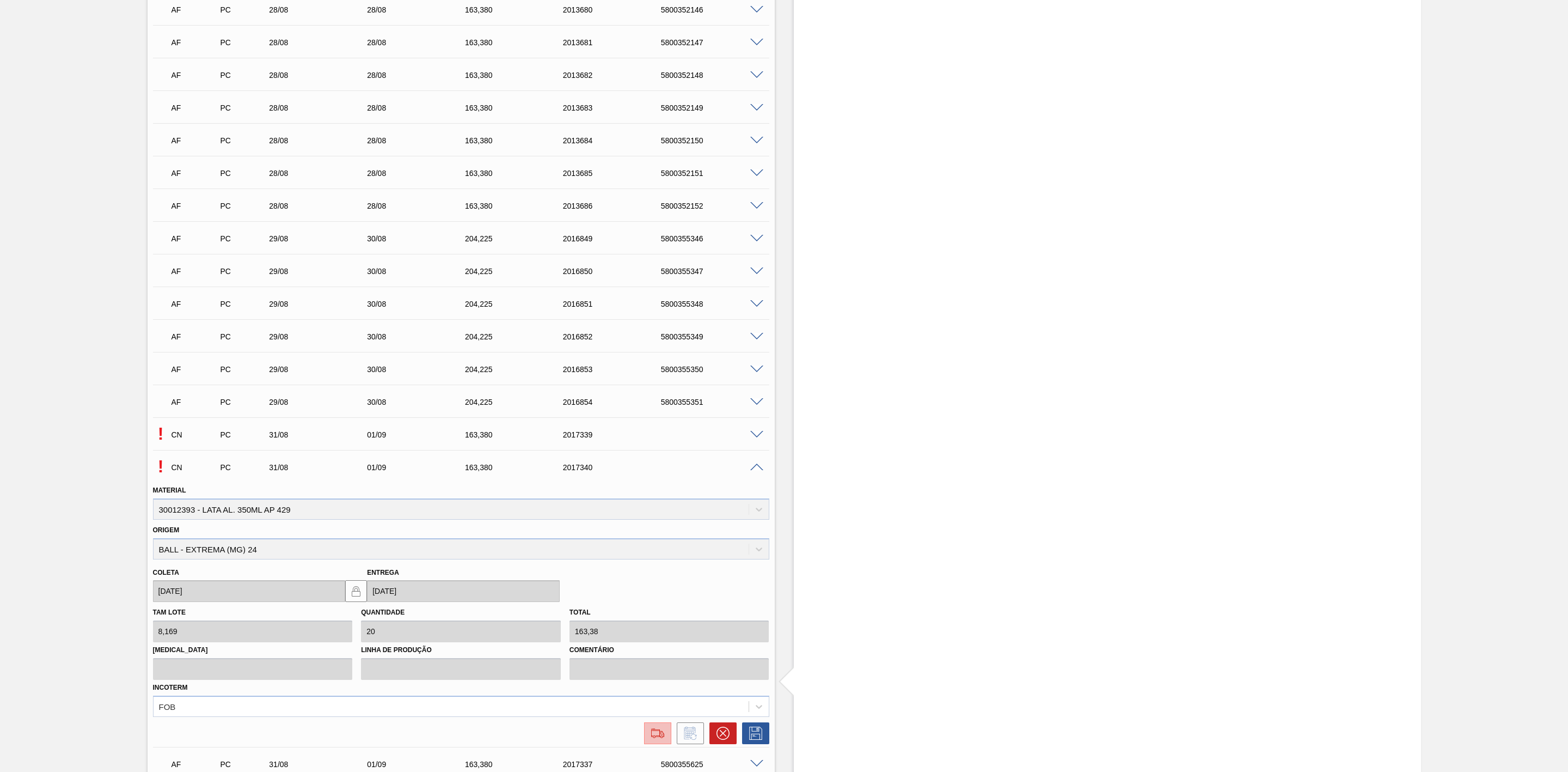
click at [655, 740] on img at bounding box center [658, 733] width 17 height 13
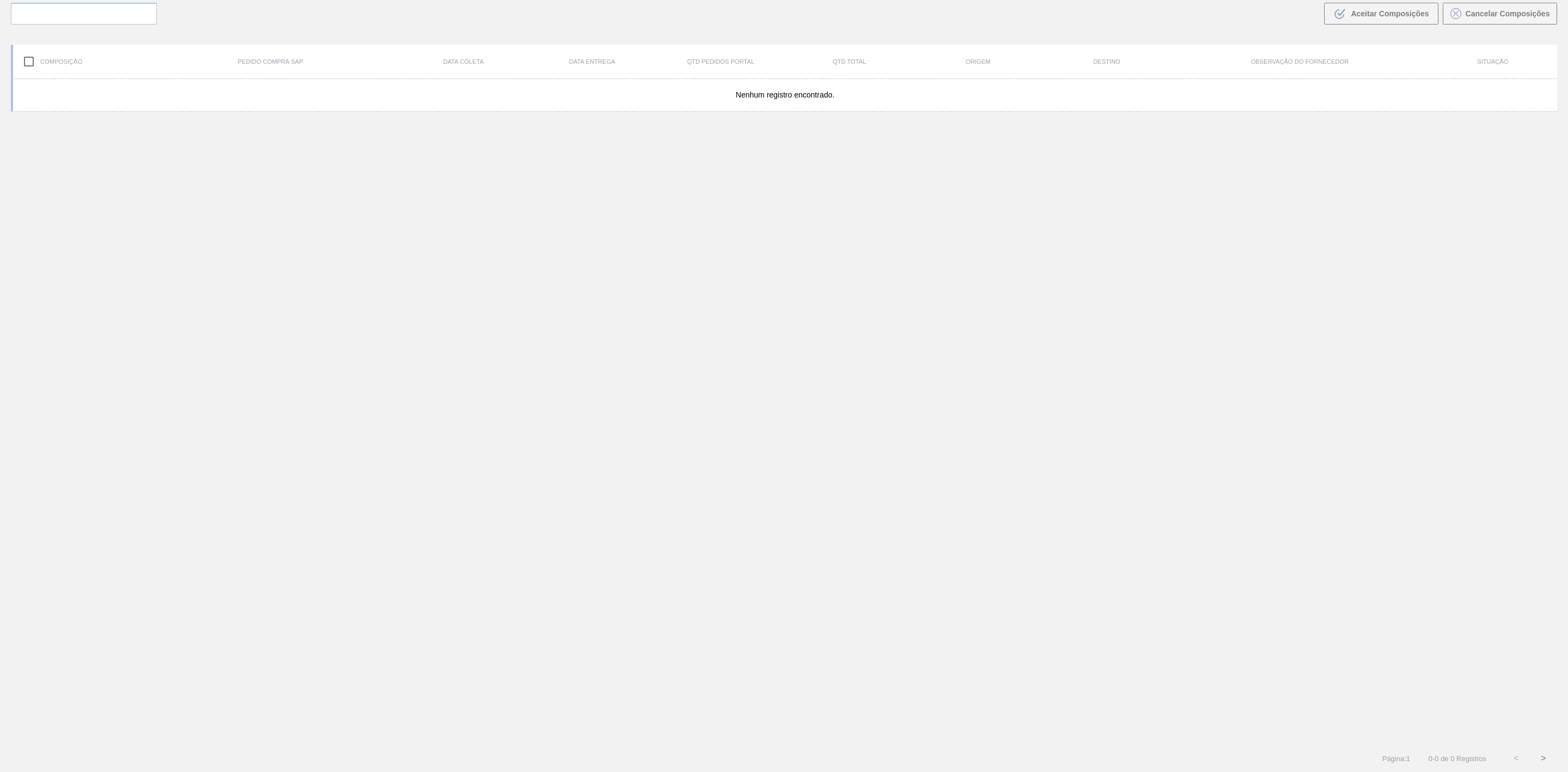
scroll to position [79, 0]
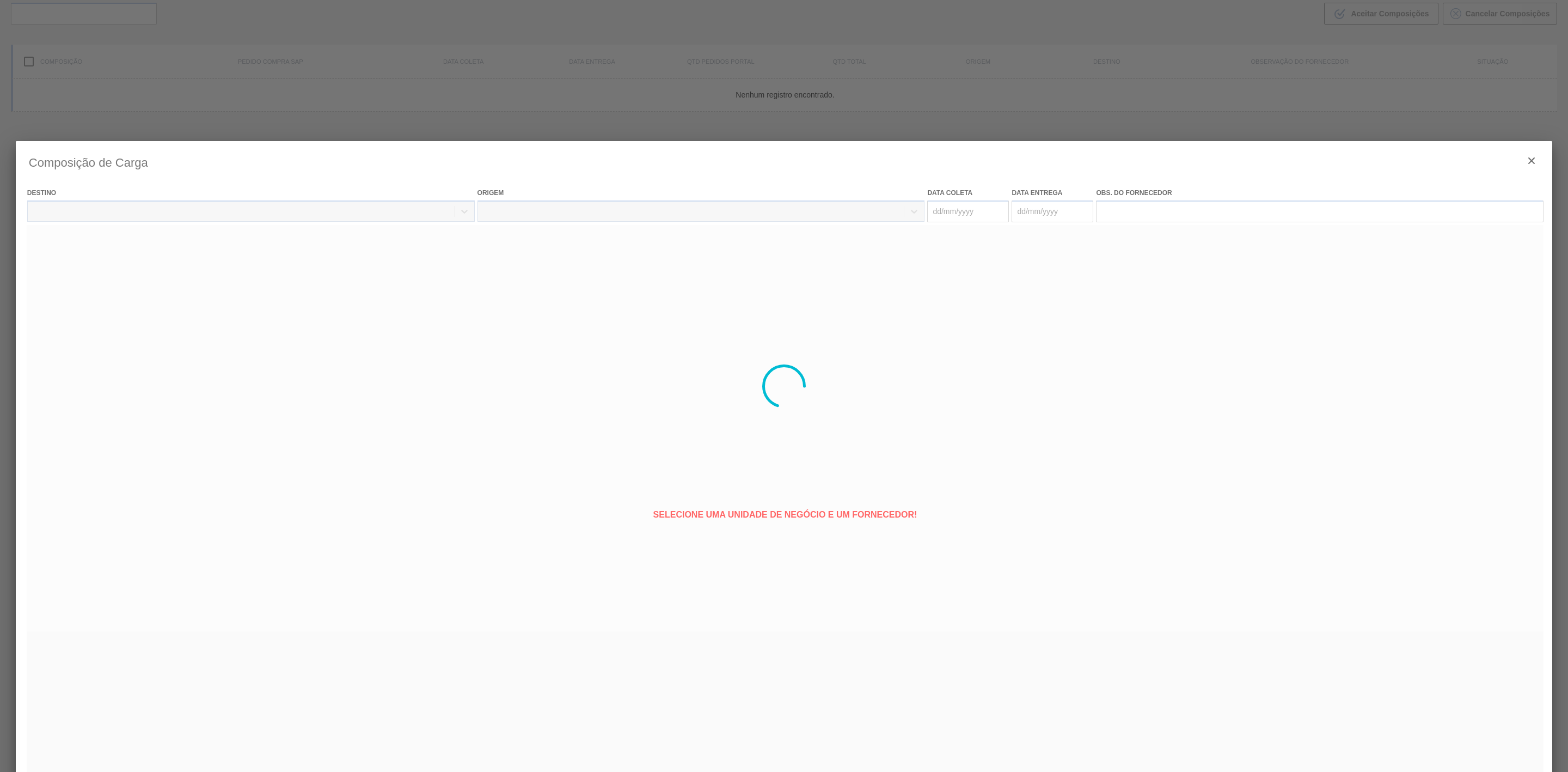
type coleta "[DATE]"
type entrega "[DATE]"
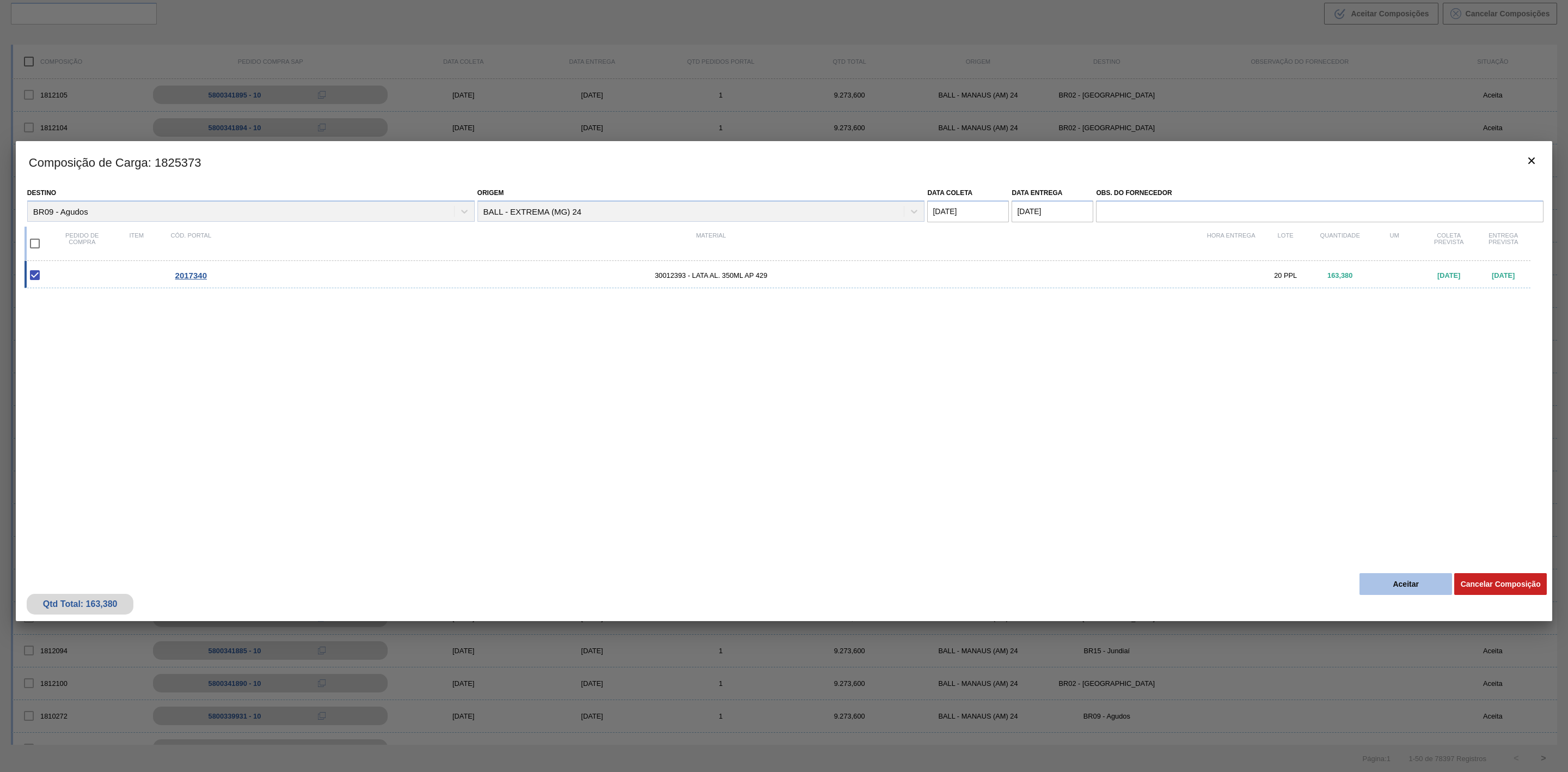
click at [1384, 578] on button "Aceitar" at bounding box center [1406, 584] width 92 height 22
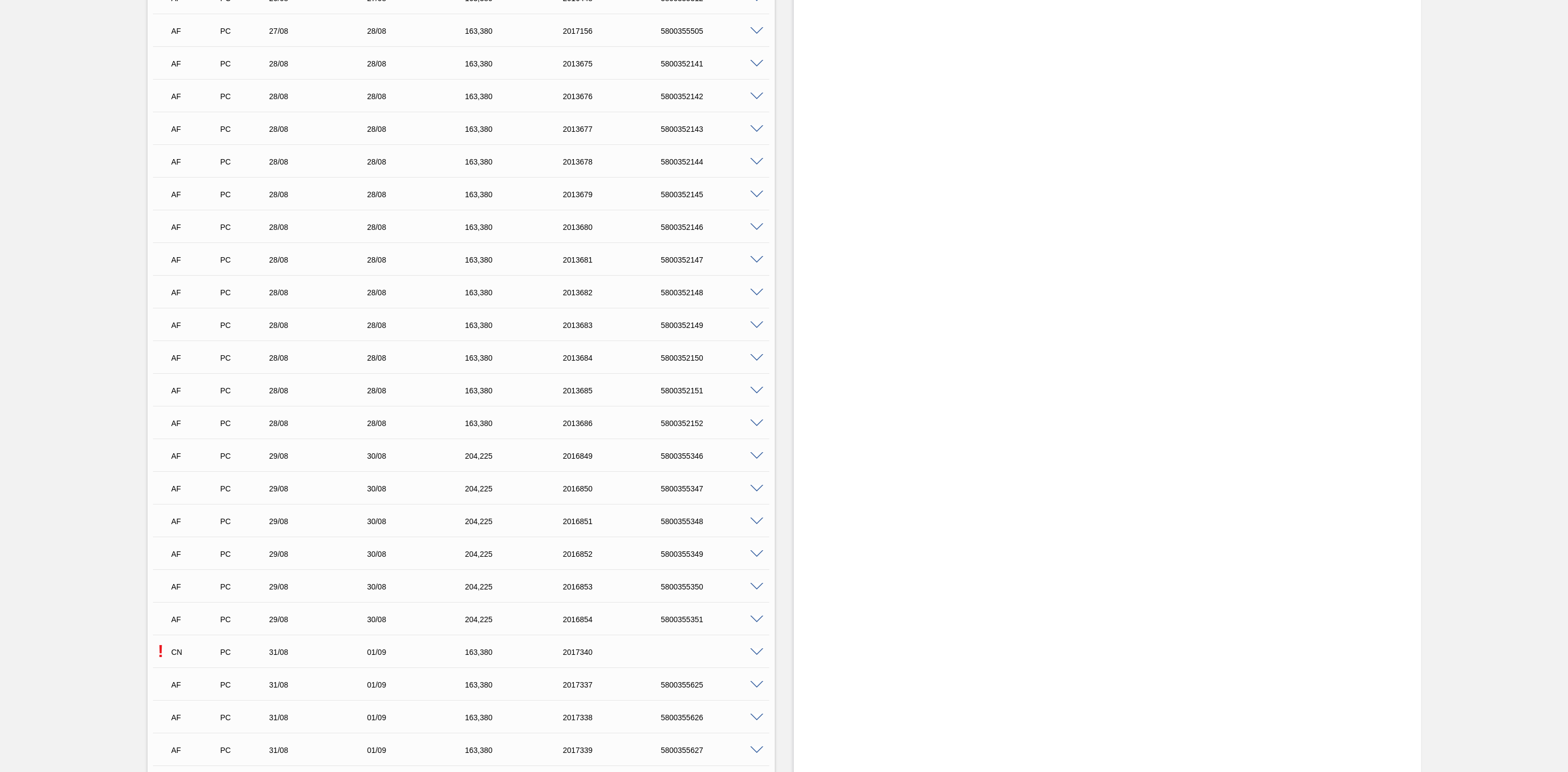
scroll to position [2342, 0]
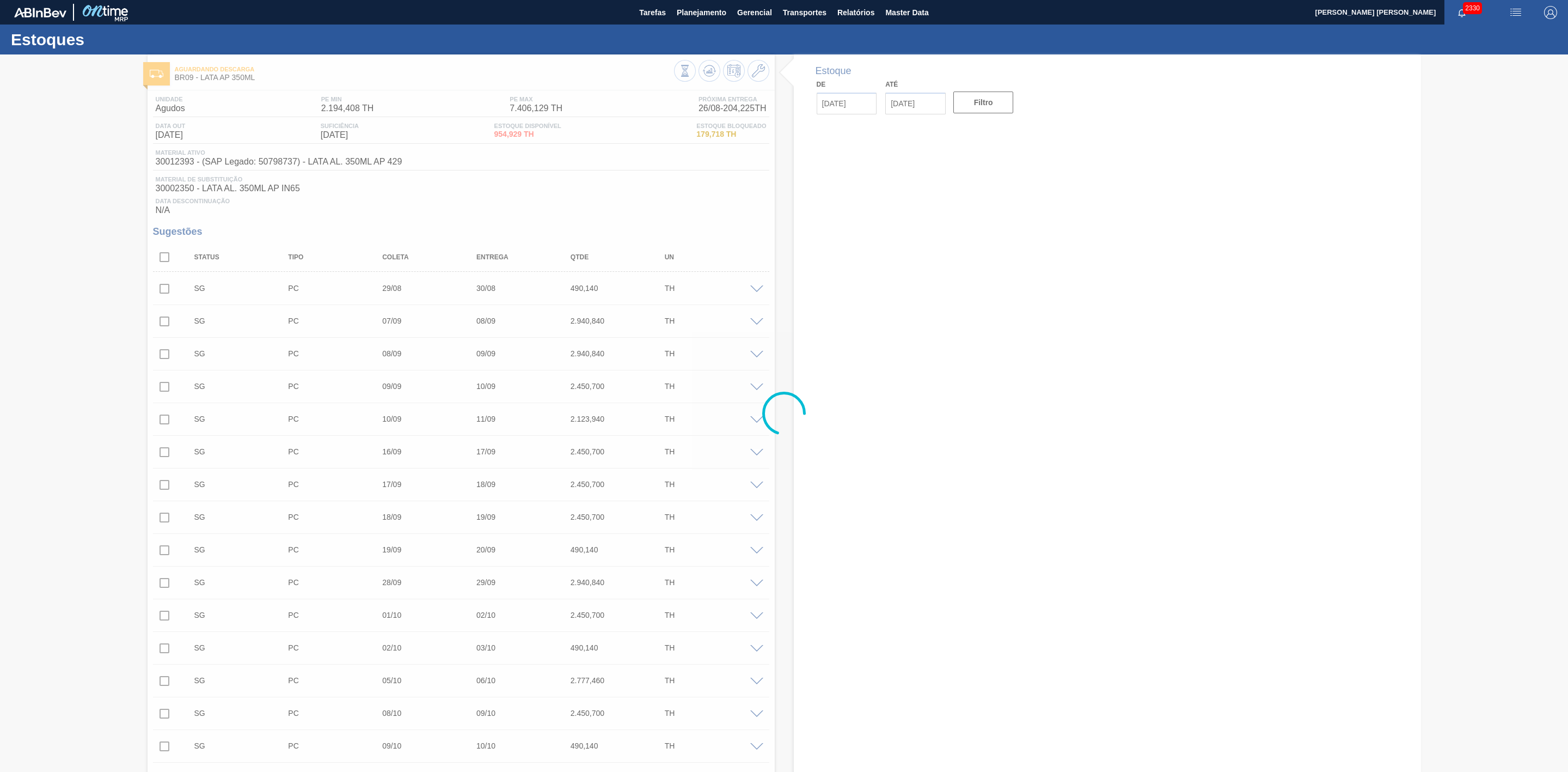
type input "[DATE]"
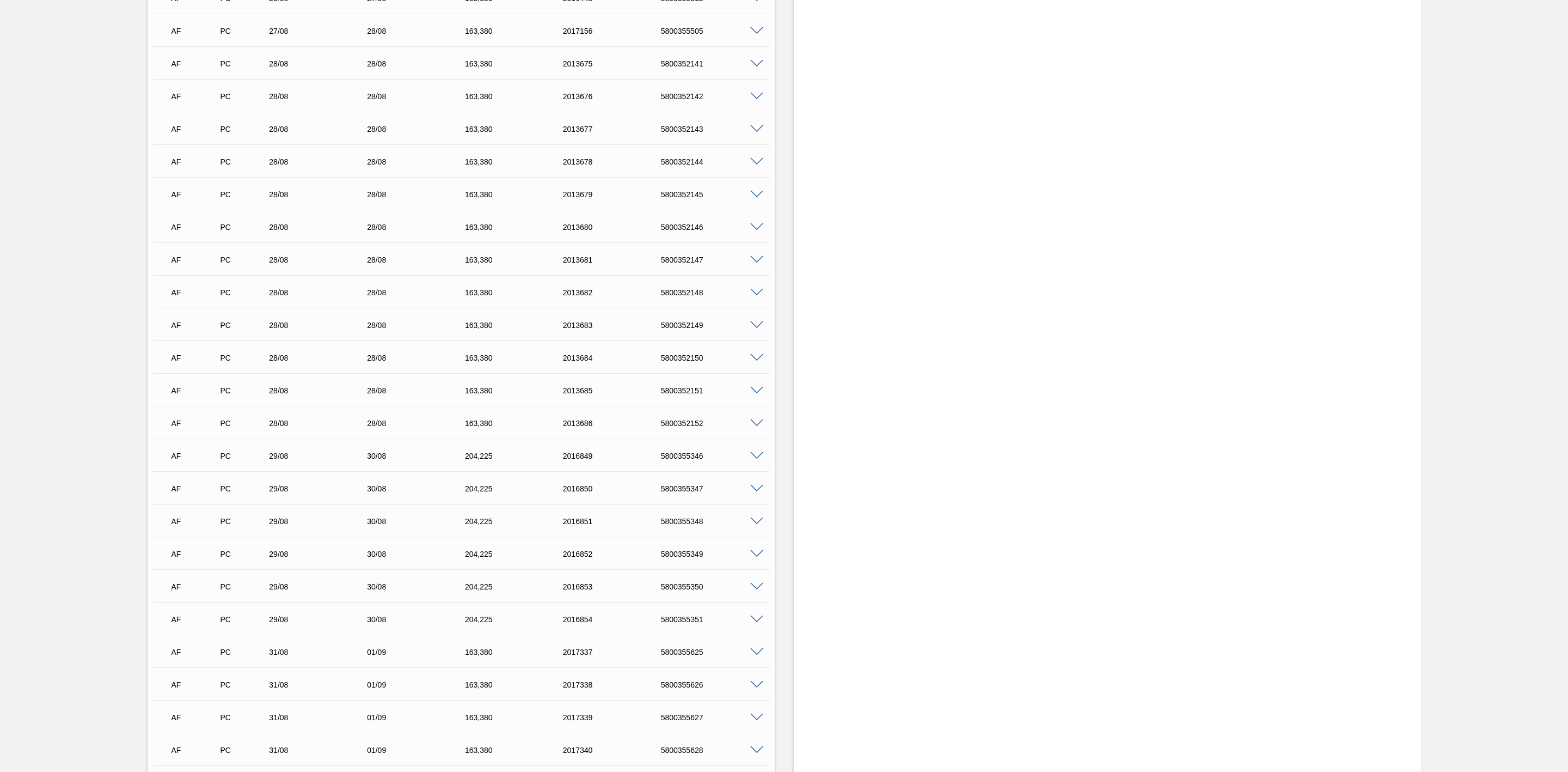
scroll to position [2342, 0]
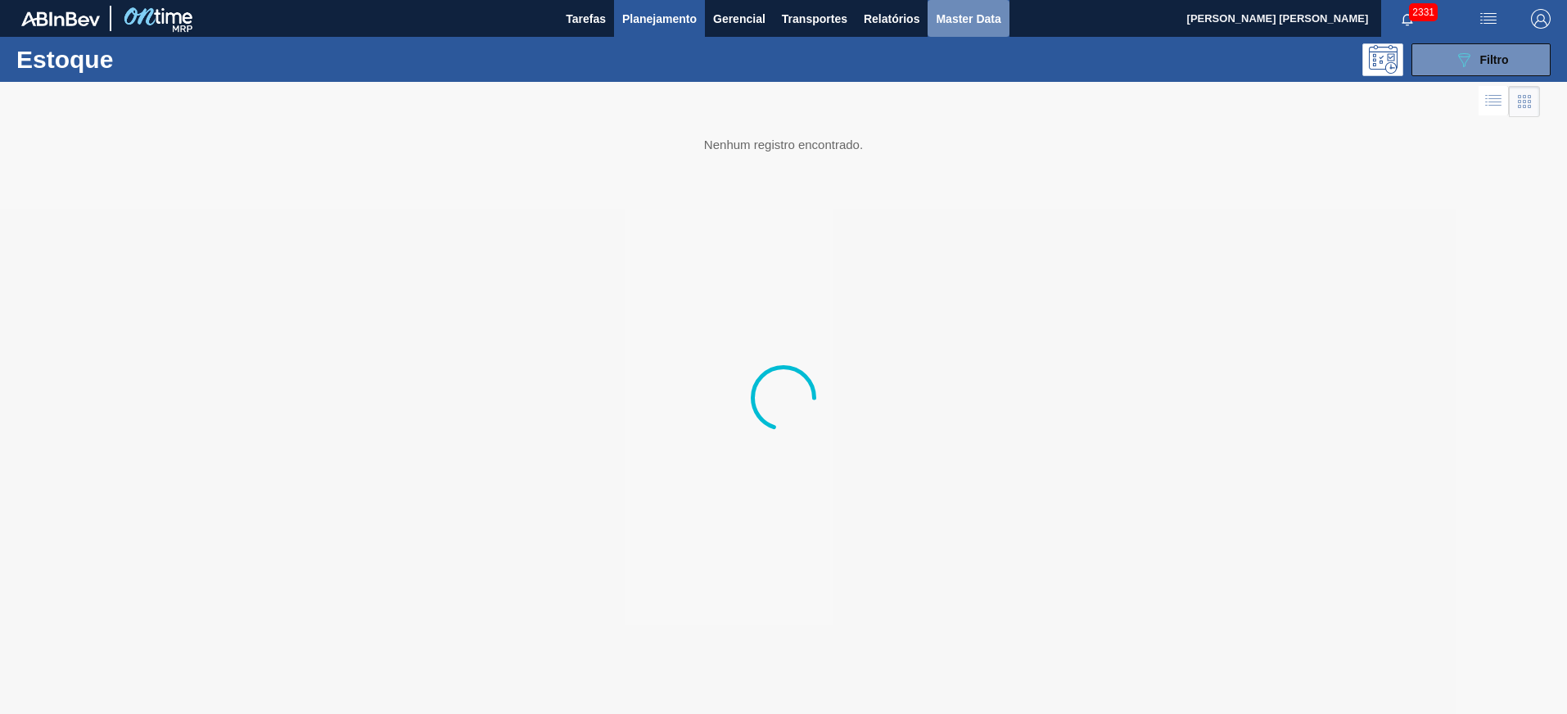
click at [954, 7] on button "Master Data" at bounding box center [967, 18] width 81 height 37
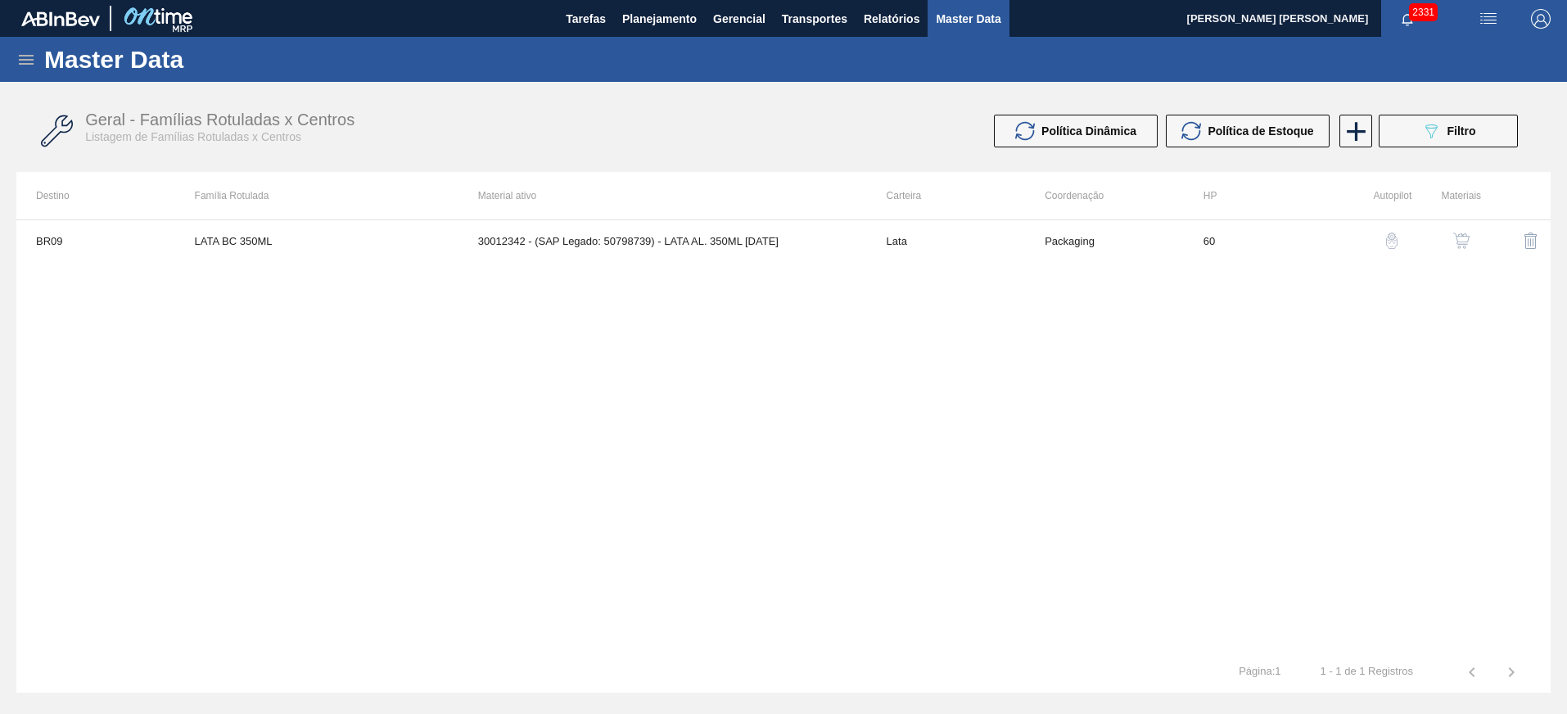
click at [26, 59] on icon at bounding box center [26, 60] width 15 height 10
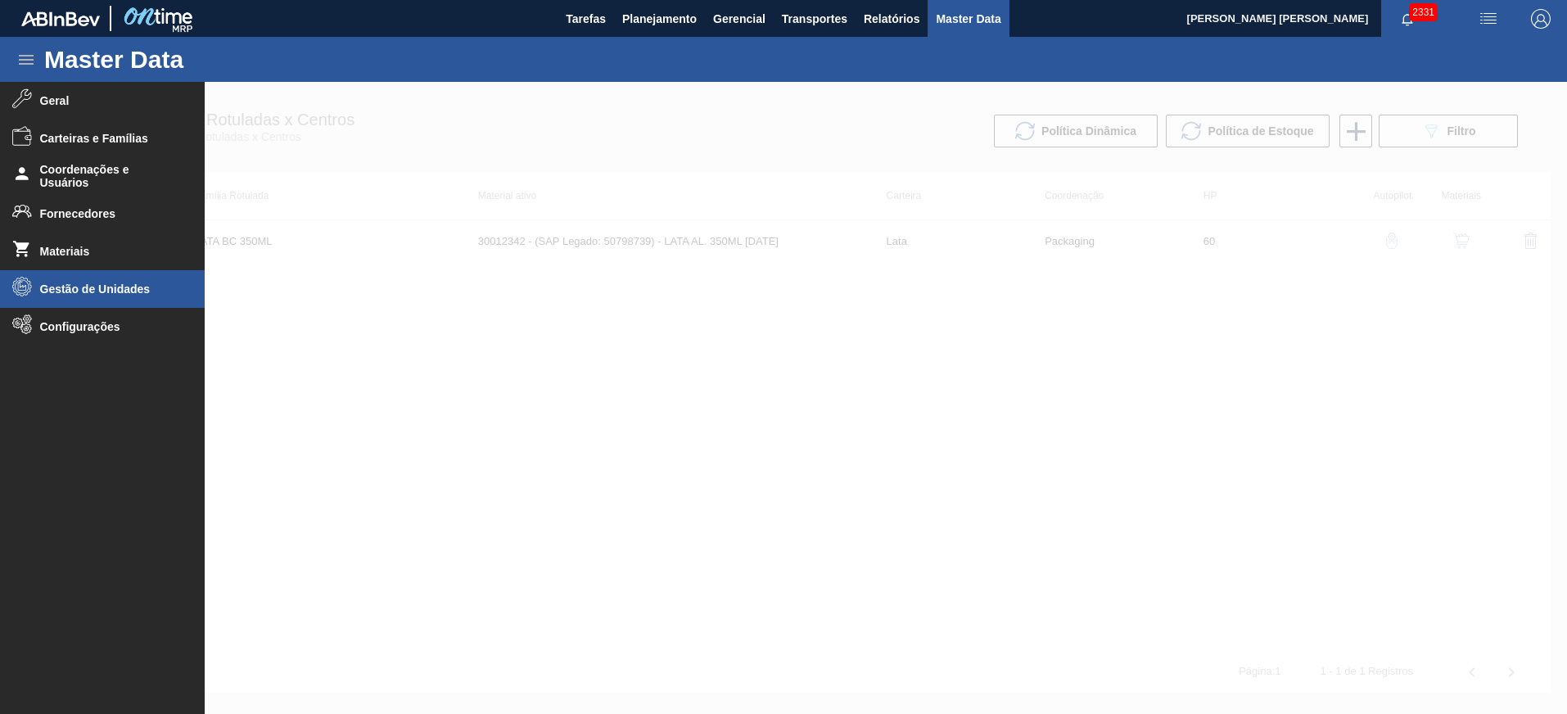
click at [93, 291] on span "Gestão de Unidades" at bounding box center [107, 288] width 135 height 13
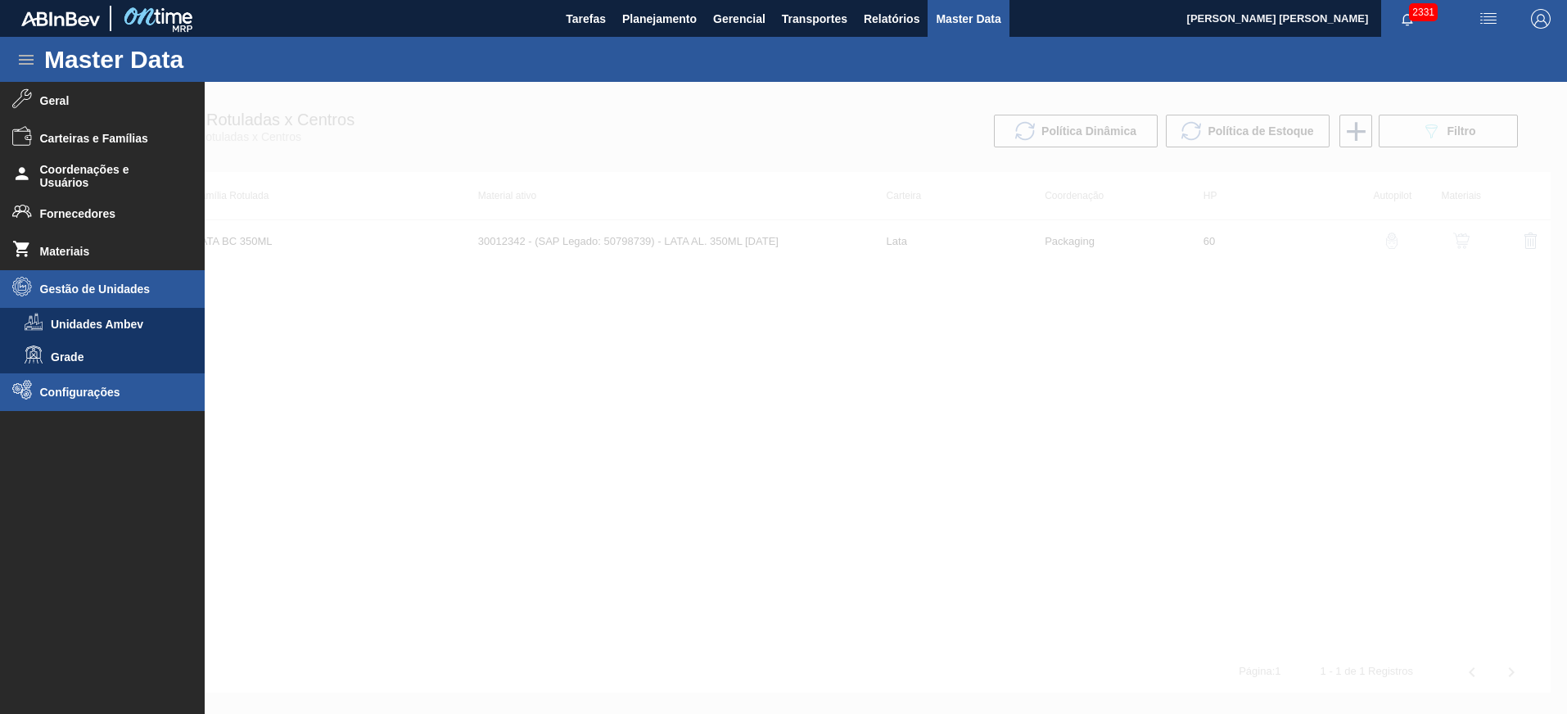
click at [53, 397] on span "Configurações" at bounding box center [107, 392] width 135 height 13
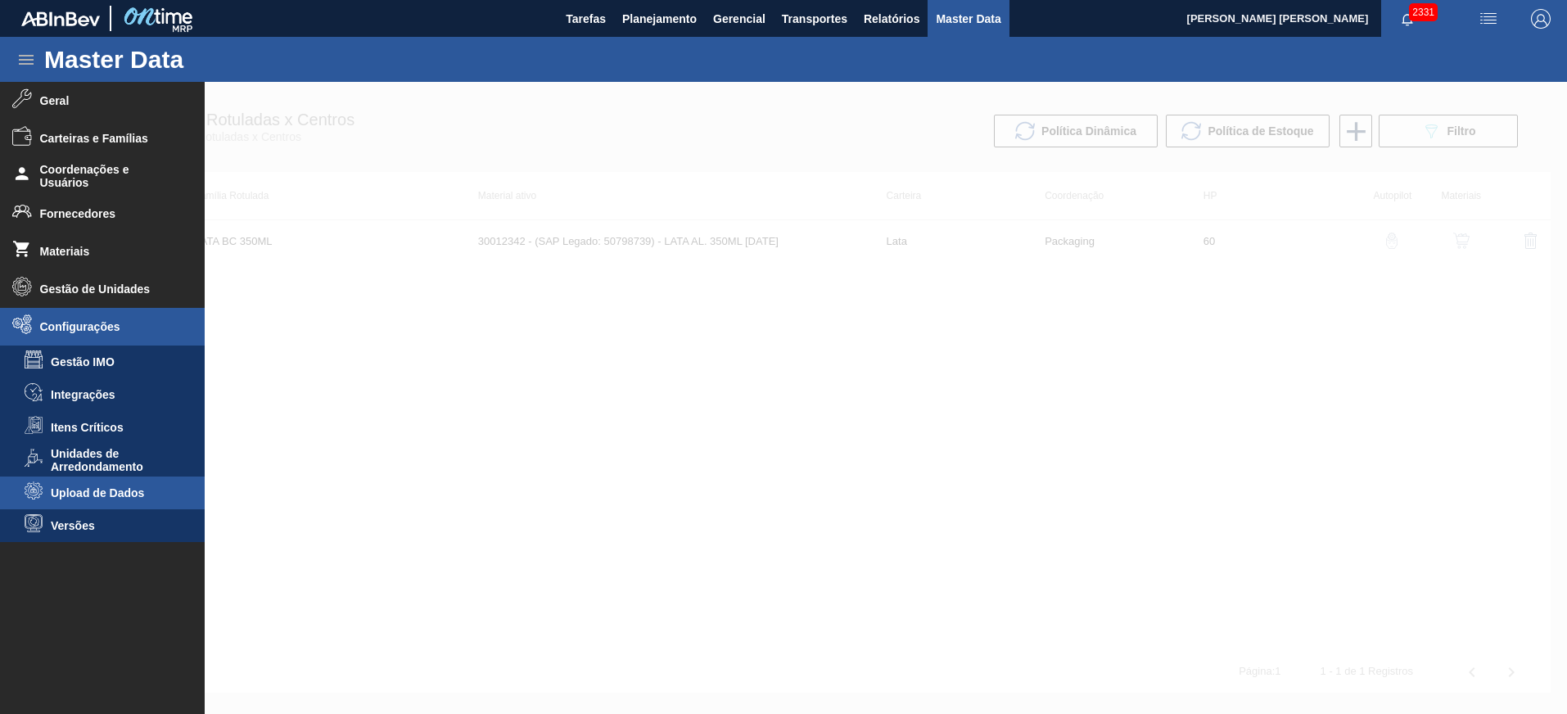
click at [101, 487] on span "Upload de Dados" at bounding box center [114, 492] width 126 height 13
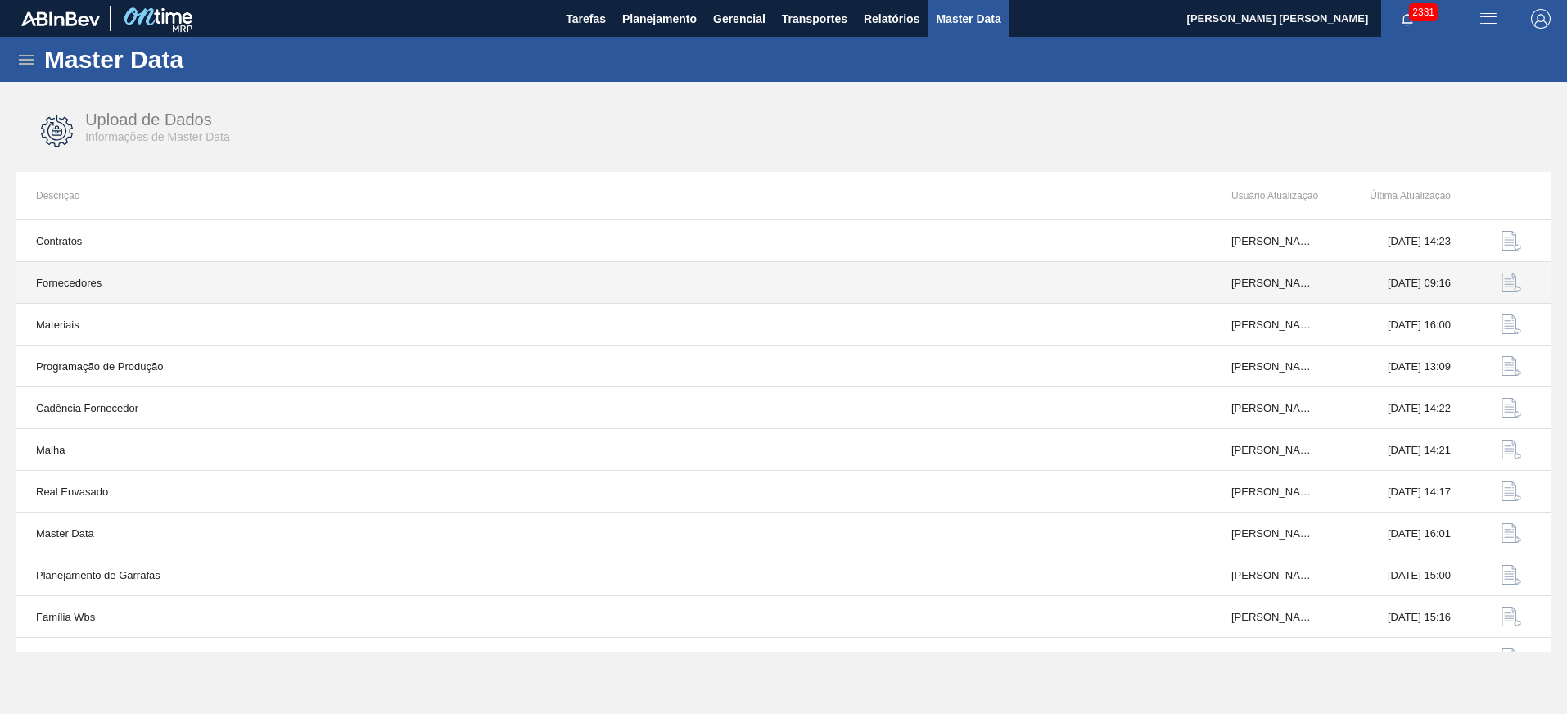
click at [1503, 282] on img "button" at bounding box center [1511, 283] width 20 height 20
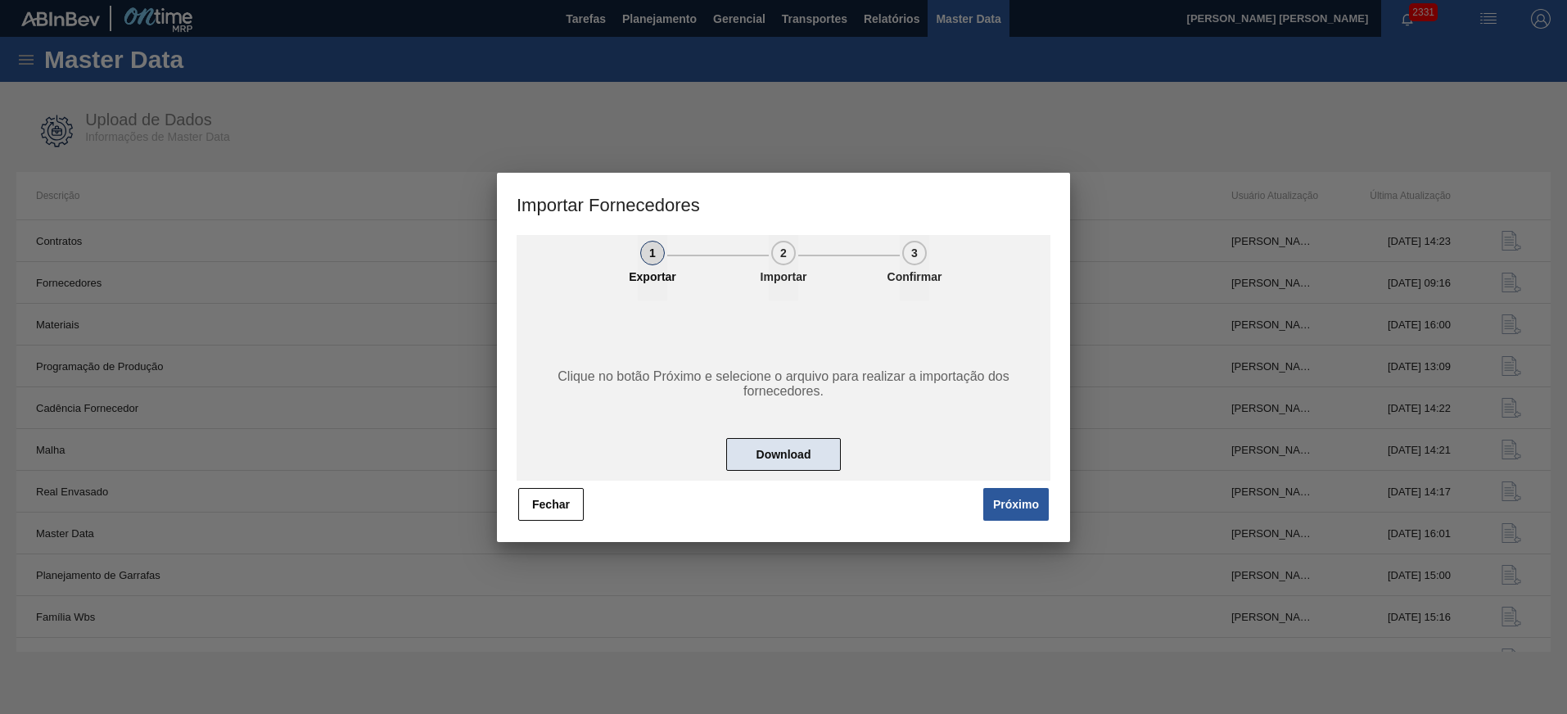
click at [786, 460] on button "Download" at bounding box center [783, 454] width 115 height 33
drag, startPoint x: 563, startPoint y: 503, endPoint x: 554, endPoint y: 491, distance: 15.2
click at [562, 503] on button "Fechar" at bounding box center [550, 504] width 65 height 33
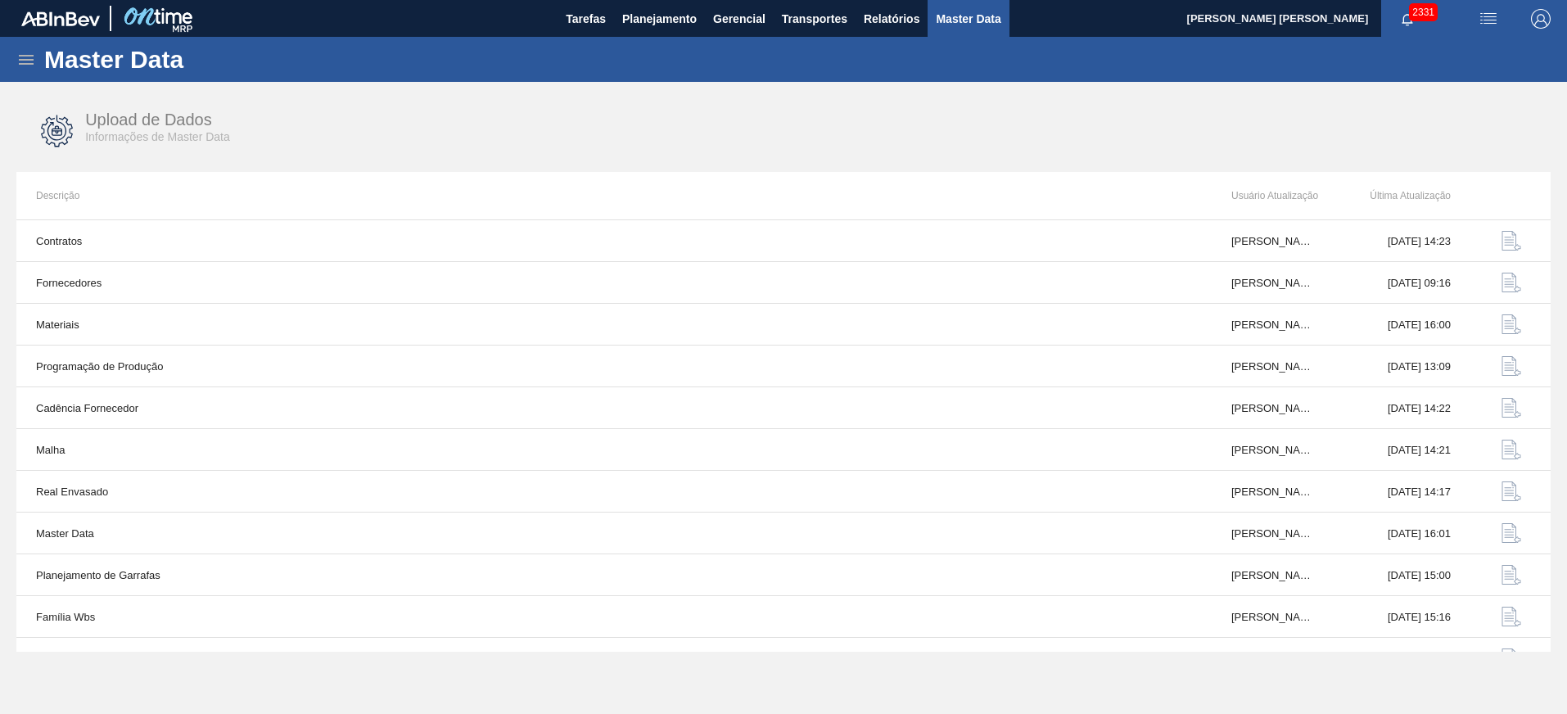
click at [26, 52] on icon at bounding box center [26, 60] width 20 height 20
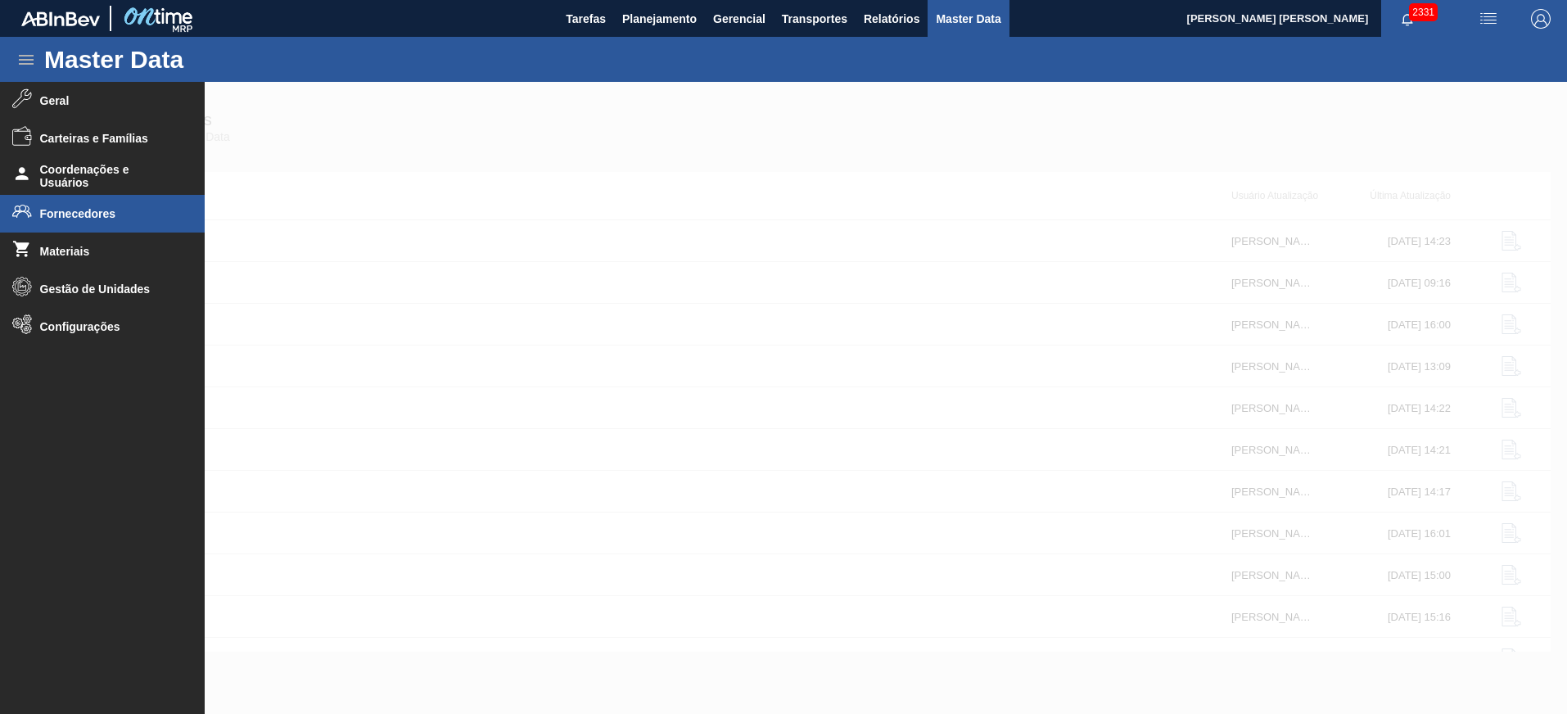
click at [79, 209] on span "Fornecedores" at bounding box center [107, 213] width 135 height 13
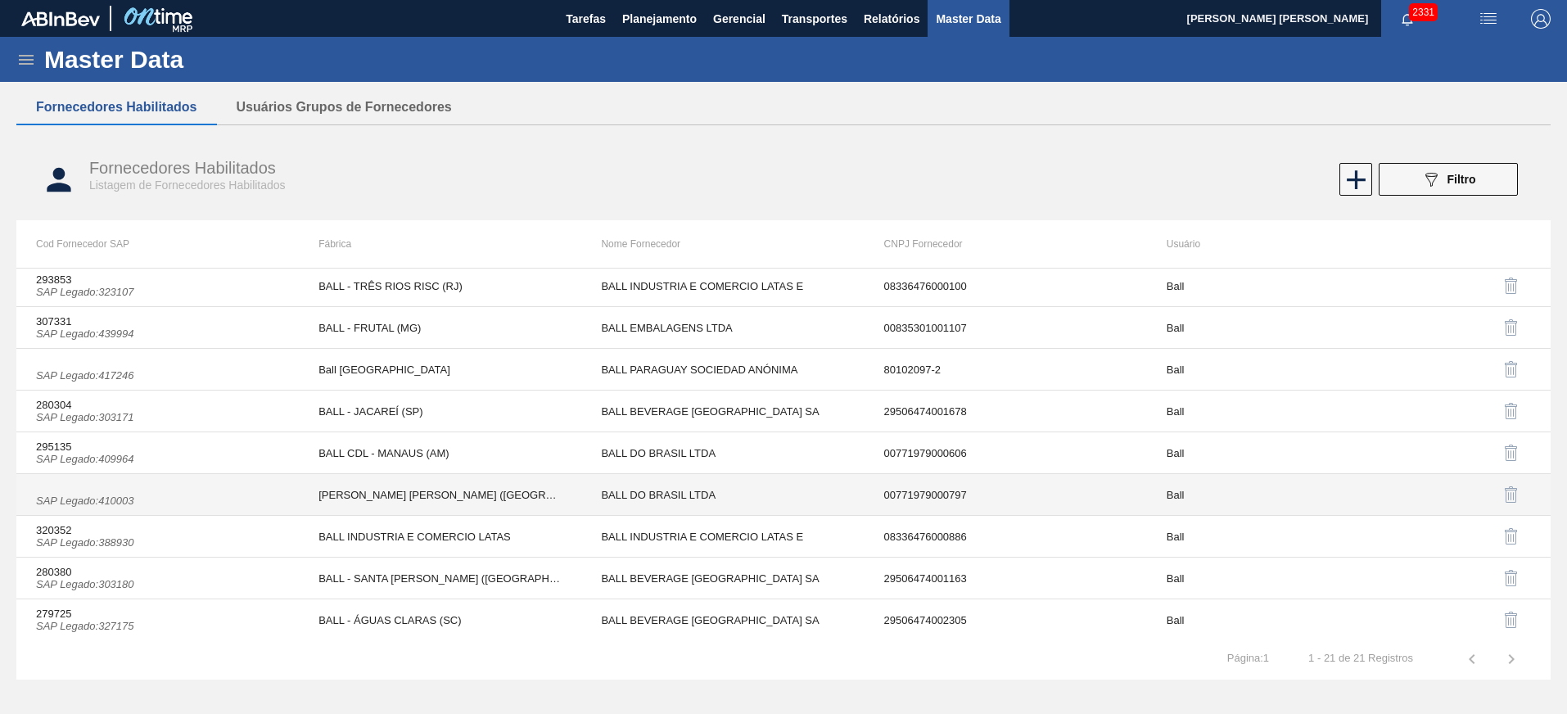
scroll to position [506, 0]
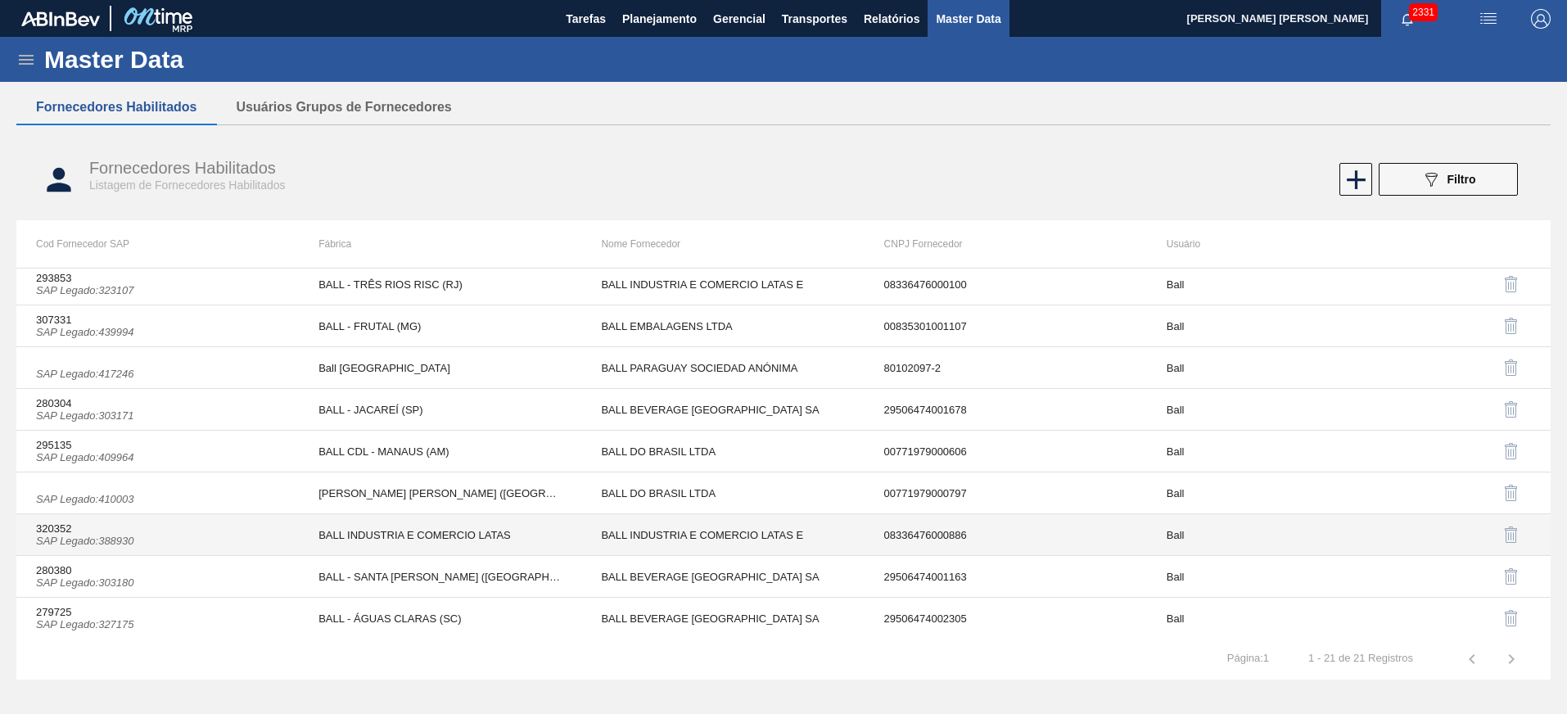
click at [116, 539] on icon "SAP Legado : 388930" at bounding box center [85, 540] width 98 height 12
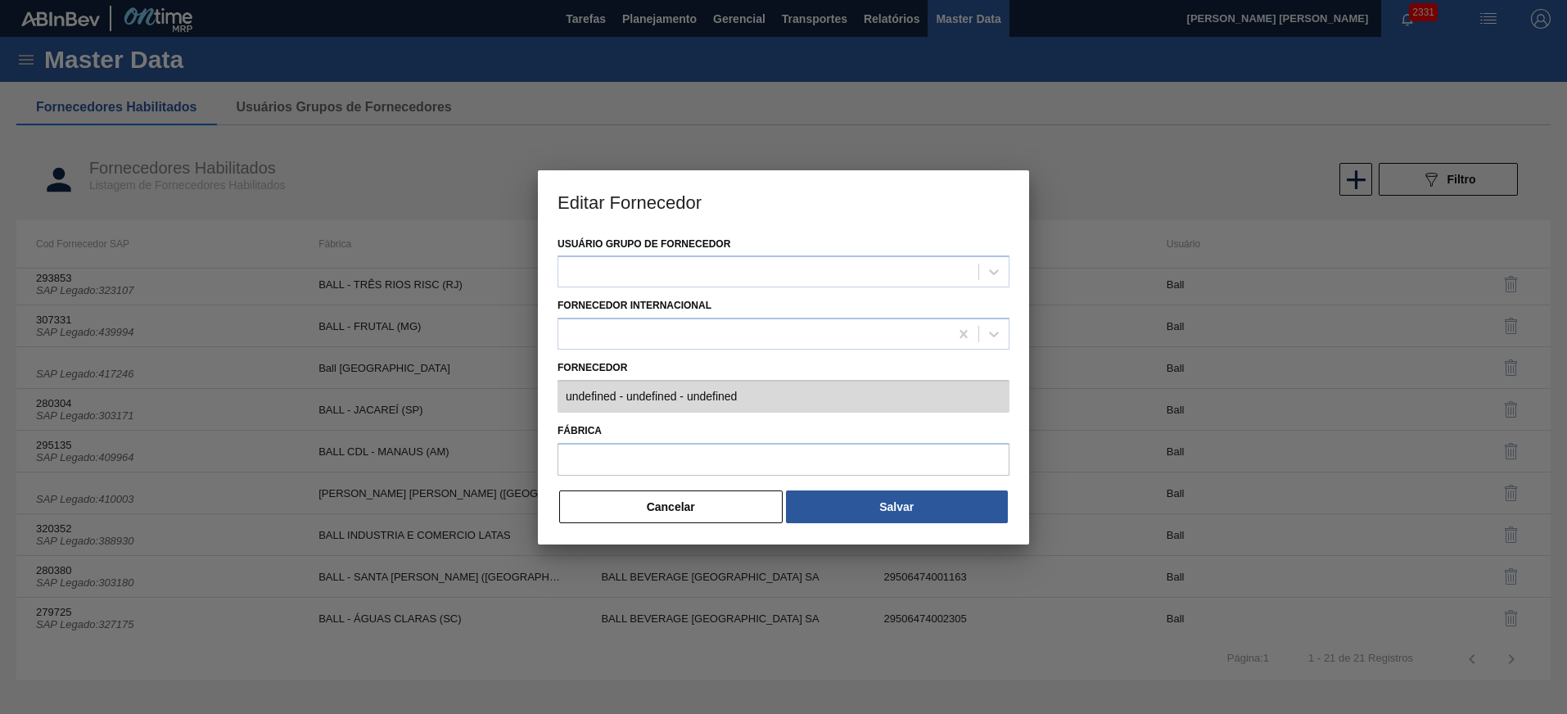
type input "320352 (SAP Legado: 388930) - BALL INDUSTRIA E COMERCIO LATAS E - 08336476000886"
type input "BALL INDUSTRIA E COMERCIO LATAS"
click at [1089, 399] on div "Editar Fornecedor Usuário Grupo de Fornecedor Ball Fornecedor Internacional For…" at bounding box center [783, 357] width 1567 height 714
click at [720, 500] on button "Cancelar" at bounding box center [670, 506] width 223 height 33
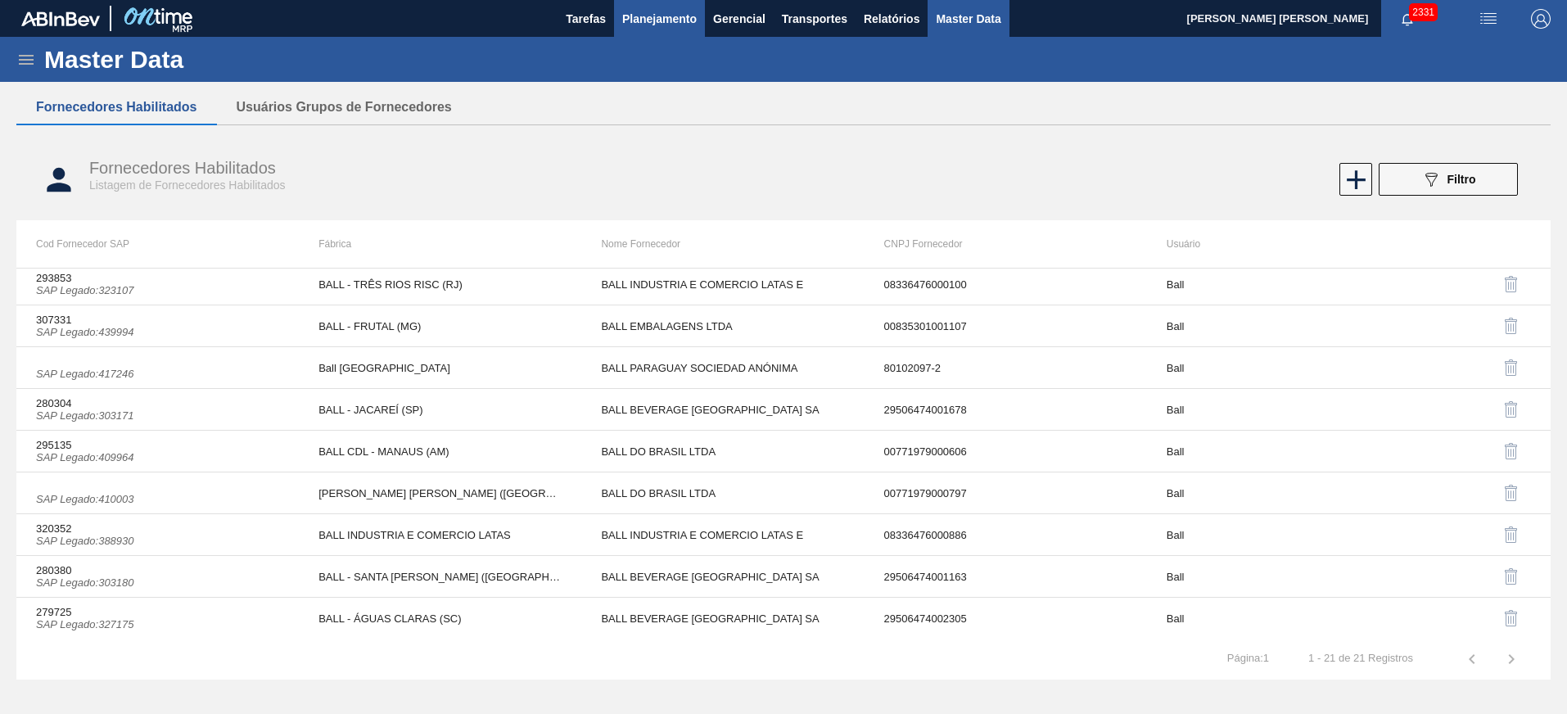
click at [658, 7] on button "Planejamento" at bounding box center [659, 18] width 91 height 37
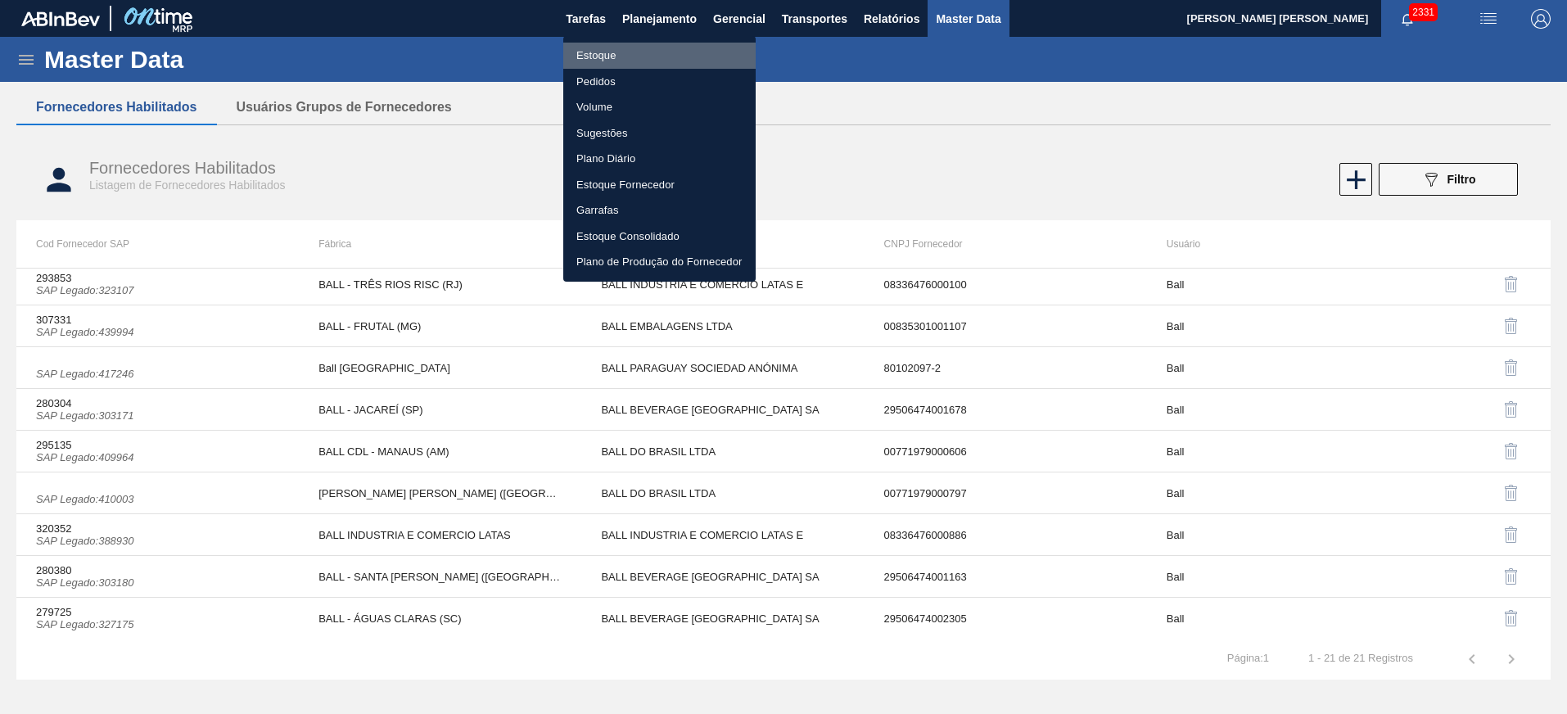
click at [612, 55] on li "Estoque" at bounding box center [659, 56] width 192 height 26
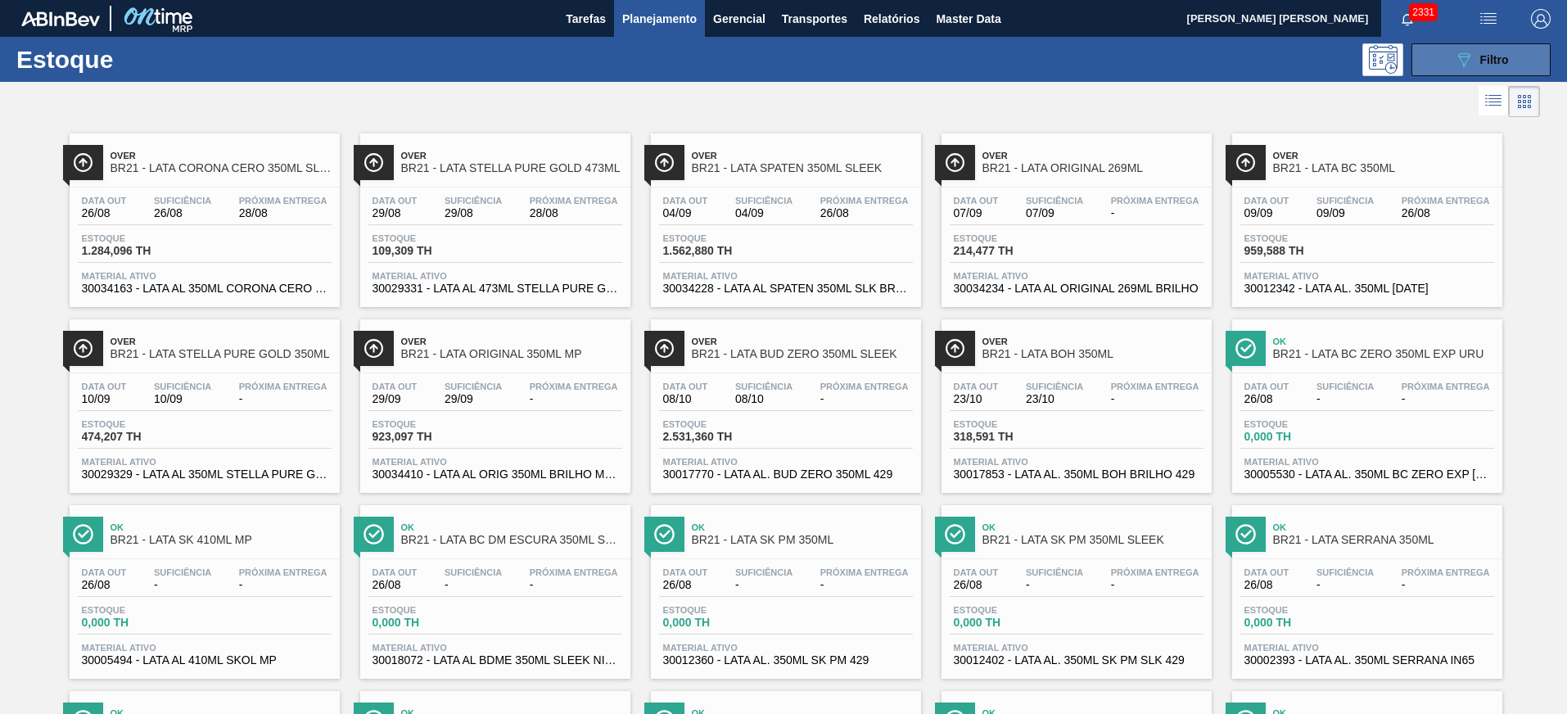
click at [1488, 50] on div "089F7B8B-B2A5-4AFE-B5C0-19BA573D28AC Filtro" at bounding box center [1481, 60] width 55 height 20
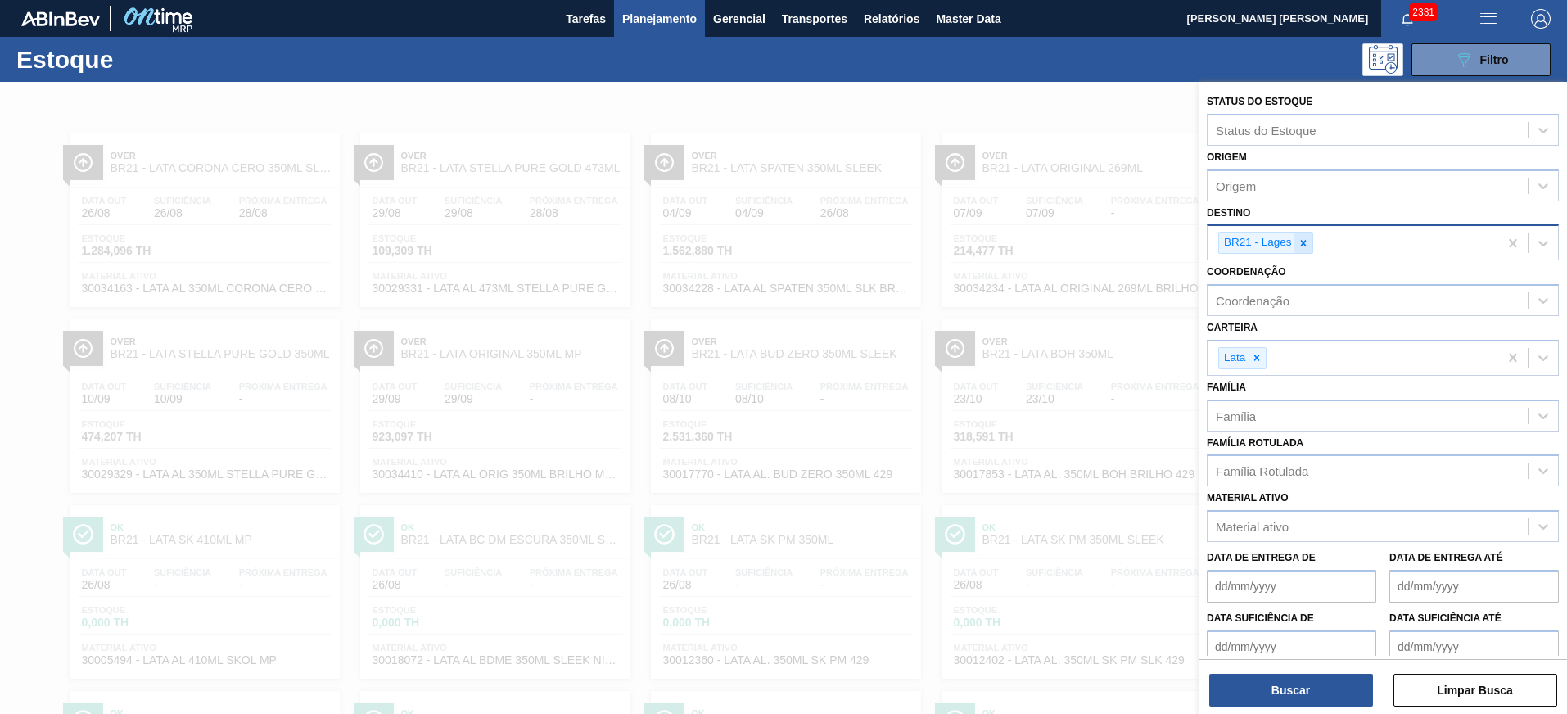
click at [1304, 241] on icon at bounding box center [1303, 243] width 6 height 6
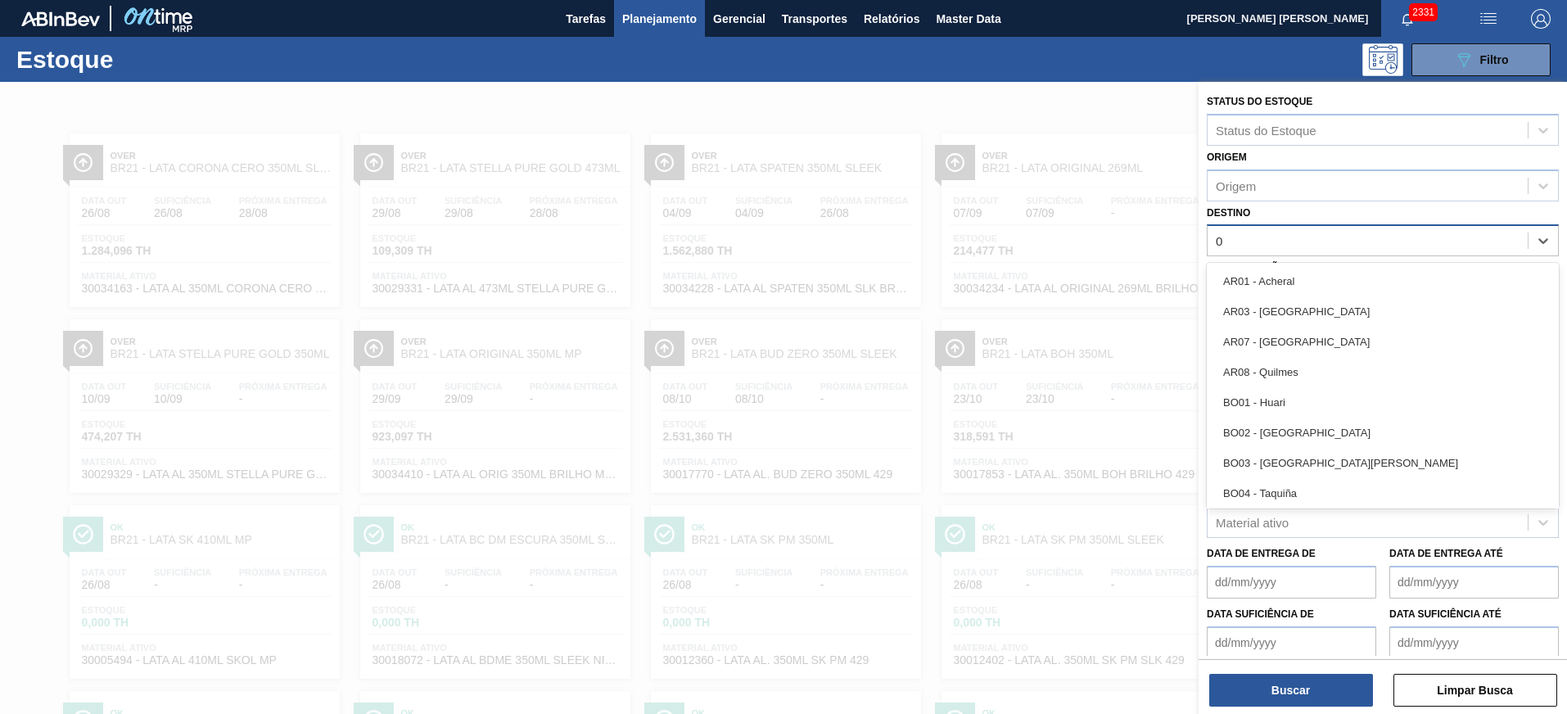
type input "09"
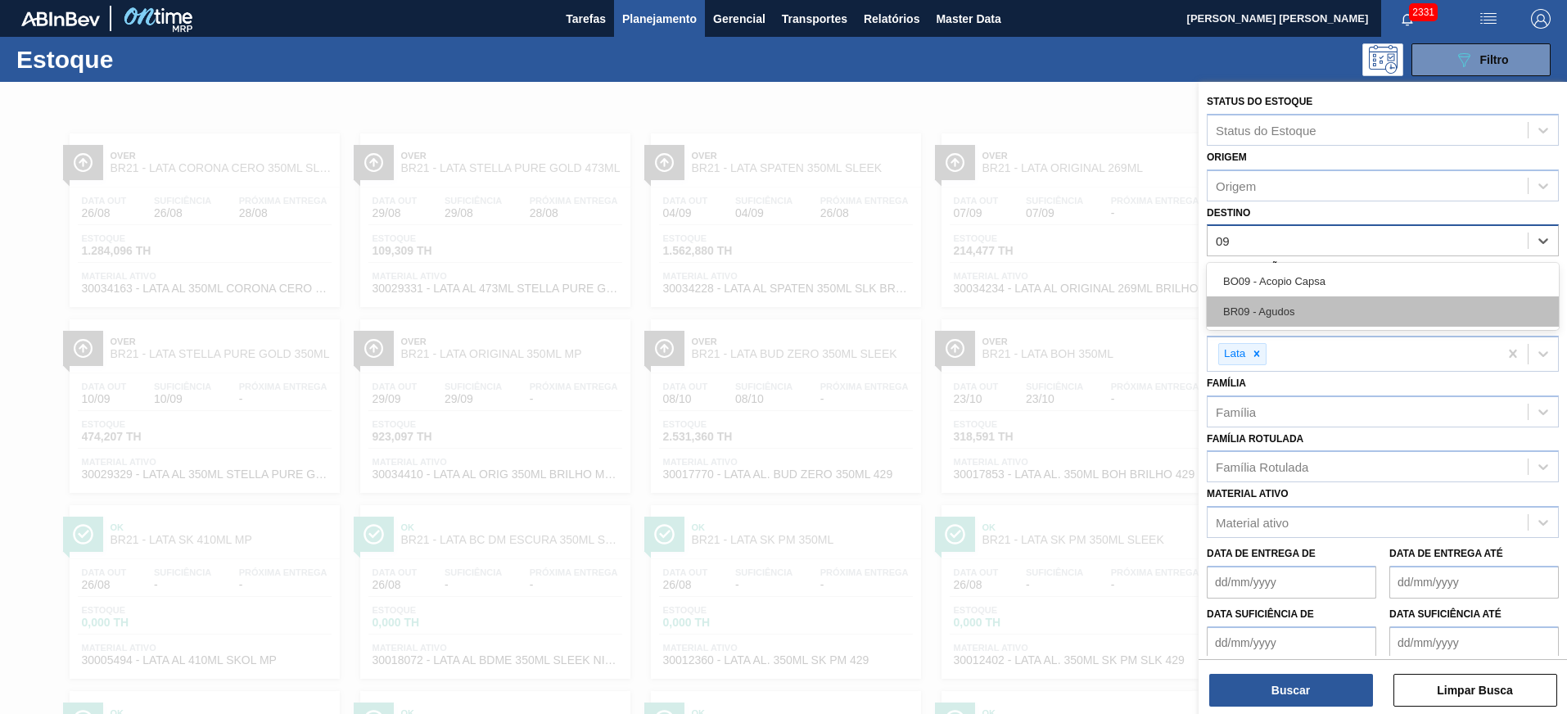
click at [1282, 304] on div "BR09 - Agudos" at bounding box center [1382, 311] width 352 height 30
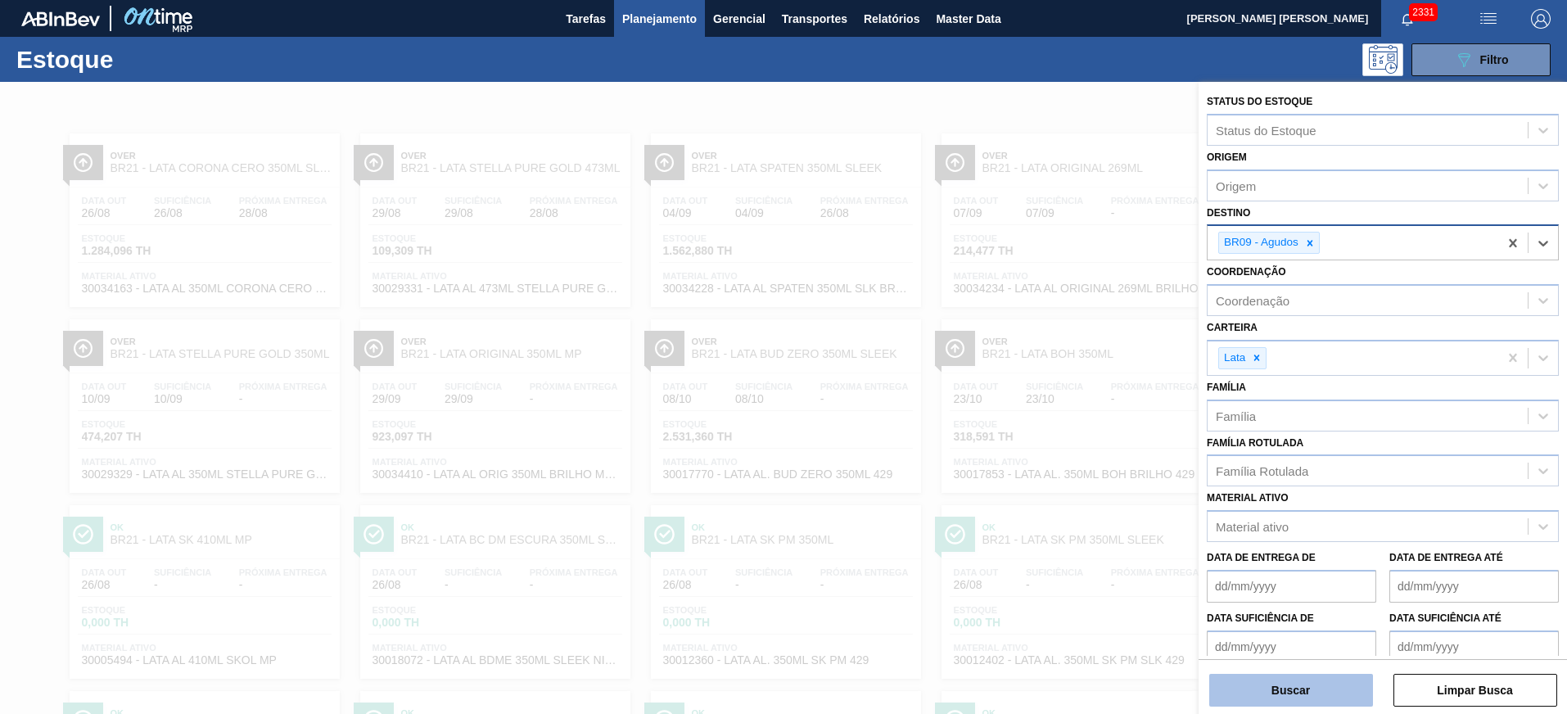
click at [1303, 681] on button "Buscar" at bounding box center [1291, 690] width 164 height 33
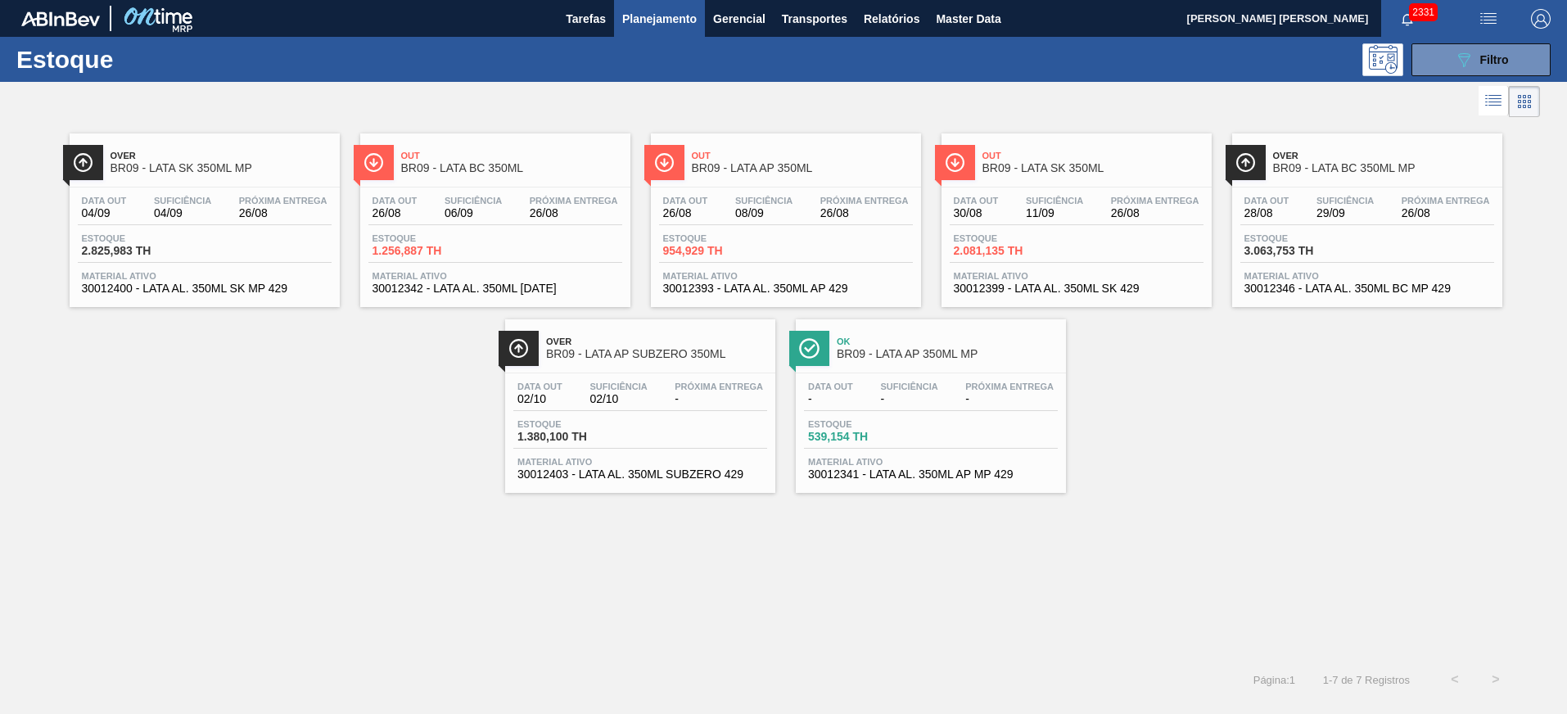
click at [1064, 159] on span "Out" at bounding box center [1092, 156] width 221 height 10
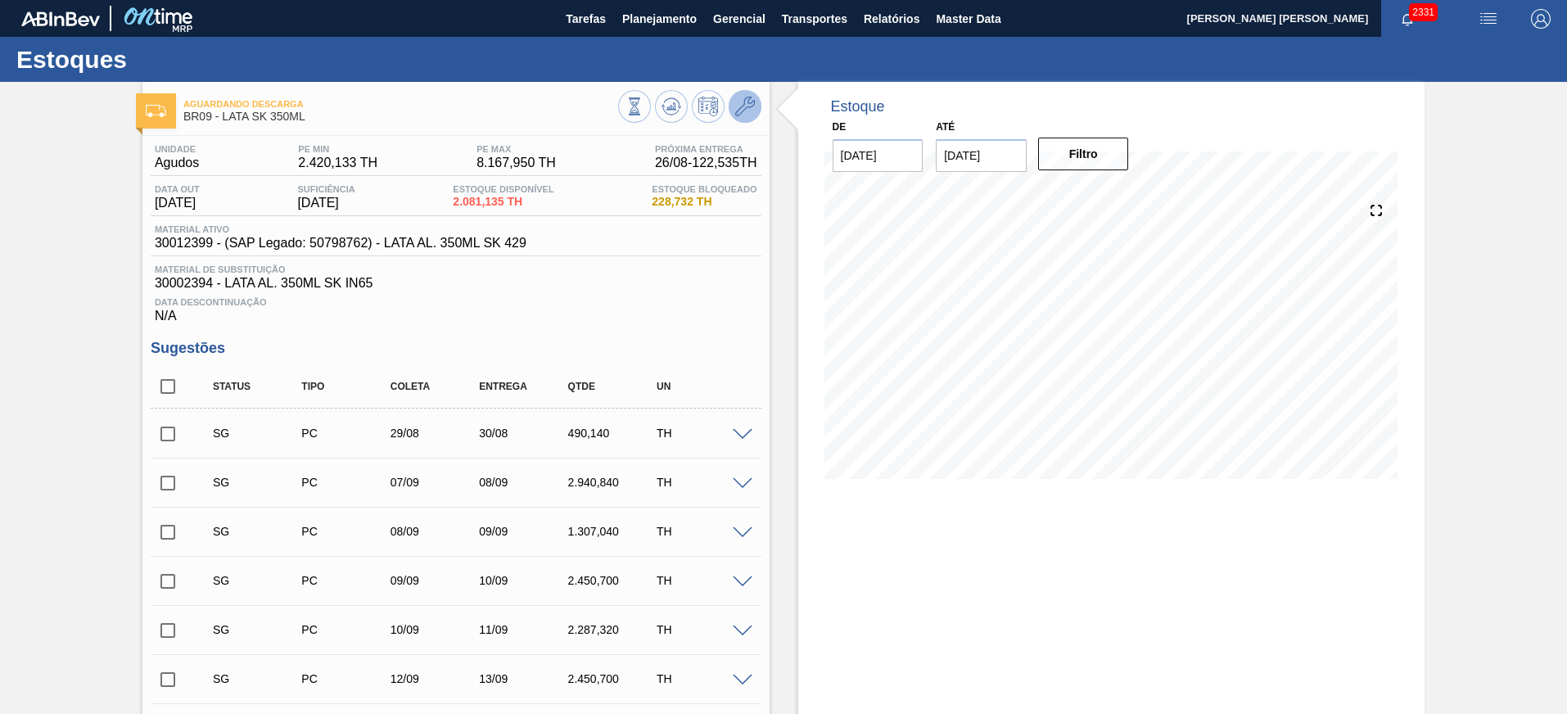
click at [747, 121] on button at bounding box center [744, 106] width 33 height 33
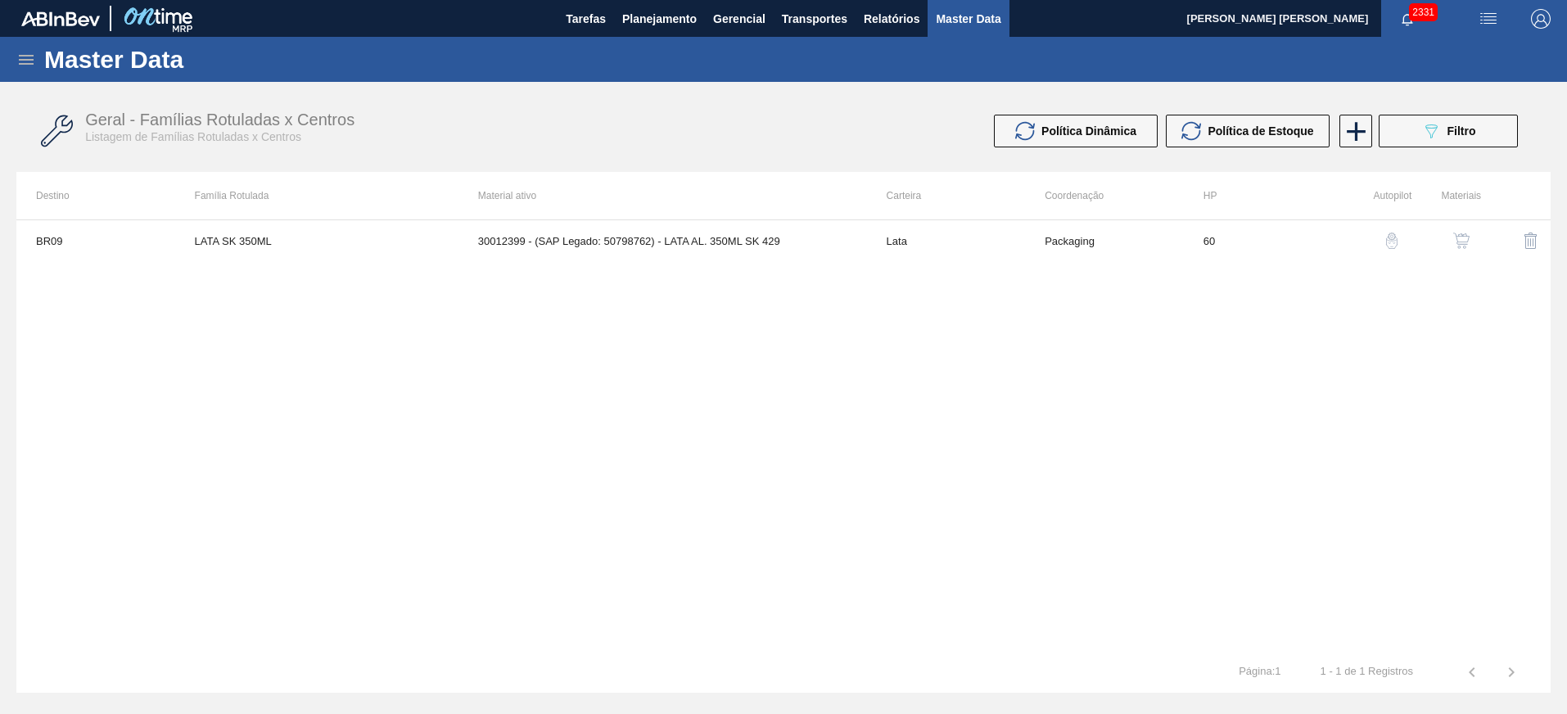
click at [1463, 237] on img "button" at bounding box center [1461, 240] width 16 height 16
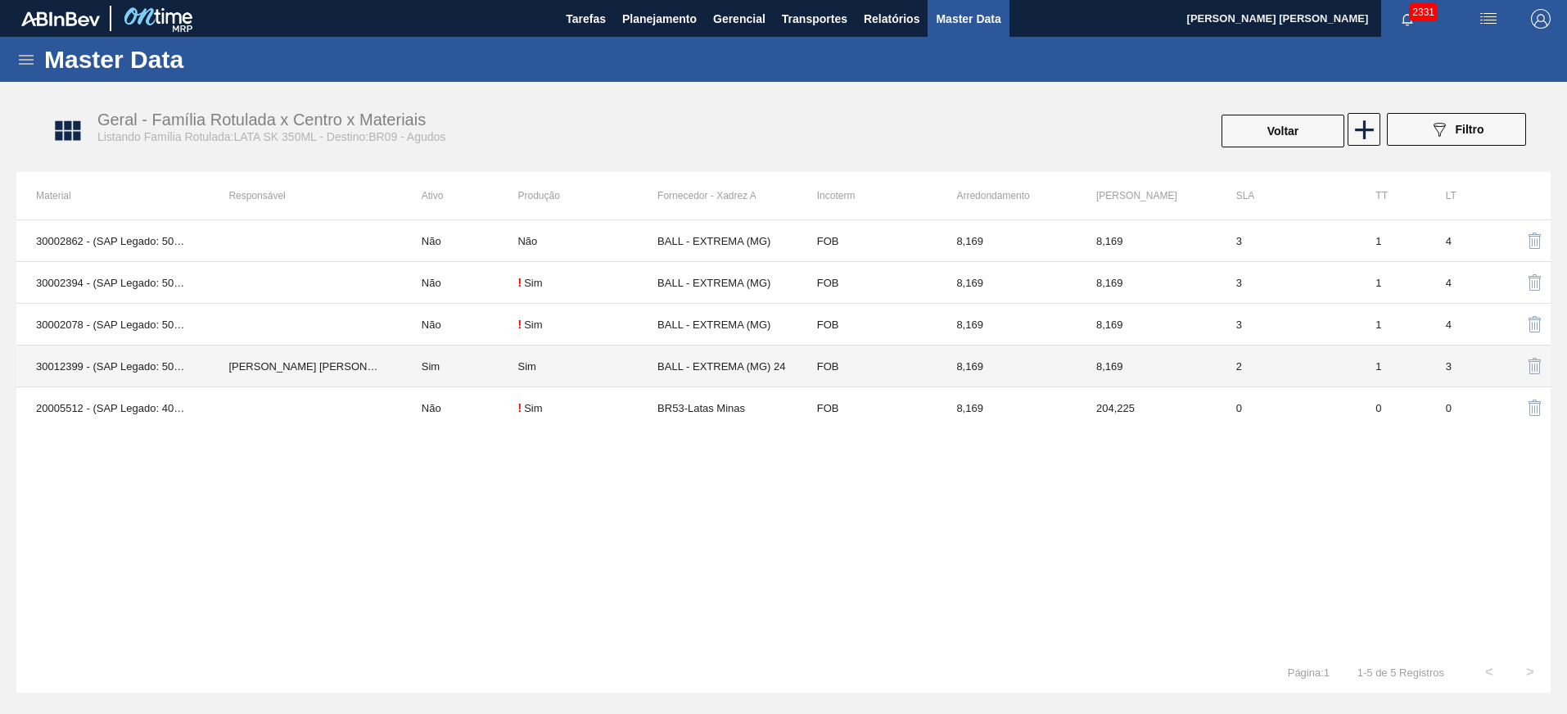
click at [630, 365] on div "Sim" at bounding box center [587, 366] width 140 height 12
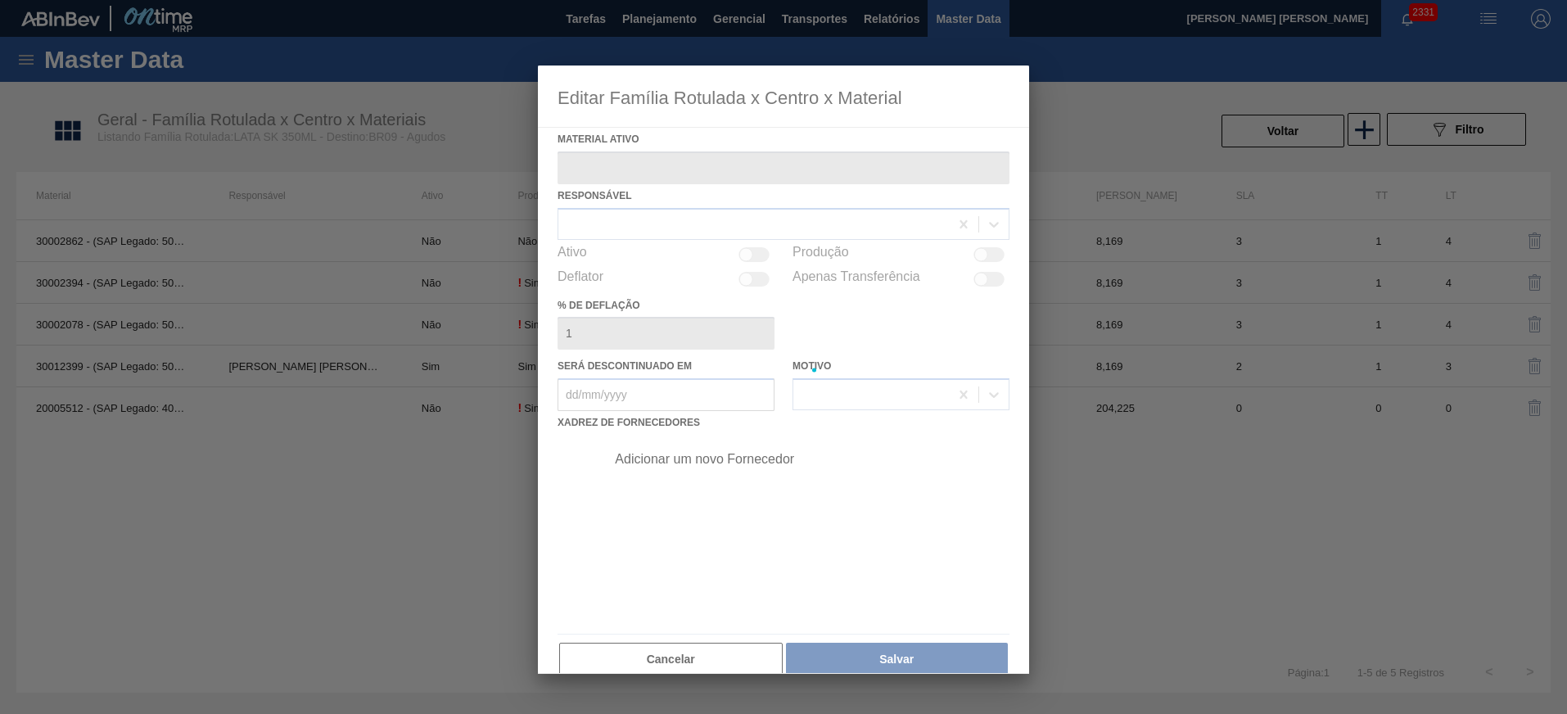
type ativo "30012399 - (SAP Legado: 50798762) - LATA AL. 350ML SK 429"
checkbox input "true"
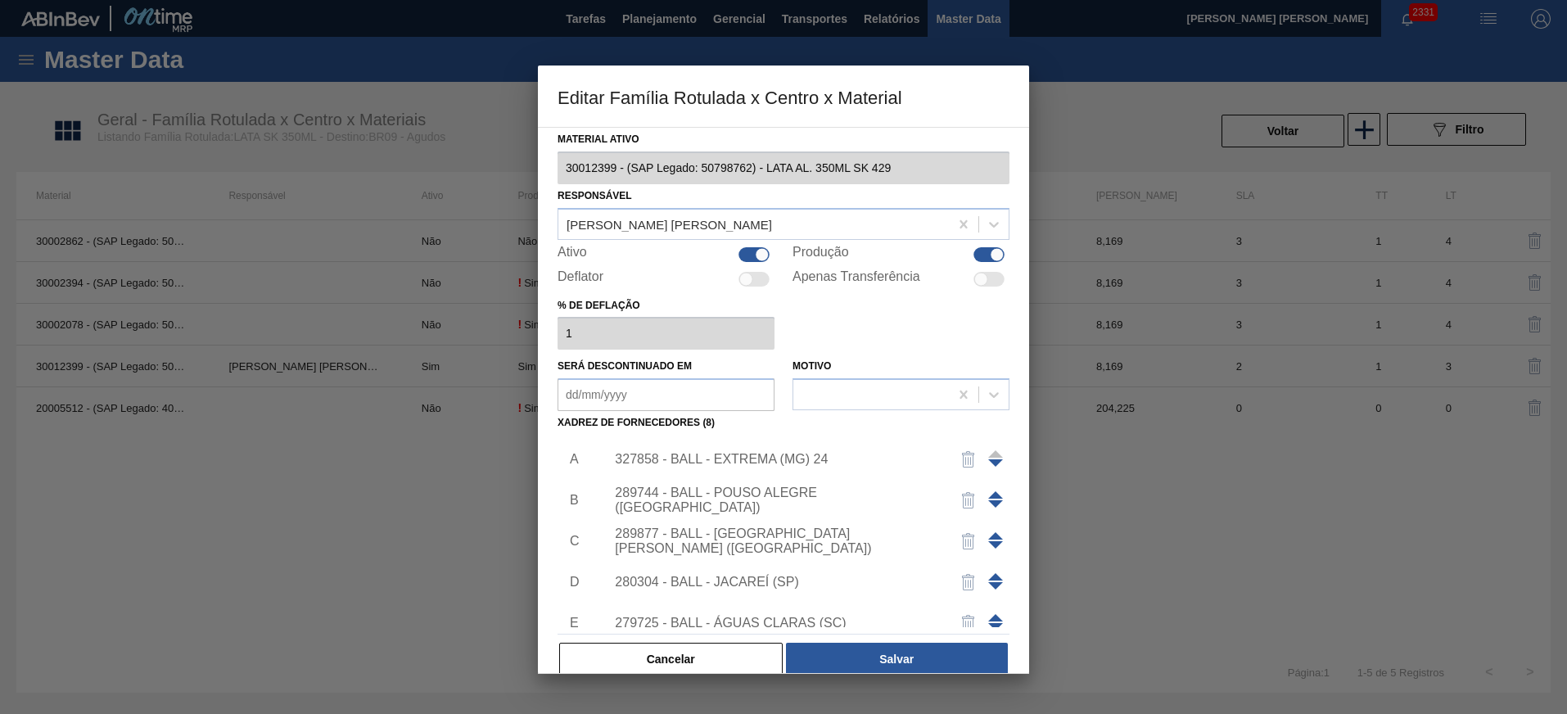
click at [817, 495] on div "289744 - BALL - POUSO ALEGRE ([GEOGRAPHIC_DATA])" at bounding box center [775, 499] width 321 height 29
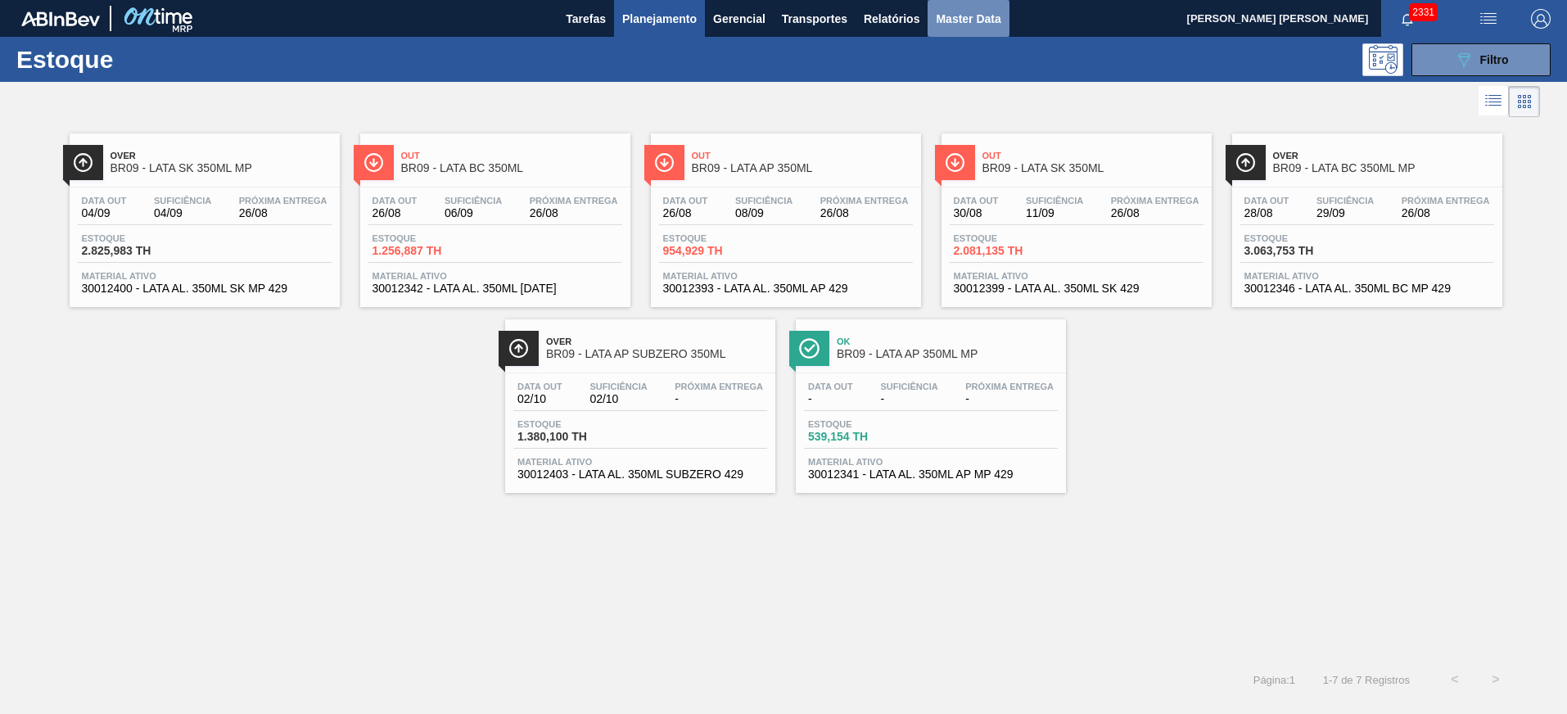
click at [947, 15] on span "Master Data" at bounding box center [968, 19] width 65 height 20
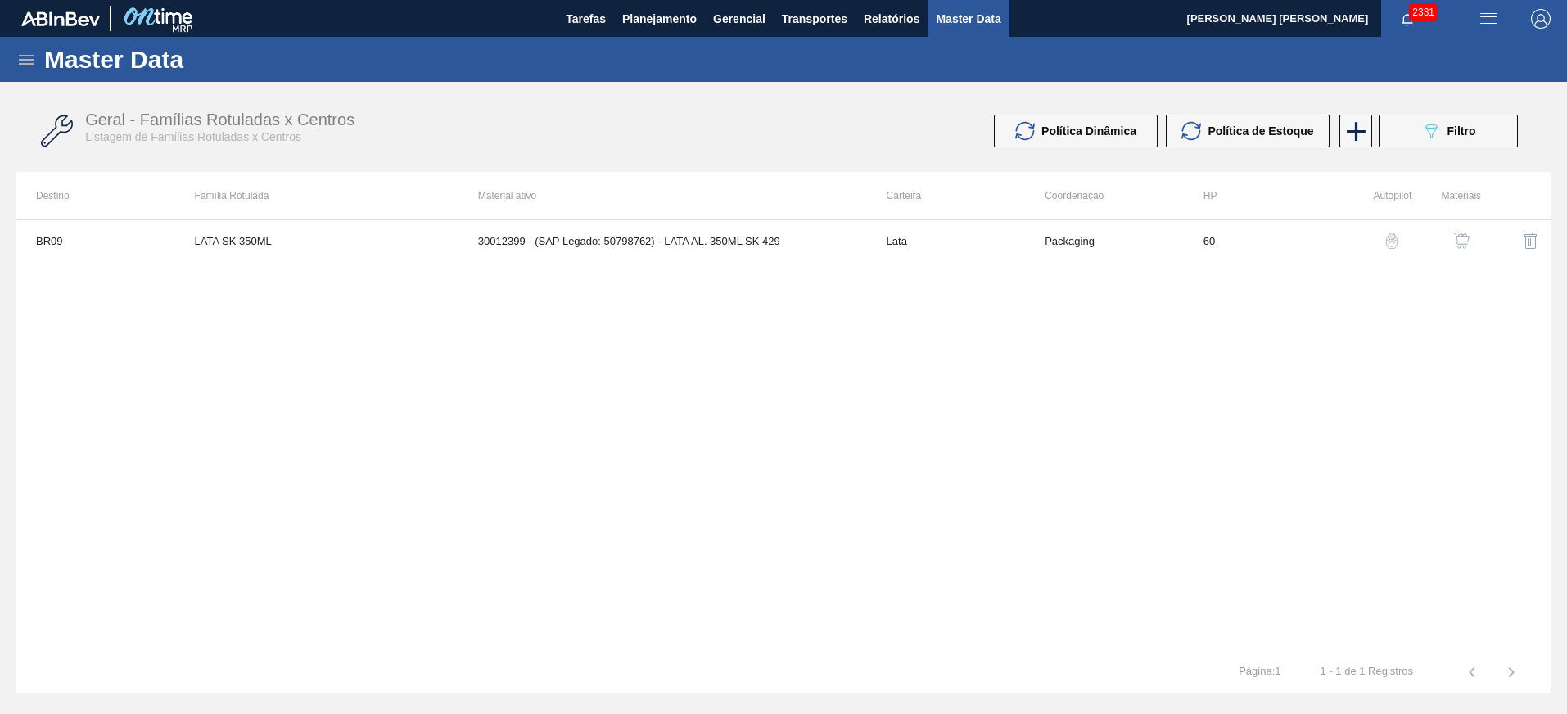
click at [25, 59] on icon at bounding box center [26, 60] width 15 height 10
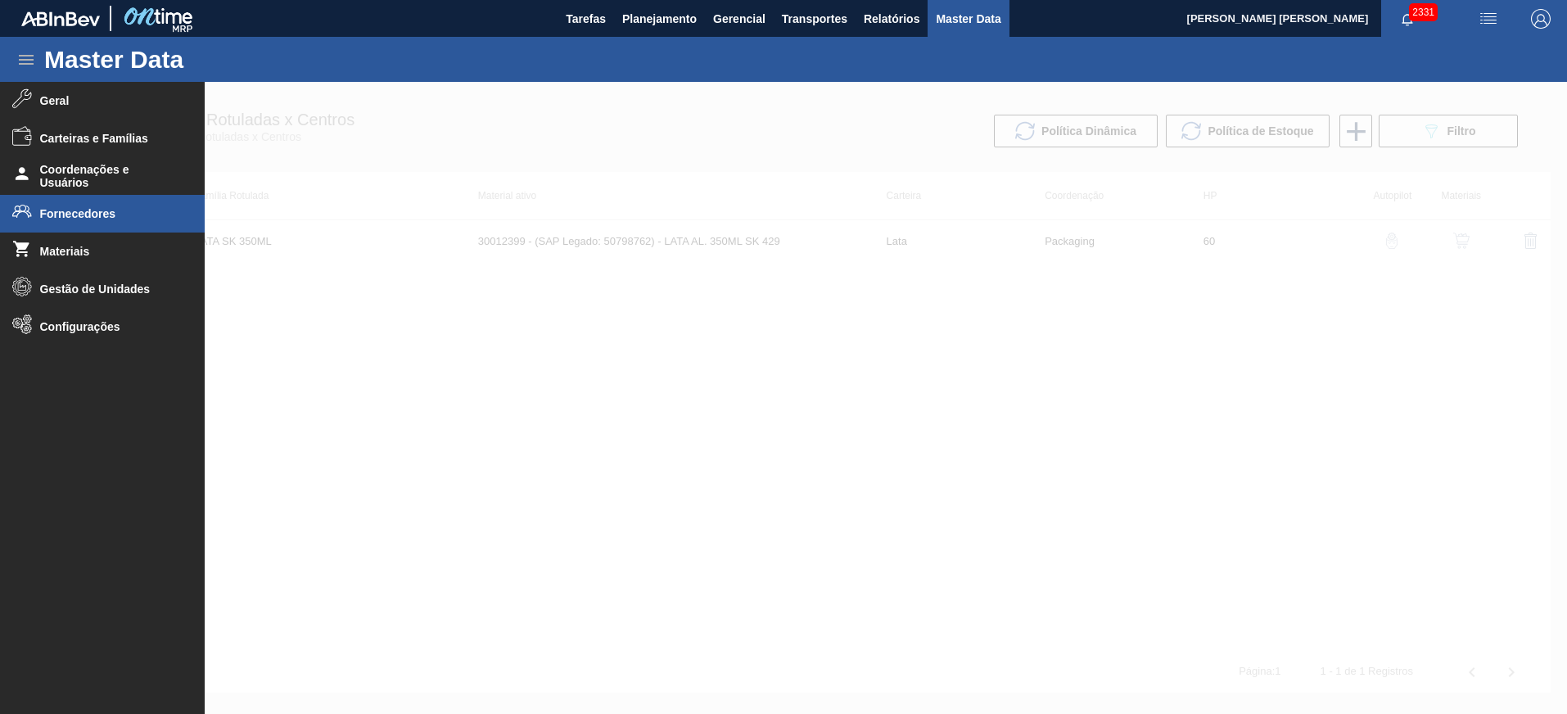
click at [57, 213] on span "Fornecedores" at bounding box center [107, 213] width 135 height 13
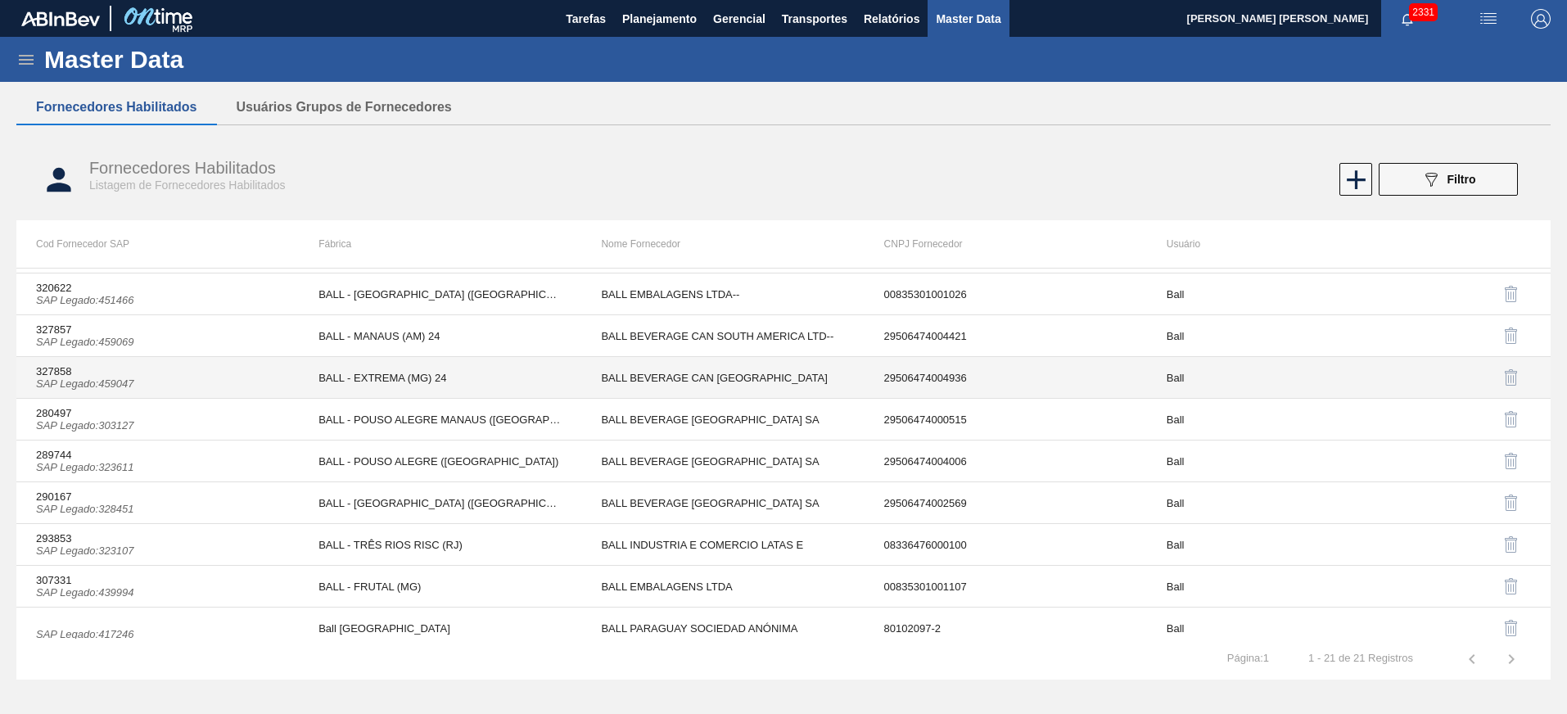
scroll to position [368, 0]
